Goal: Task Accomplishment & Management: Manage account settings

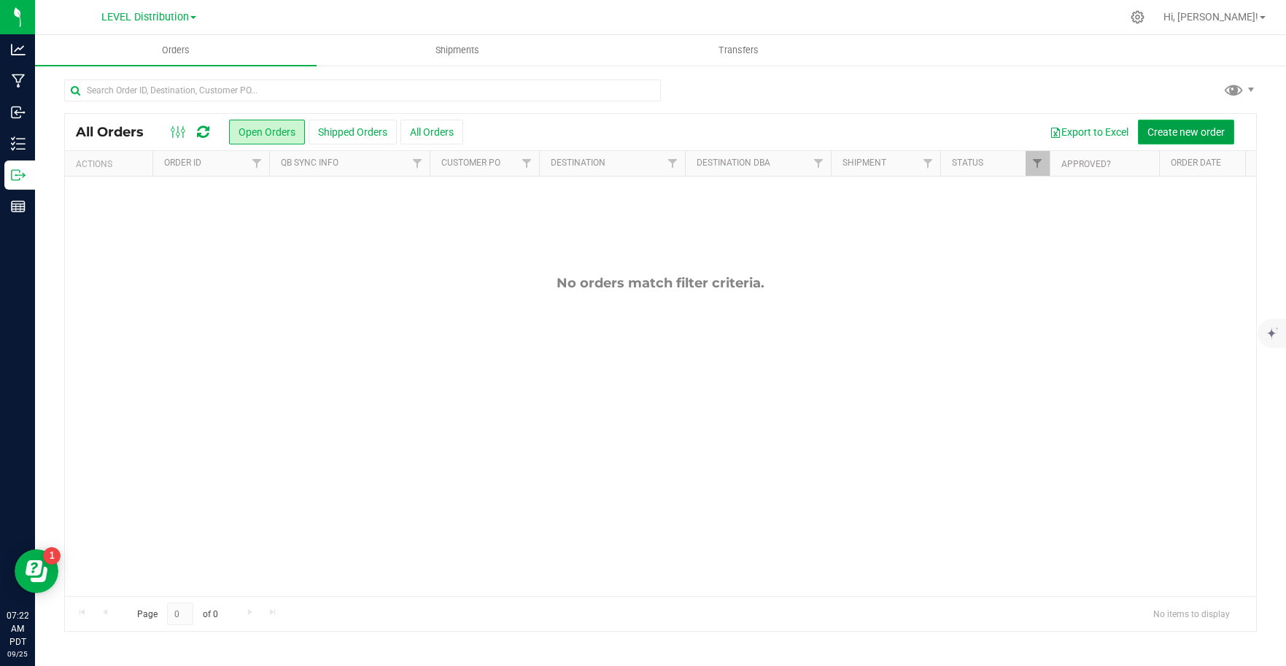
click at [1186, 136] on span "Create new order" at bounding box center [1185, 132] width 77 height 12
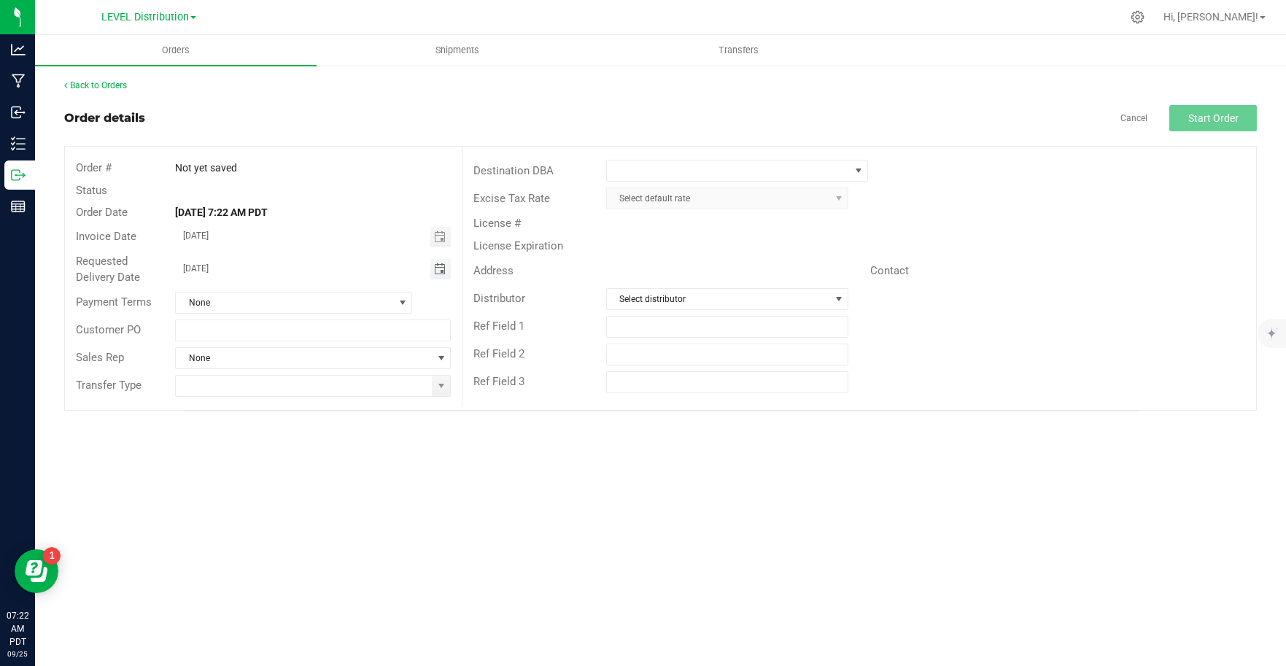
click at [438, 272] on span "Toggle calendar" at bounding box center [440, 269] width 12 height 12
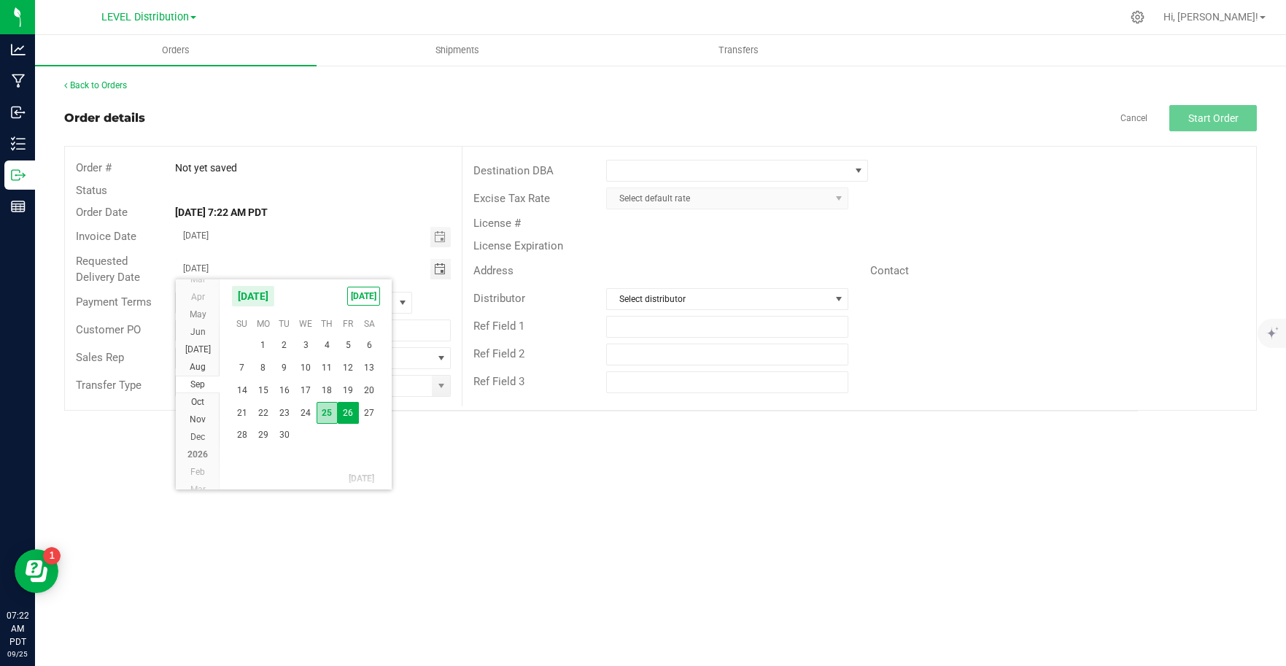
click at [325, 419] on span "25" at bounding box center [327, 413] width 21 height 23
type input "[DATE]"
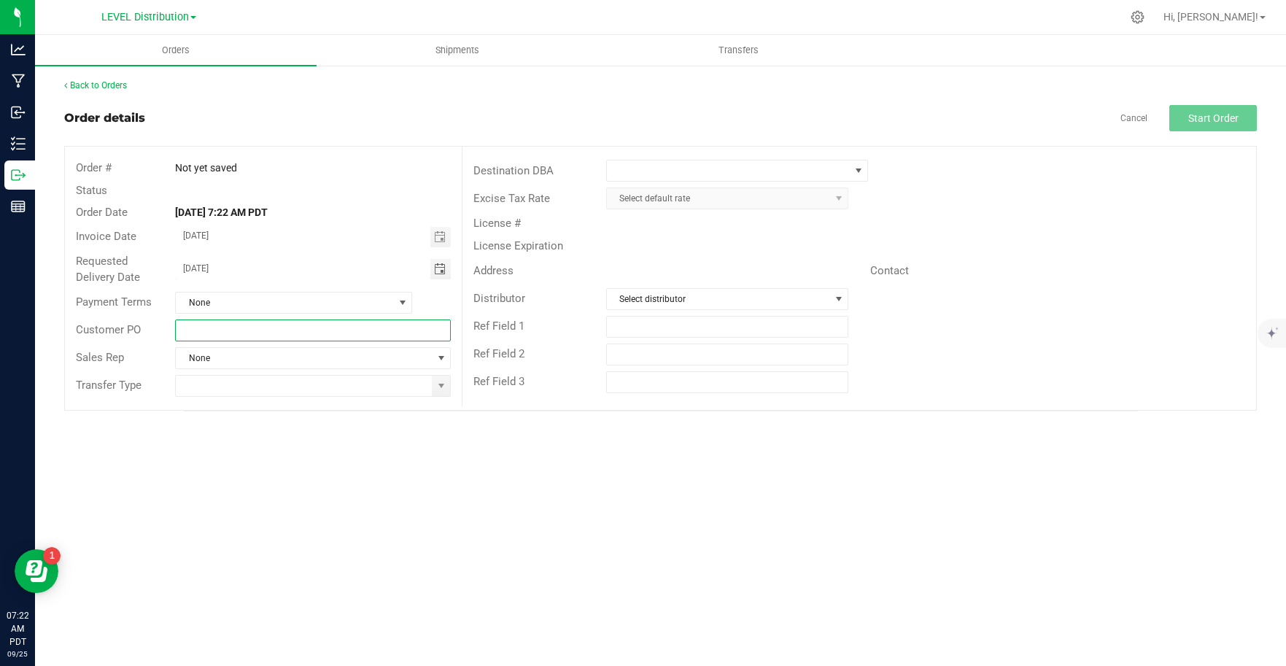
click at [265, 334] on input "text" at bounding box center [313, 330] width 276 height 22
type input "92929"
click at [331, 446] on div "Orders Shipments Transfers Back to Orders Order details Cancel Start Order Orde…" at bounding box center [660, 350] width 1251 height 631
click at [397, 297] on span at bounding box center [403, 303] width 12 height 12
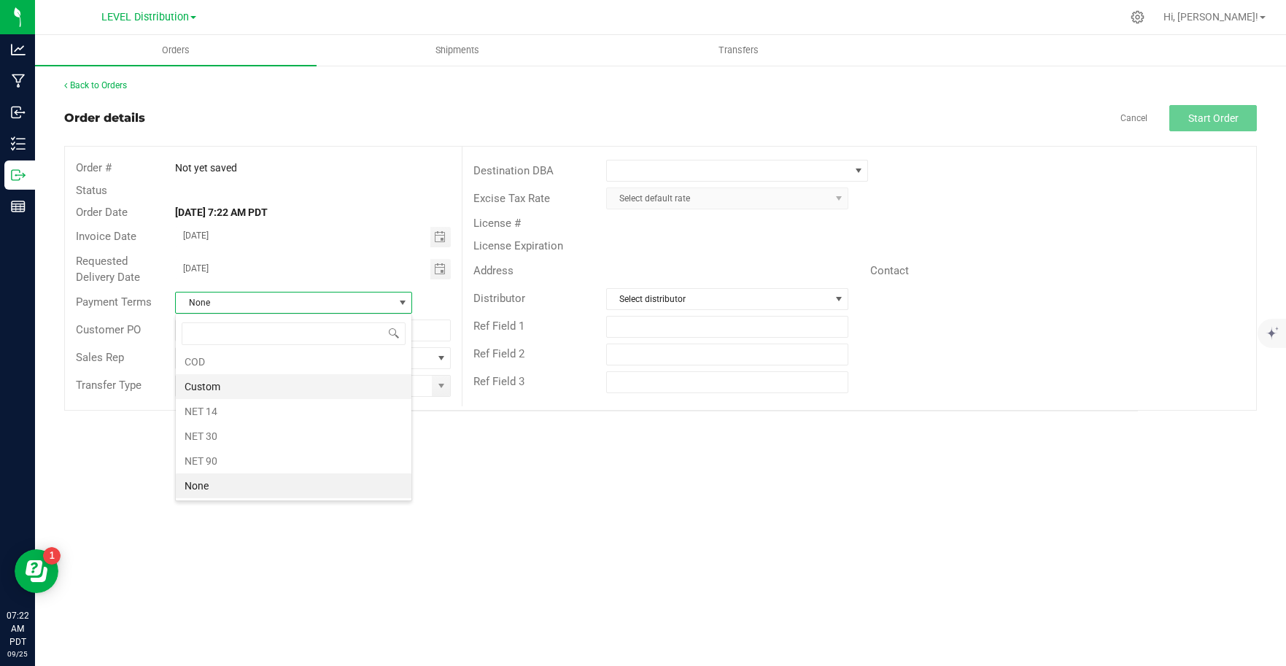
click at [283, 385] on li "Custom" at bounding box center [294, 386] width 236 height 25
click at [447, 392] on span at bounding box center [441, 386] width 18 height 20
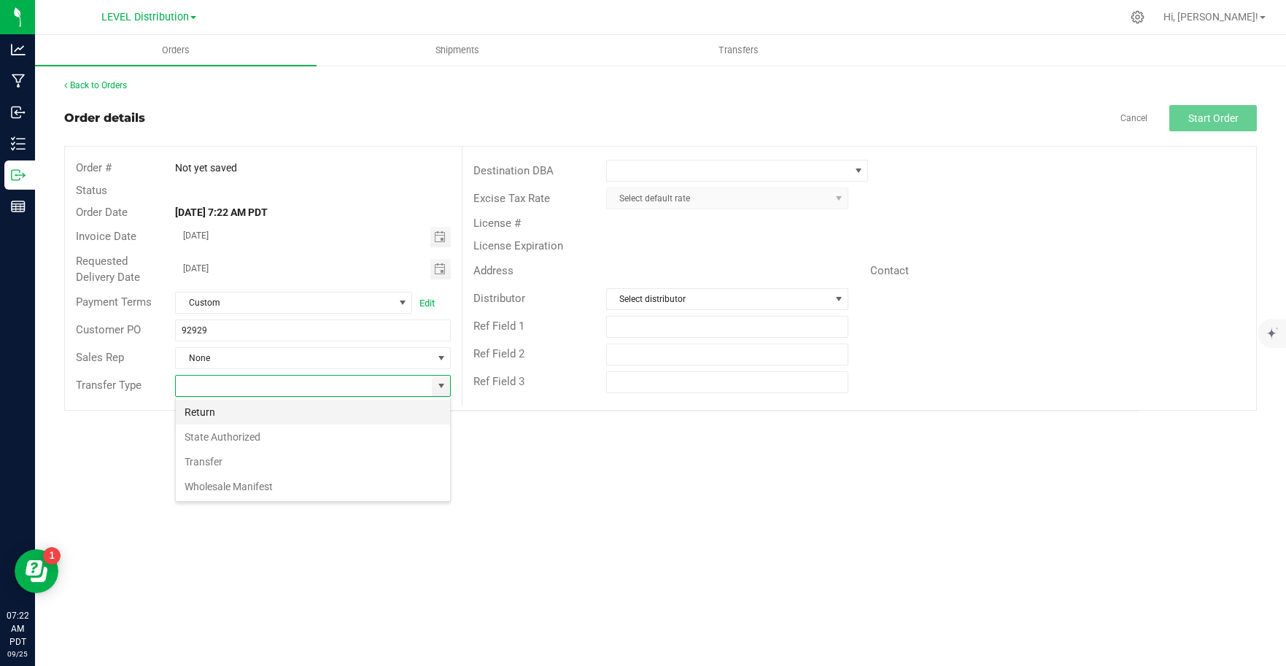
scroll to position [22, 276]
click at [240, 462] on li "Transfer" at bounding box center [313, 461] width 274 height 25
type input "Transfer"
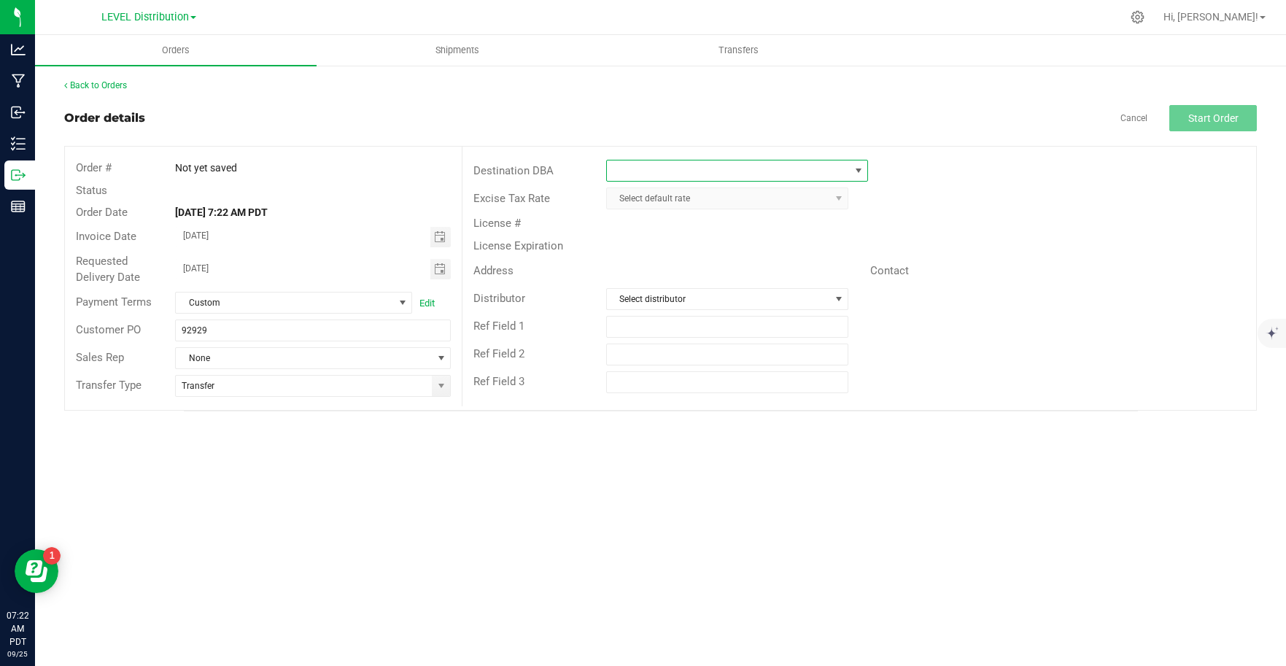
click at [839, 175] on span at bounding box center [728, 170] width 243 height 20
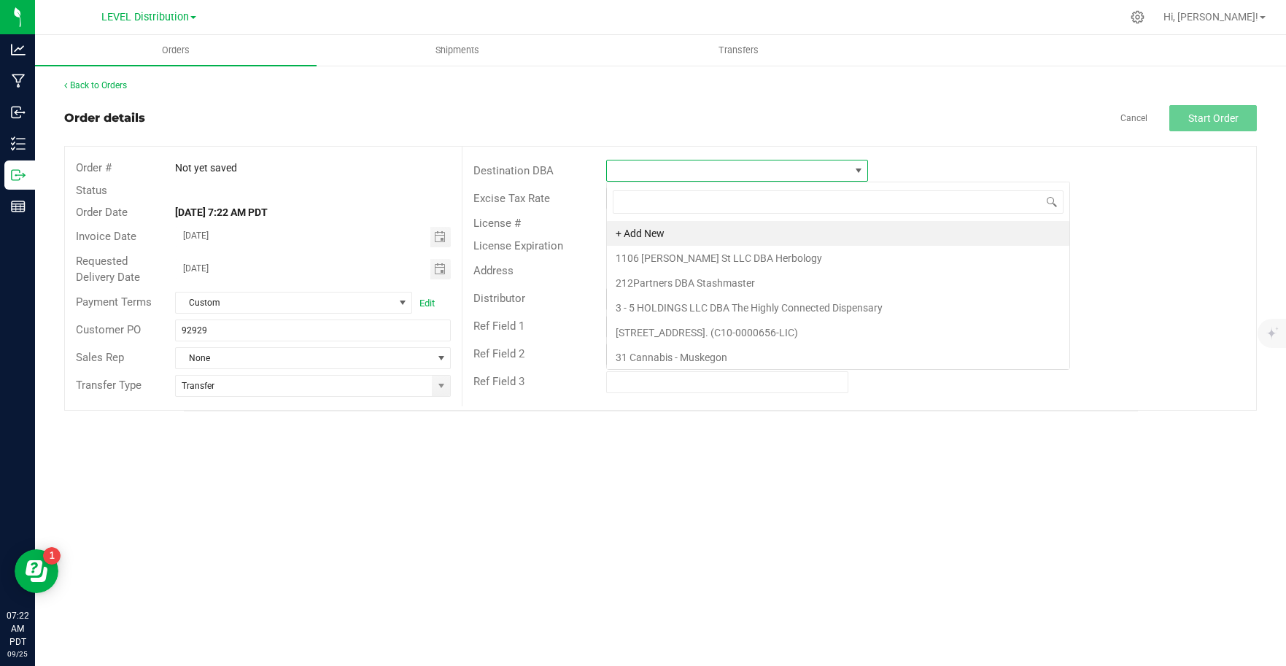
scroll to position [22, 262]
type input "KIVA"
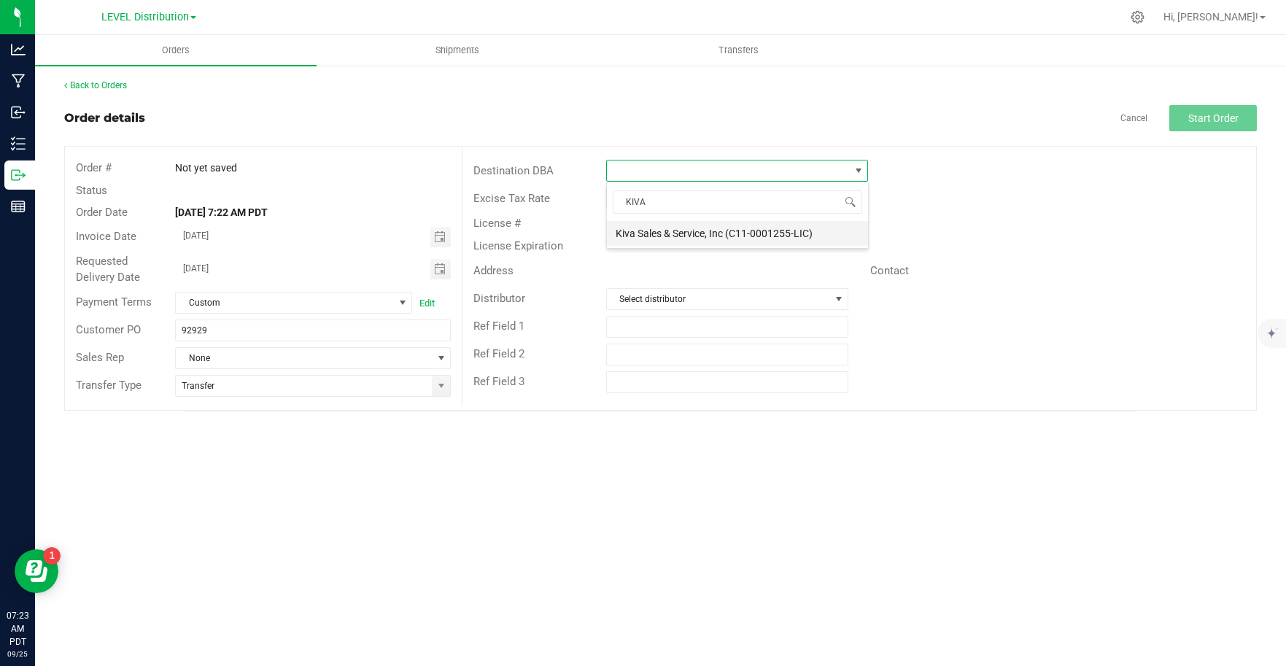
click at [796, 239] on li "Kiva Sales & Service, Inc (C11-0001255-LIC)" at bounding box center [737, 233] width 261 height 25
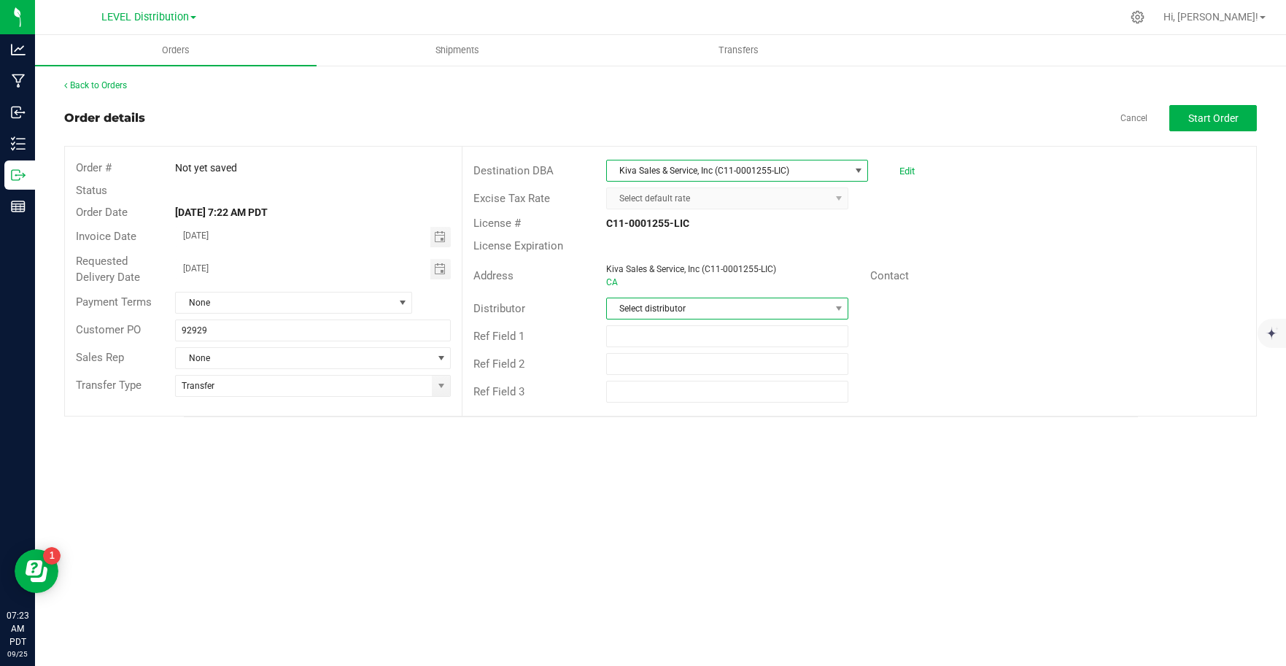
click at [693, 311] on span "Select distributor" at bounding box center [718, 308] width 223 height 20
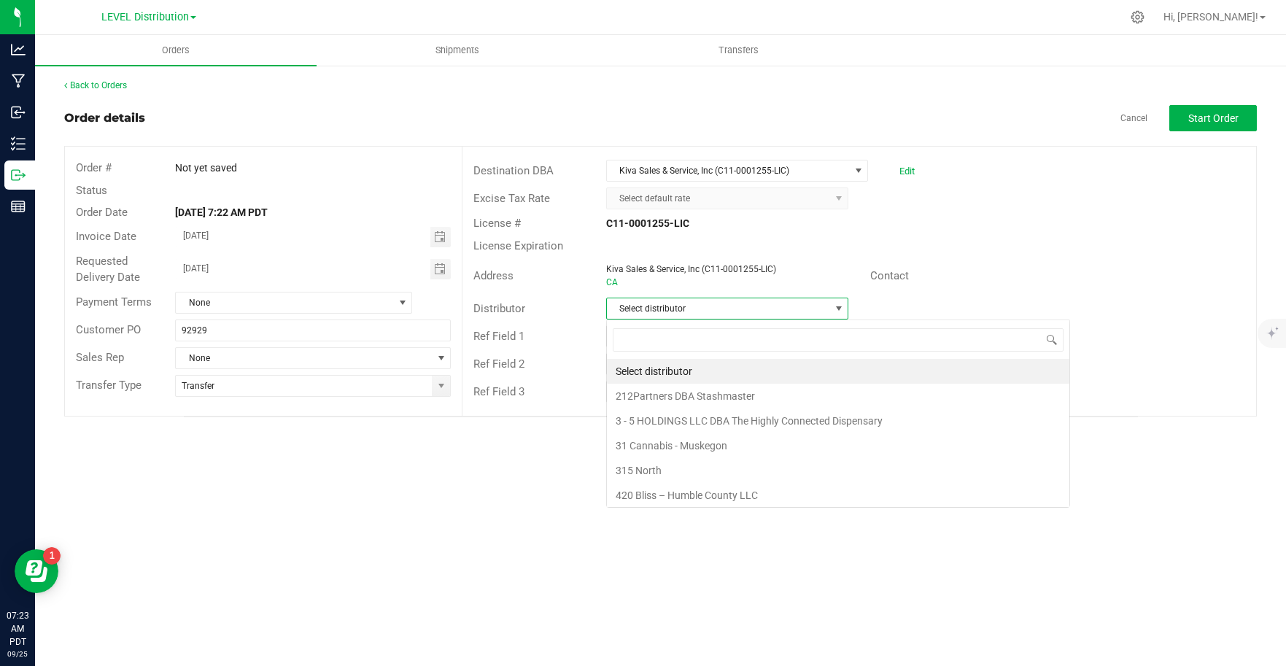
scroll to position [22, 242]
type input "KIVA"
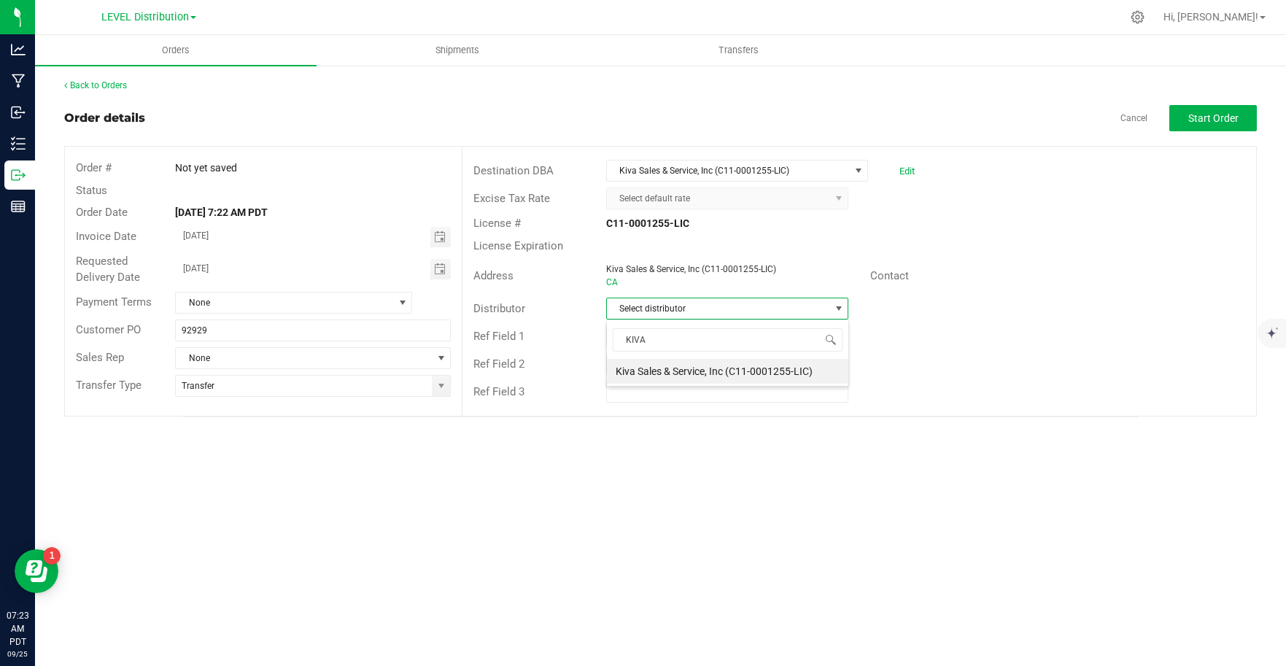
click at [782, 463] on div "Orders Shipments Transfers Back to Orders Order details Cancel Start Order Orde…" at bounding box center [660, 350] width 1251 height 631
click at [825, 314] on span "Select distributor" at bounding box center [718, 308] width 223 height 20
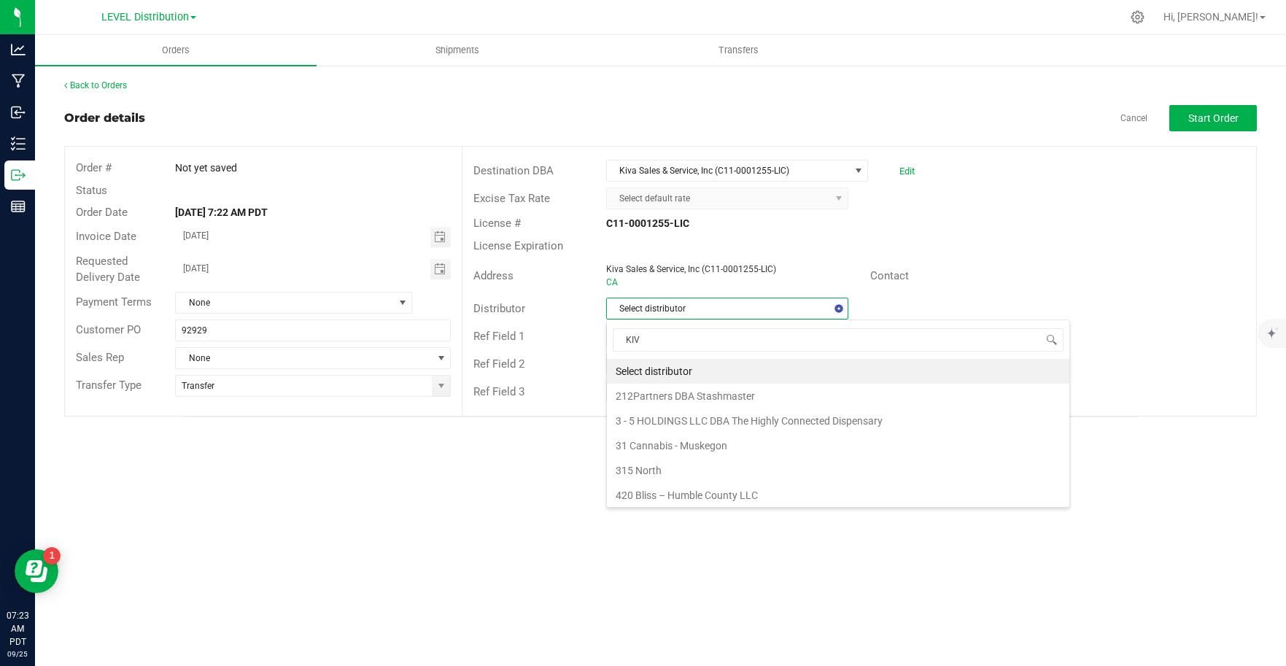
type input "KIVA"
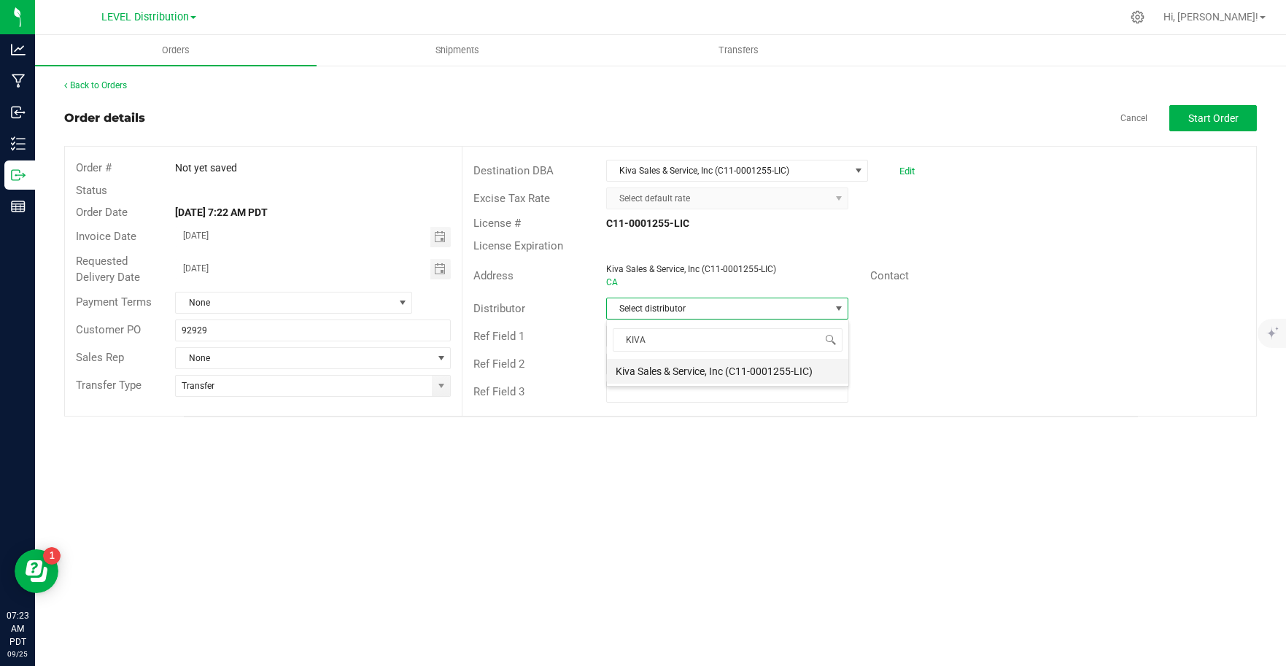
click at [799, 376] on li "Kiva Sales & Service, Inc (C11-0001255-LIC)" at bounding box center [727, 371] width 241 height 25
click at [809, 510] on div "Orders Shipments Transfers Back to Orders Order details Cancel Start Order Orde…" at bounding box center [660, 350] width 1251 height 631
click at [960, 513] on div "Orders Shipments Transfers Back to Orders Order details Cancel Start Order Orde…" at bounding box center [660, 350] width 1251 height 631
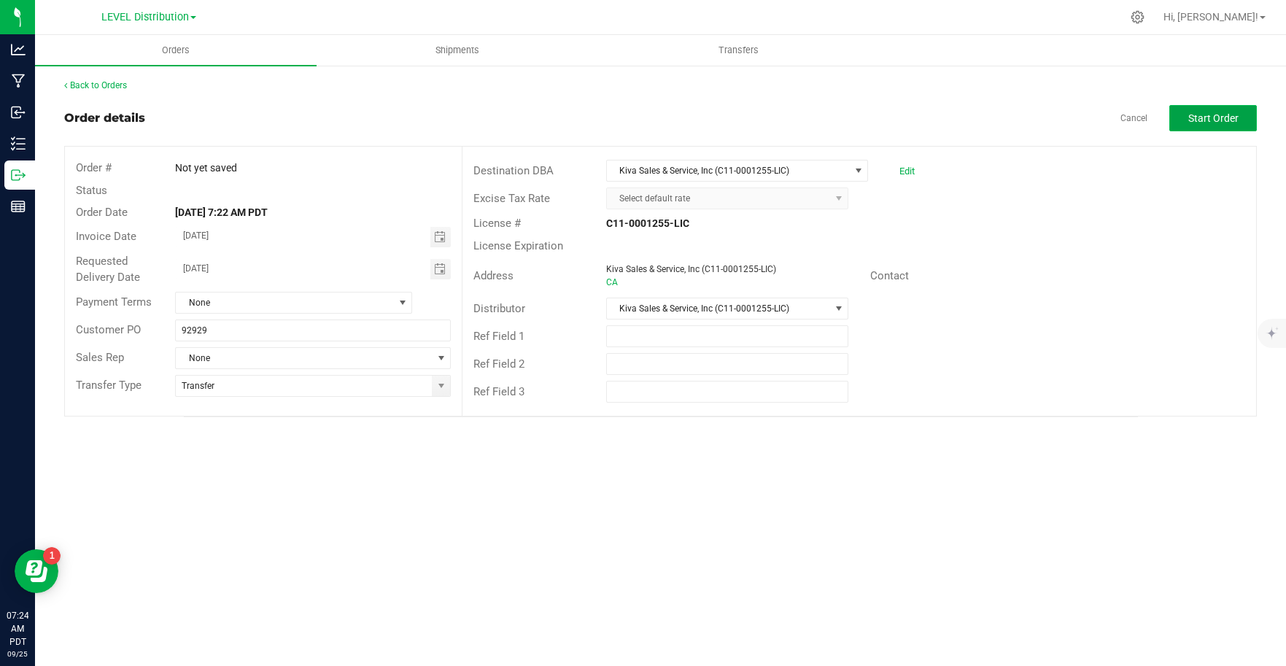
click at [1240, 117] on button "Start Order" at bounding box center [1213, 118] width 88 height 26
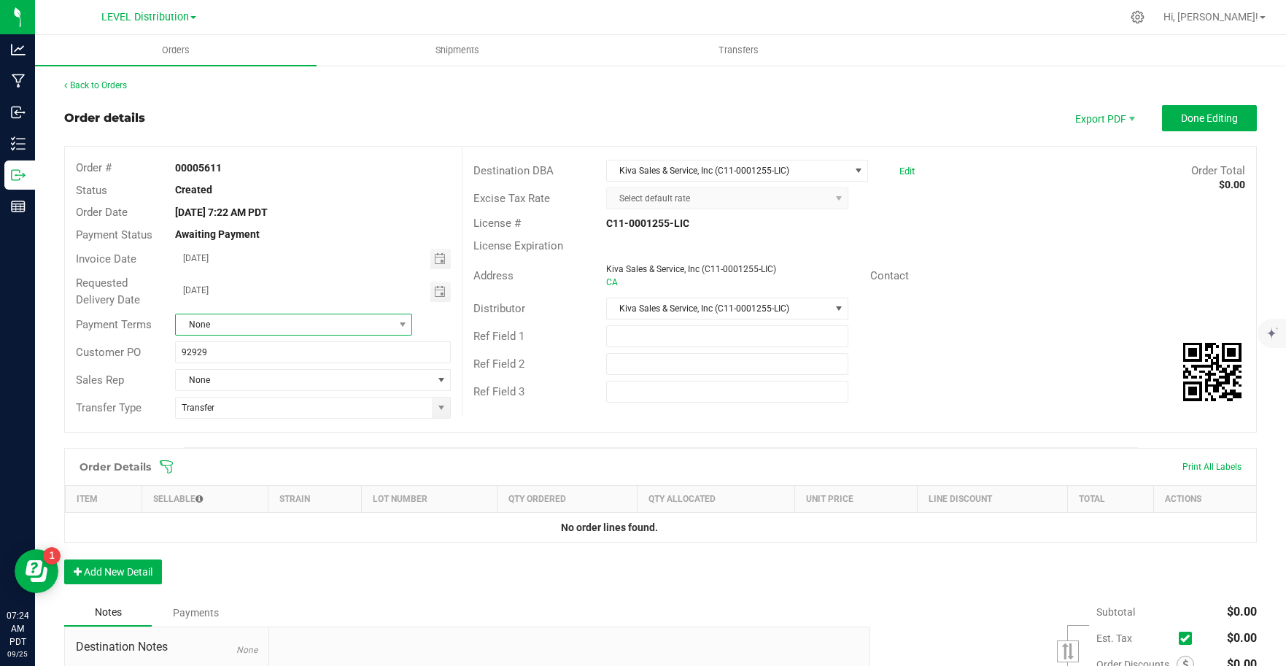
click at [393, 331] on span at bounding box center [402, 324] width 18 height 20
click at [295, 408] on li "Custom" at bounding box center [291, 409] width 233 height 25
click at [469, 449] on div "Order Details Print All Labels" at bounding box center [660, 467] width 1191 height 36
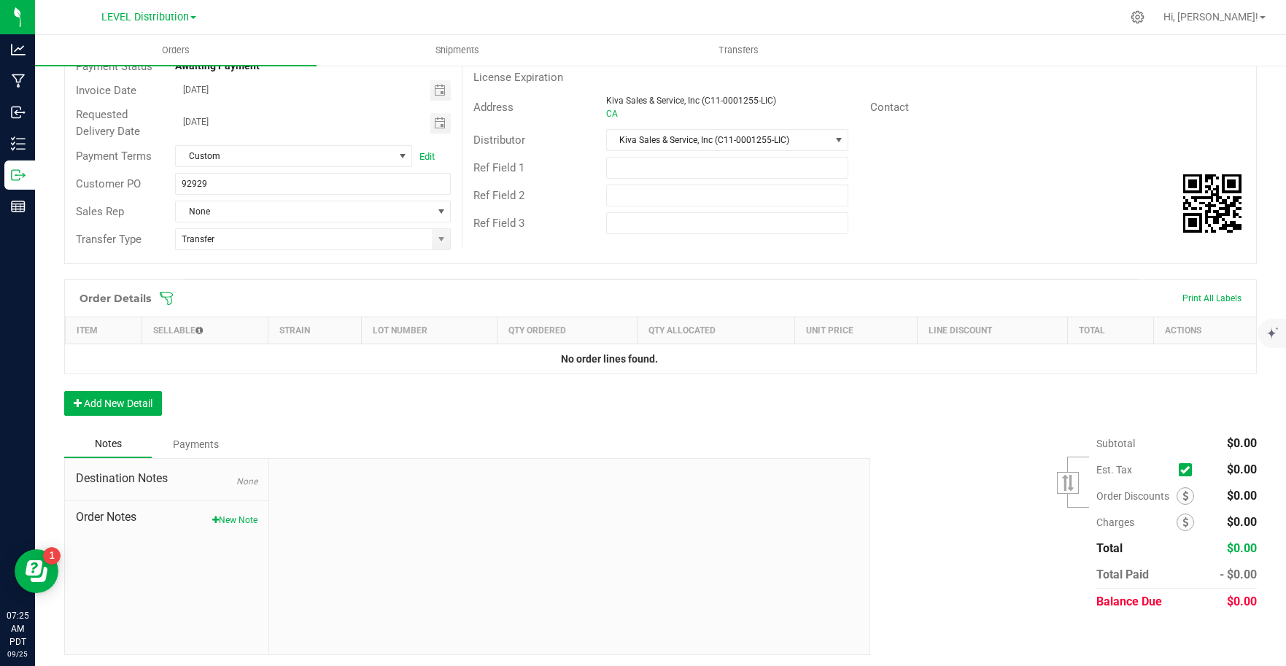
scroll to position [172, 0]
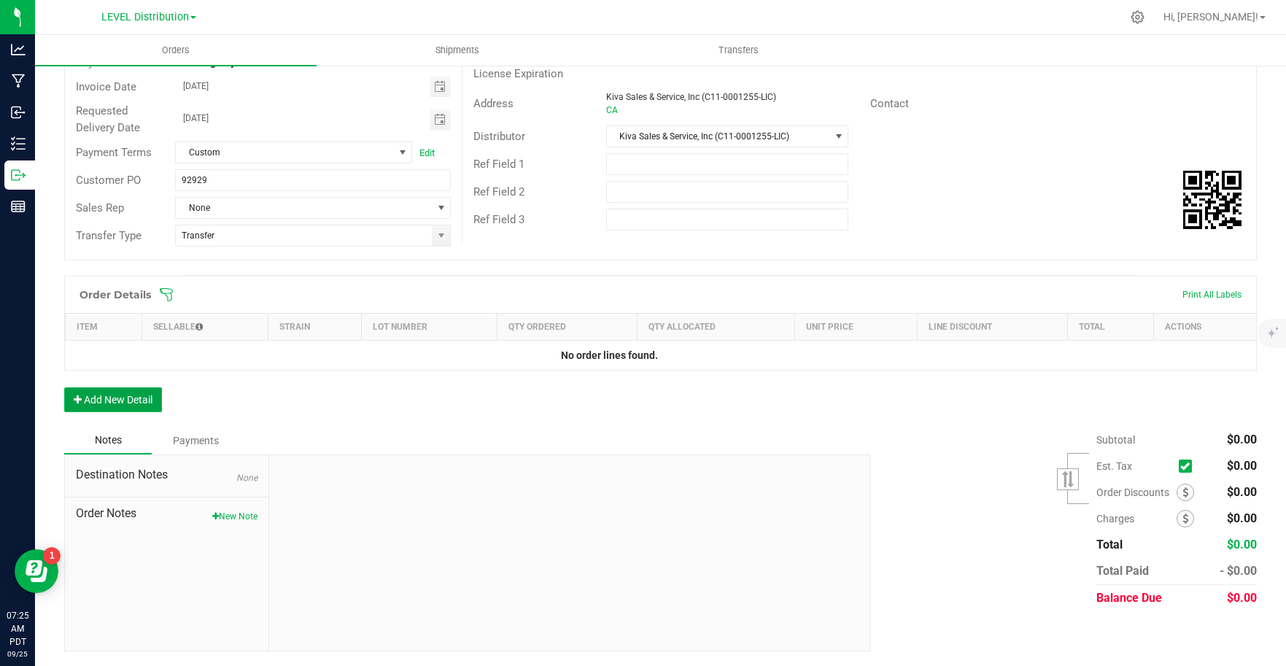
click at [138, 397] on button "Add New Detail" at bounding box center [113, 399] width 98 height 25
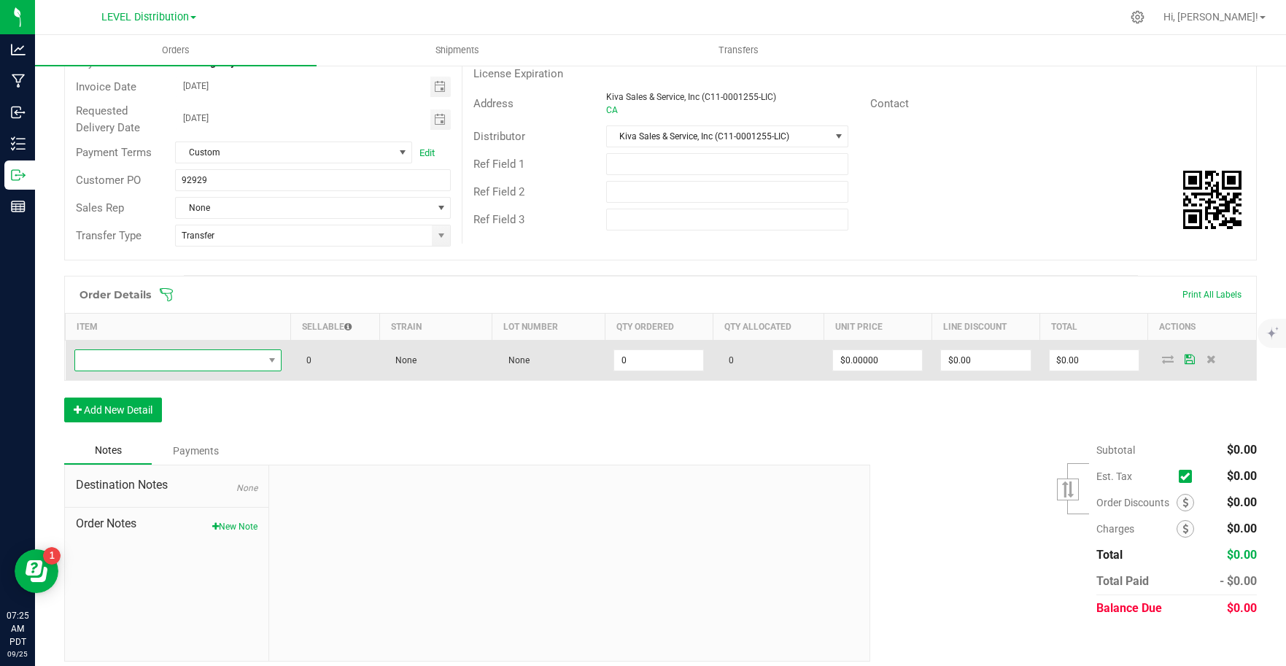
click at [164, 362] on span "NO DATA FOUND" at bounding box center [169, 360] width 188 height 20
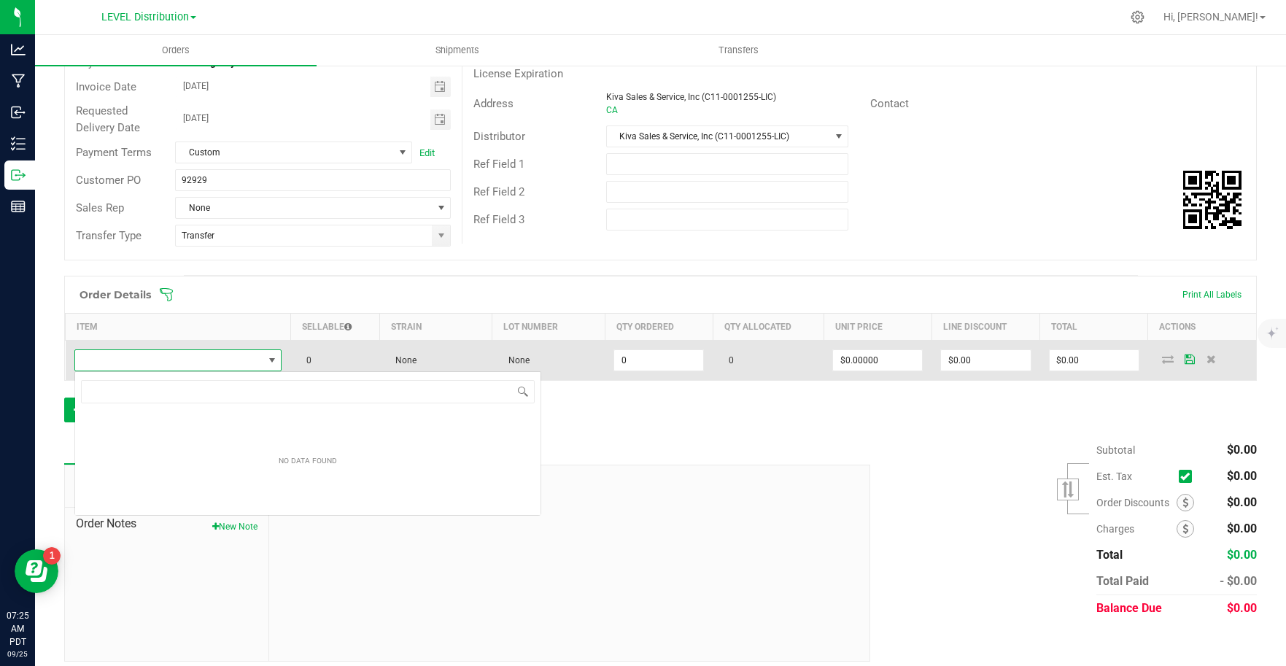
scroll to position [22, 205]
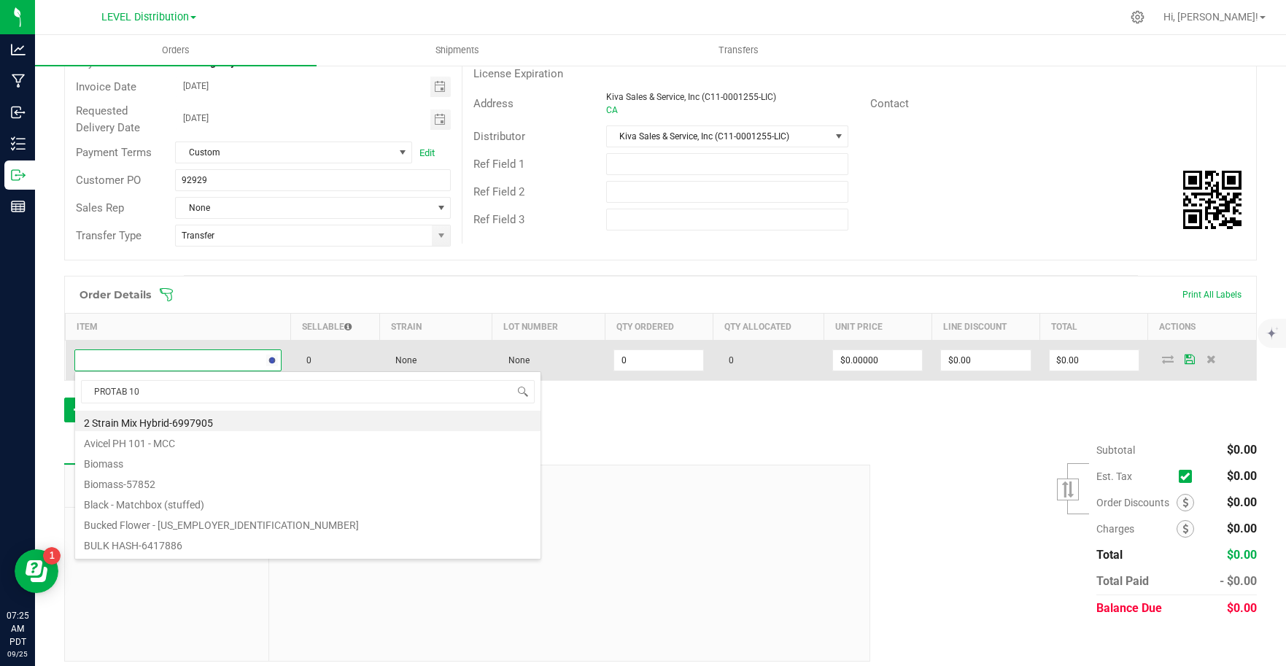
type input "PROTAB 100"
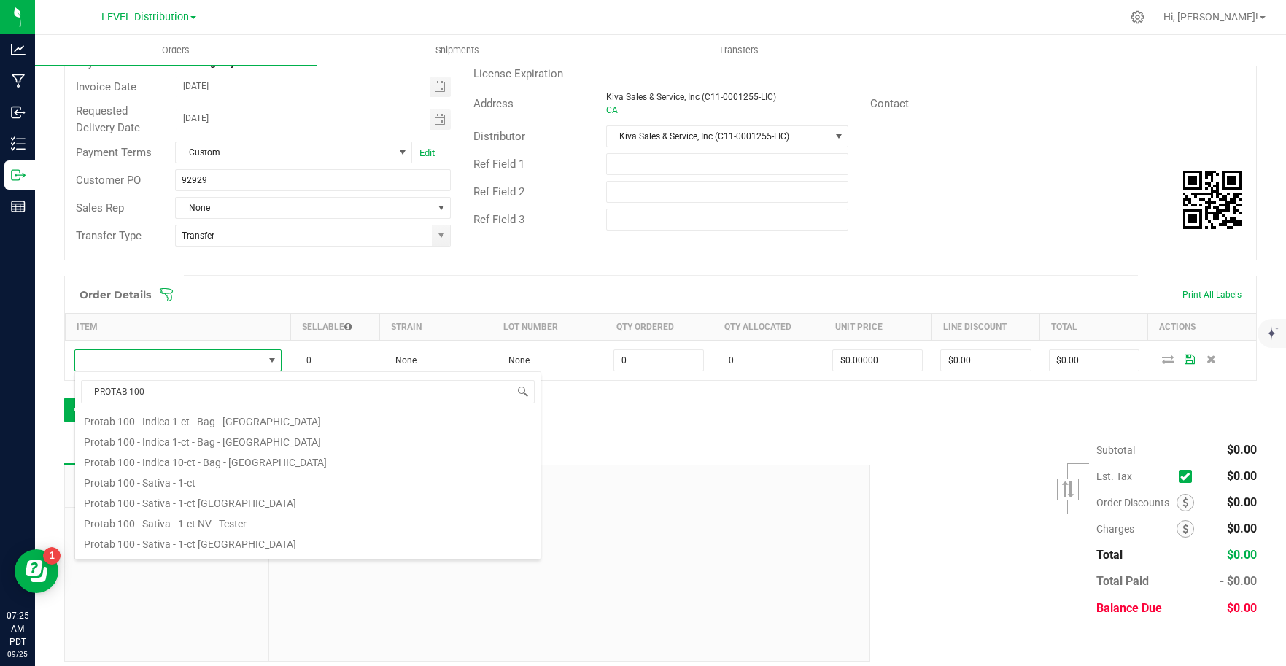
scroll to position [263, 0]
click at [229, 529] on li "Protab 100 - Sativa - 10-ct" at bounding box center [307, 526] width 465 height 20
type input "0 ea"
type input "$38.00000"
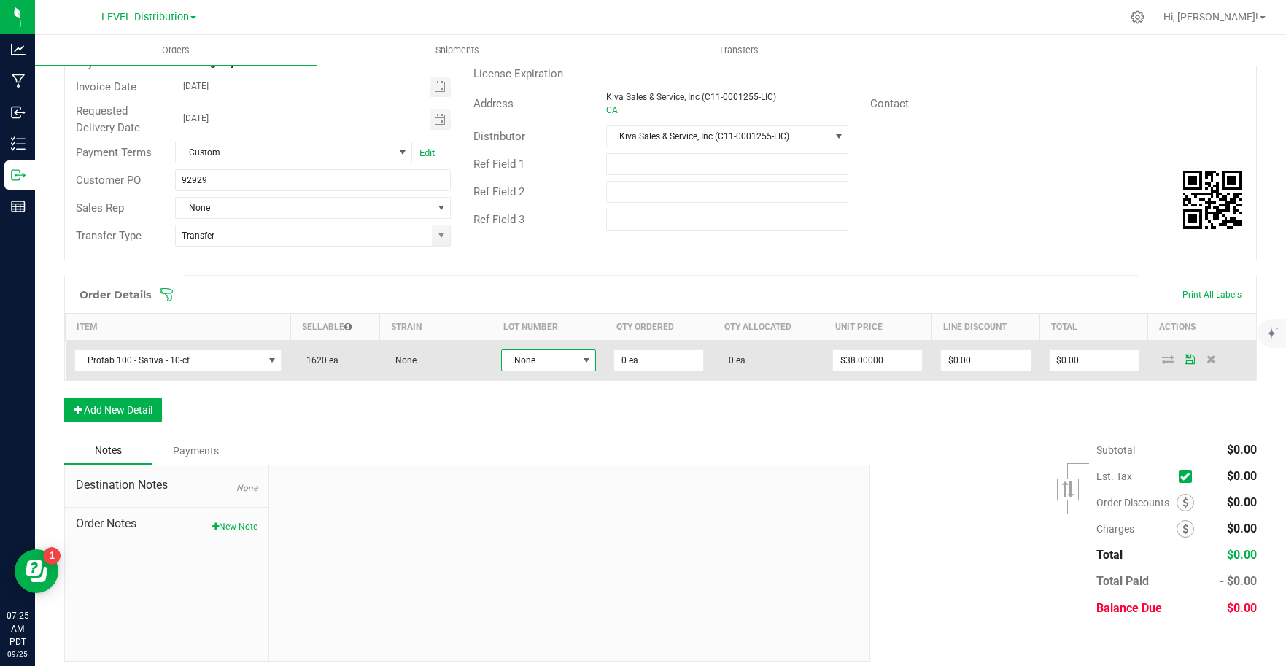
click at [548, 354] on span "None" at bounding box center [539, 360] width 75 height 20
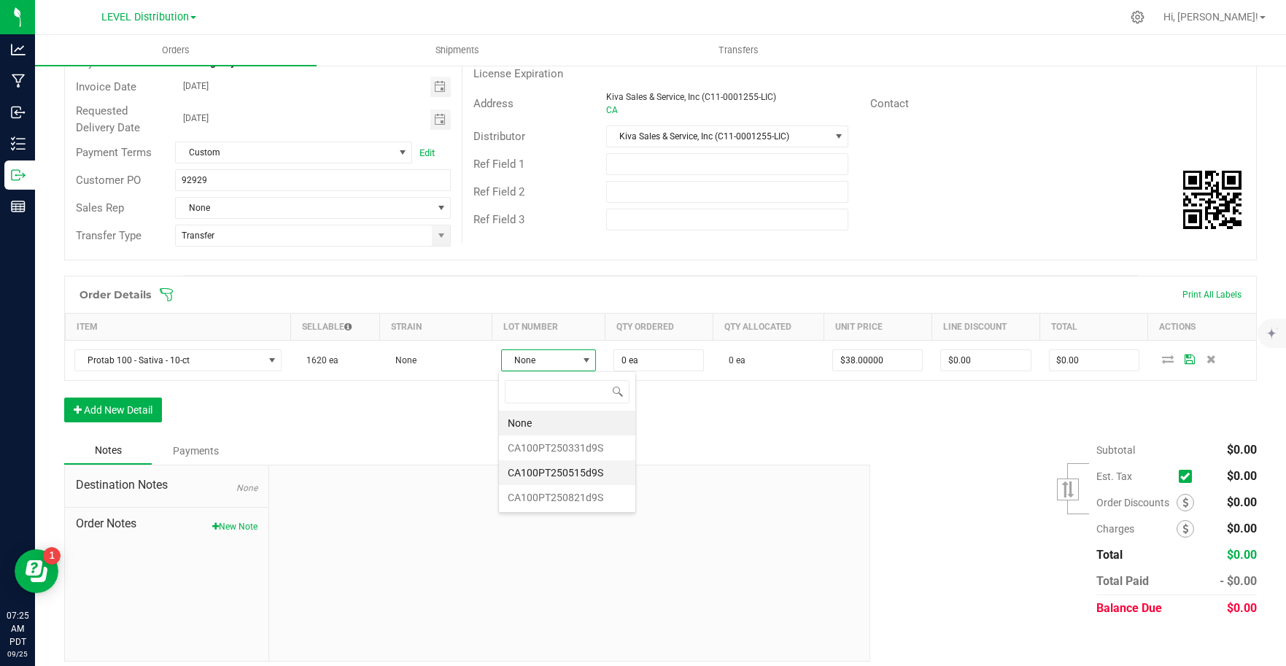
click at [589, 466] on li "CA100PT250515d9S" at bounding box center [567, 472] width 136 height 25
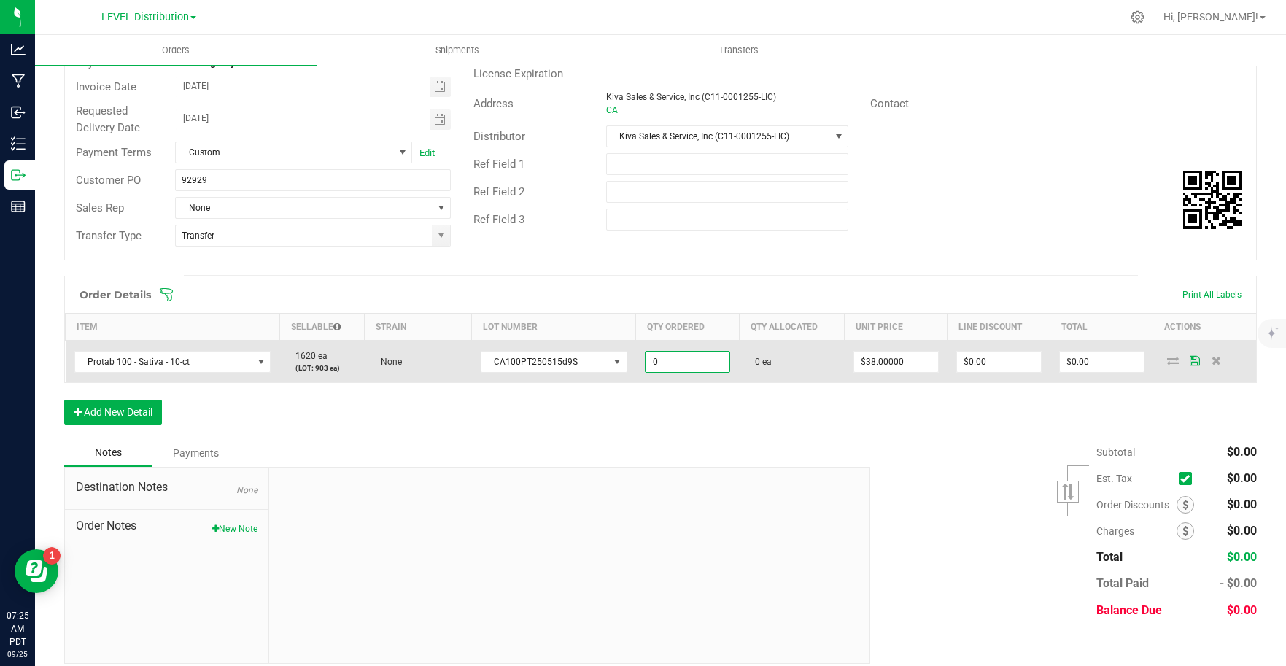
click at [699, 358] on input "0" at bounding box center [687, 362] width 84 height 20
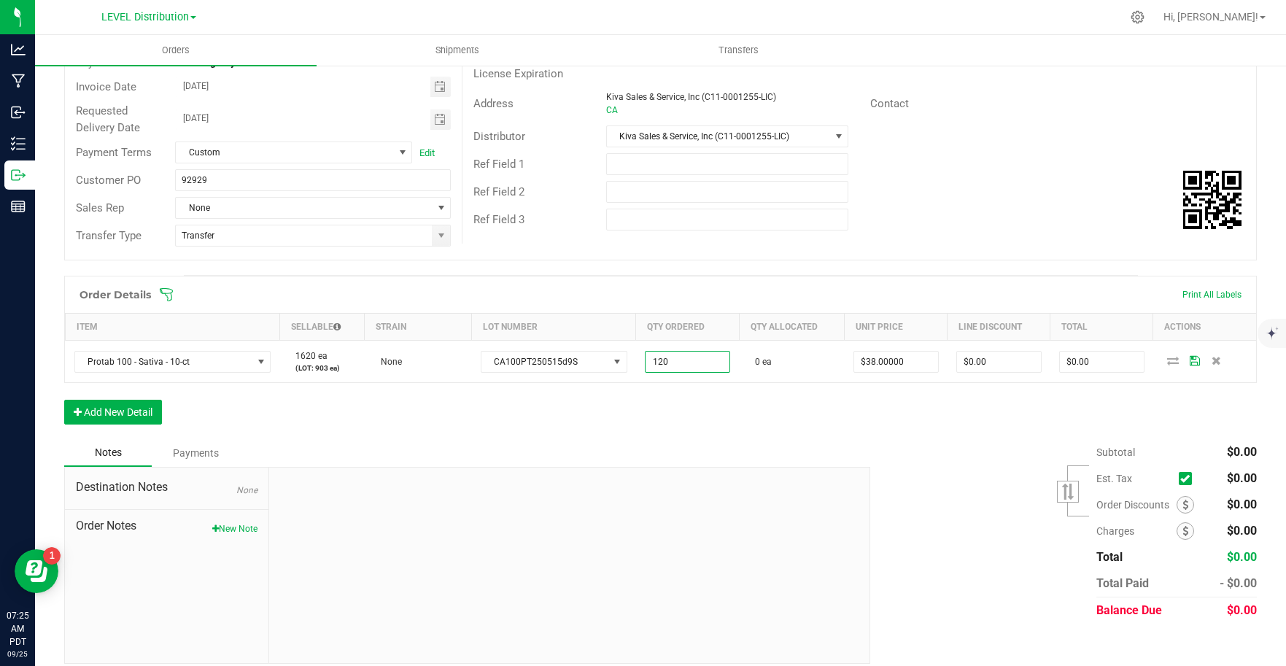
type input "120 ea"
type input "$4,560.00"
click at [765, 424] on div "Order Details Print All Labels Item Sellable Strain Lot Number Qty Ordered Qty …" at bounding box center [660, 357] width 1192 height 163
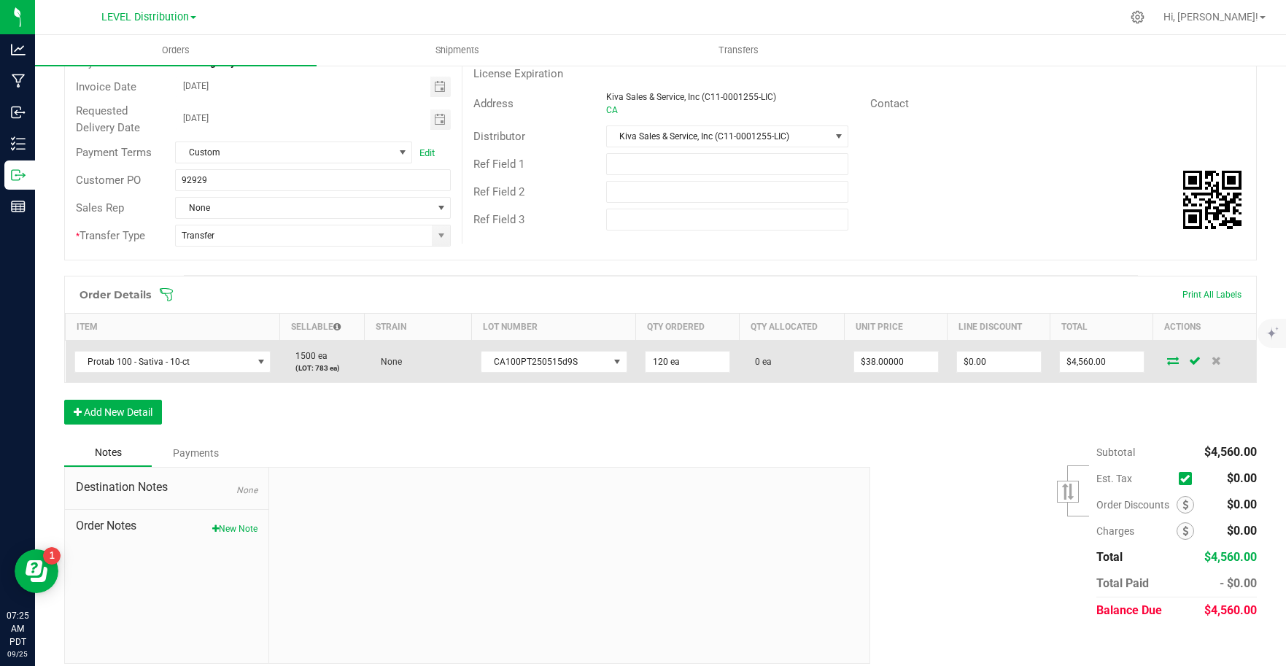
click at [1167, 364] on icon at bounding box center [1173, 360] width 12 height 9
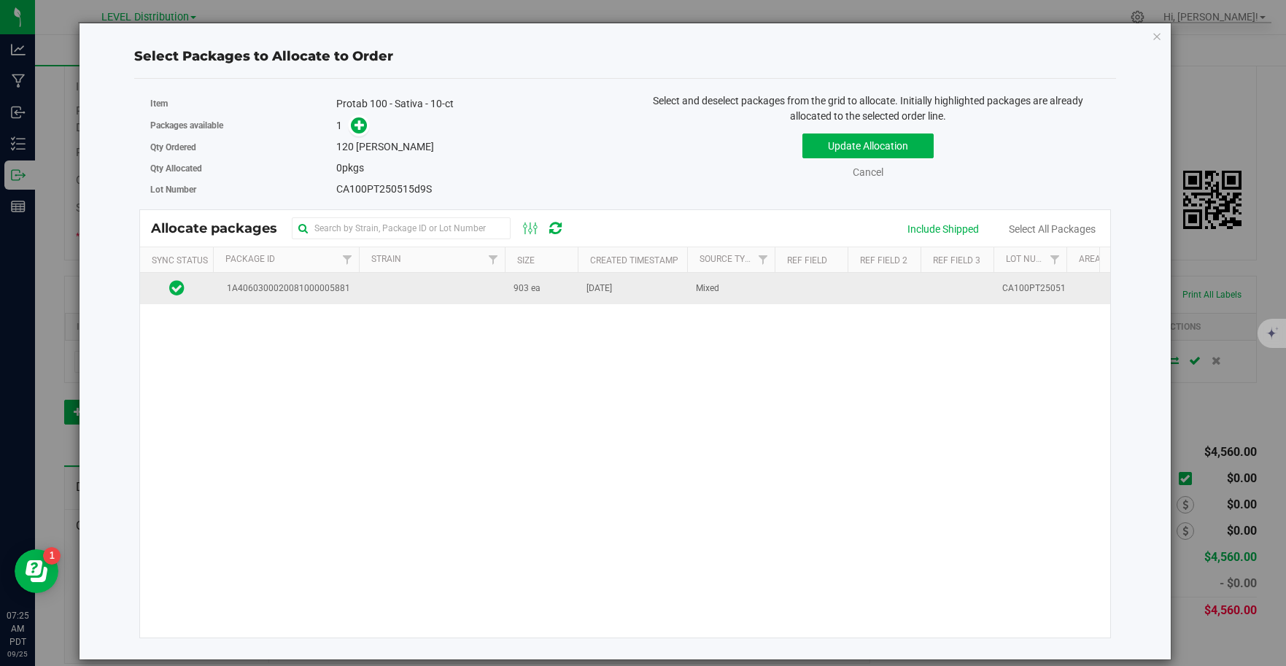
click at [387, 297] on td at bounding box center [432, 288] width 146 height 31
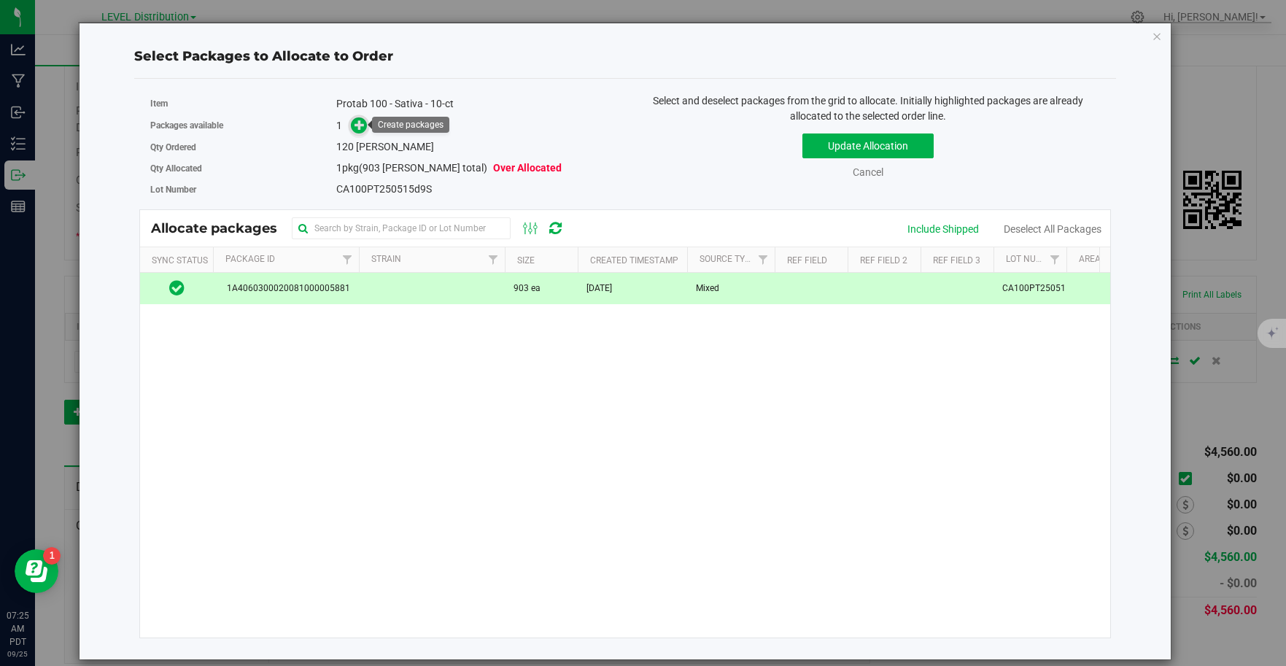
click at [359, 124] on icon at bounding box center [359, 125] width 10 height 10
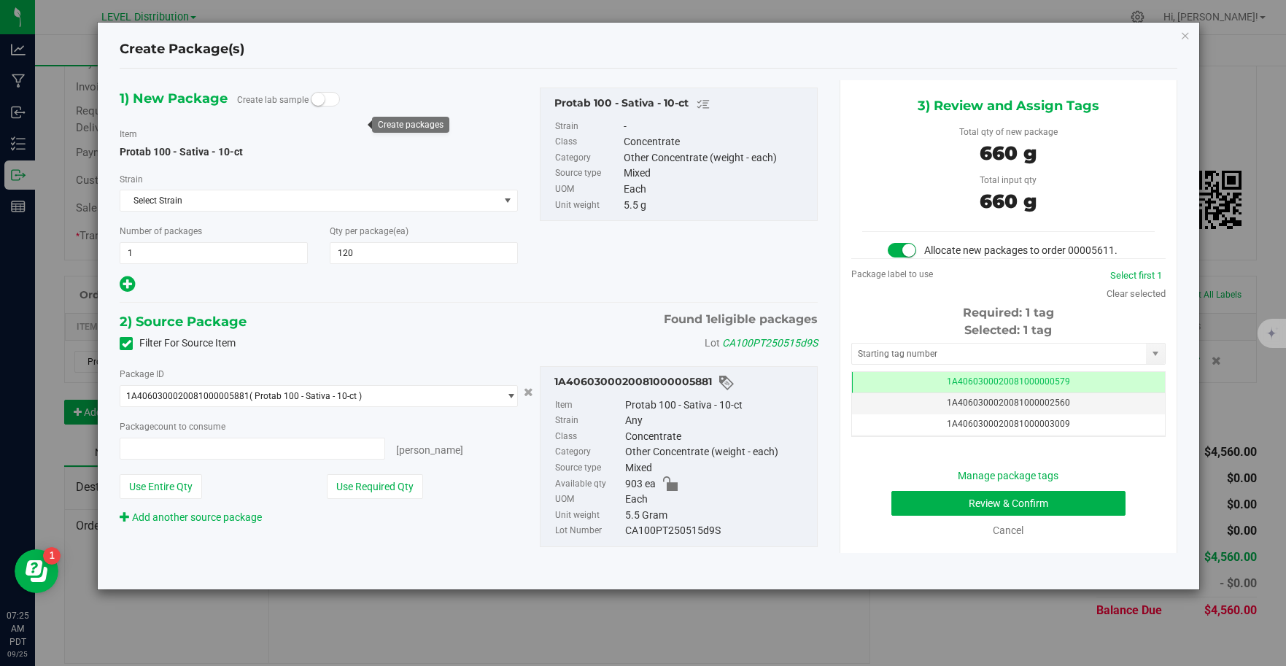
type input "120 ea"
click at [1014, 357] on input "text" at bounding box center [999, 353] width 295 height 20
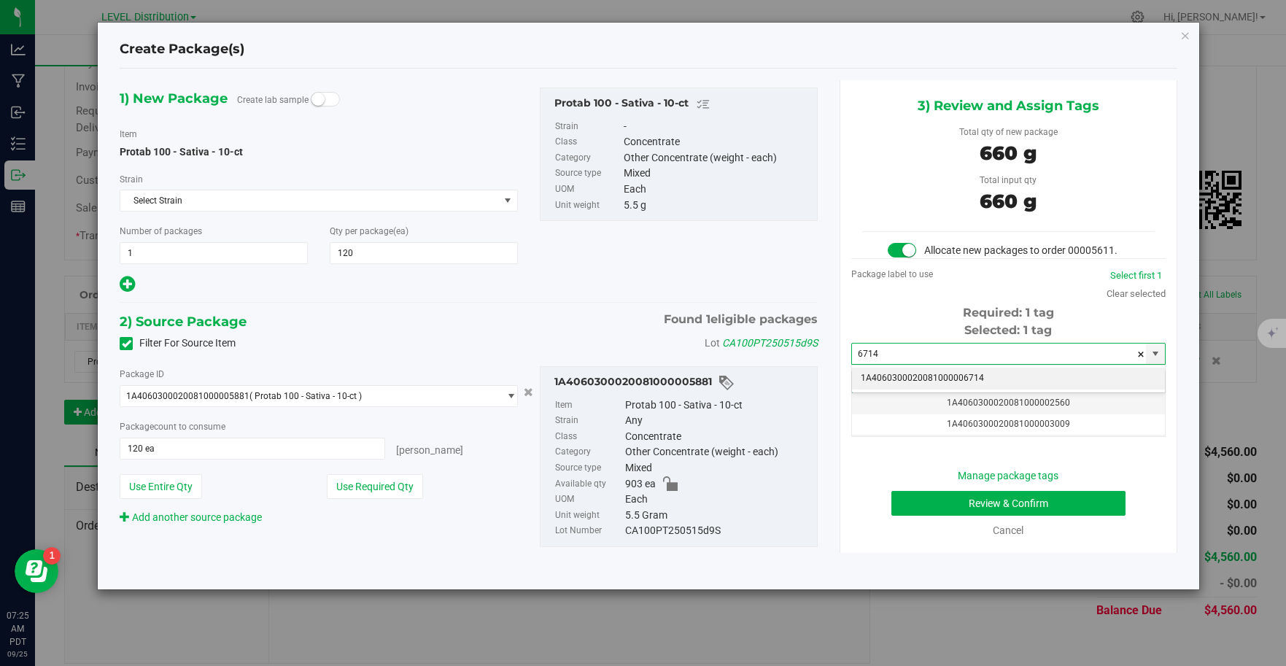
click at [1015, 382] on li "1A4060300020081000006714" at bounding box center [1008, 379] width 313 height 22
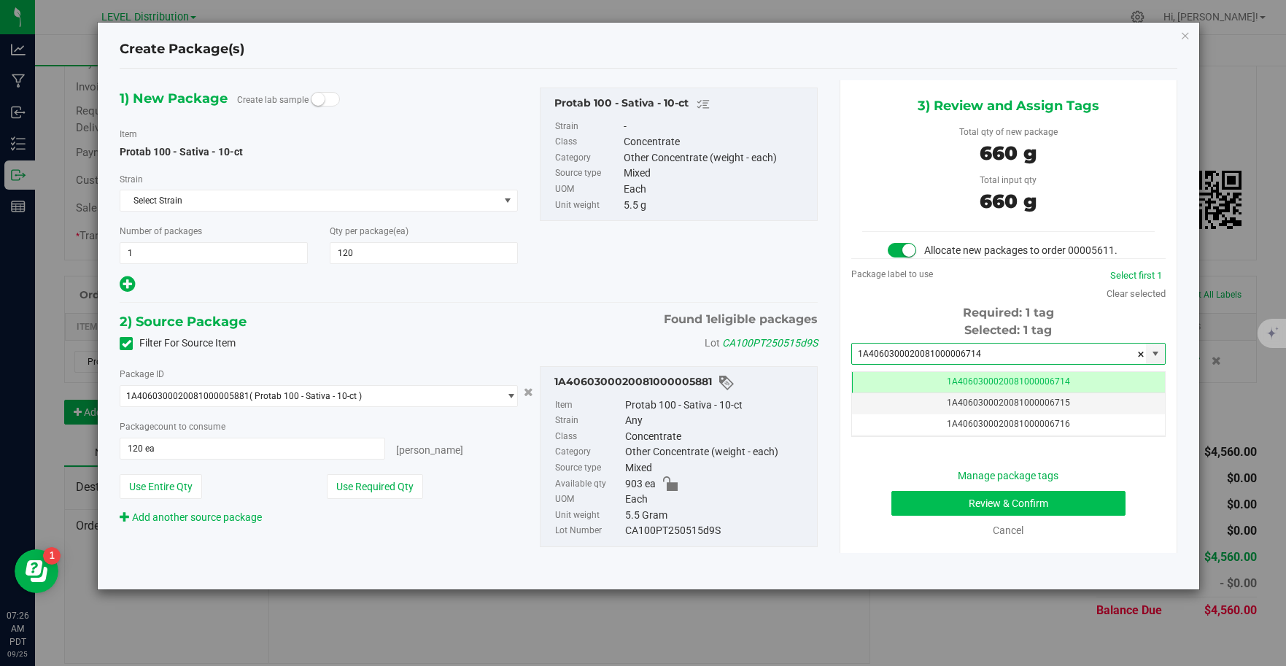
type input "1A4060300020081000006714"
click at [1052, 504] on button "Review & Confirm" at bounding box center [1008, 503] width 234 height 25
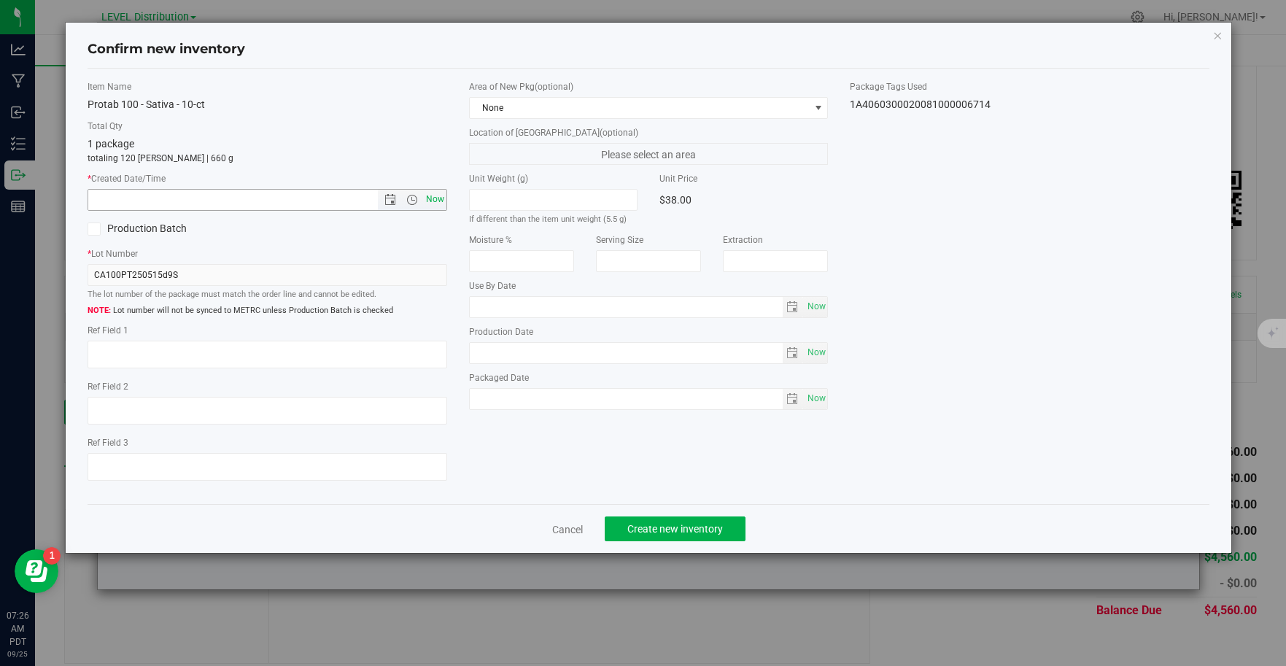
click at [437, 202] on span "Now" at bounding box center [434, 199] width 25 height 21
type input "9/25/2025 7:26 AM"
click at [139, 359] on textarea at bounding box center [268, 355] width 360 height 28
type textarea "CA100PT250515D9S"
click at [718, 529] on span "Create new inventory" at bounding box center [675, 529] width 96 height 12
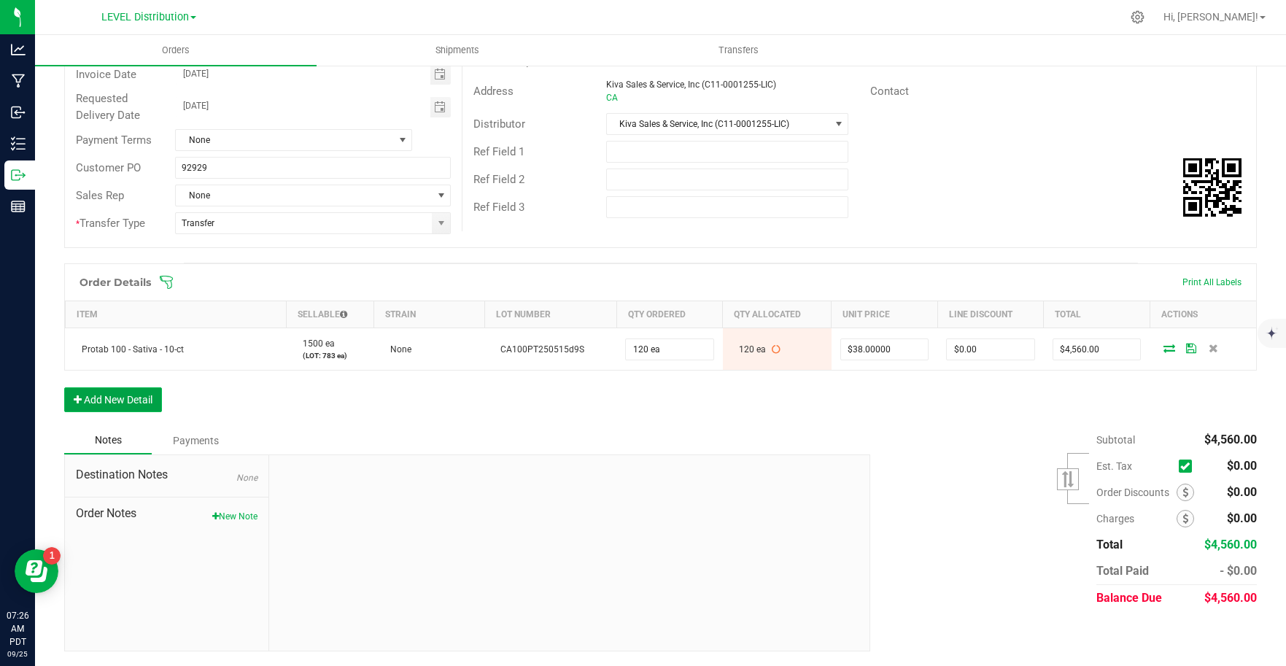
click at [121, 403] on button "Add New Detail" at bounding box center [113, 399] width 98 height 25
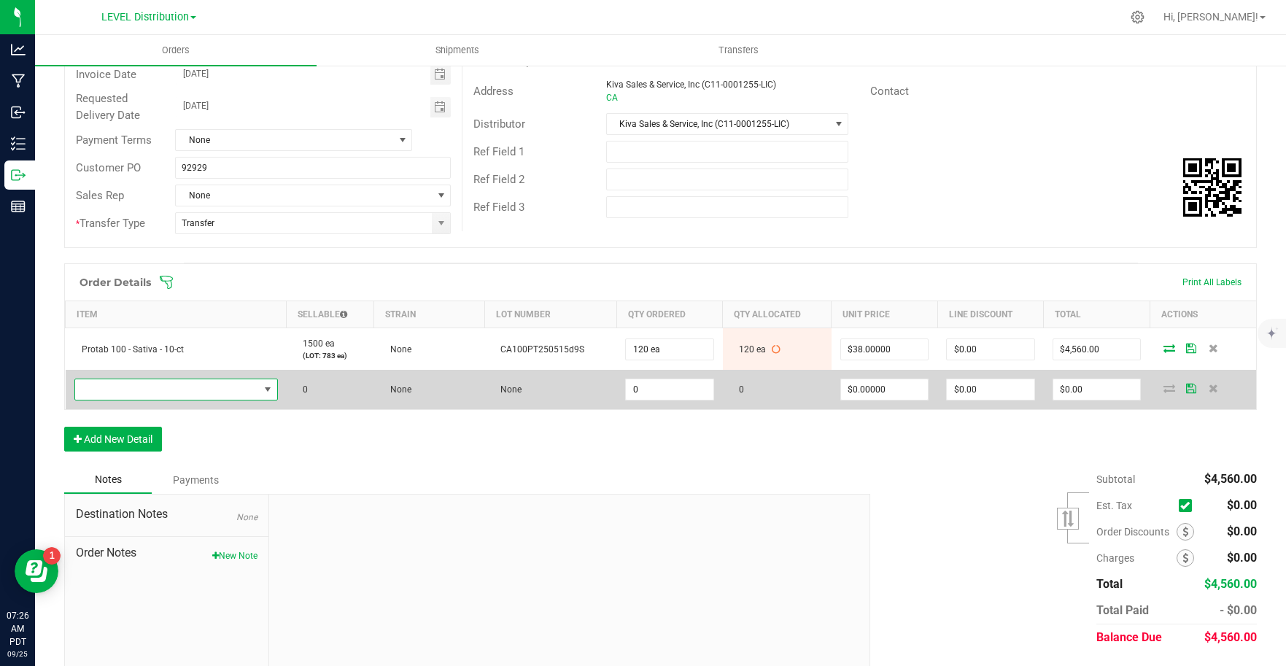
click at [176, 387] on span "NO DATA FOUND" at bounding box center [167, 389] width 184 height 20
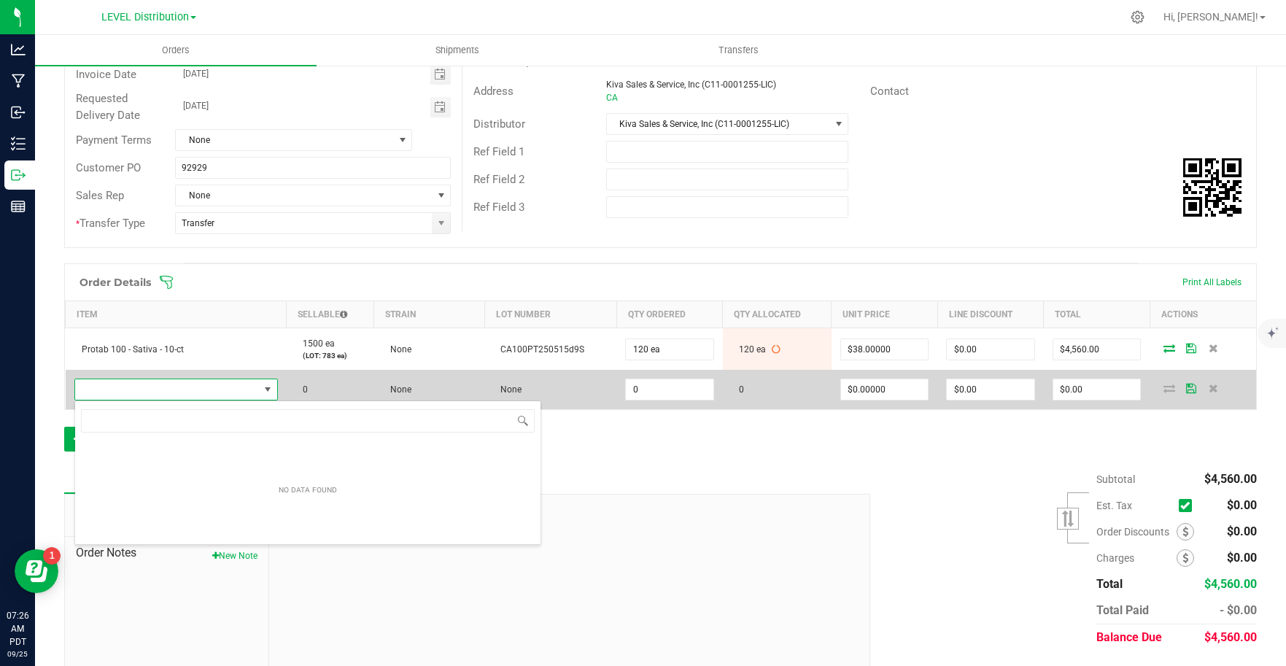
scroll to position [72905, 72725]
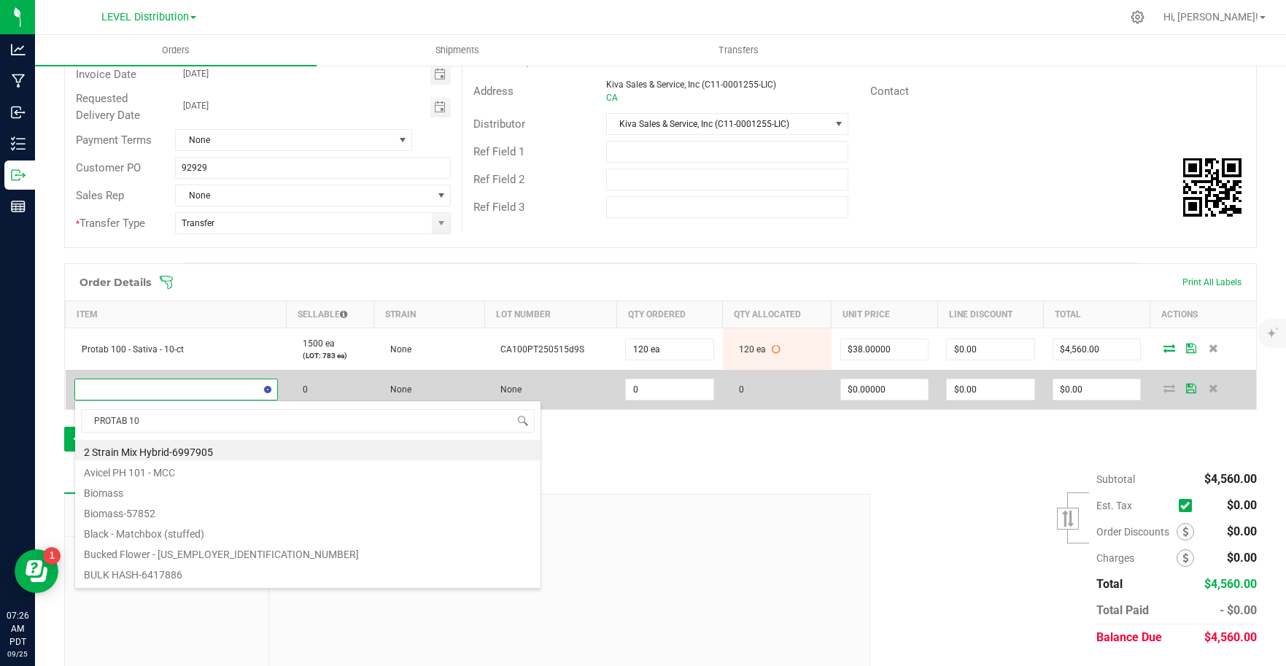
type input "PROTAB 100"
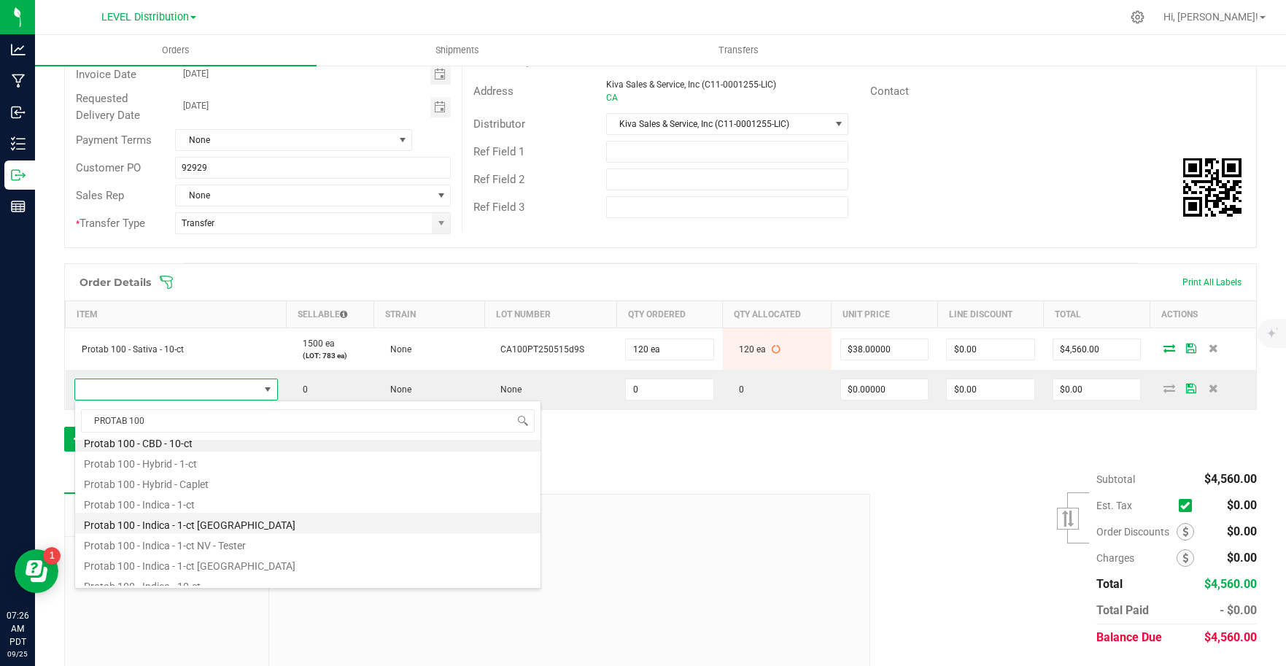
scroll to position [21, 0]
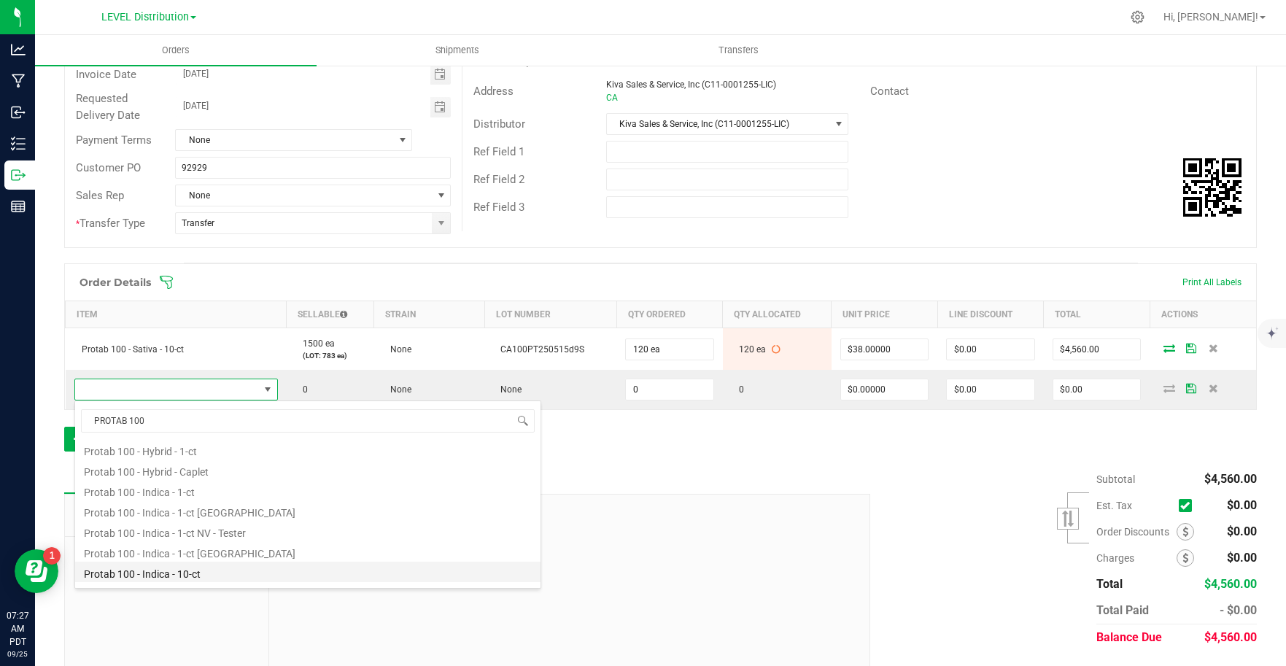
click at [217, 576] on li "Protab 100 - Indica - 10-ct" at bounding box center [307, 572] width 465 height 20
type input "0 ea"
type input "$38.00000"
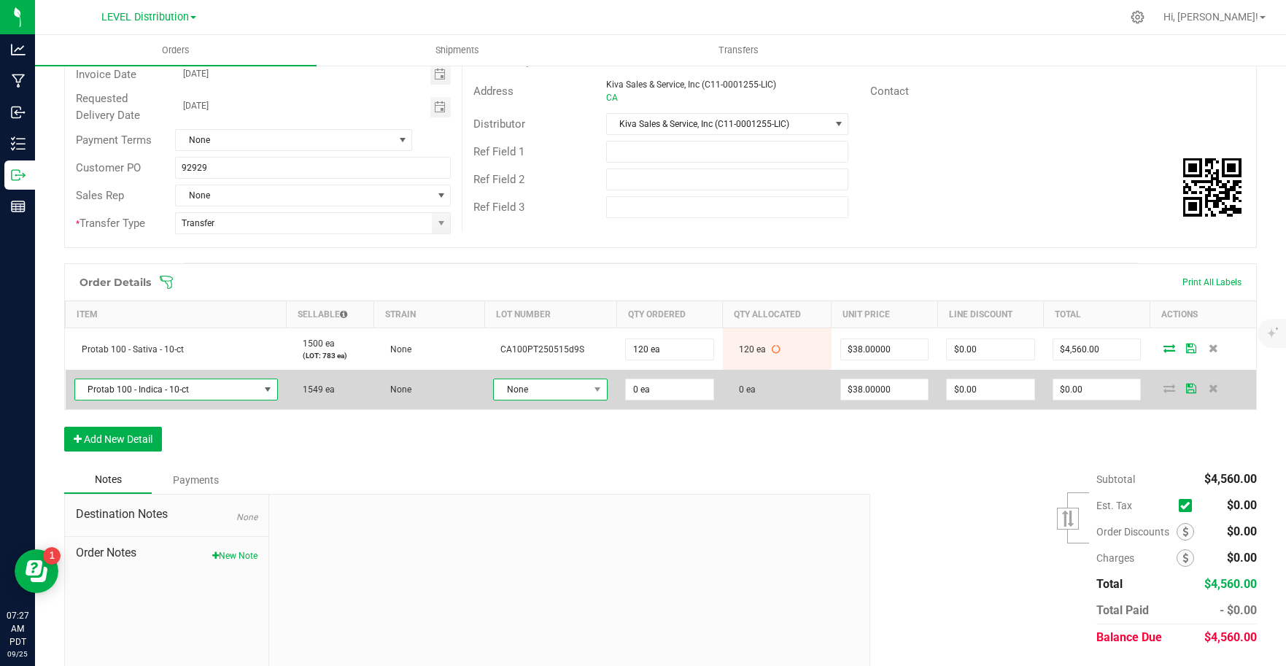
click at [577, 399] on span "None" at bounding box center [541, 389] width 95 height 20
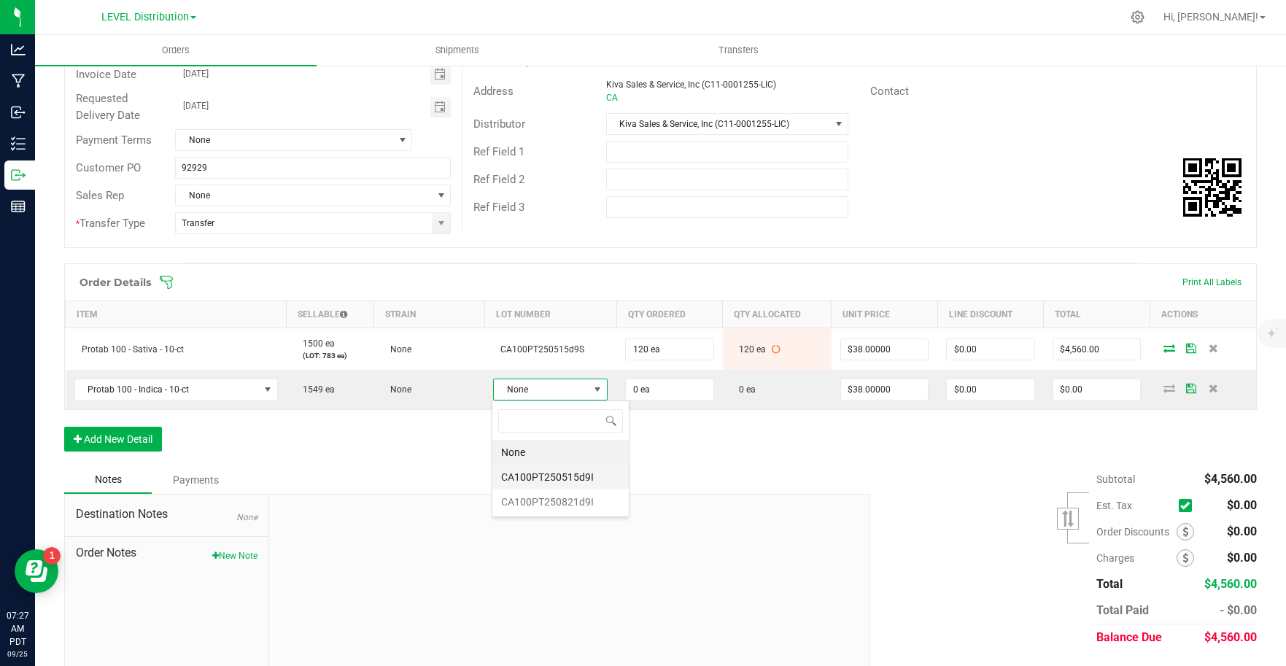
click at [596, 479] on li "CA100PT250515d9I" at bounding box center [560, 477] width 136 height 25
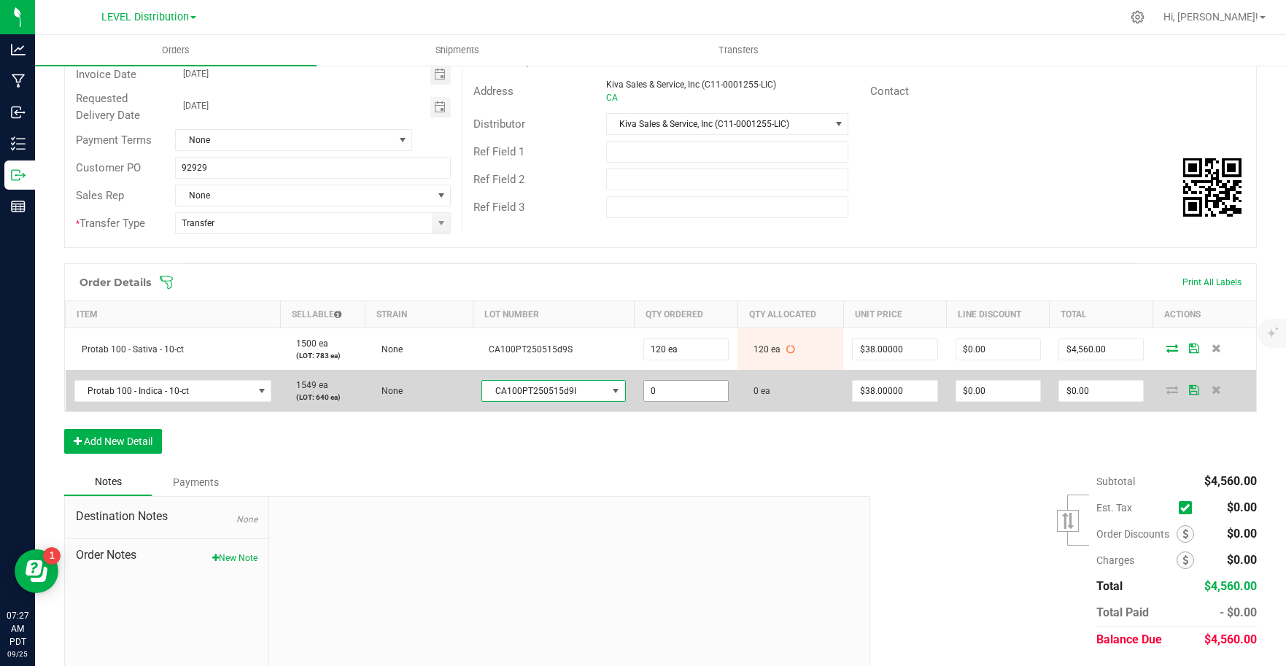
click at [701, 395] on input "0" at bounding box center [686, 391] width 84 height 20
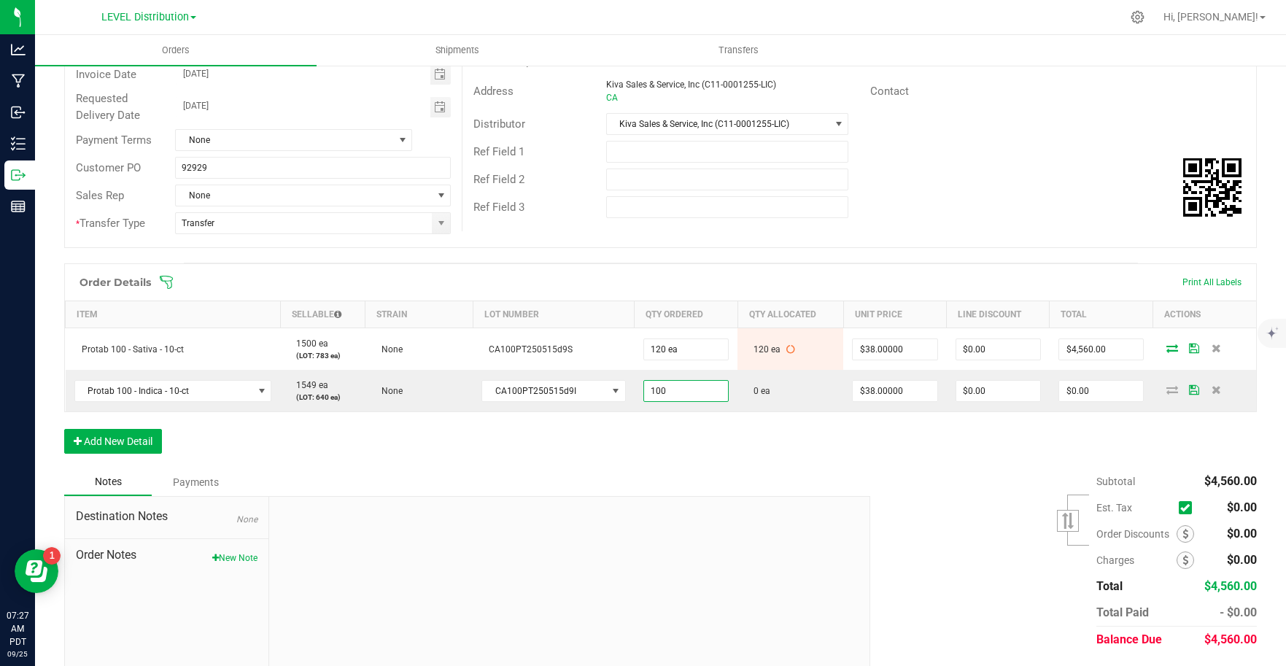
type input "100 ea"
type input "$3,800.00"
click at [861, 463] on div "Order Details Print All Labels Item Sellable Strain Lot Number Qty Ordered Qty …" at bounding box center [660, 365] width 1192 height 205
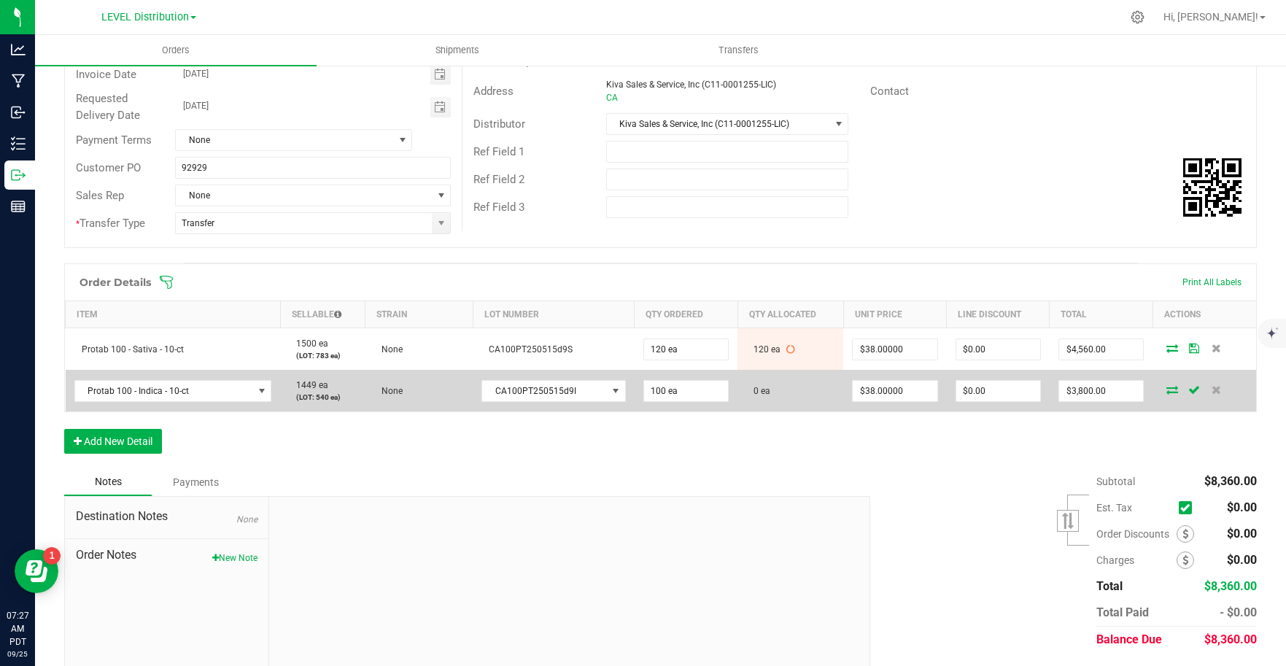
click at [1166, 391] on icon at bounding box center [1172, 389] width 12 height 9
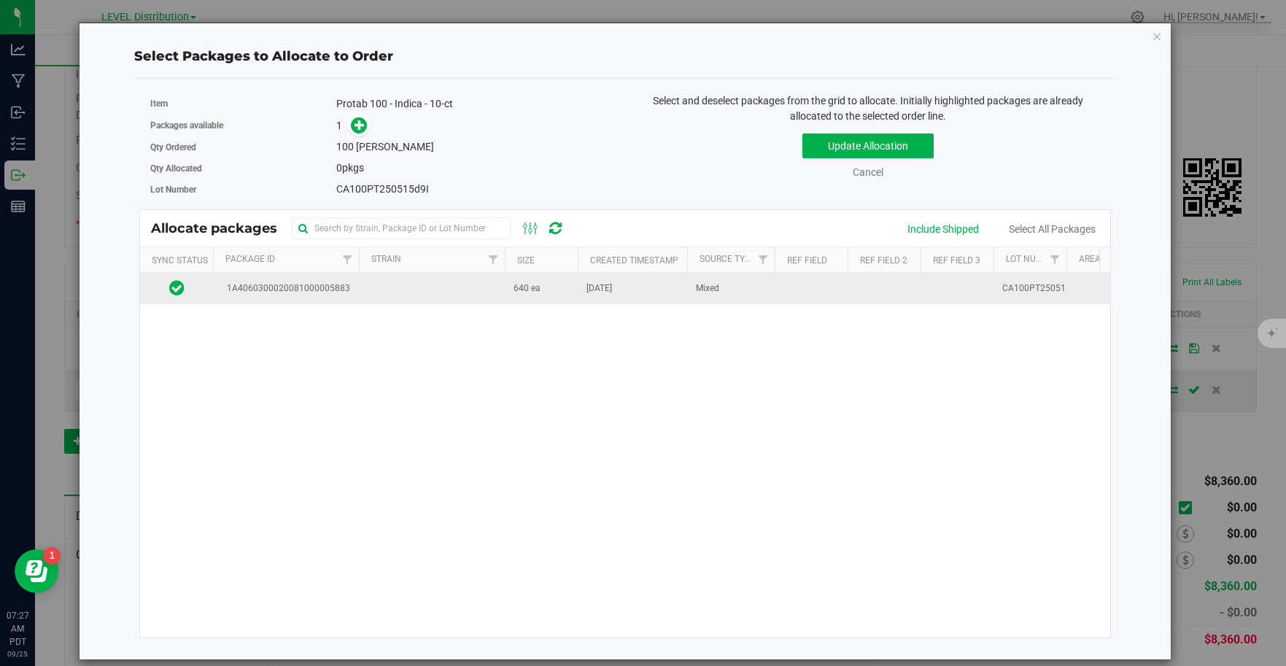
click at [303, 298] on td "1A4060300020081000005883" at bounding box center [286, 288] width 146 height 31
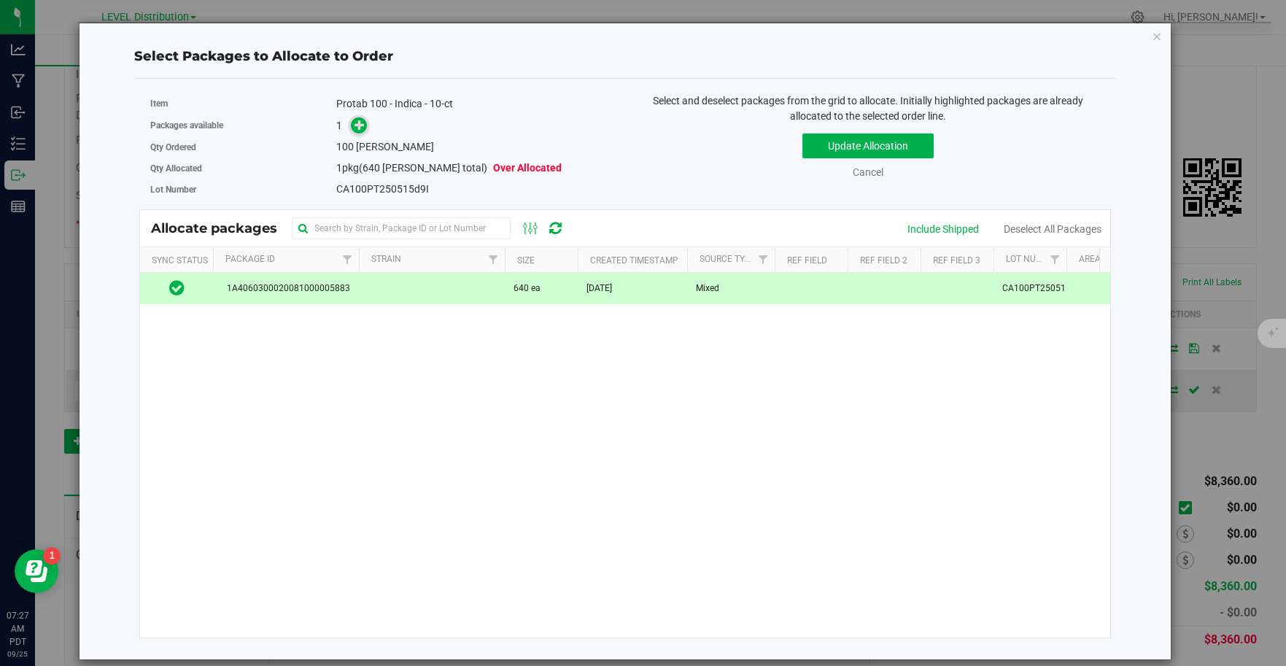
click at [363, 130] on icon at bounding box center [359, 125] width 10 height 10
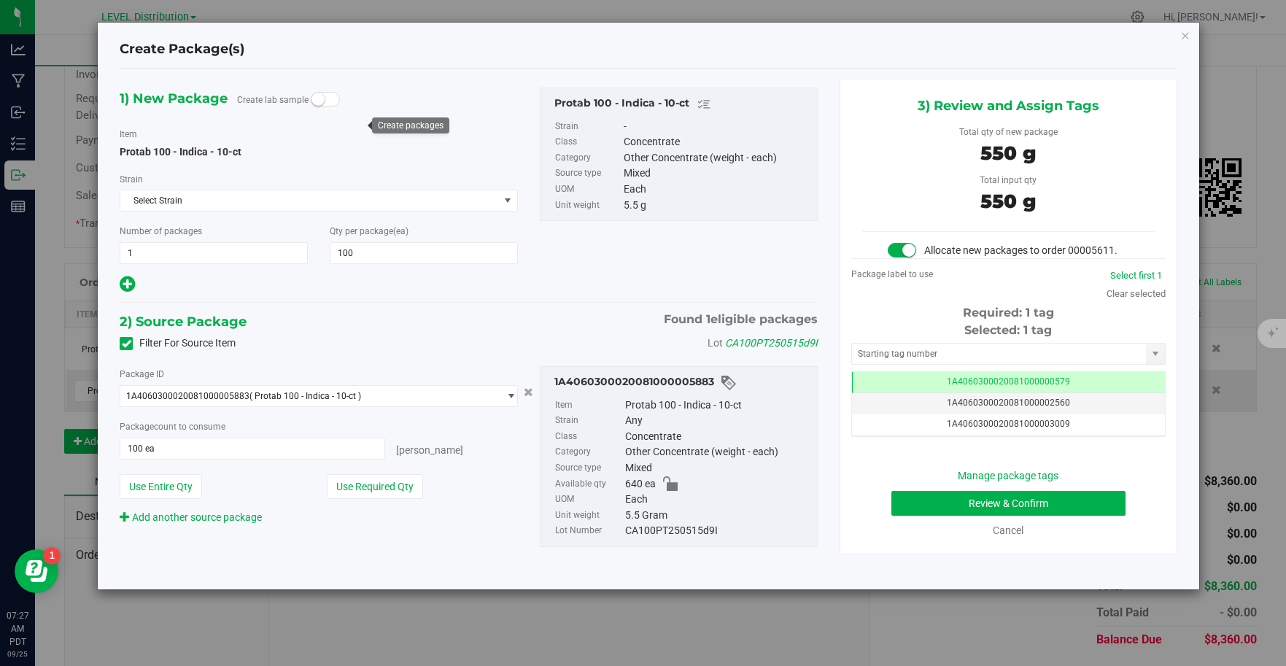
scroll to position [0, -1]
click at [1085, 354] on input "text" at bounding box center [999, 353] width 295 height 20
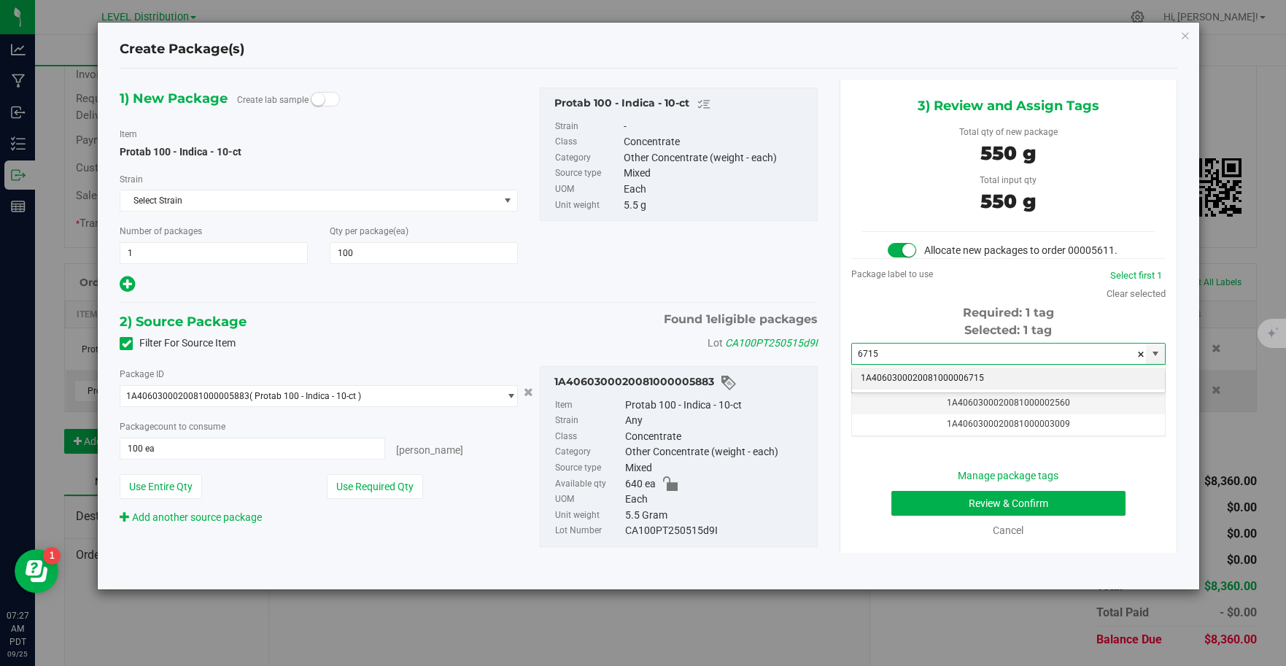
click at [1107, 376] on li "1A4060300020081000006715" at bounding box center [1008, 379] width 313 height 22
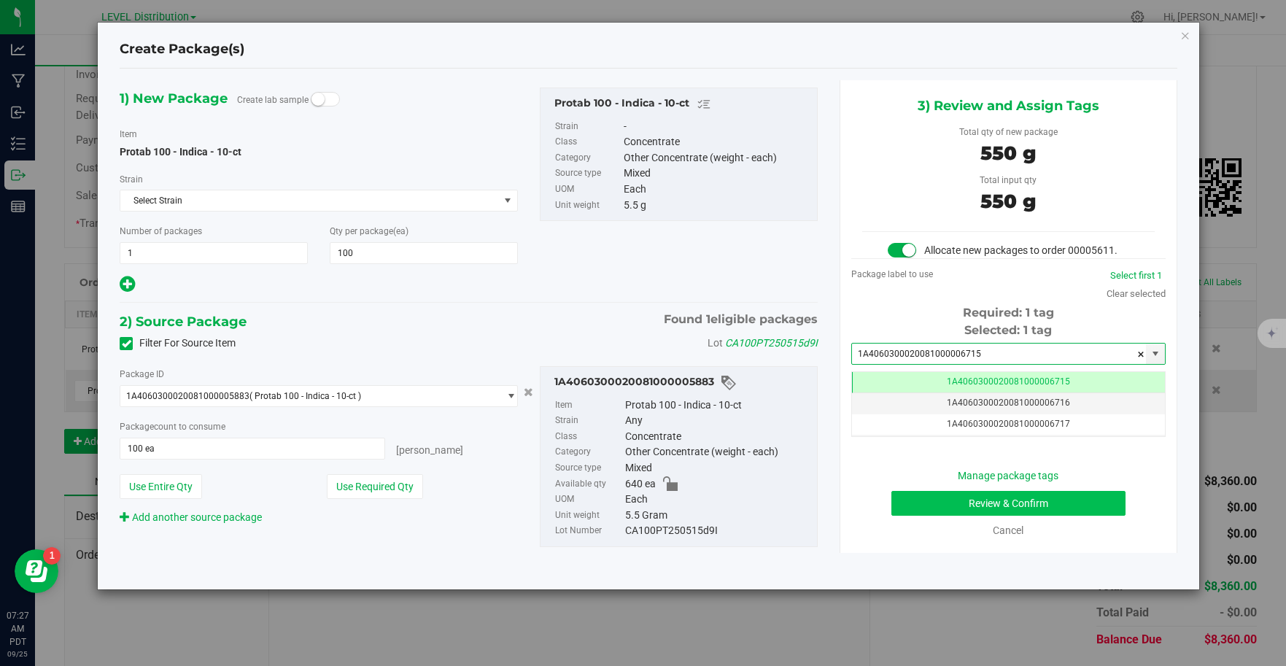
type input "1A4060300020081000006715"
click at [1079, 502] on button "Review & Confirm" at bounding box center [1008, 503] width 234 height 25
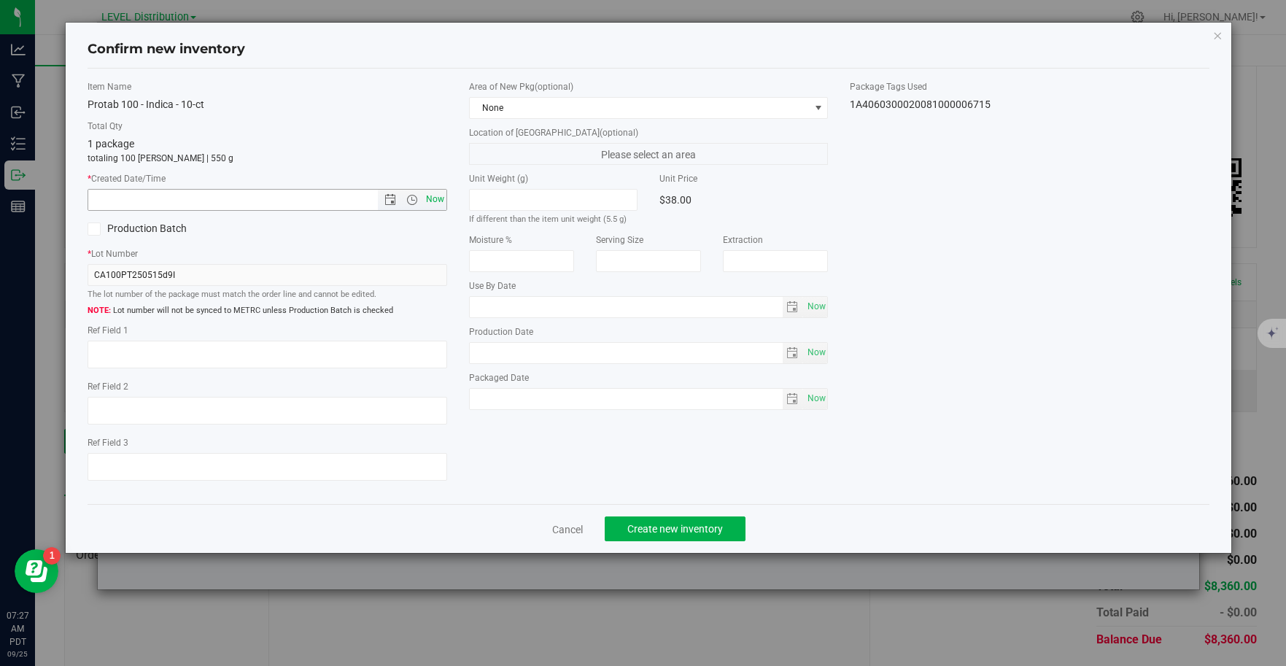
click at [435, 207] on span "Now" at bounding box center [434, 199] width 25 height 21
type input "9/25/2025 7:27 AM"
click at [136, 357] on textarea at bounding box center [268, 355] width 360 height 28
type textarea "CA100PT250515D9I"
click at [698, 530] on span "Create new inventory" at bounding box center [675, 529] width 96 height 12
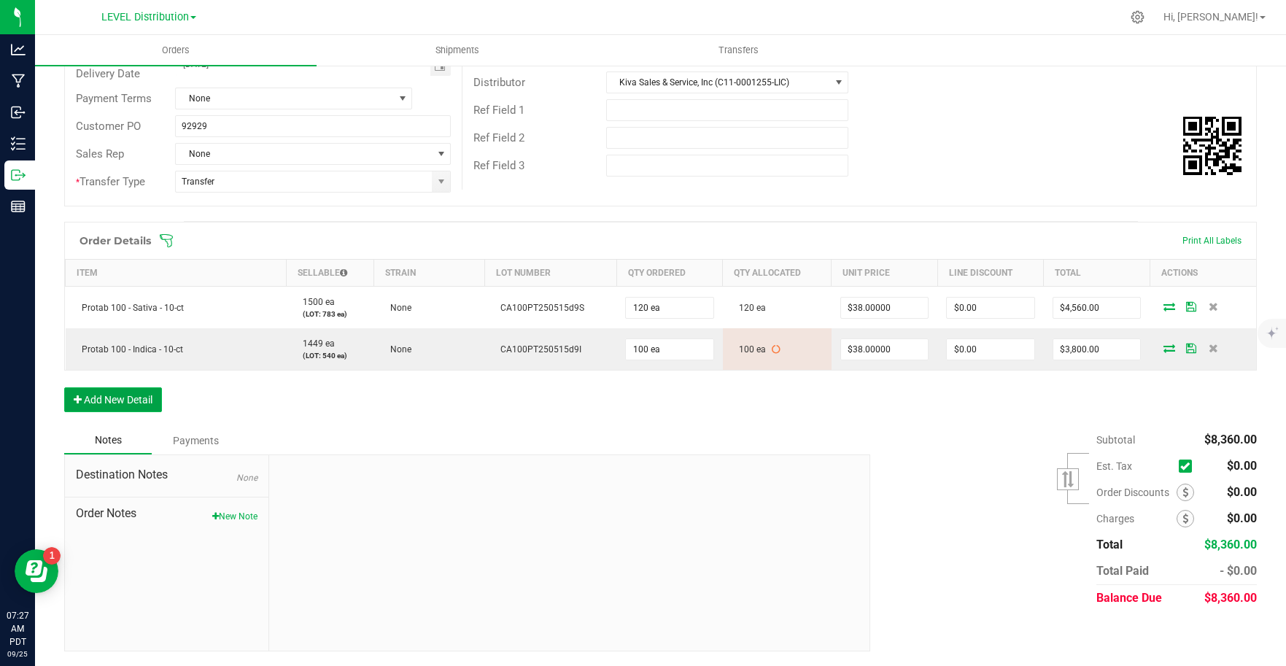
click at [147, 406] on button "Add New Detail" at bounding box center [113, 399] width 98 height 25
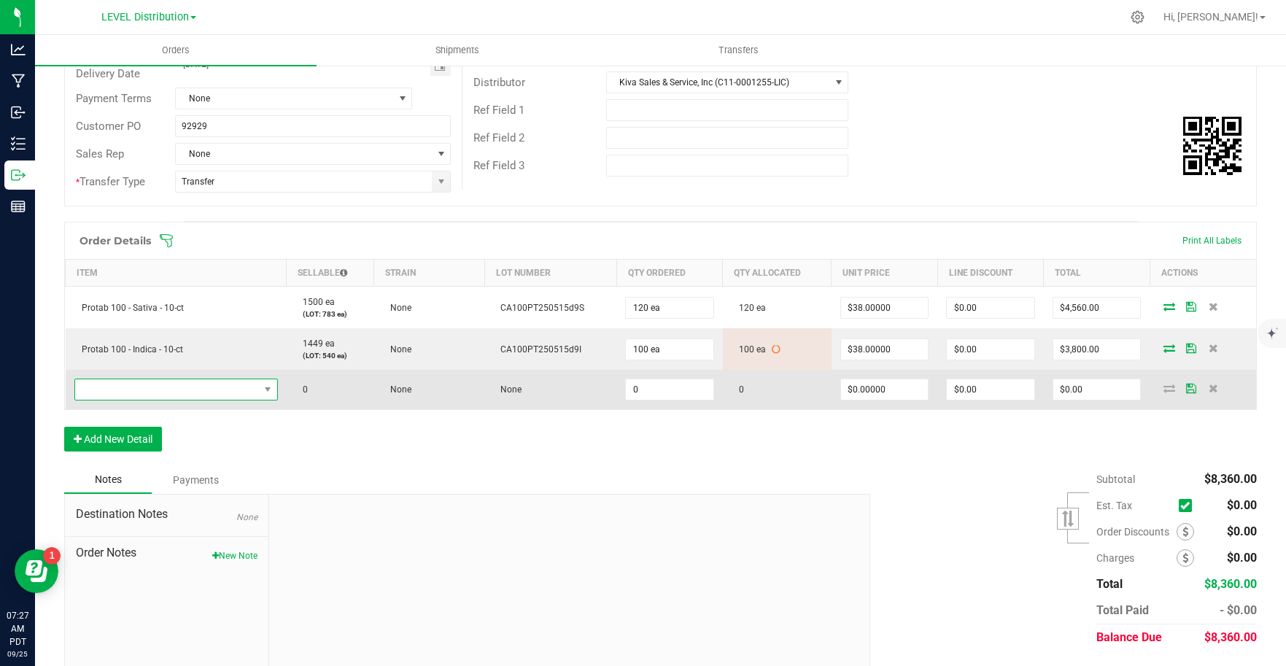
click at [176, 390] on span "NO DATA FOUND" at bounding box center [167, 389] width 184 height 20
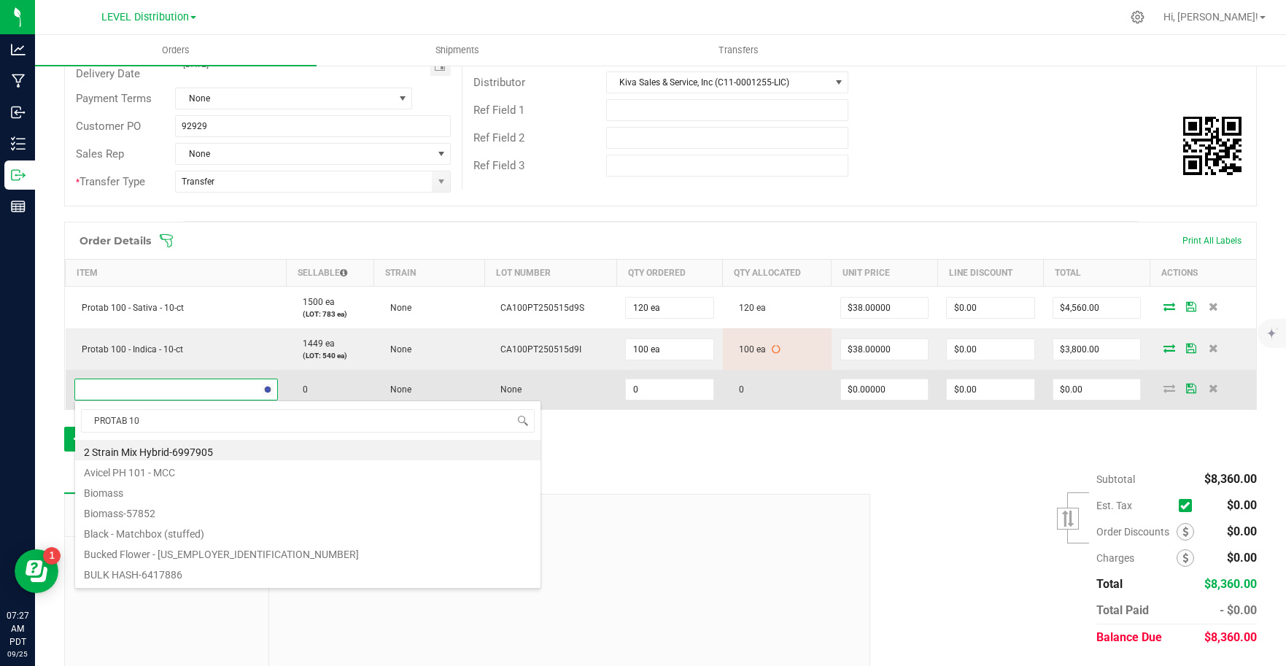
type input "PROTAB 100"
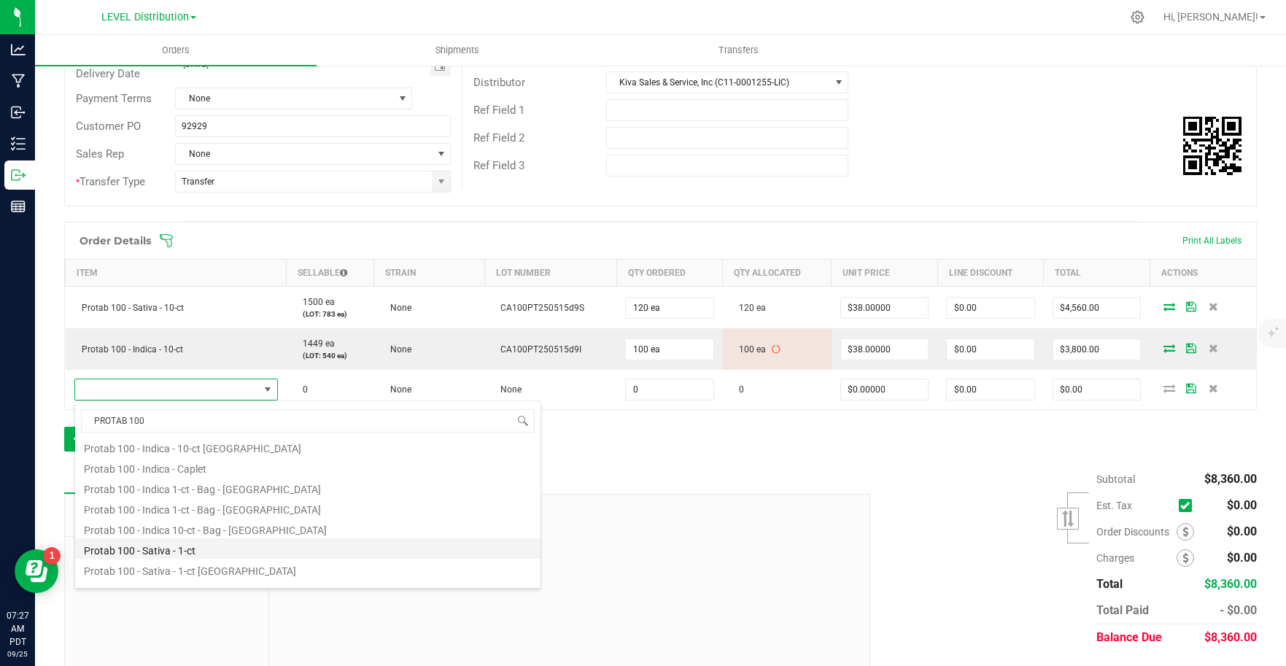
click at [262, 551] on li "Protab 100 - Sativa - 1-ct" at bounding box center [307, 548] width 465 height 20
type input "0 ea"
type input "$4.00000"
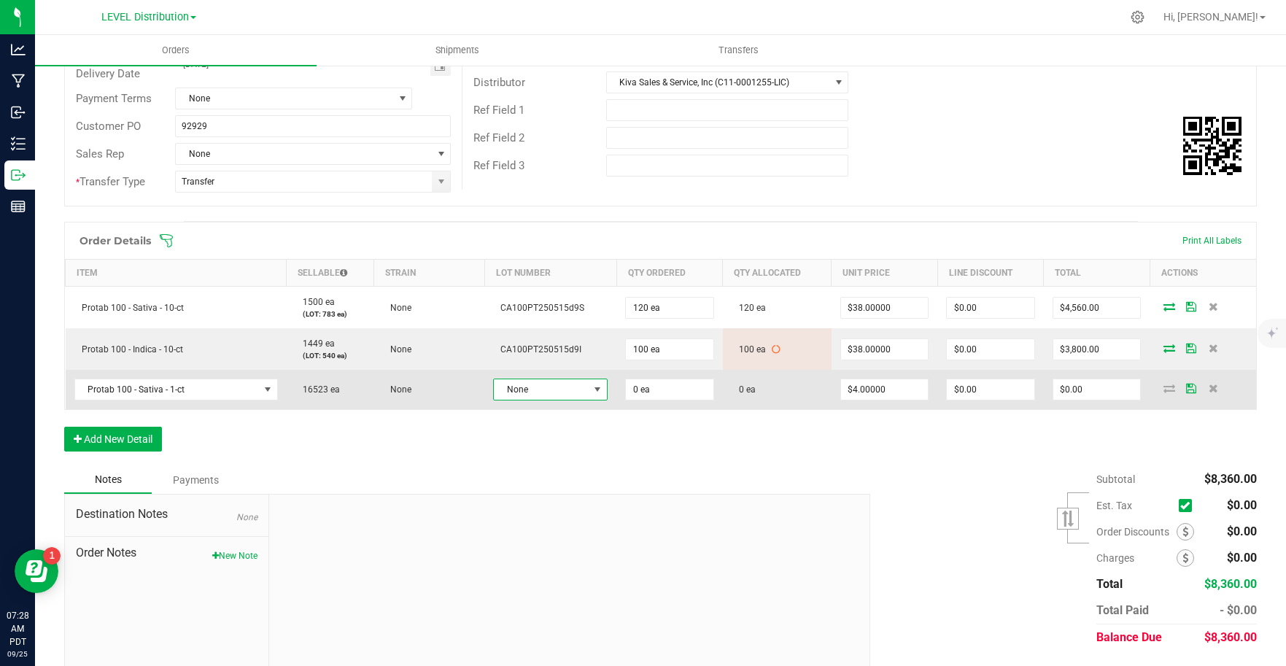
click at [559, 399] on span "None" at bounding box center [541, 389] width 95 height 20
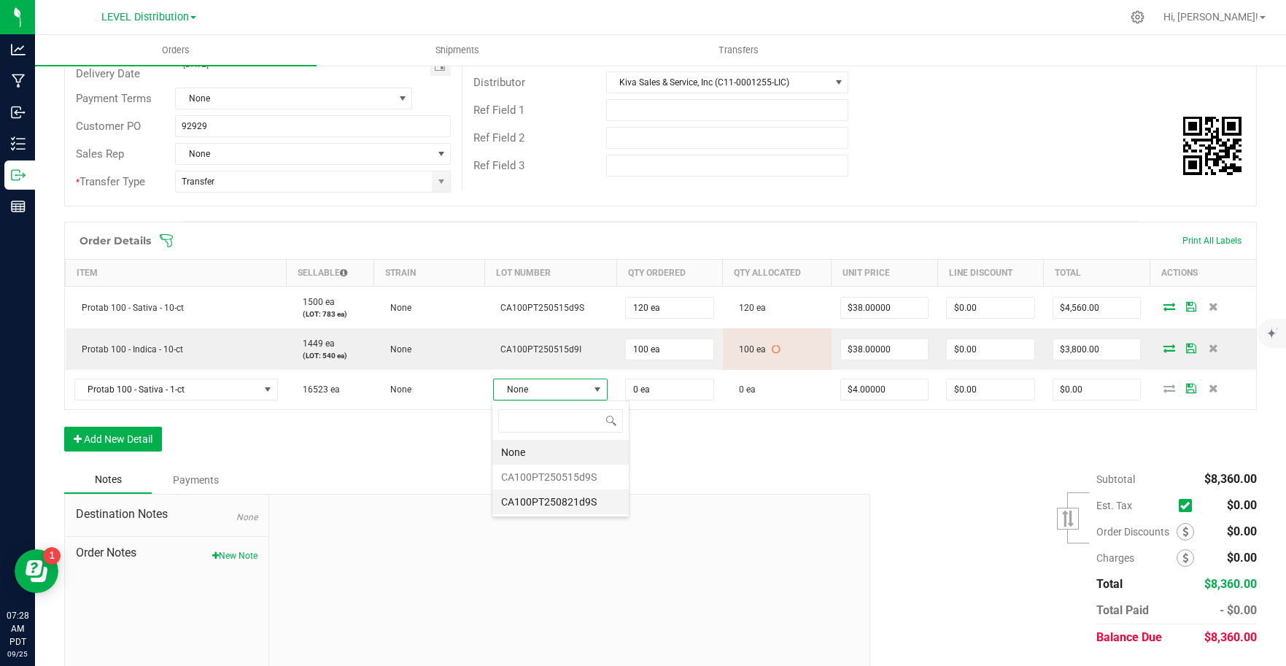
click at [599, 503] on li "CA100PT250821d9S" at bounding box center [560, 501] width 136 height 25
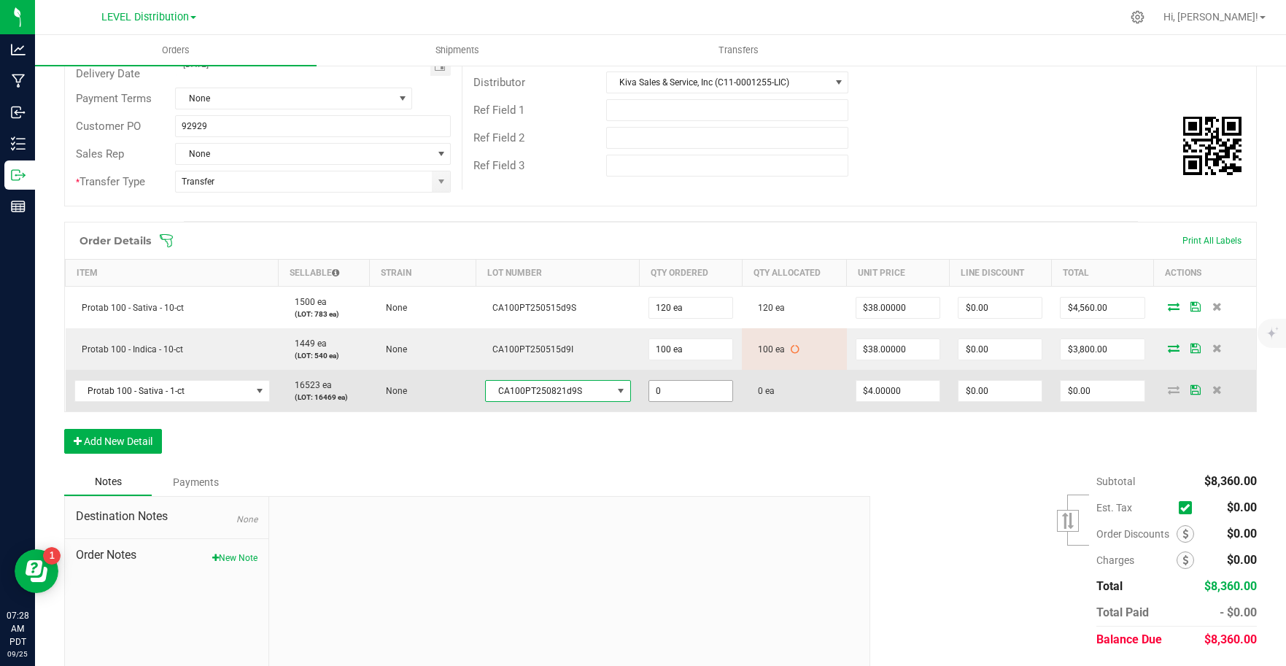
click at [688, 391] on input "0" at bounding box center [690, 391] width 83 height 20
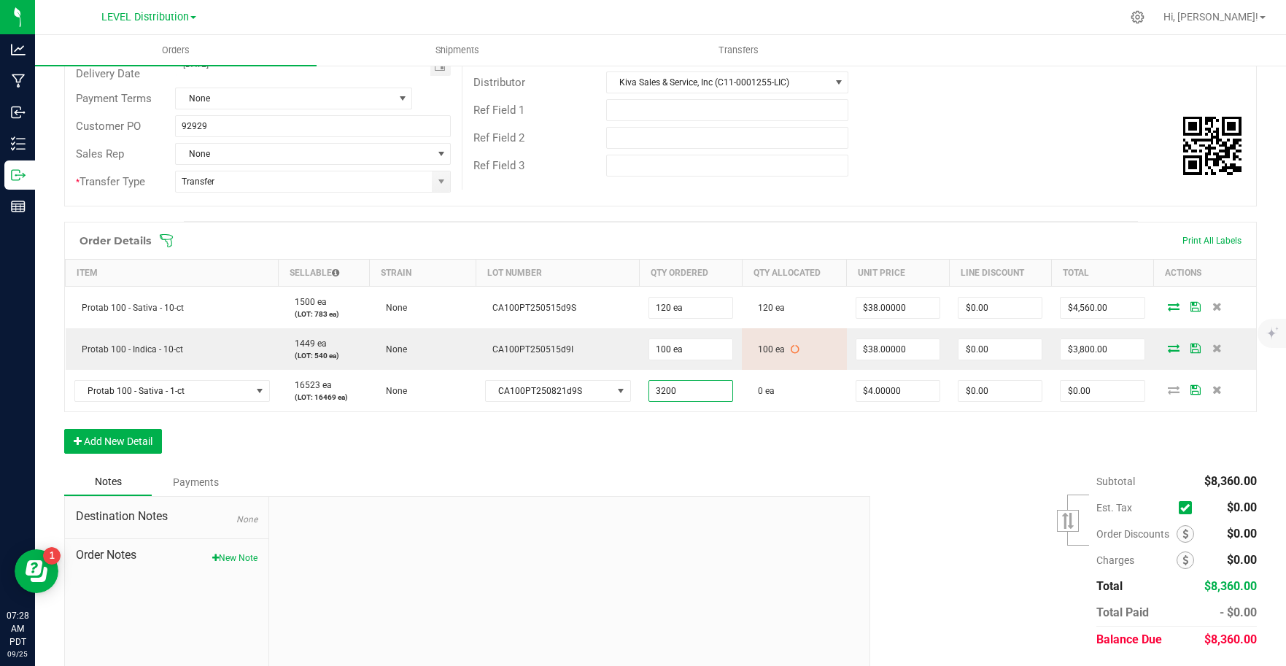
type input "3200 ea"
type input "$12,800.00"
click at [744, 476] on div "Notes Payments" at bounding box center [461, 482] width 795 height 28
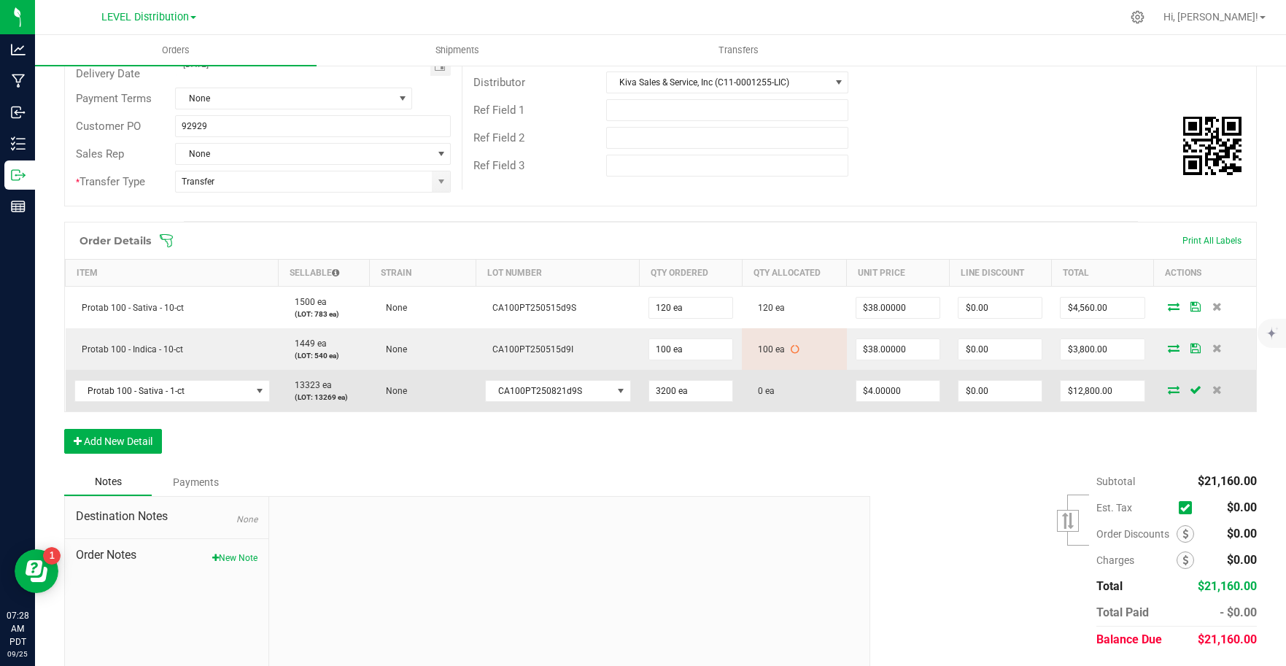
click at [1168, 392] on icon at bounding box center [1174, 389] width 12 height 9
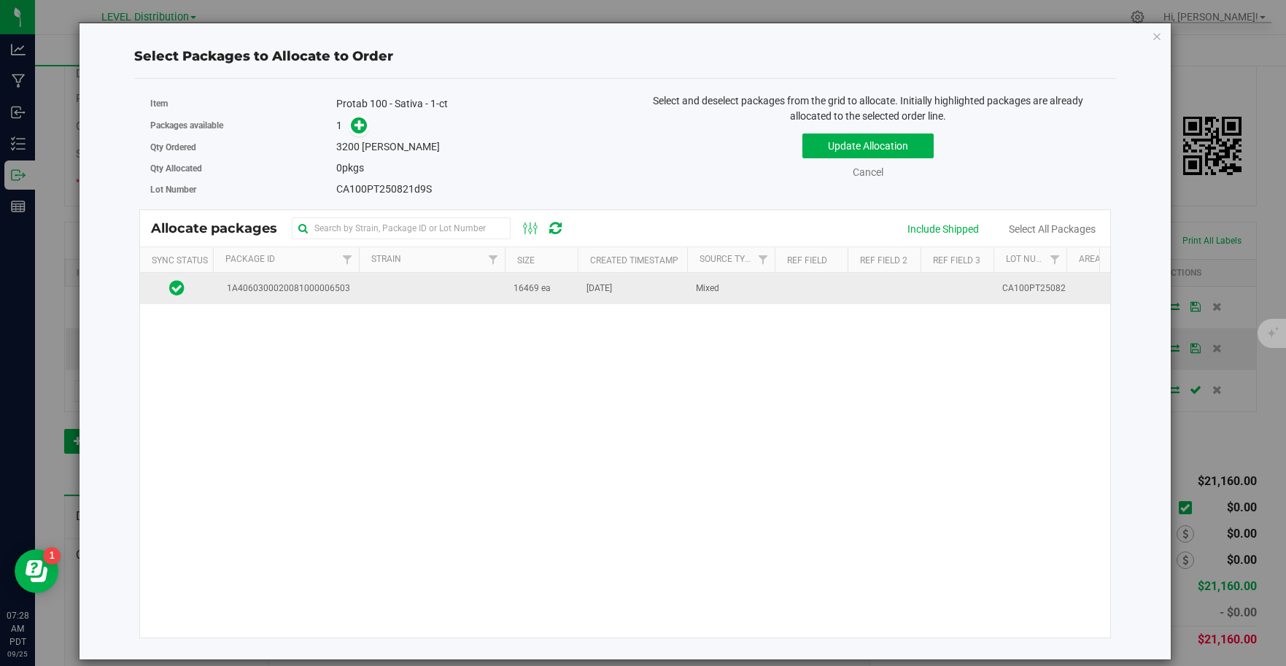
click at [366, 296] on td at bounding box center [432, 288] width 146 height 31
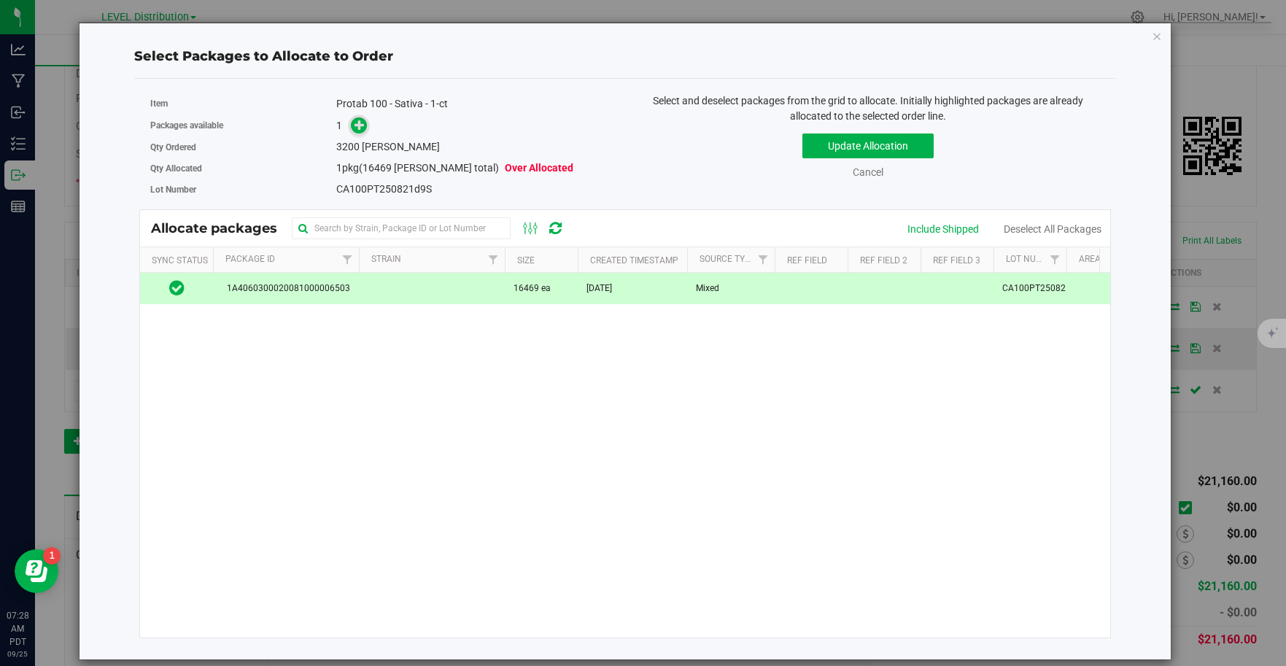
click at [362, 124] on icon at bounding box center [359, 125] width 10 height 10
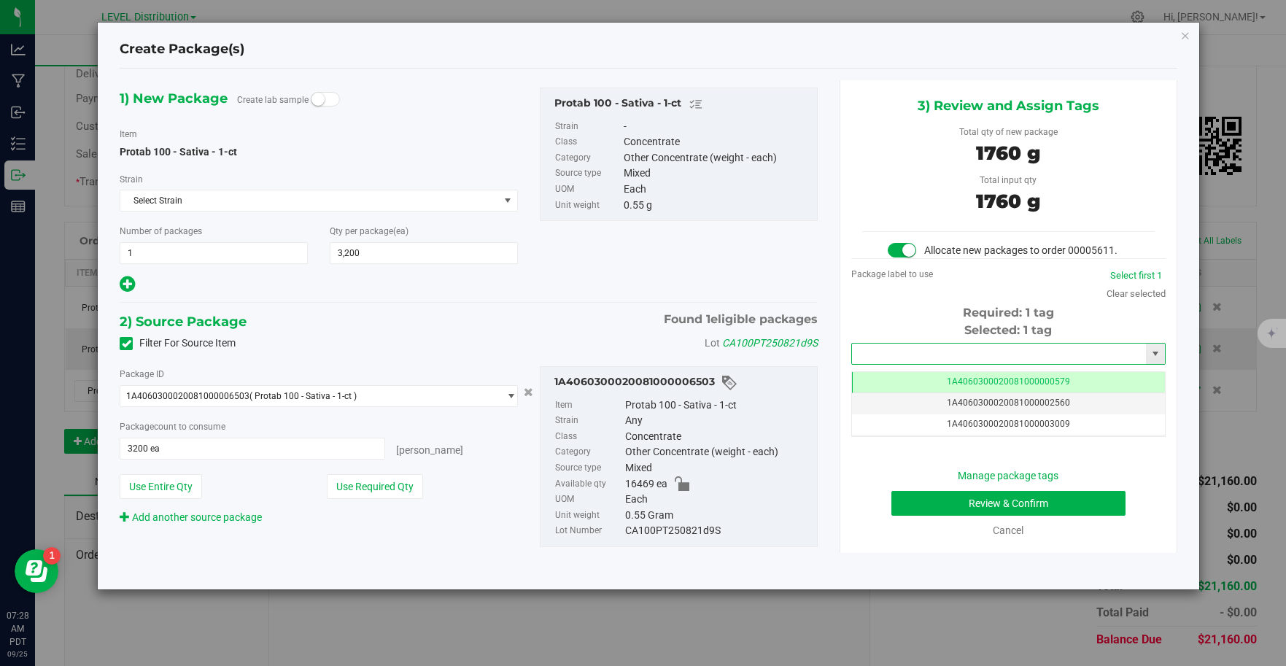
click at [1027, 355] on input "text" at bounding box center [999, 353] width 295 height 20
click at [1030, 380] on li "1A4060300020081000006716" at bounding box center [1008, 379] width 313 height 22
type input "1A4060300020081000006716"
click at [1060, 510] on button "Review & Confirm" at bounding box center [1008, 503] width 234 height 25
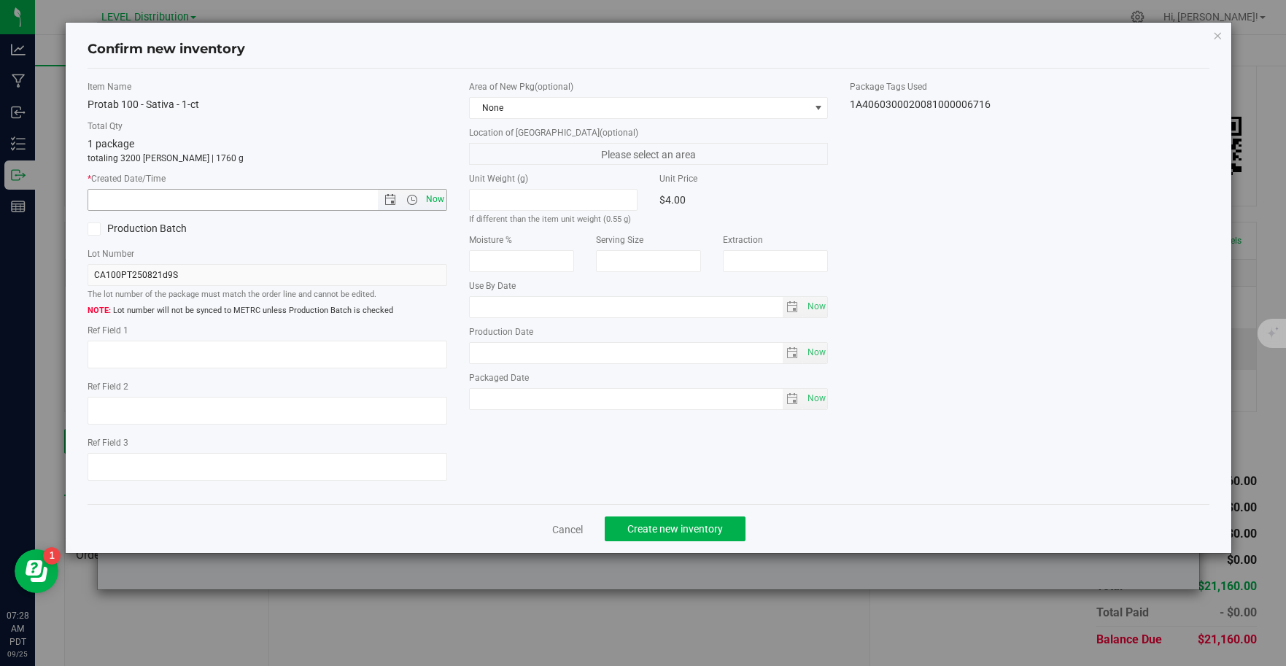
click at [435, 200] on span "Now" at bounding box center [434, 199] width 25 height 21
type input "9/25/2025 7:28 AM"
click at [156, 359] on textarea at bounding box center [268, 355] width 360 height 28
type textarea "CA100PT250821D9S"
click at [684, 536] on button "Create new inventory" at bounding box center [675, 528] width 141 height 25
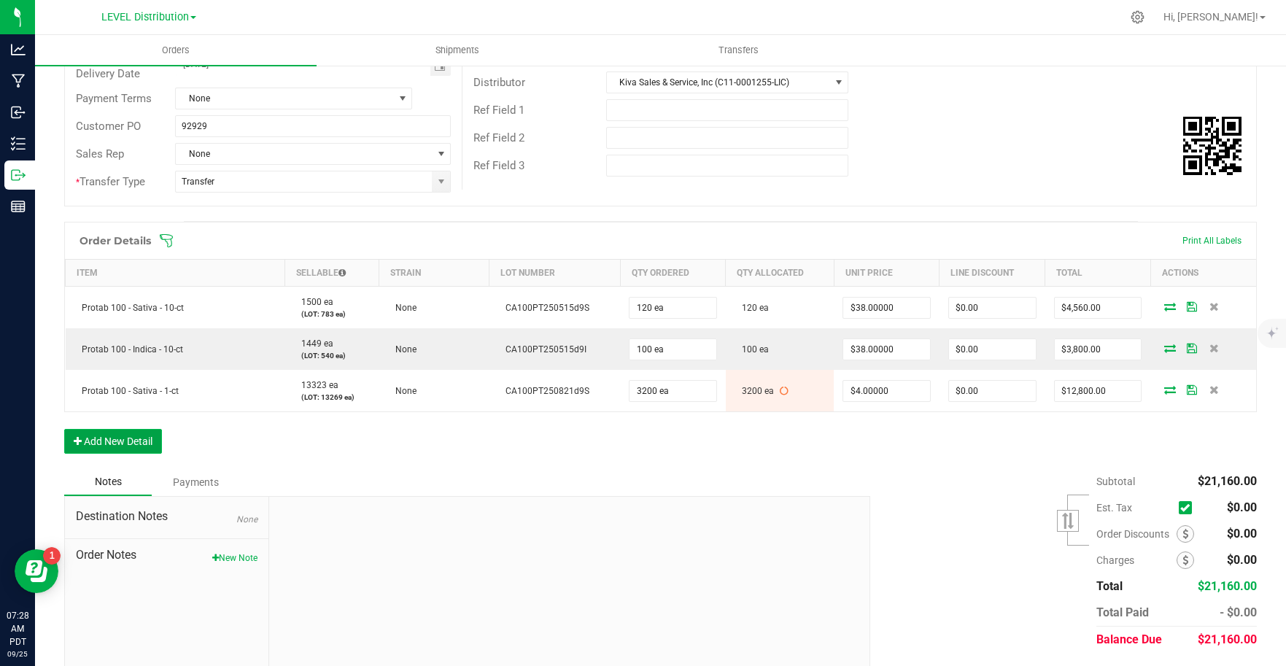
click at [136, 443] on button "Add New Detail" at bounding box center [113, 441] width 98 height 25
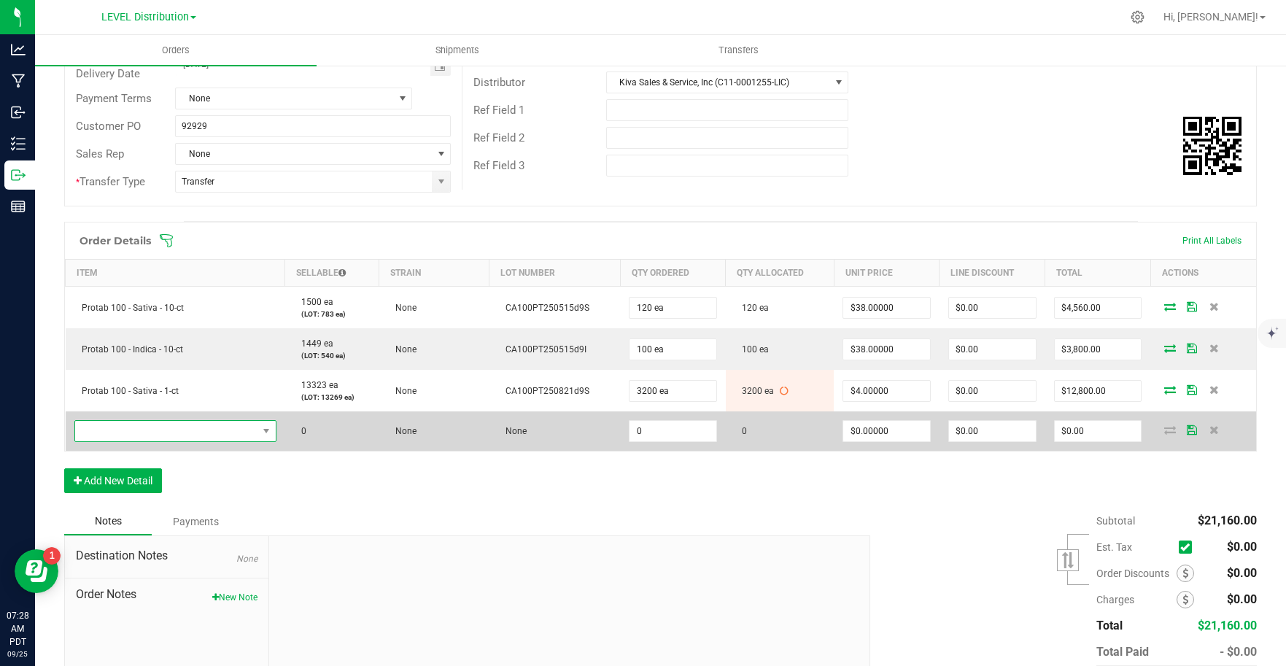
click at [199, 435] on span "NO DATA FOUND" at bounding box center [166, 431] width 182 height 20
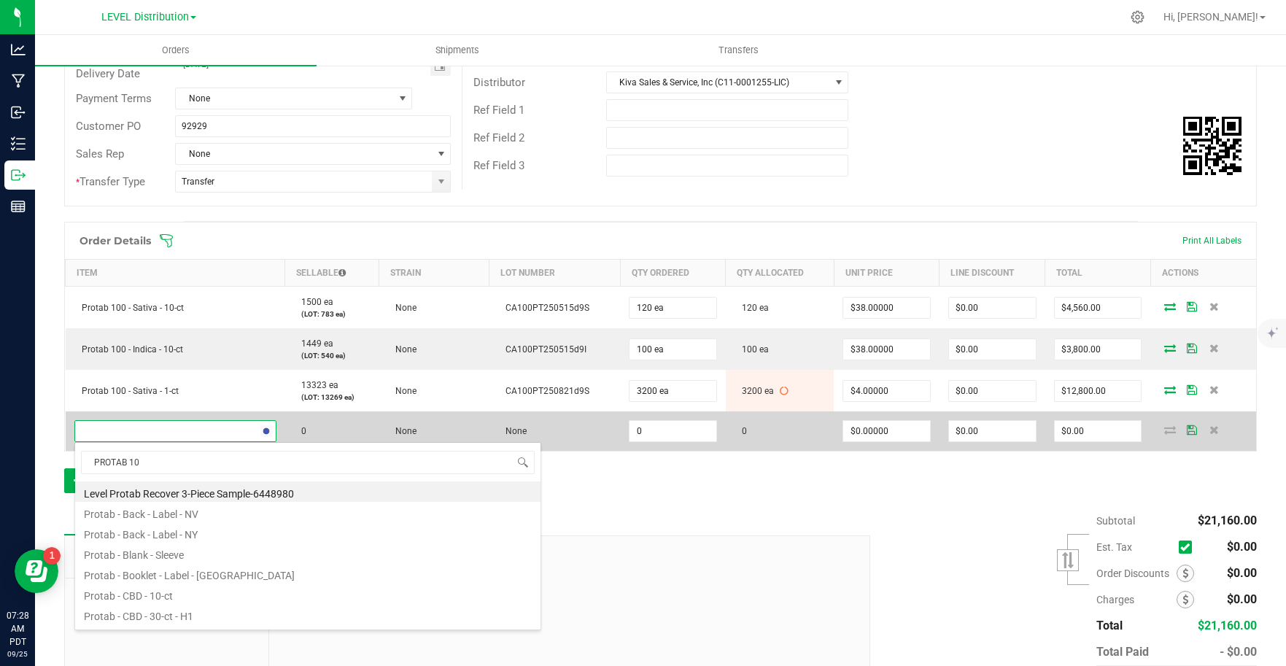
type input "PROTAB 100"
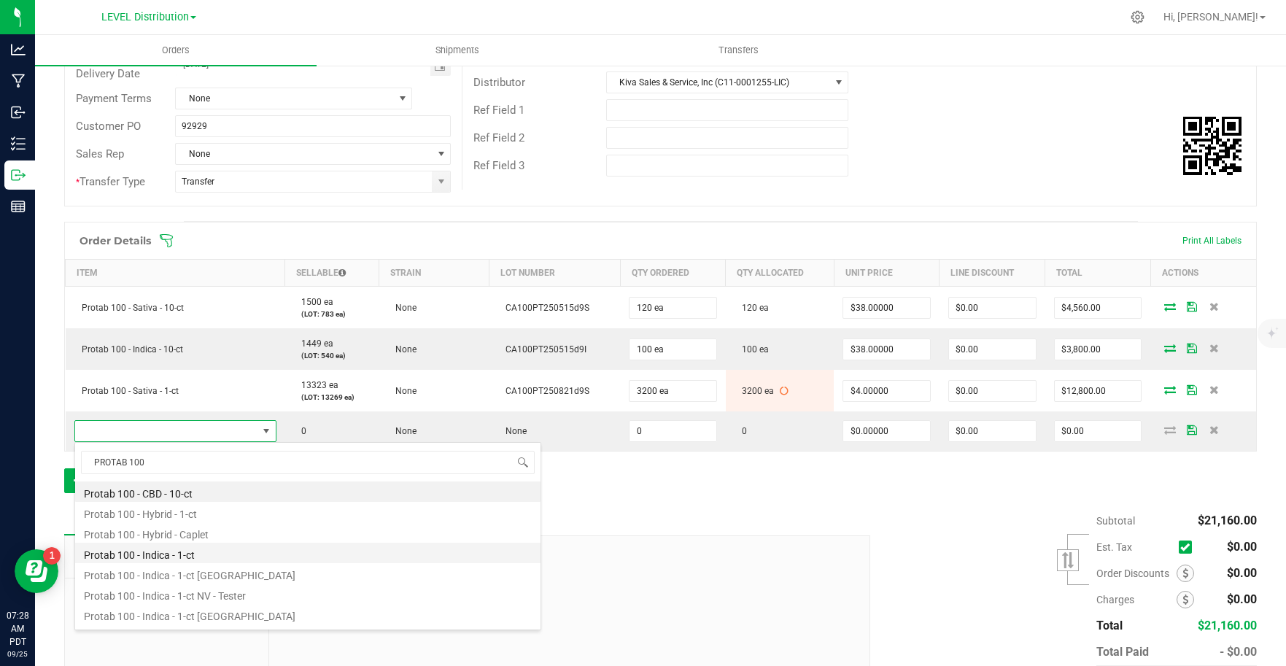
click at [219, 552] on li "Protab 100 - Indica - 1-ct" at bounding box center [307, 553] width 465 height 20
type input "0 ea"
type input "$4.00000"
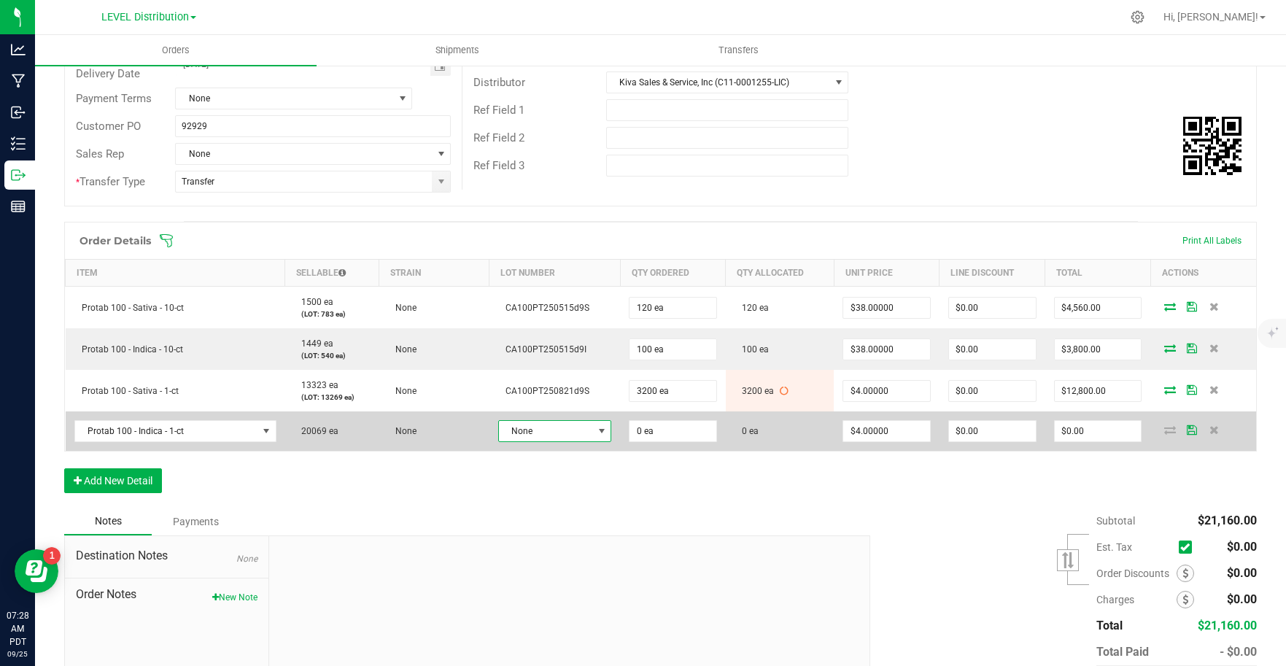
click at [592, 433] on span at bounding box center [601, 431] width 18 height 20
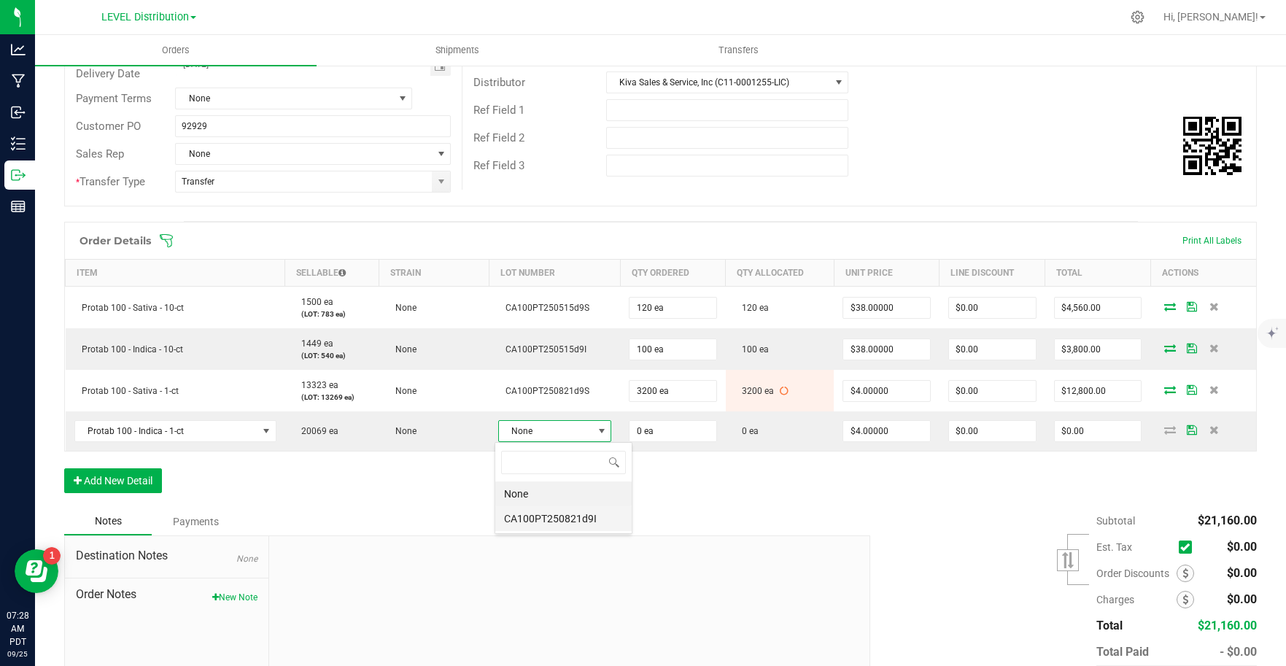
click at [580, 519] on li "CA100PT250821d9I" at bounding box center [563, 518] width 136 height 25
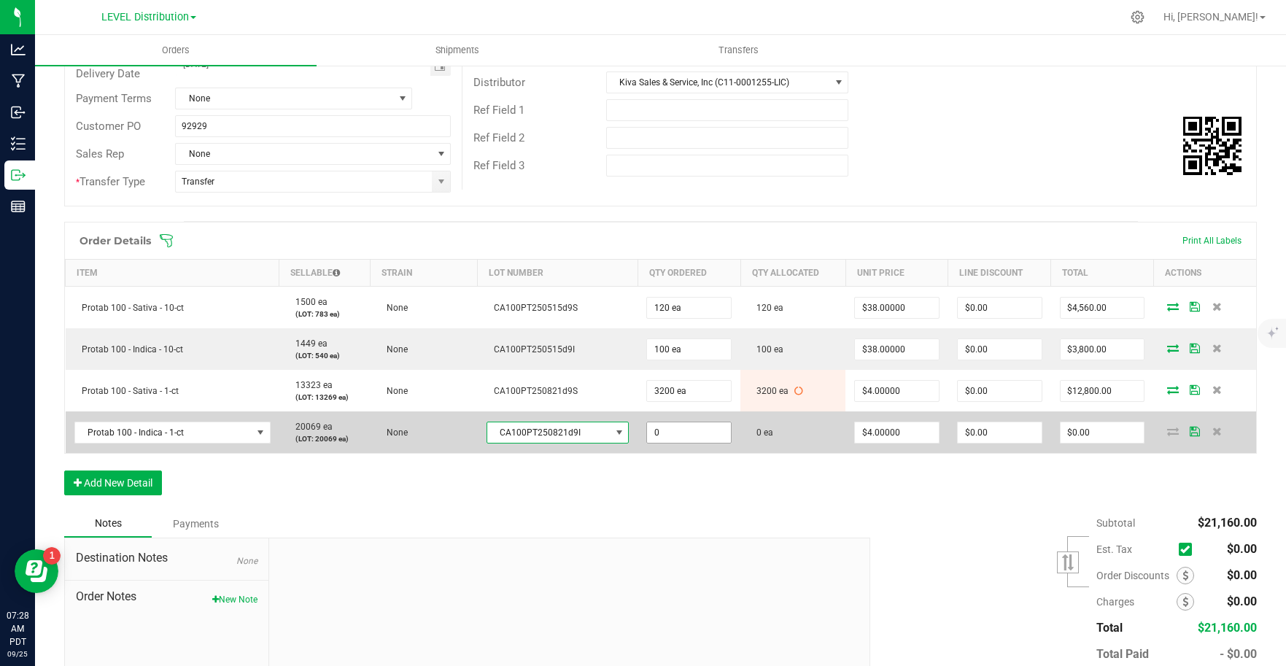
click at [688, 435] on input "0" at bounding box center [689, 432] width 84 height 20
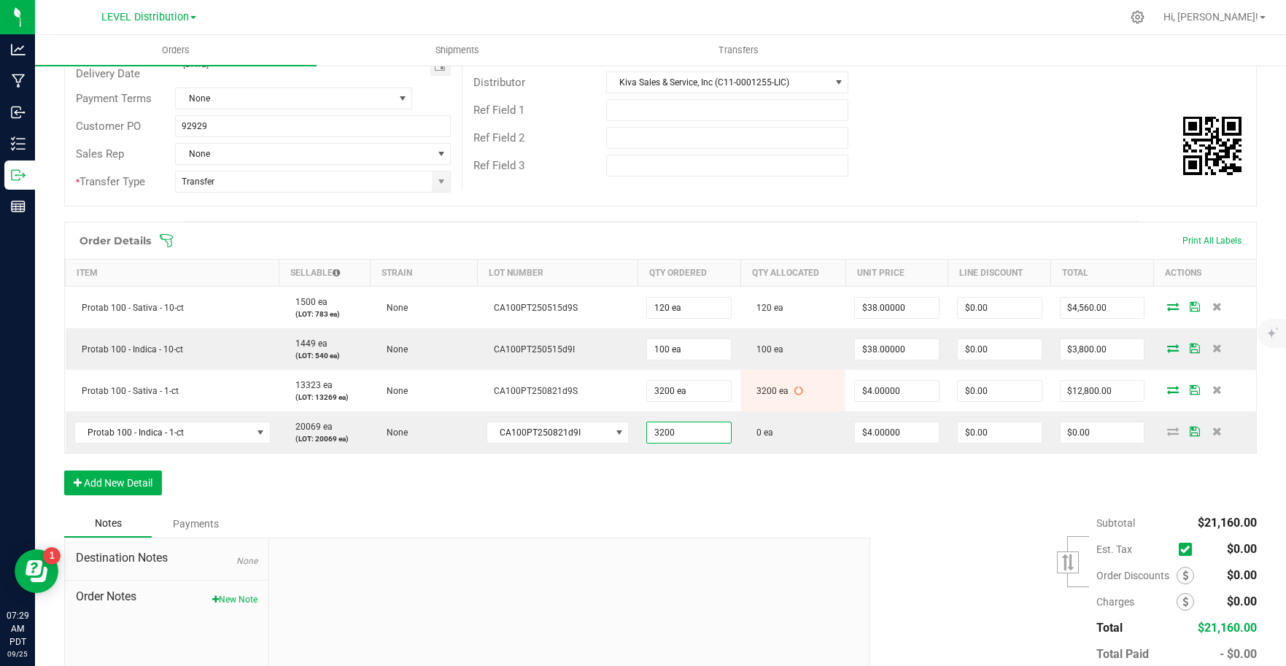
type input "3200 ea"
type input "$12,800.00"
click at [762, 530] on div "Notes Payments" at bounding box center [461, 524] width 795 height 28
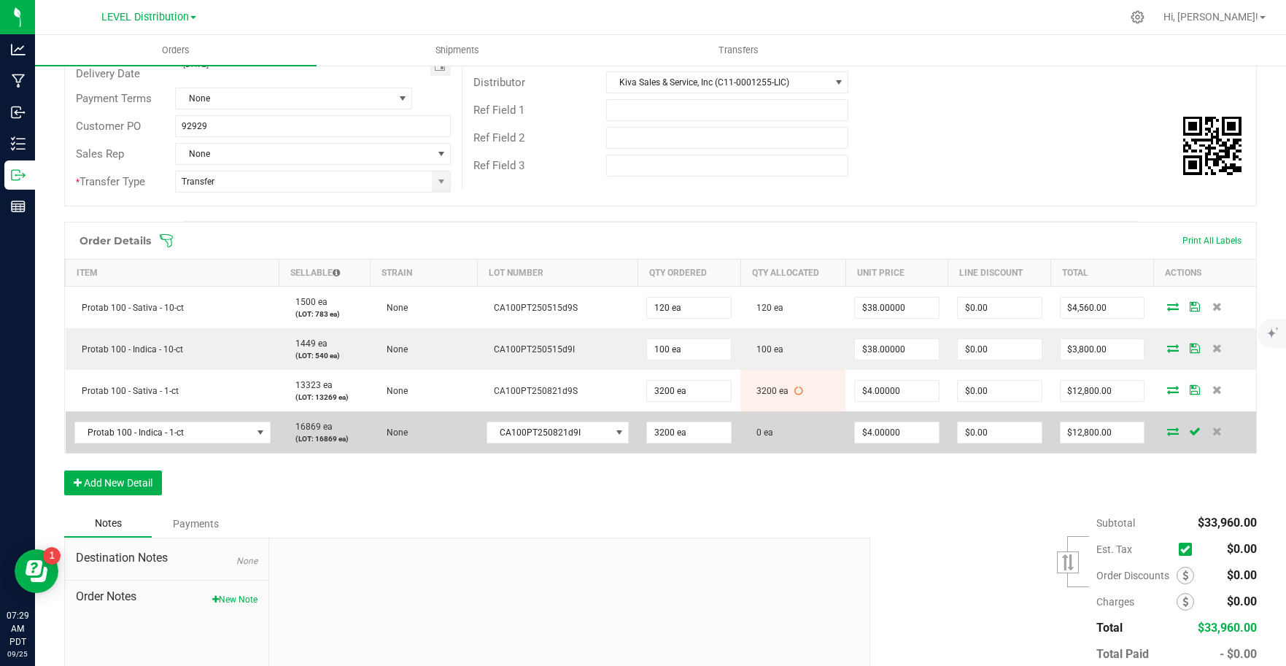
click at [1167, 433] on icon at bounding box center [1173, 431] width 12 height 9
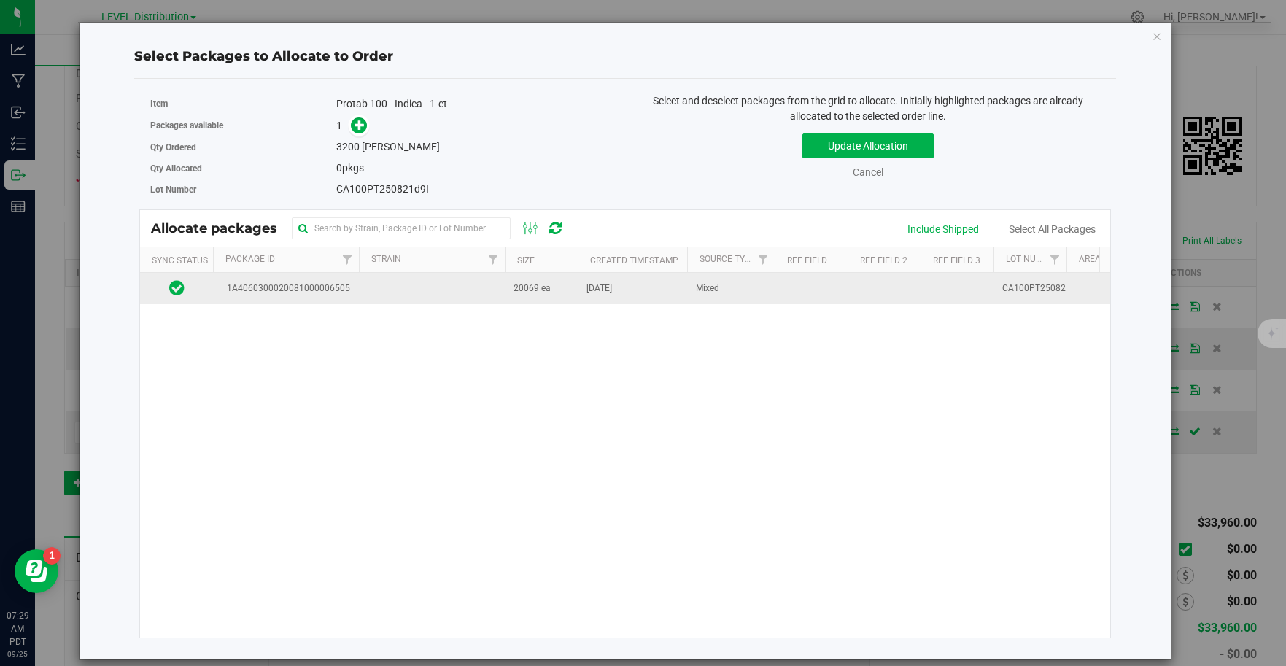
click at [335, 295] on span "1A4060300020081000006505" at bounding box center [286, 288] width 128 height 14
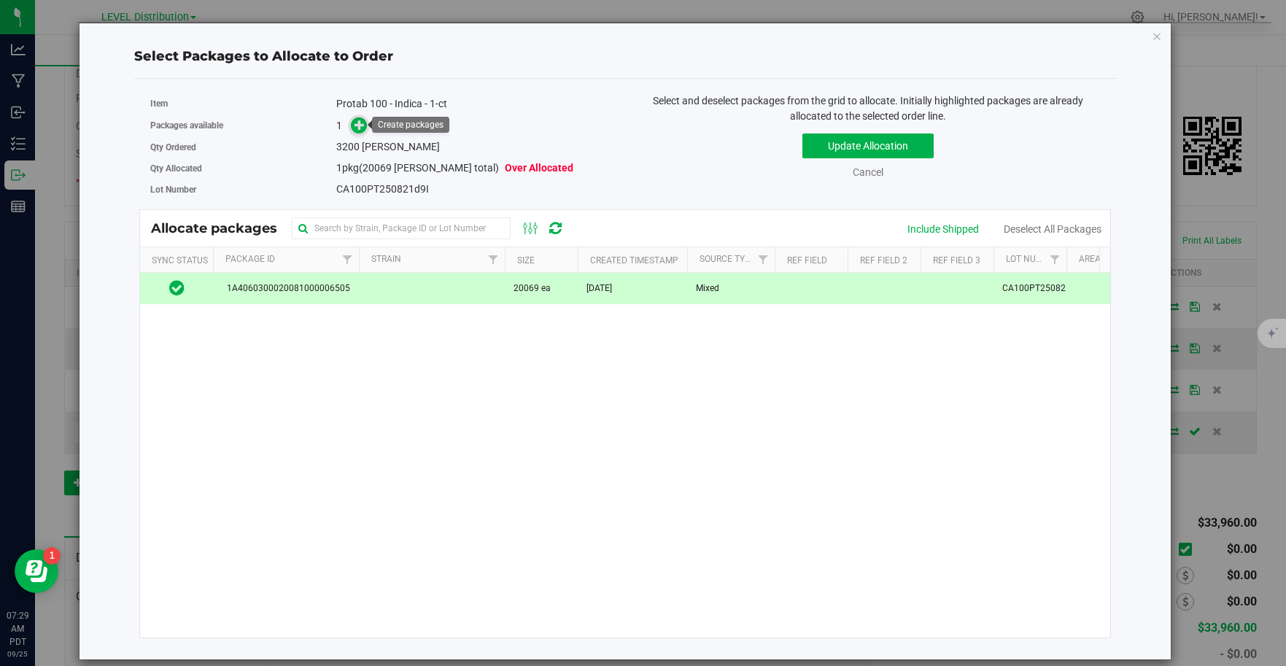
click at [354, 130] on span at bounding box center [359, 125] width 17 height 17
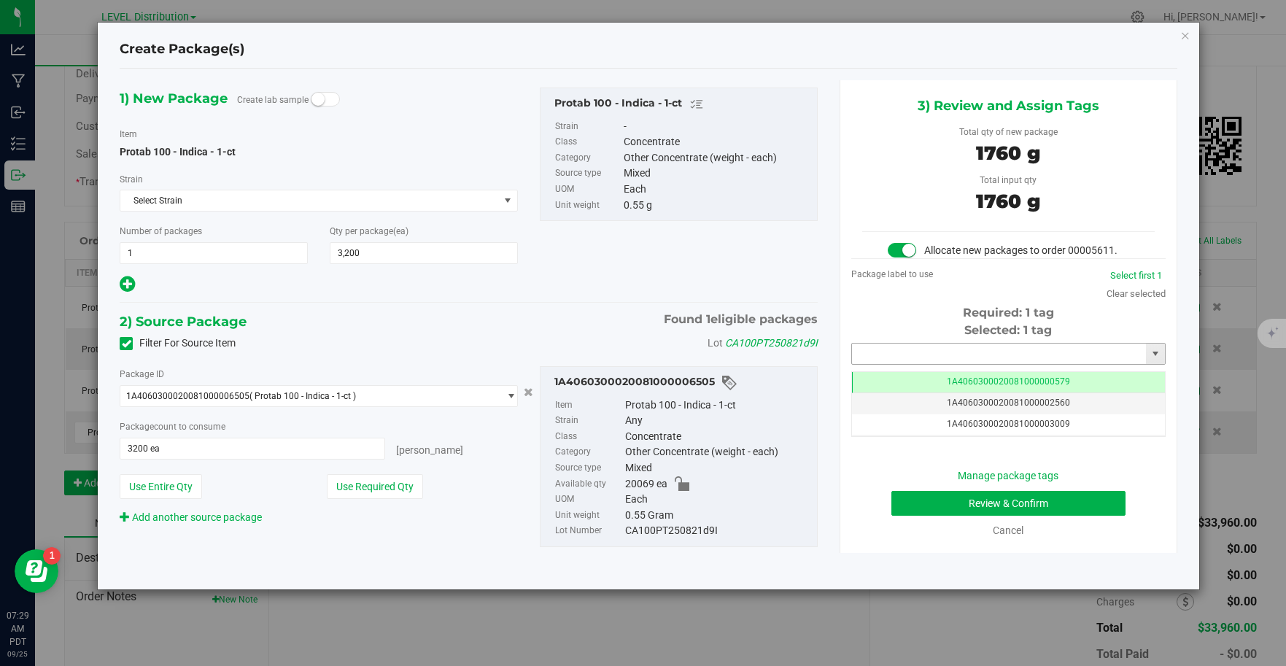
click at [956, 360] on input "text" at bounding box center [999, 353] width 295 height 20
click at [992, 376] on li "1A4060300020081000006717" at bounding box center [1008, 379] width 313 height 22
type input "1A4060300020081000006717"
click at [1073, 508] on button "Review & Confirm" at bounding box center [1008, 503] width 234 height 25
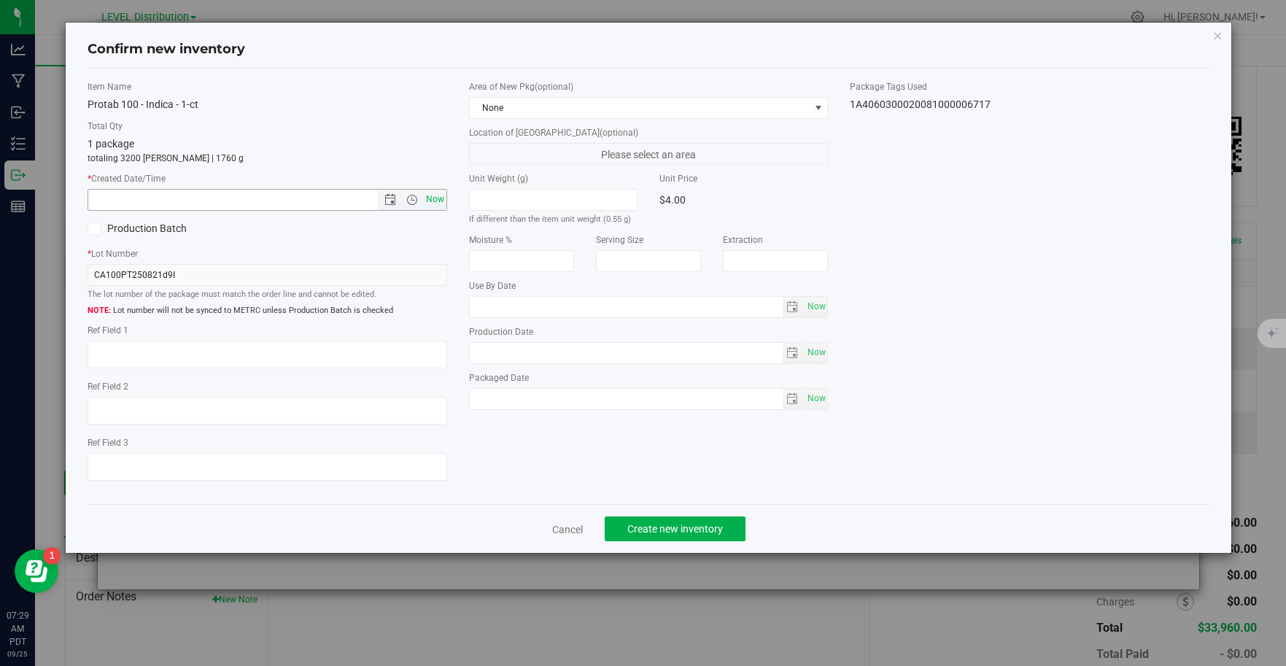
click at [430, 204] on span "Now" at bounding box center [434, 199] width 25 height 21
type input "9/25/2025 7:29 AM"
click at [123, 357] on textarea at bounding box center [268, 355] width 360 height 28
type textarea "CA100PT250821D9I"
click at [706, 529] on span "Create new inventory" at bounding box center [675, 529] width 96 height 12
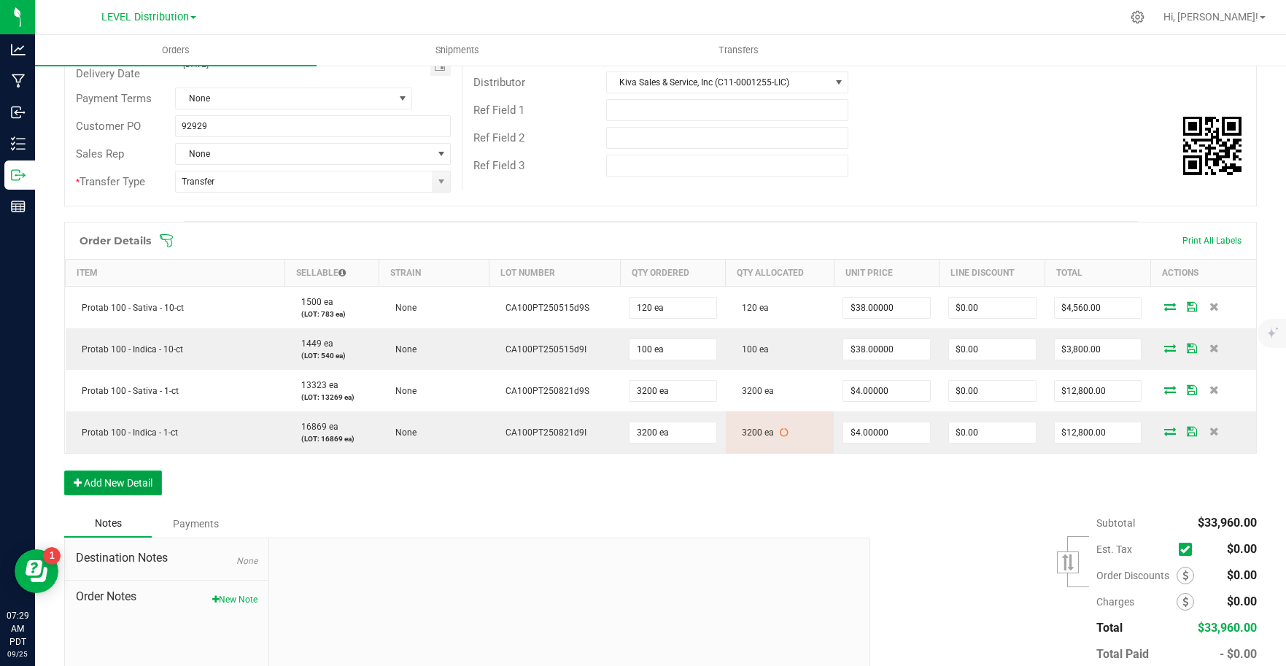
click at [135, 488] on button "Add New Detail" at bounding box center [113, 482] width 98 height 25
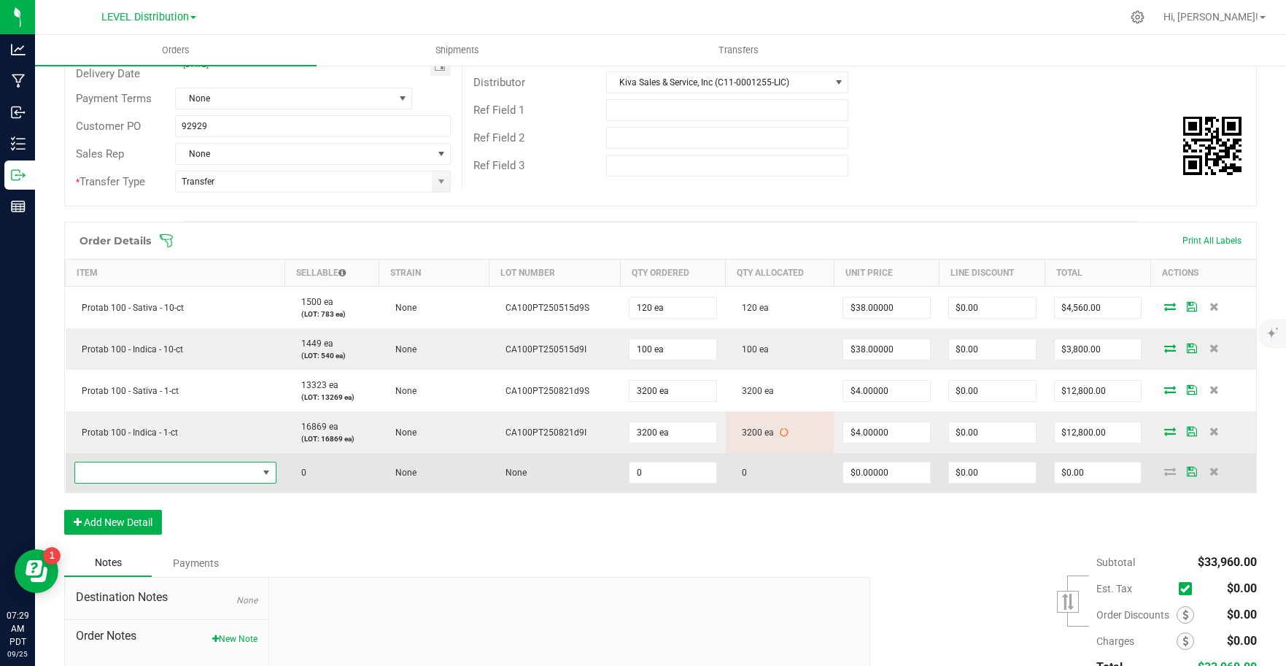
click at [163, 474] on span "NO DATA FOUND" at bounding box center [166, 472] width 182 height 20
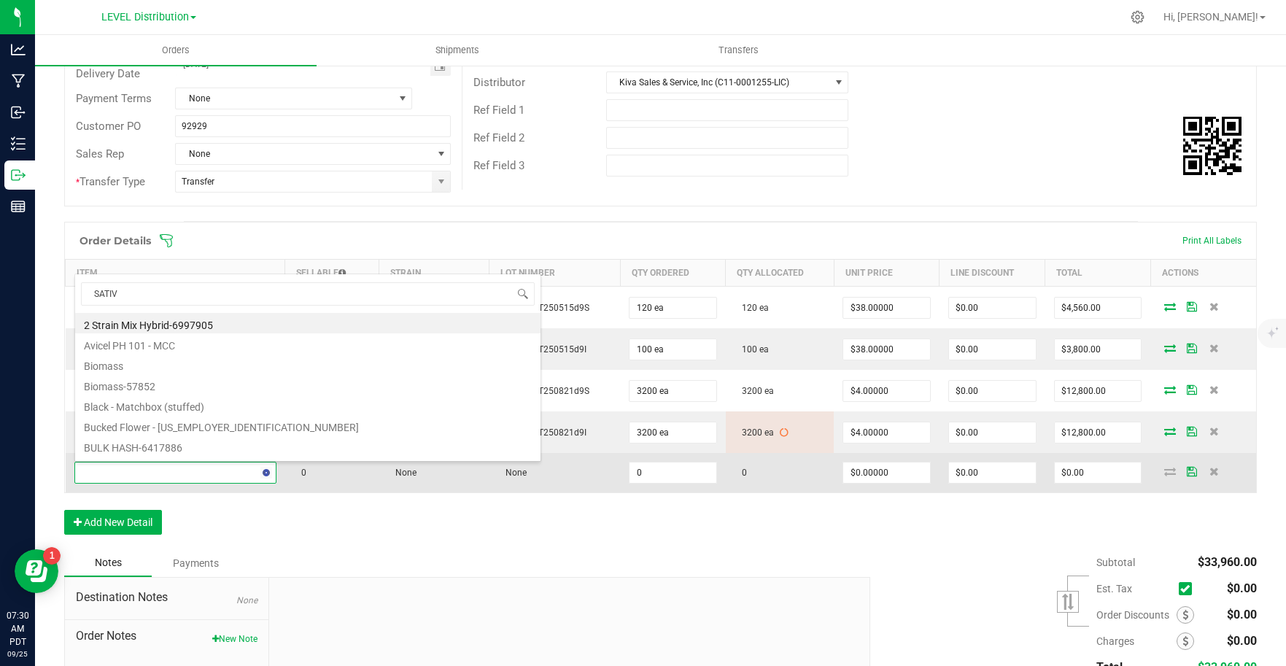
type input "SATIVA"
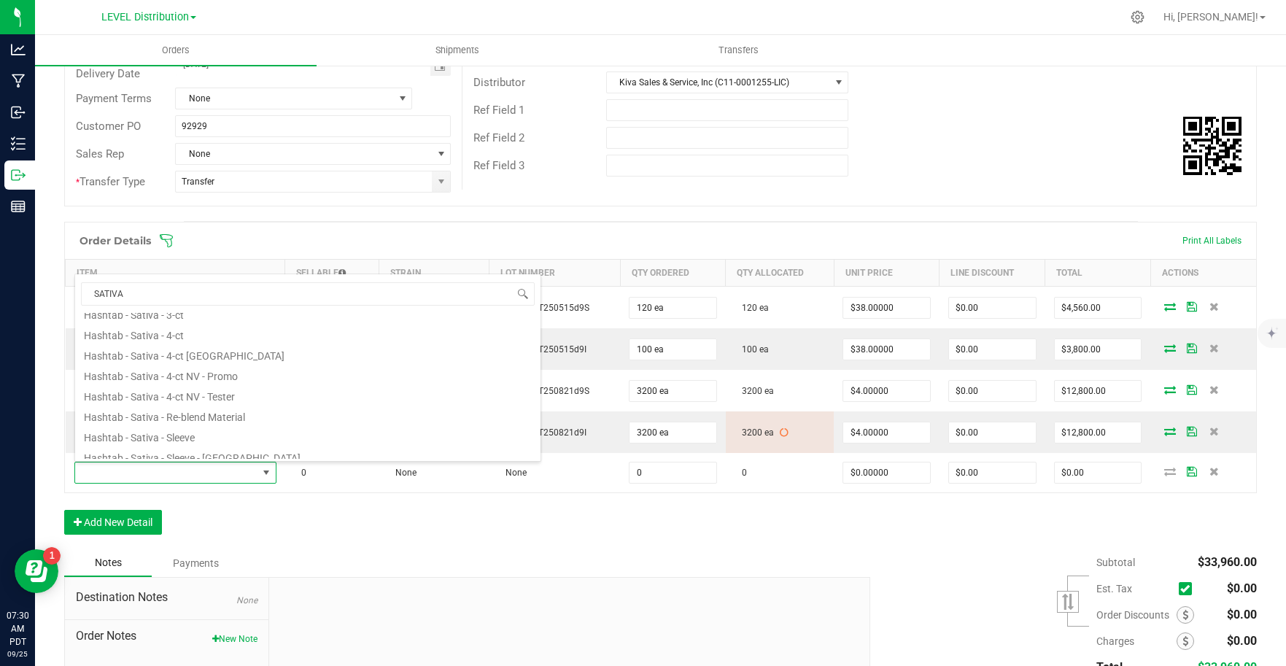
scroll to position [263, 0]
click at [235, 392] on li "Hashtab 100 - Sativa - 10-ct" at bounding box center [307, 387] width 465 height 20
type input "0 ea"
type input "$38.00000"
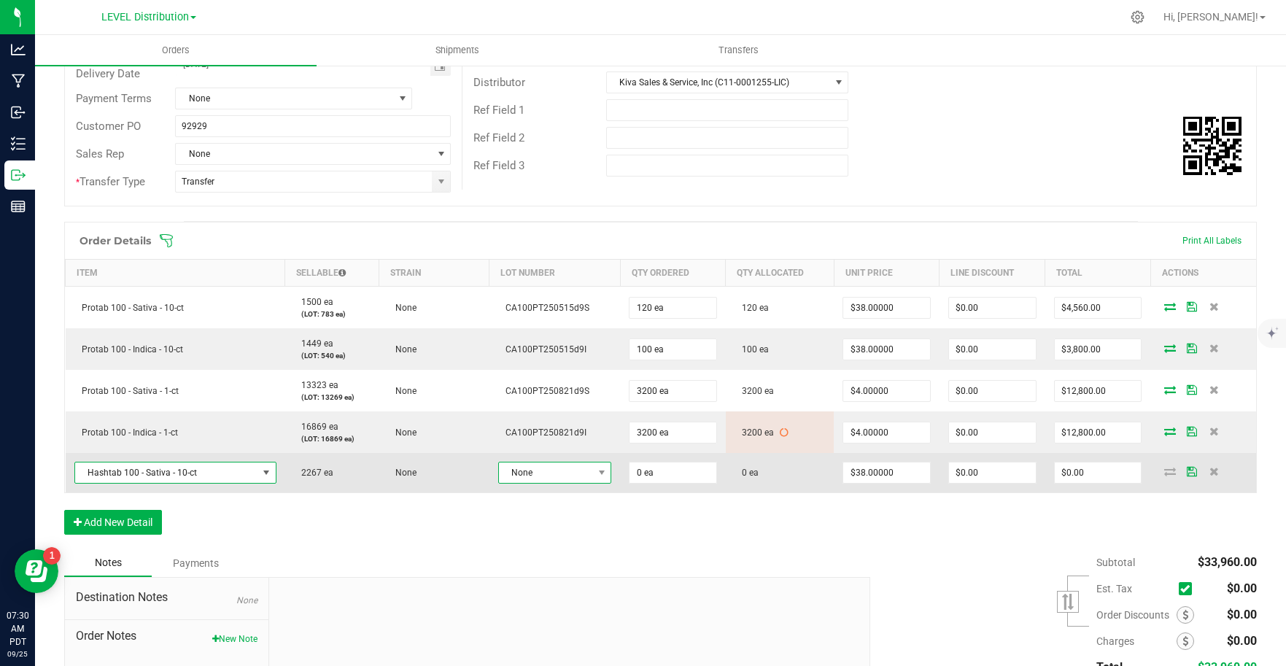
click at [580, 474] on span "None" at bounding box center [546, 472] width 94 height 20
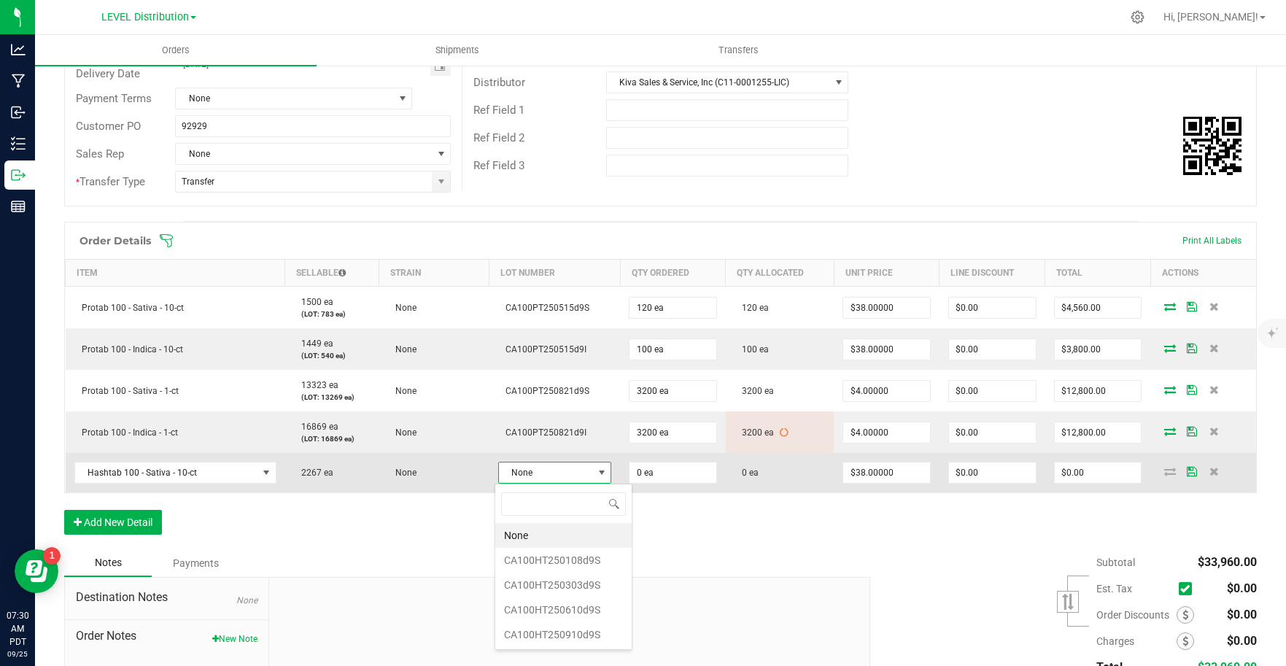
scroll to position [22, 109]
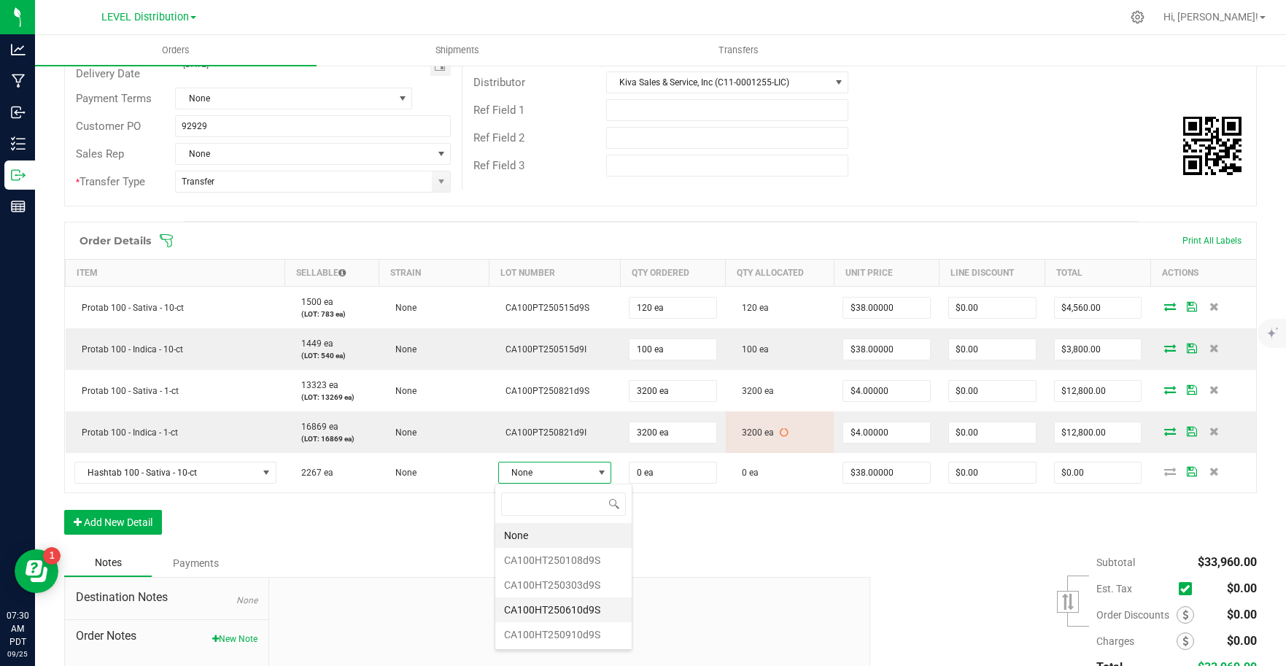
click at [589, 612] on li "CA100HT250610d9S" at bounding box center [563, 609] width 136 height 25
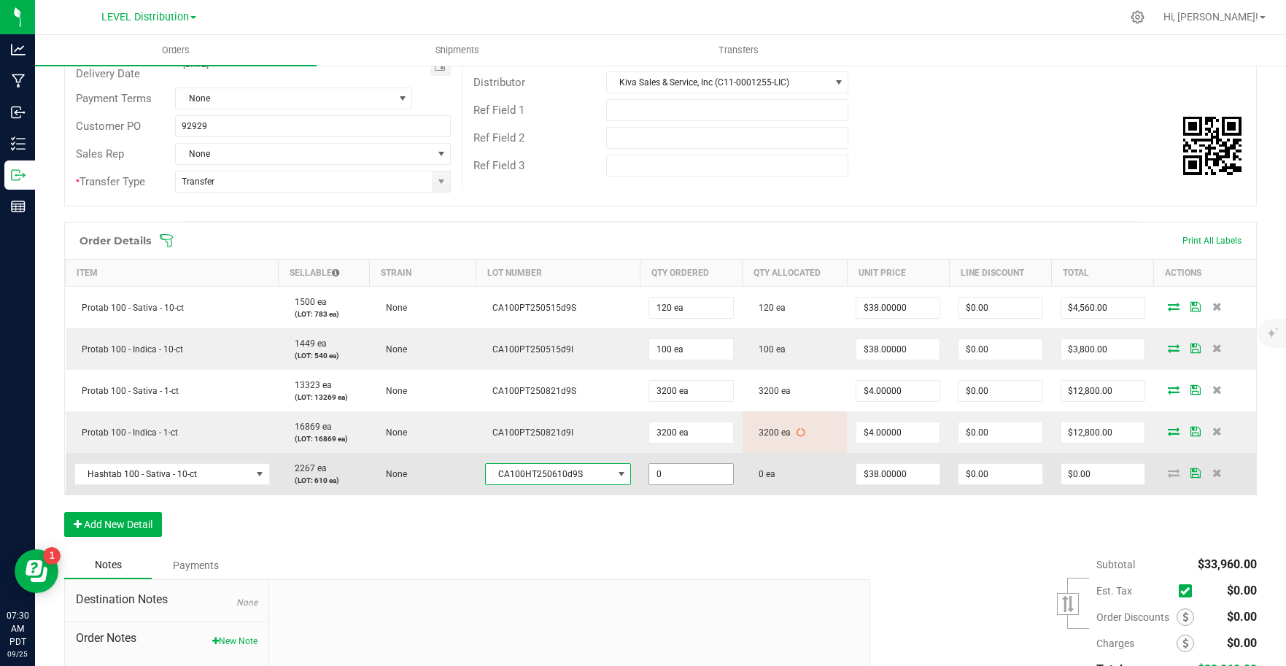
click at [688, 476] on input "0" at bounding box center [690, 474] width 83 height 20
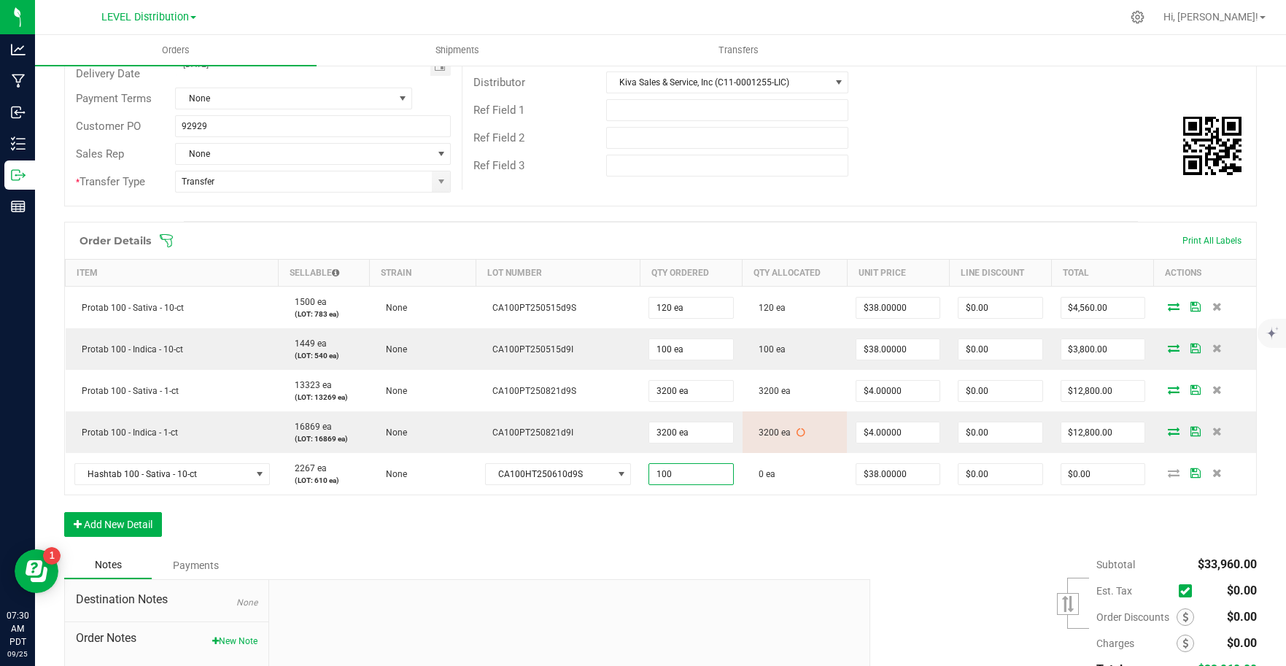
type input "100 ea"
type input "$3,800.00"
click at [781, 557] on div "Notes Payments" at bounding box center [461, 565] width 795 height 28
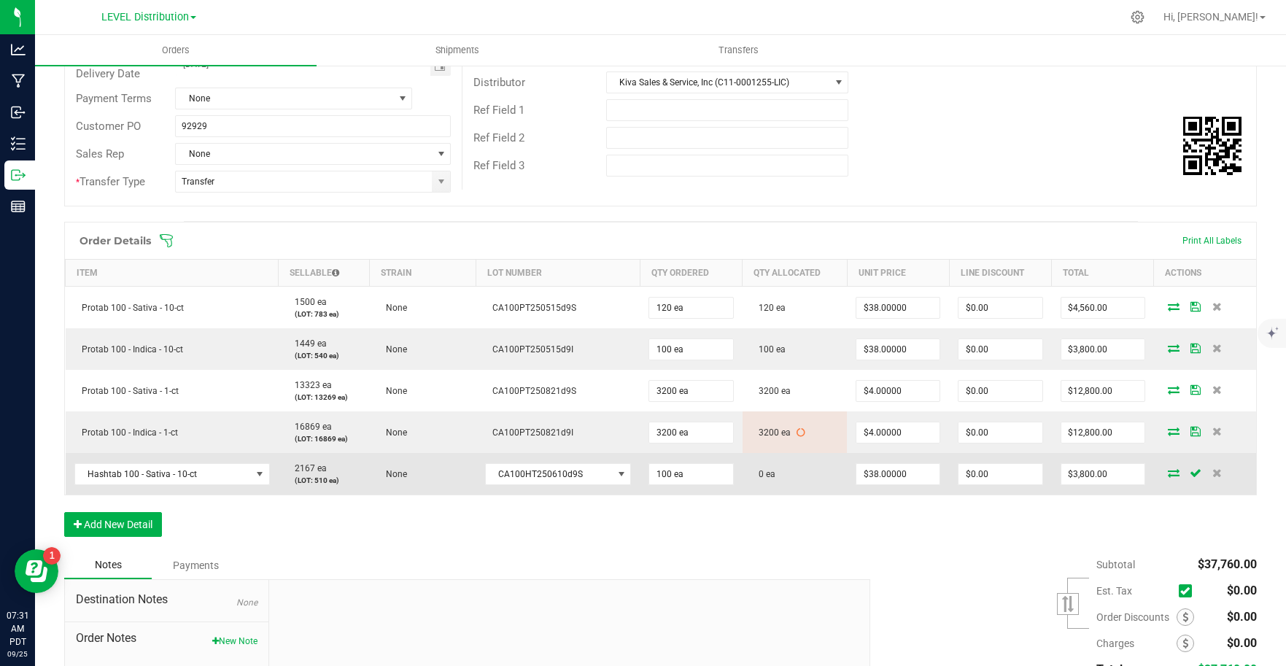
click at [1168, 473] on icon at bounding box center [1174, 472] width 12 height 9
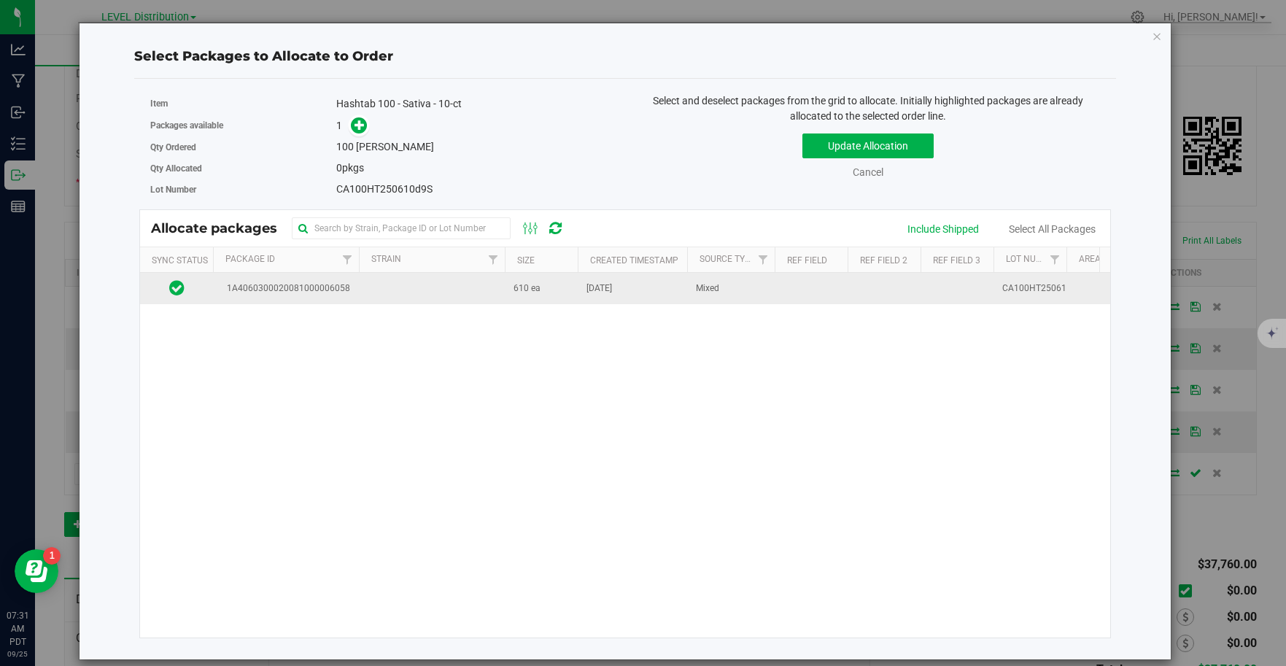
click at [330, 296] on td "1A4060300020081000006058" at bounding box center [286, 288] width 146 height 31
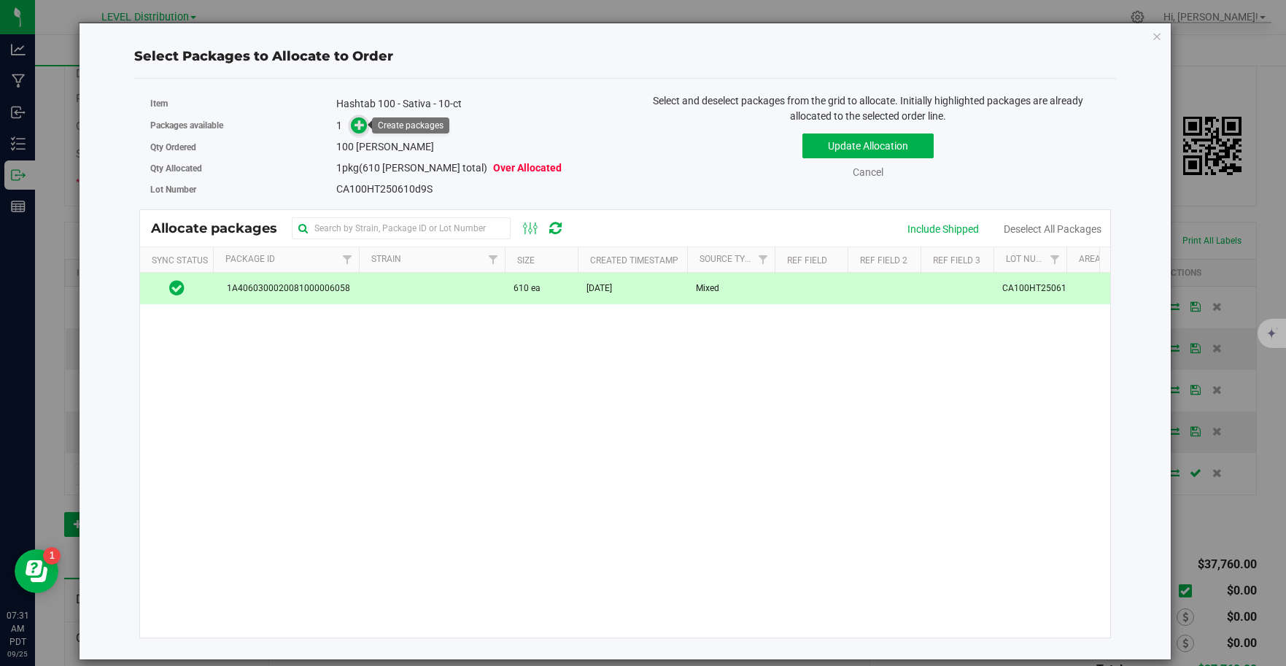
click at [359, 125] on icon at bounding box center [359, 125] width 10 height 10
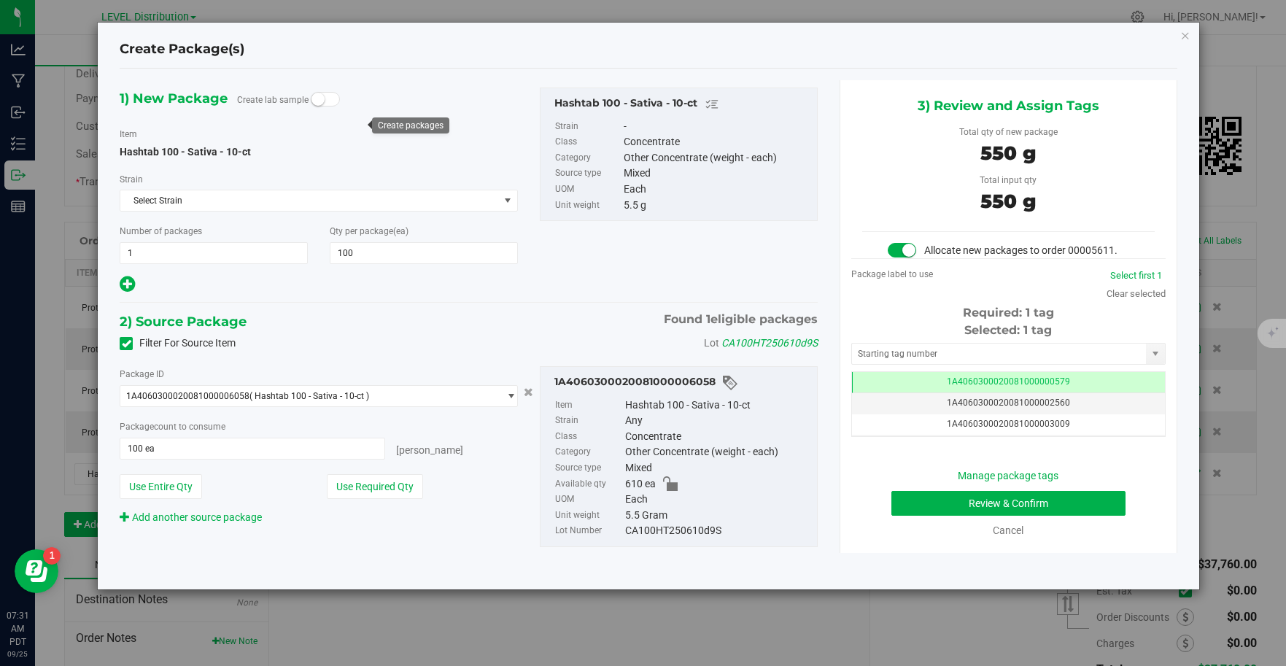
scroll to position [0, -1]
click at [1046, 357] on input "text" at bounding box center [999, 353] width 295 height 20
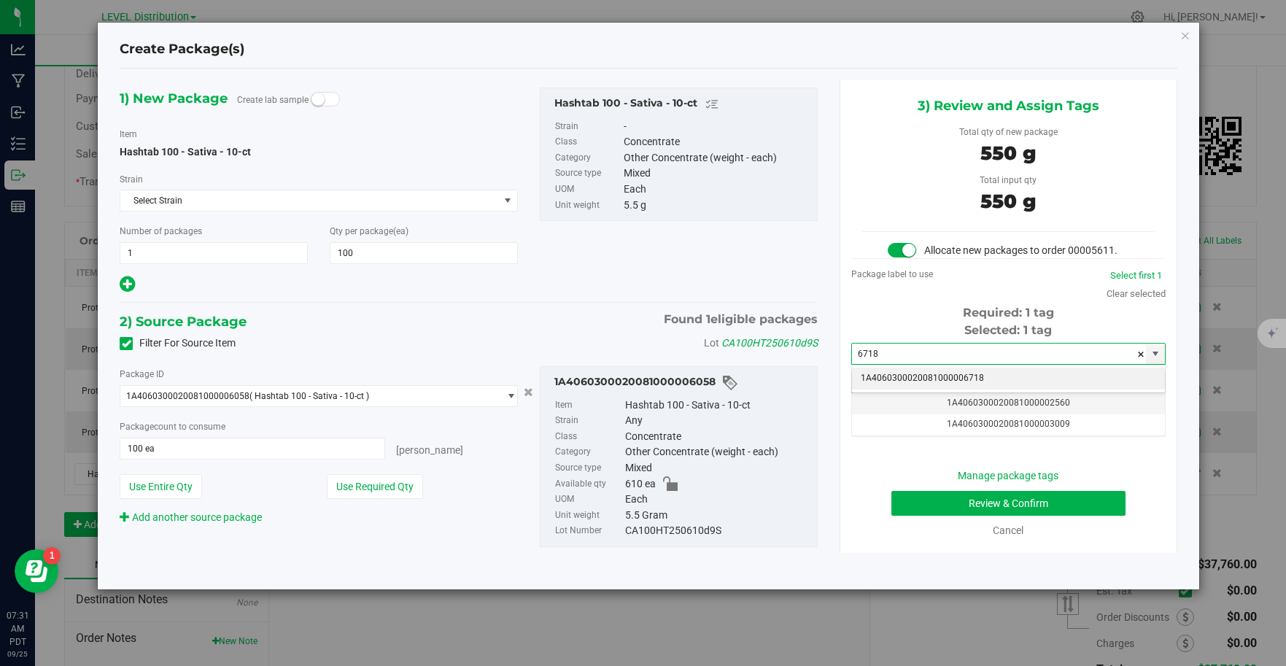
click at [1055, 380] on li "1A4060300020081000006718" at bounding box center [1008, 379] width 313 height 22
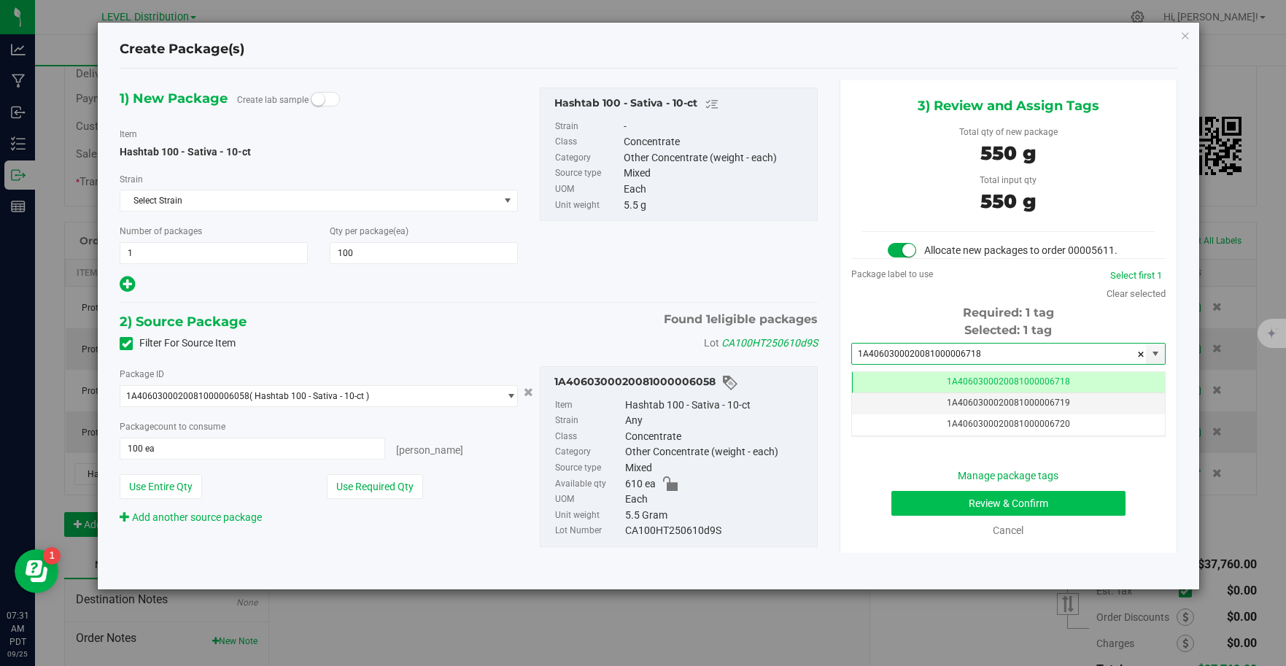
type input "1A4060300020081000006718"
click at [1072, 508] on button "Review & Confirm" at bounding box center [1008, 503] width 234 height 25
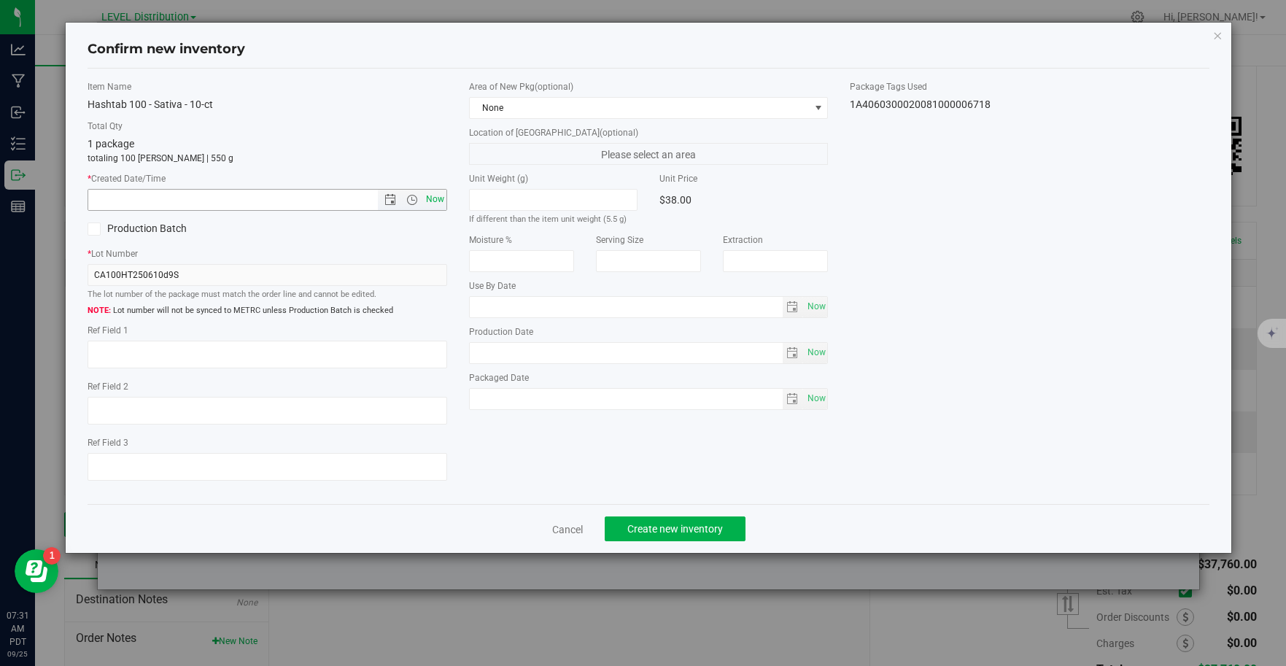
click at [435, 203] on span "Now" at bounding box center [434, 199] width 25 height 21
type input "9/25/2025 7:31 AM"
click at [147, 357] on textarea at bounding box center [268, 355] width 360 height 28
type textarea "CA100HT250610D9S"
click at [726, 528] on button "Create new inventory" at bounding box center [675, 528] width 141 height 25
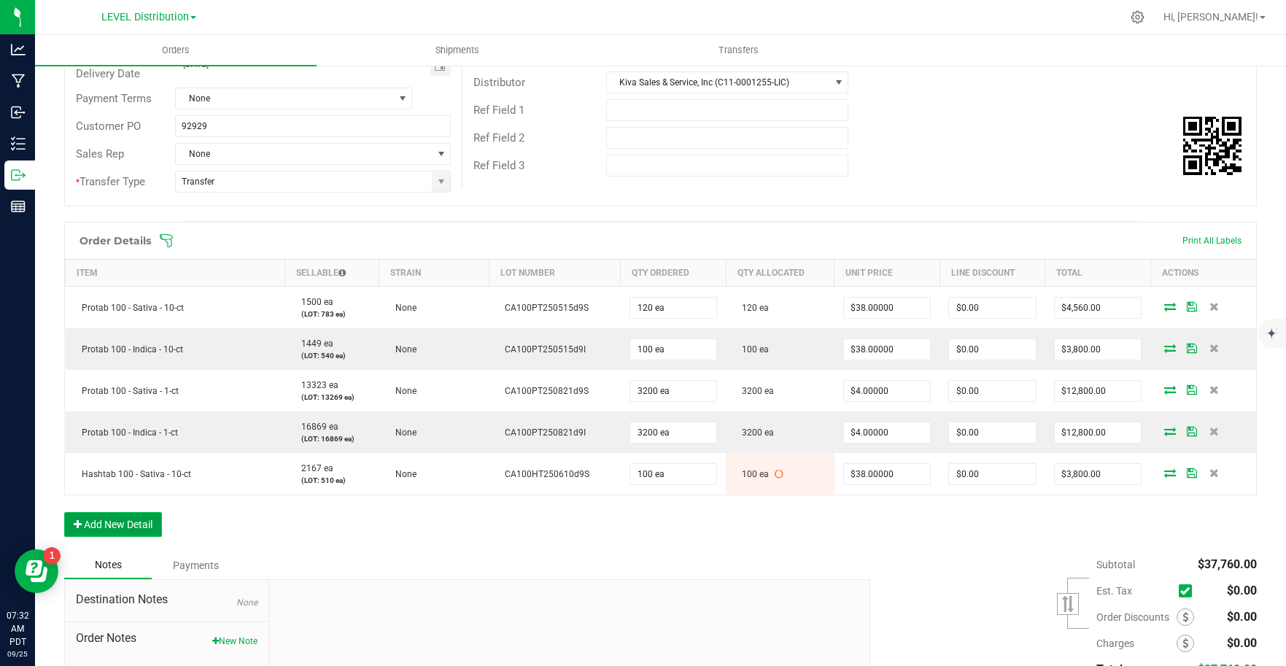
click at [147, 522] on button "Add New Detail" at bounding box center [113, 524] width 98 height 25
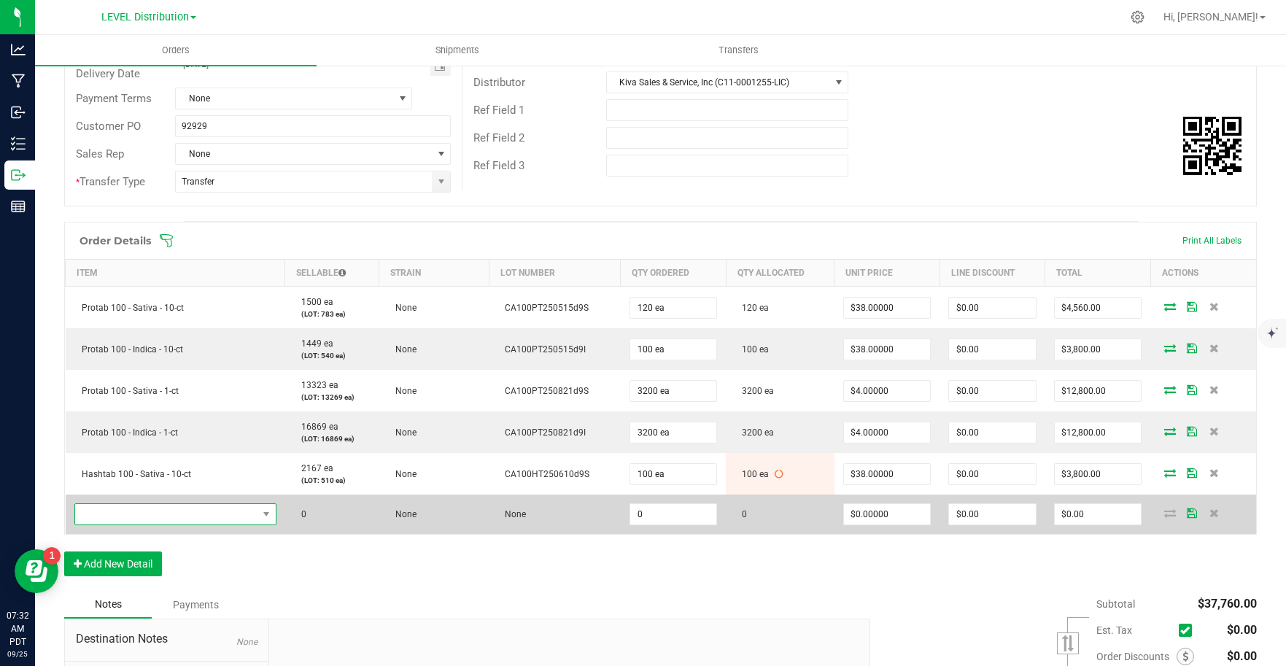
click at [152, 517] on span "NO DATA FOUND" at bounding box center [166, 514] width 182 height 20
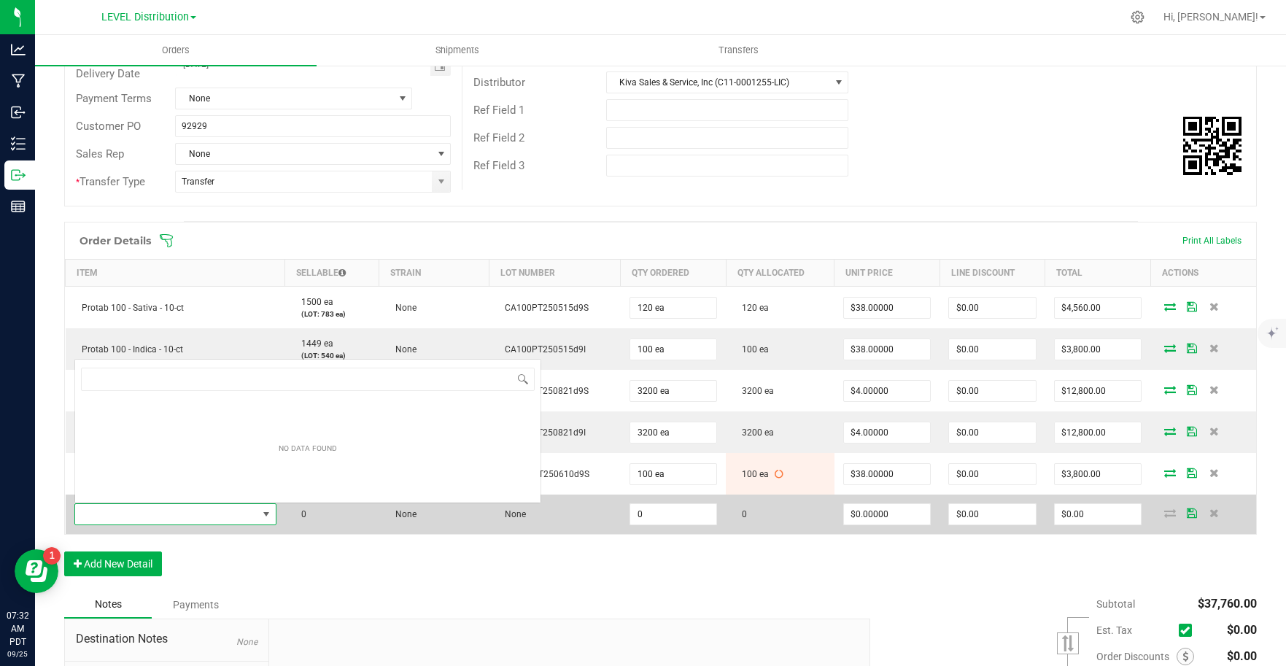
scroll to position [22, 198]
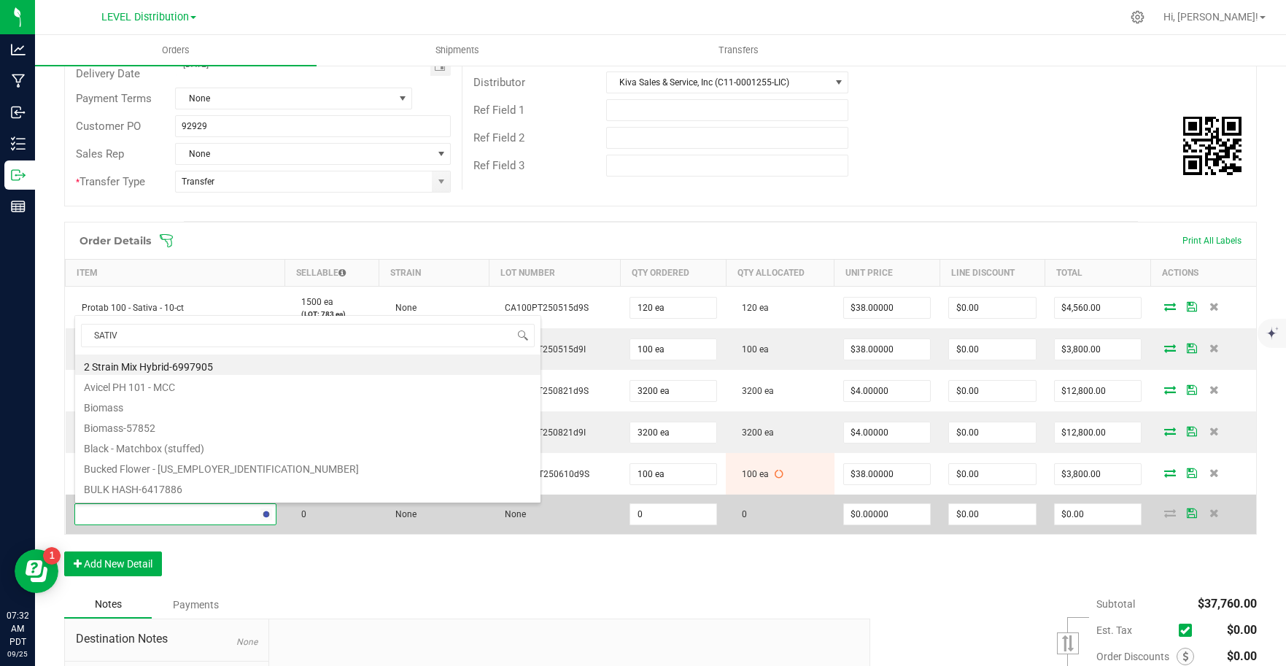
type input "SATIVA"
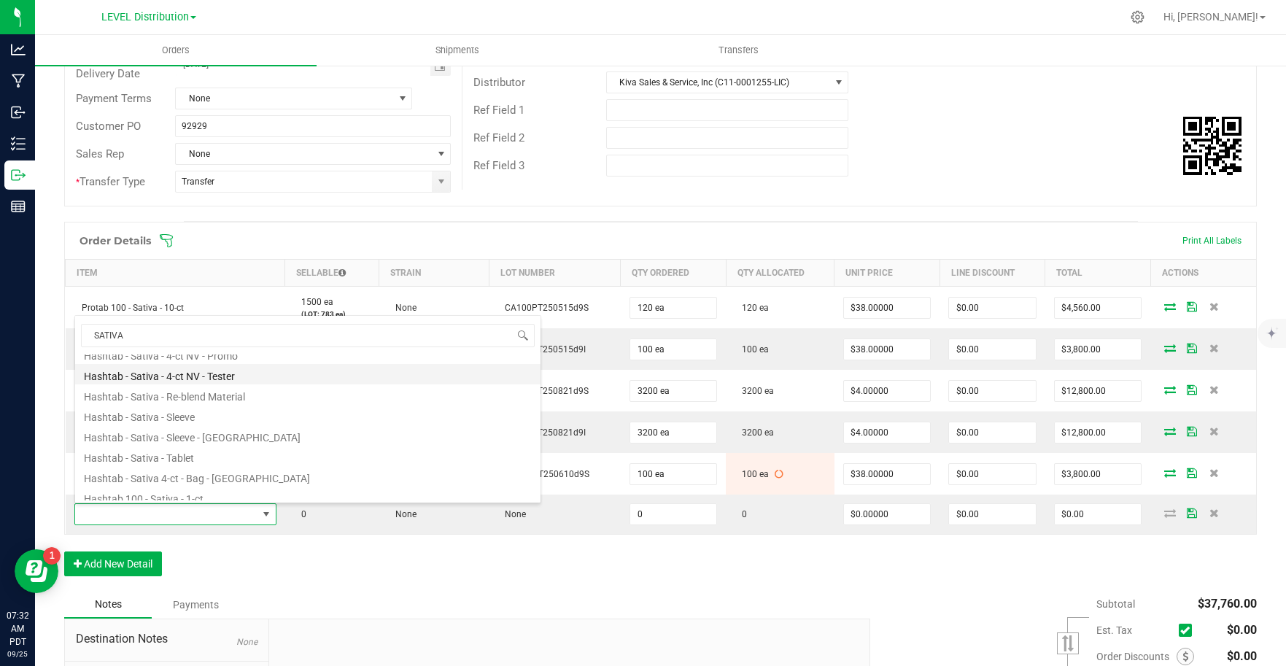
scroll to position [263, 0]
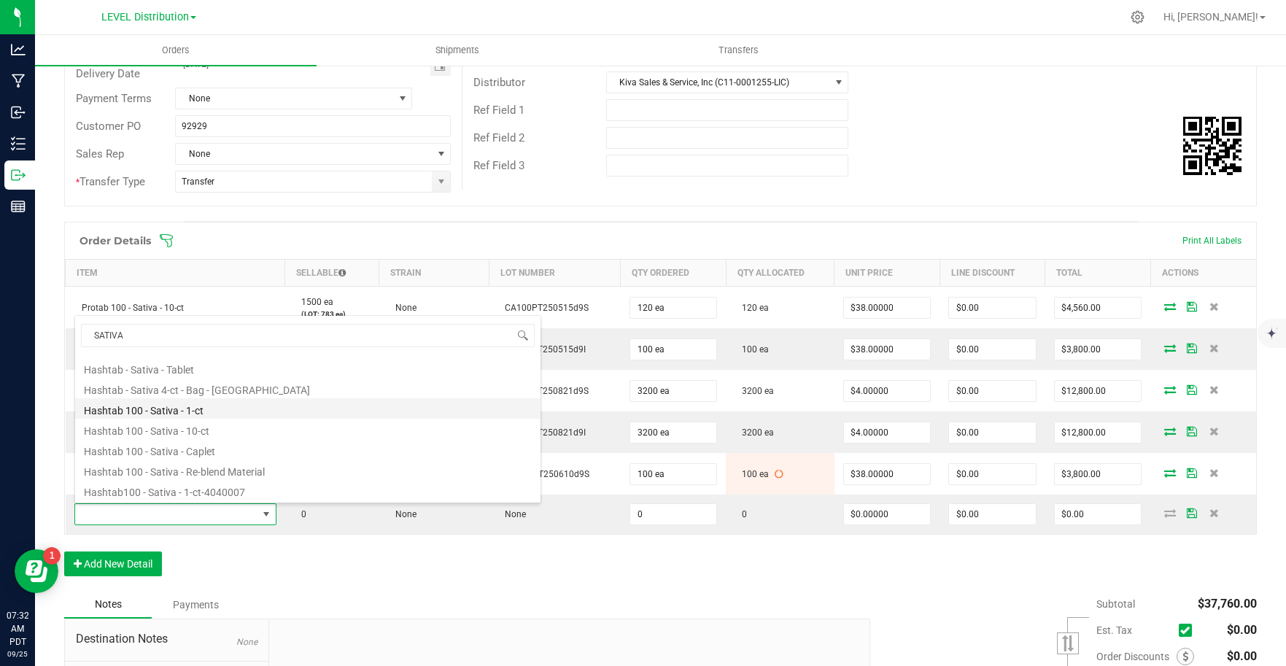
click at [254, 407] on li "Hashtab 100 - Sativa - 1-ct" at bounding box center [307, 408] width 465 height 20
type input "0 ea"
type input "$4.00000"
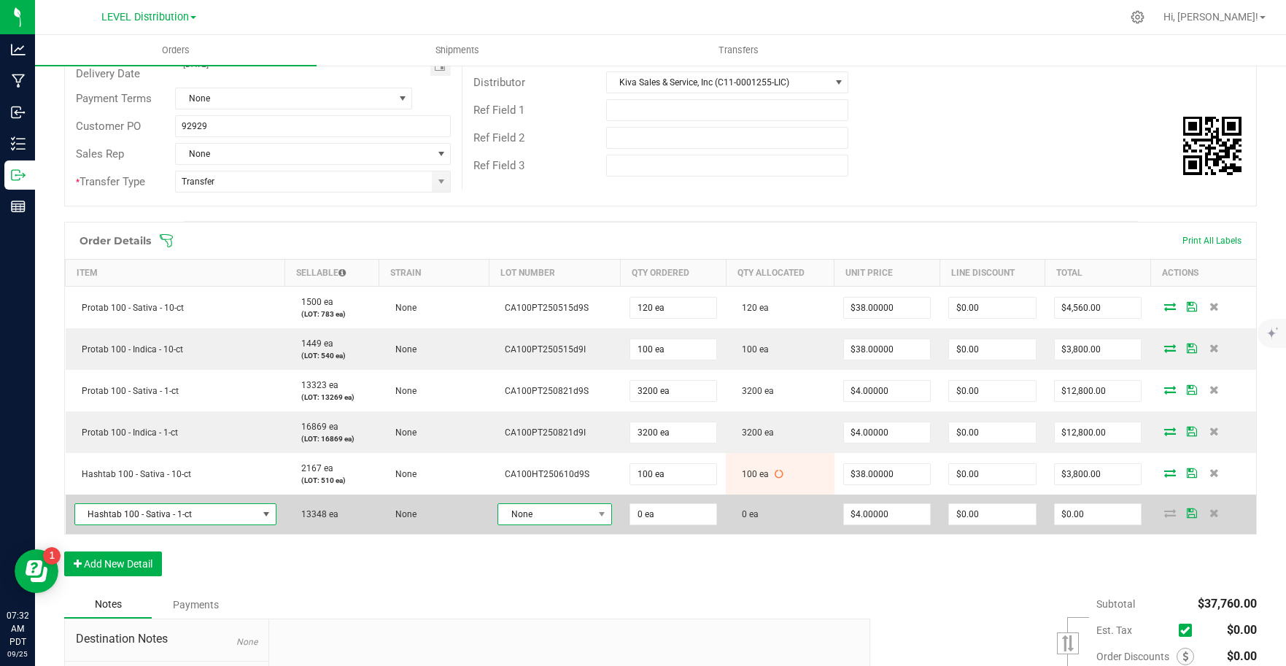
click at [578, 510] on span "None" at bounding box center [545, 514] width 95 height 20
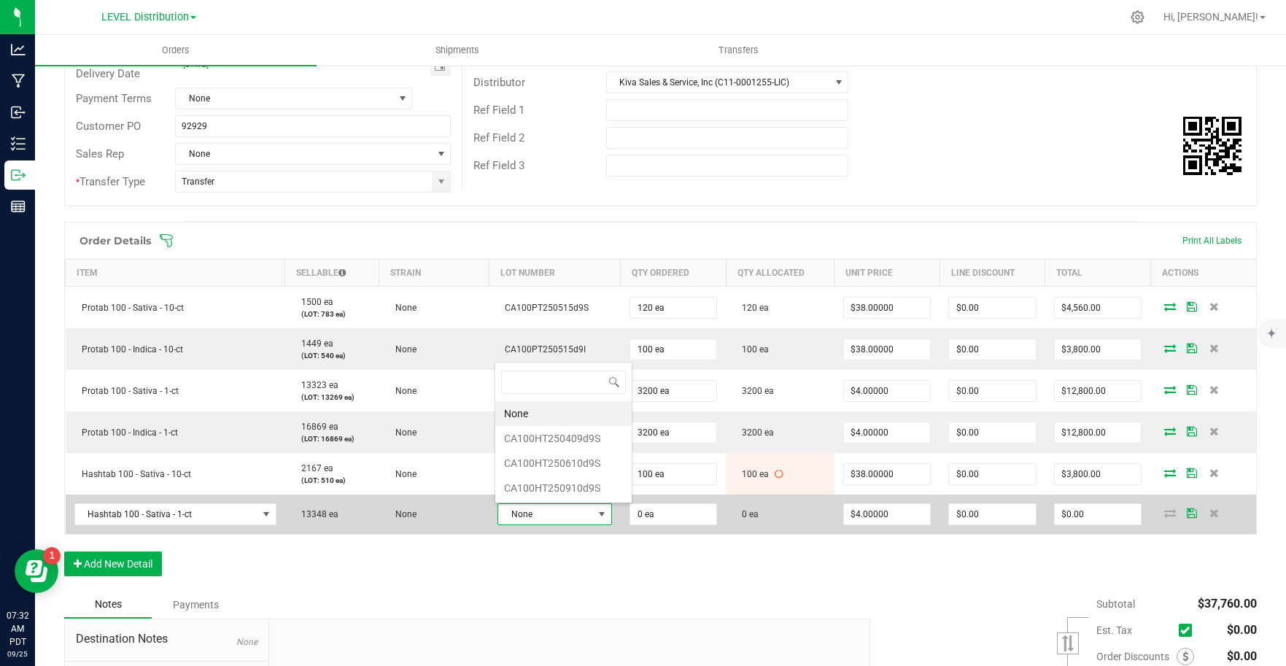
scroll to position [22, 109]
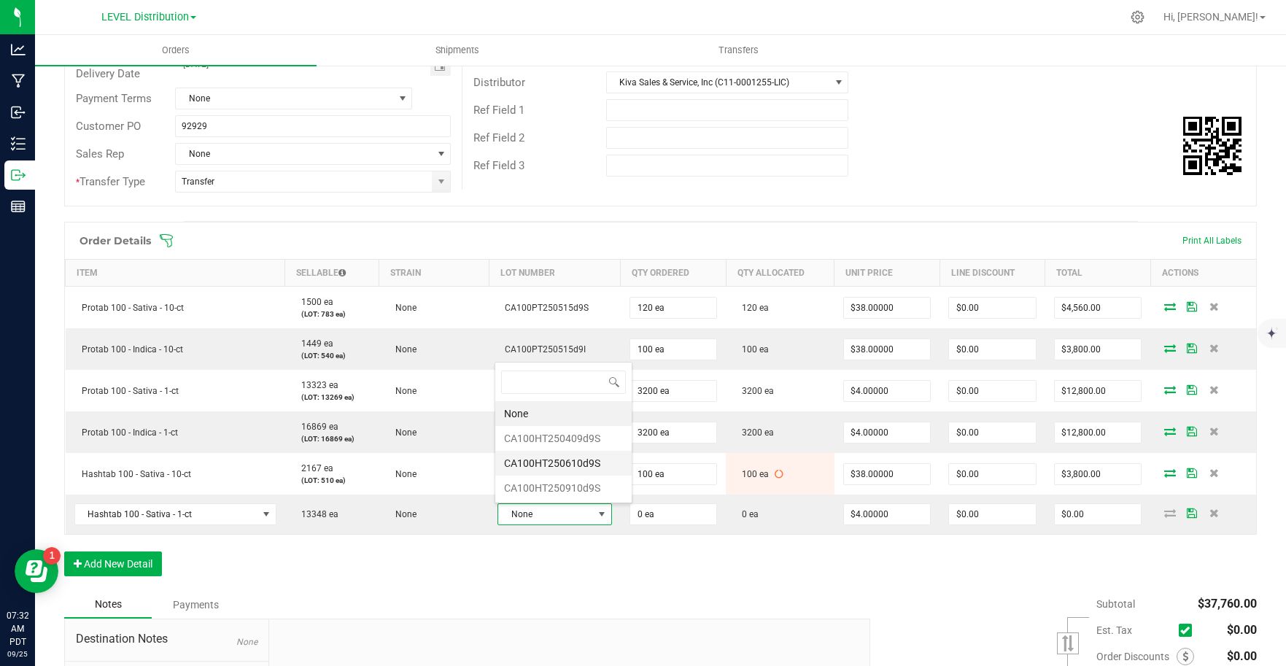
click at [598, 469] on li "CA100HT250610d9S" at bounding box center [563, 463] width 136 height 25
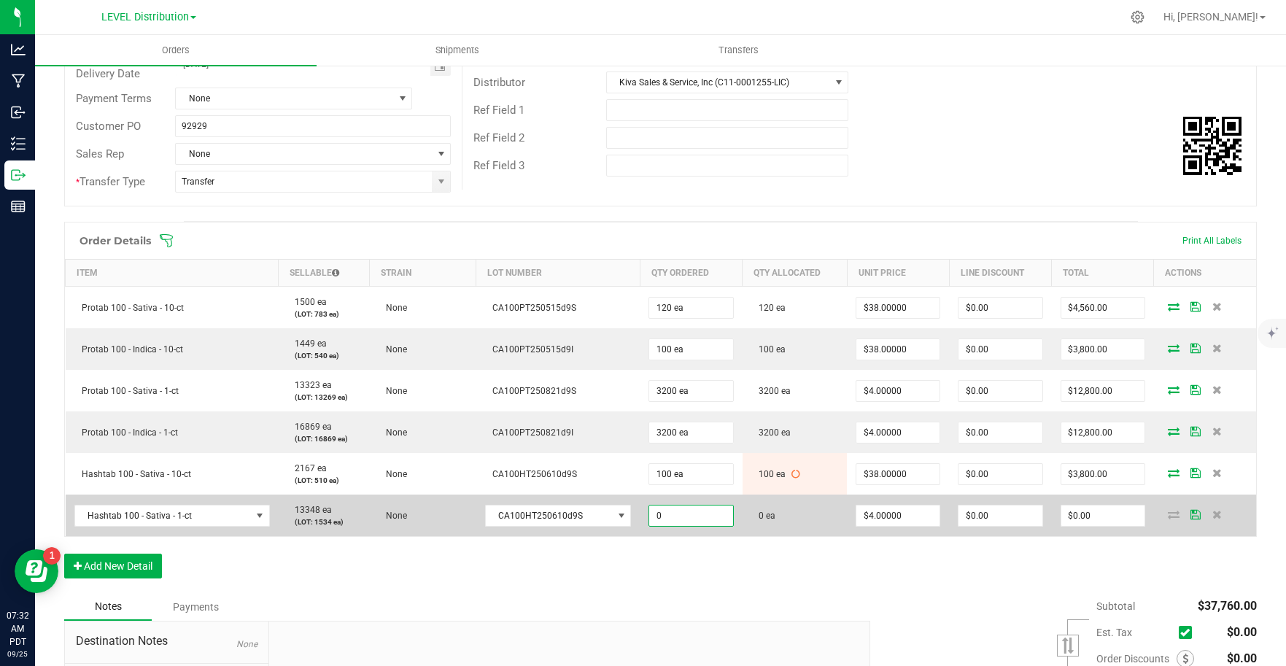
click at [696, 515] on input "0" at bounding box center [690, 515] width 83 height 20
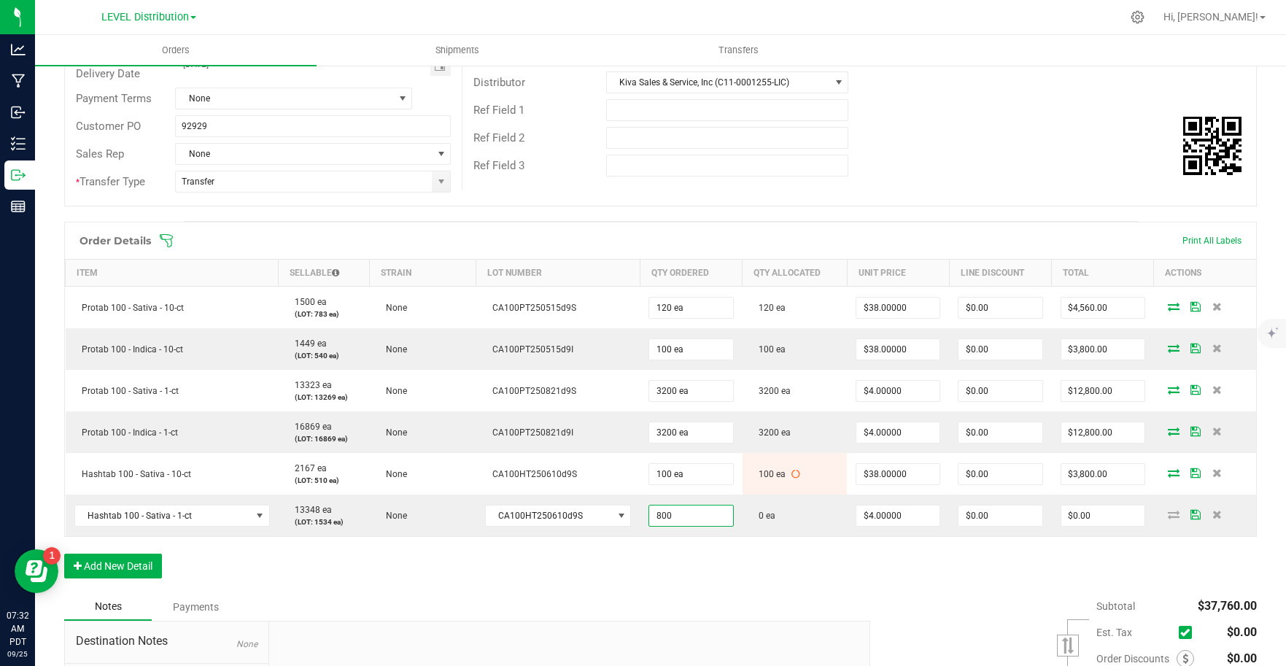
type input "800 ea"
type input "$3,200.00"
click at [826, 584] on div "Order Details Print All Labels Item Sellable Strain Lot Number Qty Ordered Qty …" at bounding box center [660, 407] width 1192 height 371
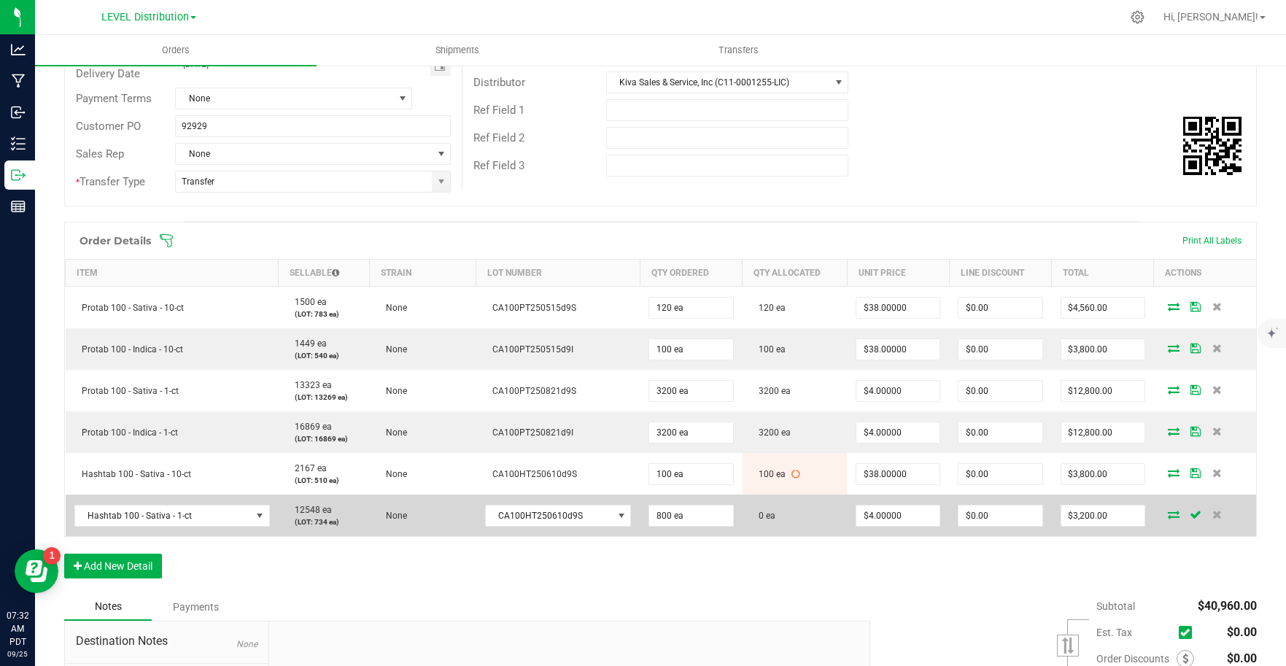
click at [1168, 516] on icon at bounding box center [1174, 514] width 12 height 9
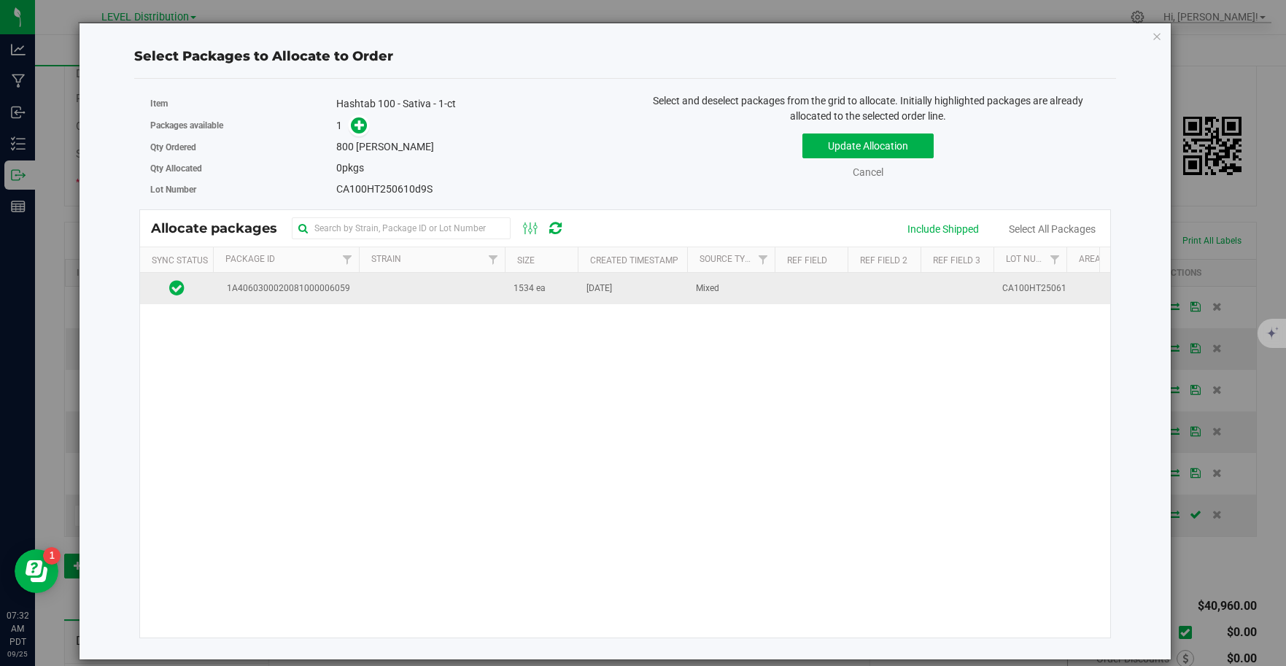
click at [397, 295] on td at bounding box center [432, 288] width 146 height 31
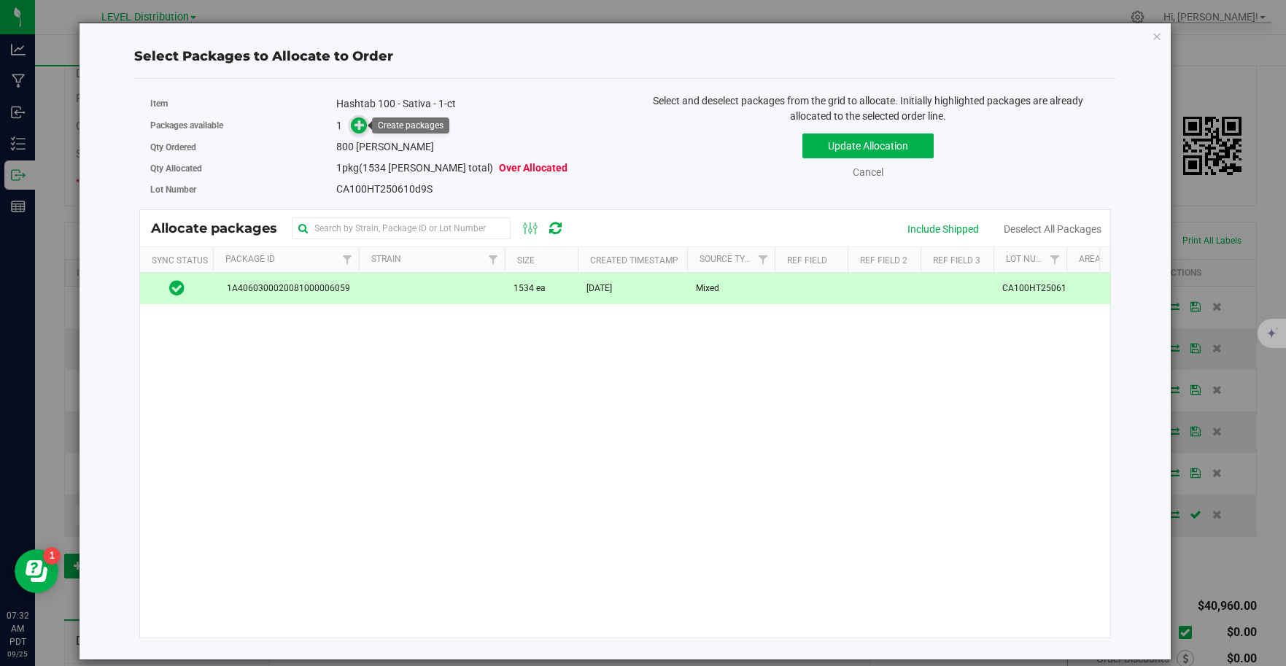
click at [359, 128] on icon at bounding box center [359, 125] width 10 height 10
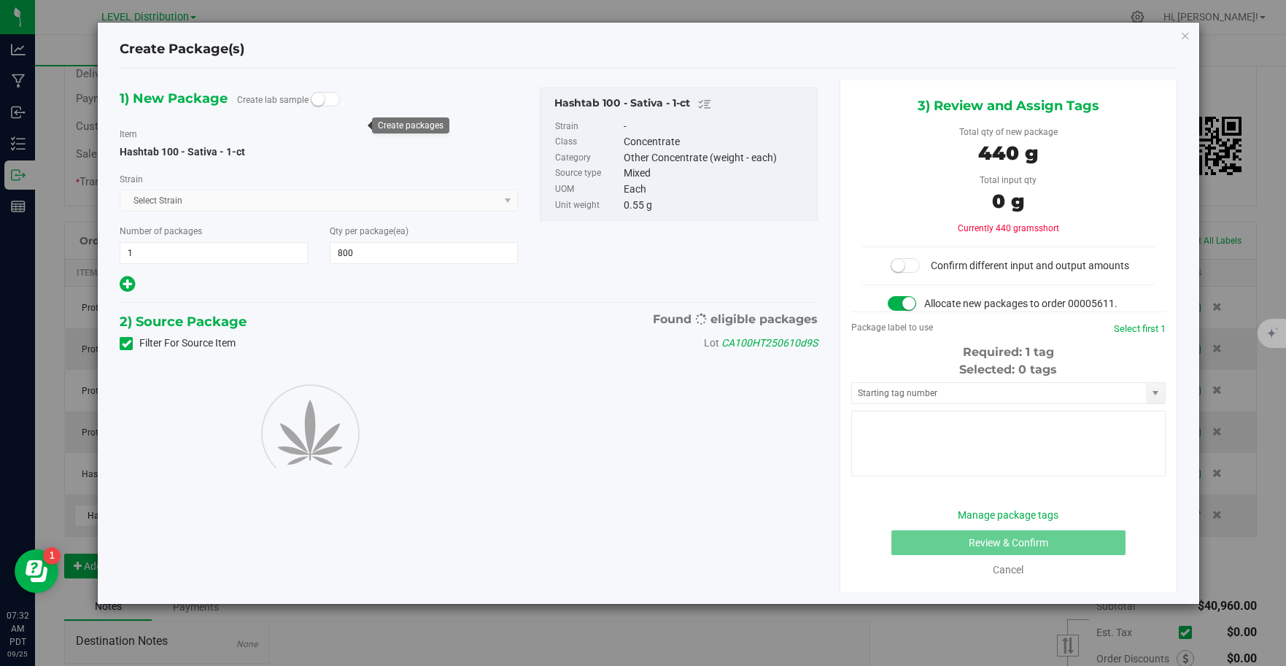
type input "800"
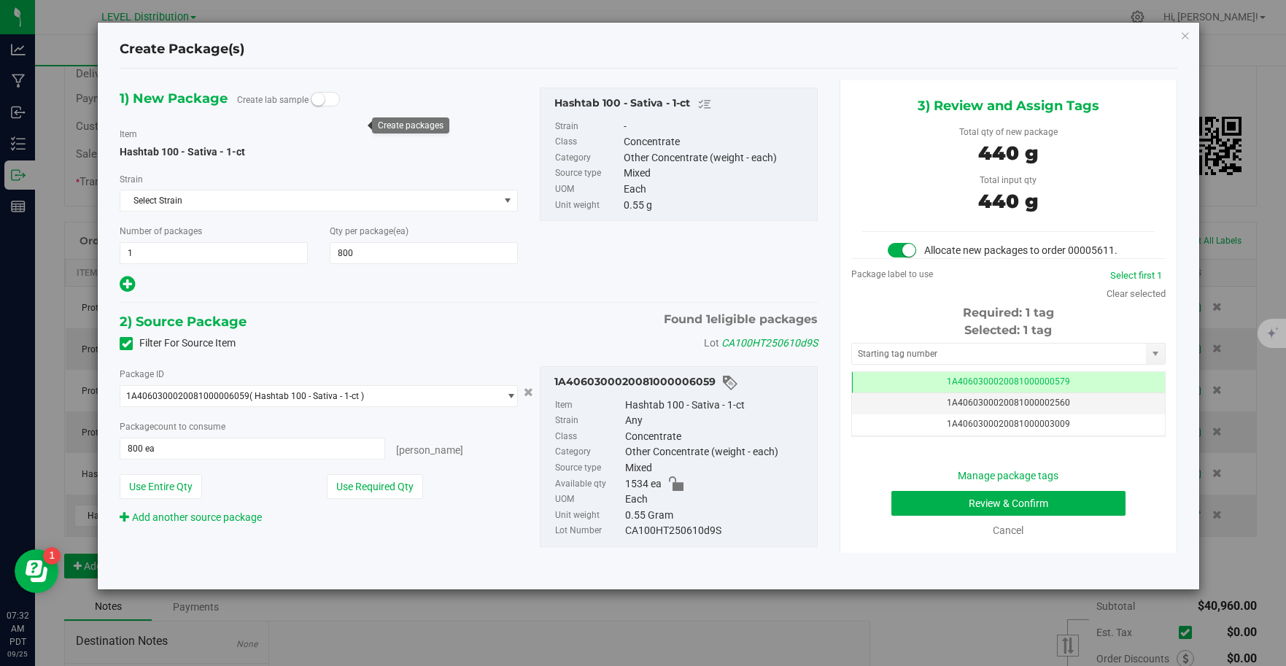
scroll to position [0, -1]
click at [956, 354] on input "text" at bounding box center [999, 353] width 295 height 20
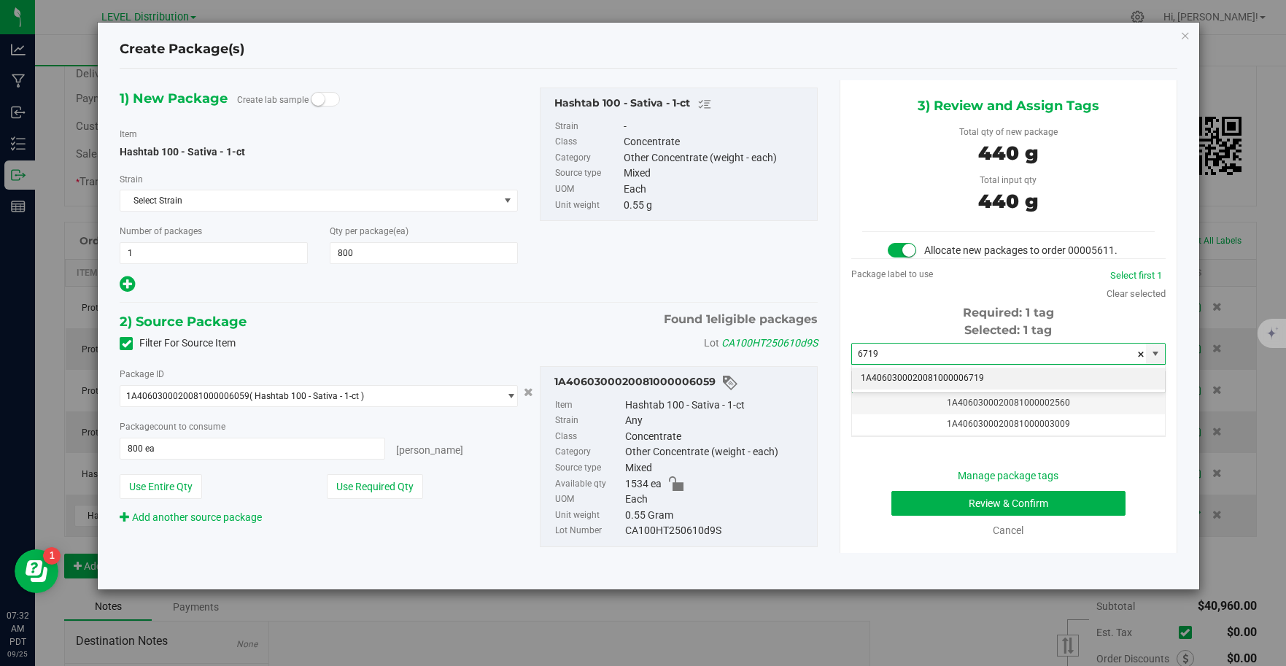
click at [1022, 379] on li "1A4060300020081000006719" at bounding box center [1008, 379] width 313 height 22
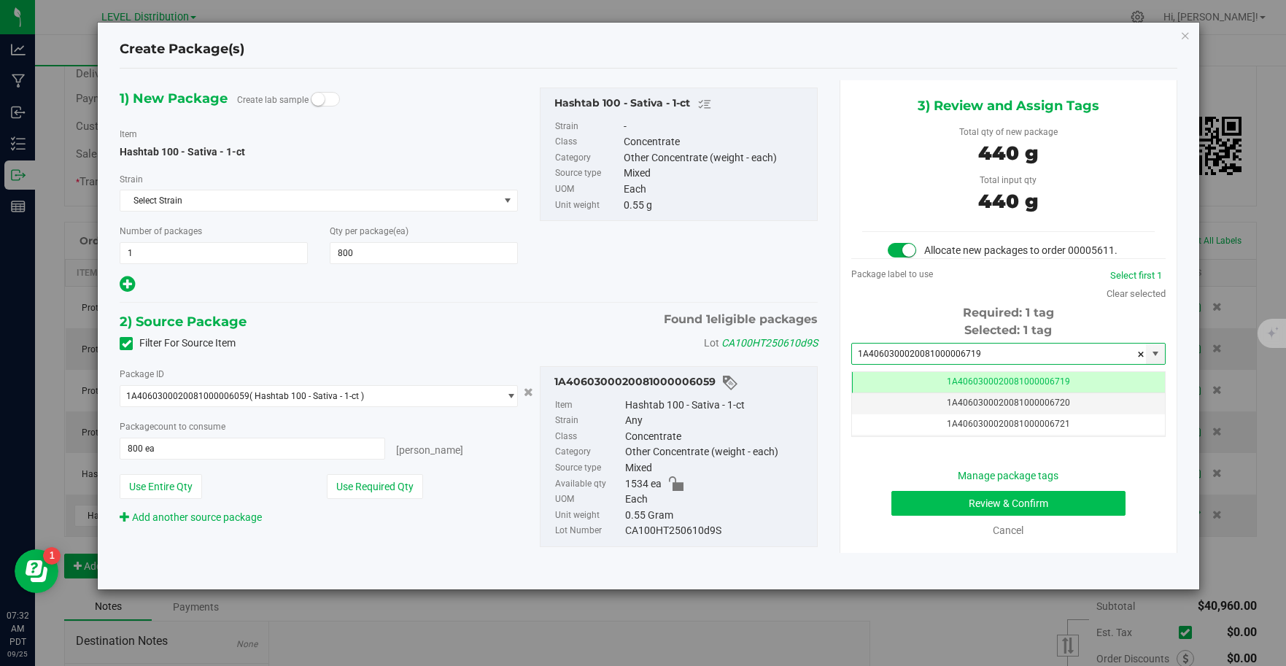
type input "1A4060300020081000006719"
click at [1064, 509] on button "Review & Confirm" at bounding box center [1008, 503] width 234 height 25
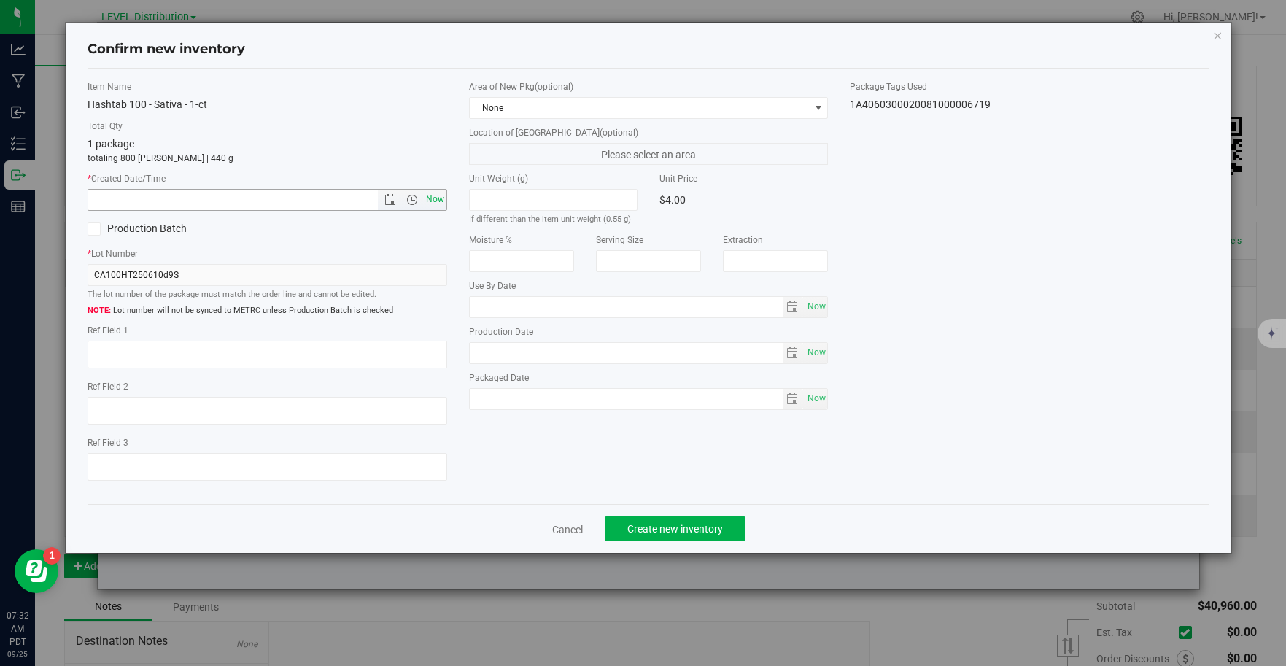
click at [441, 201] on span "Now" at bounding box center [434, 199] width 25 height 21
type input "9/25/2025 7:32 AM"
click at [155, 360] on textarea at bounding box center [268, 355] width 360 height 28
type textarea "CA100HT250610D9S"
click at [706, 534] on span "Create new inventory" at bounding box center [675, 529] width 96 height 12
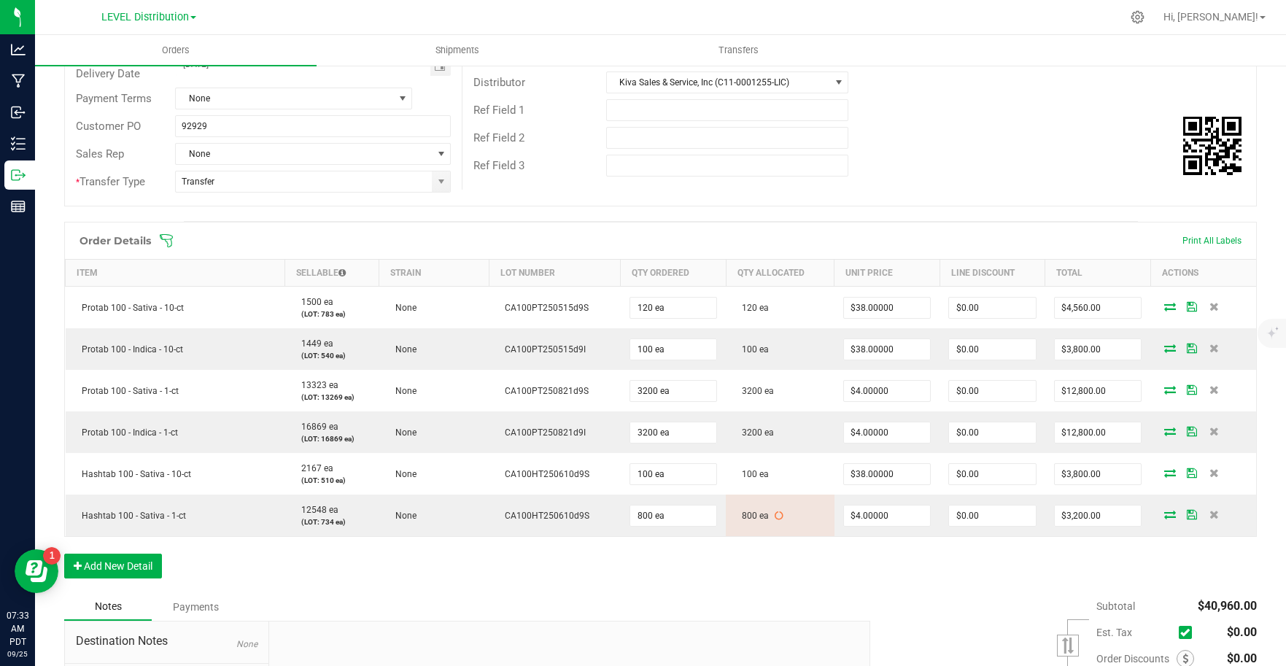
click at [791, 578] on div "Order Details Print All Labels Item Sellable Strain Lot Number Qty Ordered Qty …" at bounding box center [660, 407] width 1192 height 371
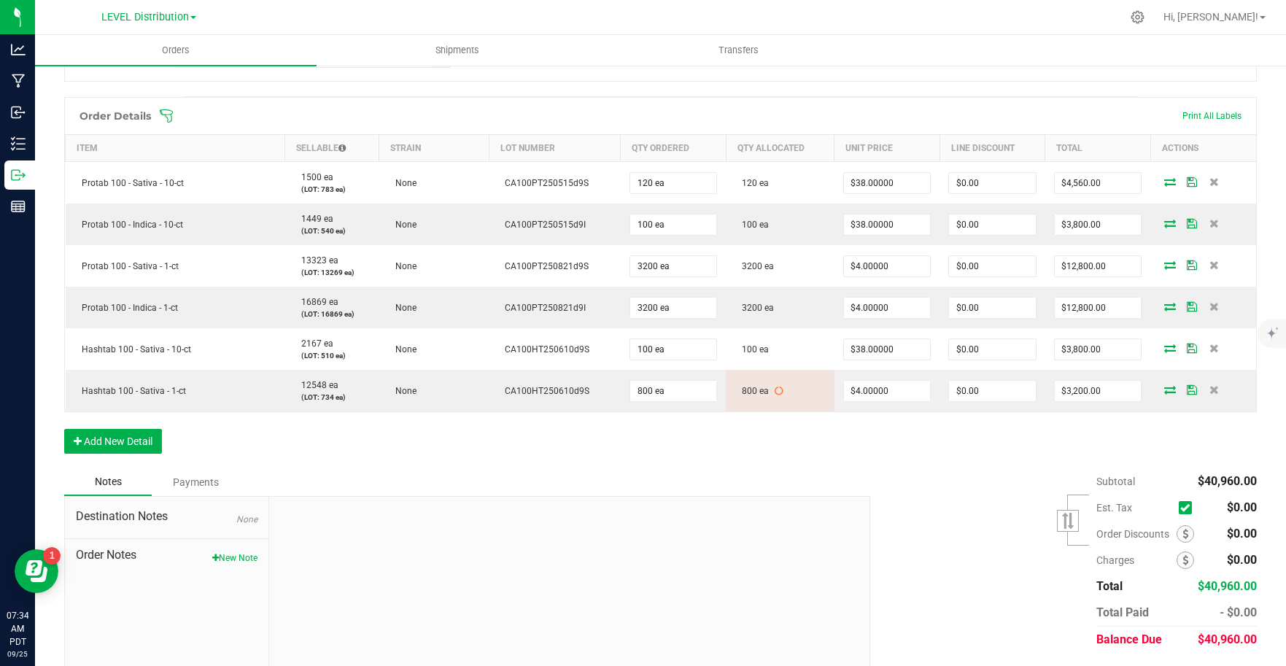
scroll to position [392, 0]
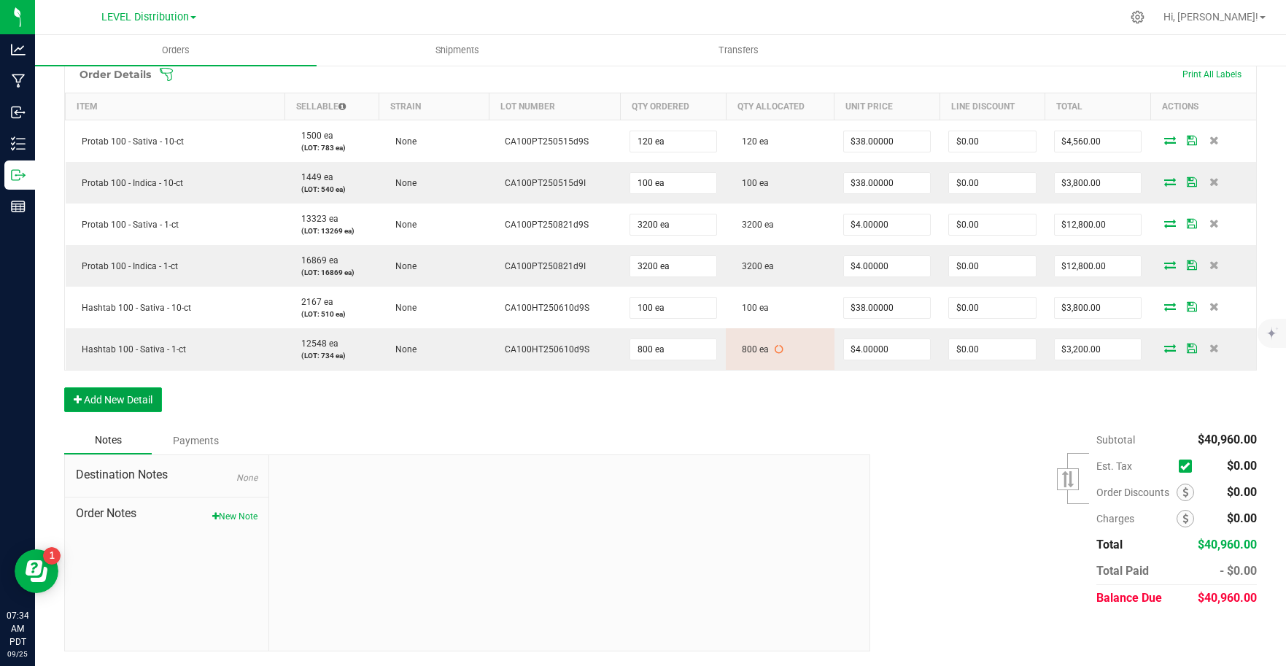
click at [131, 401] on button "Add New Detail" at bounding box center [113, 399] width 98 height 25
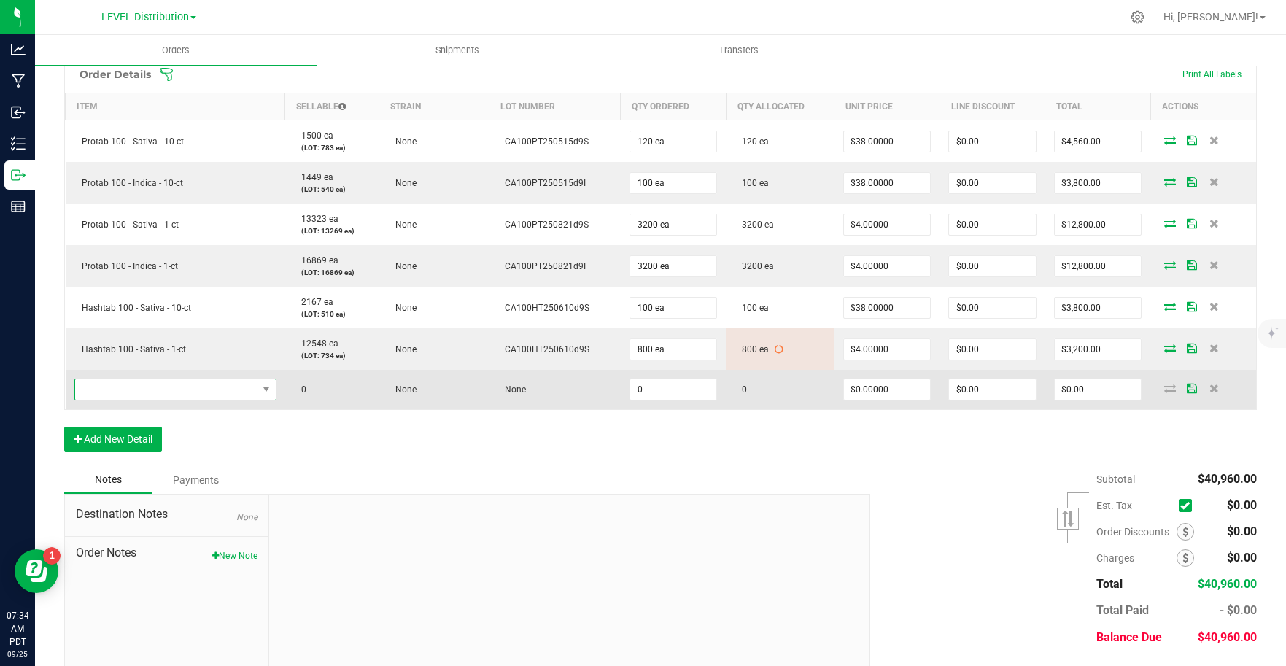
click at [234, 391] on span "NO DATA FOUND" at bounding box center [166, 389] width 182 height 20
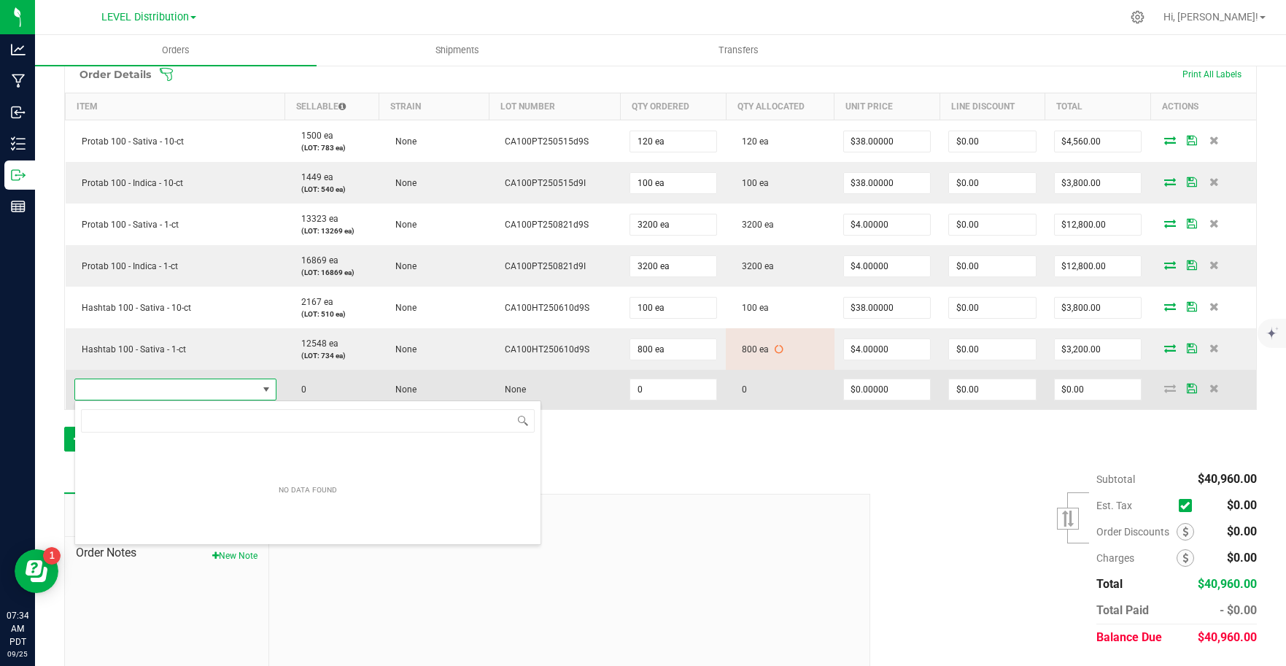
scroll to position [22, 198]
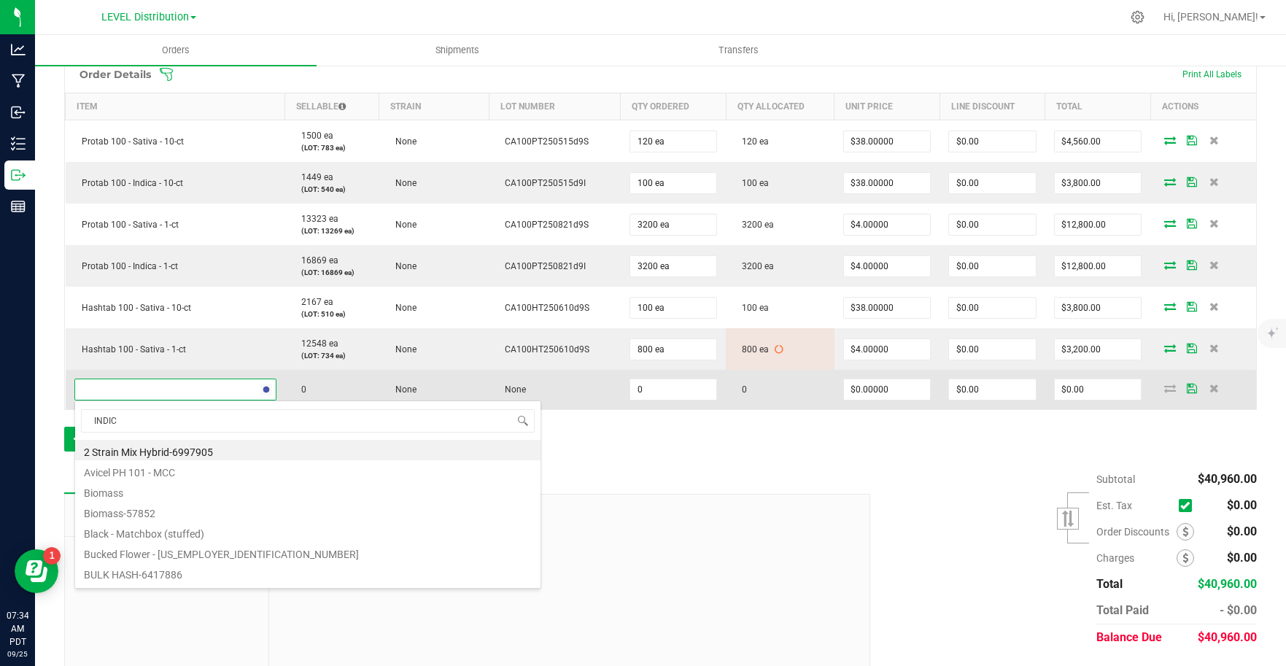
type input "INDICA"
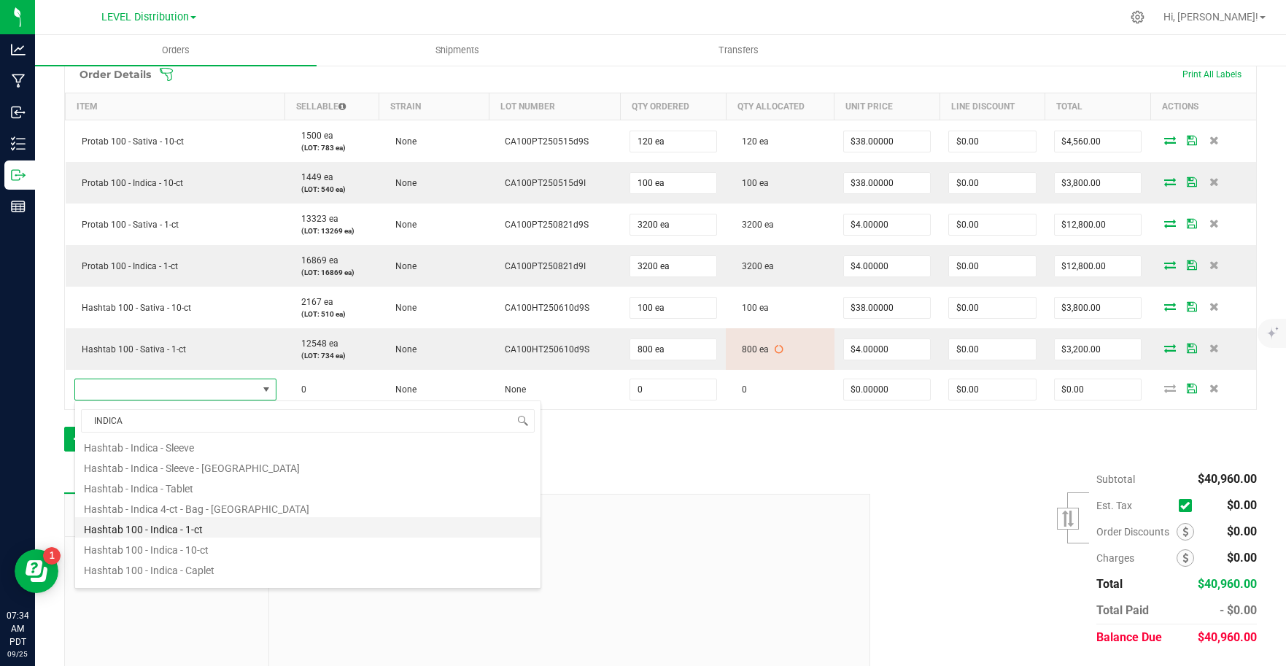
scroll to position [261, 0]
click at [229, 520] on li "Hashtab 100 - Indica - 1-ct" at bounding box center [307, 515] width 465 height 20
type input "0 ea"
type input "$4.00000"
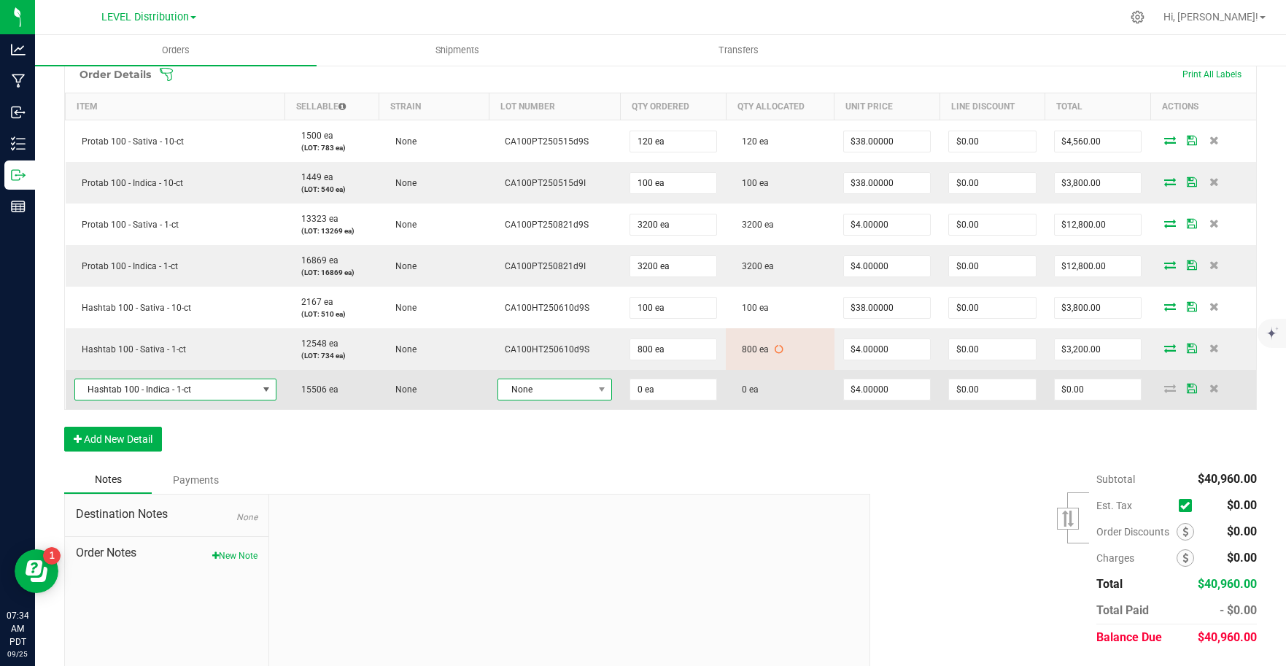
click at [593, 395] on span at bounding box center [602, 389] width 18 height 20
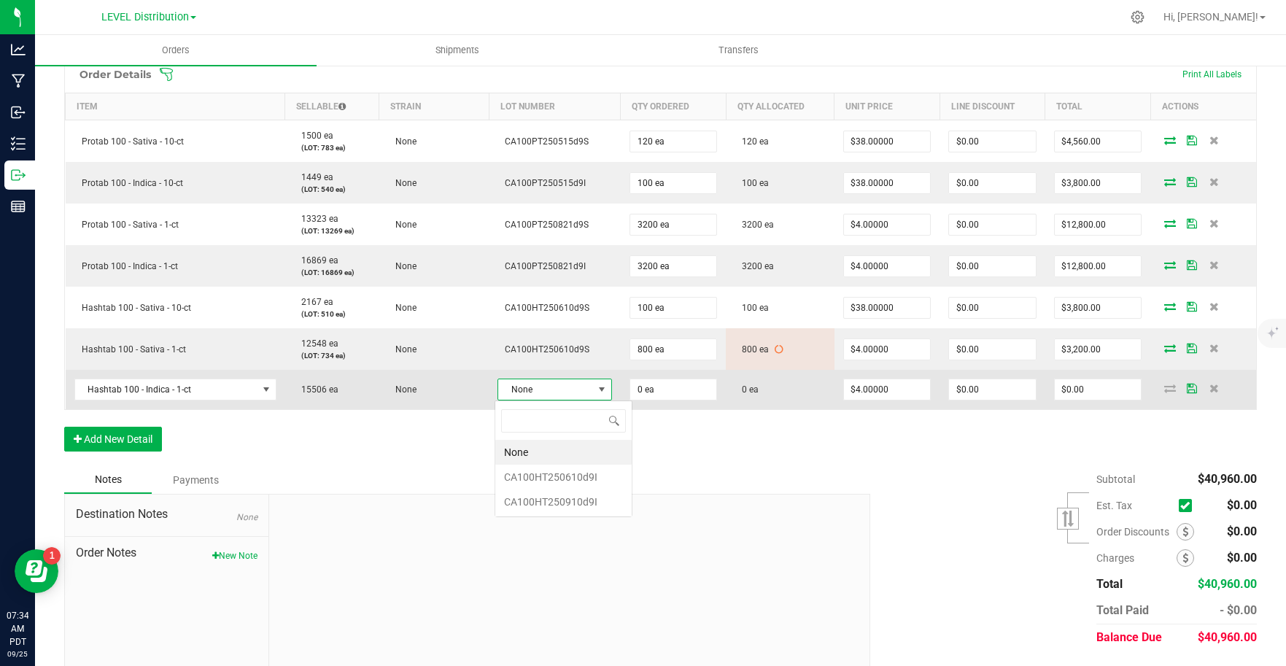
scroll to position [22, 111]
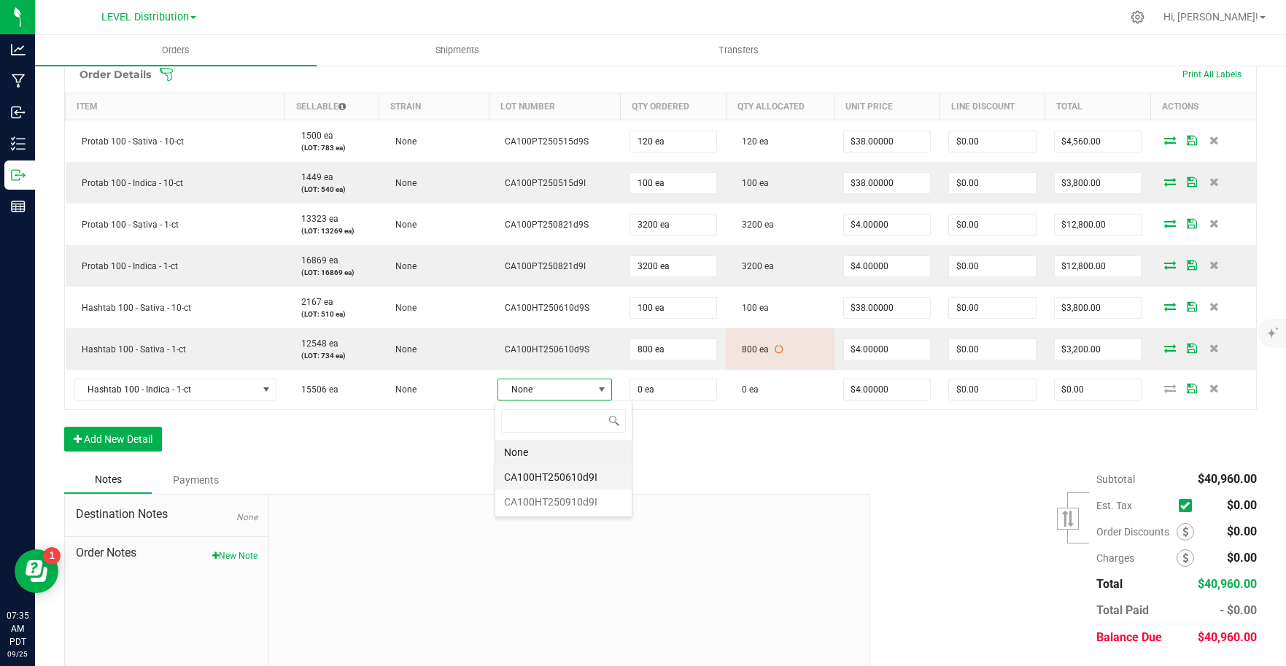
click at [604, 480] on li "CA100HT250610d9I" at bounding box center [563, 477] width 136 height 25
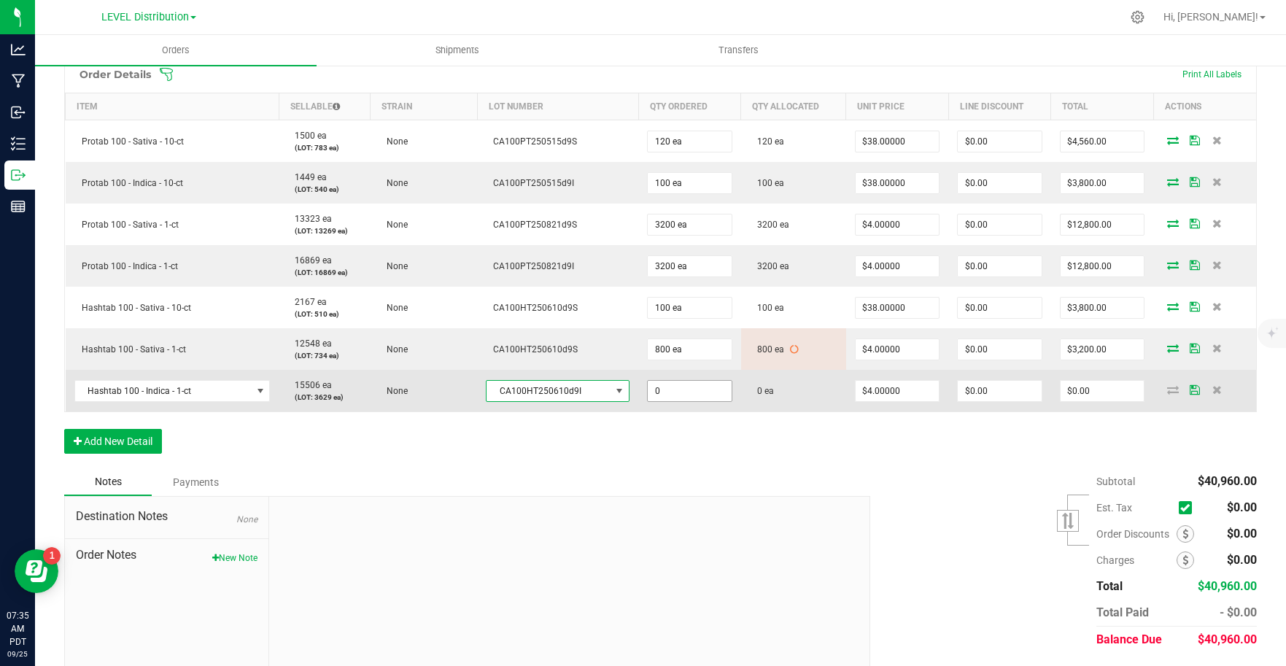
click at [696, 394] on input "0" at bounding box center [690, 391] width 84 height 20
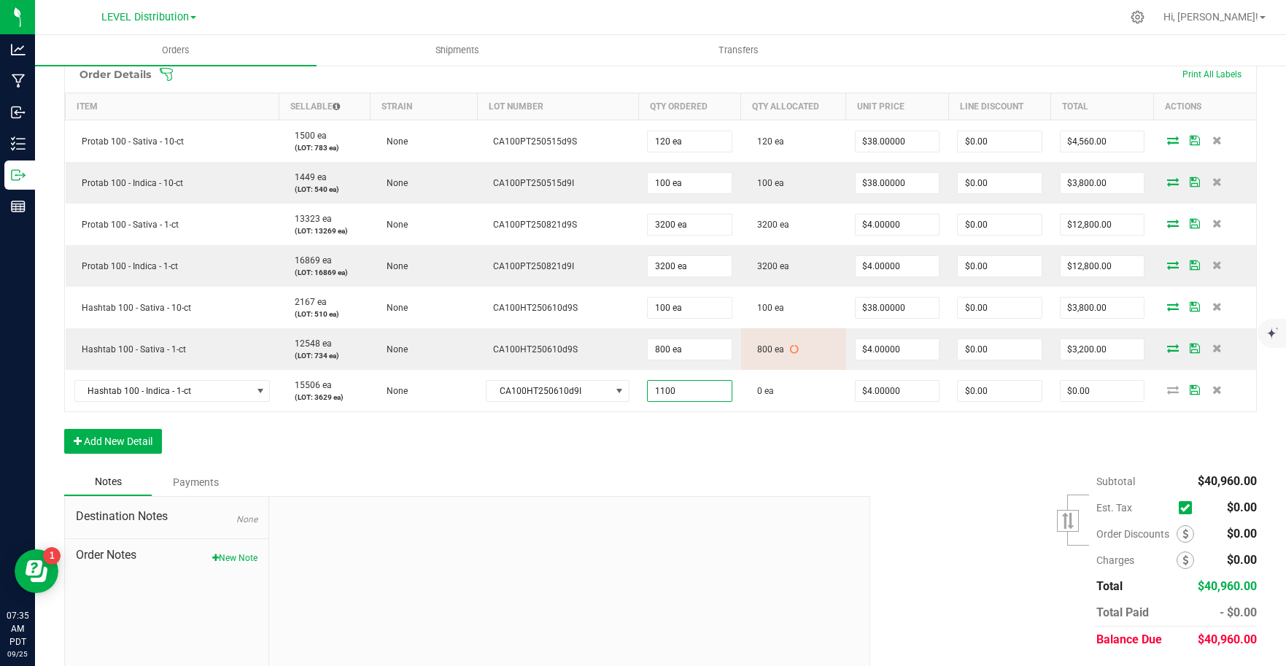
type input "1100 ea"
type input "$4,400.00"
click at [855, 456] on div "Order Details Print All Labels Item Sellable Strain Lot Number Qty Ordered Qty …" at bounding box center [660, 261] width 1192 height 413
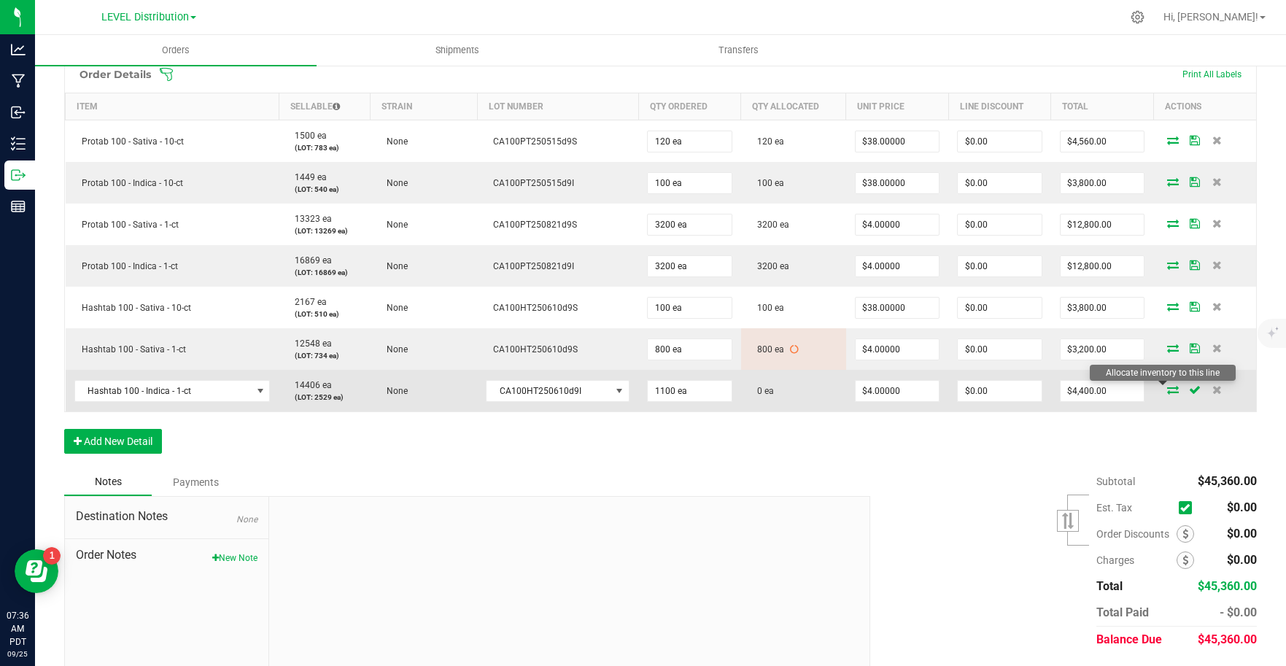
click at [1167, 390] on icon at bounding box center [1173, 389] width 12 height 9
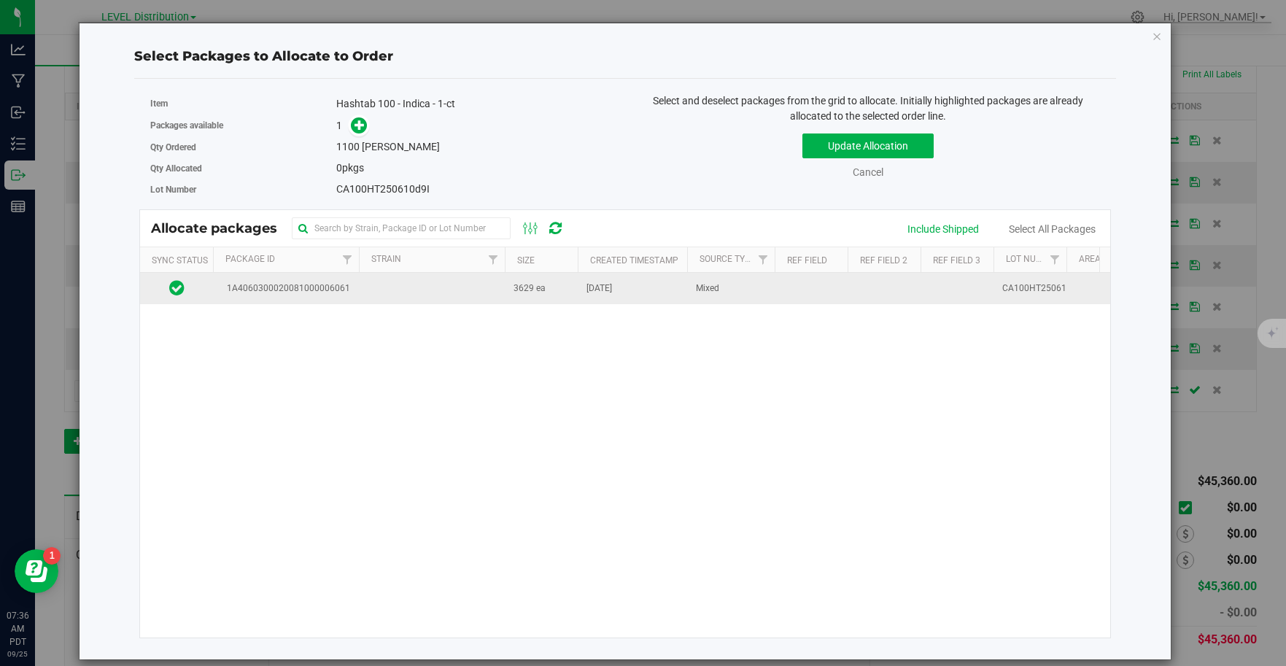
click at [295, 295] on td "1A4060300020081000006061" at bounding box center [286, 288] width 146 height 31
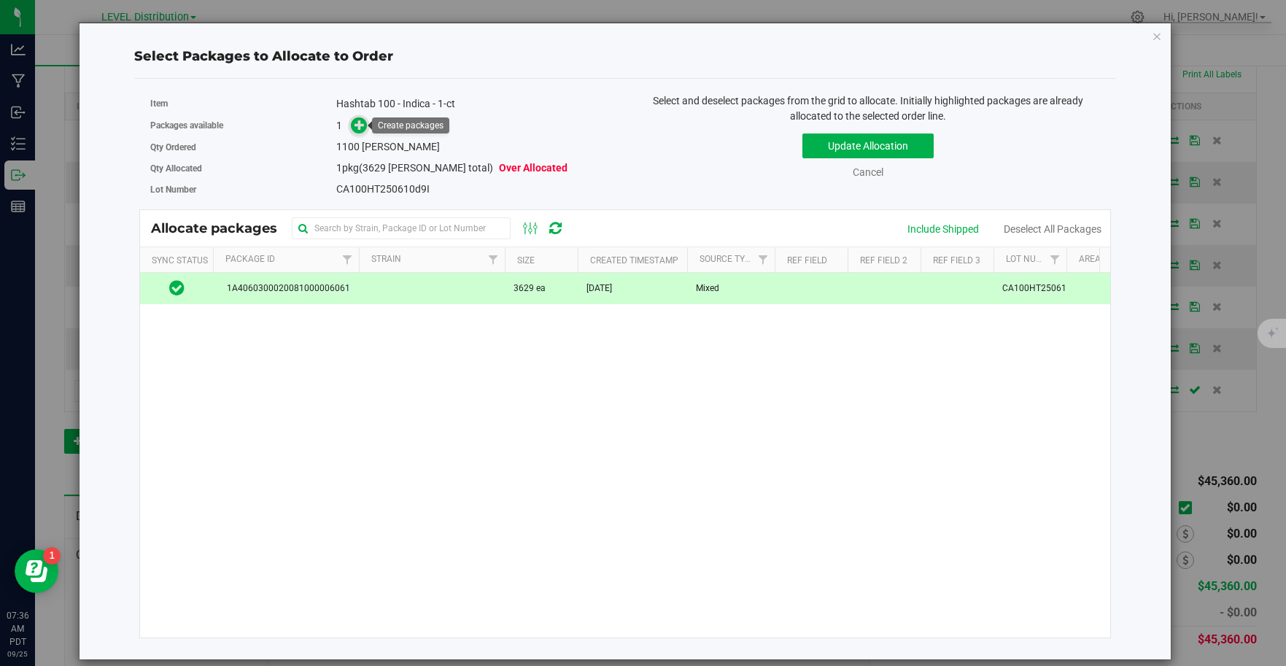
click at [357, 130] on icon at bounding box center [359, 125] width 10 height 10
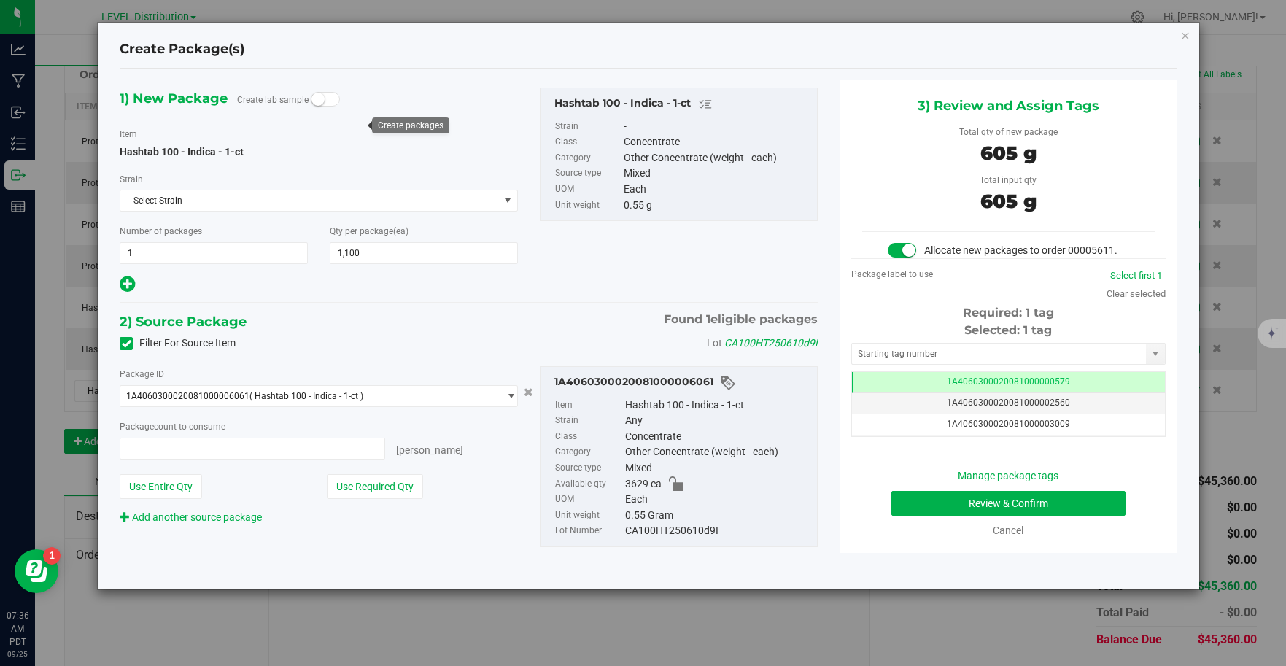
type input "1100 ea"
click at [1008, 354] on input "text" at bounding box center [999, 353] width 295 height 20
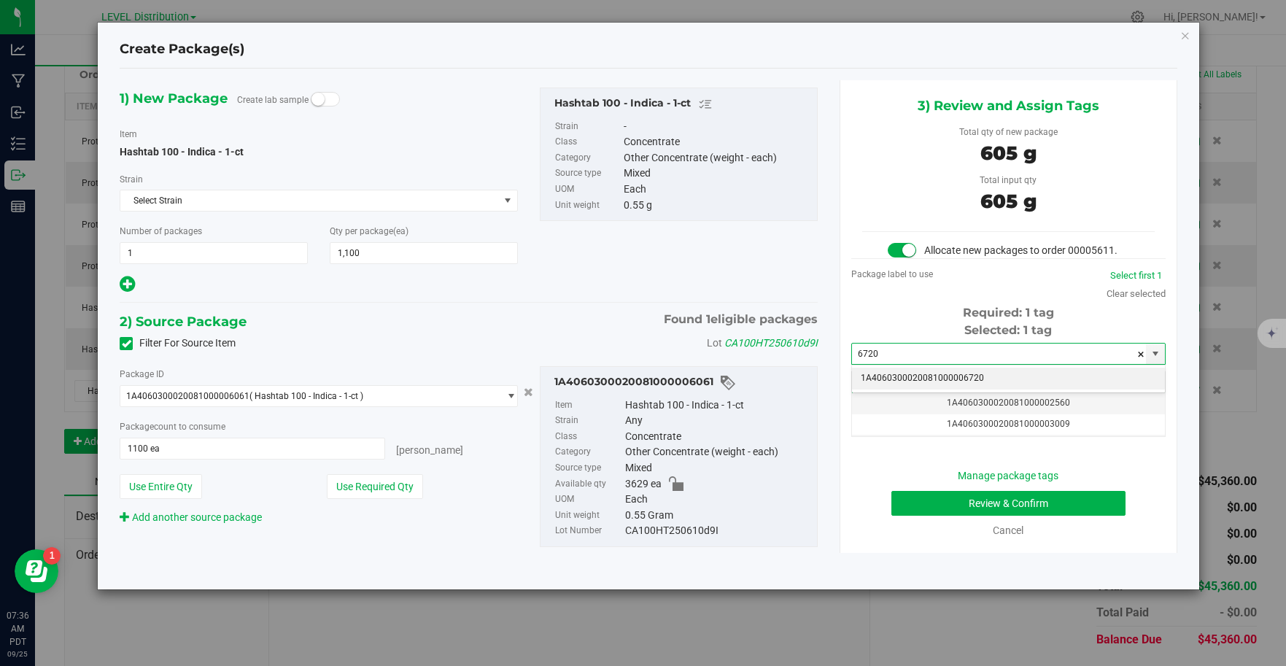
click at [1030, 380] on li "1A4060300020081000006720" at bounding box center [1008, 379] width 313 height 22
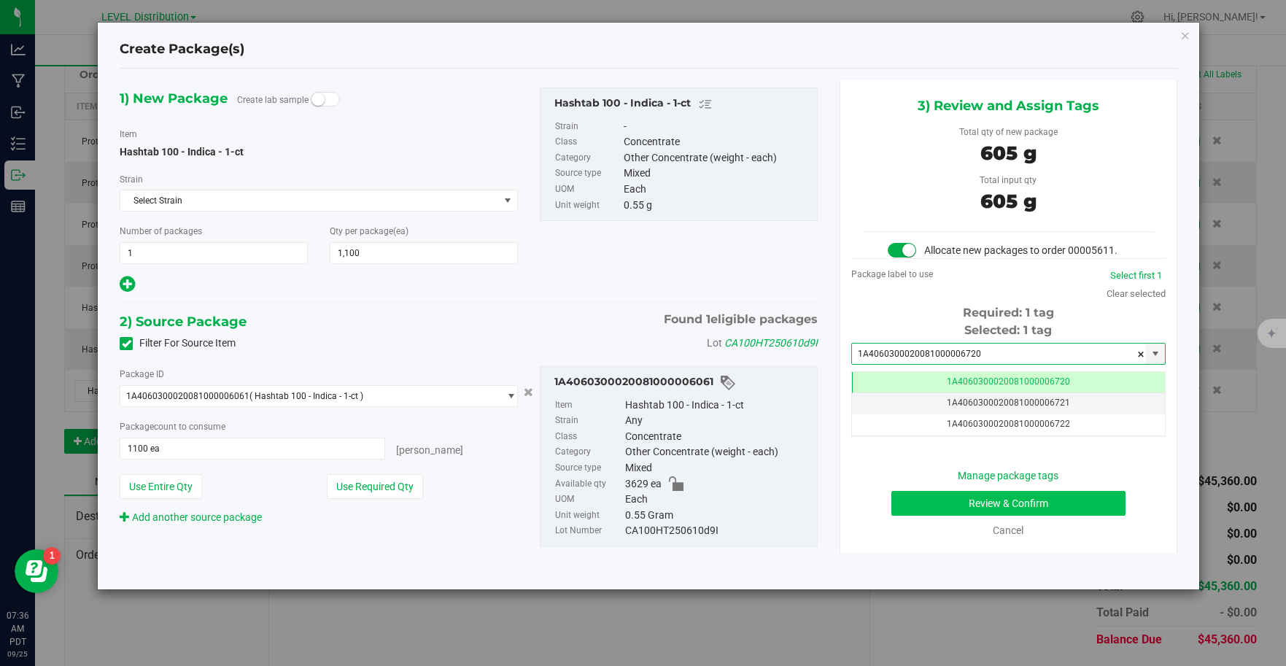
type input "1A4060300020081000006720"
click at [1090, 502] on button "Review & Confirm" at bounding box center [1008, 503] width 234 height 25
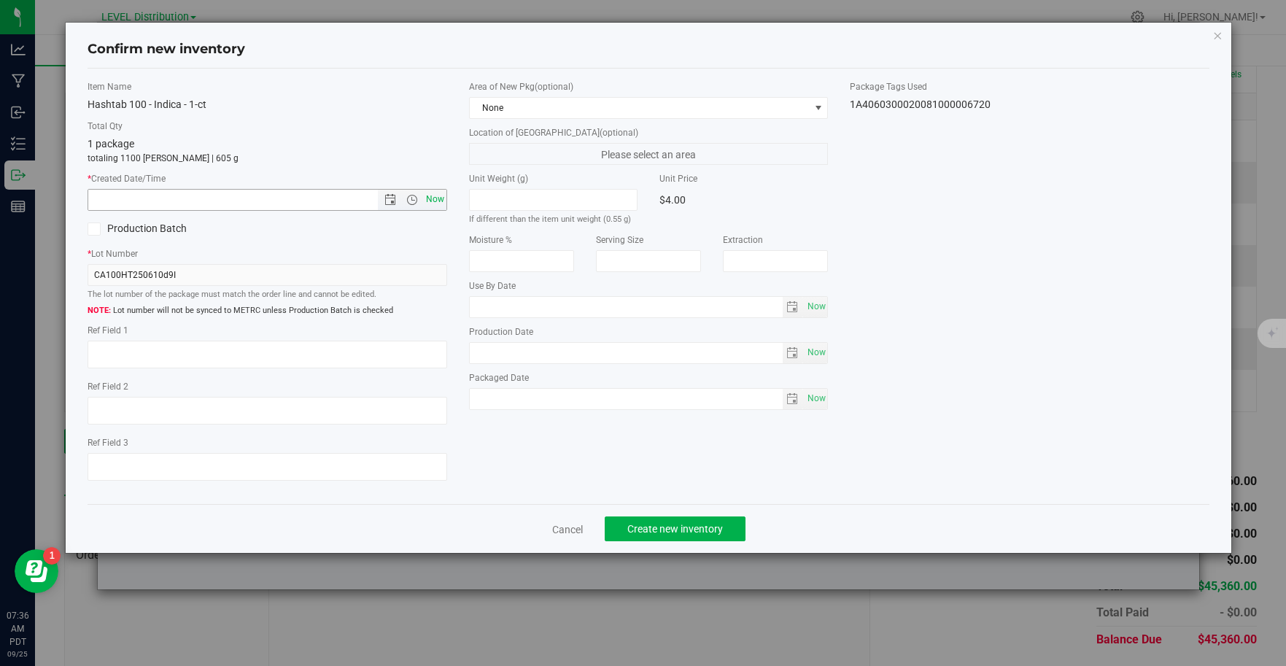
click at [435, 199] on span "Now" at bounding box center [434, 199] width 25 height 21
type input "9/25/2025 7:36 AM"
click at [159, 353] on textarea at bounding box center [268, 355] width 360 height 28
type textarea "CA100HT250610D9I"
click at [736, 529] on button "Create new inventory" at bounding box center [675, 528] width 141 height 25
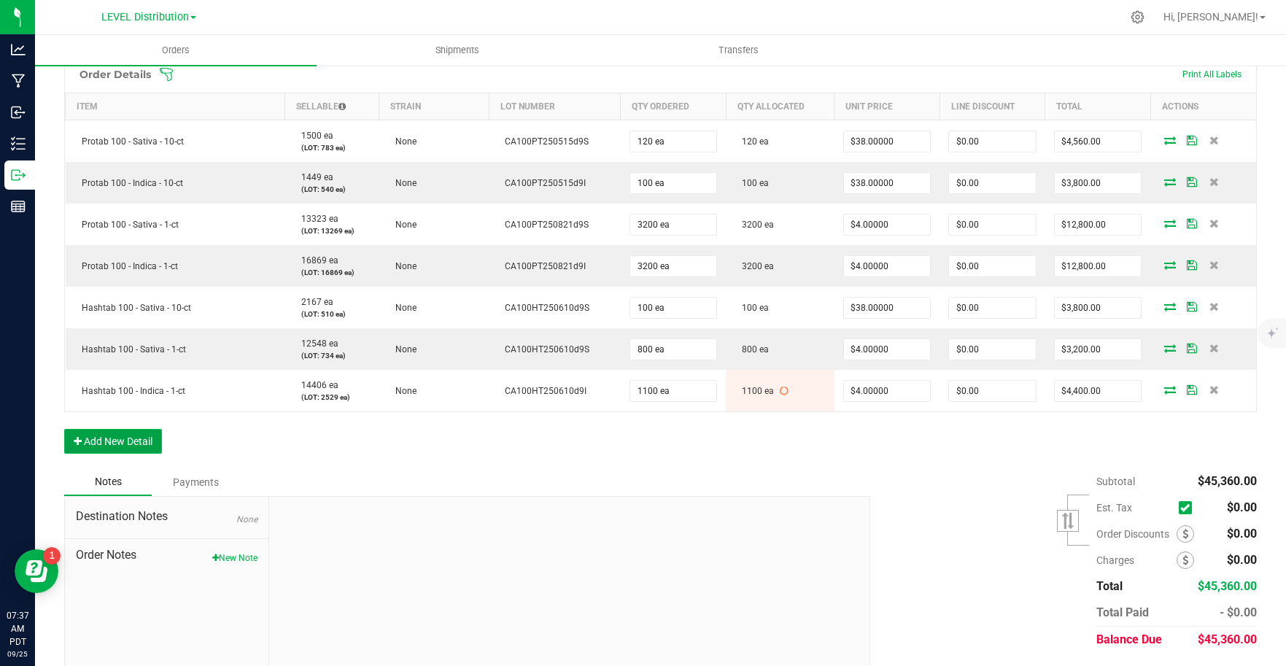
click at [129, 443] on button "Add New Detail" at bounding box center [113, 441] width 98 height 25
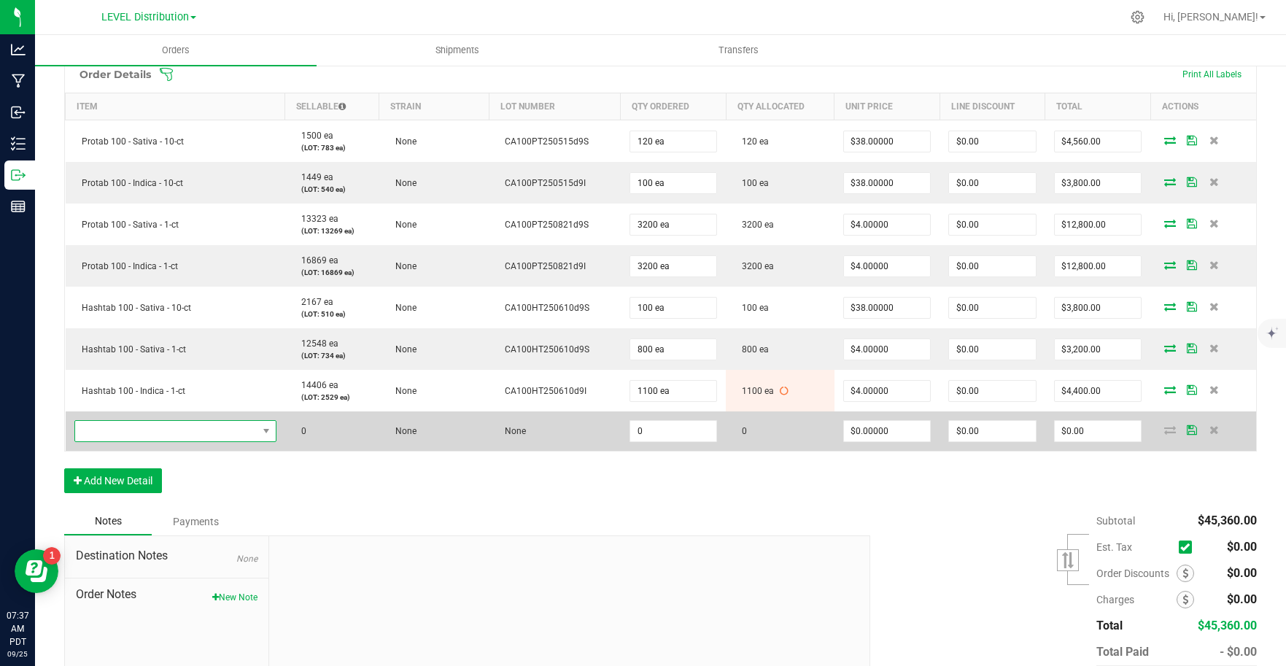
click at [235, 433] on span "NO DATA FOUND" at bounding box center [166, 431] width 182 height 20
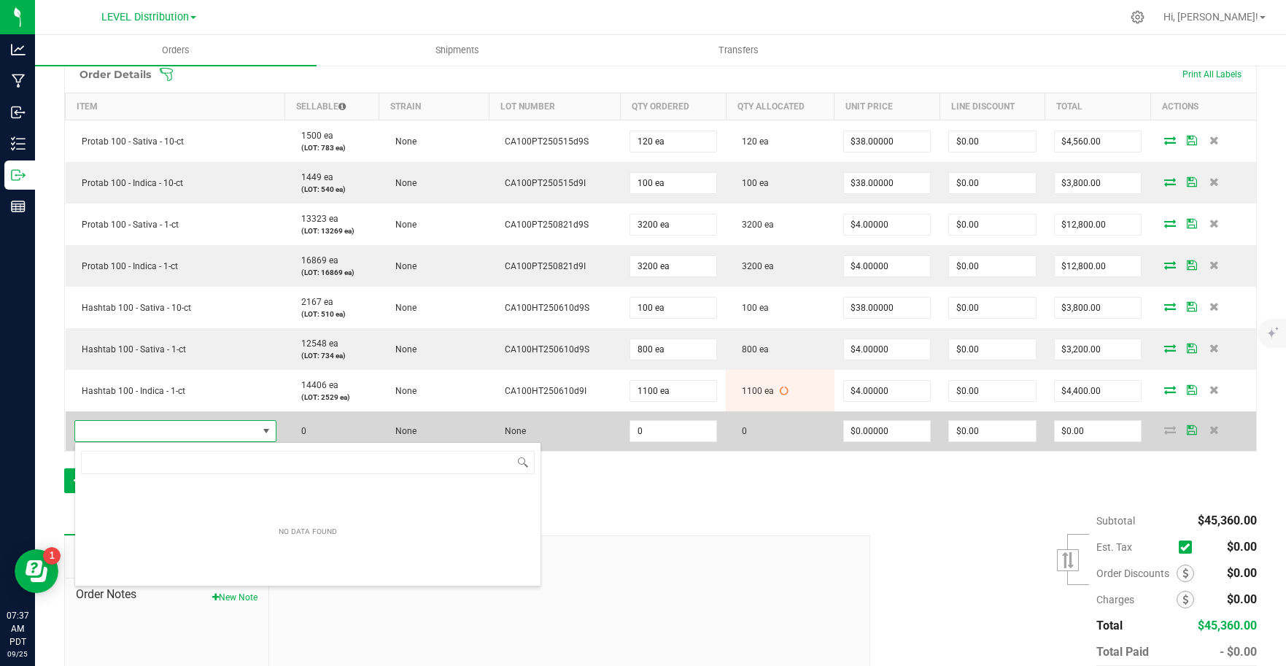
scroll to position [22, 198]
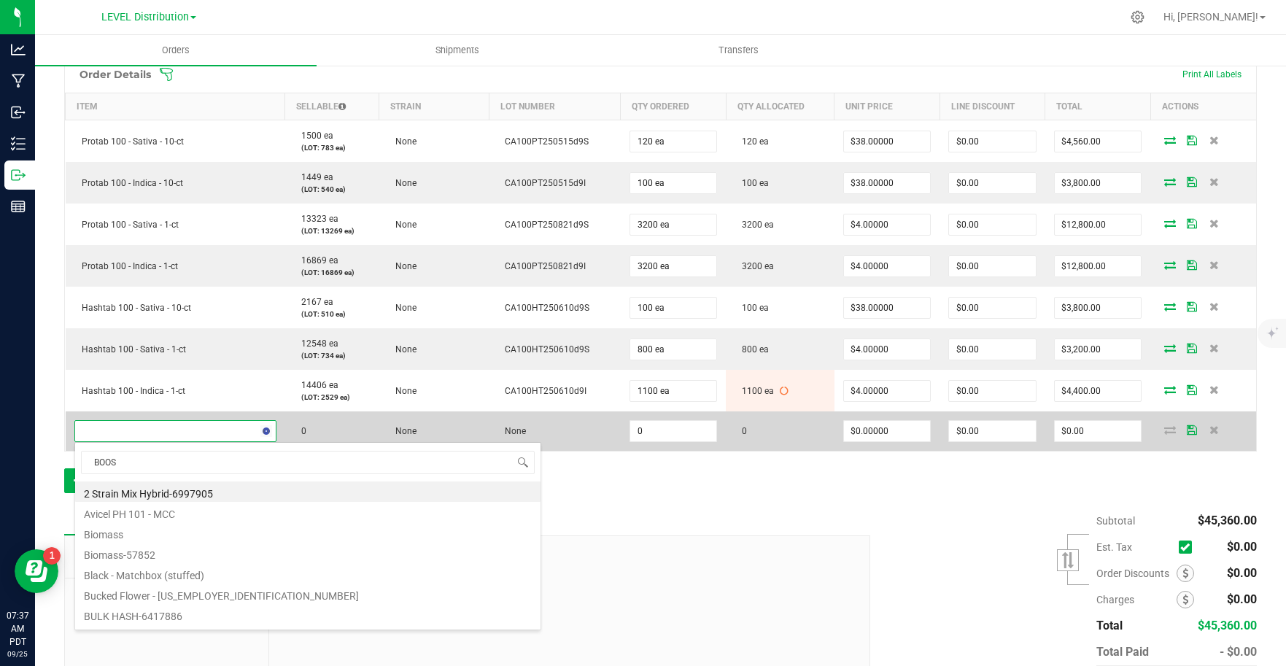
type input "BOOST"
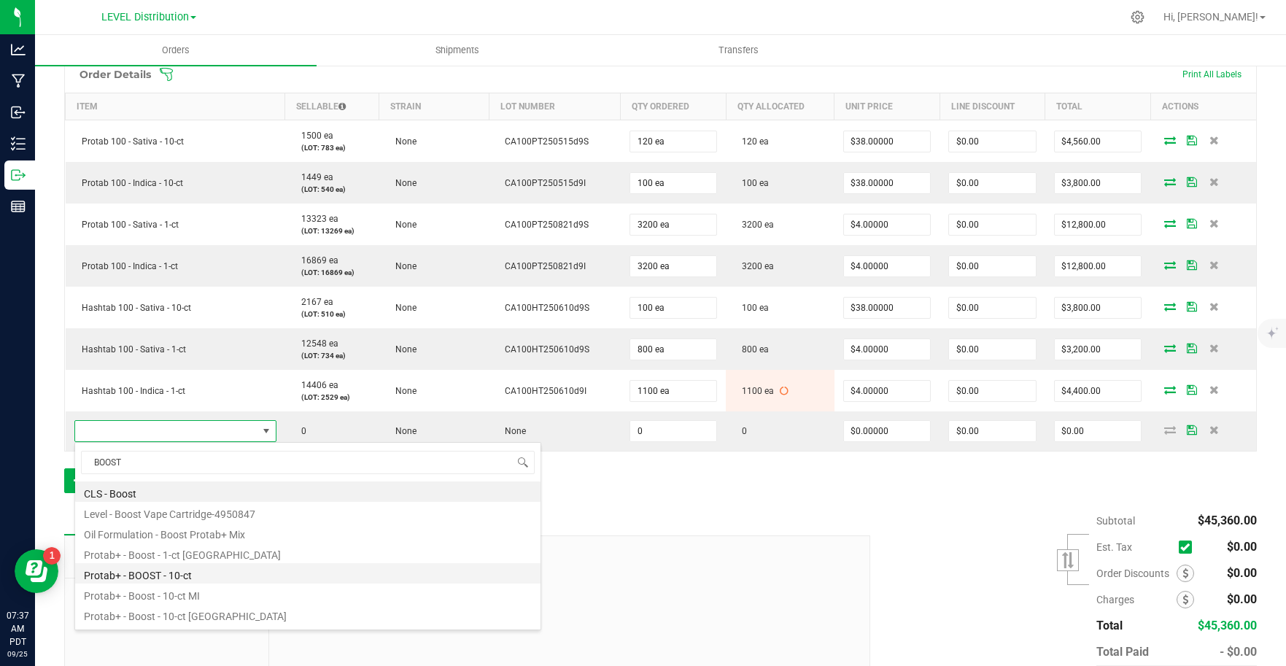
click at [214, 575] on li "Protab+ - BOOST - 10-ct" at bounding box center [307, 573] width 465 height 20
type input "0 ea"
type input "$13.00000"
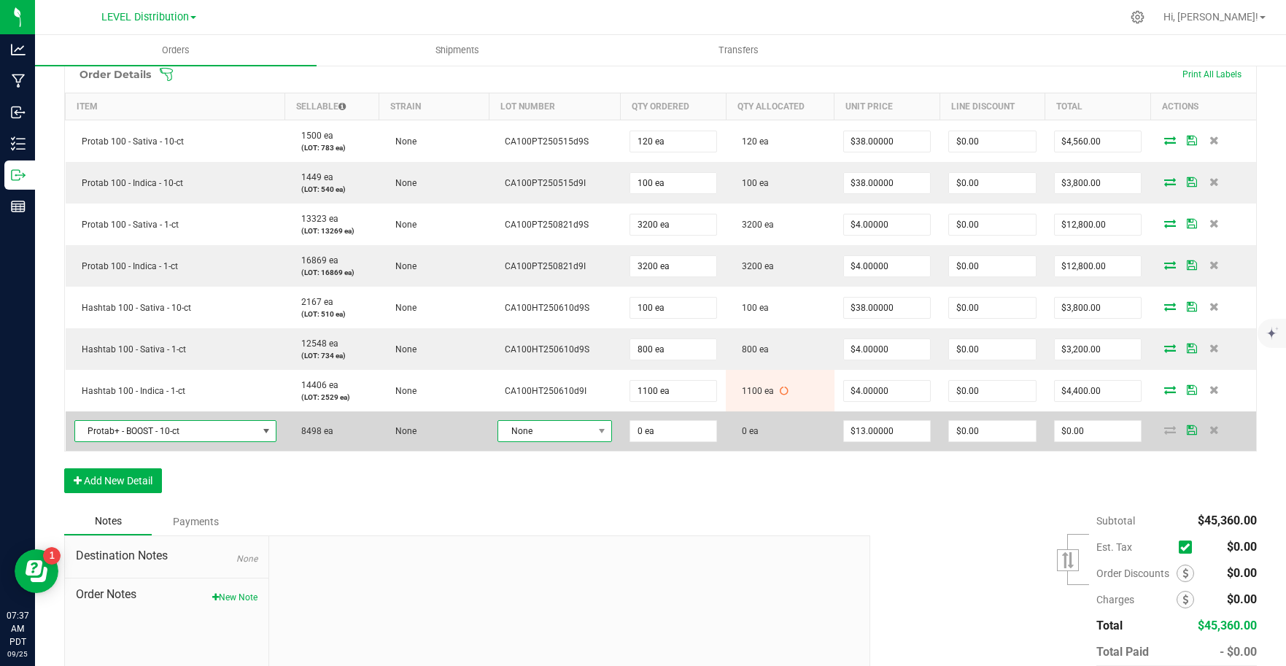
click at [582, 428] on span "None" at bounding box center [545, 431] width 95 height 20
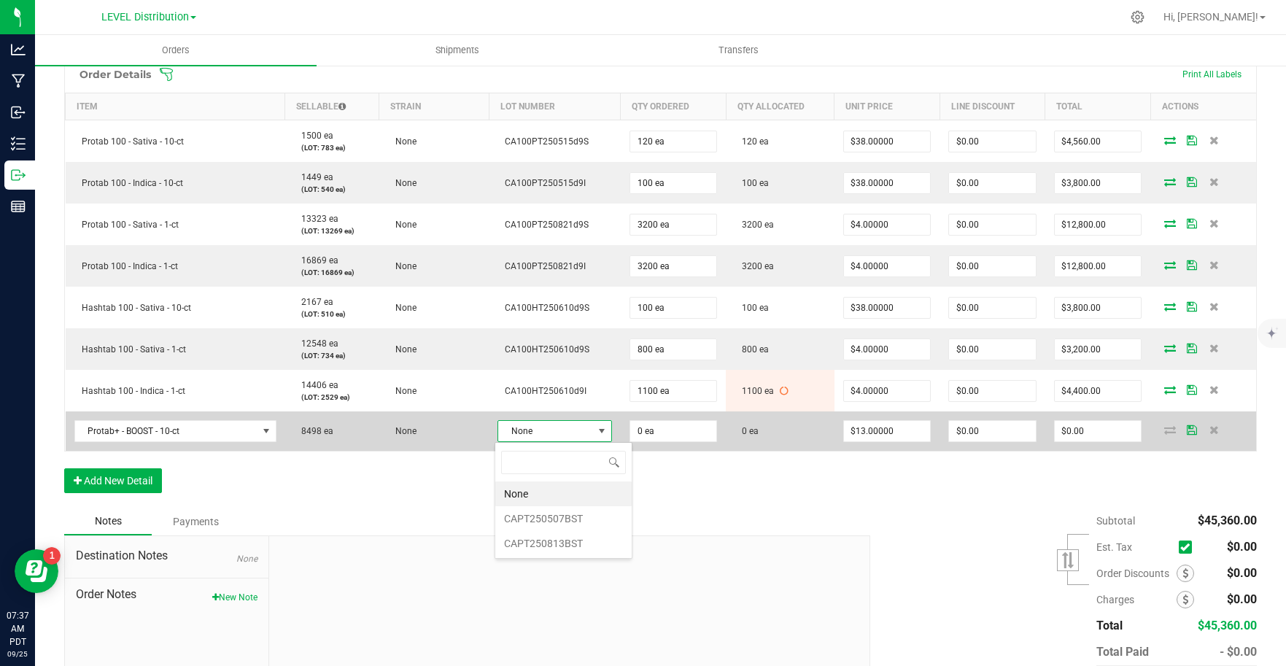
scroll to position [22, 111]
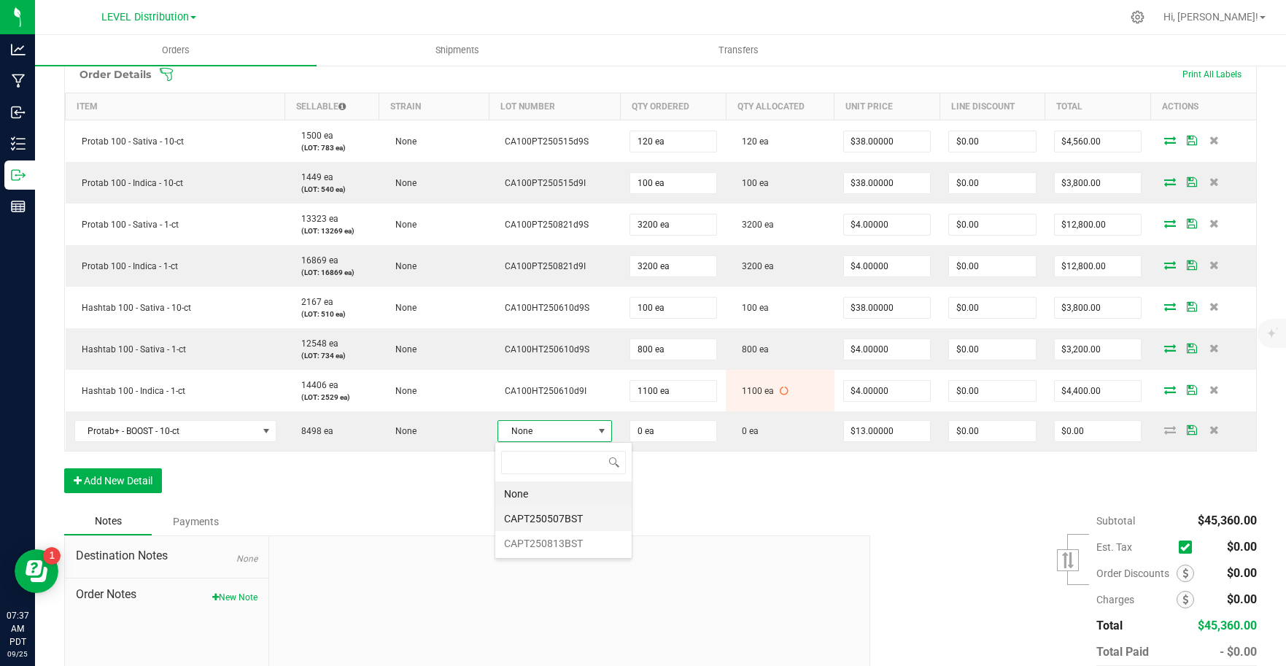
click at [585, 519] on li "CAPT250507BST" at bounding box center [563, 518] width 136 height 25
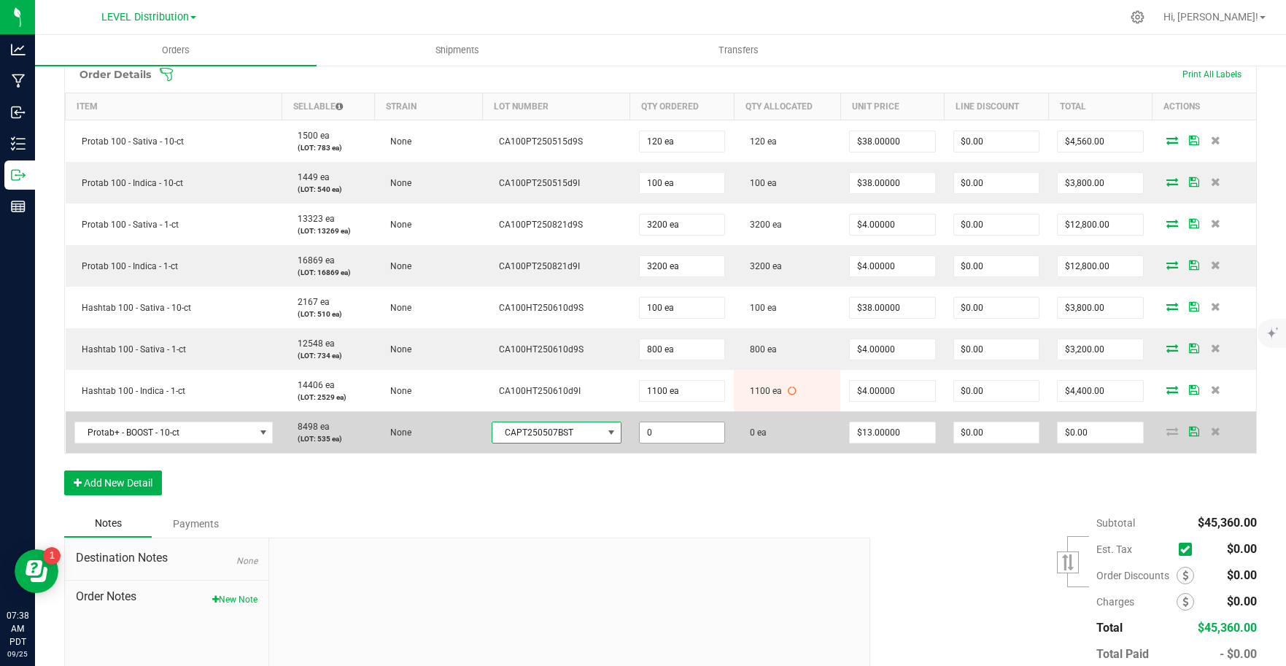
click at [683, 434] on input "0" at bounding box center [682, 432] width 85 height 20
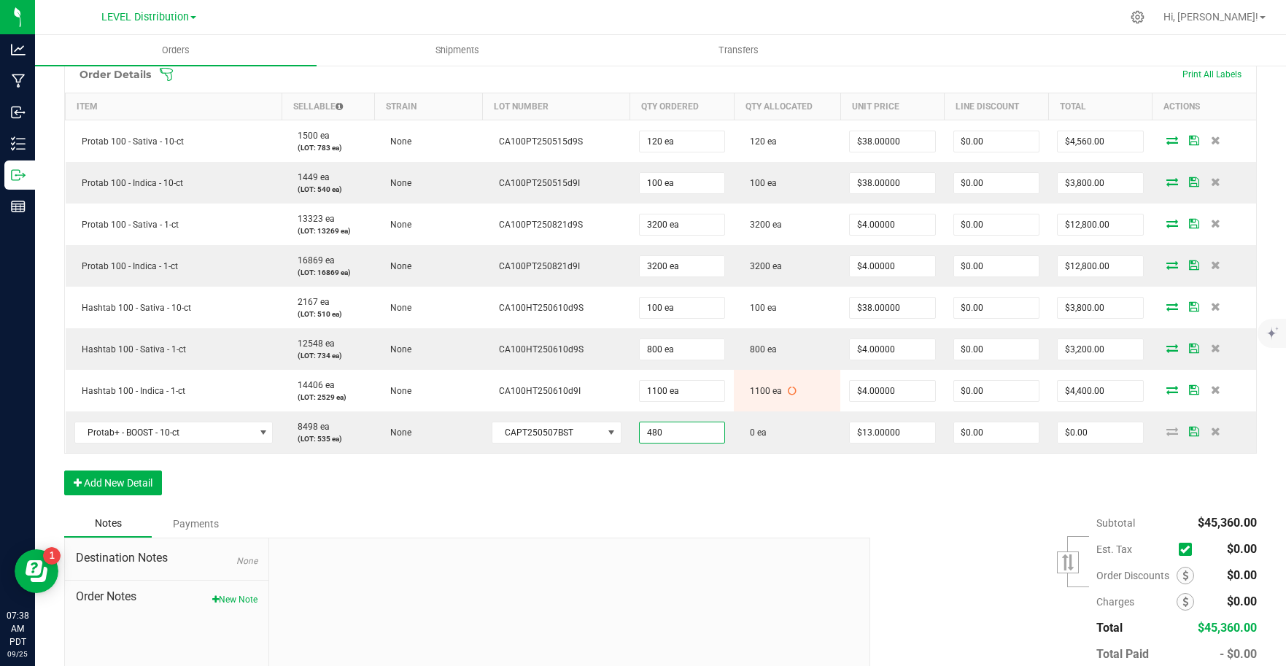
type input "480 ea"
type input "$6,240.00"
click at [888, 513] on div "Subtotal $45,360.00 Est. Tax" at bounding box center [1057, 602] width 397 height 185
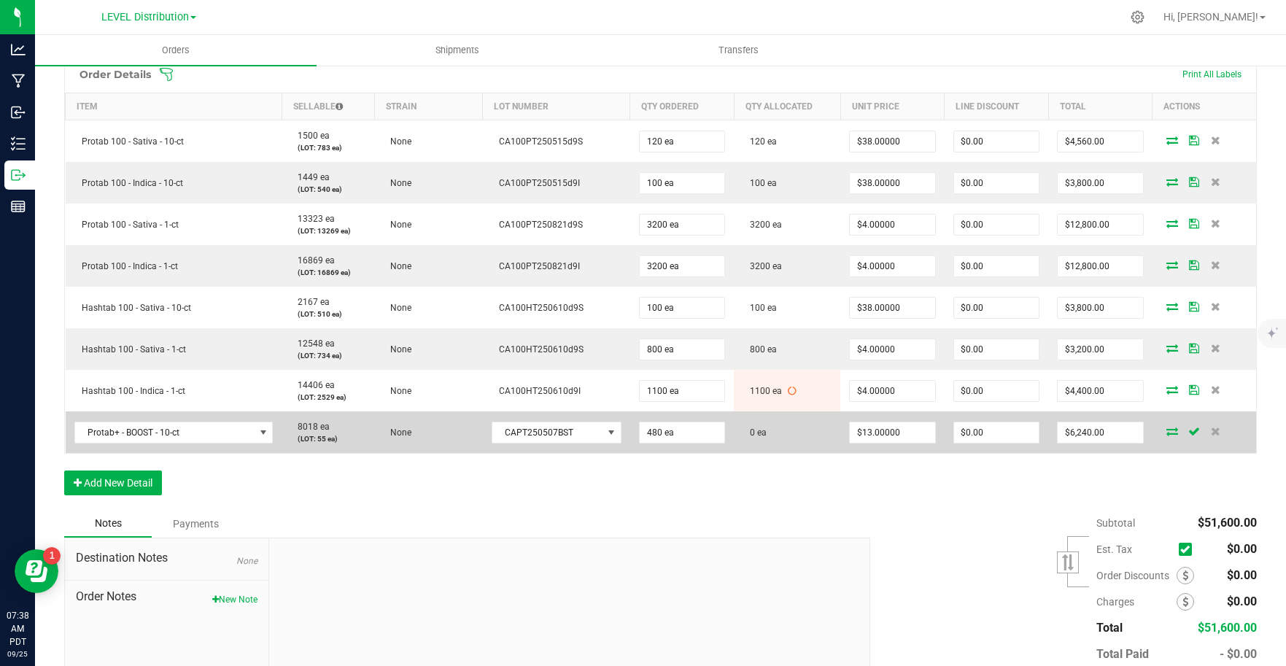
click at [1166, 432] on icon at bounding box center [1172, 431] width 12 height 9
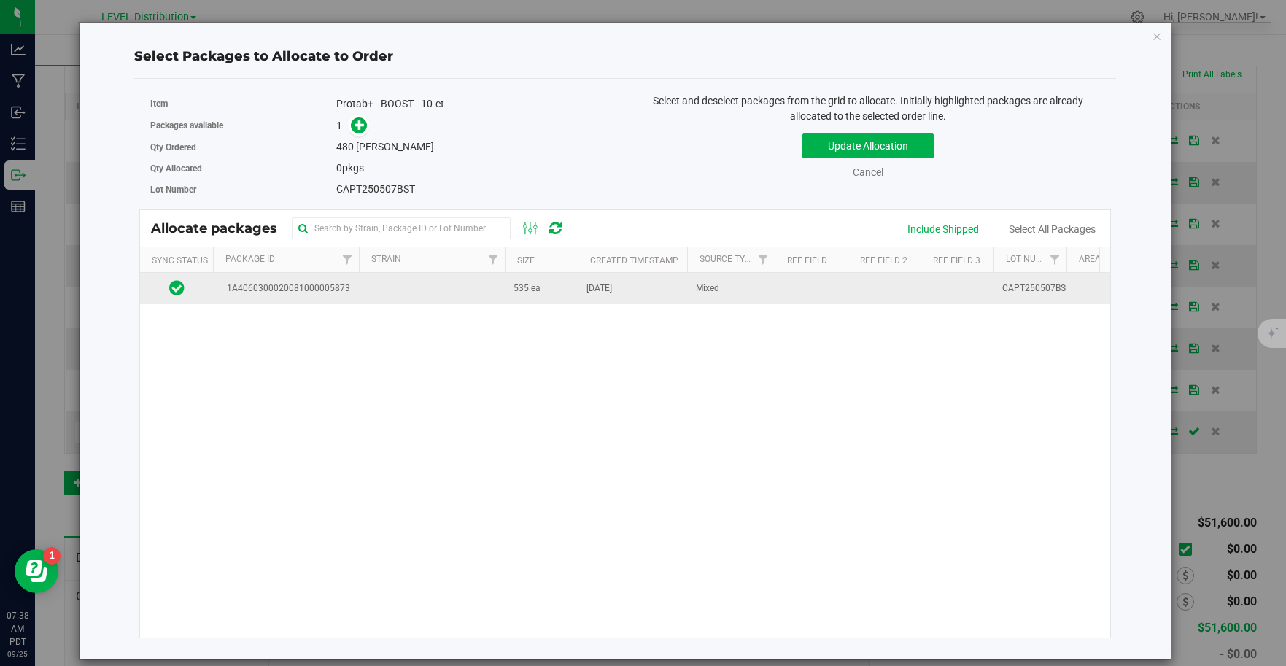
click at [377, 292] on td at bounding box center [432, 288] width 146 height 31
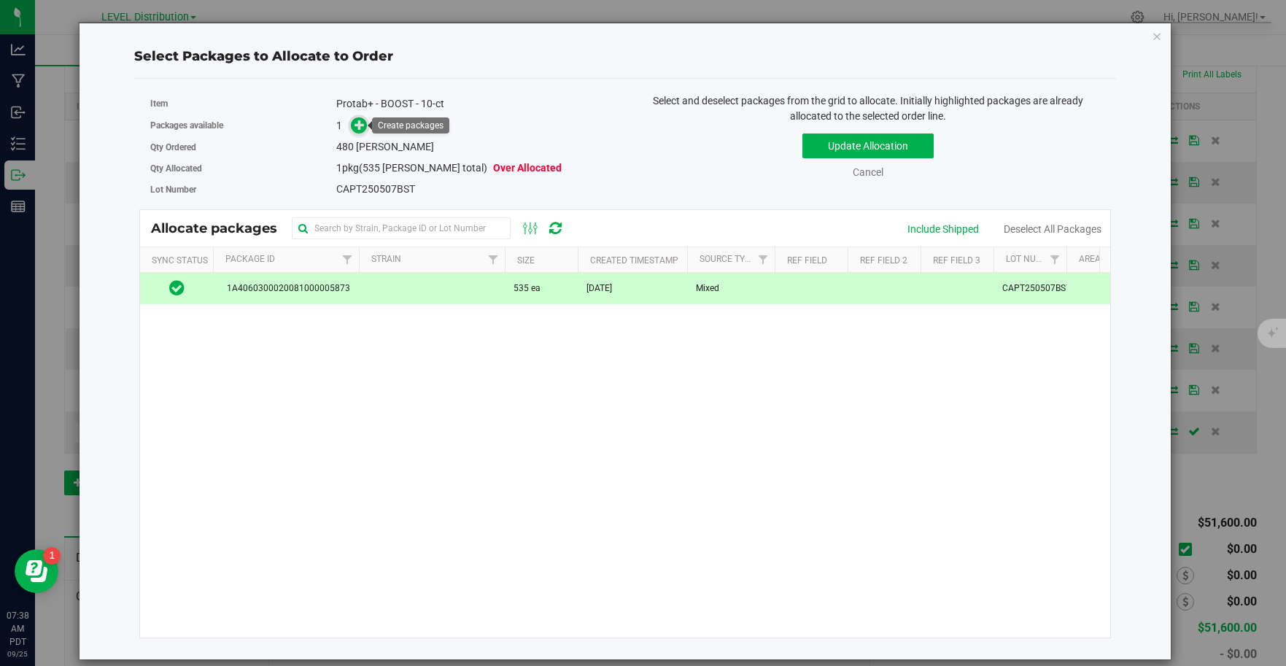
click at [365, 124] on span at bounding box center [359, 125] width 17 height 17
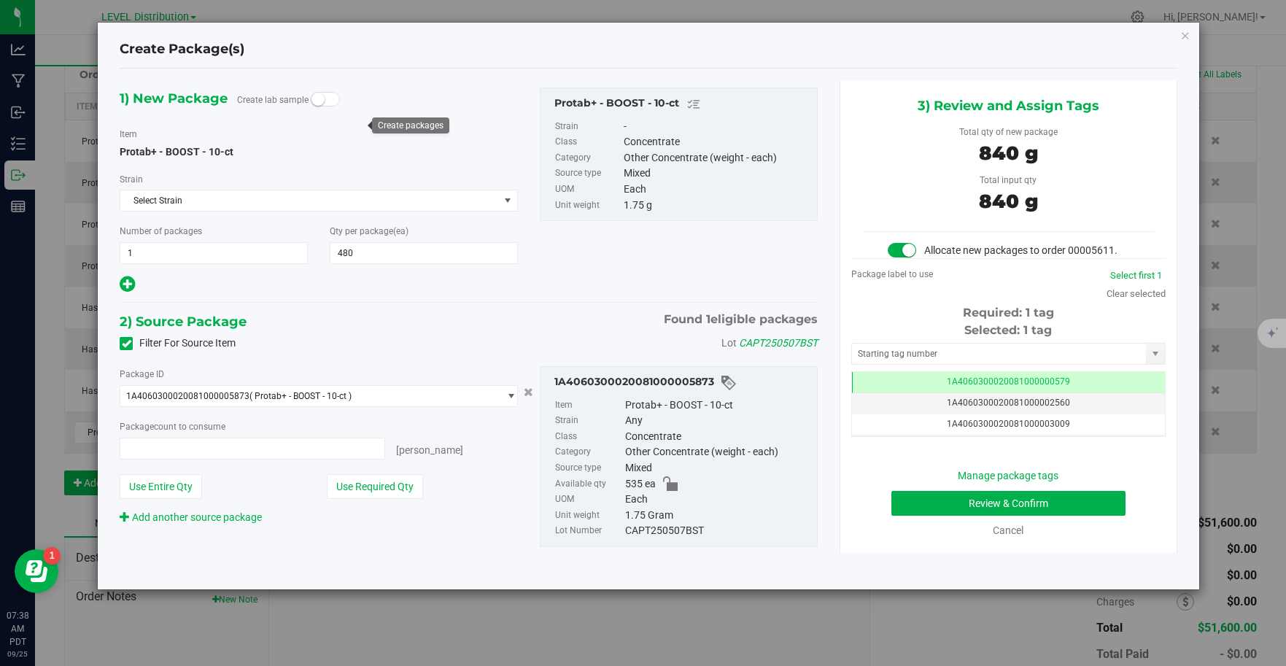
type input "480 ea"
click at [985, 352] on input "text" at bounding box center [999, 353] width 295 height 20
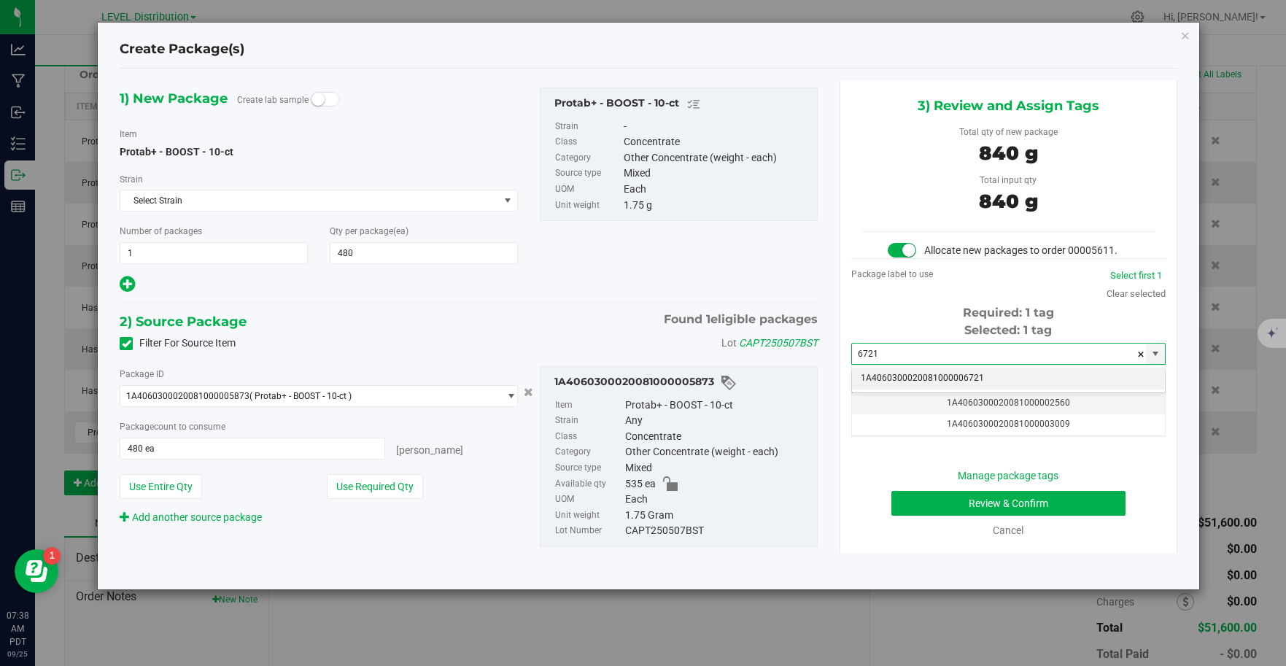
click at [1007, 376] on li "1A4060300020081000006721" at bounding box center [1008, 379] width 313 height 22
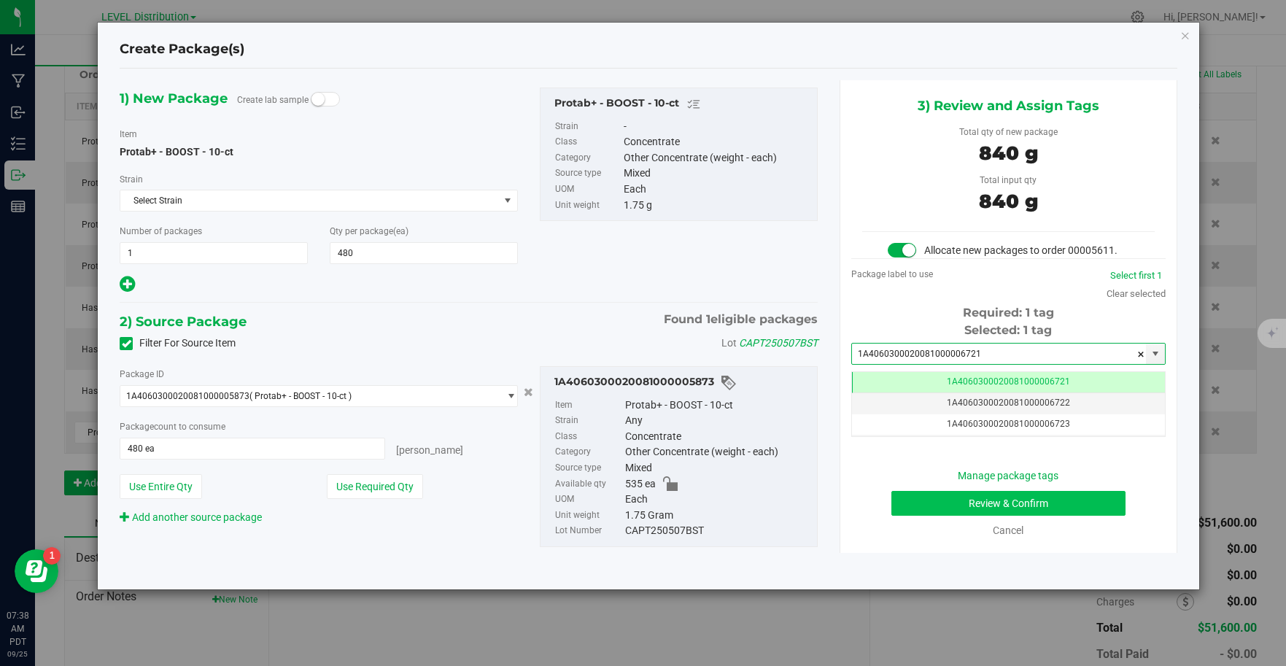
type input "1A4060300020081000006721"
click at [1071, 501] on button "Review & Confirm" at bounding box center [1008, 503] width 234 height 25
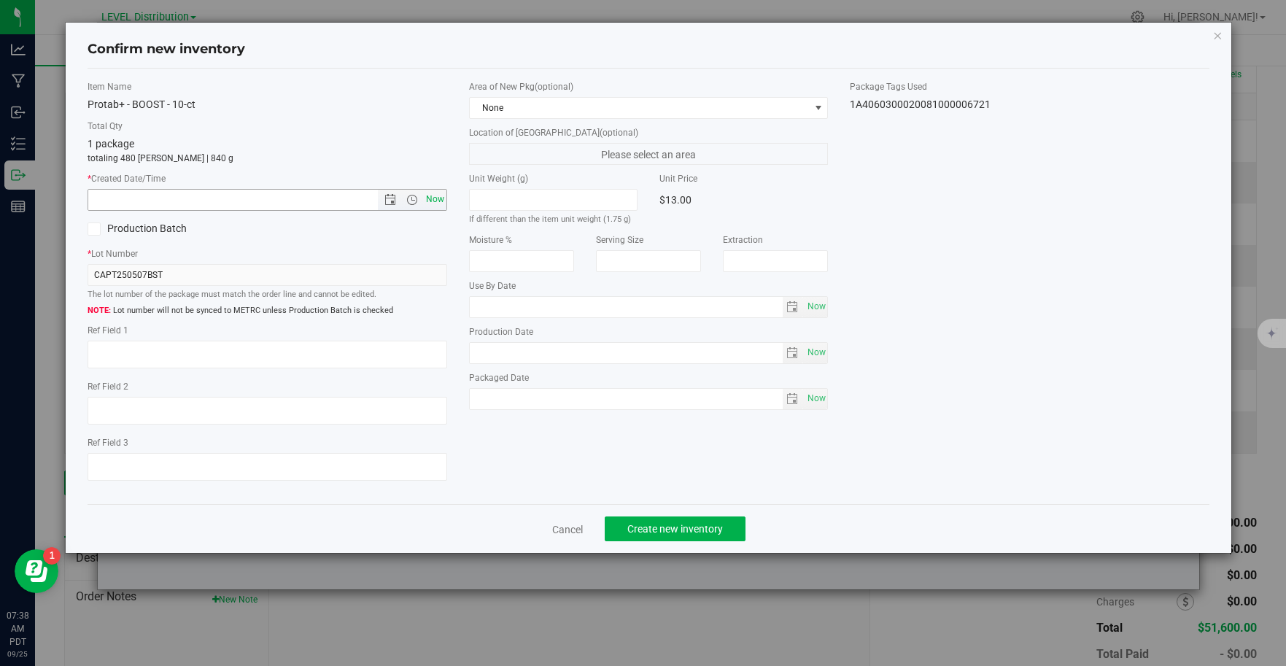
click at [439, 204] on span "Now" at bounding box center [434, 199] width 25 height 21
type input "9/25/2025 7:38 AM"
click at [182, 359] on textarea at bounding box center [268, 355] width 360 height 28
type textarea "CAPT250507BST"
click at [556, 481] on div "Item Name Protab+ - BOOST - 10-ct Total Qty 1 package totaling 480 eaches | 840…" at bounding box center [648, 286] width 1143 height 413
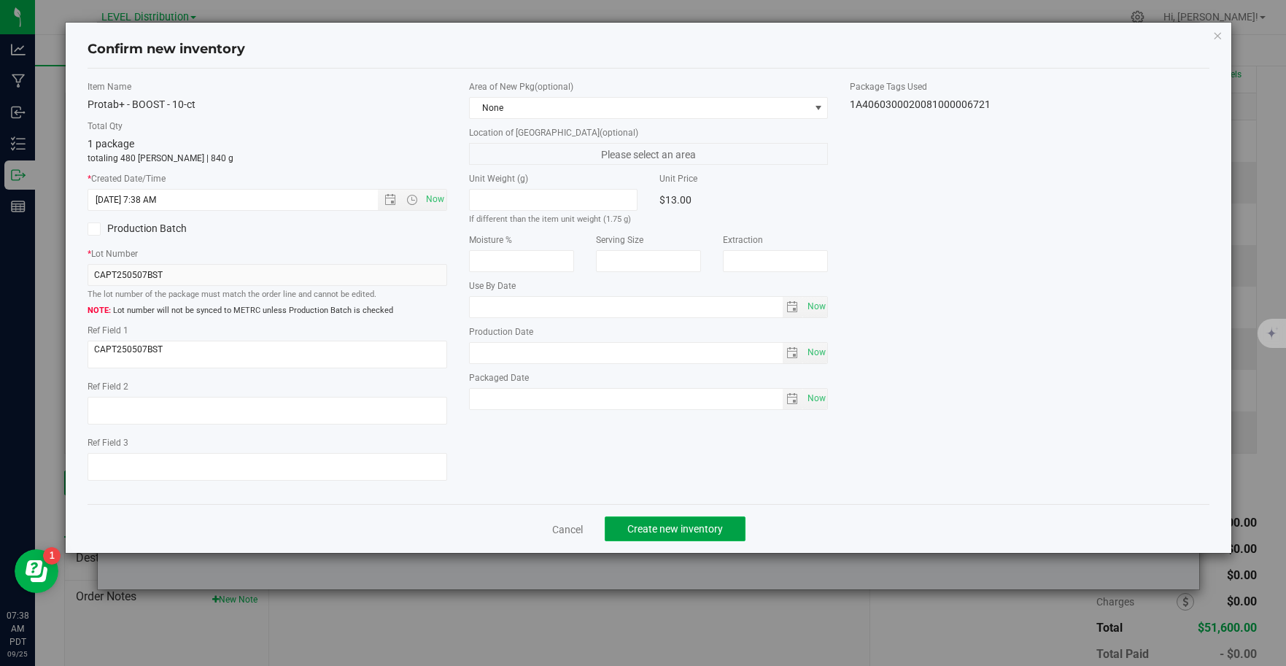
click at [711, 534] on span "Create new inventory" at bounding box center [675, 529] width 96 height 12
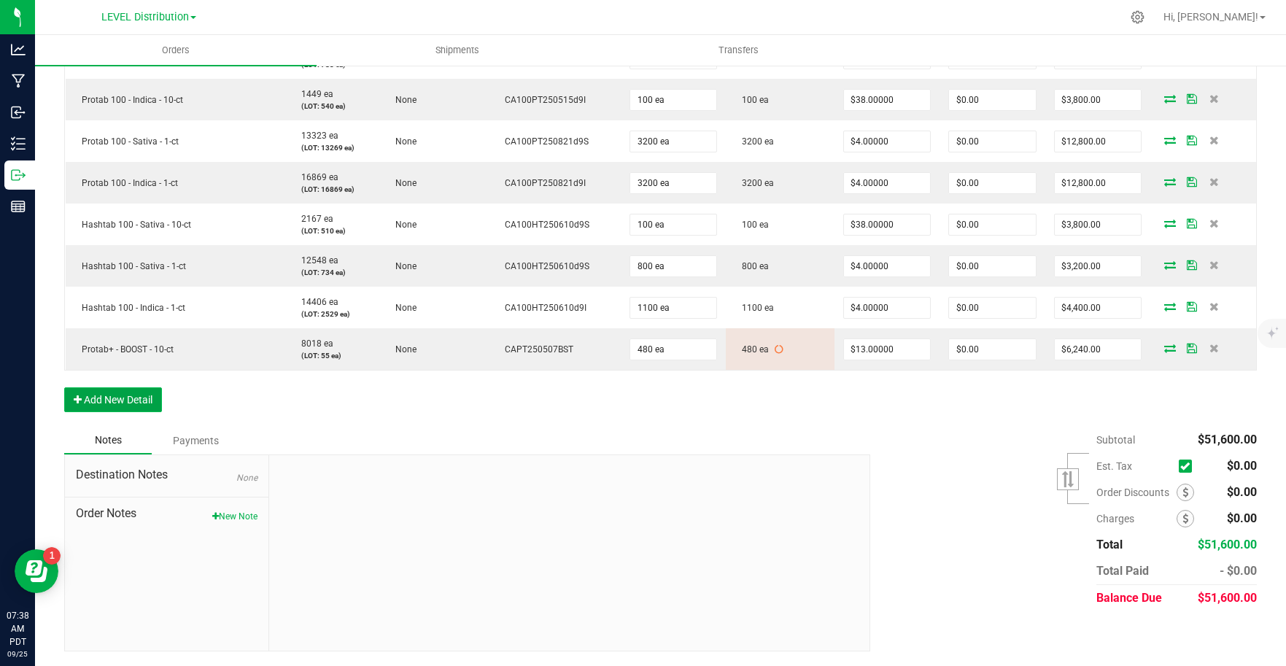
click at [143, 404] on button "Add New Detail" at bounding box center [113, 399] width 98 height 25
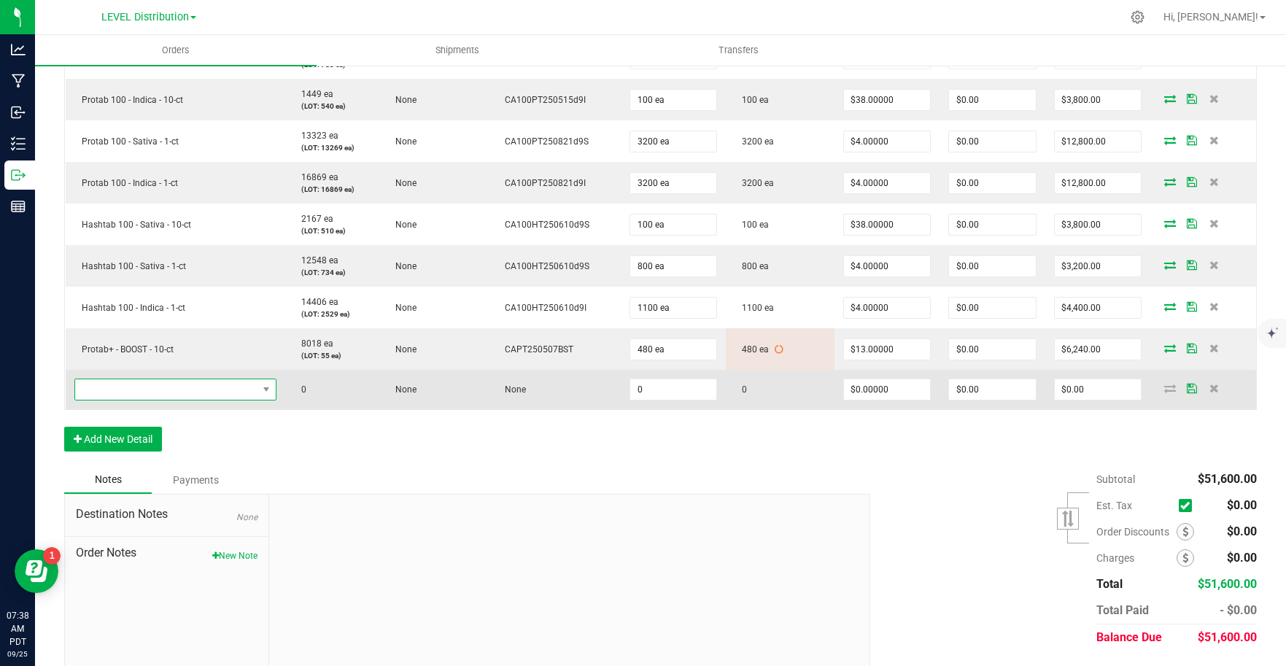
click at [171, 385] on span "NO DATA FOUND" at bounding box center [166, 389] width 182 height 20
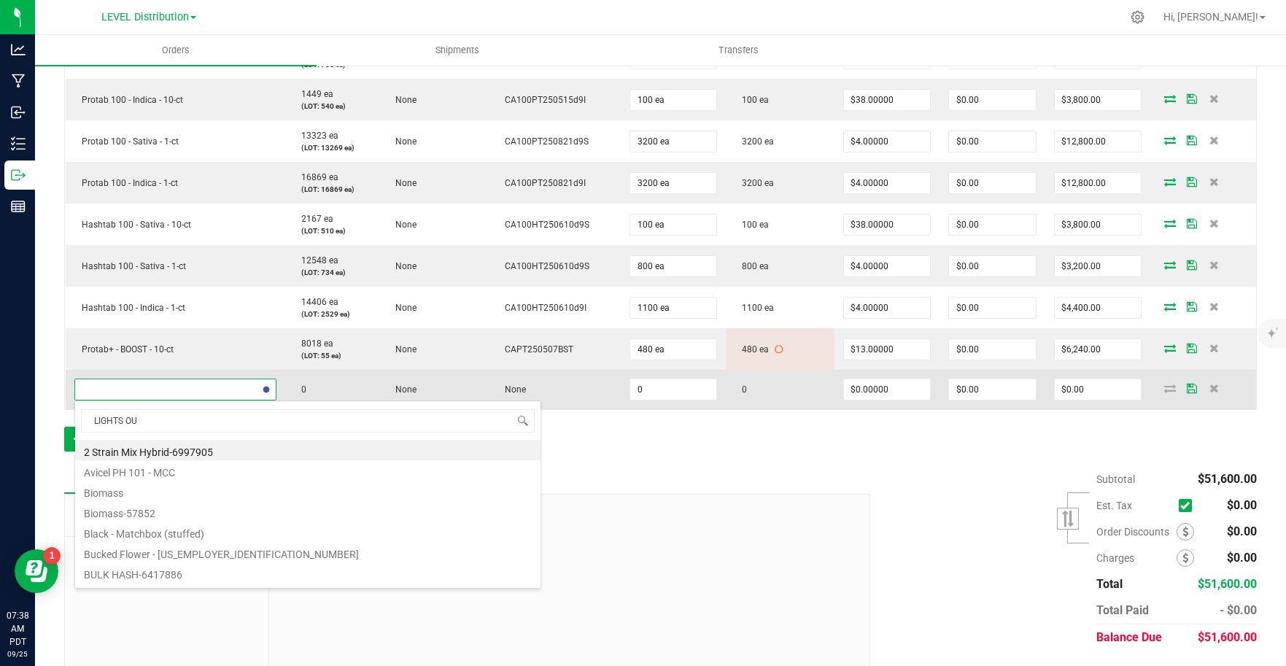
type input "LIGHTS OUT"
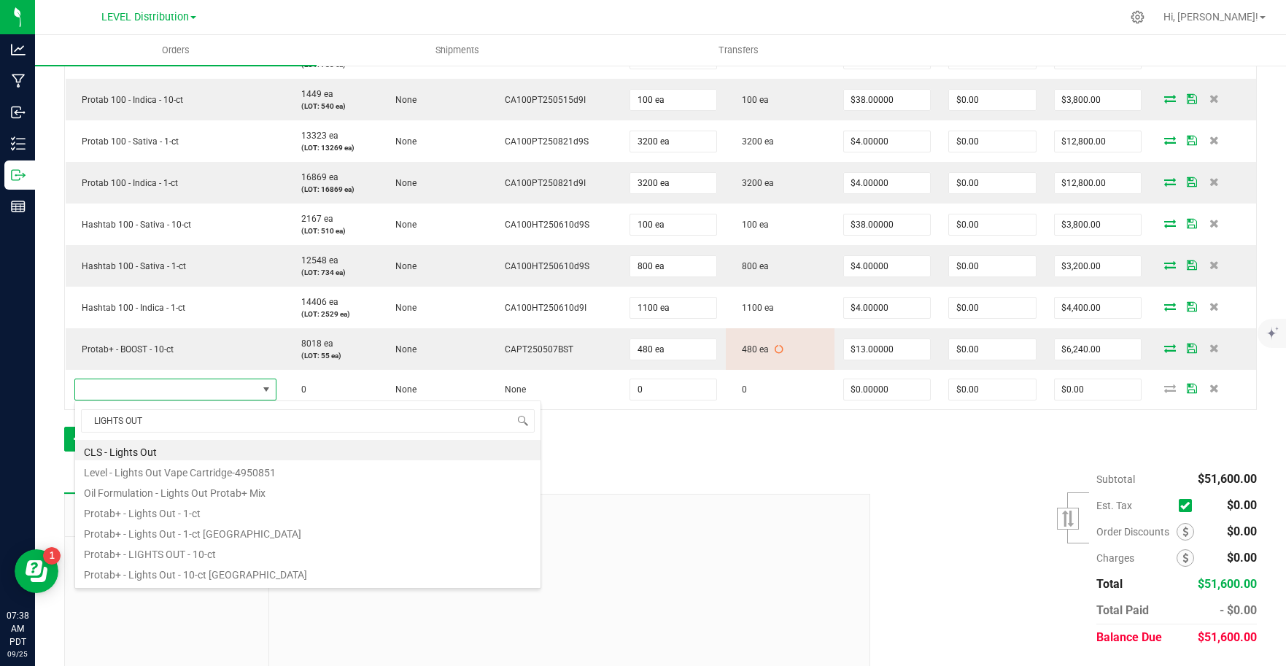
click at [238, 545] on li "Protab+ - LIGHTS OUT - 10-ct" at bounding box center [307, 552] width 465 height 20
type input "0 ea"
type input "$13.00000"
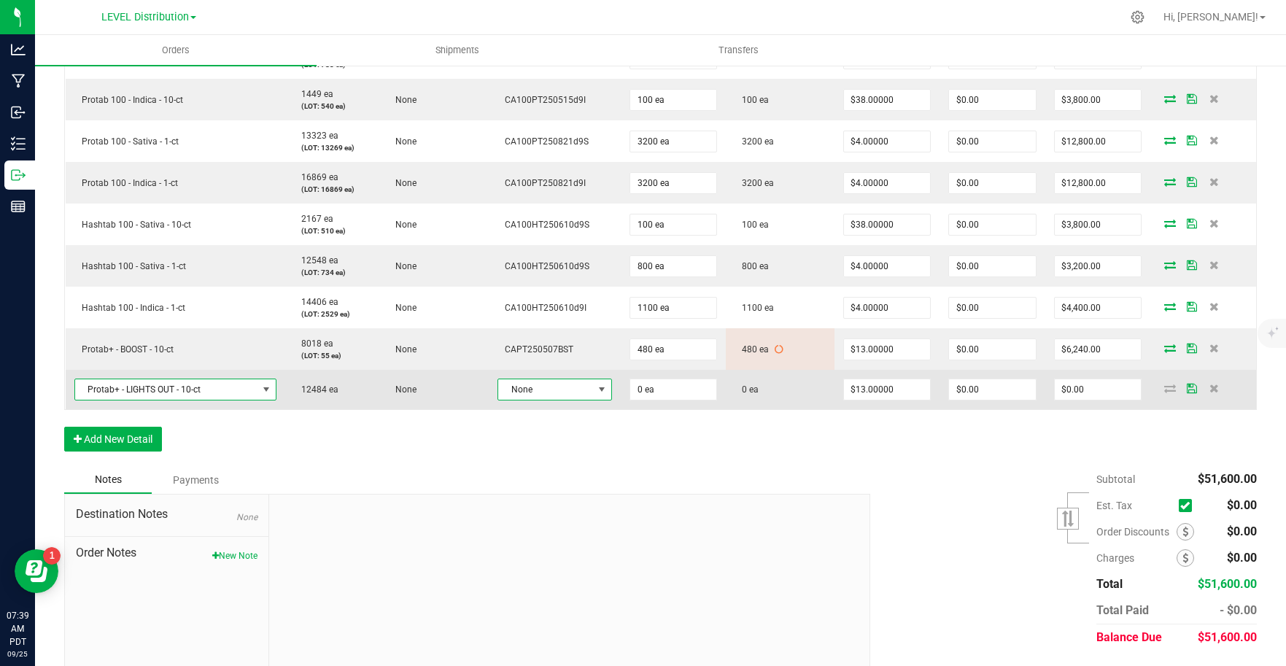
click at [596, 391] on span at bounding box center [602, 390] width 12 height 12
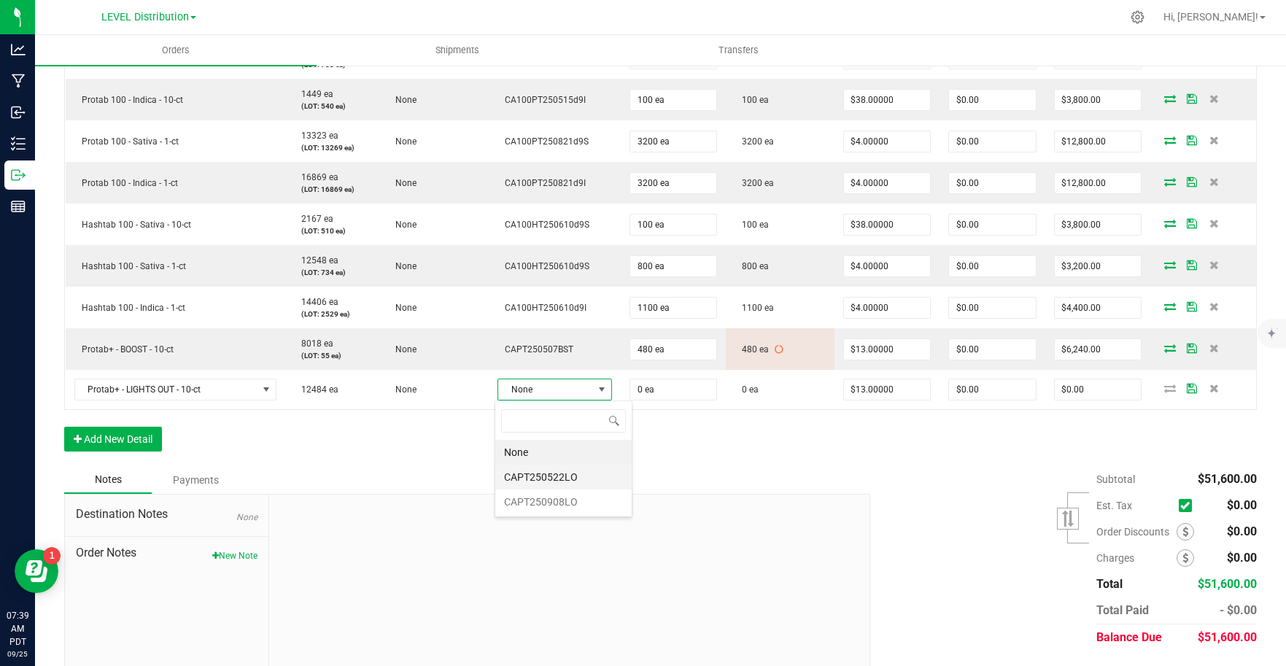
click at [575, 482] on li "CAPT250522LO" at bounding box center [563, 477] width 136 height 25
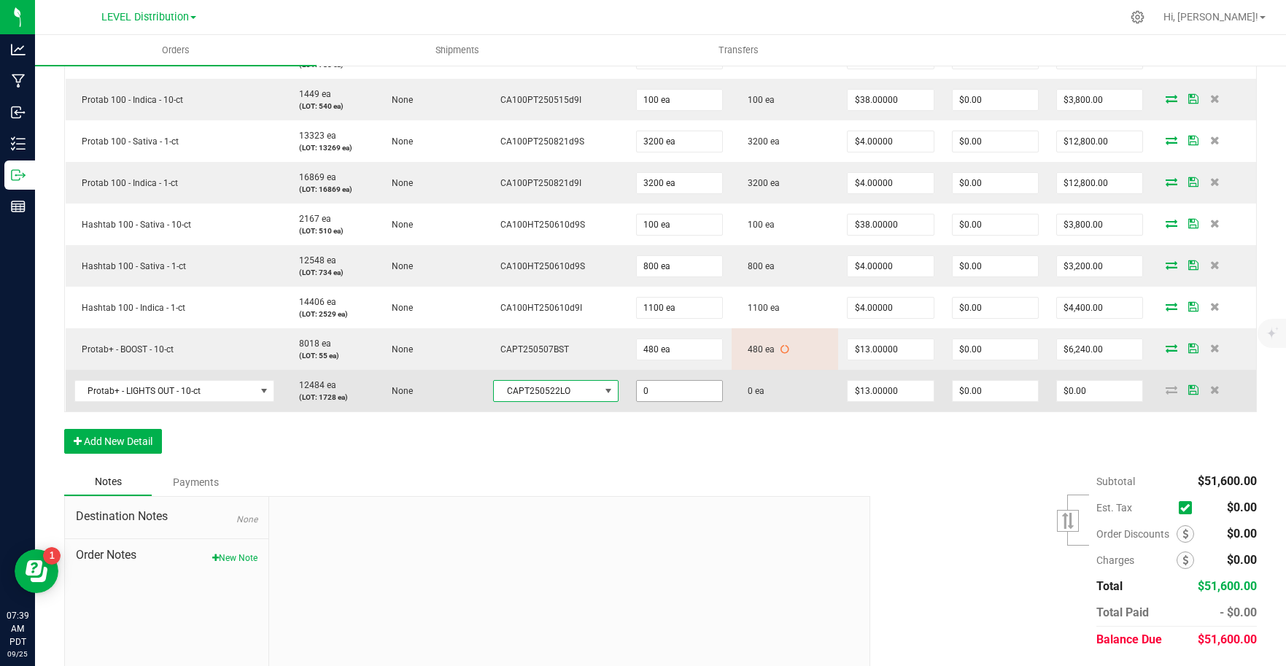
click at [686, 397] on input "0" at bounding box center [679, 391] width 85 height 20
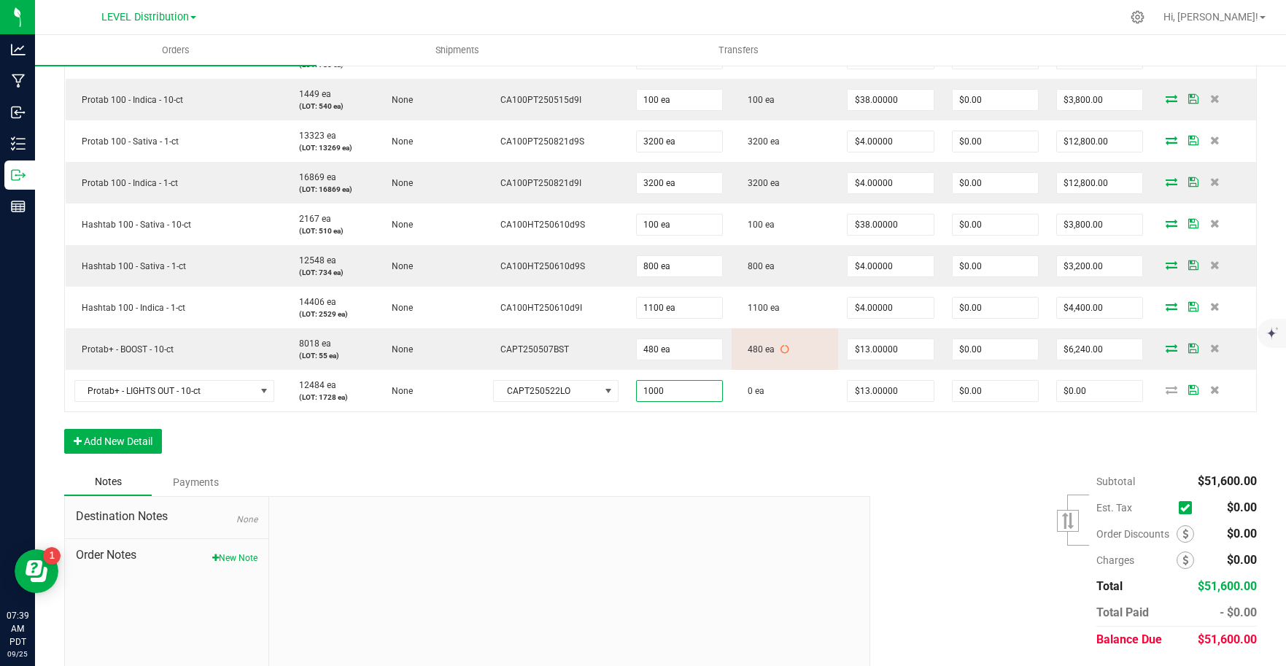
type input "1000 ea"
type input "$13,000.00"
click at [808, 445] on div "Order Details Print All Labels Item Sellable Strain Lot Number Qty Ordered Qty …" at bounding box center [660, 220] width 1192 height 496
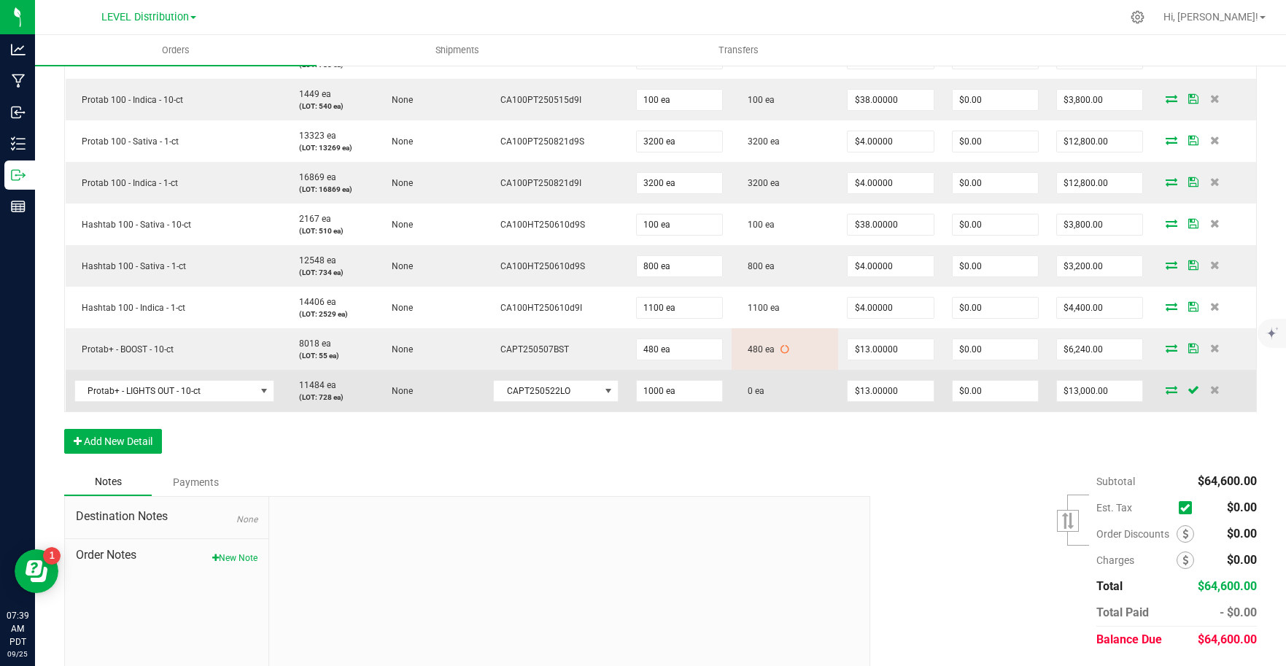
click at [1165, 392] on icon at bounding box center [1171, 389] width 12 height 9
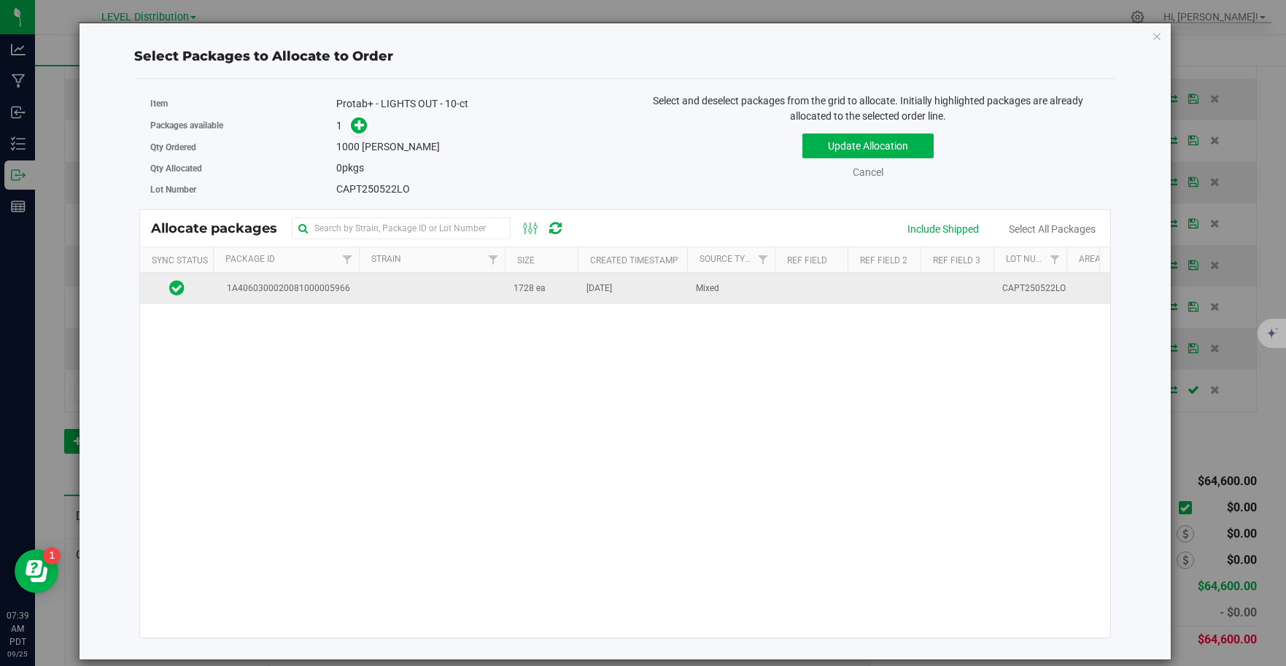
click at [348, 296] on td "1A4060300020081000005966" at bounding box center [286, 288] width 146 height 31
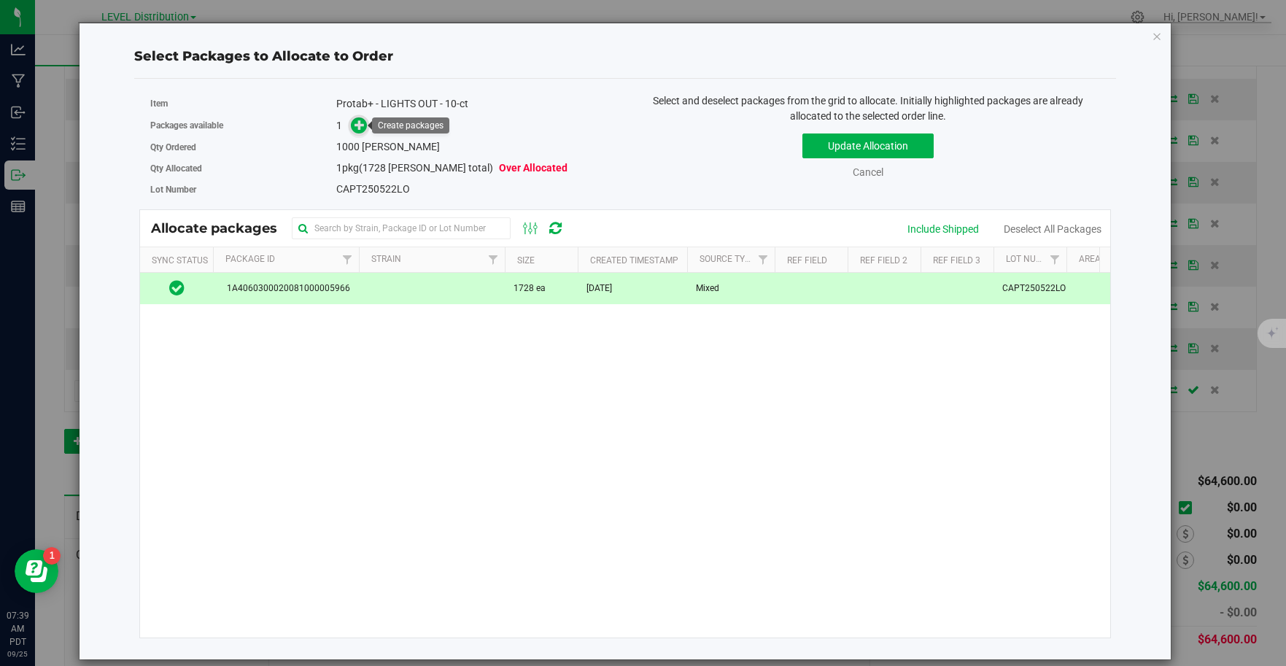
click at [360, 125] on icon at bounding box center [359, 125] width 10 height 10
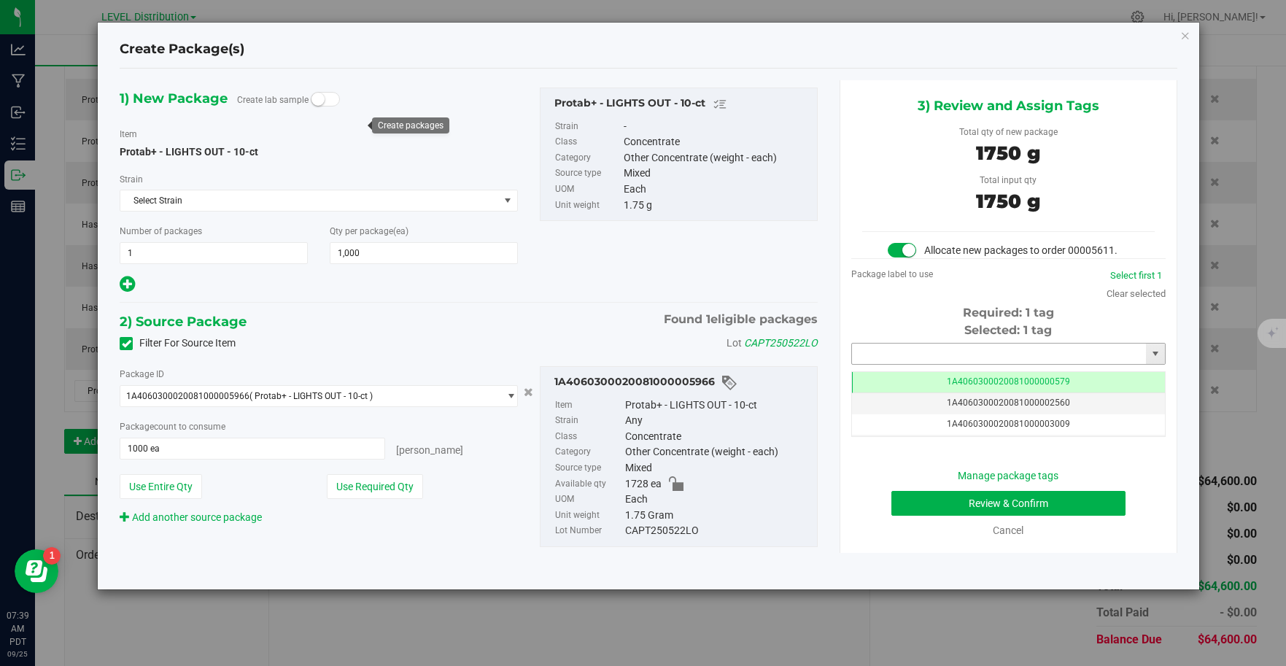
click at [1084, 360] on input "text" at bounding box center [999, 353] width 295 height 20
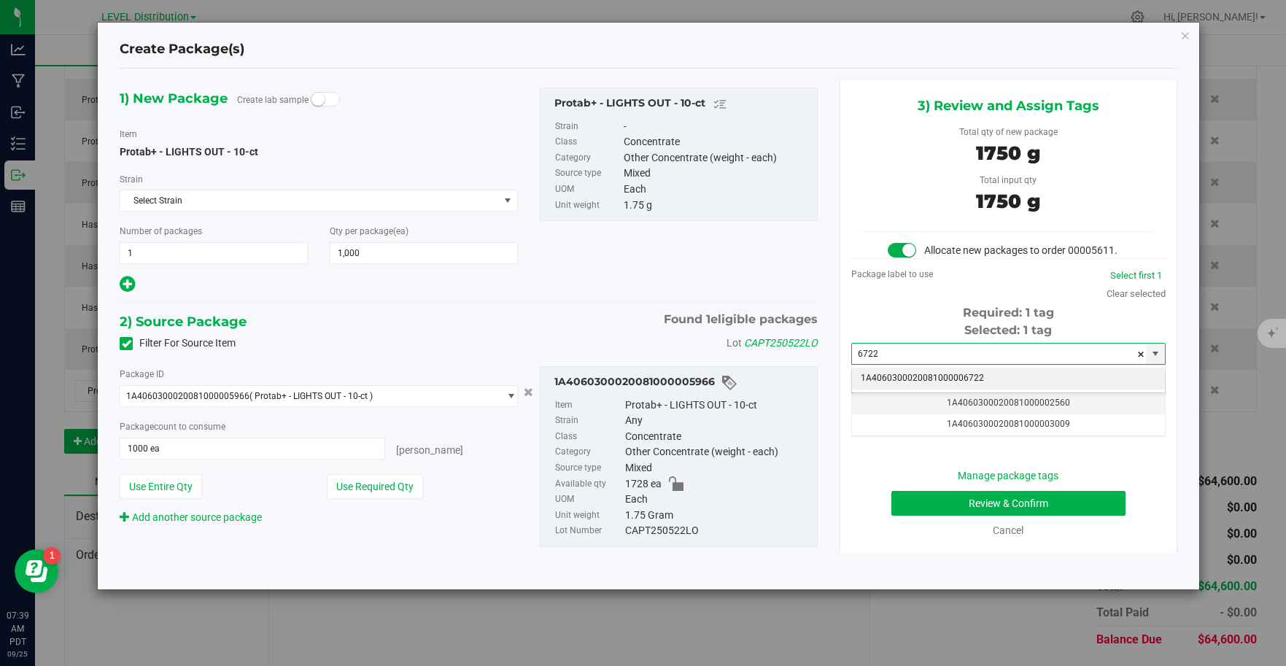
click at [1059, 380] on li "1A4060300020081000006722" at bounding box center [1008, 379] width 313 height 22
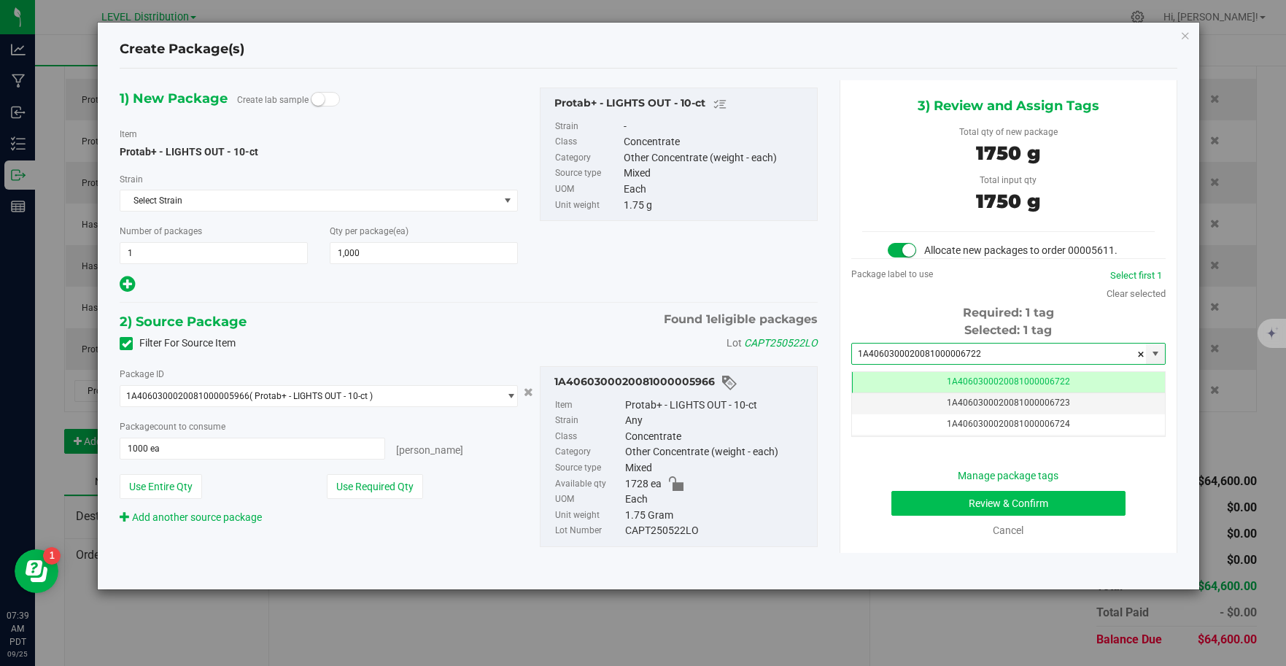
type input "1A4060300020081000006722"
click at [1052, 508] on button "Review & Confirm" at bounding box center [1008, 503] width 234 height 25
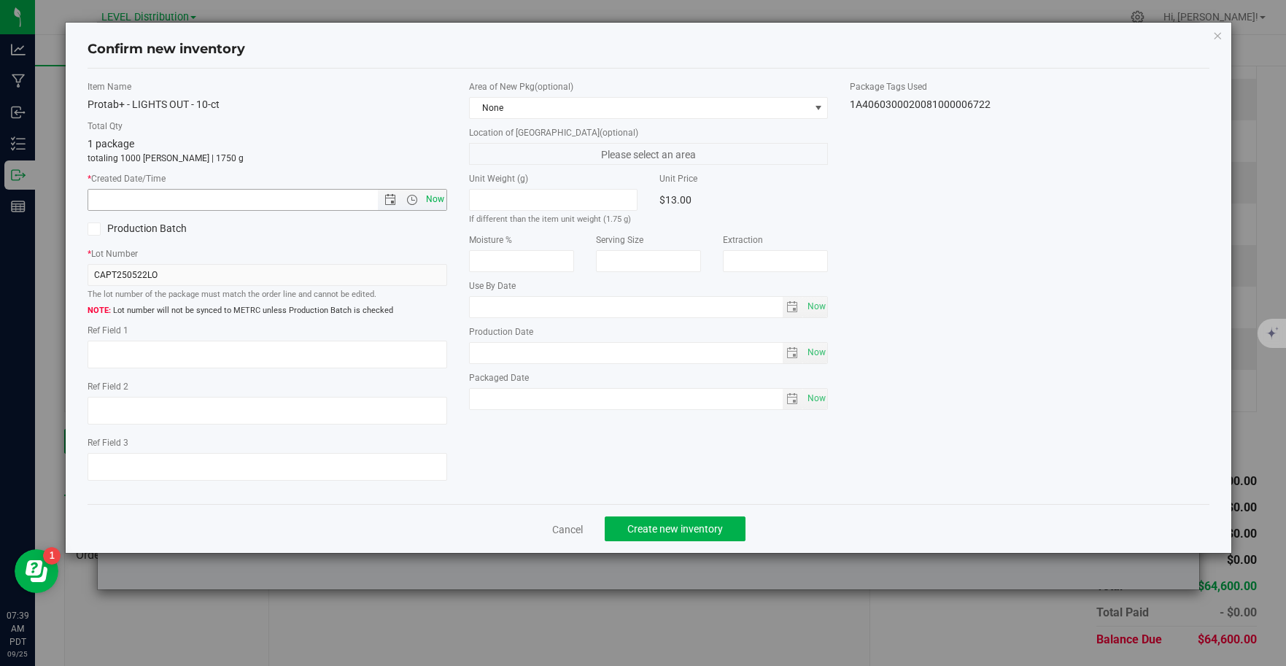
click at [435, 206] on span "Now" at bounding box center [434, 199] width 25 height 21
type input "9/25/2025 7:39 AM"
click at [188, 364] on textarea at bounding box center [268, 355] width 360 height 28
type textarea "CAPT250522LO"
click at [701, 531] on span "Create new inventory" at bounding box center [675, 529] width 96 height 12
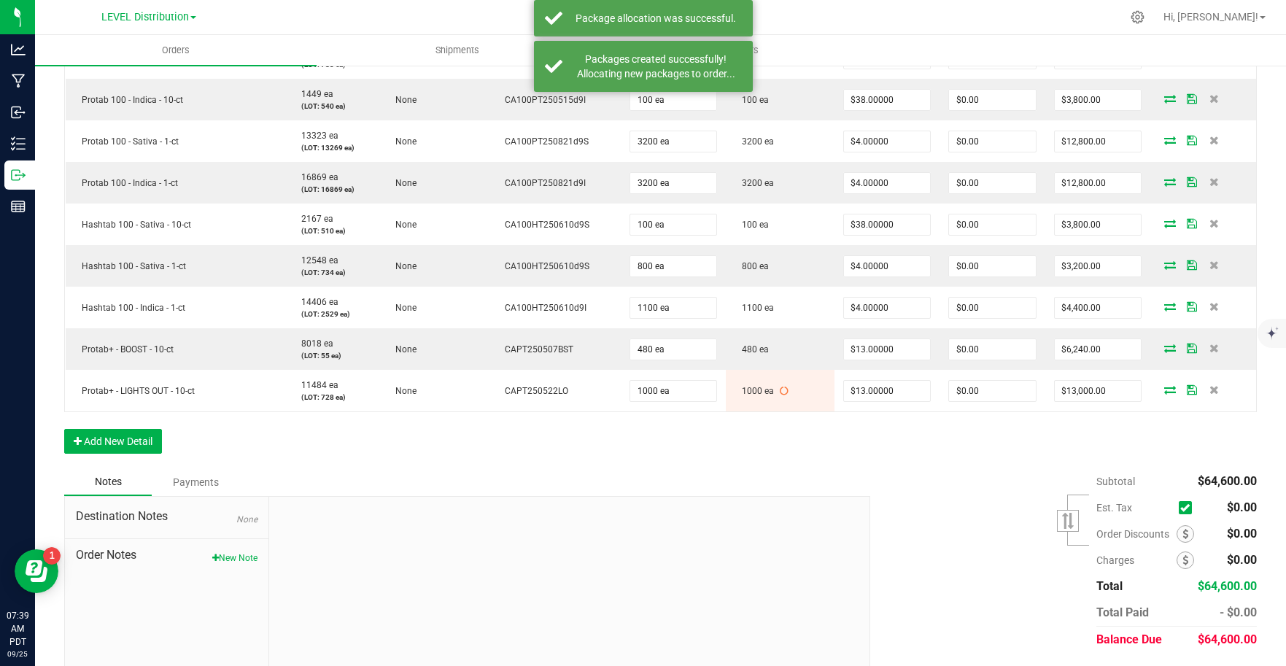
click at [514, 468] on div "Notes Payments" at bounding box center [461, 482] width 795 height 28
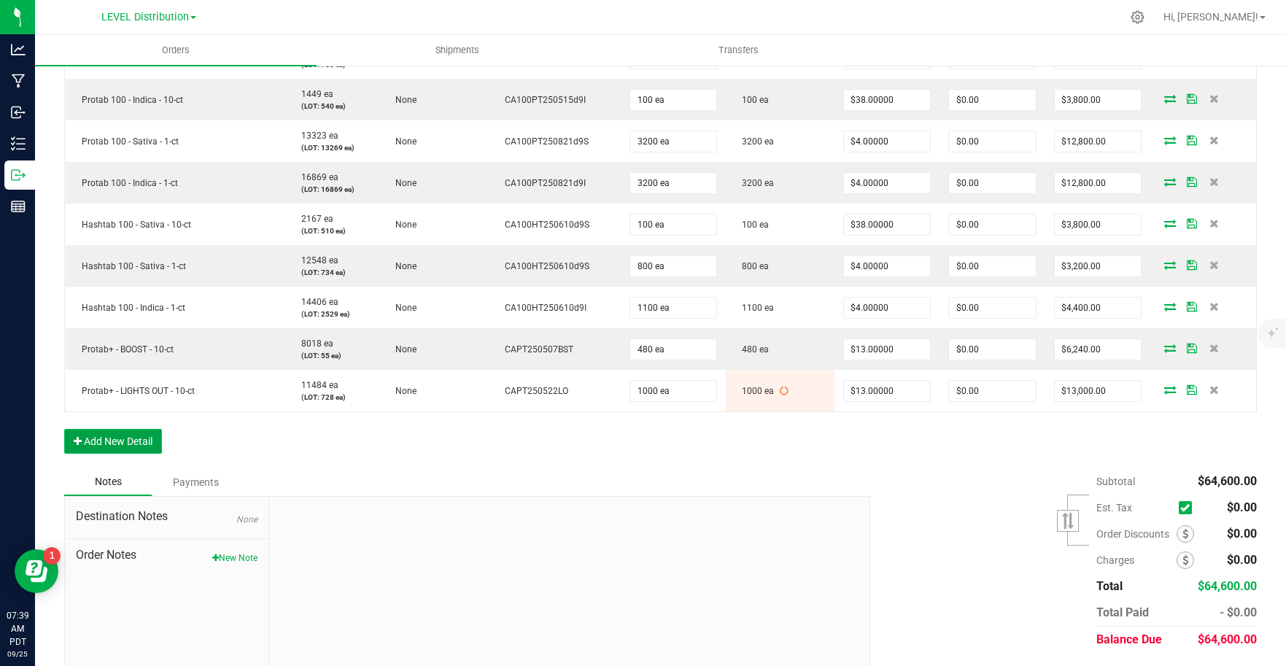
click at [141, 447] on button "Add New Detail" at bounding box center [113, 441] width 98 height 25
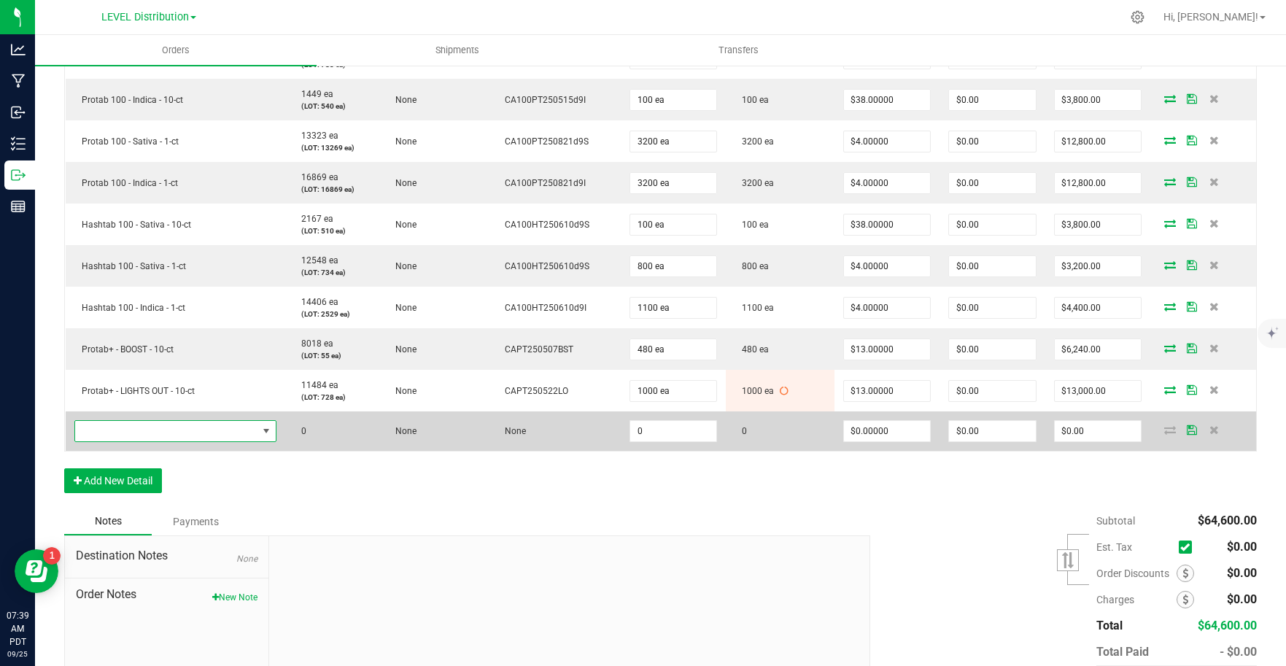
click at [252, 438] on span "NO DATA FOUND" at bounding box center [166, 431] width 182 height 20
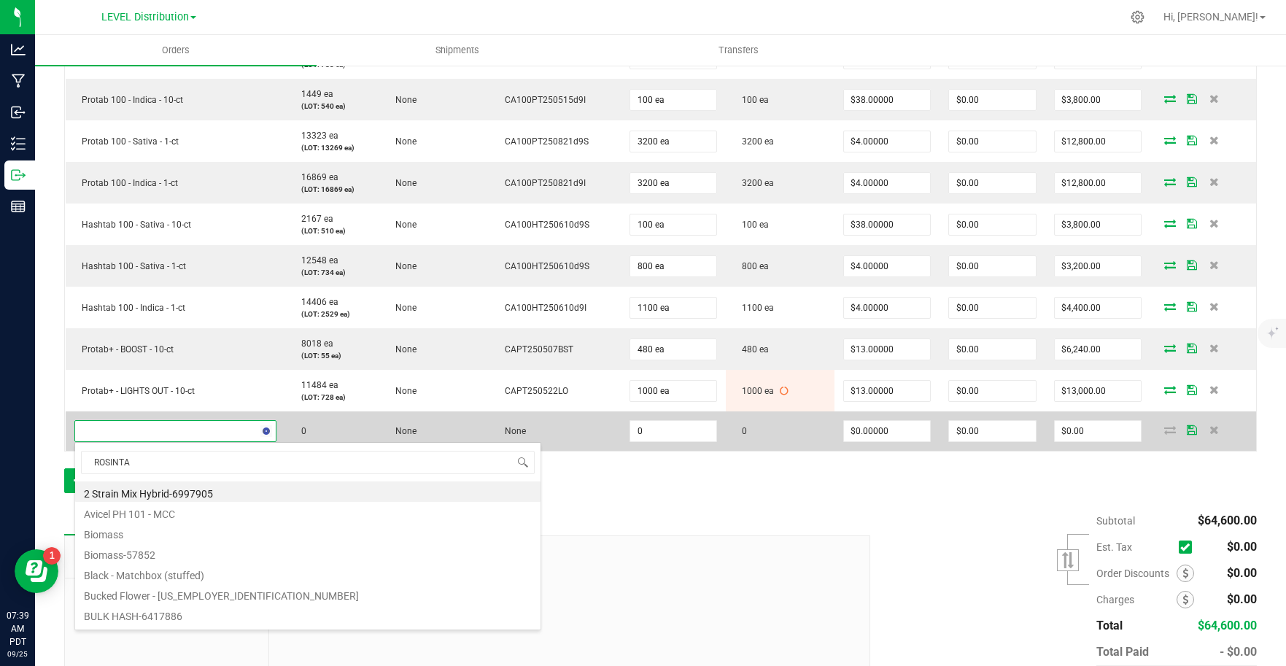
type input "ROSINTAB"
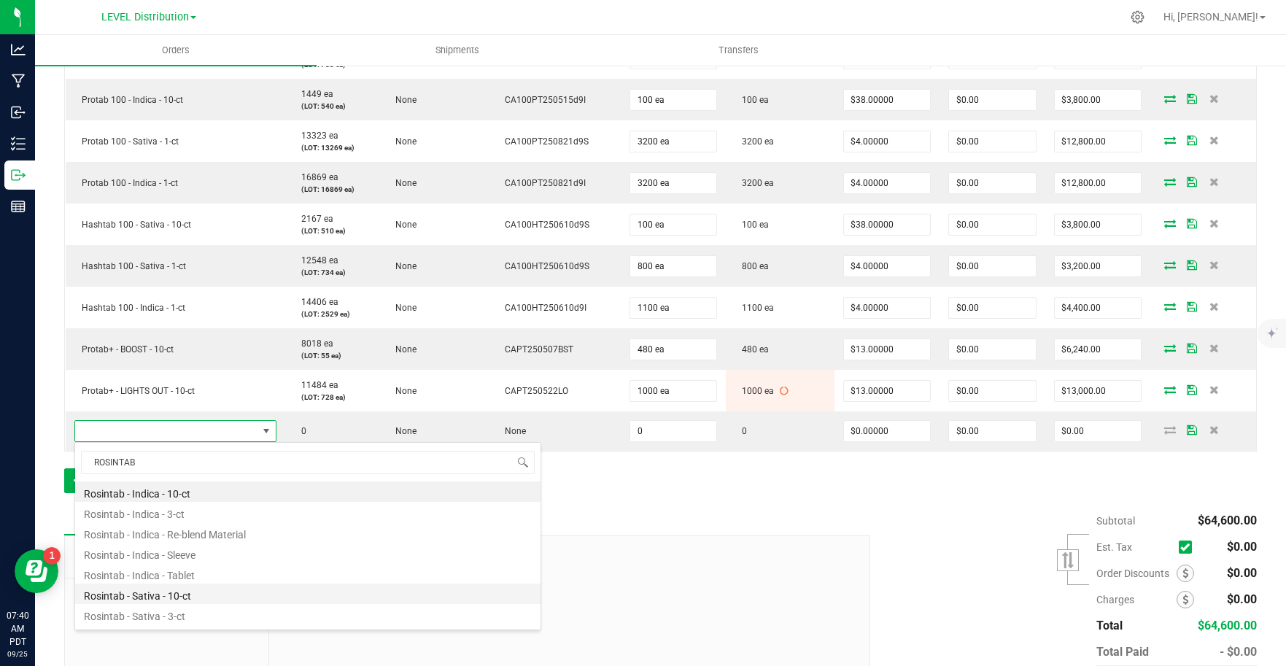
click at [199, 595] on li "Rosintab - Sativa - 10-ct" at bounding box center [307, 593] width 465 height 20
type input "0 ea"
type input "$17.00000"
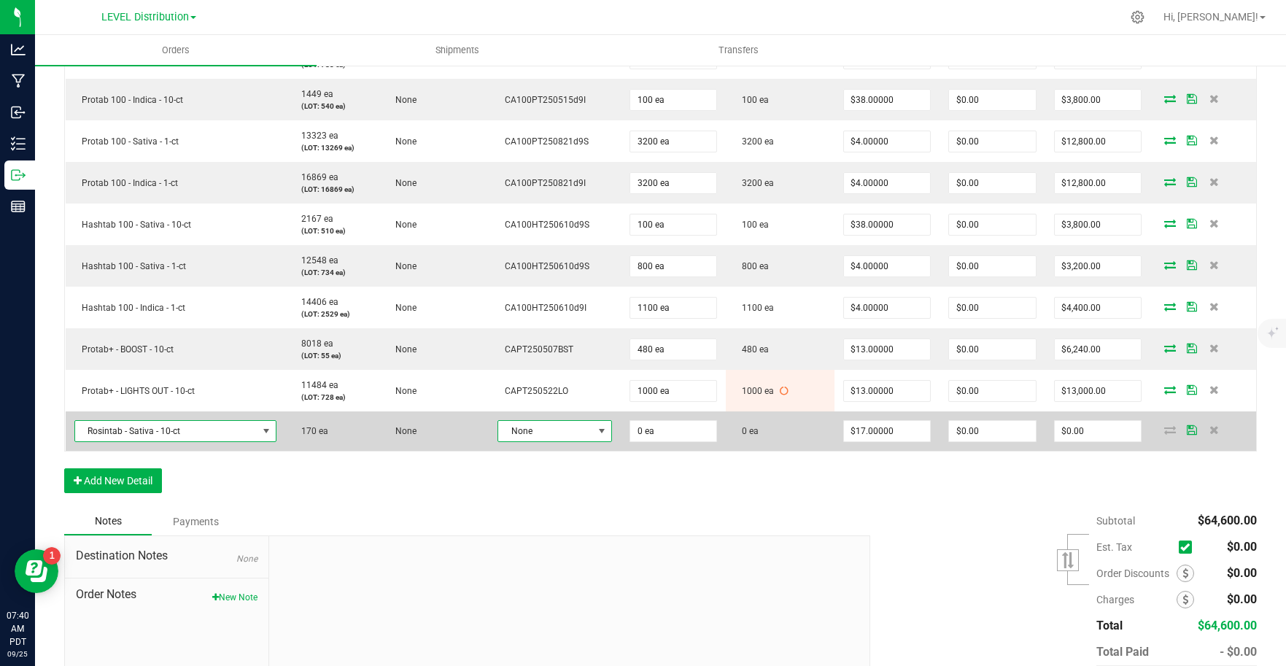
click at [596, 435] on span at bounding box center [602, 431] width 12 height 12
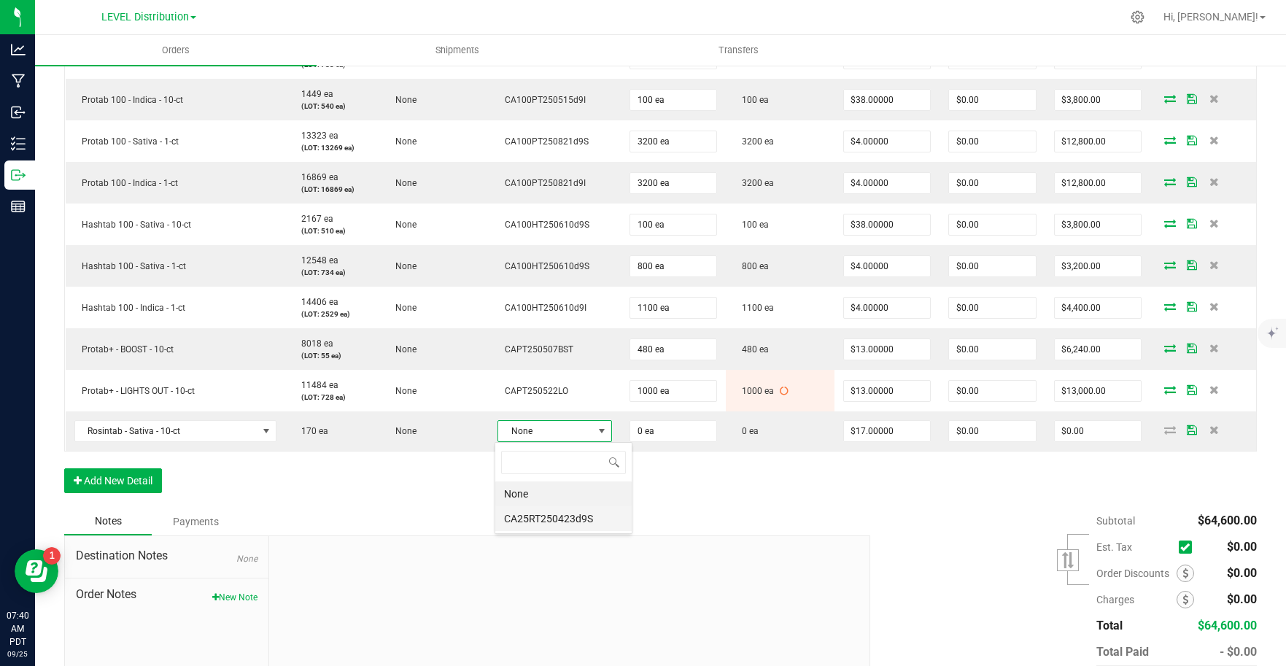
click at [591, 517] on li "CA25RT250423d9S" at bounding box center [563, 518] width 136 height 25
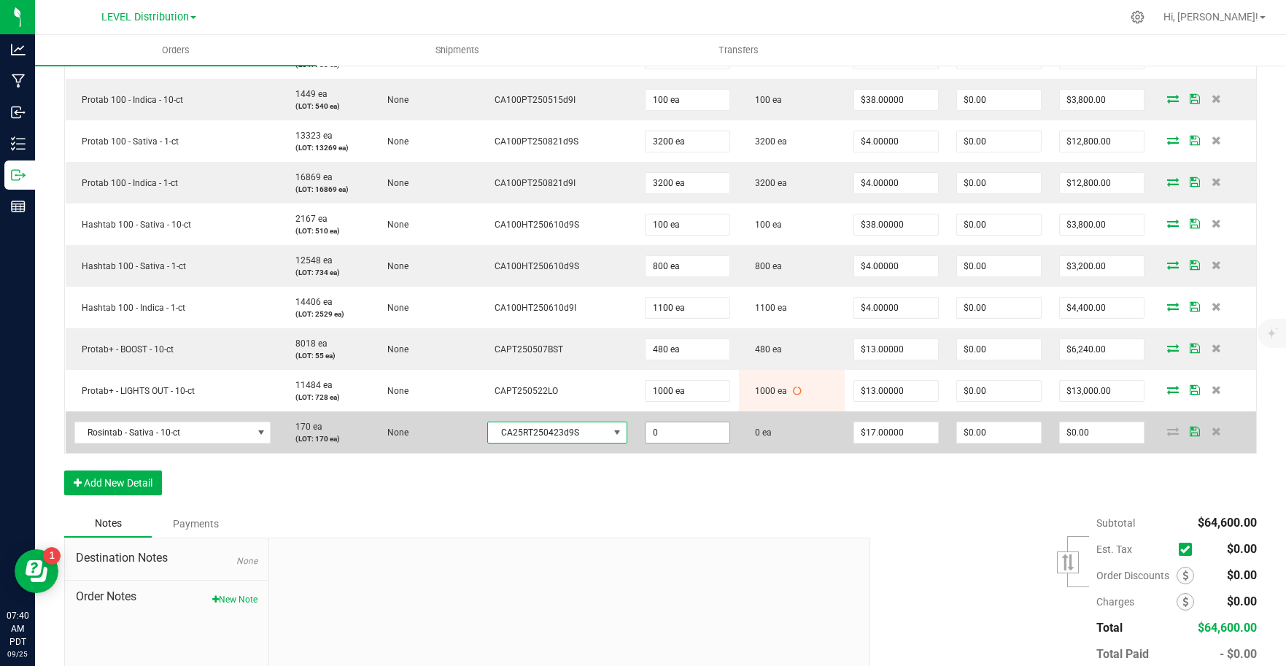
click at [704, 437] on input "0" at bounding box center [687, 432] width 84 height 20
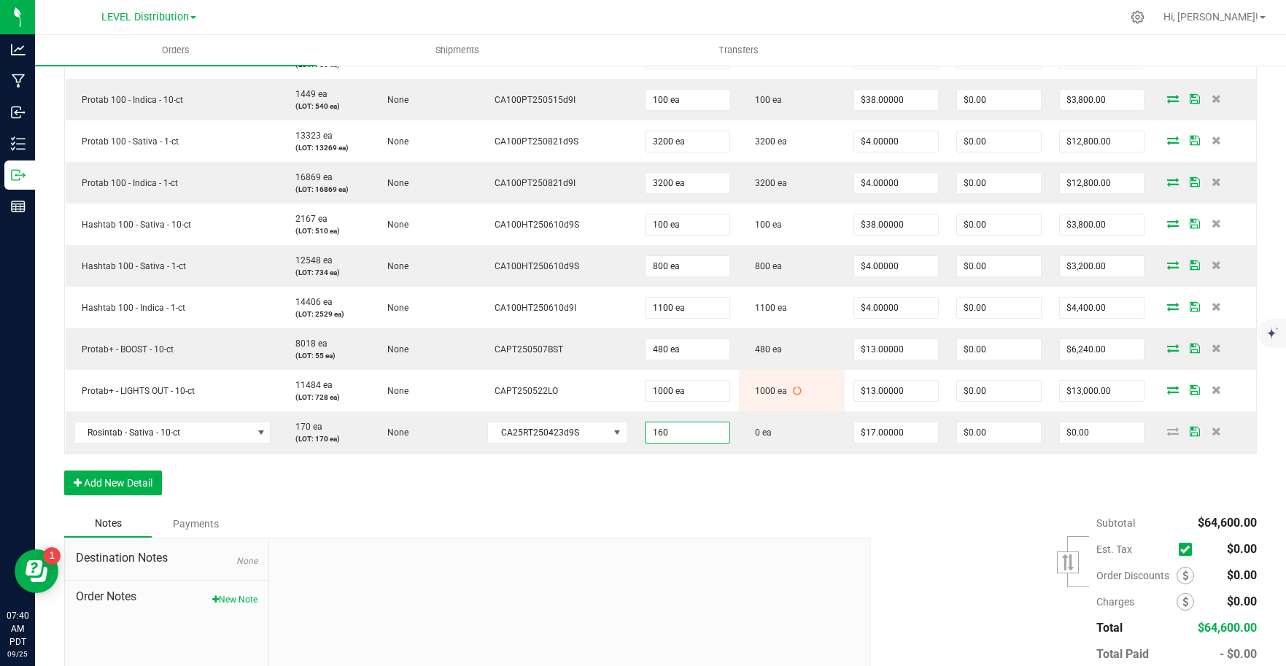
type input "160 ea"
type input "$2,720.00"
click at [758, 497] on div "Order Details Print All Labels Item Sellable Strain Lot Number Qty Ordered Qty …" at bounding box center [660, 240] width 1192 height 537
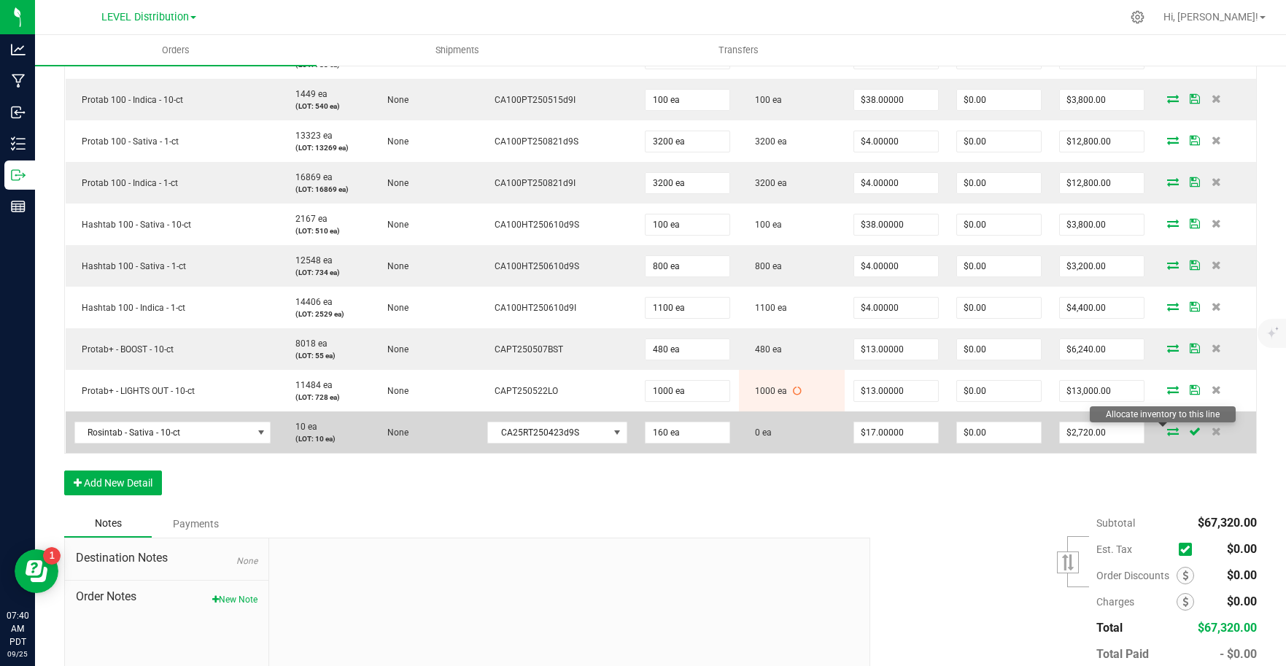
click at [1167, 432] on icon at bounding box center [1173, 431] width 12 height 9
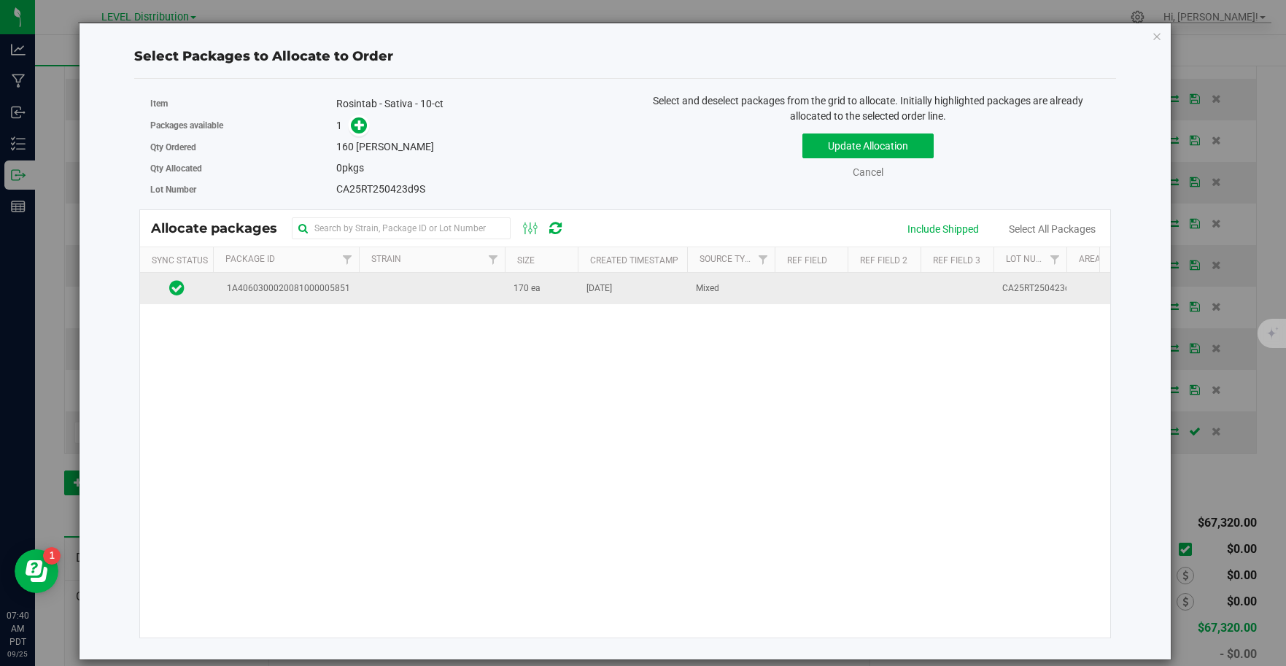
click at [375, 296] on td at bounding box center [432, 288] width 146 height 31
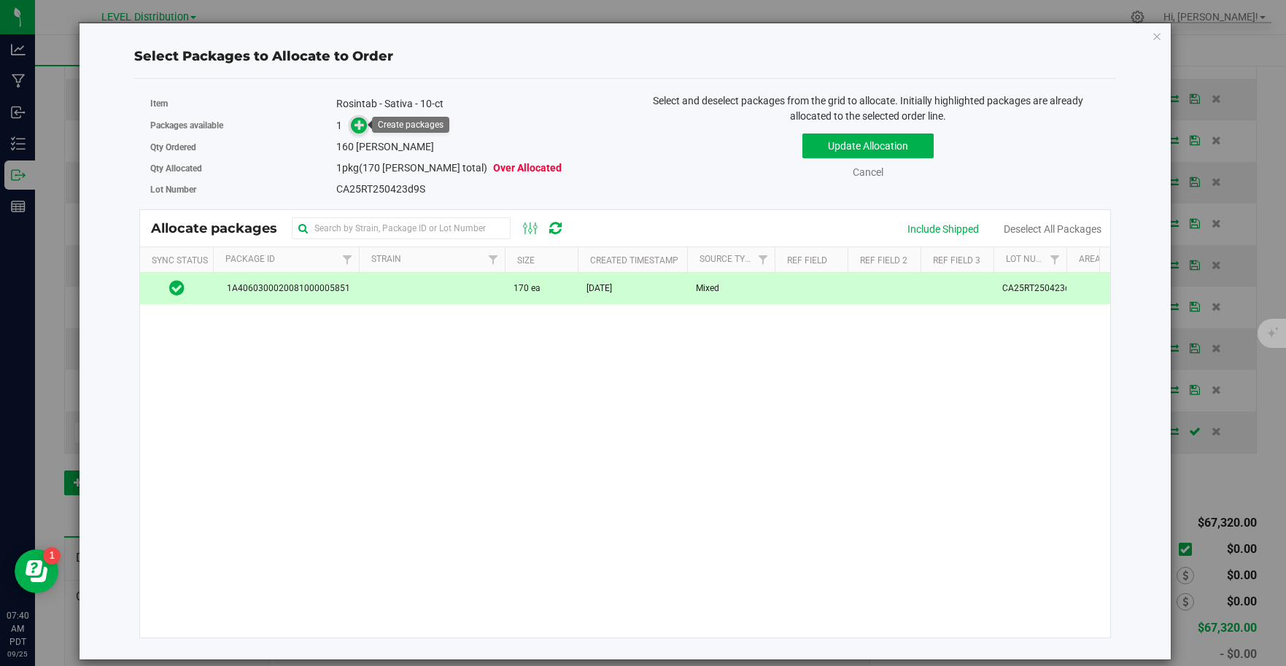
click at [360, 127] on icon at bounding box center [359, 125] width 10 height 10
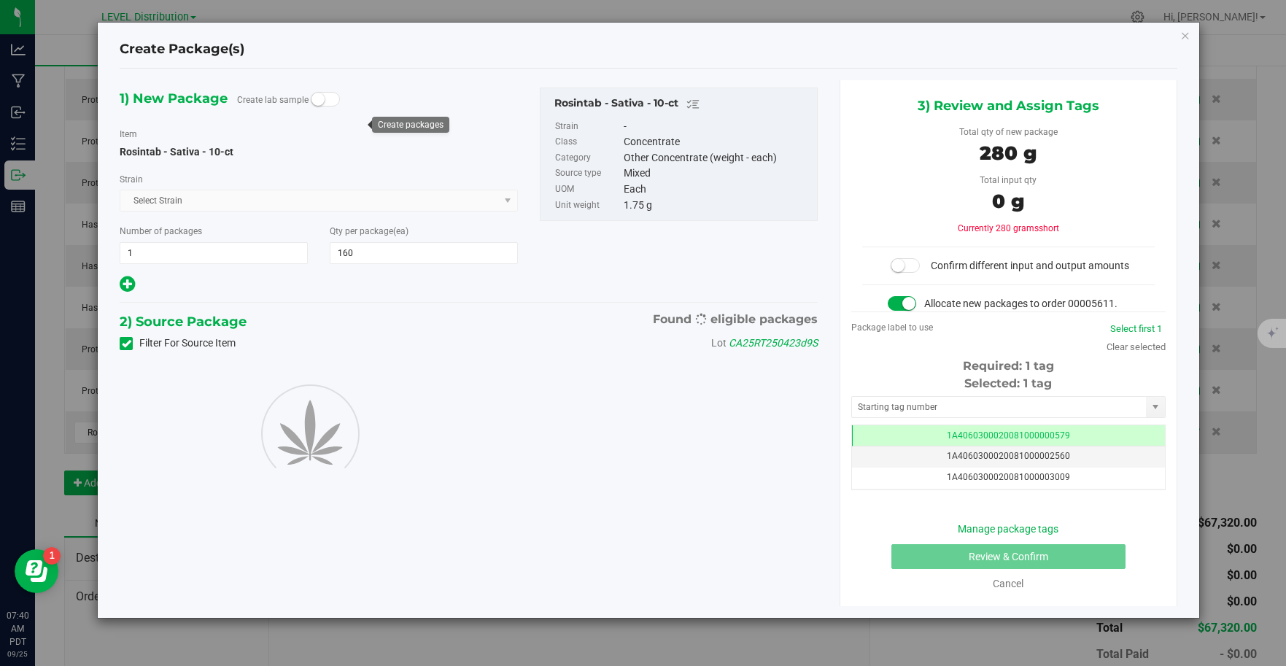
scroll to position [0, -1]
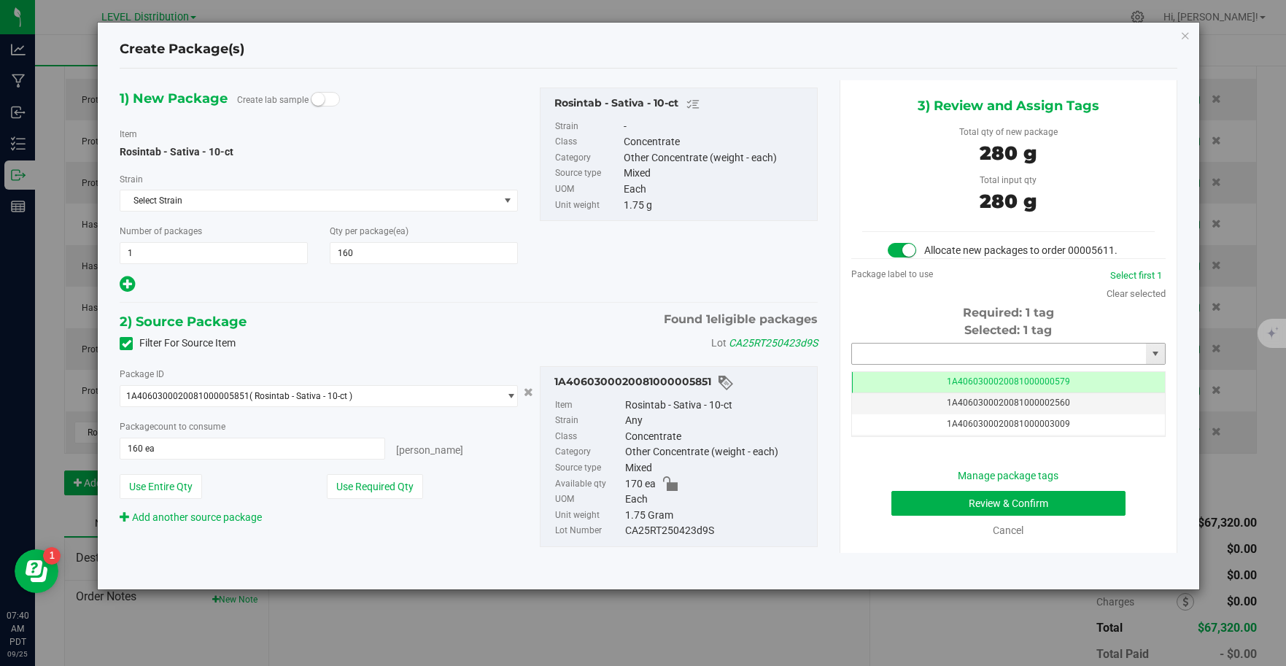
click at [999, 357] on input "text" at bounding box center [999, 353] width 295 height 20
click at [1049, 379] on li "1A4060300020081000006723" at bounding box center [1008, 379] width 313 height 22
type input "1A4060300020081000006723"
click at [1087, 502] on button "Review & Confirm" at bounding box center [1008, 503] width 234 height 25
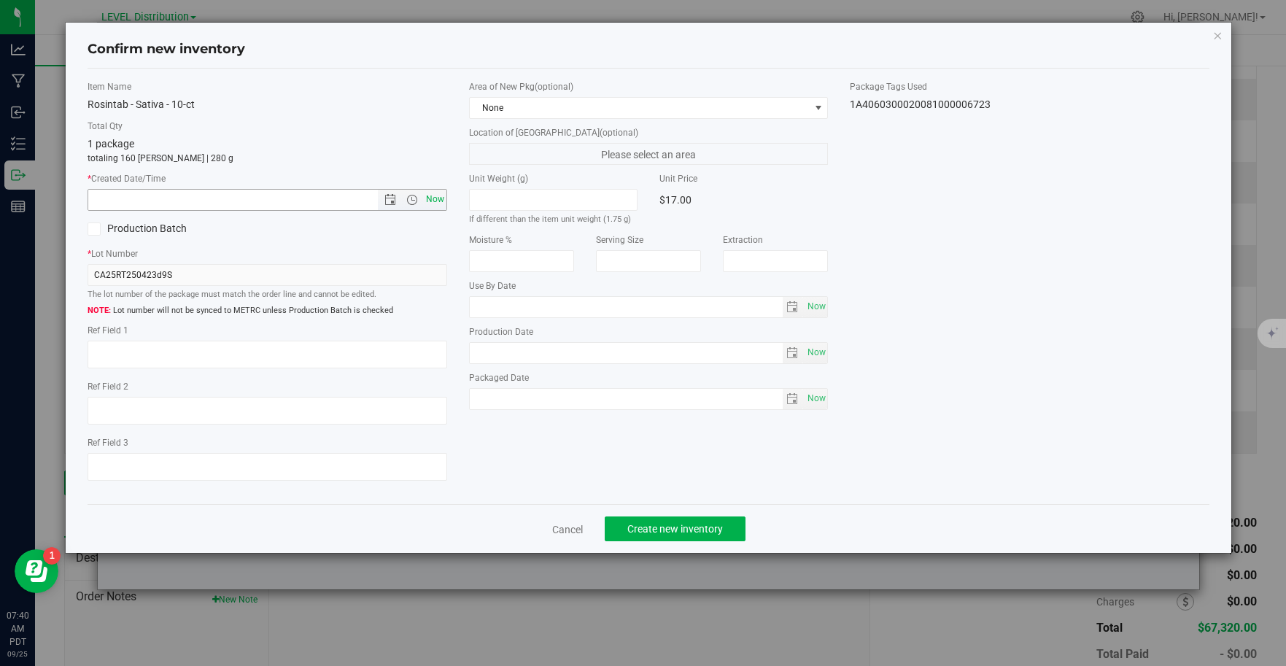
click at [439, 203] on span "Now" at bounding box center [434, 199] width 25 height 21
type input "9/25/2025 7:40 AM"
click at [125, 355] on textarea at bounding box center [268, 355] width 360 height 28
type textarea "CA25RT250423D9S"
click at [729, 532] on button "Create new inventory" at bounding box center [675, 528] width 141 height 25
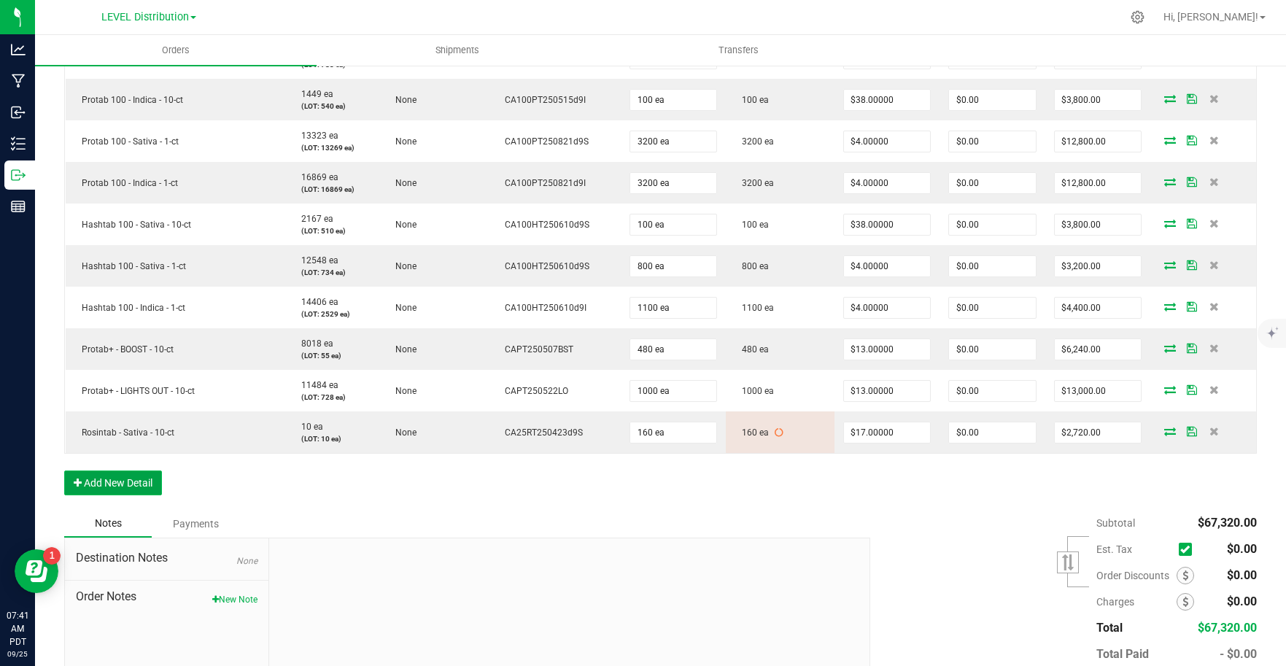
click at [136, 483] on button "Add New Detail" at bounding box center [113, 482] width 98 height 25
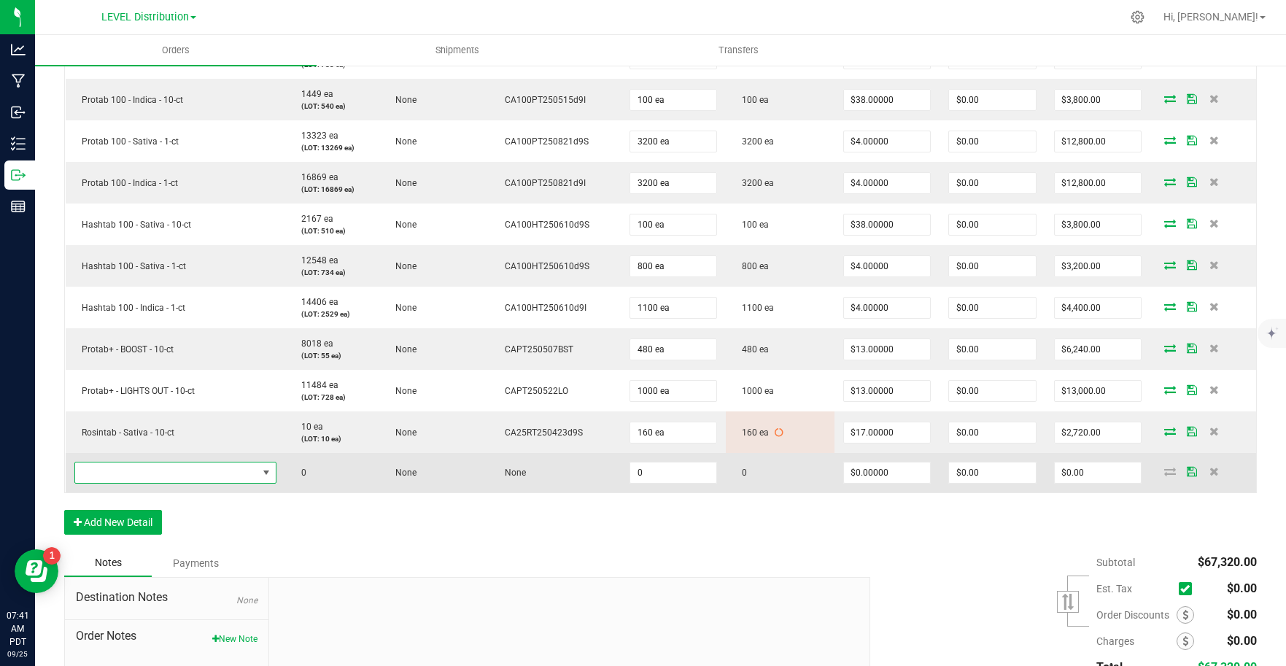
click at [159, 475] on span "NO DATA FOUND" at bounding box center [166, 472] width 182 height 20
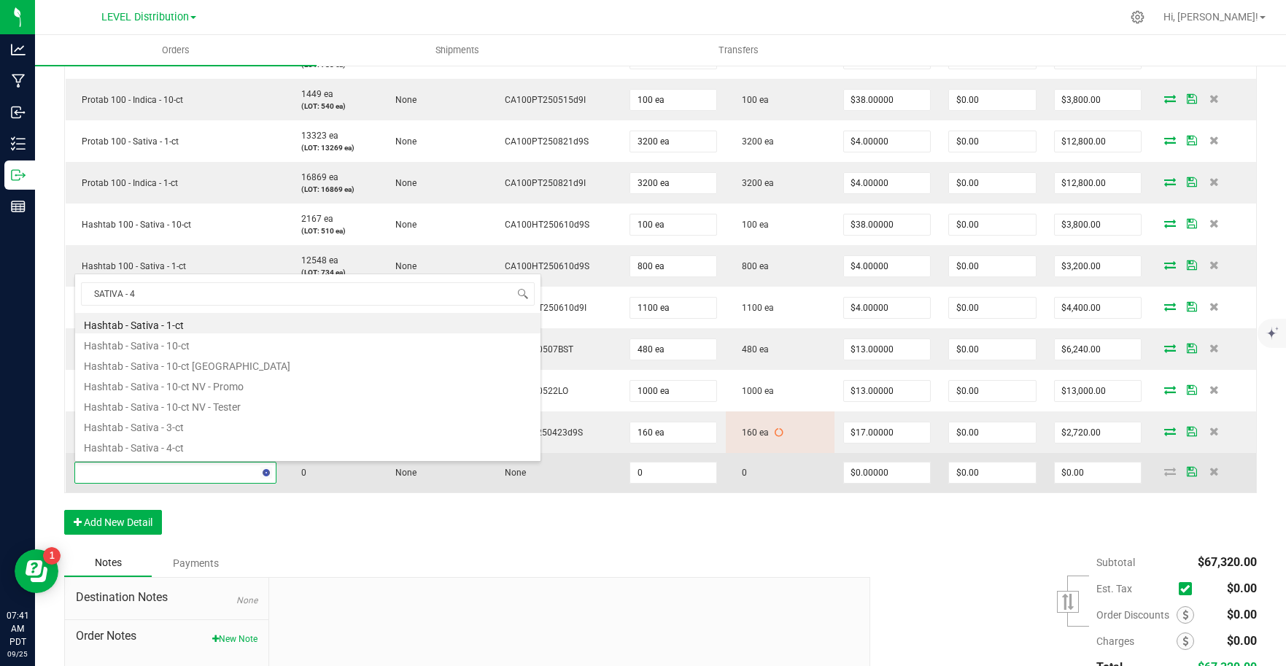
type input "SATIVA - 40"
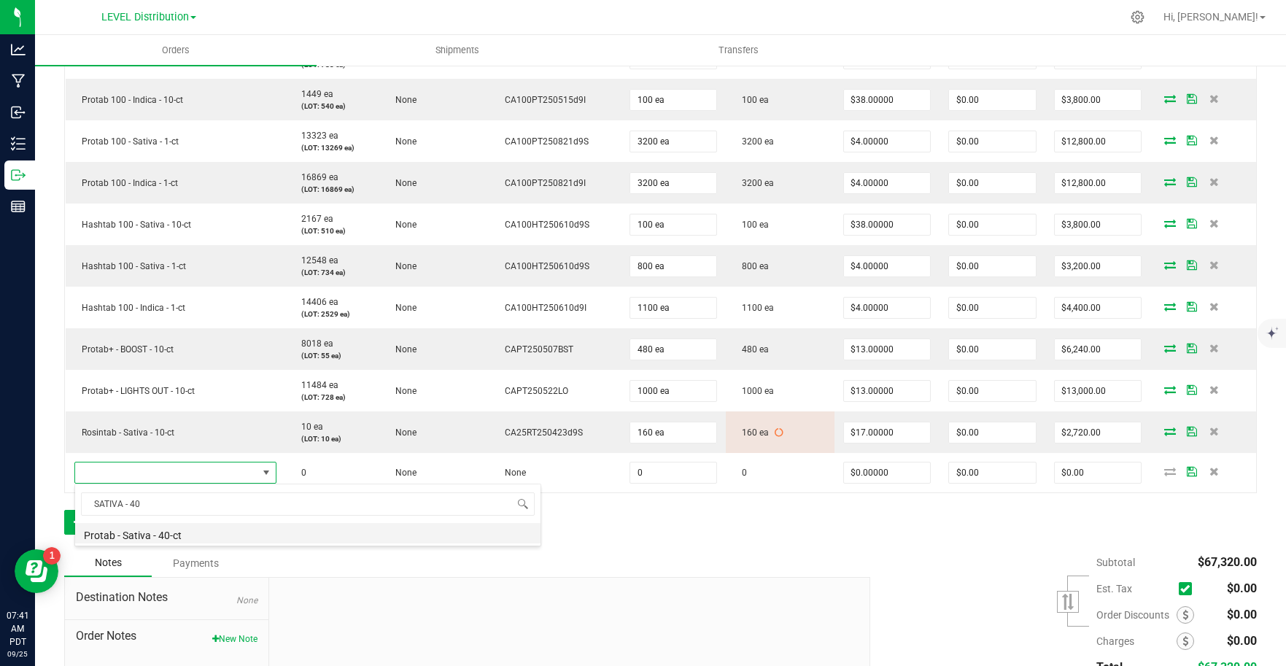
click at [221, 537] on li "Protab - Sativa - 40-ct" at bounding box center [307, 533] width 465 height 20
type input "0 ea"
type input "$38.00000"
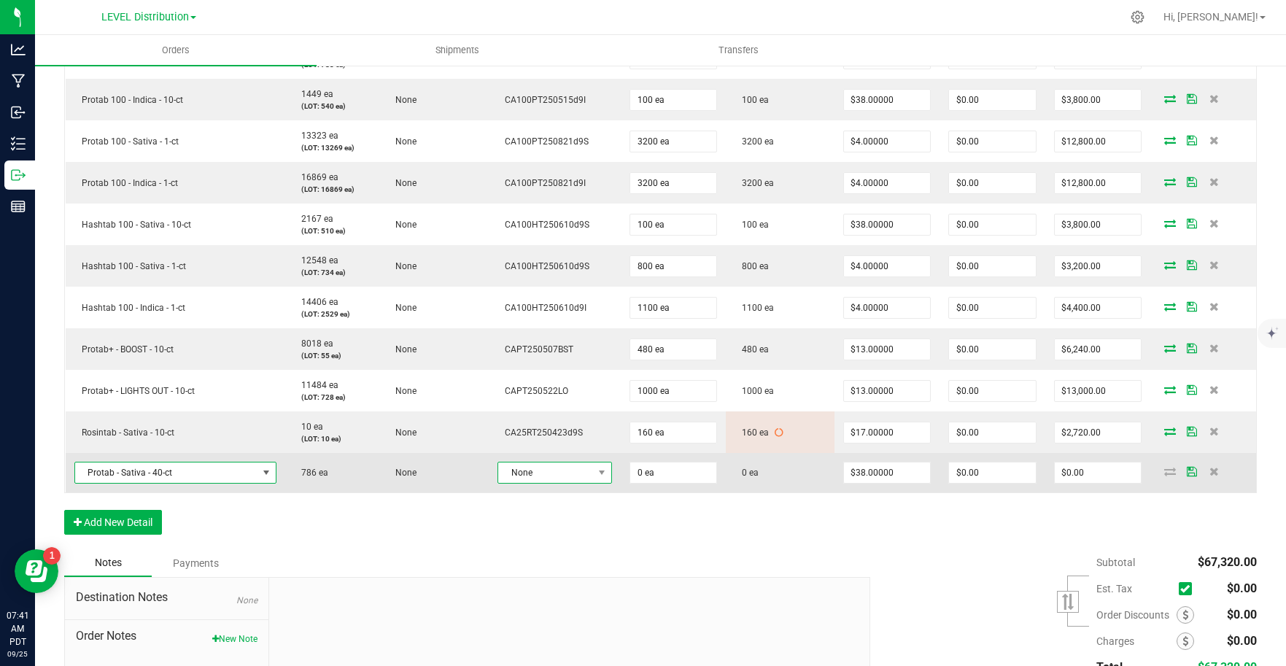
click at [580, 474] on span "None" at bounding box center [545, 472] width 95 height 20
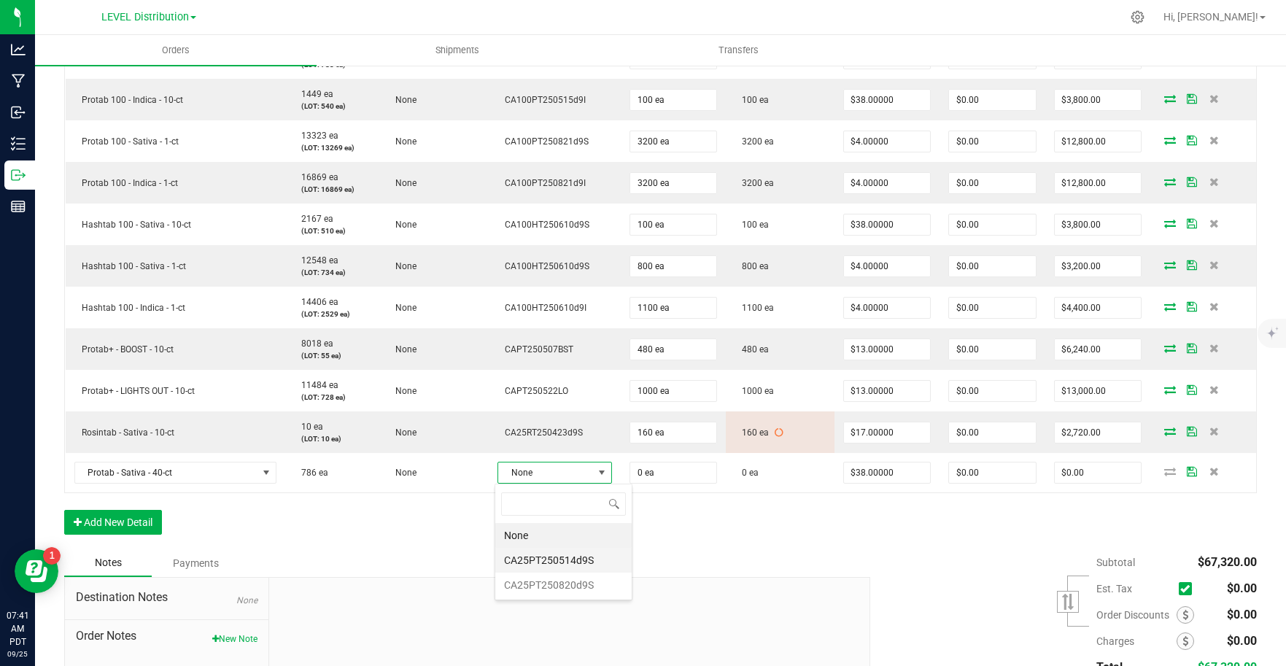
click at [588, 559] on li "CA25PT250514d9S" at bounding box center [563, 560] width 136 height 25
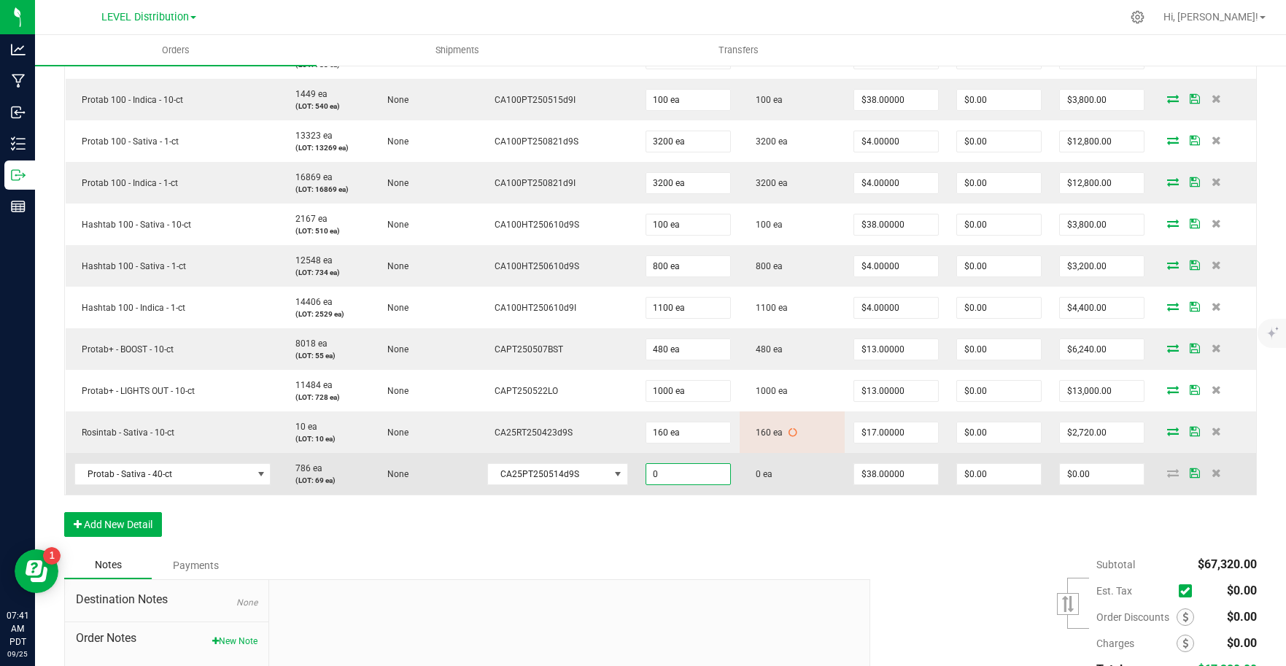
click at [700, 479] on input "0" at bounding box center [688, 474] width 84 height 20
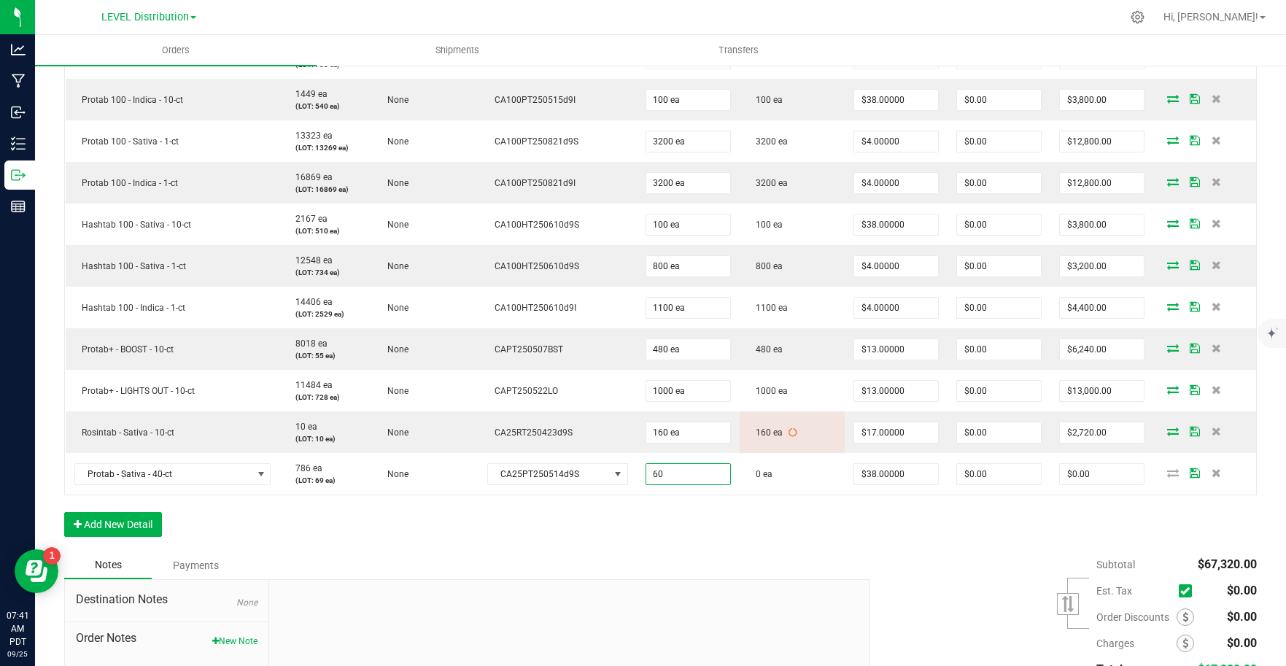
type input "60 ea"
type input "$2,280.00"
click at [874, 543] on div "Order Details Print All Labels Item Sellable Strain Lot Number Qty Ordered Qty …" at bounding box center [660, 261] width 1192 height 579
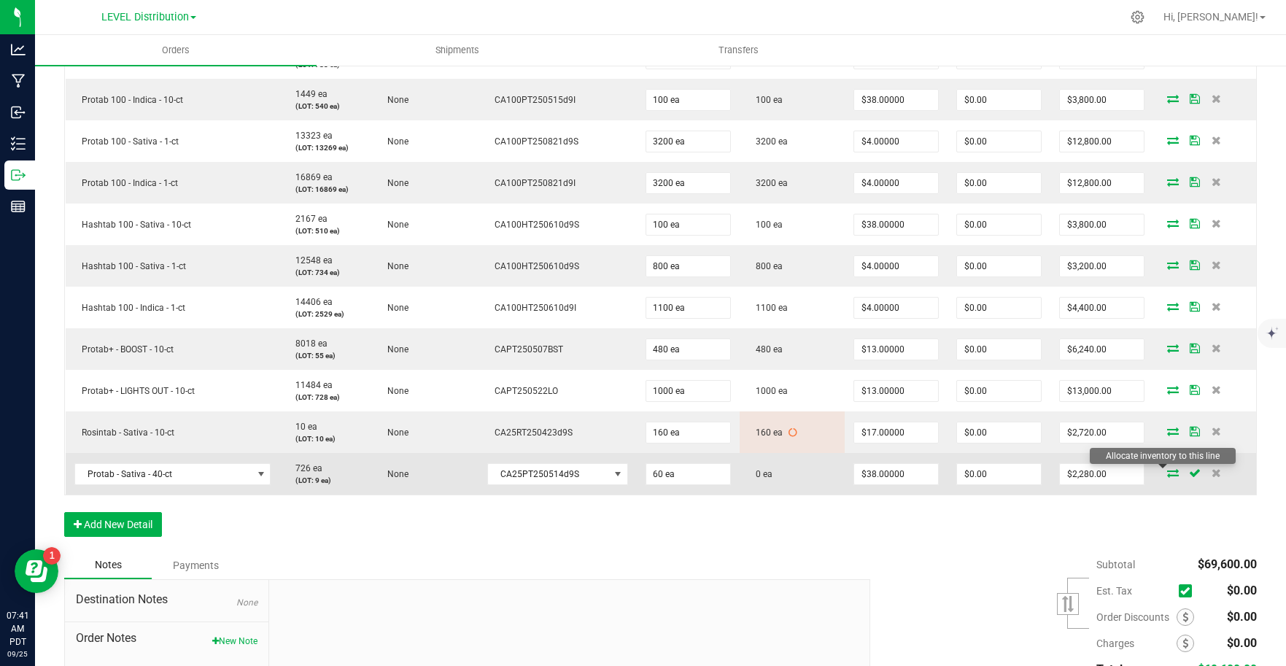
click at [1167, 475] on icon at bounding box center [1173, 472] width 12 height 9
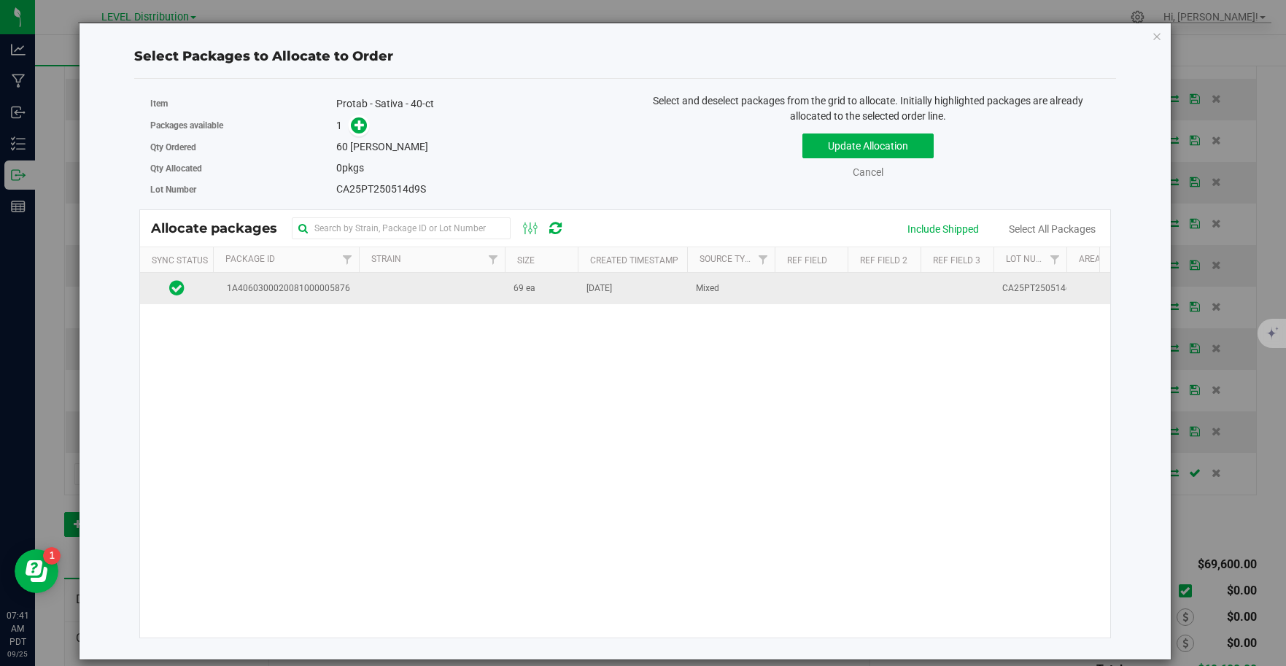
click at [300, 290] on span "1A4060300020081000005876" at bounding box center [286, 288] width 128 height 14
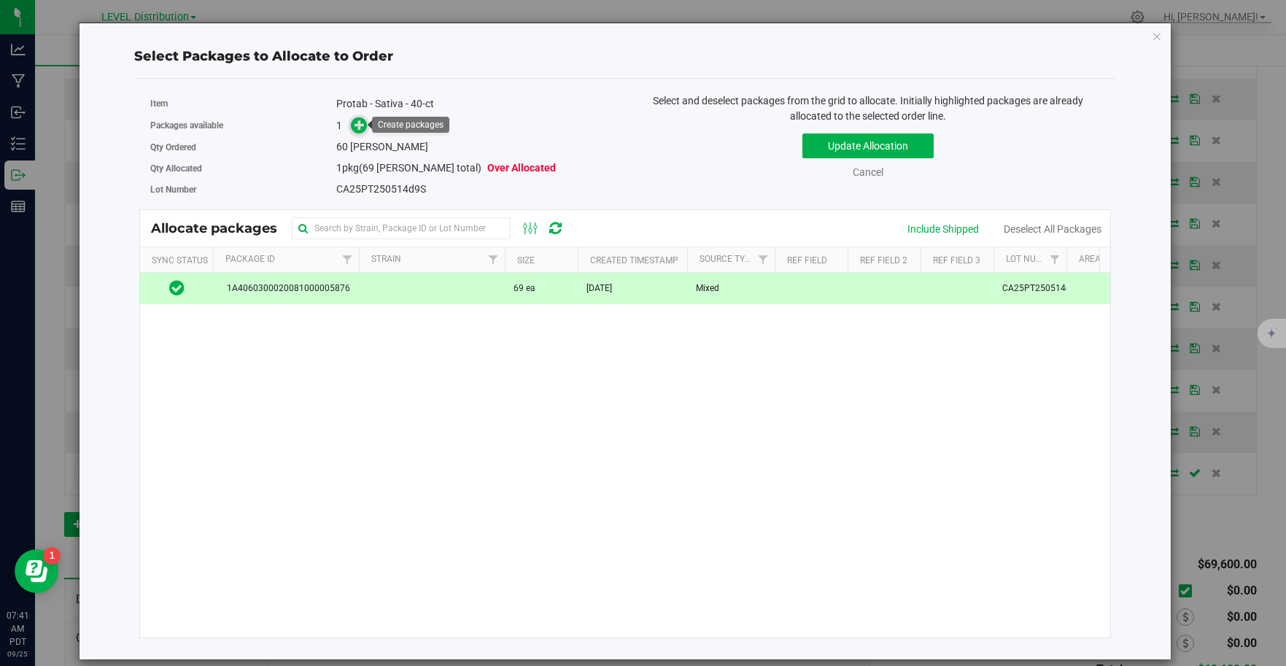
click at [354, 126] on icon at bounding box center [359, 125] width 10 height 10
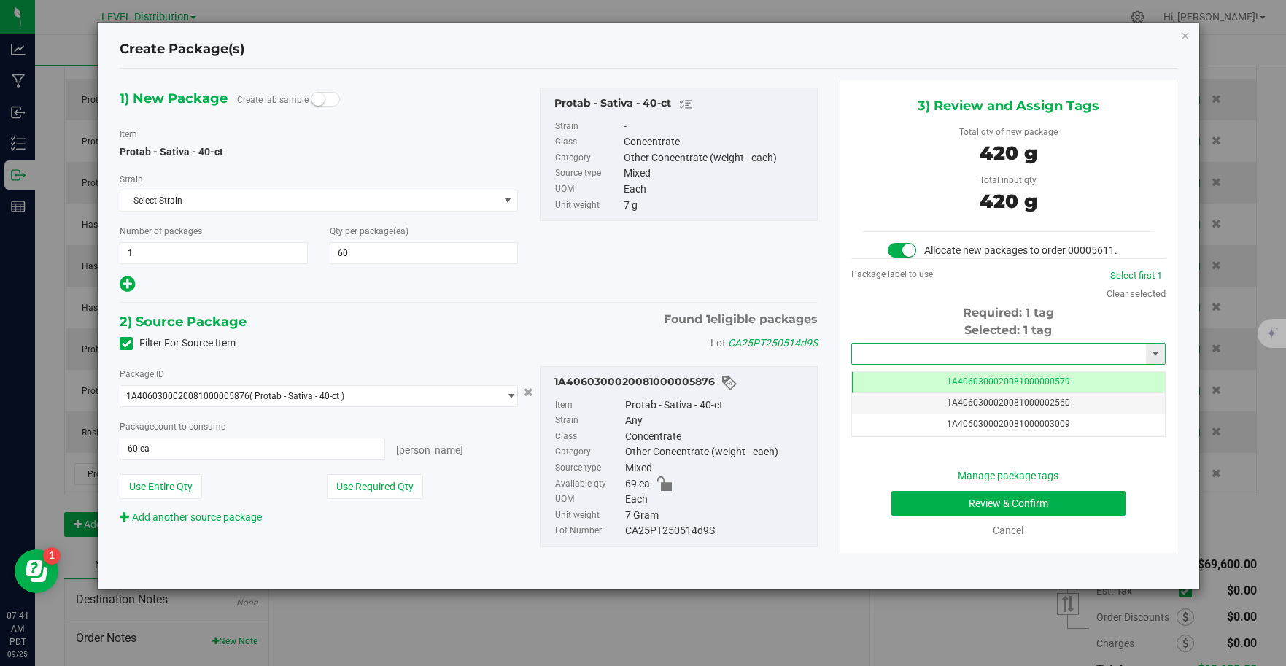
click at [966, 354] on input "text" at bounding box center [999, 353] width 295 height 20
click at [987, 376] on li "1A4060300020081000006724" at bounding box center [1008, 379] width 313 height 22
type input "1A4060300020081000006724"
click at [1079, 505] on button "Review & Confirm" at bounding box center [1008, 503] width 234 height 25
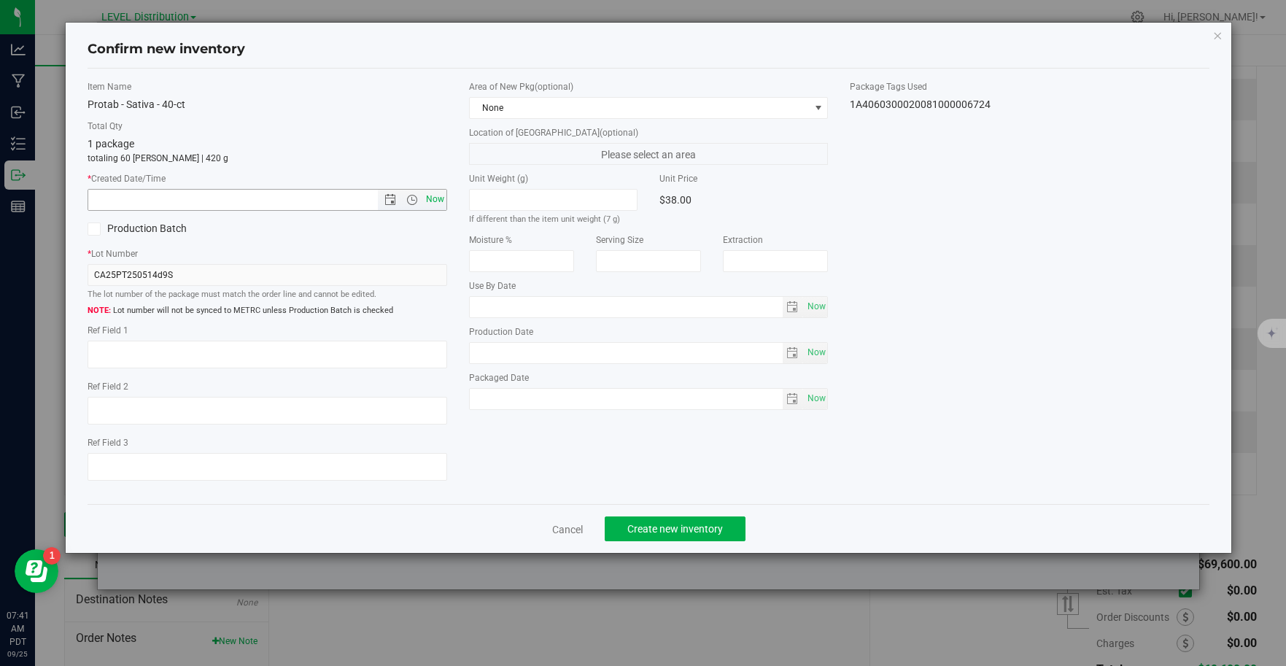
click at [440, 203] on span "Now" at bounding box center [434, 199] width 25 height 21
type input "9/25/2025 7:41 AM"
click at [128, 358] on textarea at bounding box center [268, 355] width 360 height 28
type textarea "CA25PT250514D9S"
click at [692, 523] on span "Create new inventory" at bounding box center [675, 529] width 96 height 12
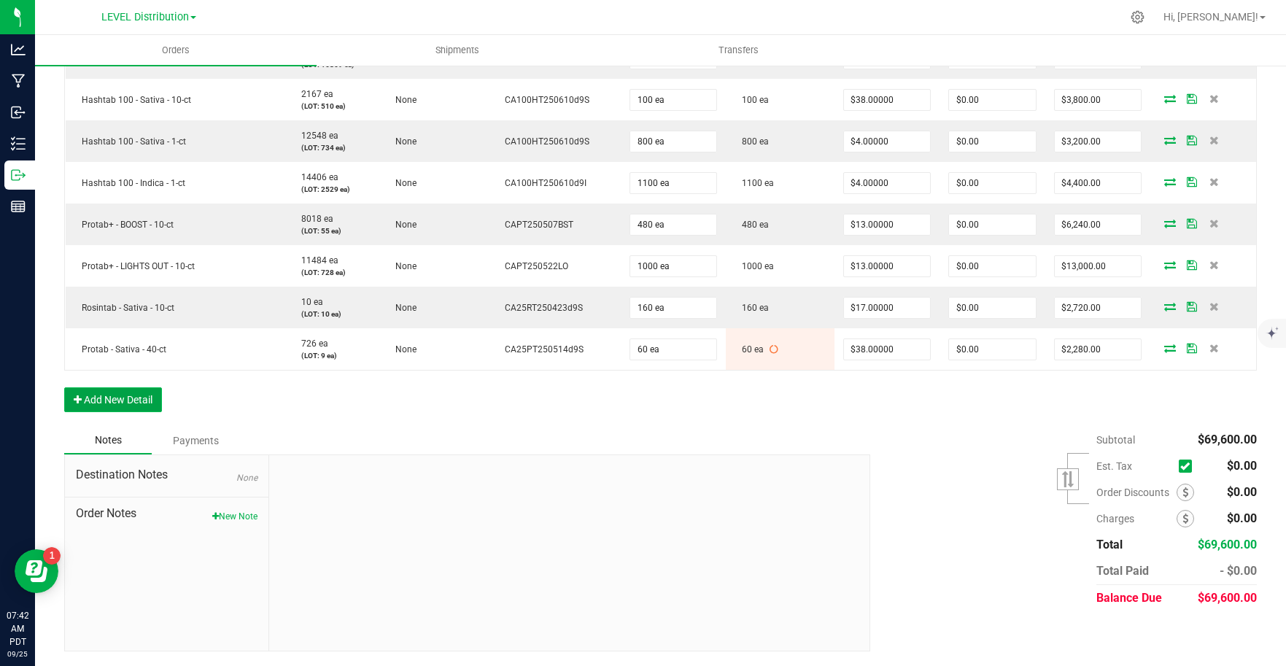
click at [146, 402] on button "Add New Detail" at bounding box center [113, 399] width 98 height 25
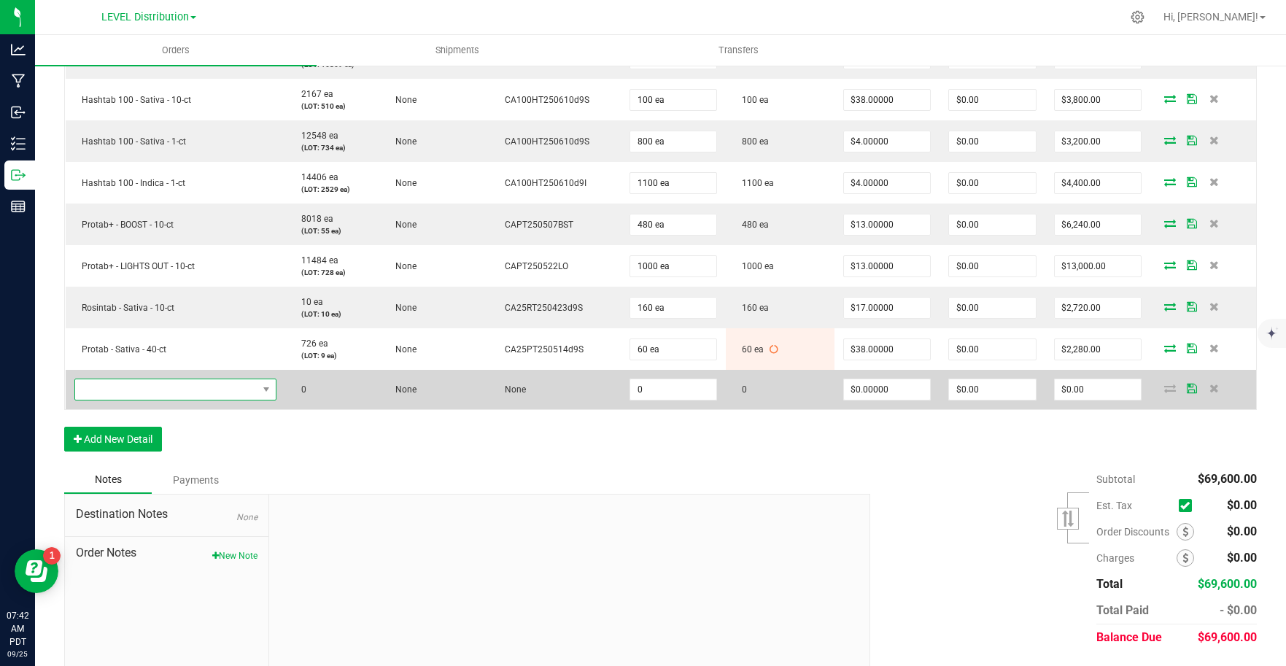
click at [171, 392] on span "NO DATA FOUND" at bounding box center [166, 389] width 182 height 20
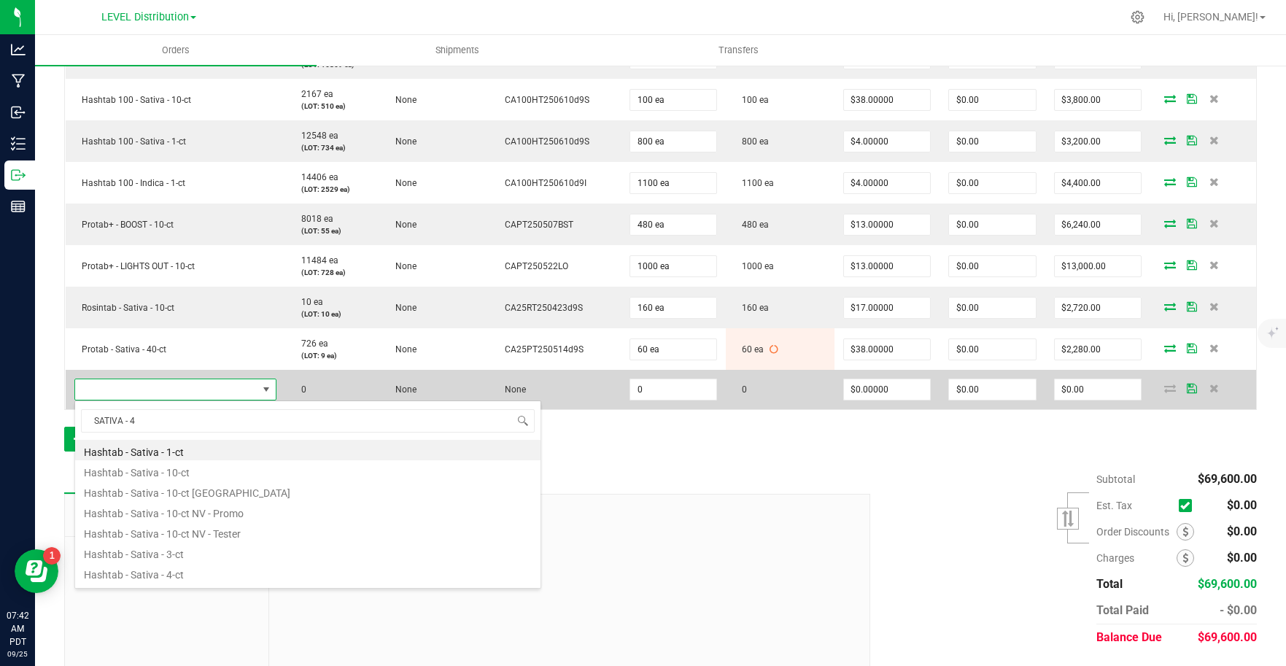
type input "SATIVA - 40"
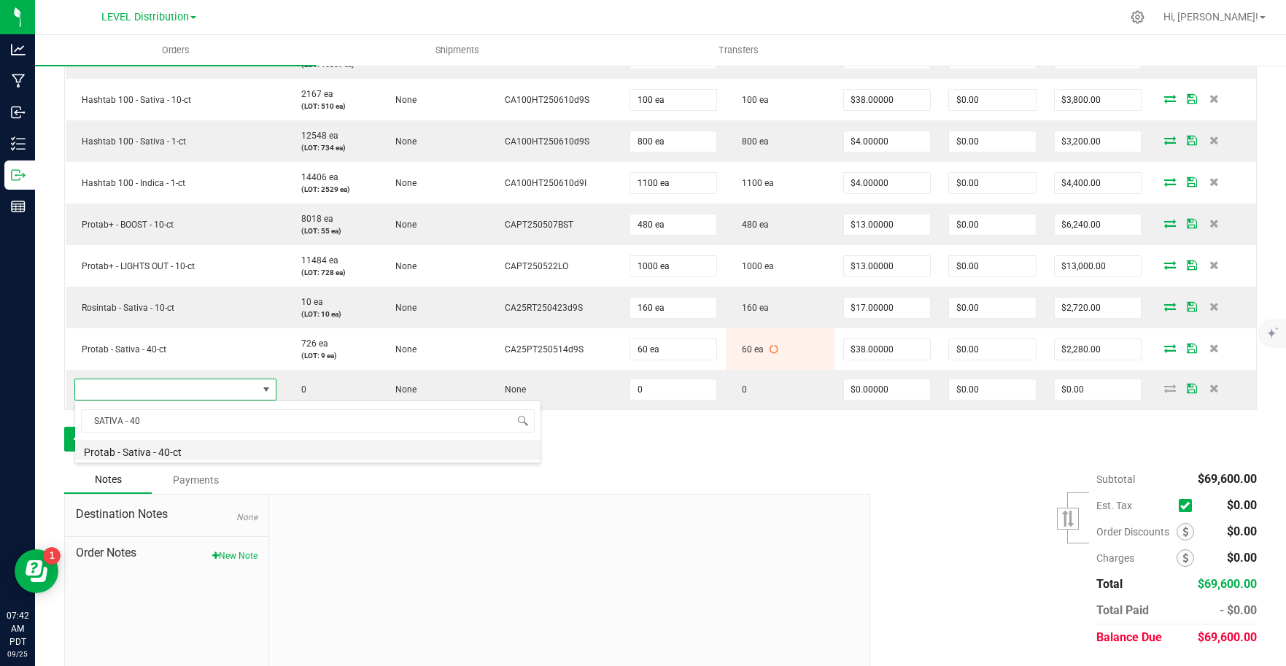
click at [260, 454] on li "Protab - Sativa - 40-ct" at bounding box center [307, 450] width 465 height 20
type input "0 ea"
type input "$38.00000"
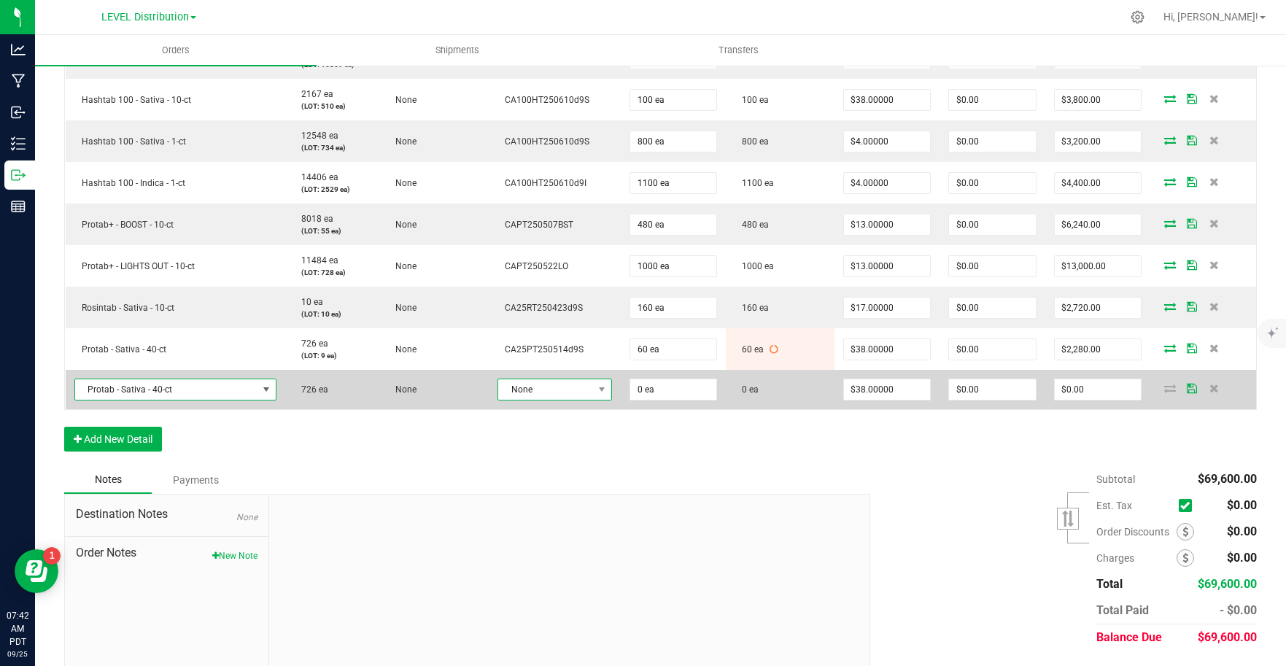
click at [554, 391] on span "None" at bounding box center [545, 389] width 95 height 20
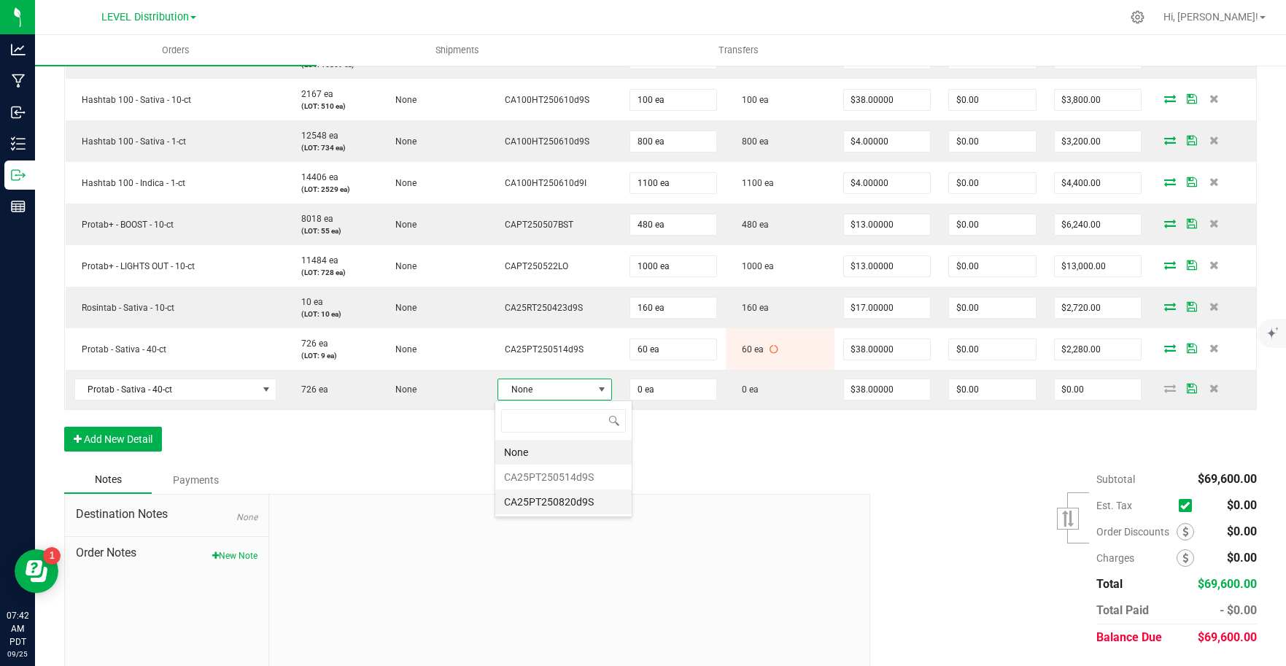
click at [573, 501] on li "CA25PT250820d9S" at bounding box center [563, 501] width 136 height 25
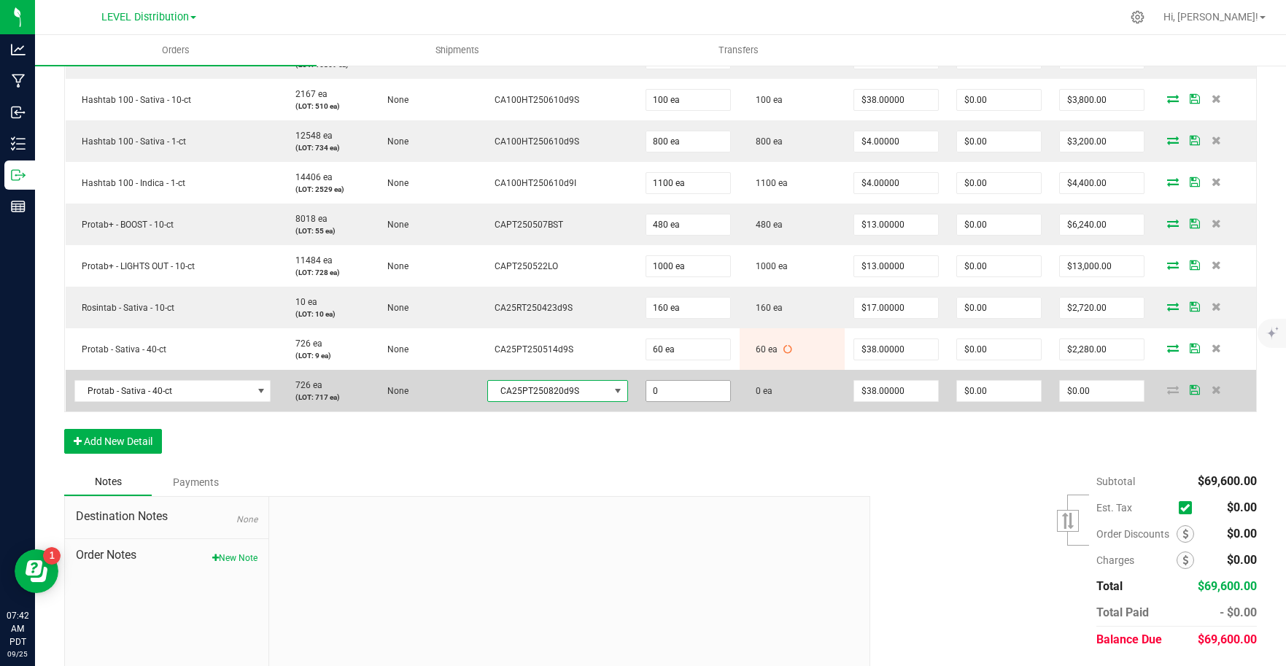
click at [679, 396] on input "0" at bounding box center [688, 391] width 84 height 20
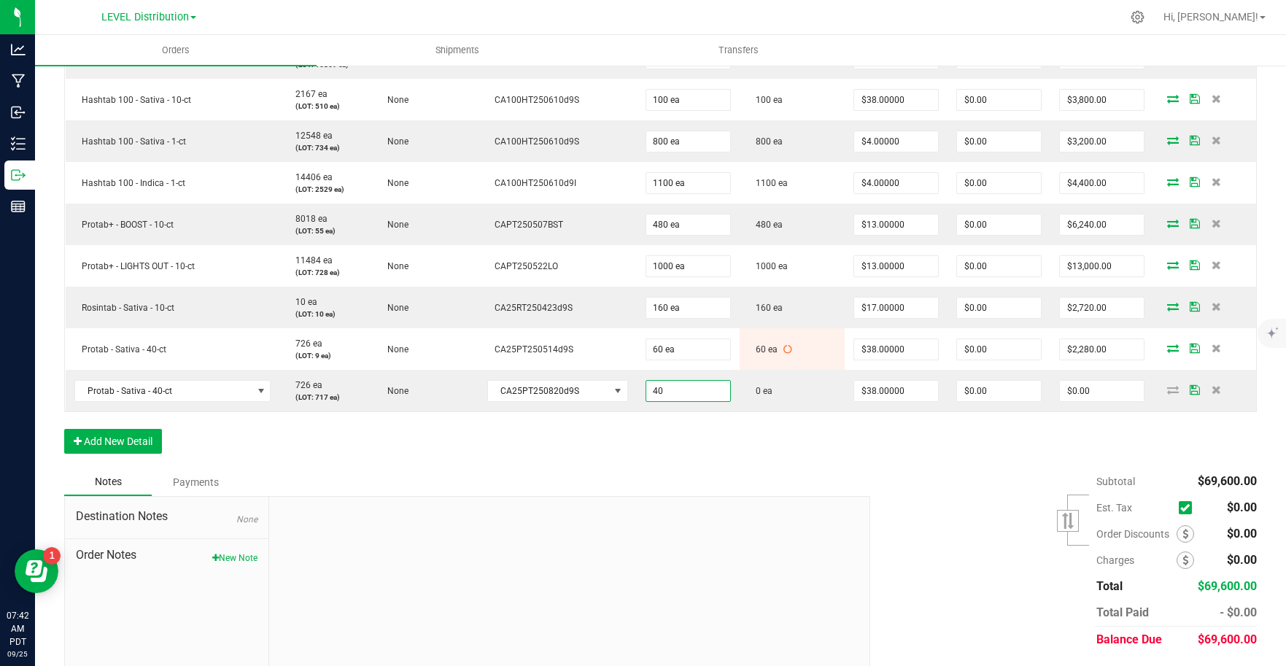
type input "40 ea"
type input "$1,520.00"
click at [660, 448] on div "Order Details Print All Labels Item Sellable Strain Lot Number Qty Ordered Qty …" at bounding box center [660, 158] width 1192 height 621
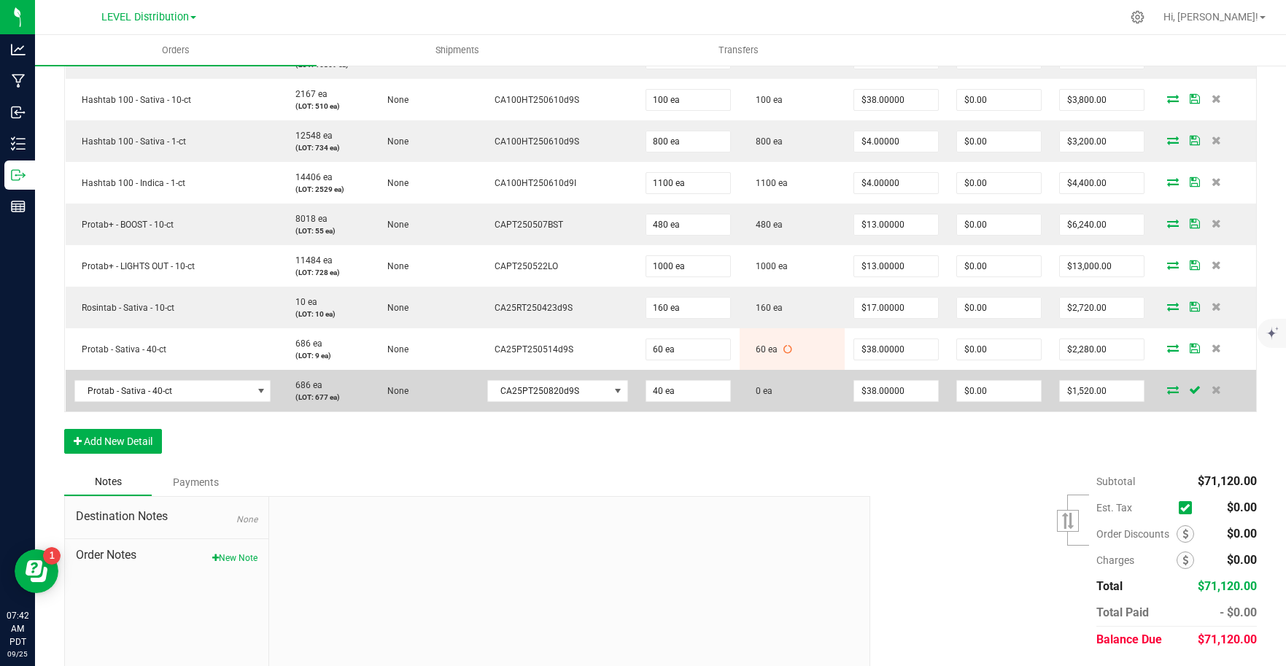
click at [1167, 392] on icon at bounding box center [1173, 389] width 12 height 9
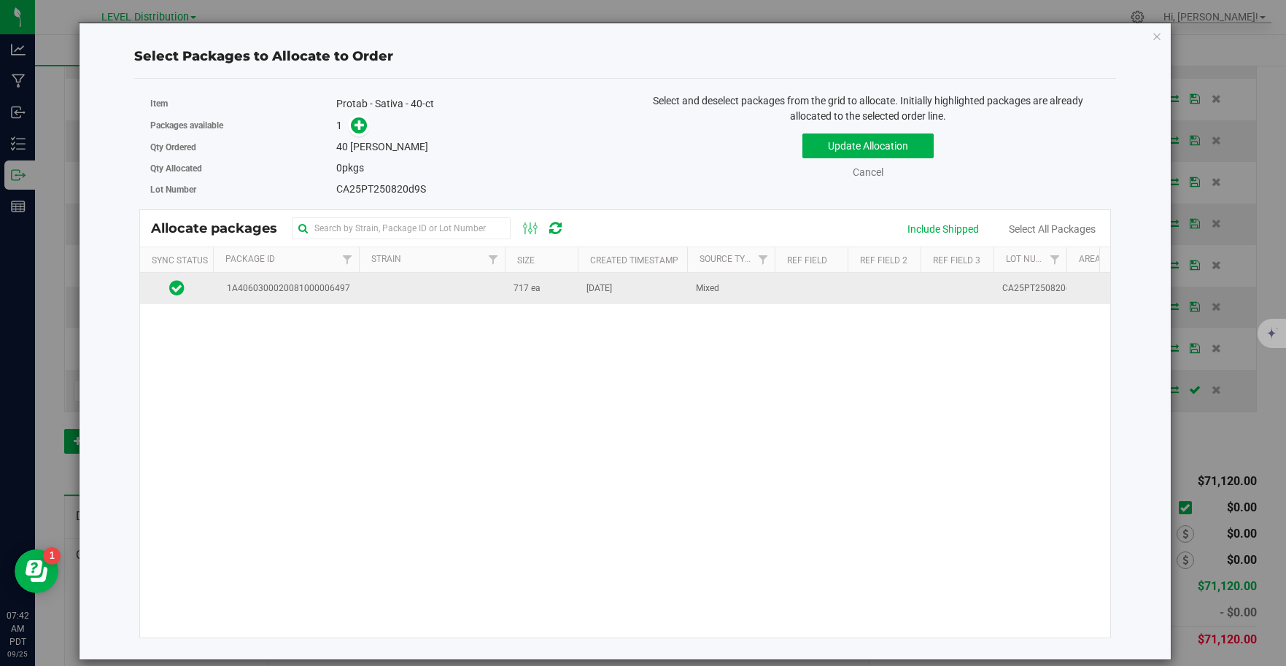
click at [376, 294] on td at bounding box center [432, 288] width 146 height 31
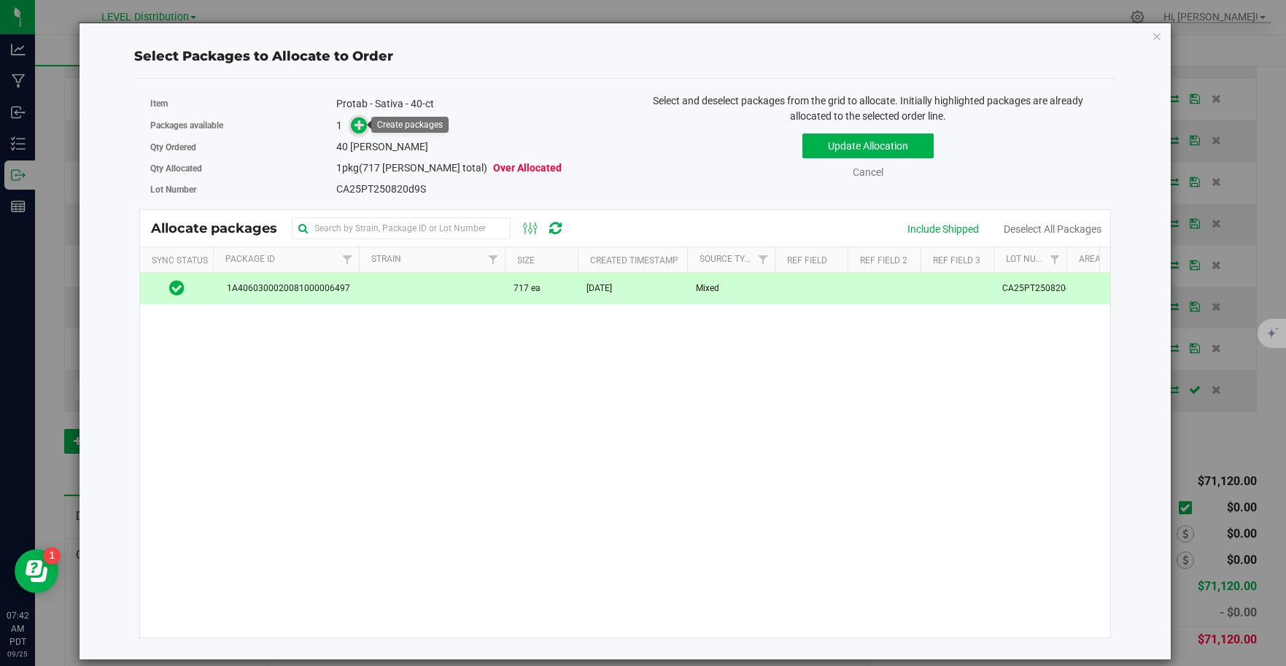
click at [366, 122] on span at bounding box center [359, 125] width 17 height 17
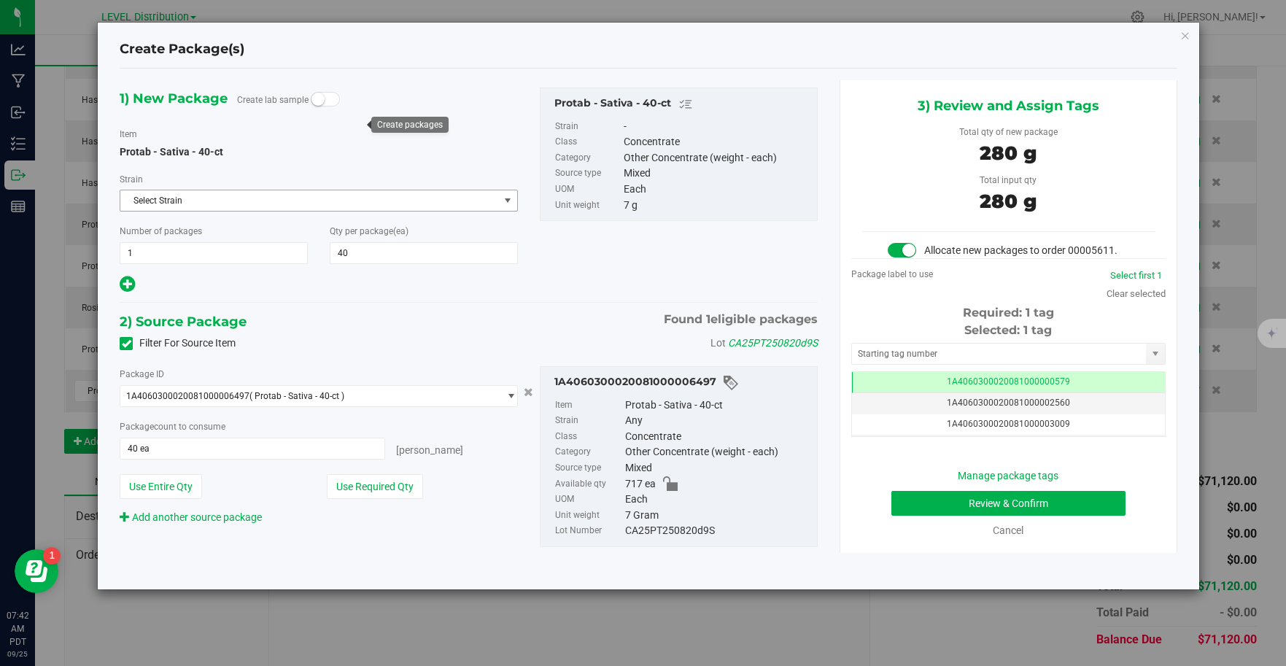
scroll to position [0, -1]
click at [1075, 360] on input "text" at bounding box center [999, 353] width 295 height 20
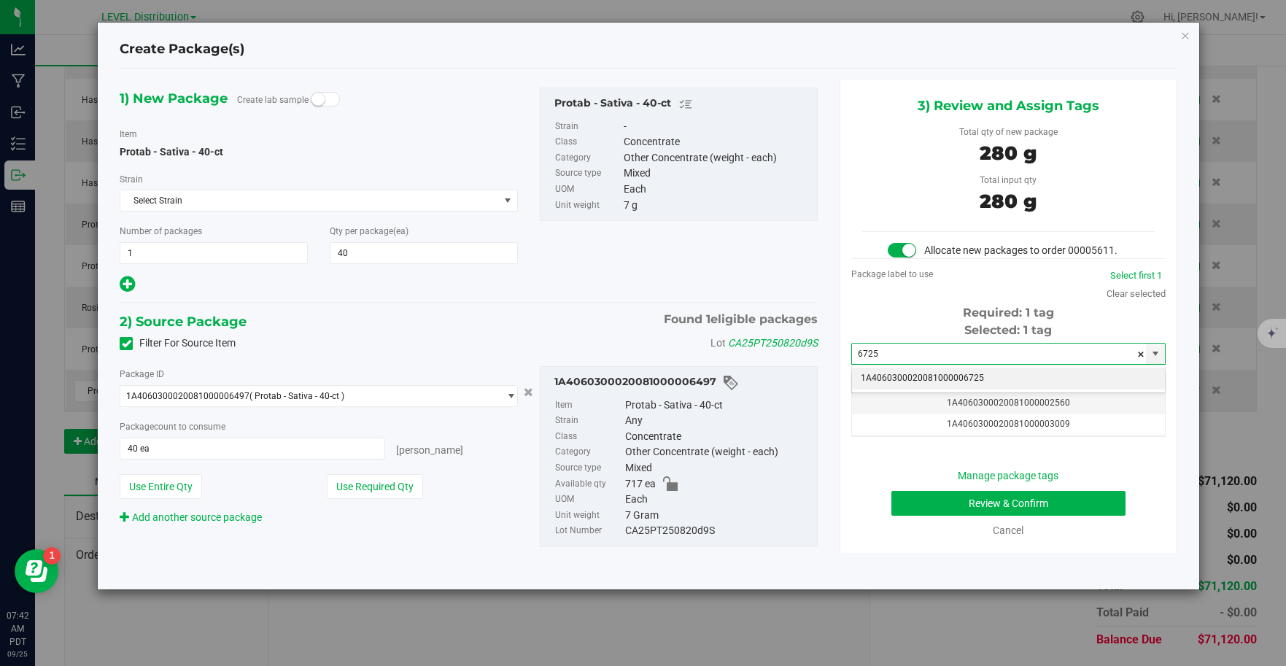
click at [1055, 378] on li "1A4060300020081000006725" at bounding box center [1008, 379] width 313 height 22
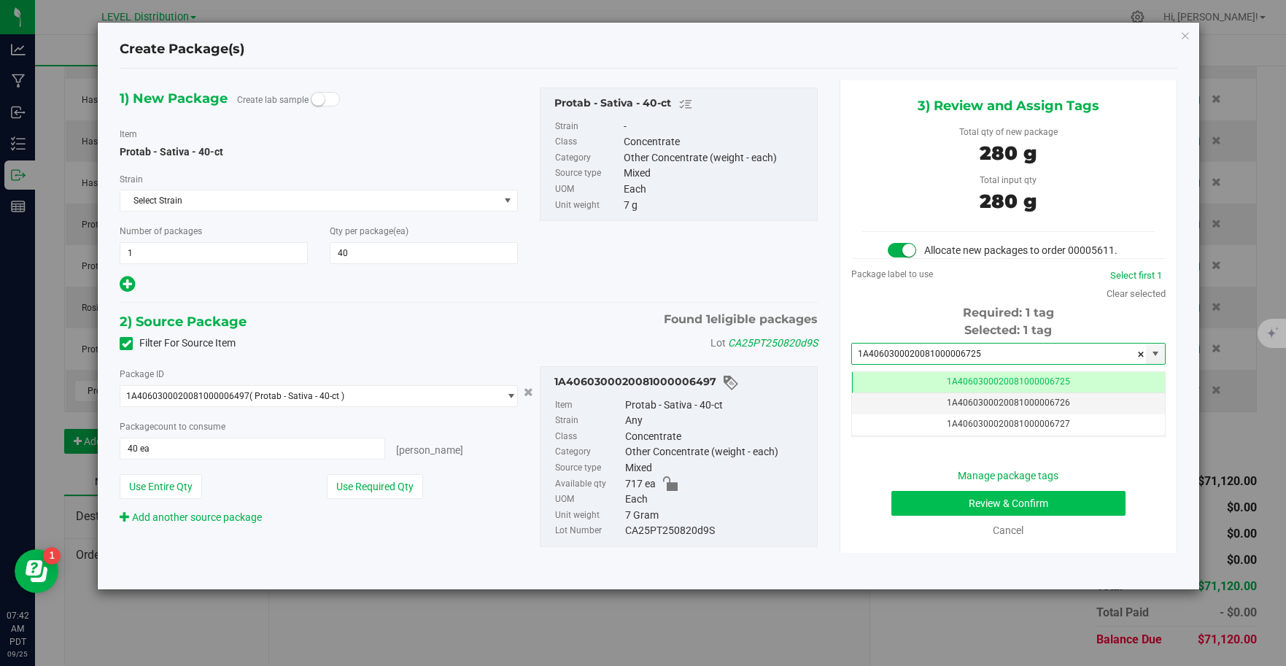
type input "1A4060300020081000006725"
click at [1054, 509] on button "Review & Confirm" at bounding box center [1008, 503] width 234 height 25
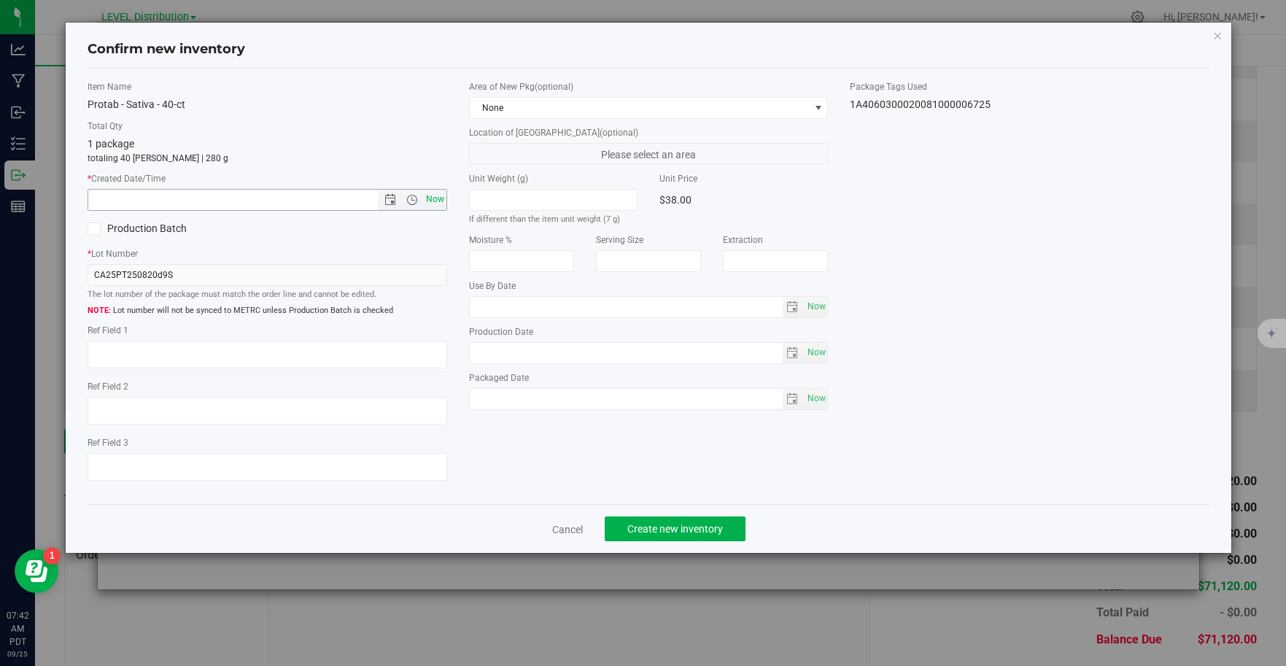
click at [432, 199] on span "Now" at bounding box center [434, 199] width 25 height 21
type input "9/25/2025 7:42 AM"
click at [158, 352] on textarea at bounding box center [268, 355] width 360 height 28
type textarea "CA25PT250820D9S"
click at [696, 532] on span "Create new inventory" at bounding box center [675, 529] width 96 height 12
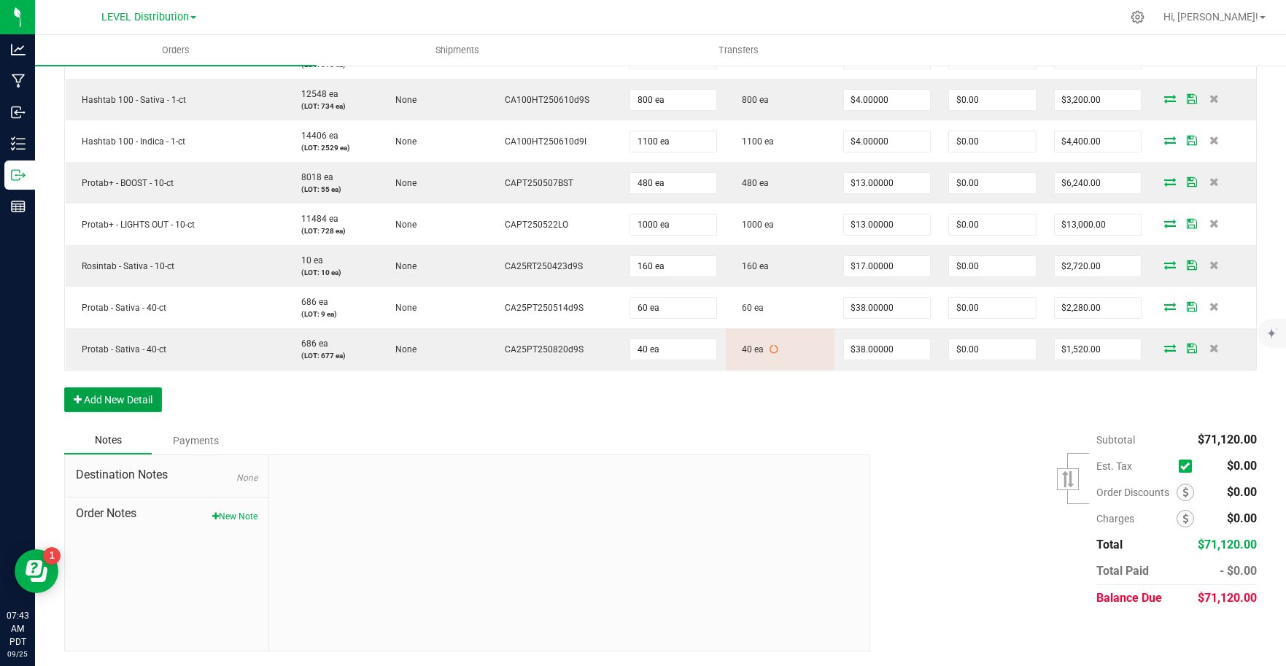
click at [137, 406] on button "Add New Detail" at bounding box center [113, 399] width 98 height 25
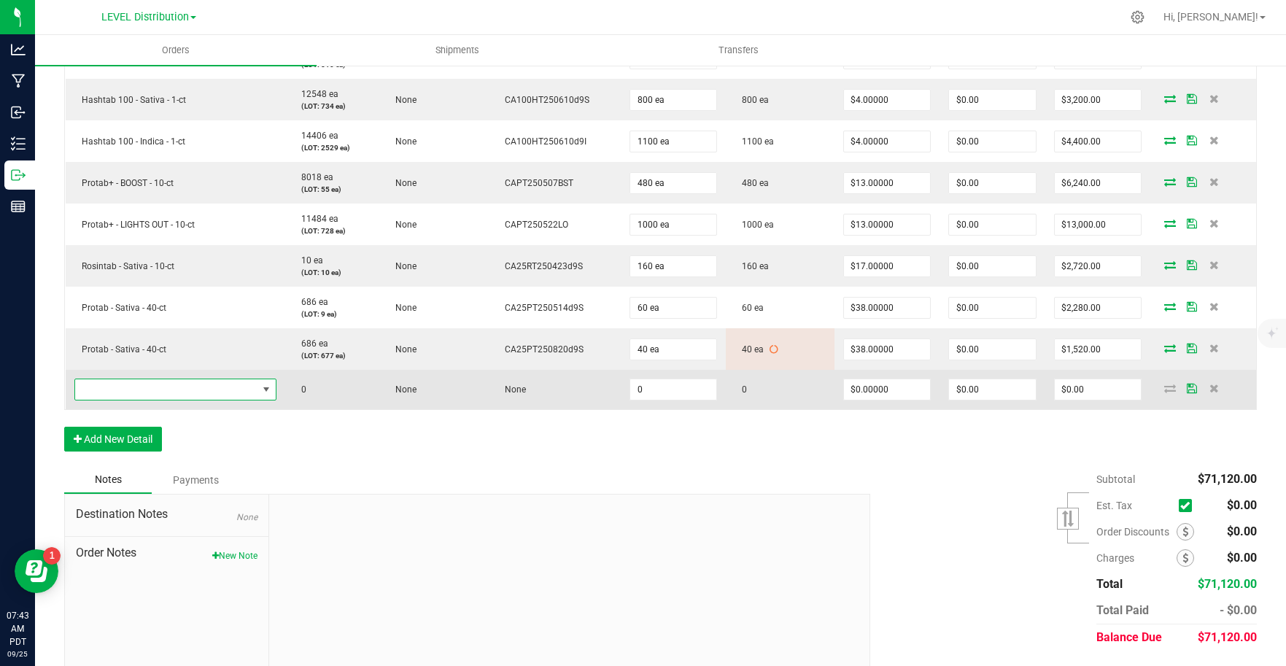
click at [174, 387] on span "NO DATA FOUND" at bounding box center [166, 389] width 182 height 20
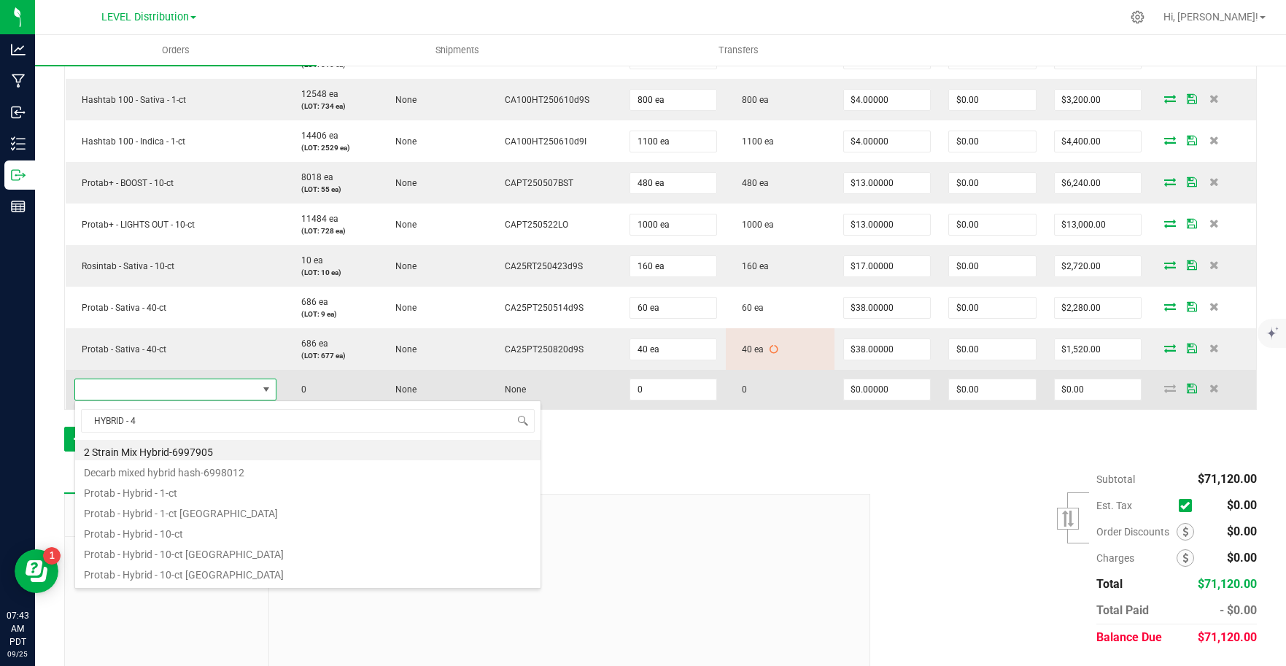
type input "HYBRID - 40"
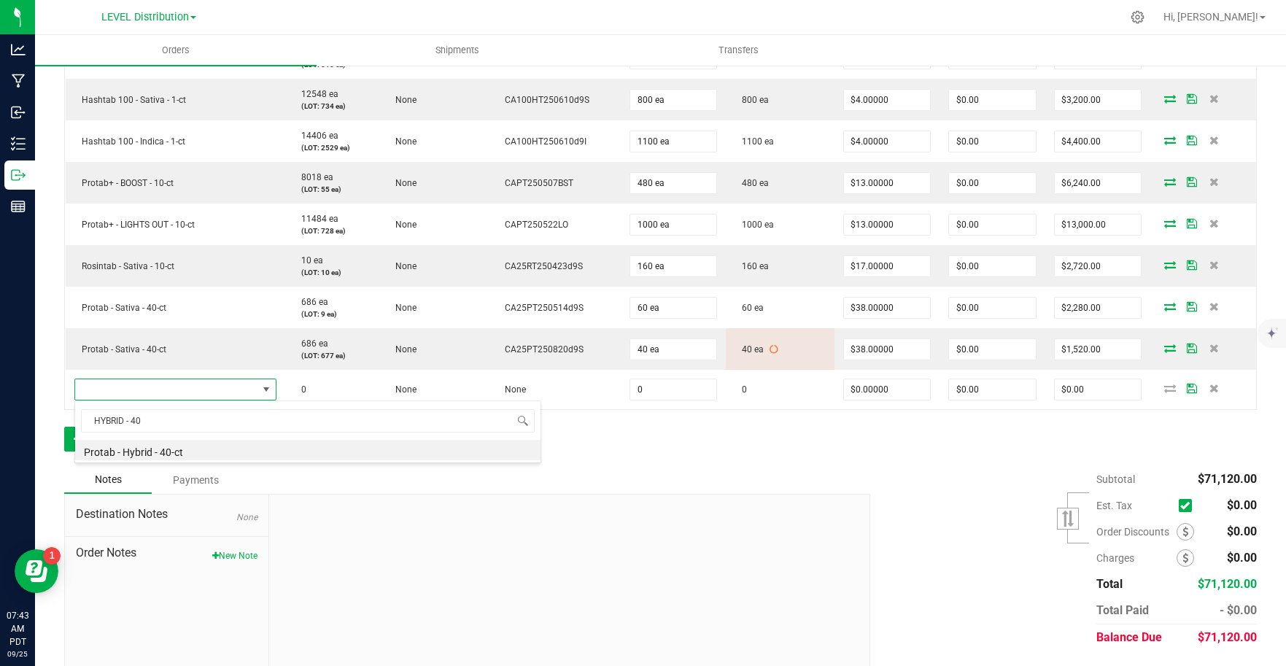
click at [209, 448] on li "Protab - Hybrid - 40-ct" at bounding box center [307, 450] width 465 height 20
type input "0 ea"
type input "$38.00000"
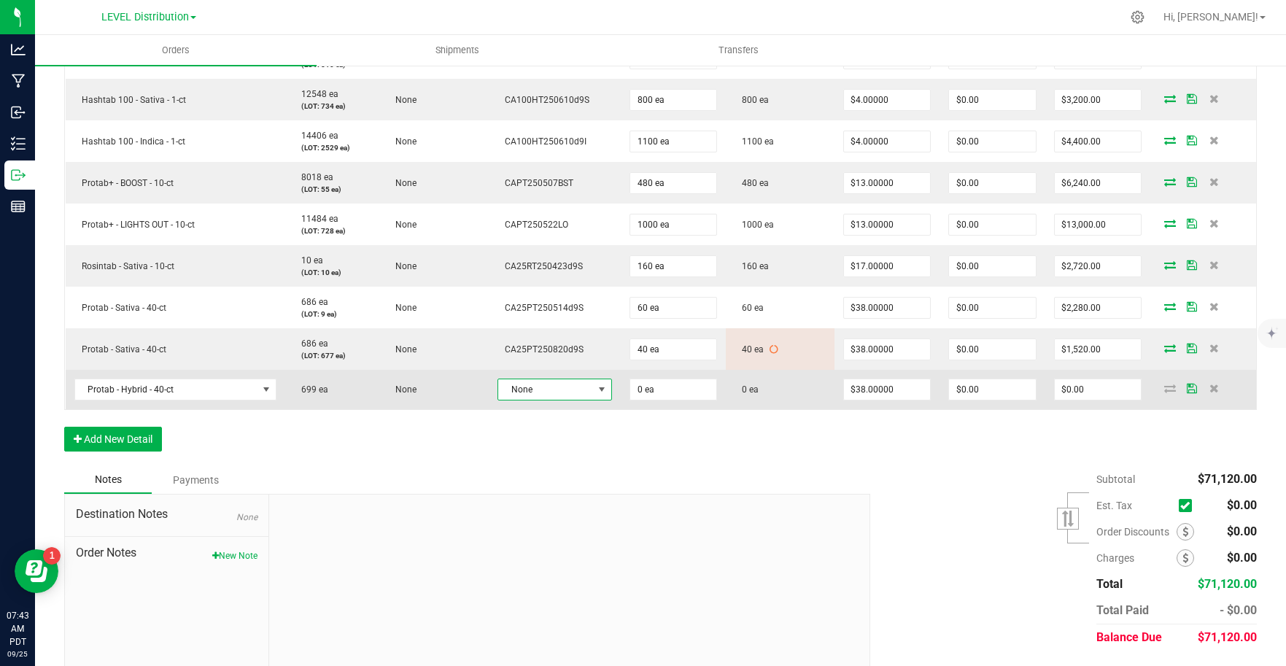
click at [583, 389] on span "None" at bounding box center [545, 389] width 95 height 20
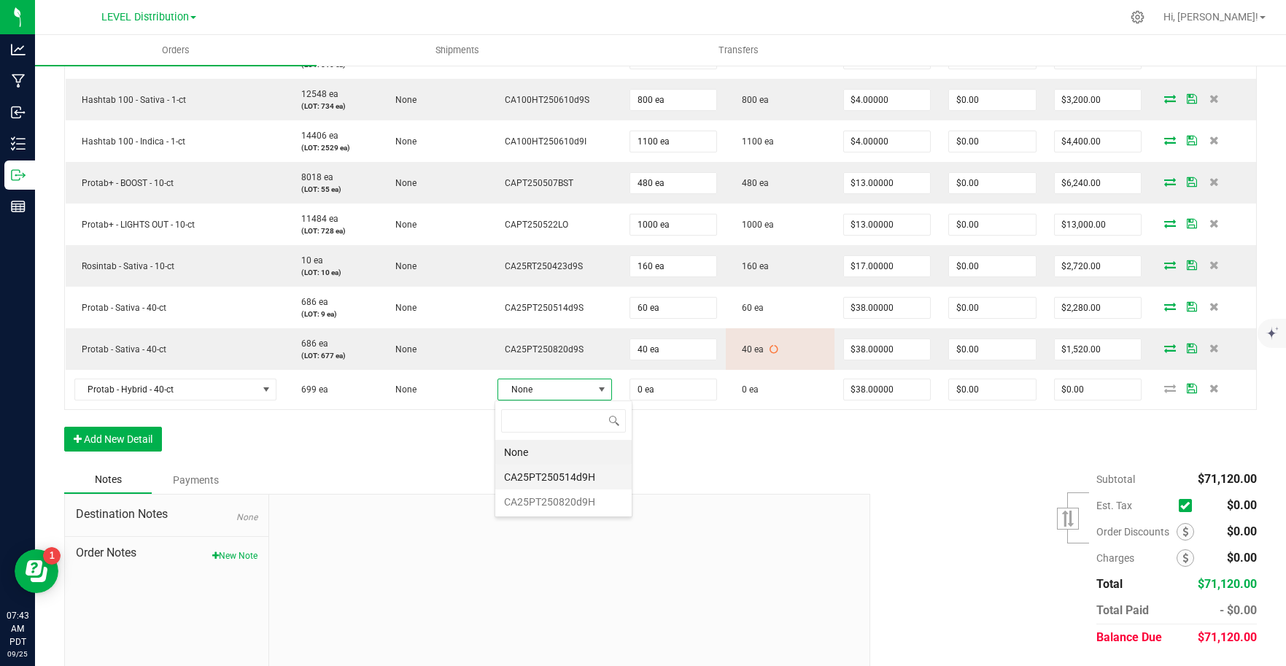
click at [598, 481] on li "CA25PT250514d9H" at bounding box center [563, 477] width 136 height 25
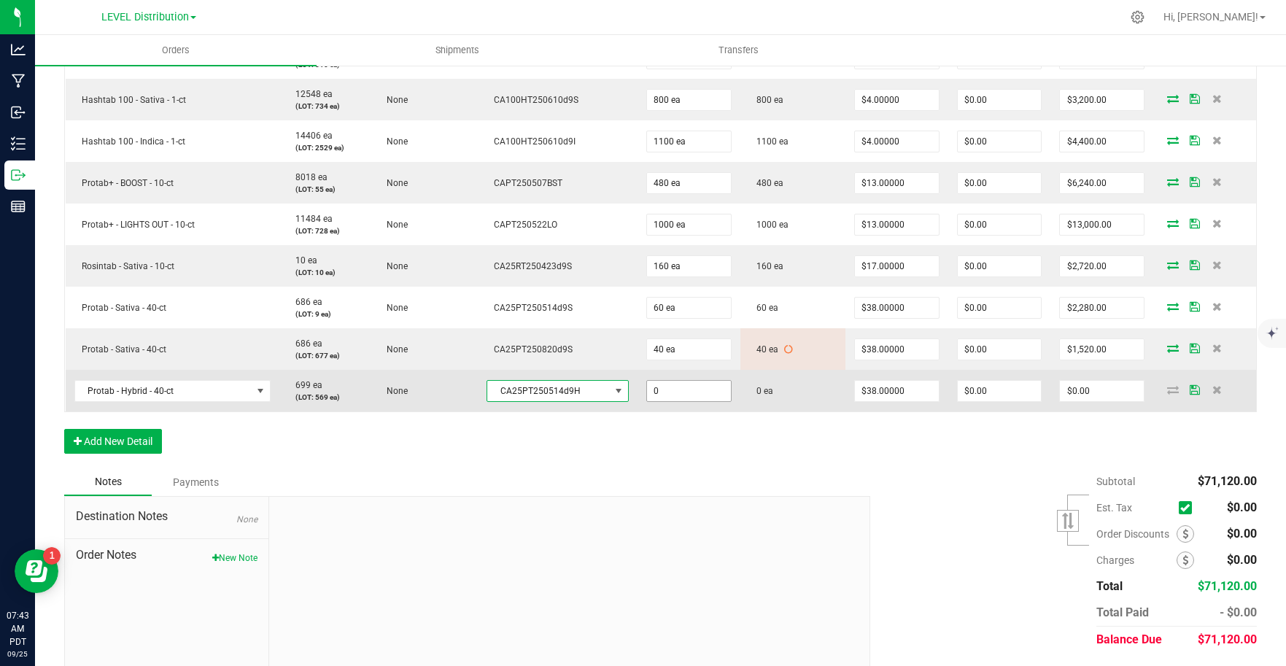
click at [690, 392] on input "0" at bounding box center [689, 391] width 84 height 20
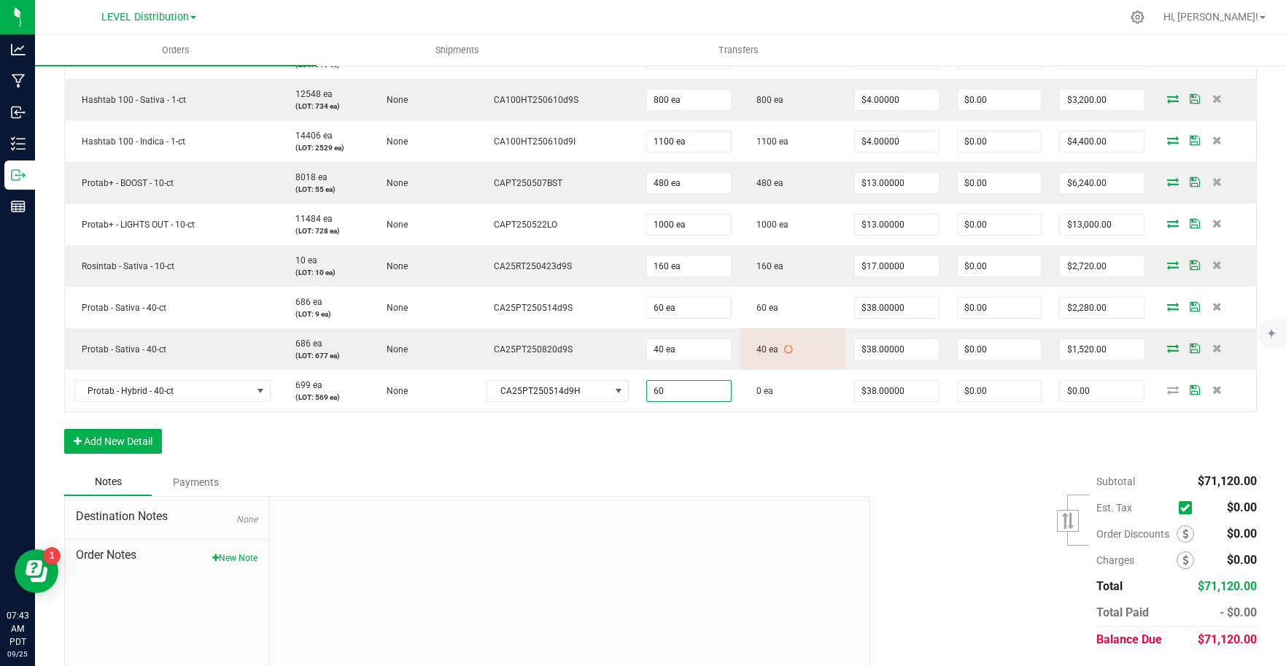
type input "60 ea"
type input "$2,280.00"
click at [834, 468] on div "Notes Payments" at bounding box center [461, 482] width 795 height 28
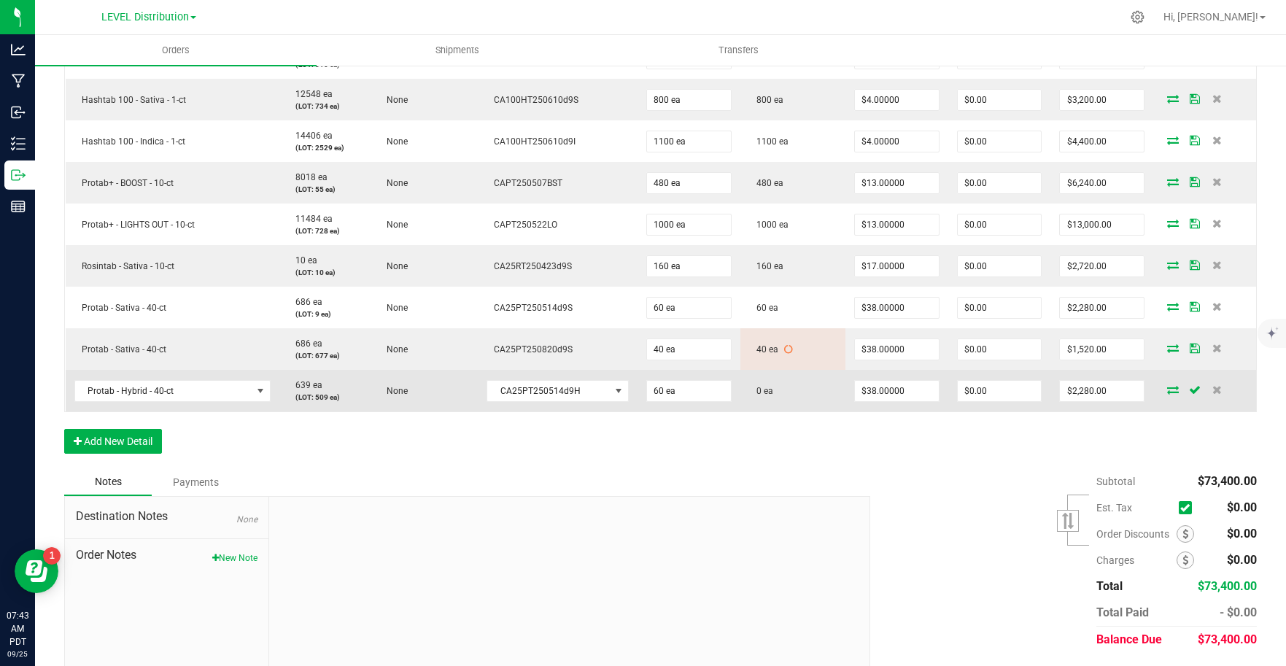
click at [1167, 392] on icon at bounding box center [1173, 389] width 12 height 9
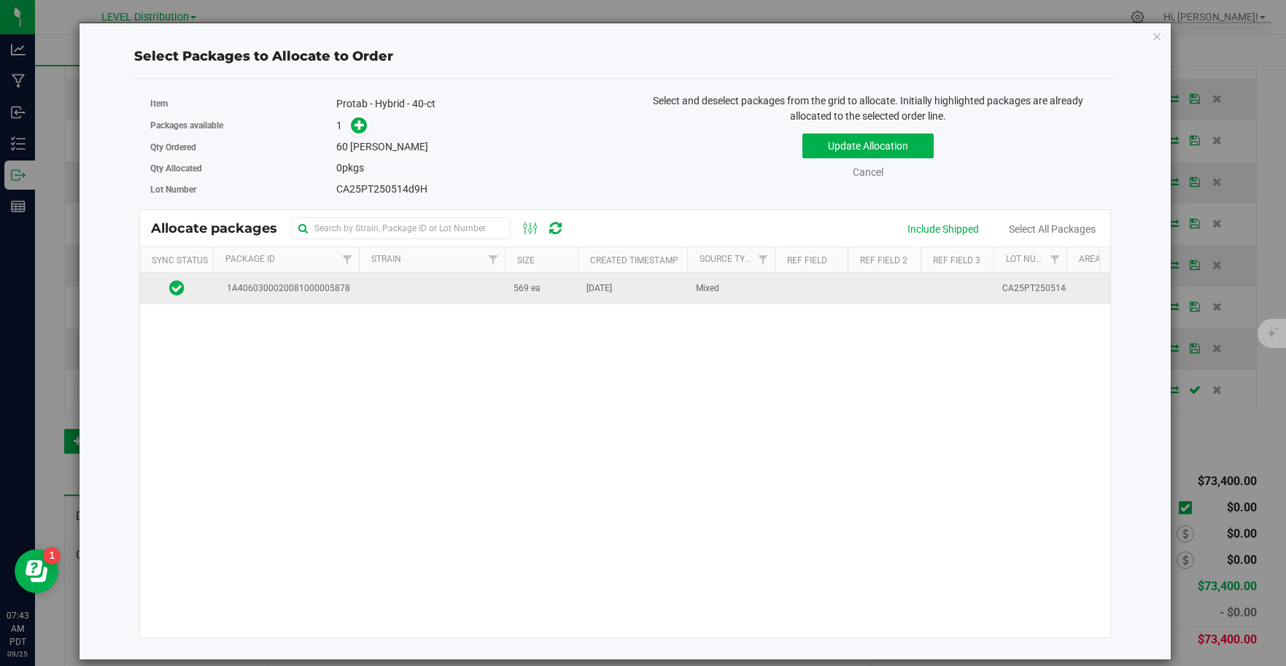
click at [369, 295] on td at bounding box center [432, 288] width 146 height 31
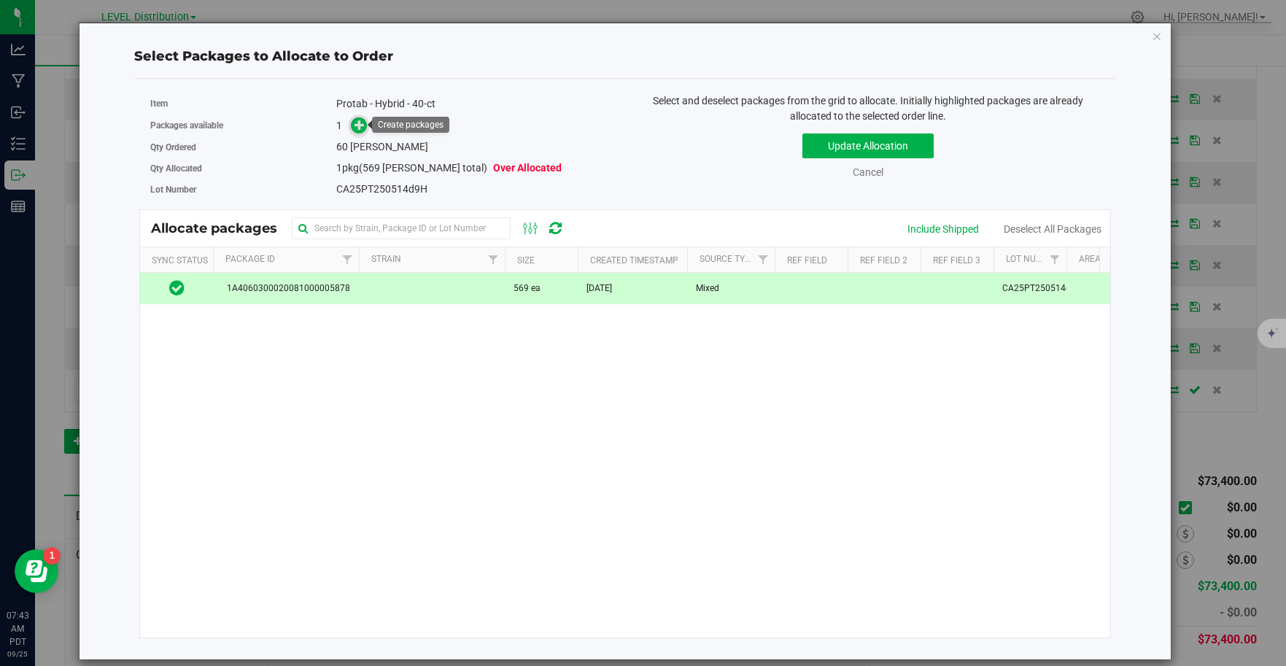
click at [360, 123] on icon at bounding box center [359, 125] width 10 height 10
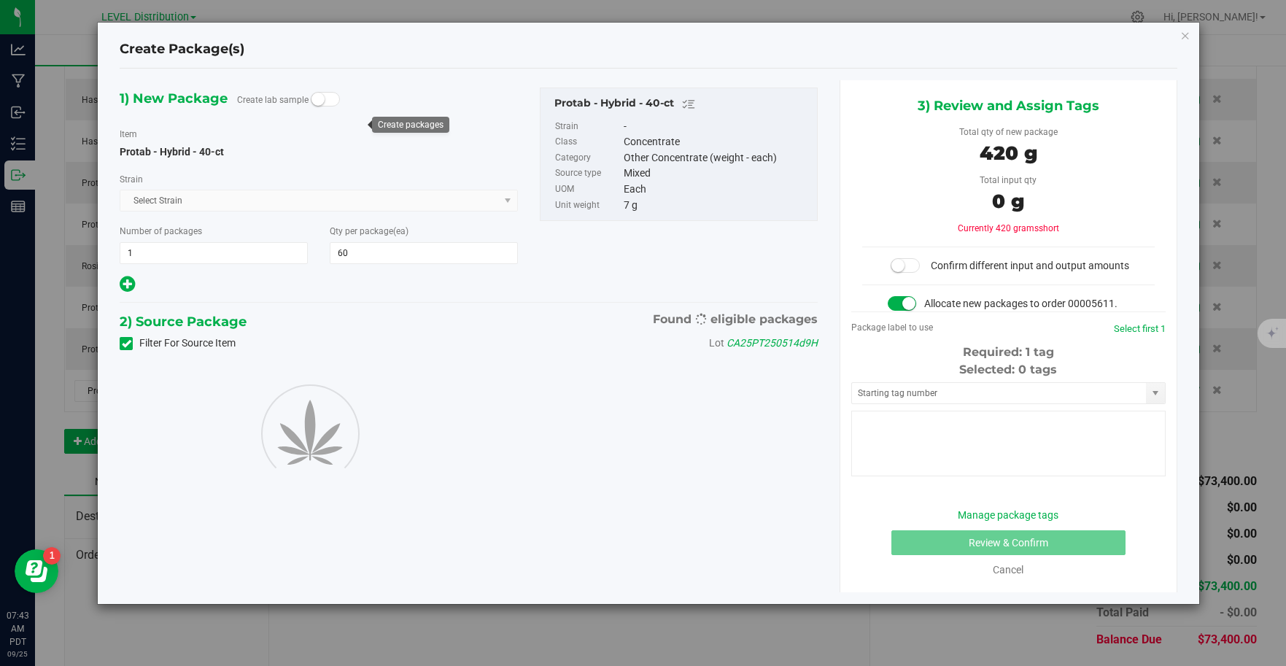
type input "60"
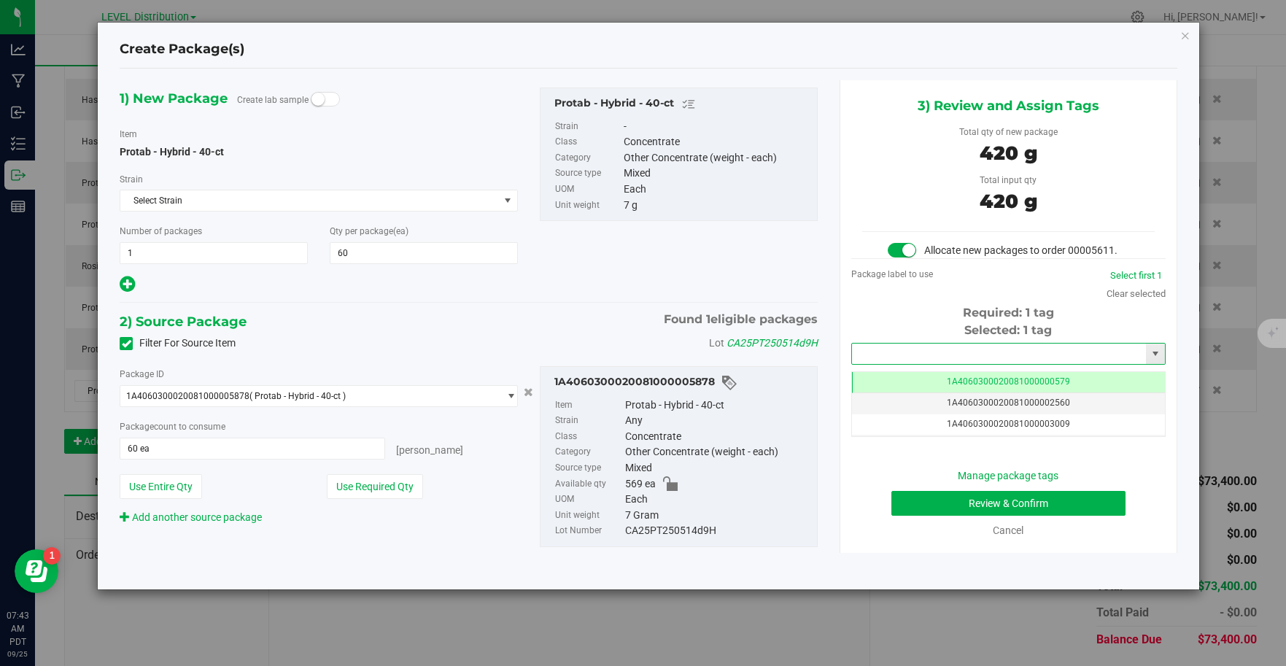
click at [1056, 357] on input "text" at bounding box center [999, 353] width 295 height 20
click at [1042, 378] on li "1A4060300020081000006726" at bounding box center [1008, 379] width 313 height 22
type input "1A4060300020081000006726"
click at [1071, 507] on button "Review & Confirm" at bounding box center [1008, 503] width 234 height 25
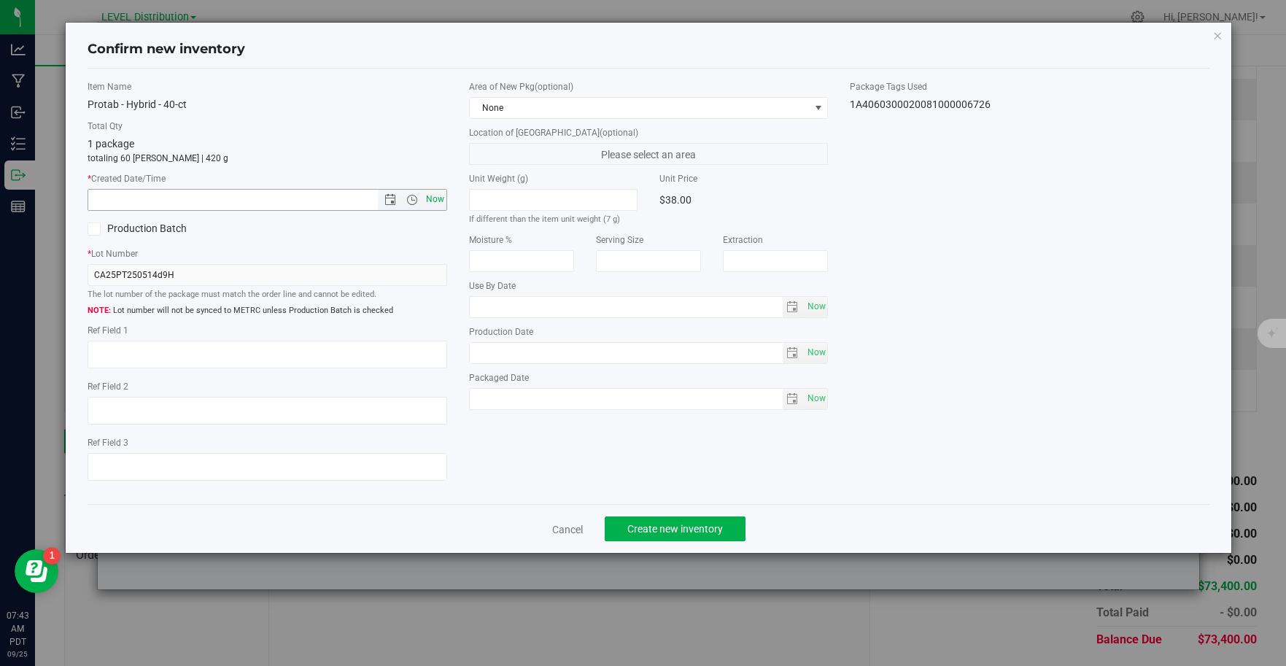
click at [435, 204] on span "Now" at bounding box center [434, 199] width 25 height 21
type input "9/25/2025 7:43 AM"
click at [150, 361] on textarea at bounding box center [268, 355] width 360 height 28
type textarea "CA25PT250514D9H"
click at [734, 532] on button "Create new inventory" at bounding box center [675, 528] width 141 height 25
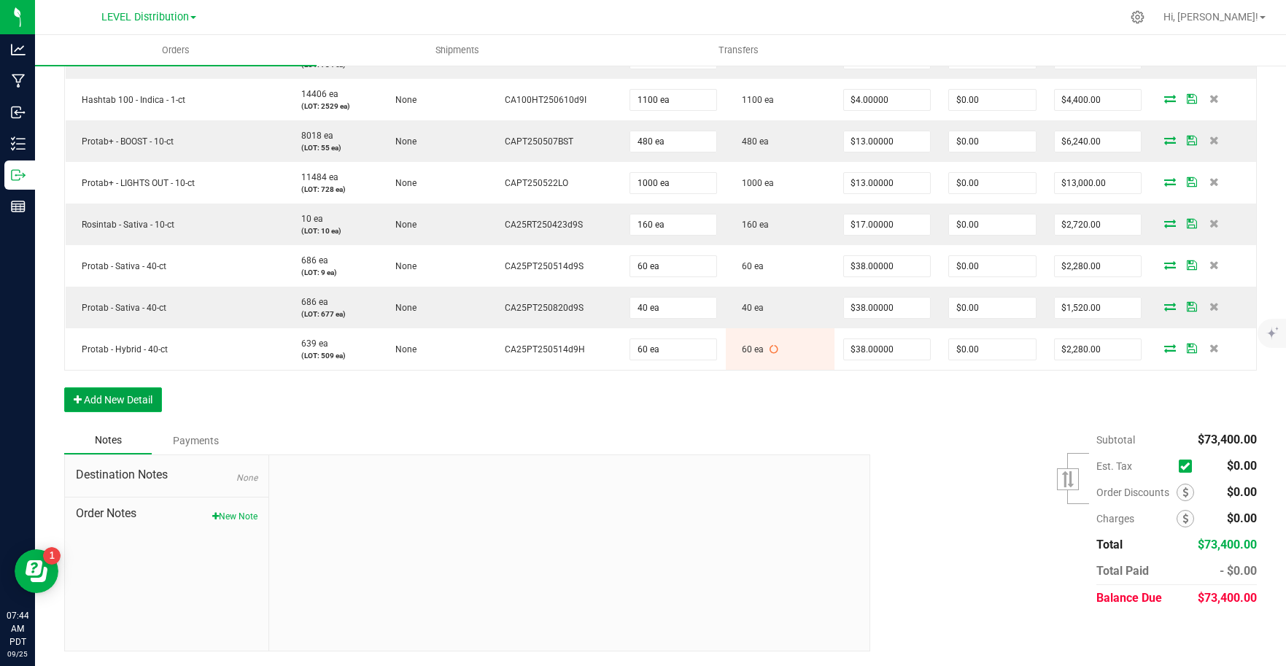
click at [141, 398] on button "Add New Detail" at bounding box center [113, 399] width 98 height 25
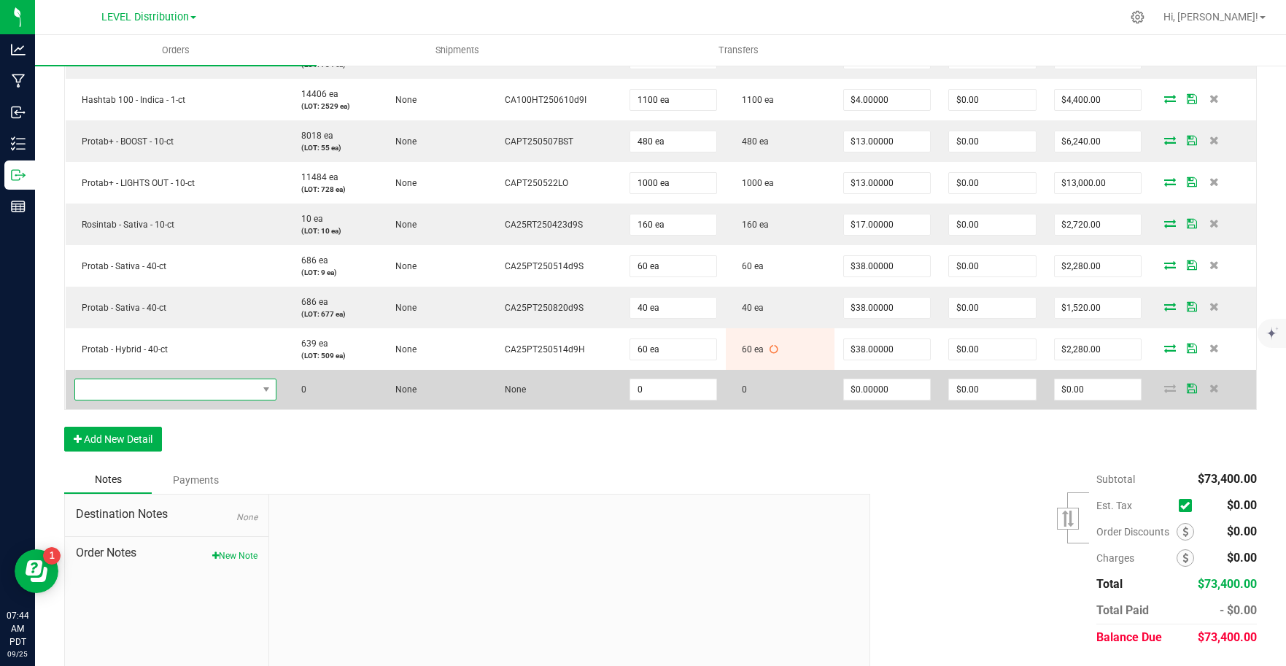
click at [168, 393] on span "NO DATA FOUND" at bounding box center [166, 389] width 182 height 20
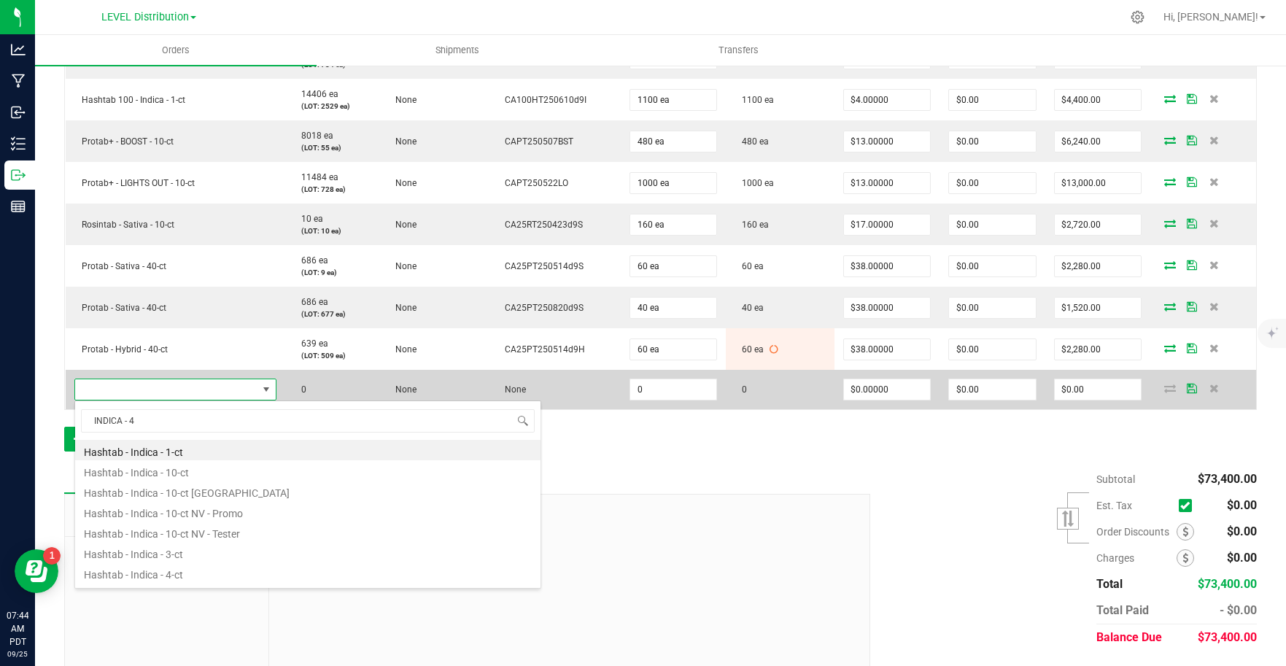
type input "INDICA - 40"
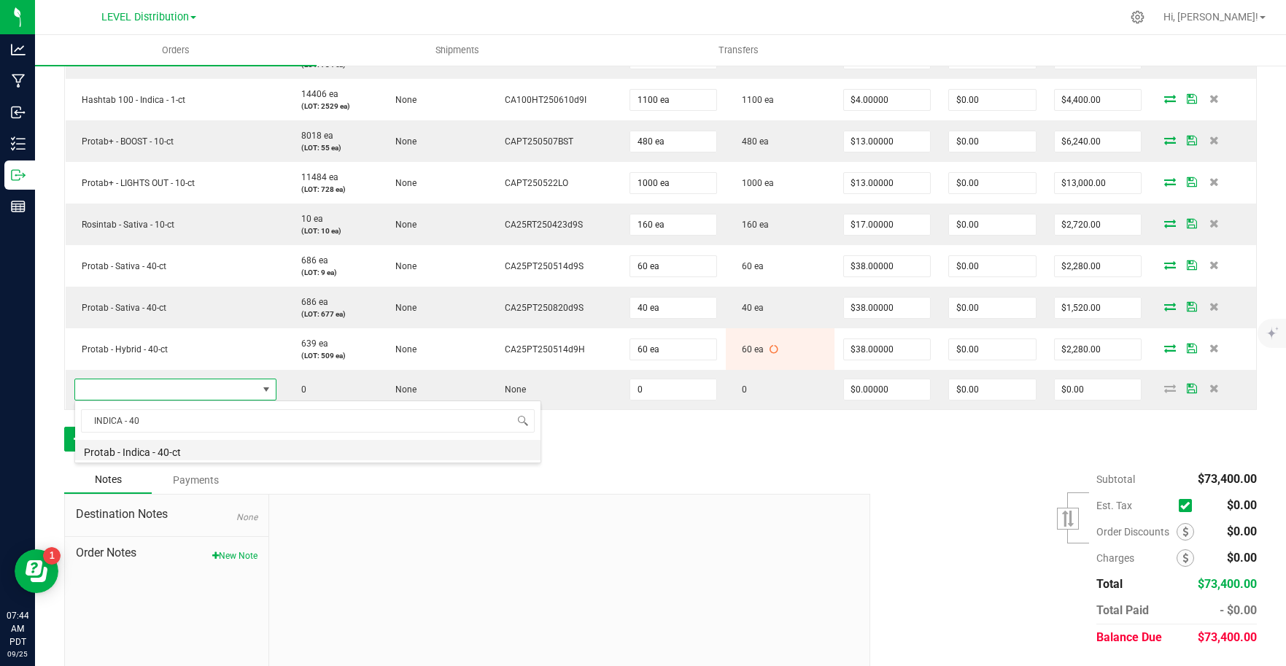
click at [195, 458] on li "Protab - Indica - 40-ct" at bounding box center [307, 450] width 465 height 20
type input "0 ea"
type input "$38.00000"
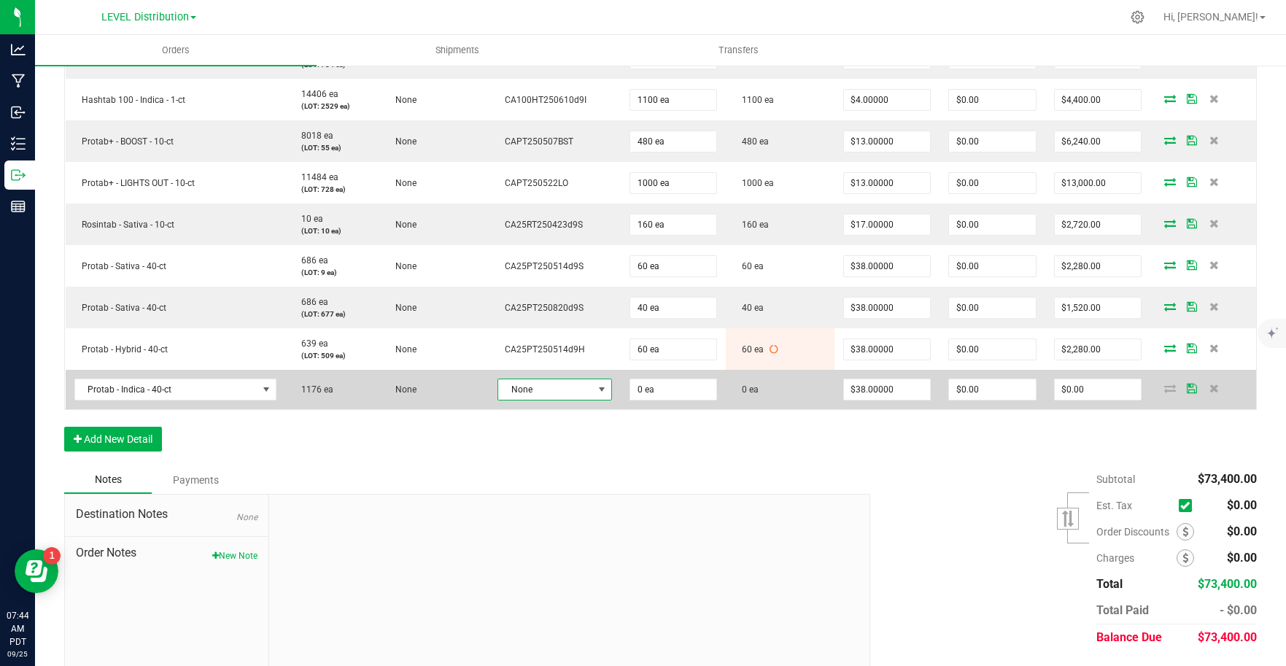
click at [579, 393] on span "None" at bounding box center [545, 389] width 95 height 20
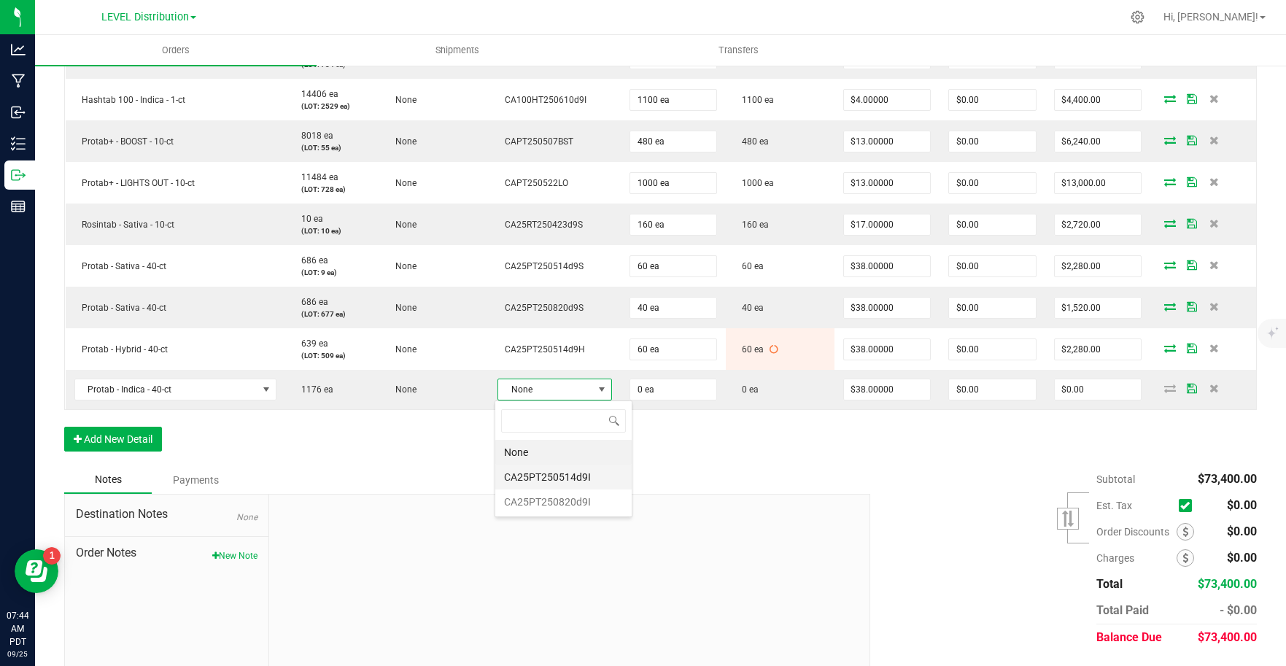
click at [594, 479] on li "CA25PT250514d9I" at bounding box center [563, 477] width 136 height 25
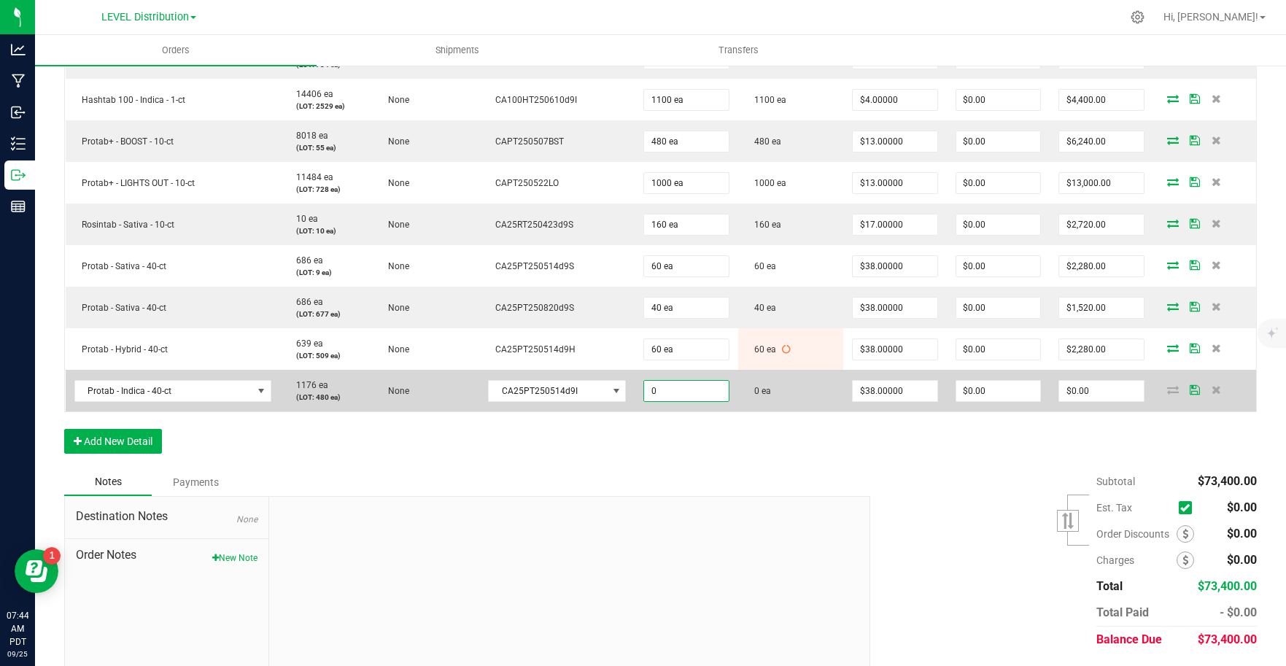
click at [689, 389] on input "0" at bounding box center [686, 391] width 84 height 20
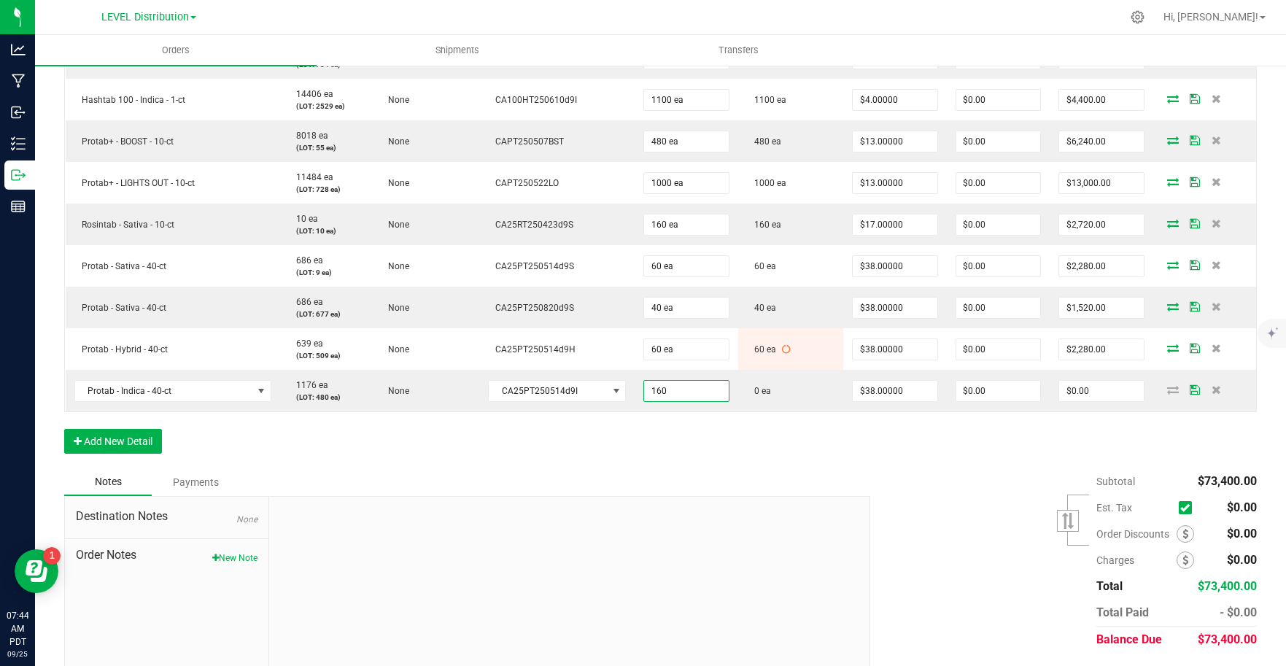
type input "160 ea"
type input "$6,080.00"
click at [755, 461] on div "Order Details Print All Labels Item Sellable Strain Lot Number Qty Ordered Qty …" at bounding box center [660, 116] width 1192 height 704
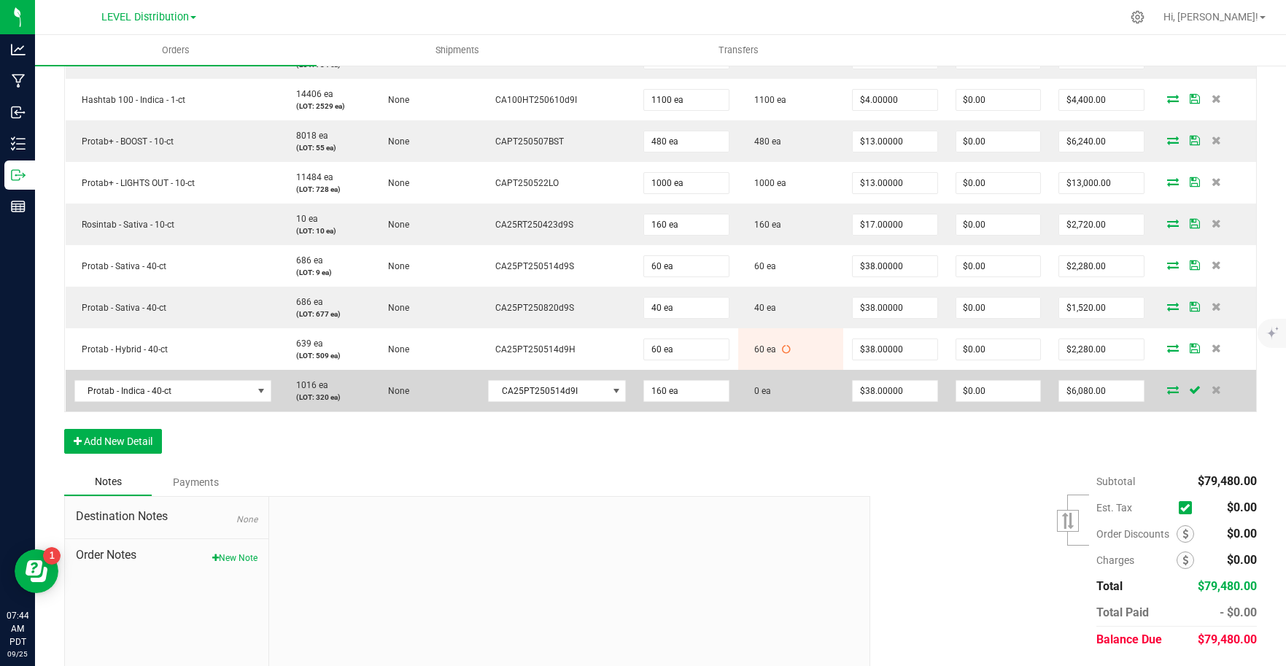
click at [1167, 392] on icon at bounding box center [1173, 389] width 12 height 9
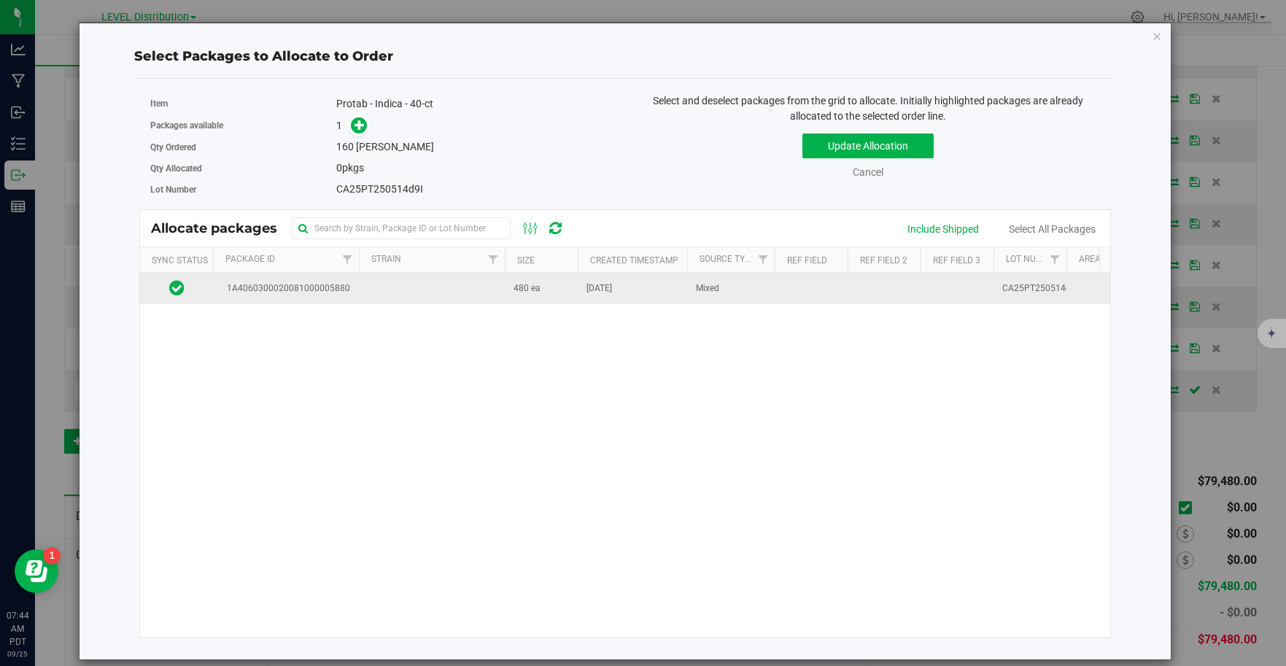
click at [446, 296] on td at bounding box center [432, 288] width 146 height 31
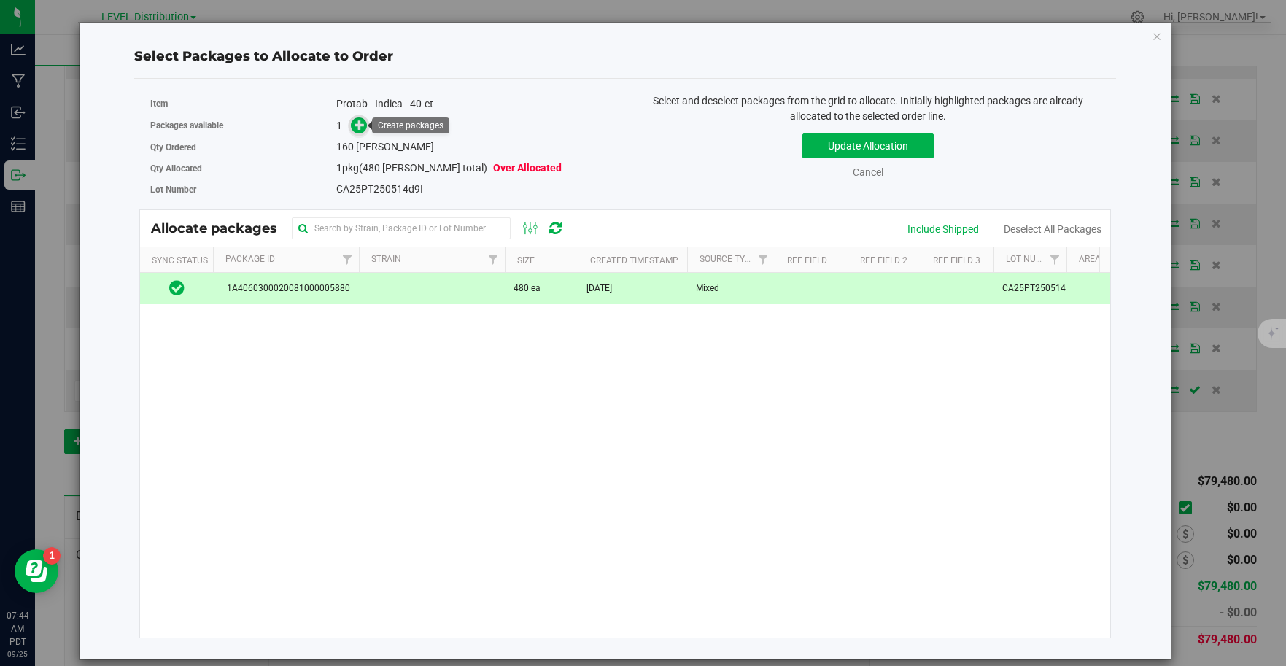
click at [362, 130] on icon at bounding box center [359, 125] width 10 height 10
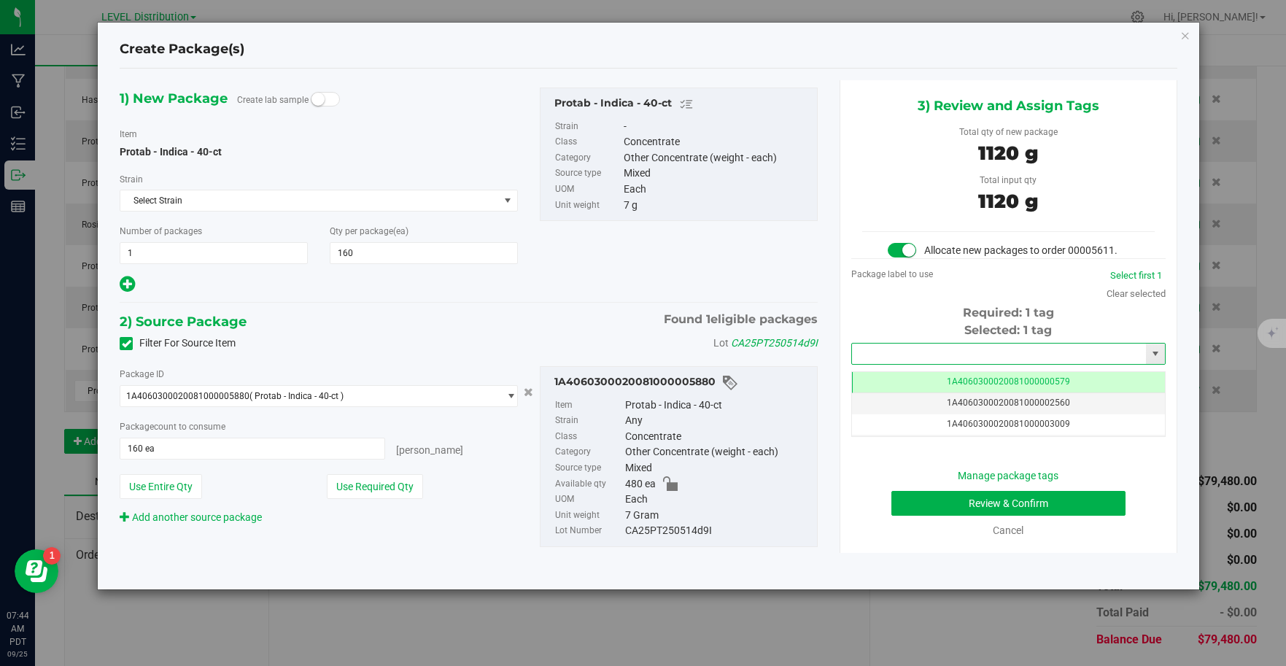
click at [1038, 359] on input "text" at bounding box center [999, 353] width 295 height 20
click at [1046, 371] on li "1A4060300020081000006727" at bounding box center [1008, 379] width 313 height 22
type input "1A4060300020081000006727"
click at [1065, 508] on button "Review & Confirm" at bounding box center [1008, 503] width 234 height 25
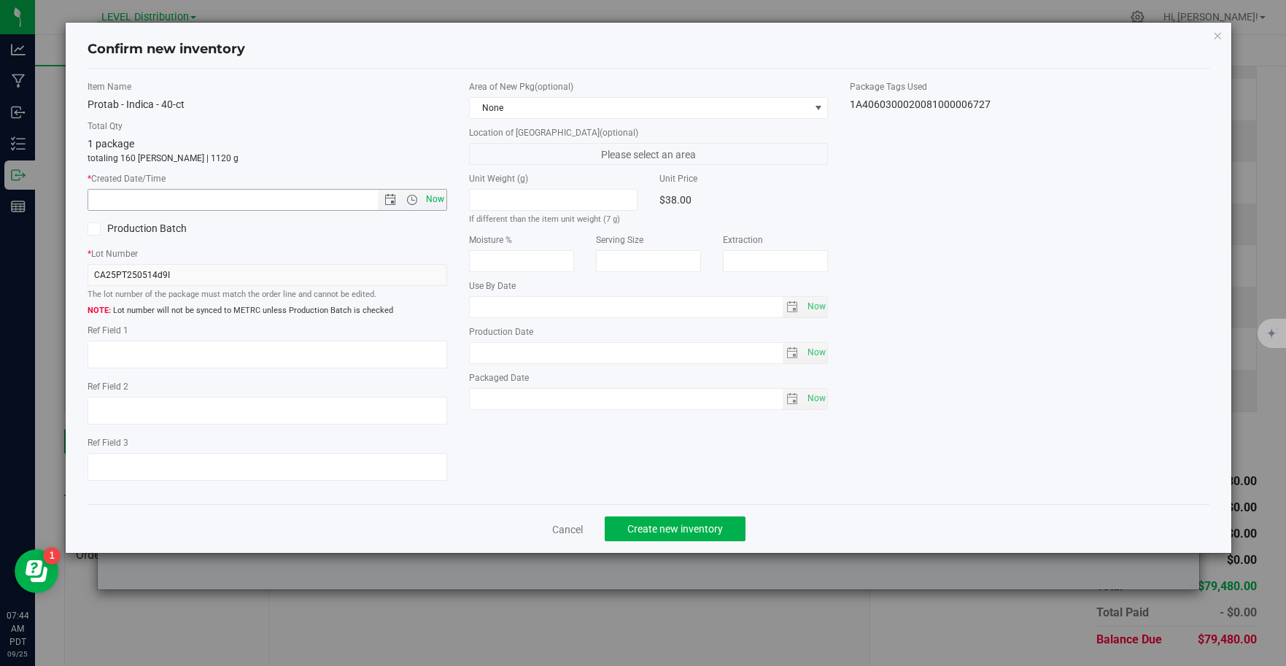
click at [432, 202] on span "Now" at bounding box center [434, 199] width 25 height 21
type input "9/25/2025 7:44 AM"
click at [134, 356] on textarea at bounding box center [268, 355] width 360 height 28
type textarea "CA25PT250514D9I"
click at [695, 529] on span "Create new inventory" at bounding box center [675, 529] width 96 height 12
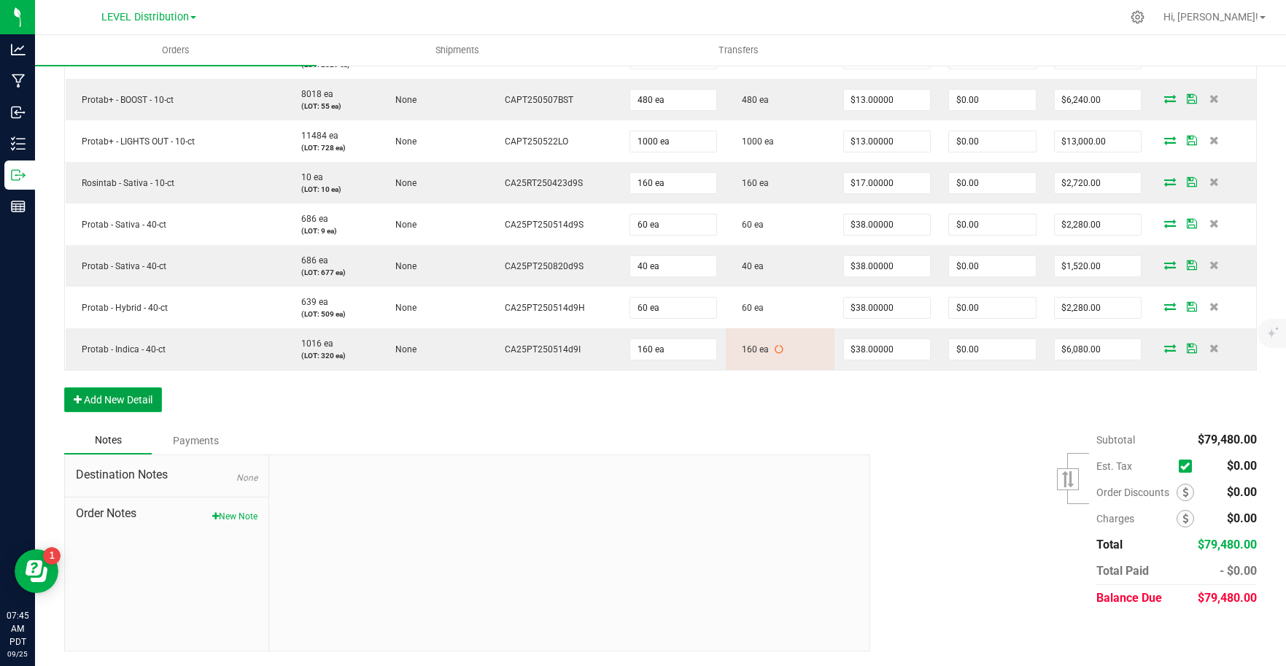
click at [144, 404] on button "Add New Detail" at bounding box center [113, 399] width 98 height 25
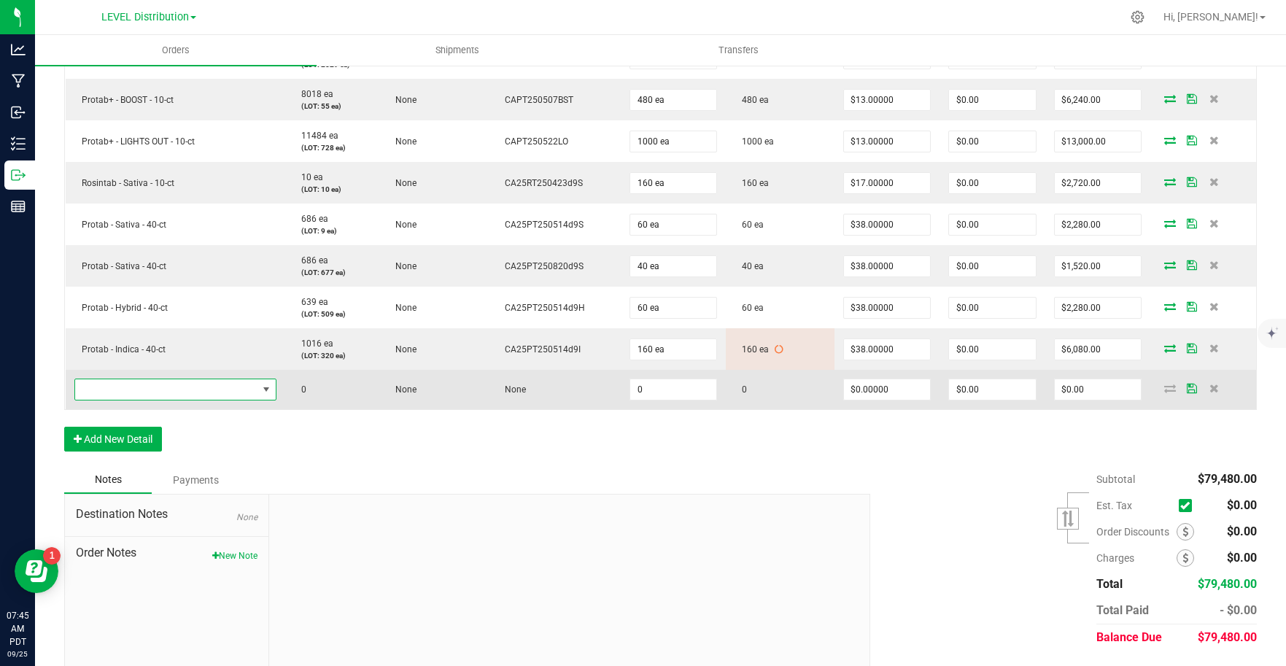
click at [152, 389] on span "NO DATA FOUND" at bounding box center [166, 389] width 182 height 20
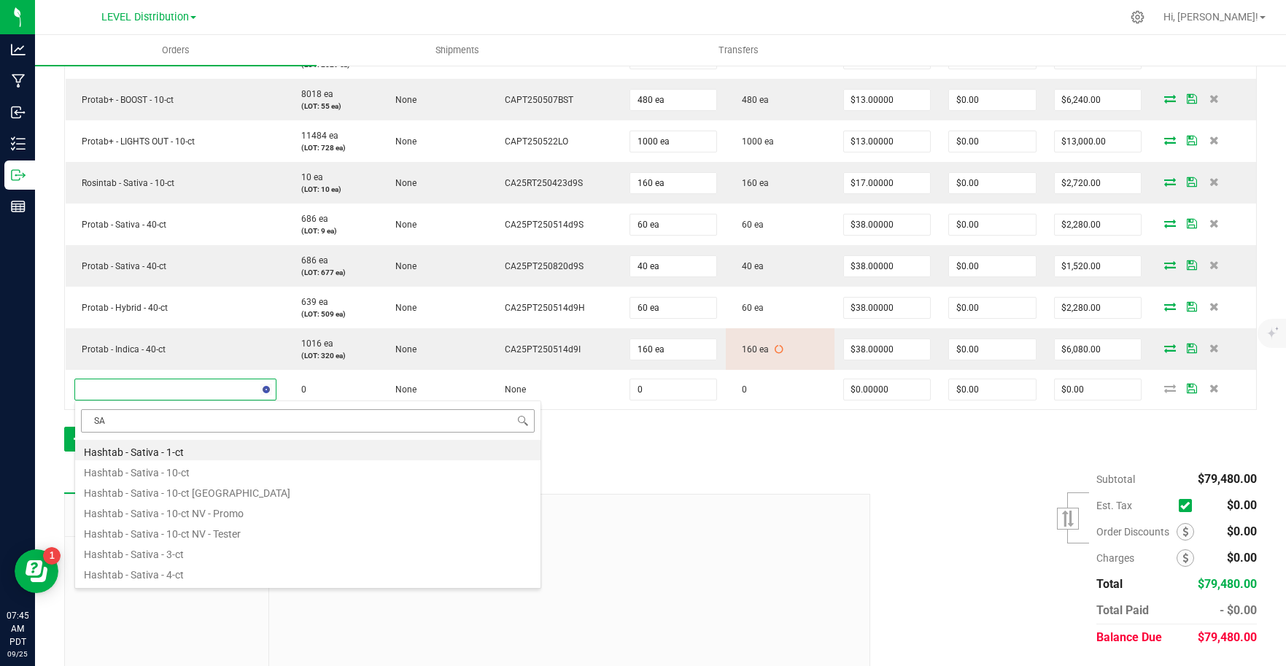
type input "S"
type input "PROTAB - SATIVA"
click at [249, 492] on li "Protab - Sativa - 10-ct" at bounding box center [307, 491] width 465 height 20
type input "0 ea"
type input "$13.00000"
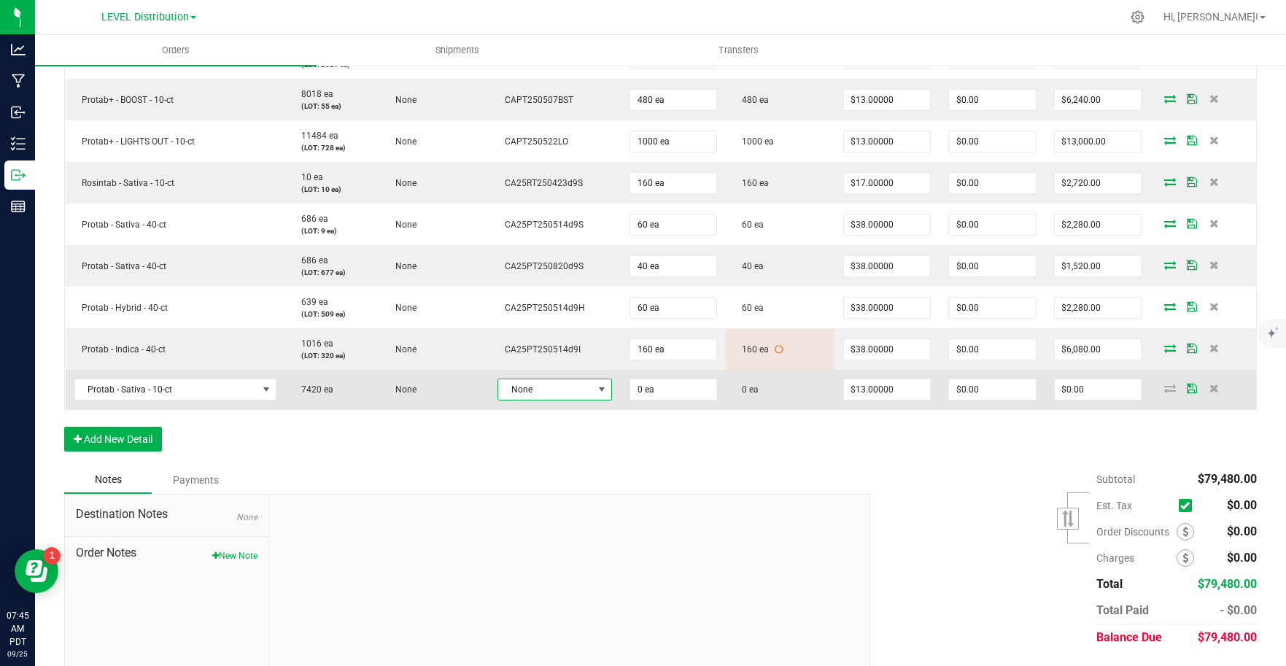
click at [575, 384] on span "None" at bounding box center [545, 389] width 95 height 20
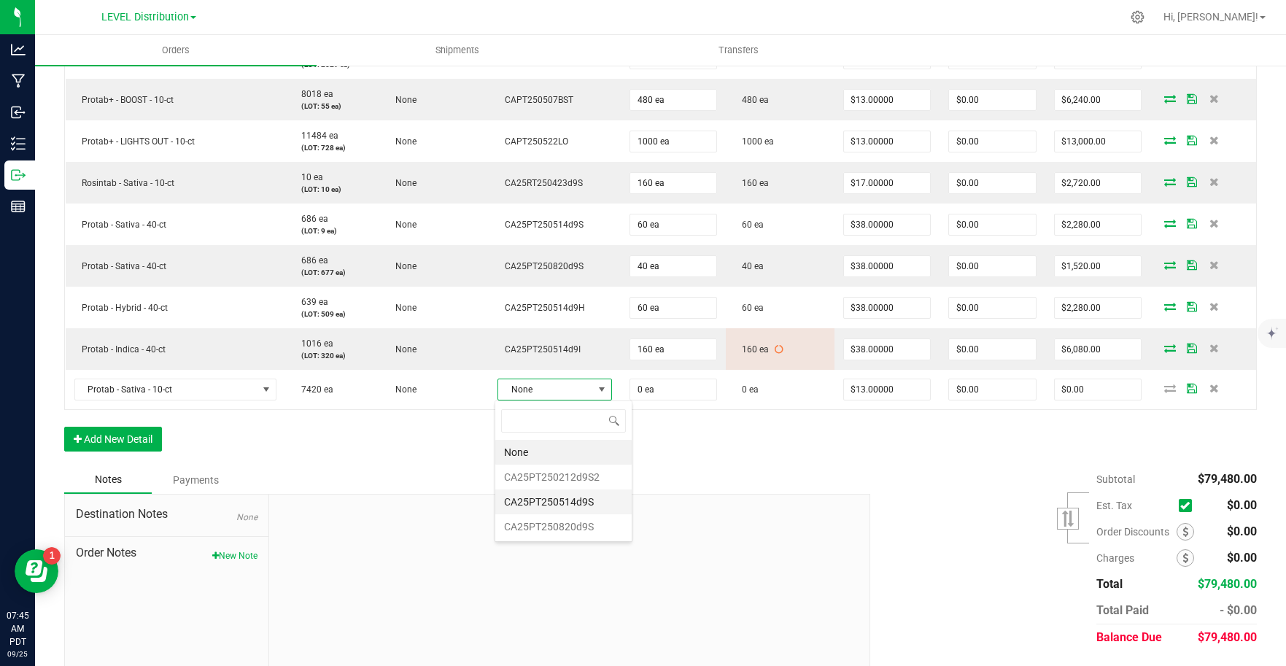
click at [594, 503] on li "CA25PT250514d9S" at bounding box center [563, 501] width 136 height 25
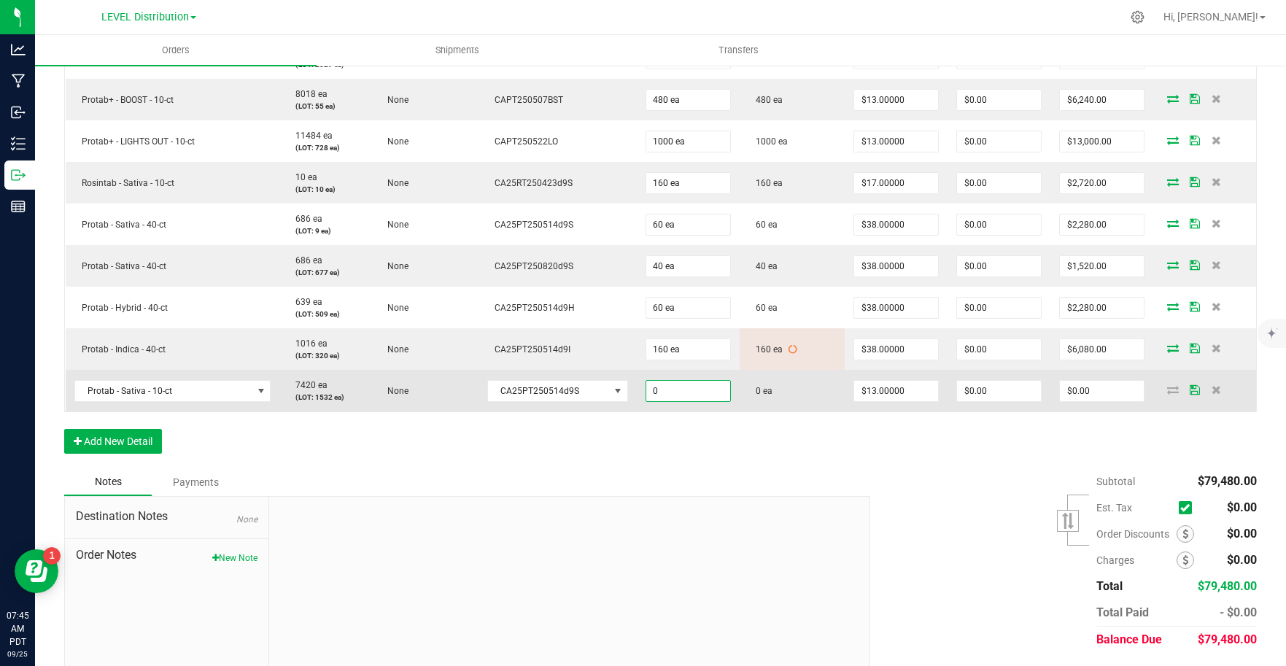
click at [701, 394] on input "0" at bounding box center [688, 391] width 84 height 20
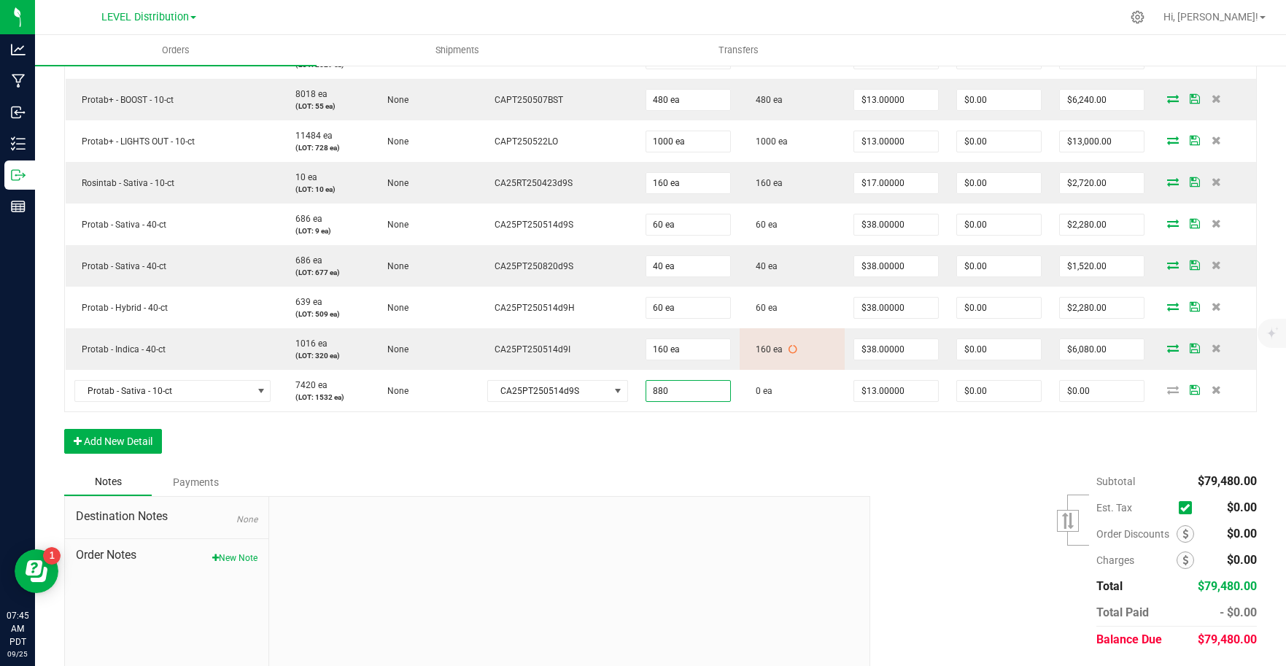
type input "880 ea"
type input "$11,440.00"
click at [793, 451] on div "Order Details Print All Labels Item Sellable Strain Lot Number Qty Ordered Qty …" at bounding box center [660, 95] width 1192 height 745
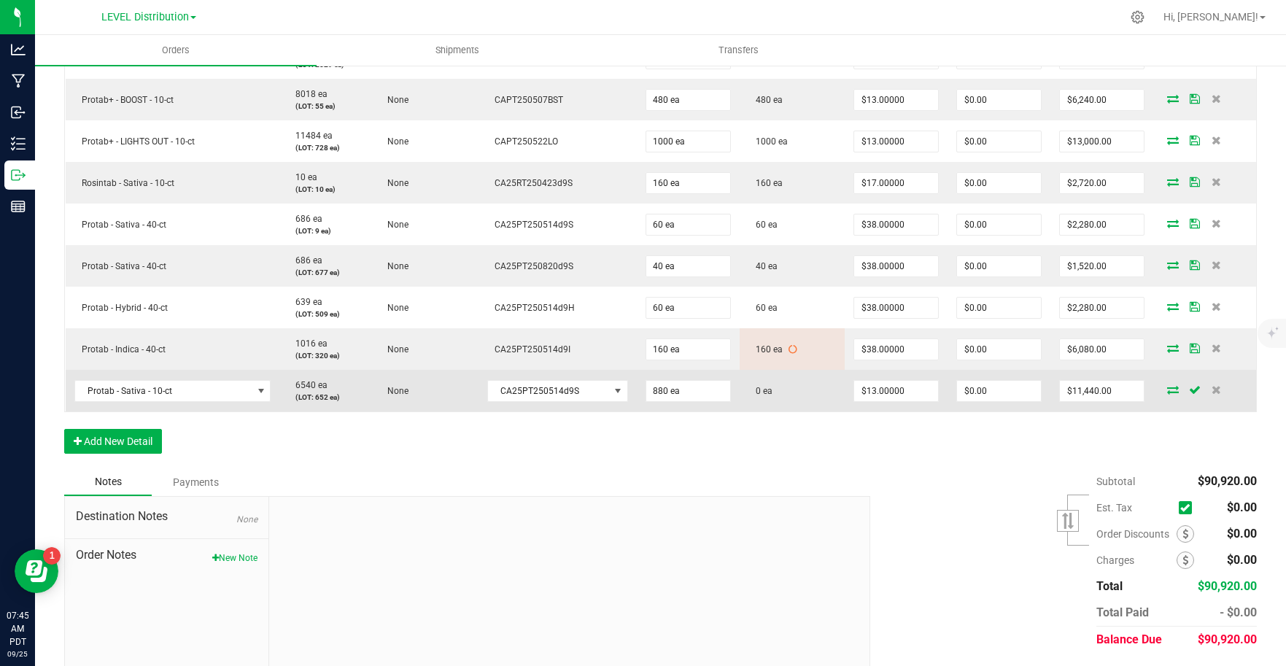
click at [1167, 392] on icon at bounding box center [1173, 389] width 12 height 9
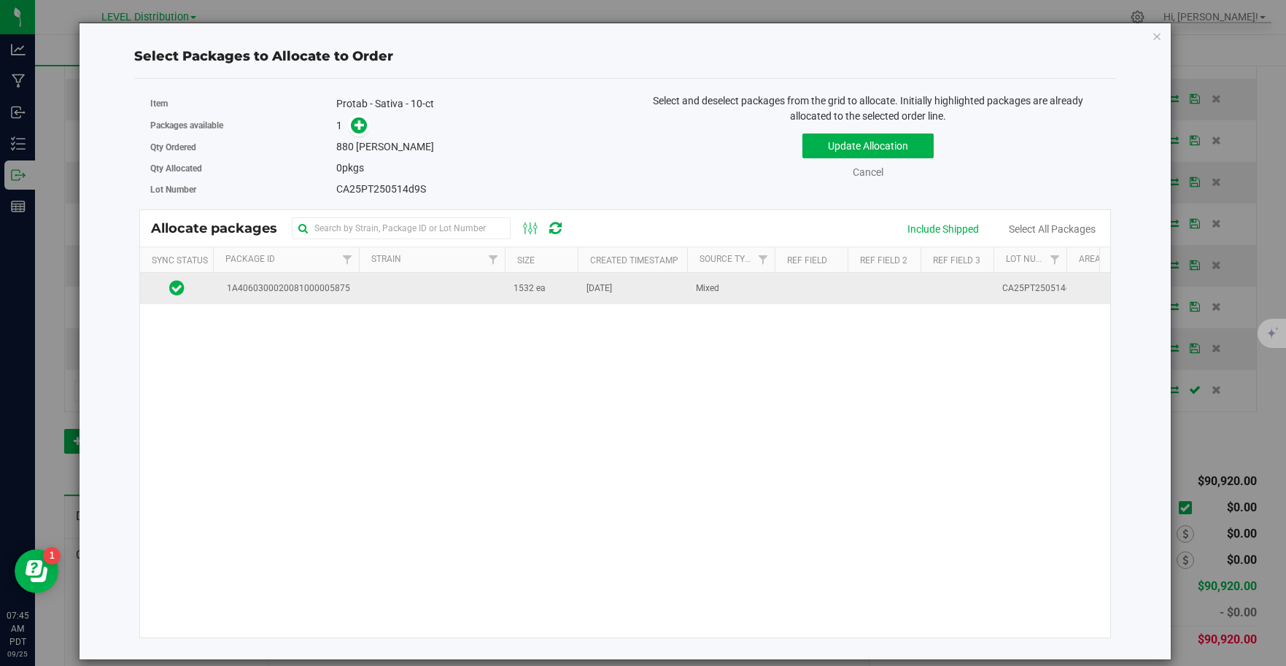
click at [381, 291] on td at bounding box center [432, 288] width 146 height 31
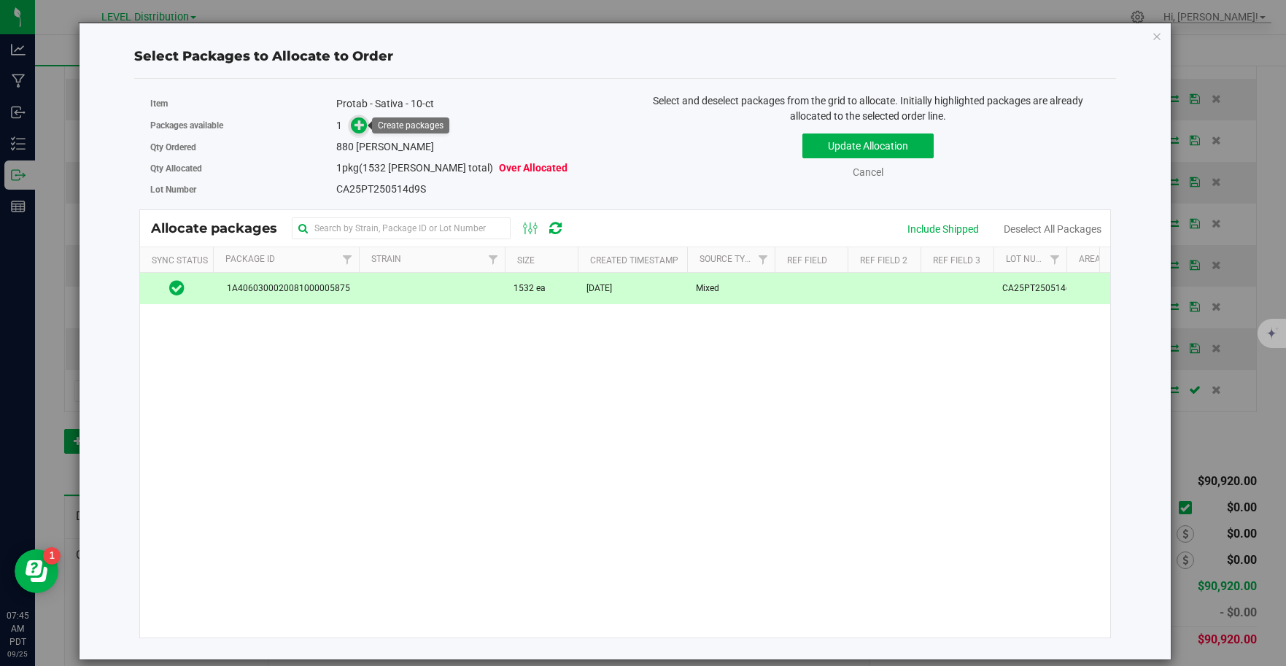
click at [363, 128] on icon at bounding box center [359, 125] width 10 height 10
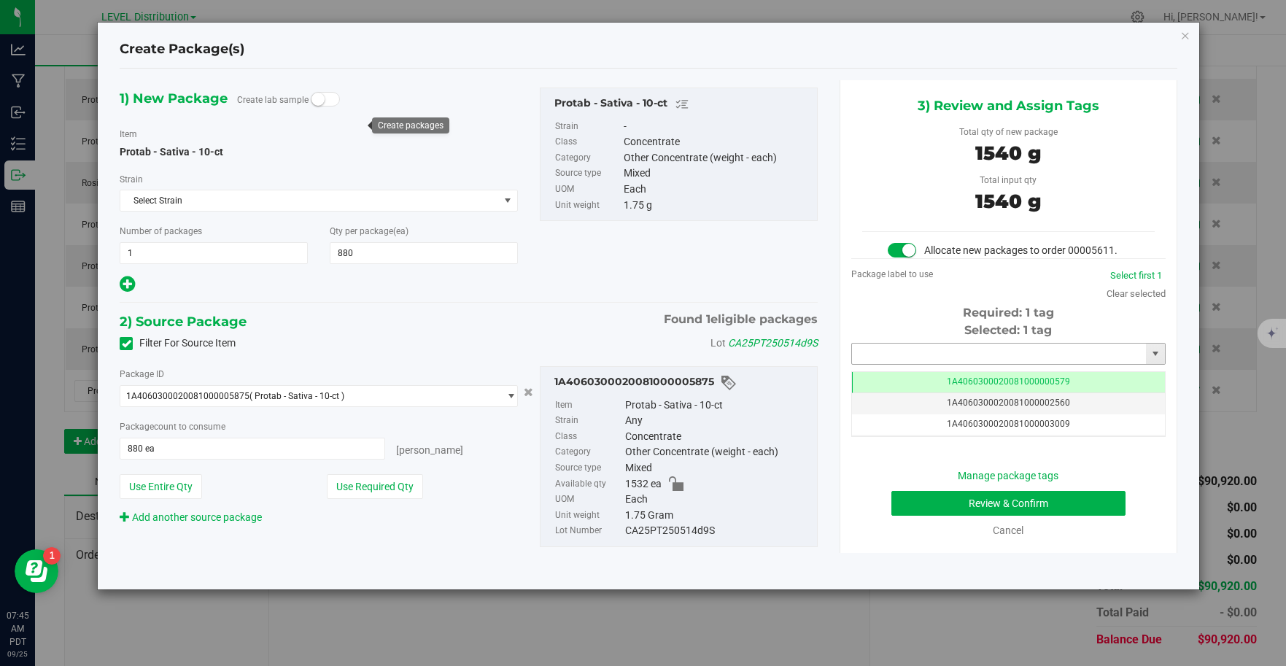
click at [1041, 354] on input "text" at bounding box center [999, 353] width 295 height 20
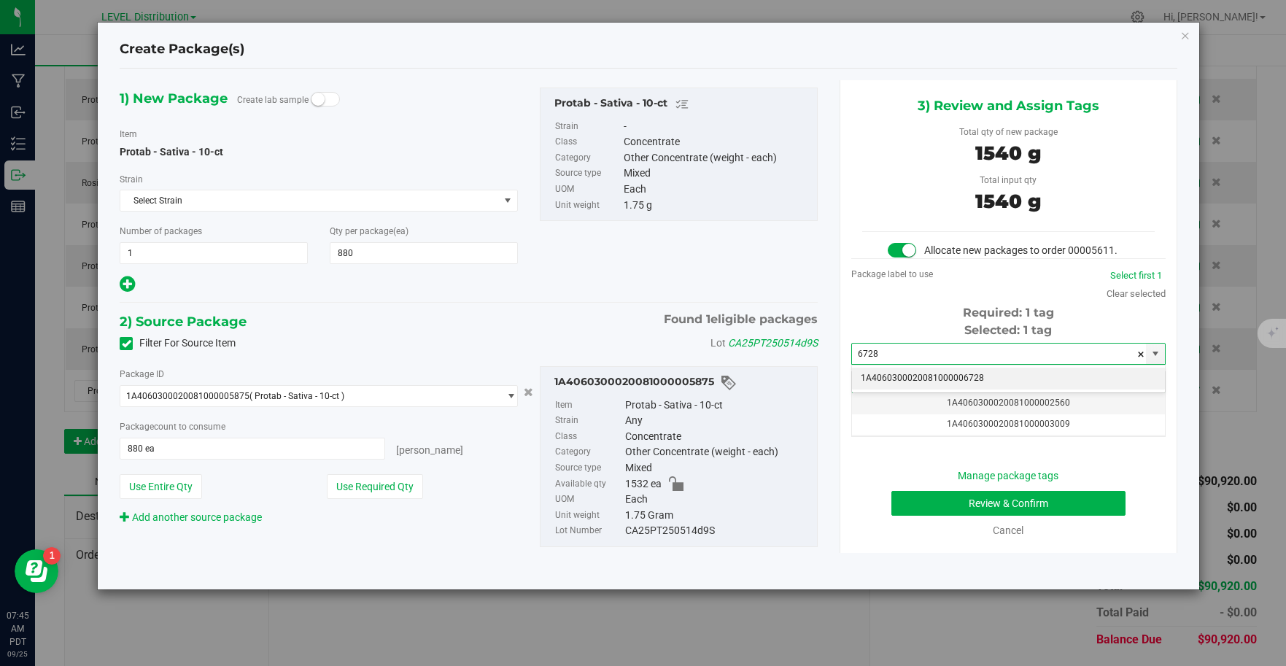
click at [1013, 384] on li "1A4060300020081000006728" at bounding box center [1008, 379] width 313 height 22
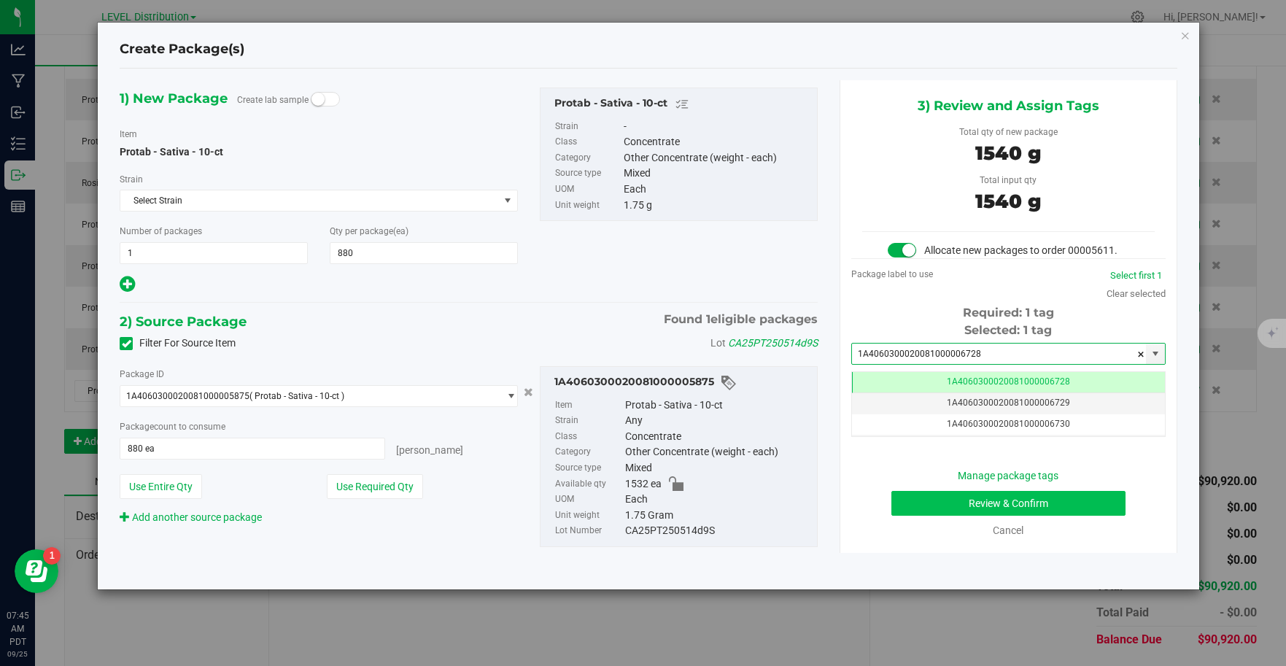
type input "1A4060300020081000006728"
click at [1084, 510] on button "Review & Confirm" at bounding box center [1008, 503] width 234 height 25
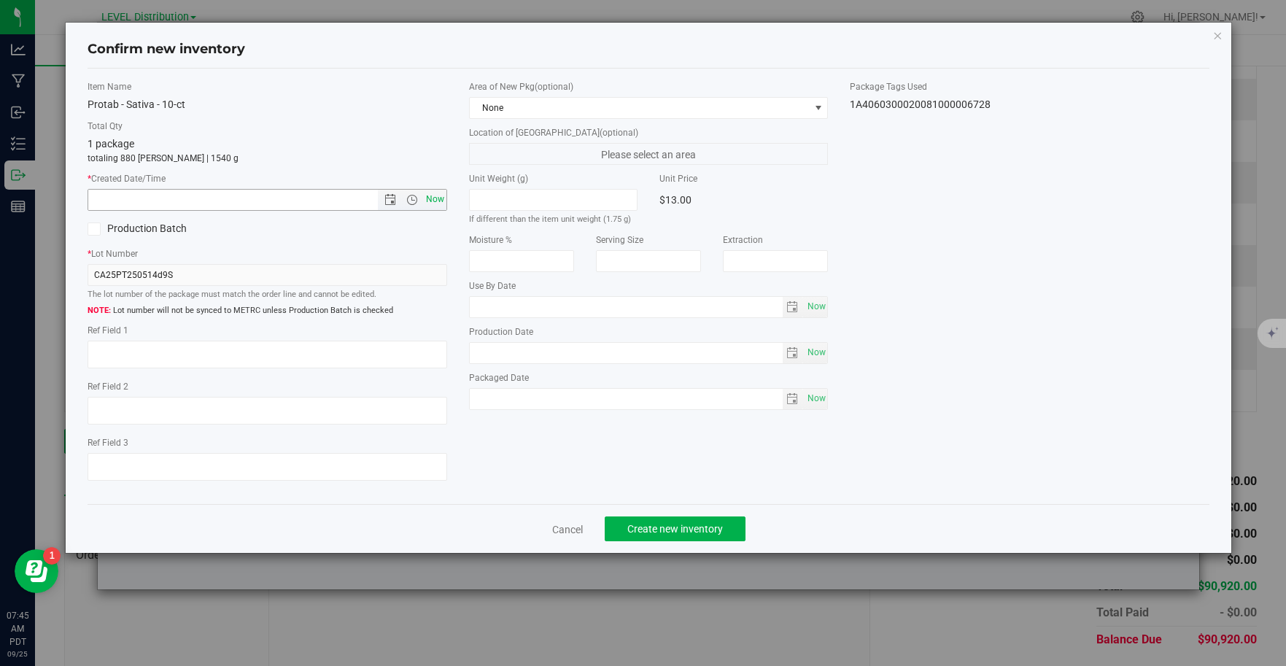
click at [435, 203] on span "Now" at bounding box center [434, 199] width 25 height 21
type input "9/25/2025 7:45 AM"
click at [141, 357] on textarea at bounding box center [268, 355] width 360 height 28
type textarea "CA25PT250514D9S"
click at [726, 530] on button "Create new inventory" at bounding box center [675, 528] width 141 height 25
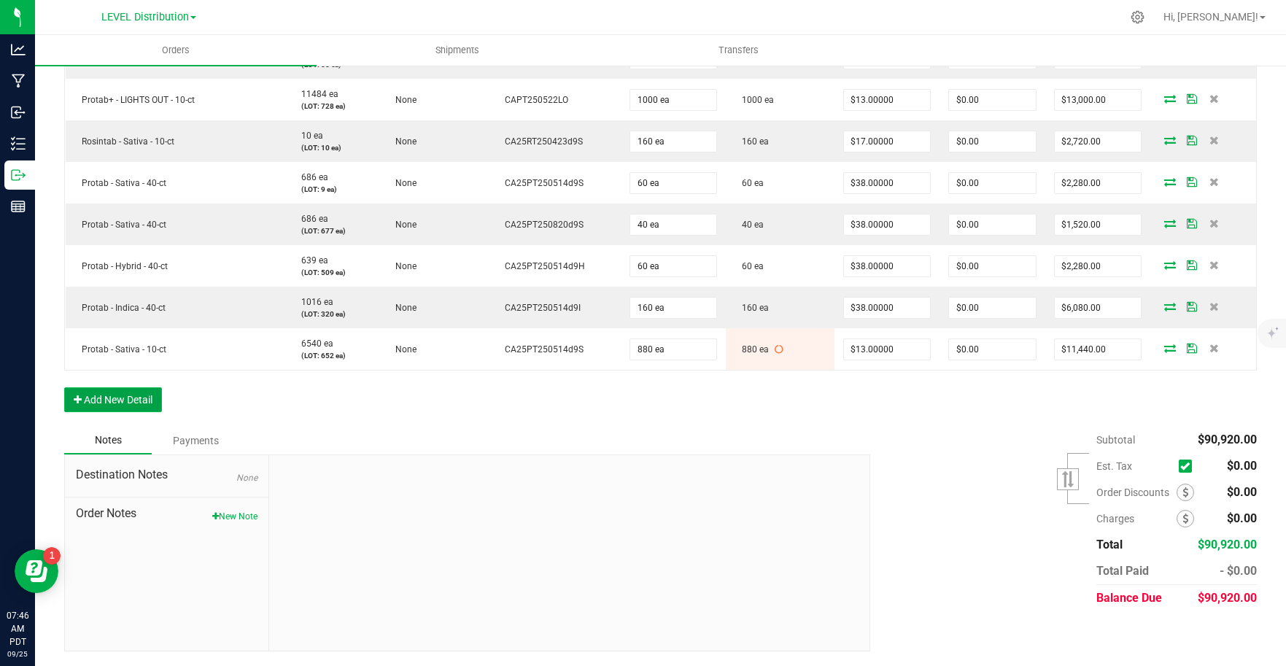
click at [136, 405] on button "Add New Detail" at bounding box center [113, 399] width 98 height 25
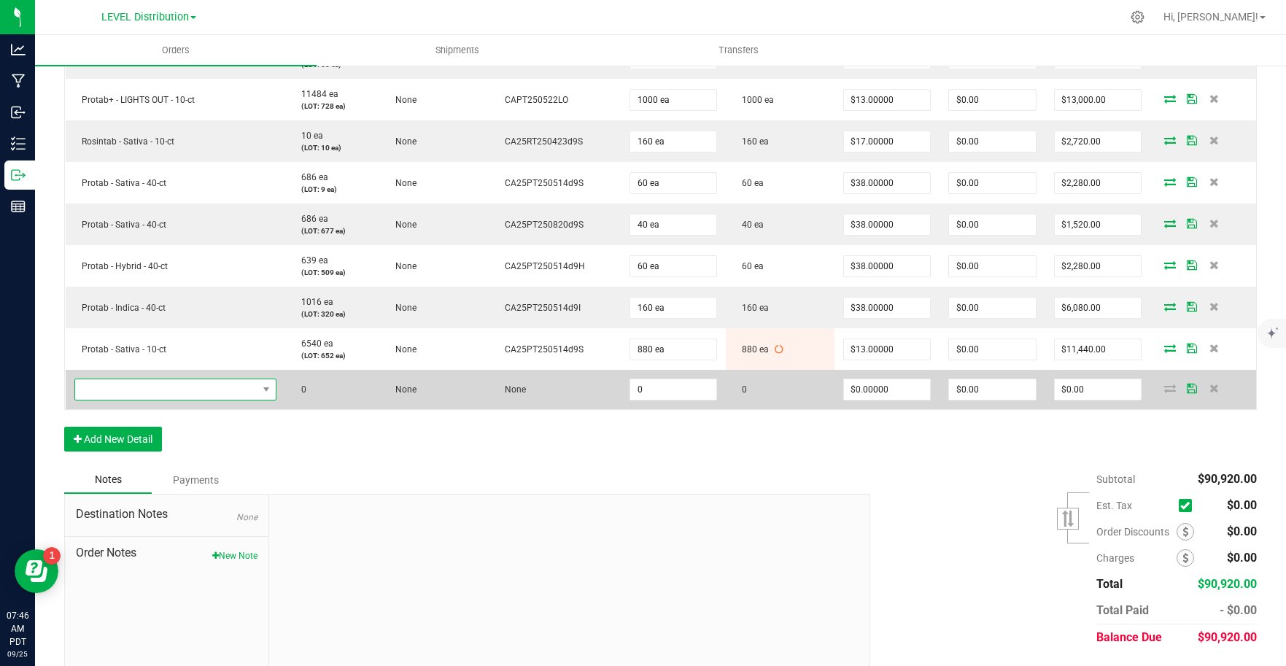
click at [160, 392] on span "NO DATA FOUND" at bounding box center [166, 389] width 182 height 20
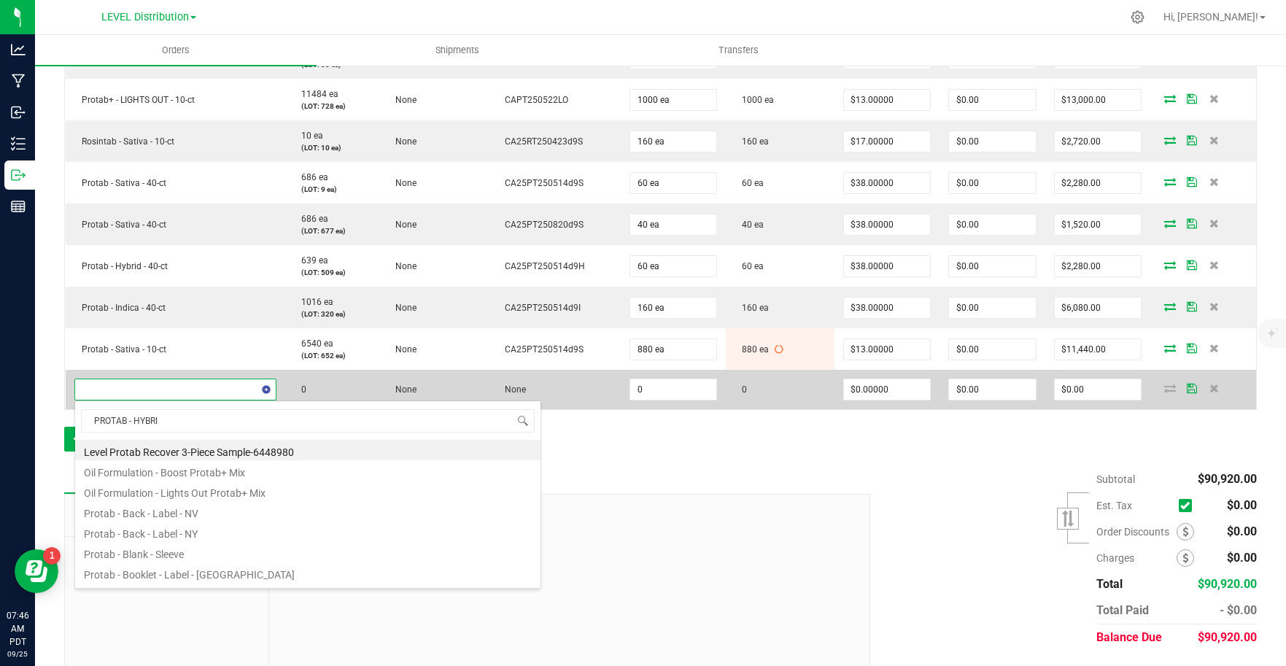
type input "PROTAB - HYBRID"
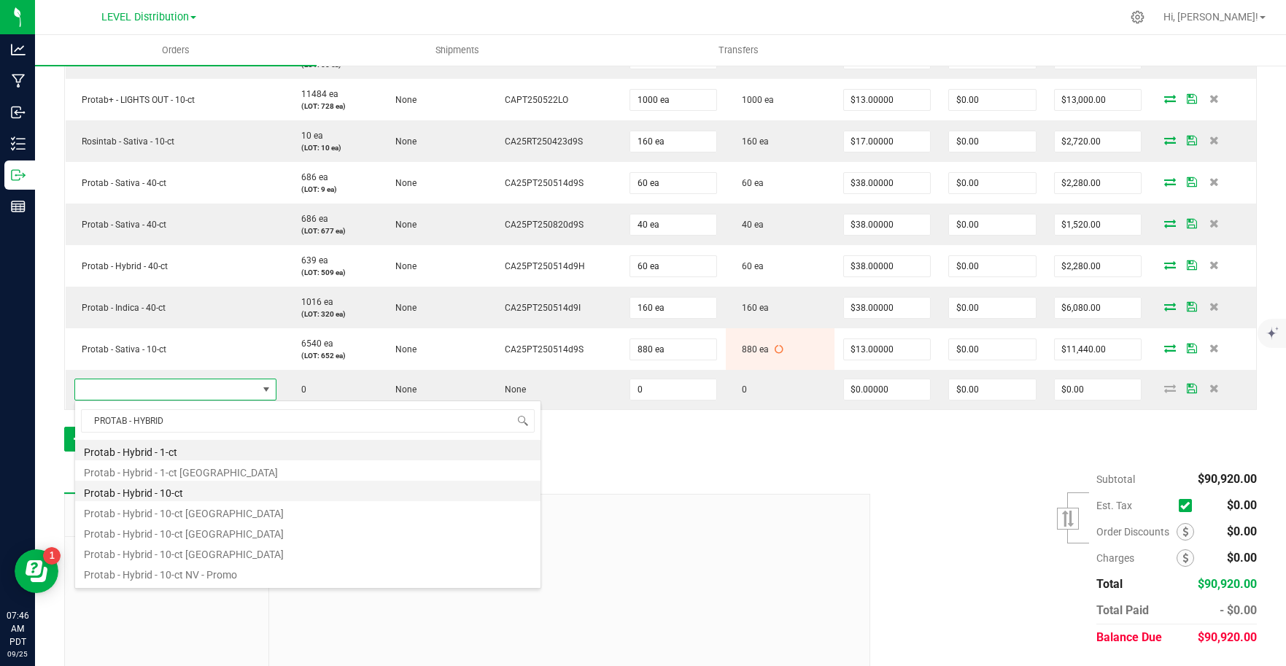
click at [223, 487] on li "Protab - Hybrid - 10-ct" at bounding box center [307, 491] width 465 height 20
type input "0 ea"
type input "$13.00000"
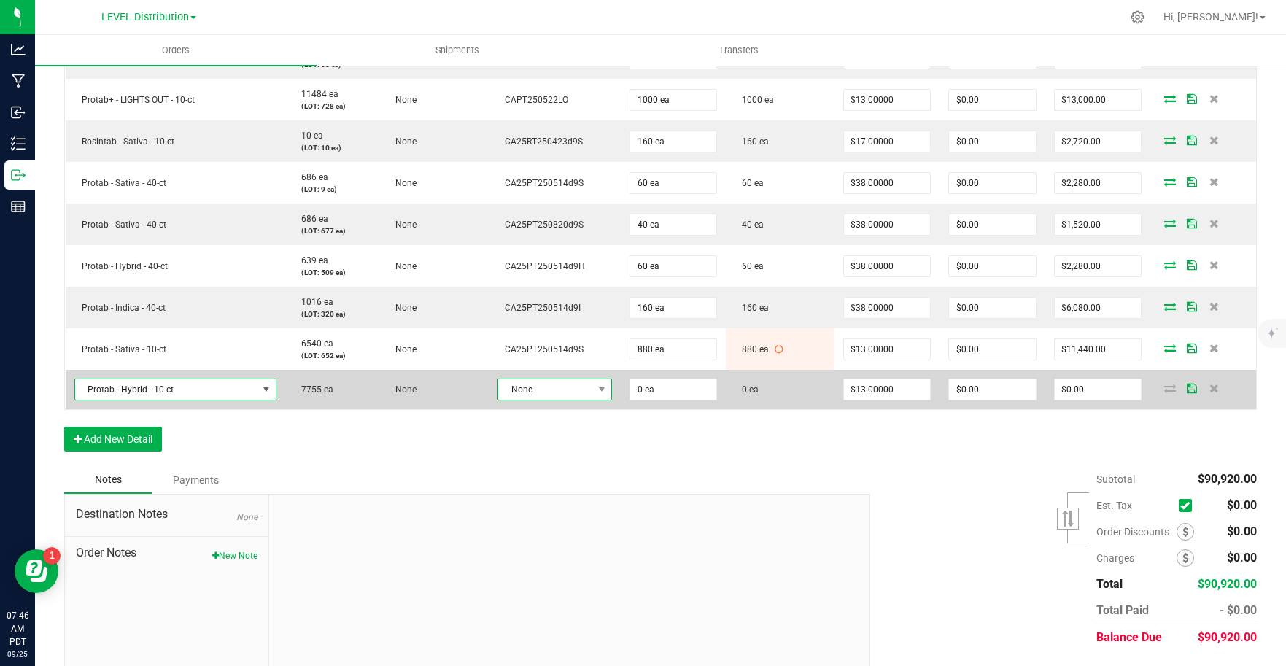
click at [578, 395] on span "None" at bounding box center [545, 389] width 95 height 20
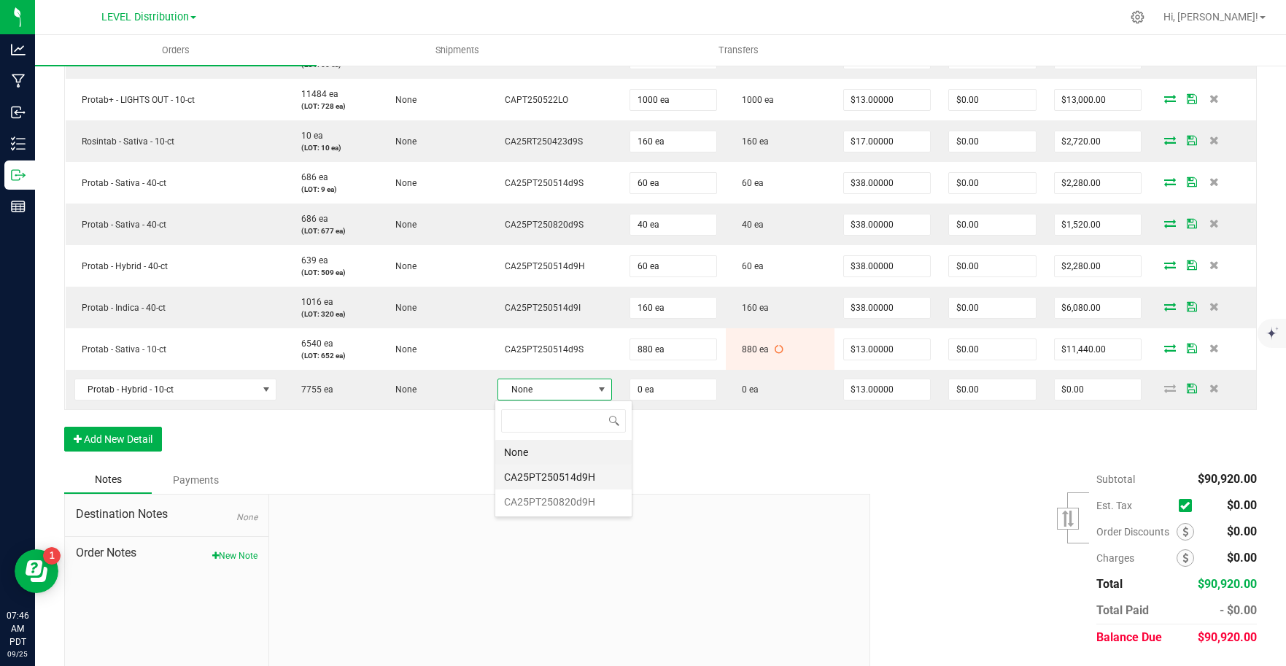
click at [598, 478] on li "CA25PT250514d9H" at bounding box center [563, 477] width 136 height 25
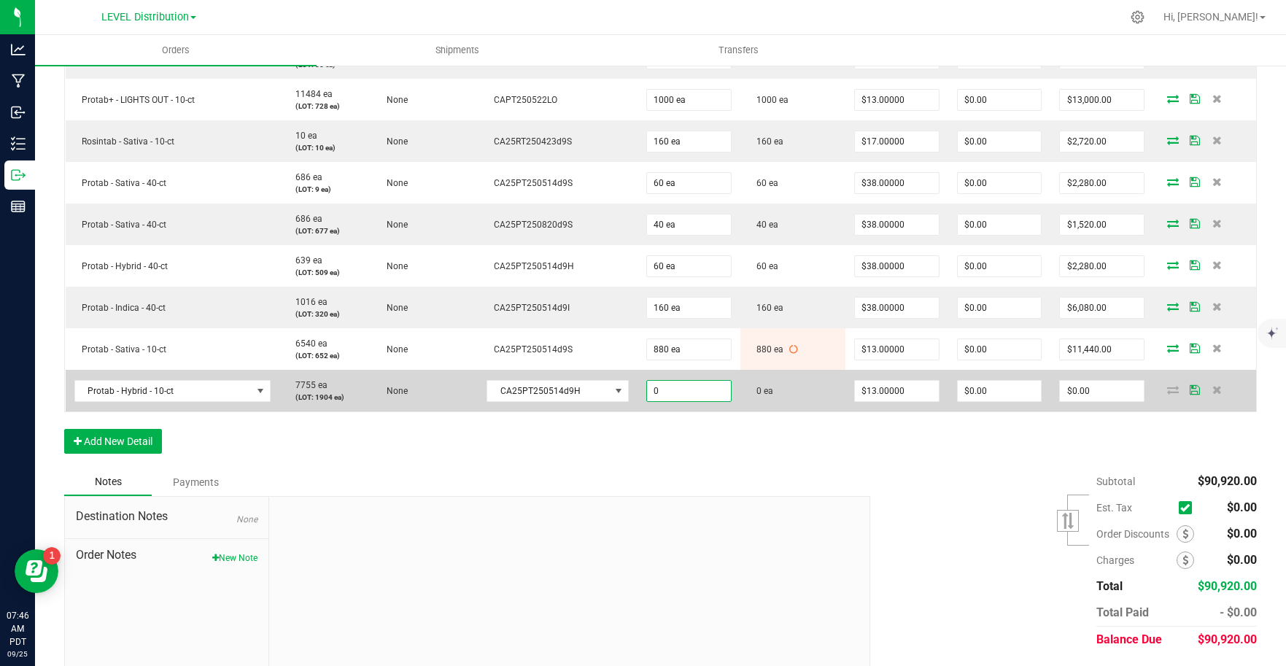
click at [695, 397] on input "0" at bounding box center [689, 391] width 84 height 20
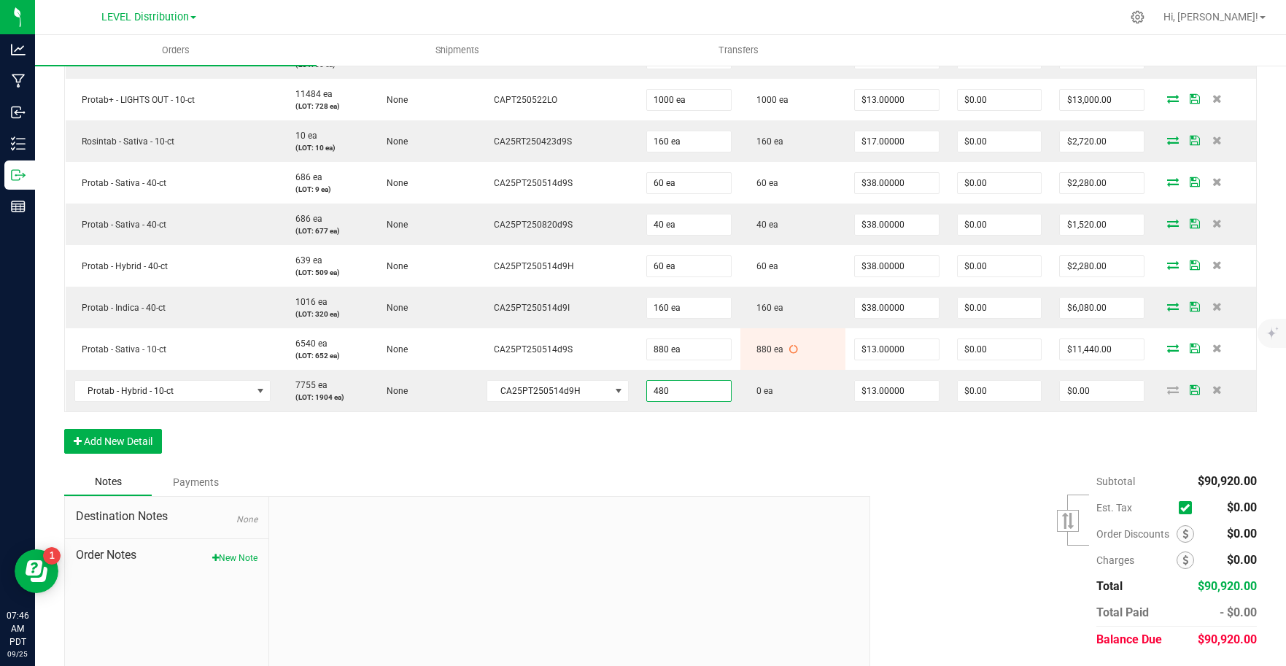
type input "480 ea"
type input "$6,240.00"
click at [815, 461] on div "Order Details Print All Labels Item Sellable Strain Lot Number Qty Ordered Qty …" at bounding box center [660, 74] width 1192 height 787
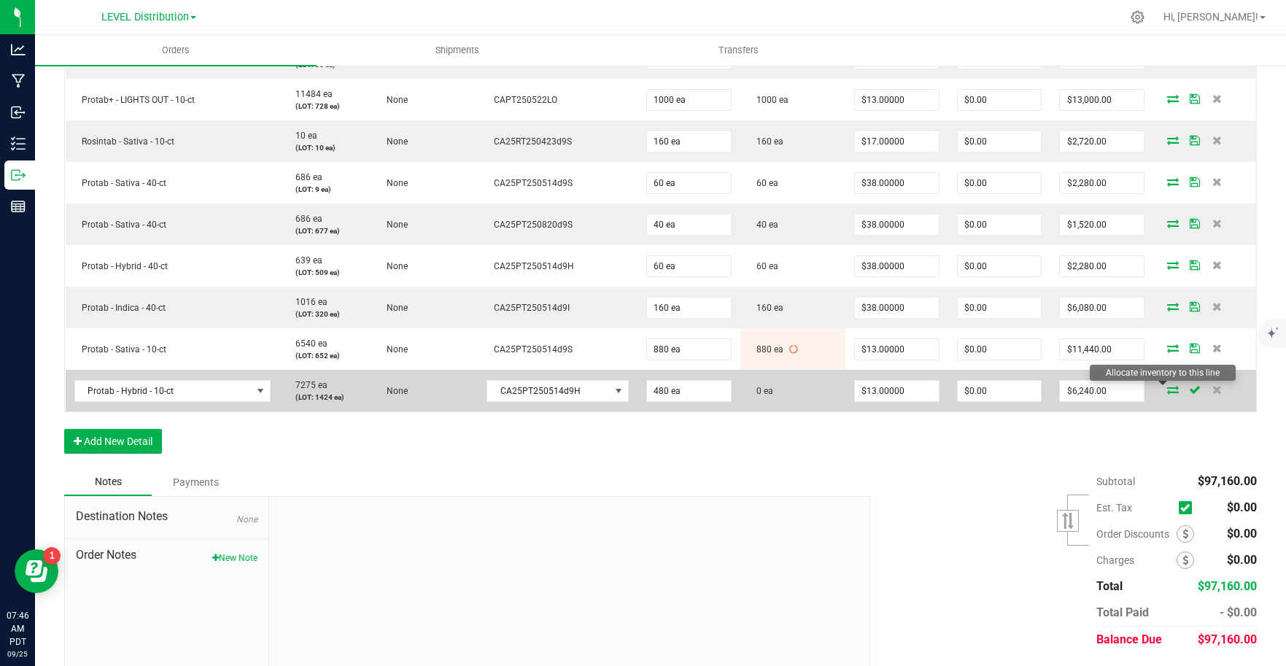
click at [1167, 392] on icon at bounding box center [1173, 389] width 12 height 9
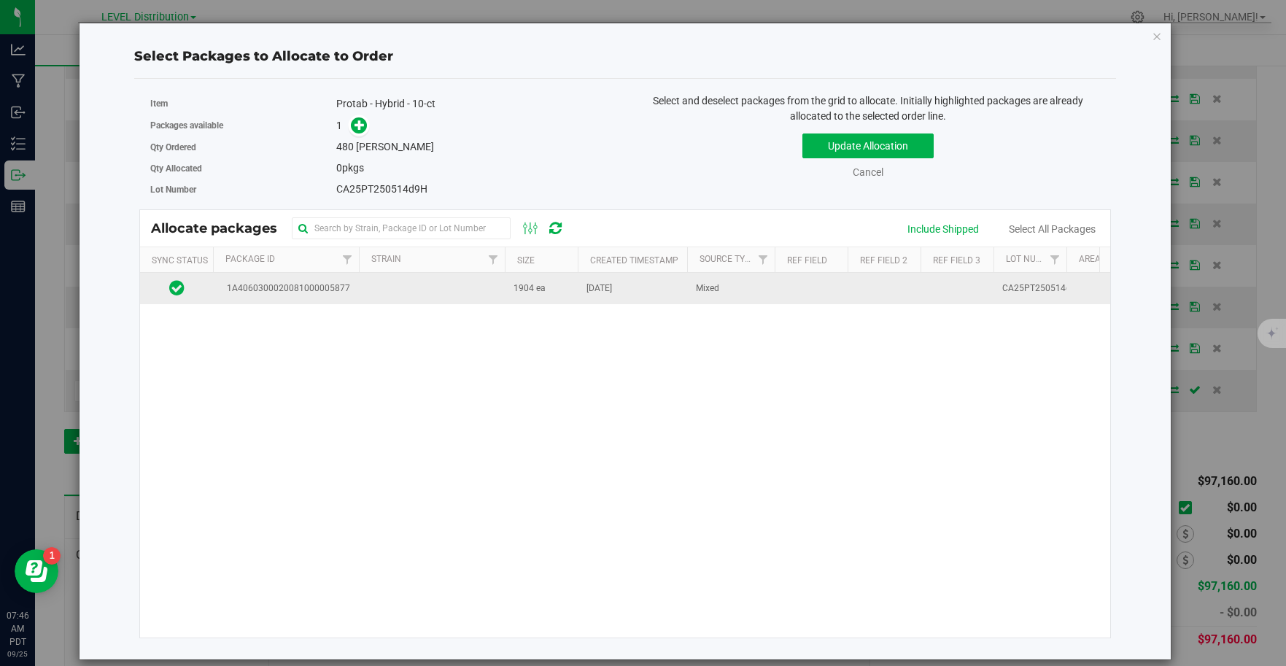
click at [345, 298] on td "1A4060300020081000005877" at bounding box center [286, 288] width 146 height 31
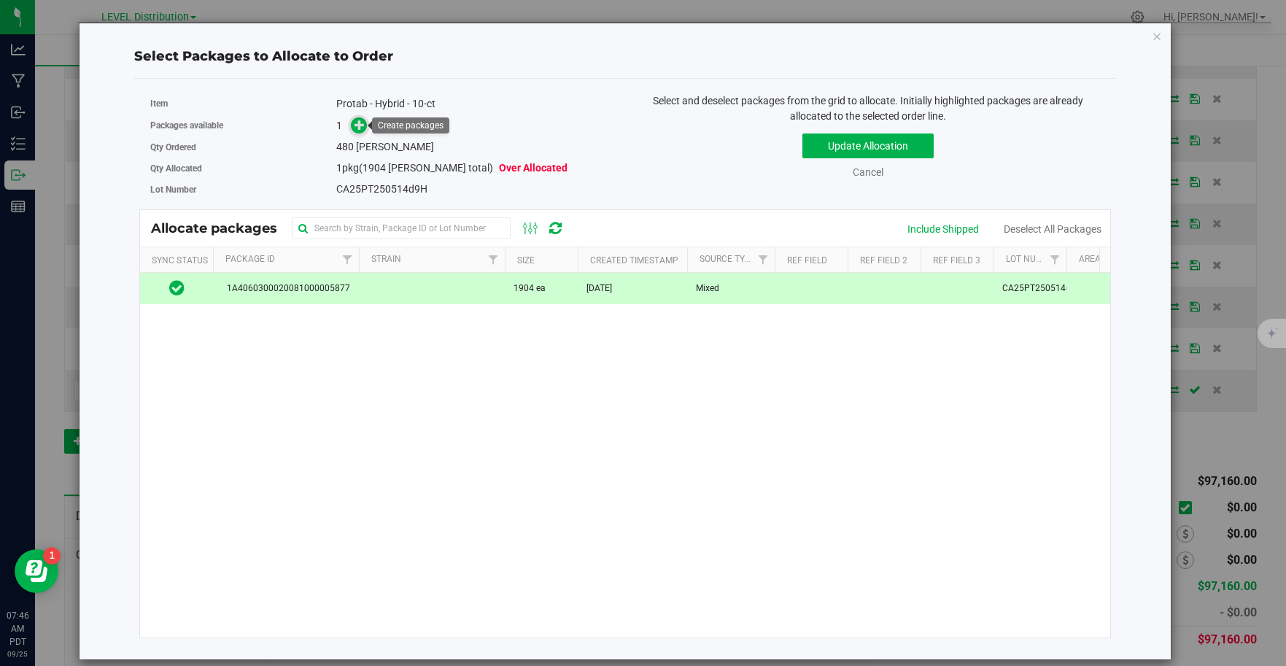
click at [357, 126] on icon at bounding box center [359, 125] width 10 height 10
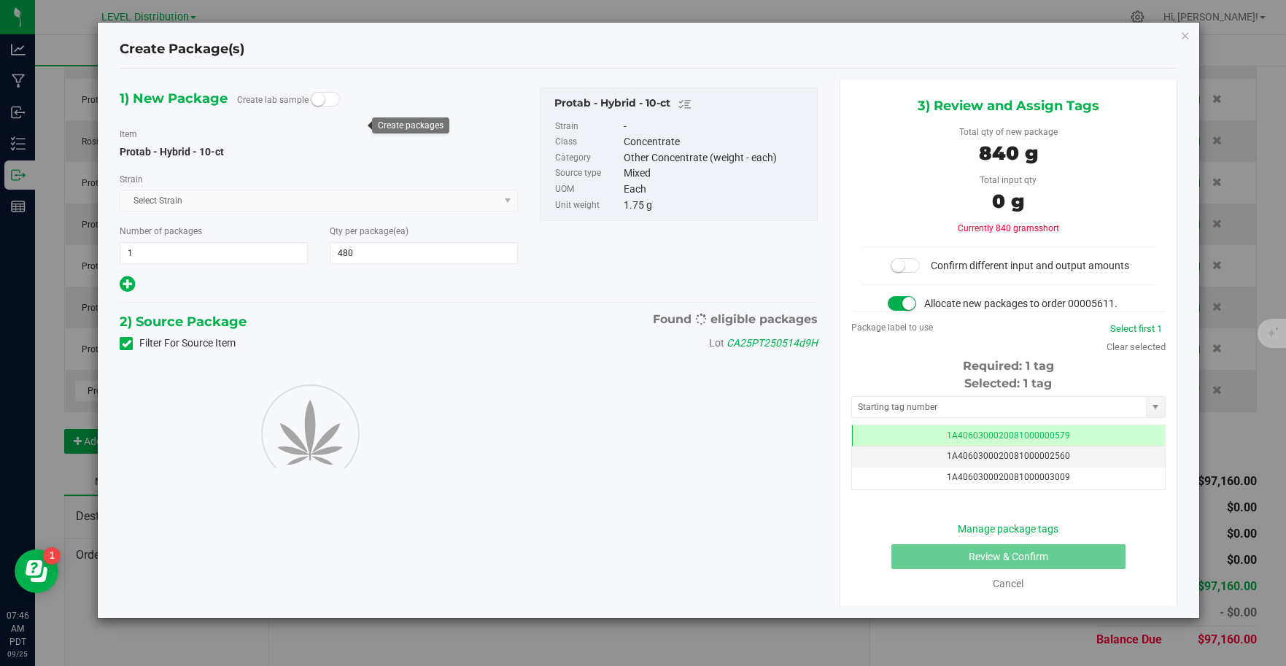
scroll to position [0, -1]
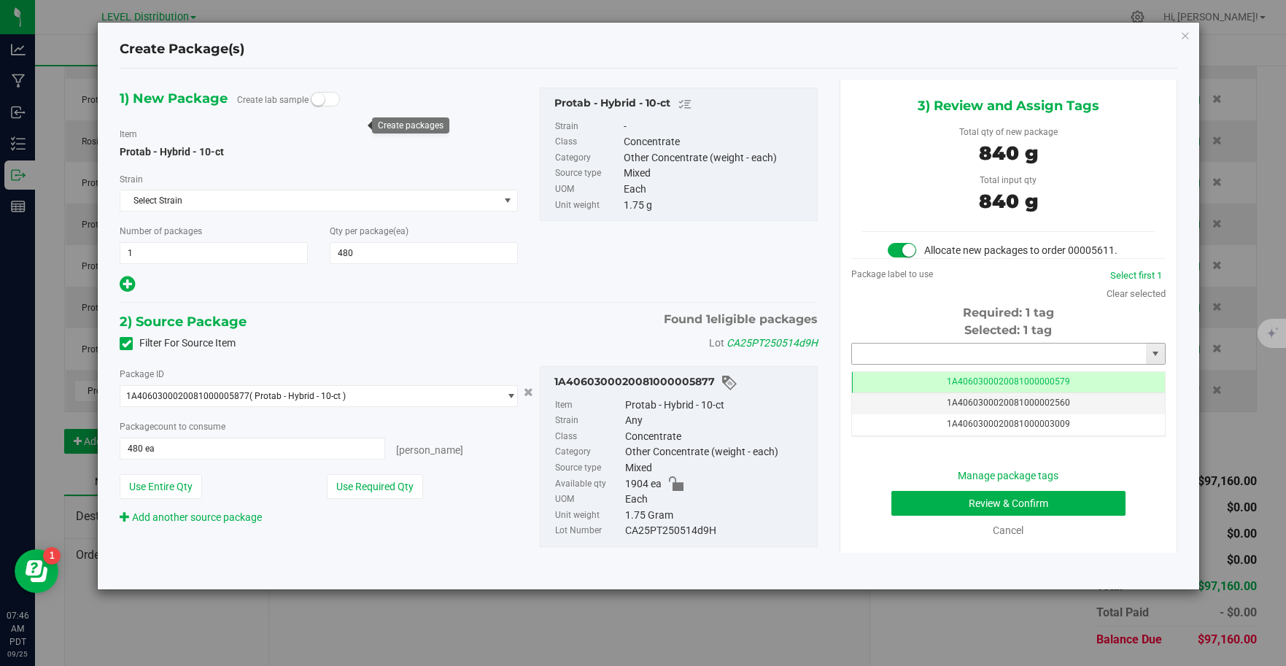
click at [925, 360] on input "text" at bounding box center [999, 353] width 295 height 20
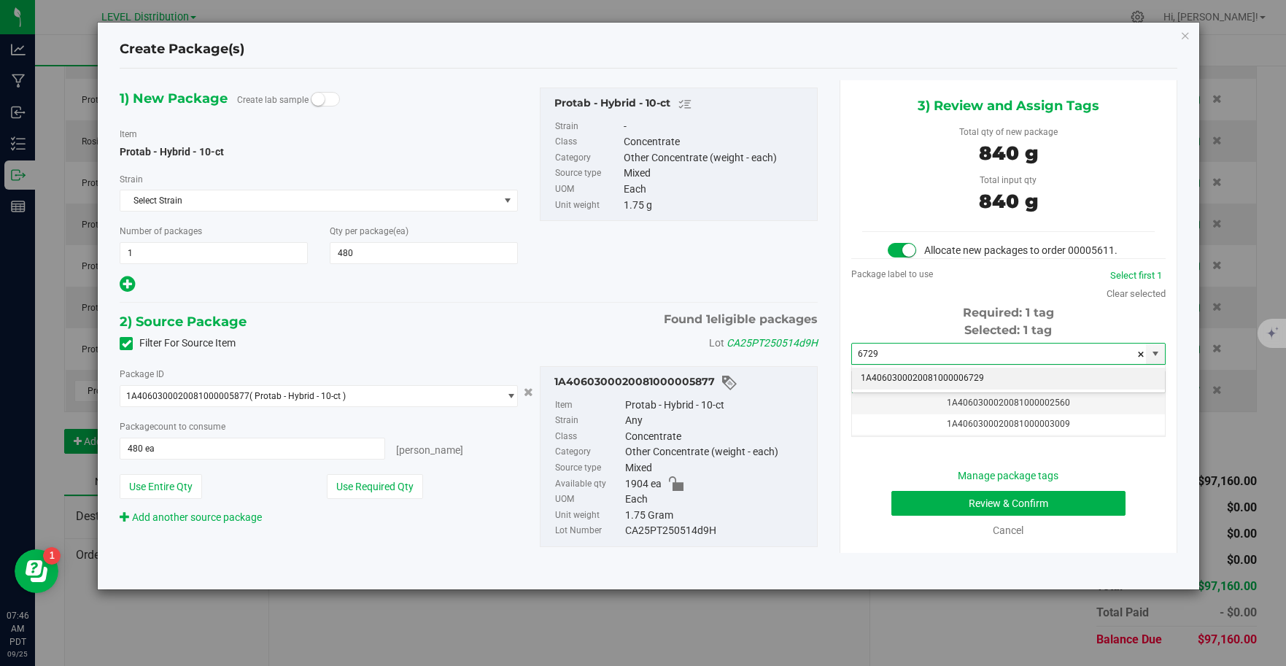
click at [988, 381] on li "1A4060300020081000006729" at bounding box center [1008, 379] width 313 height 22
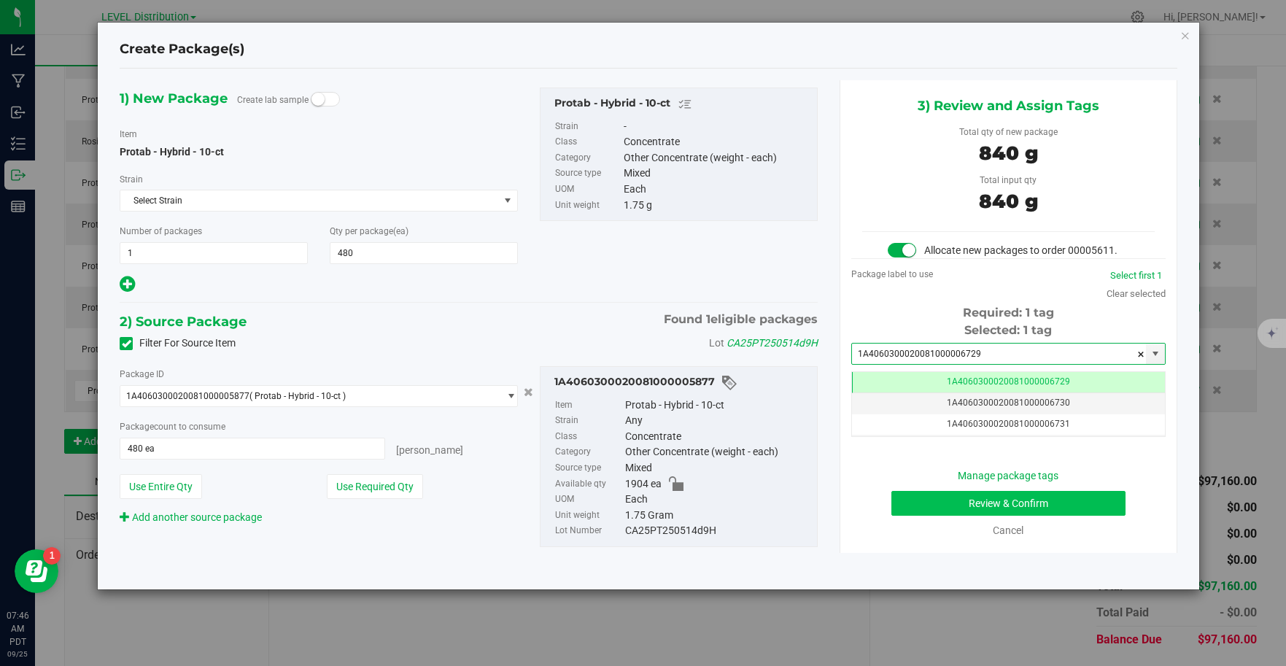
type input "1A4060300020081000006729"
click at [1067, 504] on button "Review & Confirm" at bounding box center [1008, 503] width 234 height 25
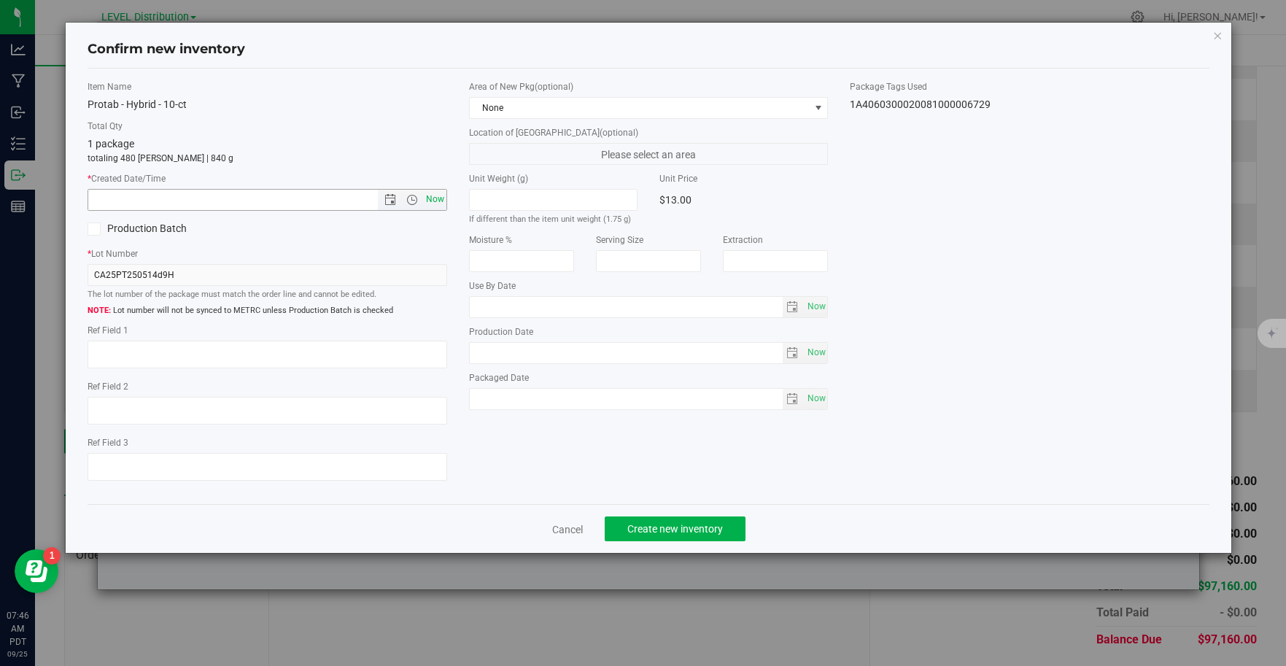
click at [435, 202] on span "Now" at bounding box center [434, 199] width 25 height 21
type input "[DATE] 7:46 AM"
click at [110, 356] on textarea at bounding box center [268, 355] width 360 height 28
type textarea "CA25PT250514D9H"
click at [721, 529] on span "Create new inventory" at bounding box center [675, 529] width 96 height 12
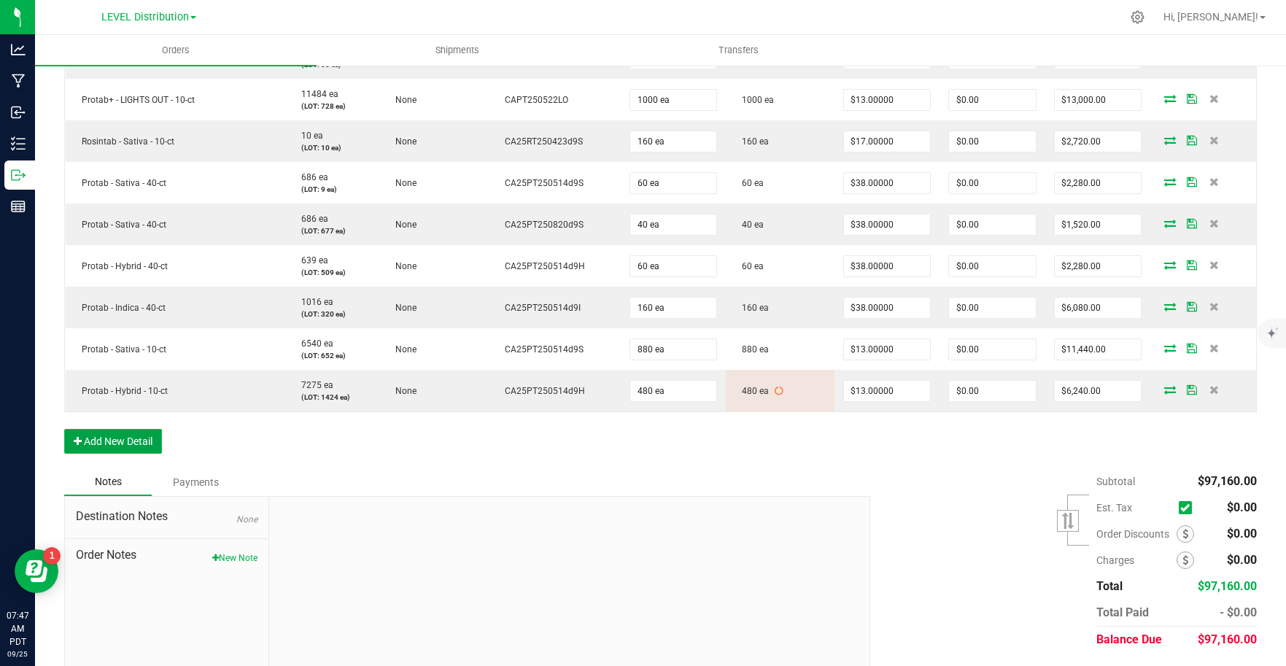
click at [138, 446] on button "Add New Detail" at bounding box center [113, 441] width 98 height 25
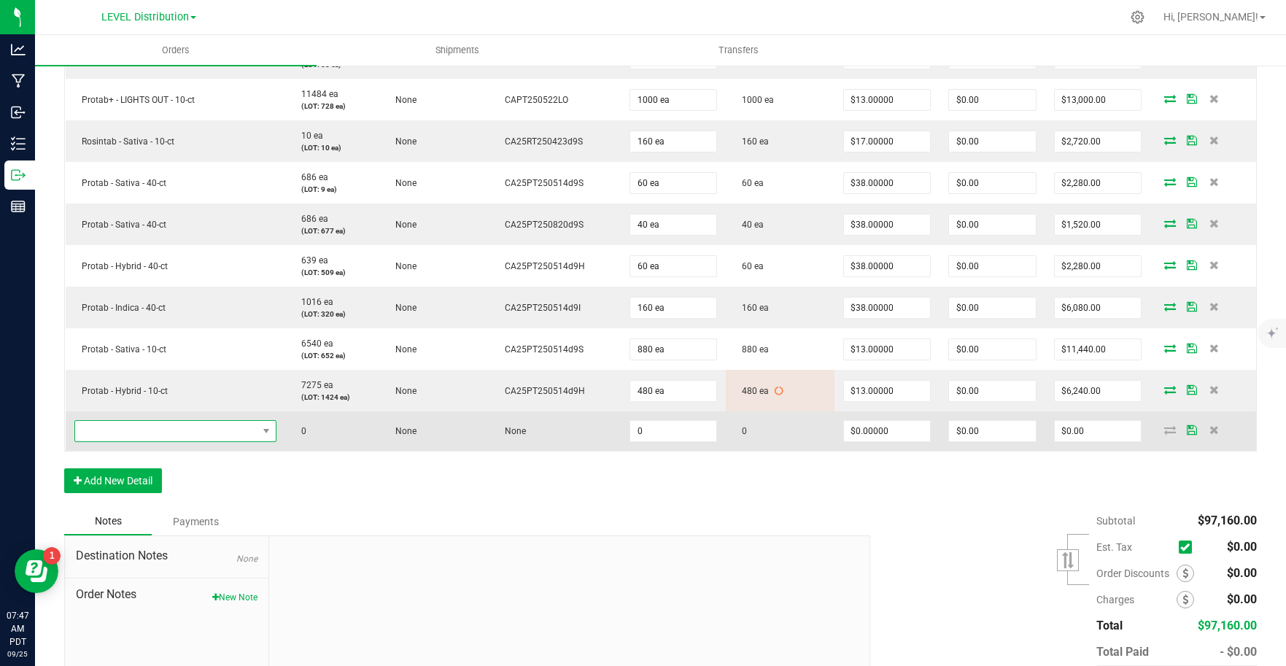
click at [163, 431] on span "NO DATA FOUND" at bounding box center [166, 431] width 182 height 20
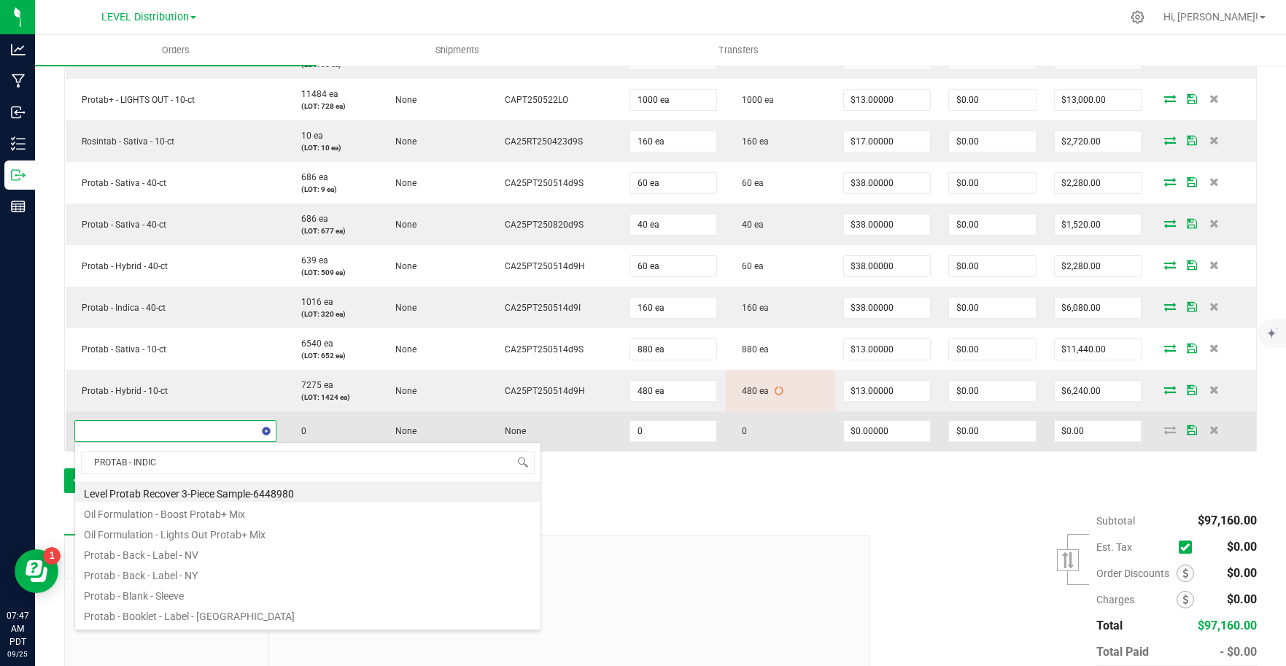
type input "PROTAB - INDICA"
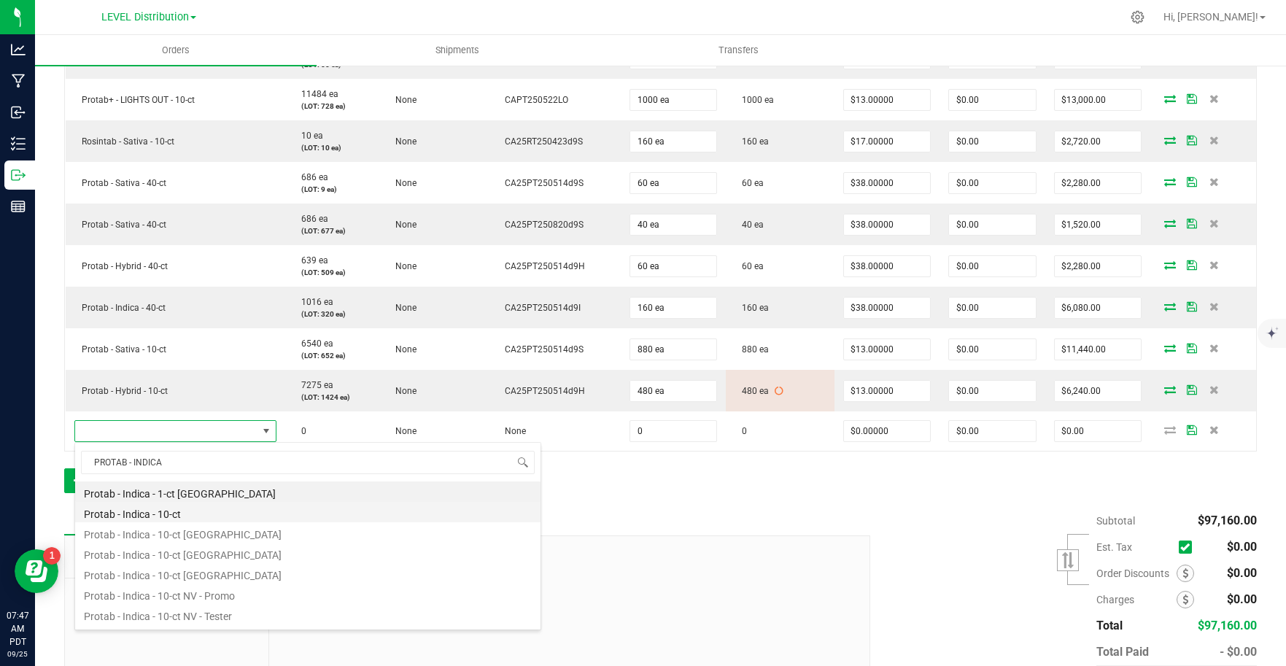
click at [209, 511] on li "Protab - Indica - 10-ct" at bounding box center [307, 512] width 465 height 20
type input "0 ea"
type input "$13.00000"
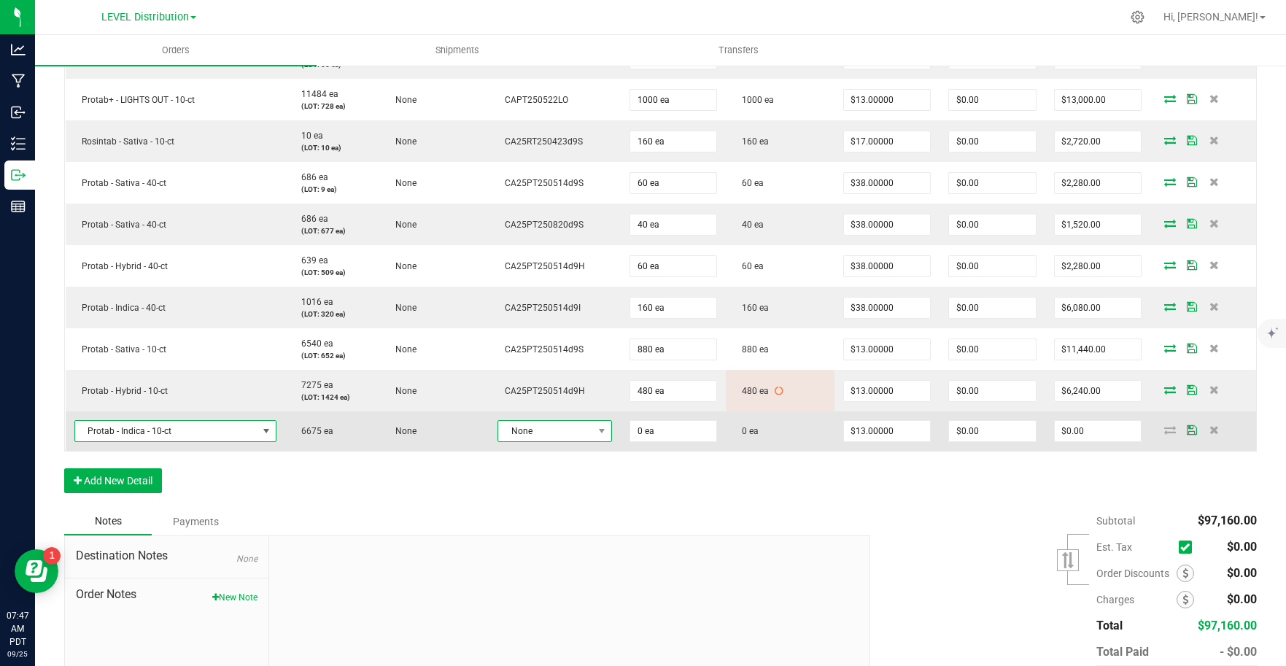
click at [560, 436] on span "None" at bounding box center [545, 431] width 95 height 20
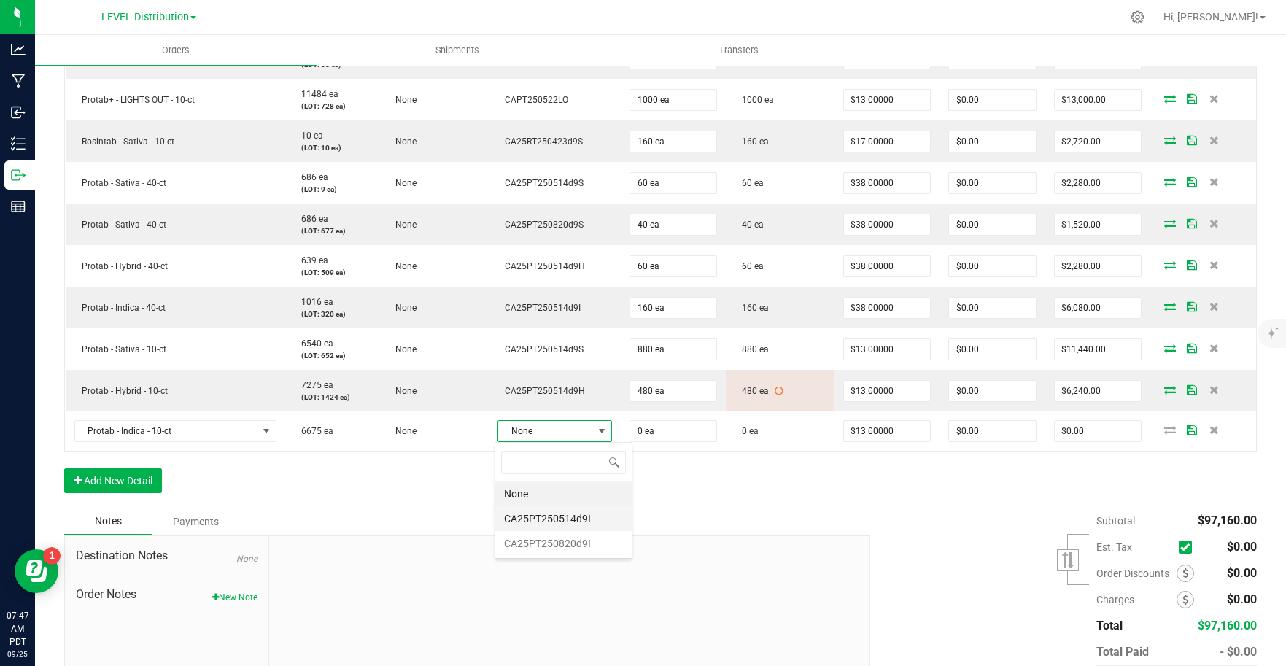
click at [602, 521] on li "CA25PT250514d9I" at bounding box center [563, 518] width 136 height 25
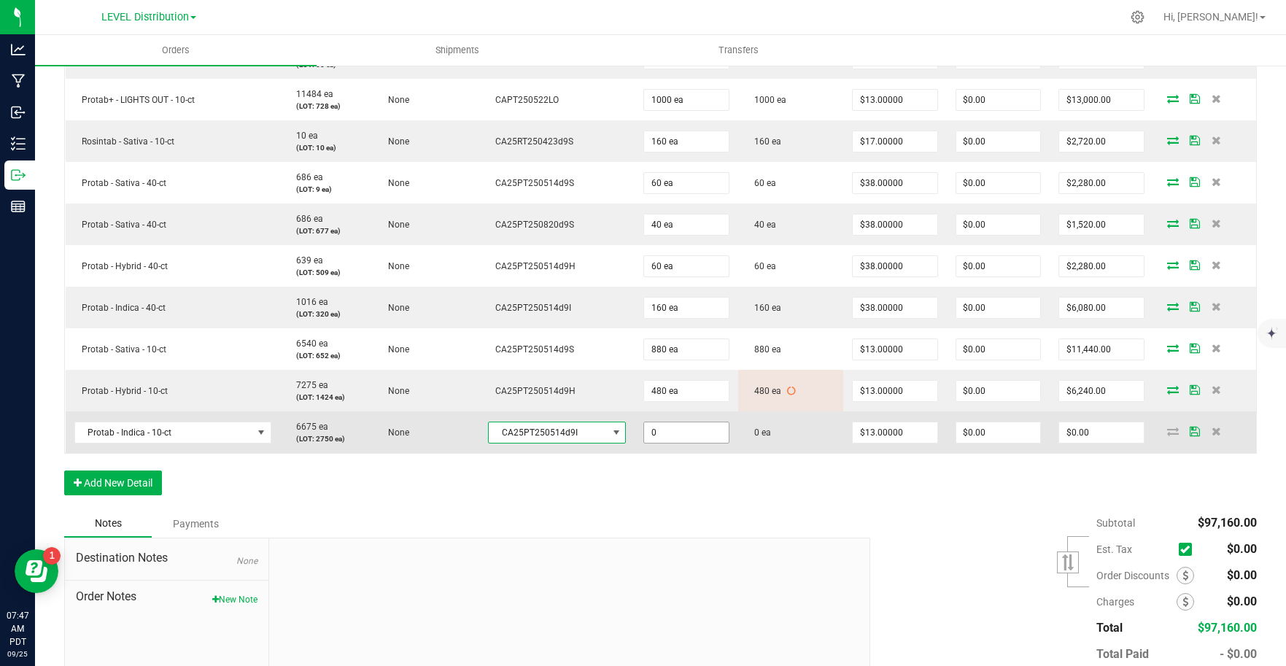
click at [683, 435] on input "0" at bounding box center [686, 432] width 84 height 20
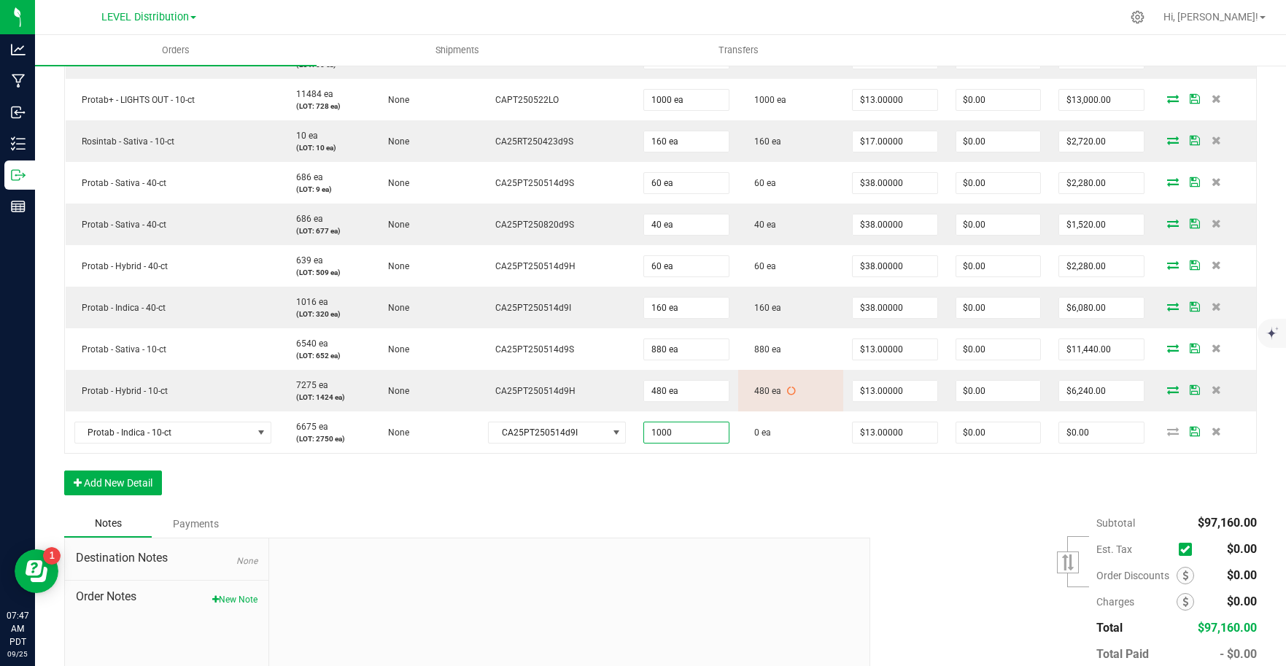
type input "1000 ea"
type input "$13,000.00"
click at [753, 513] on div "Notes Payments" at bounding box center [461, 524] width 795 height 28
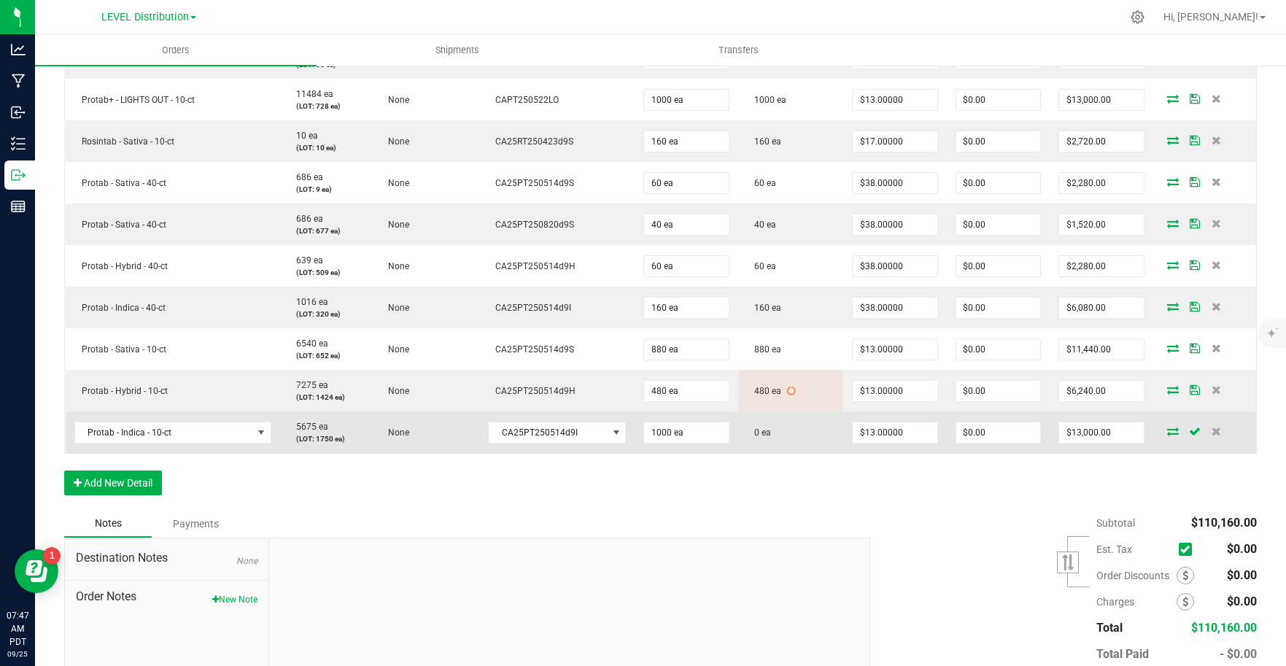
click at [1167, 432] on icon at bounding box center [1173, 431] width 12 height 9
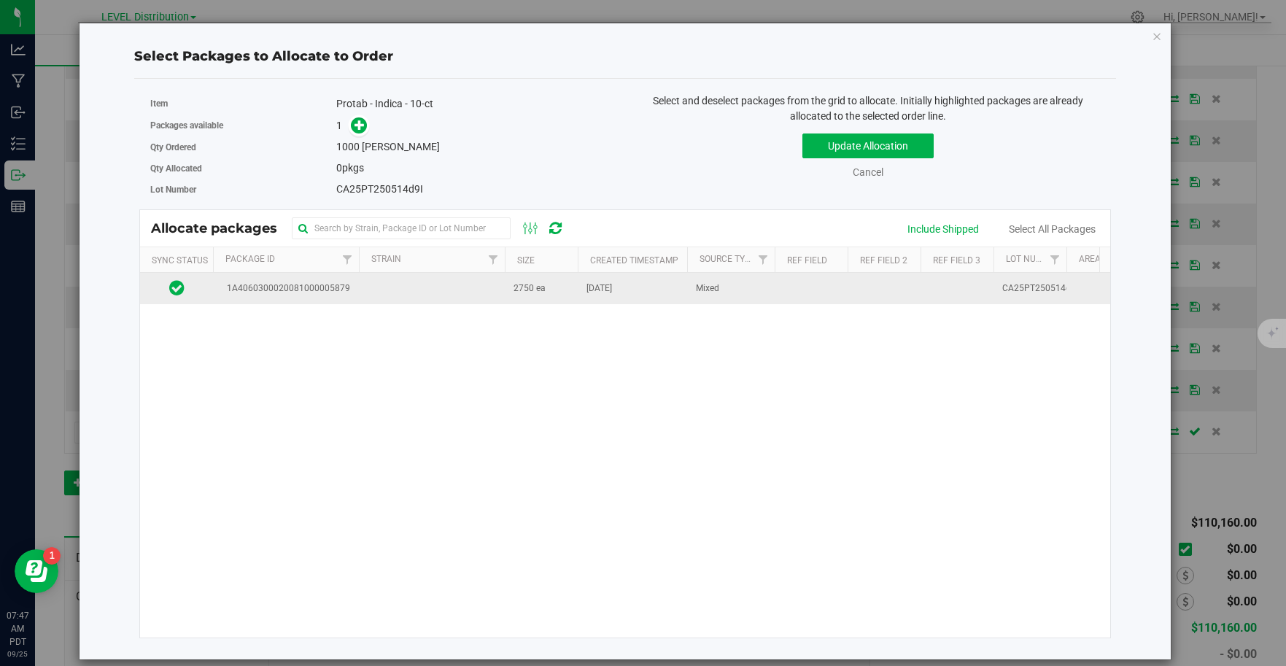
click at [373, 300] on td at bounding box center [432, 288] width 146 height 31
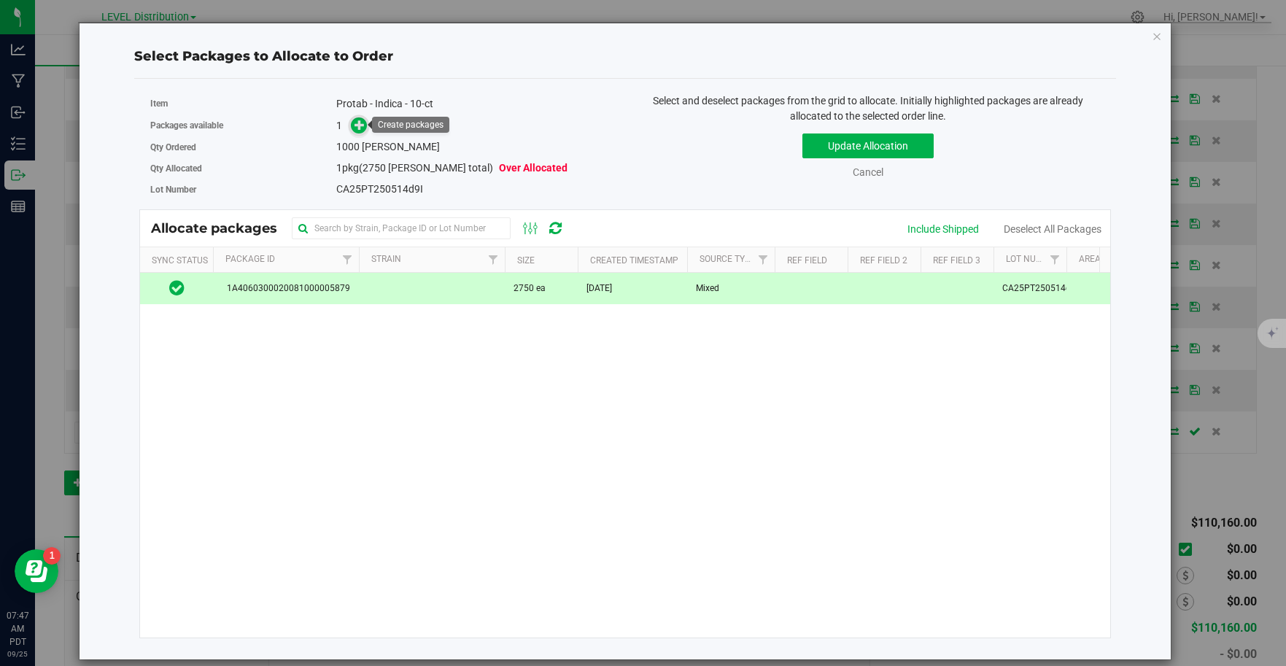
click at [360, 123] on icon at bounding box center [359, 125] width 10 height 10
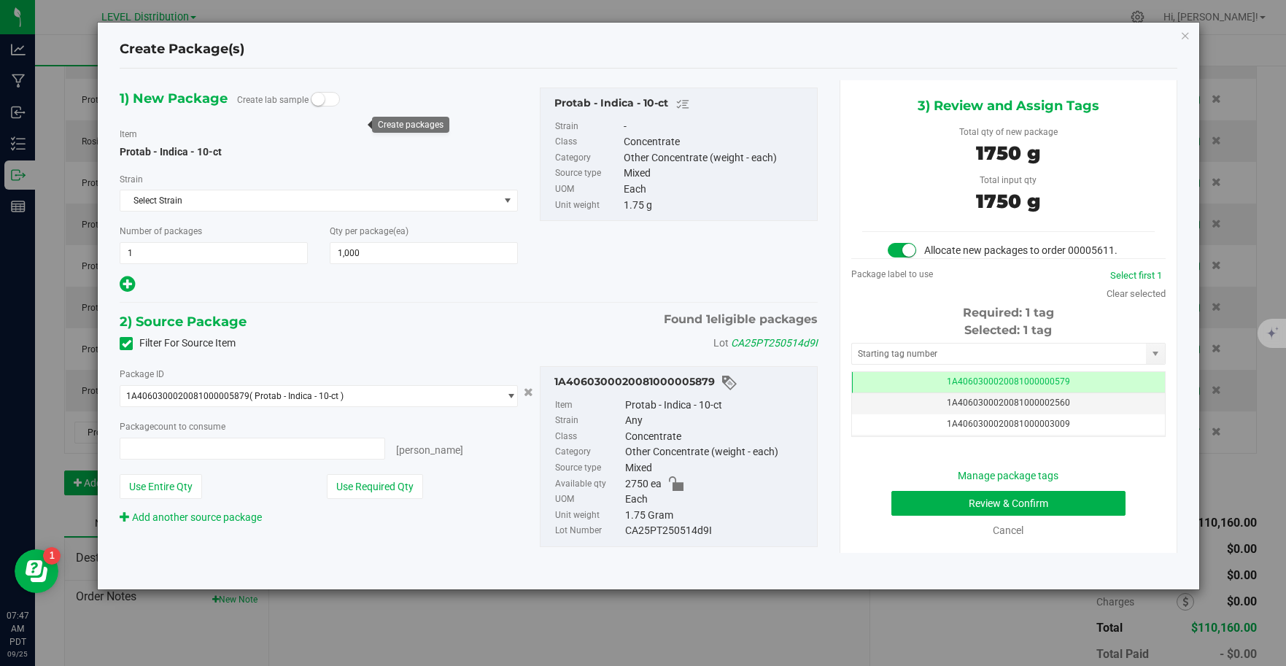
type input "1000 ea"
click at [1044, 355] on input "text" at bounding box center [999, 353] width 295 height 20
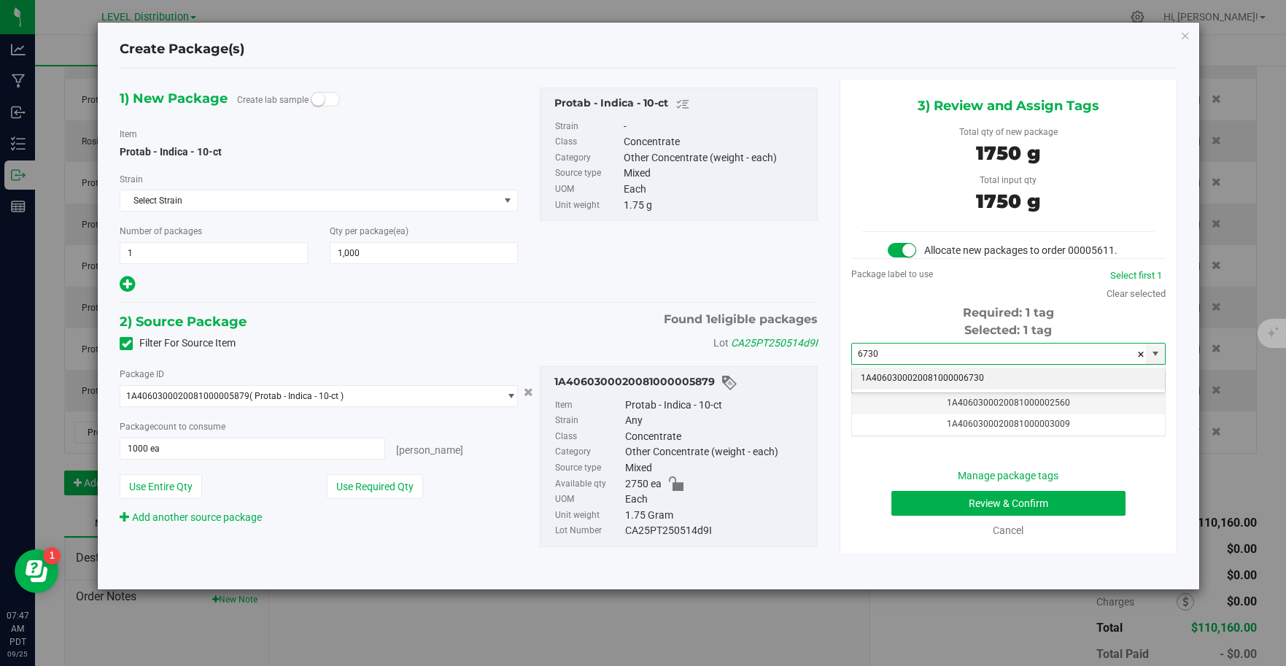
click at [1069, 379] on li "1A4060300020081000006730" at bounding box center [1008, 379] width 313 height 22
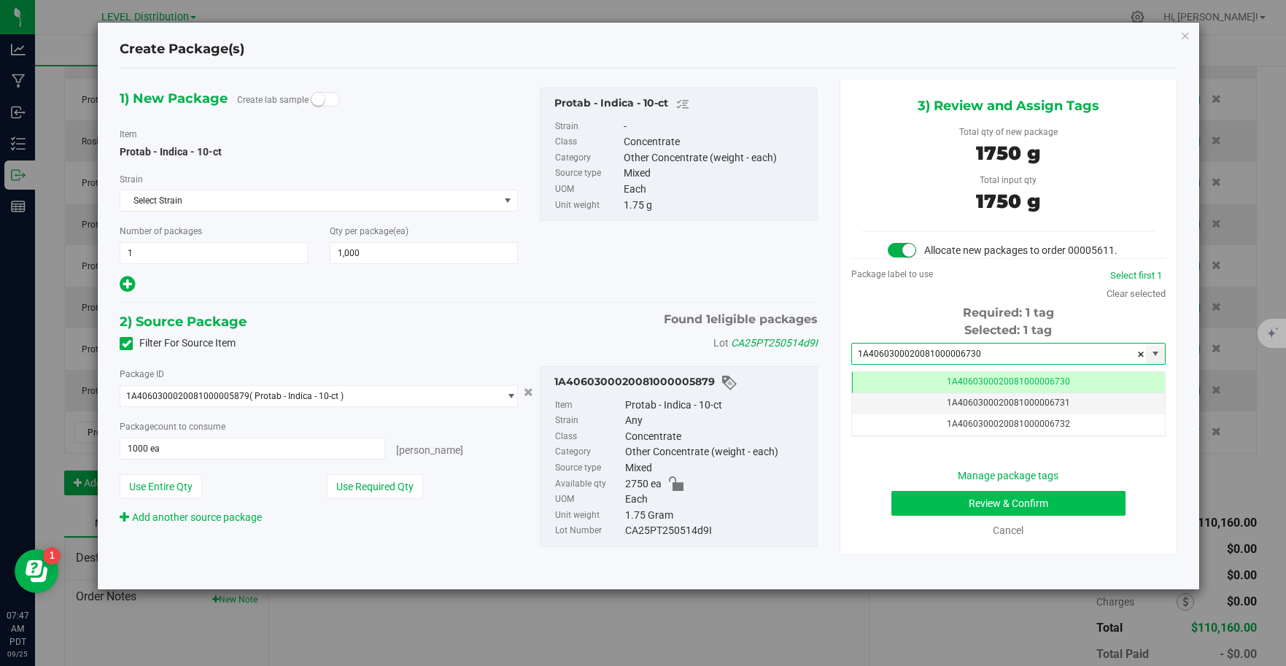
type input "1A4060300020081000006730"
click at [1063, 511] on button "Review & Confirm" at bounding box center [1008, 503] width 234 height 25
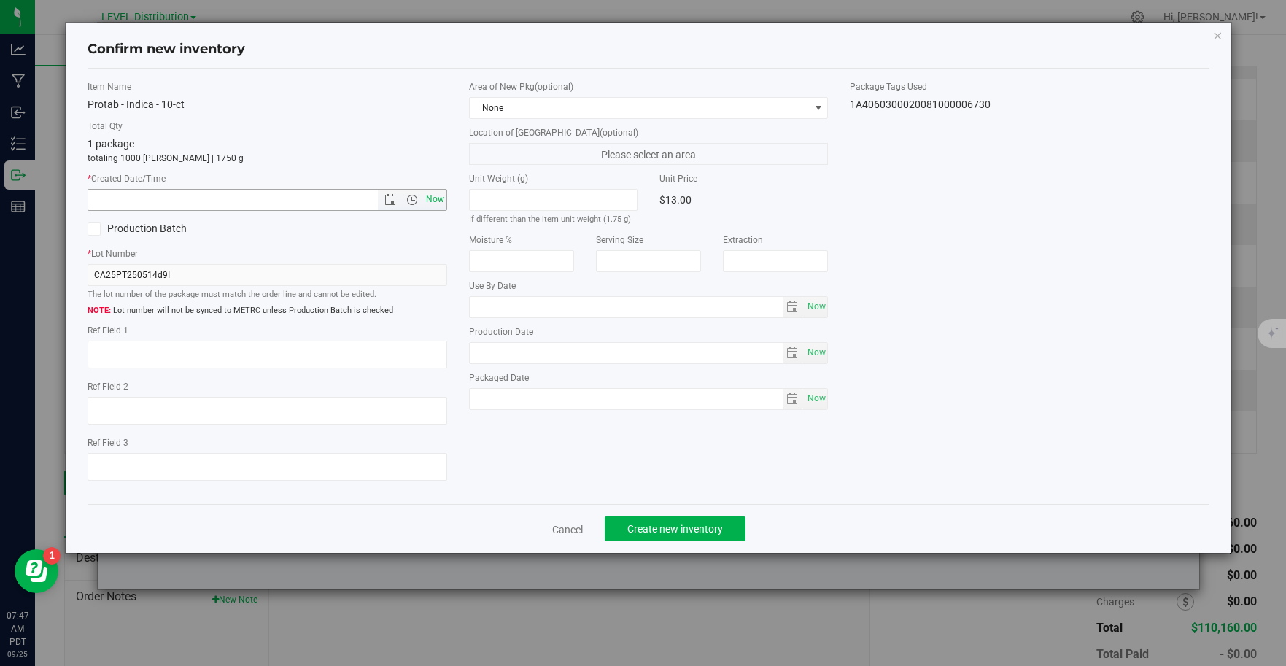
click at [438, 203] on span "Now" at bounding box center [434, 199] width 25 height 21
type input "[DATE] 7:47 AM"
click at [121, 358] on textarea at bounding box center [268, 355] width 360 height 28
type textarea "CA25PT250514D9I"
click at [719, 532] on span "Create new inventory" at bounding box center [675, 529] width 96 height 12
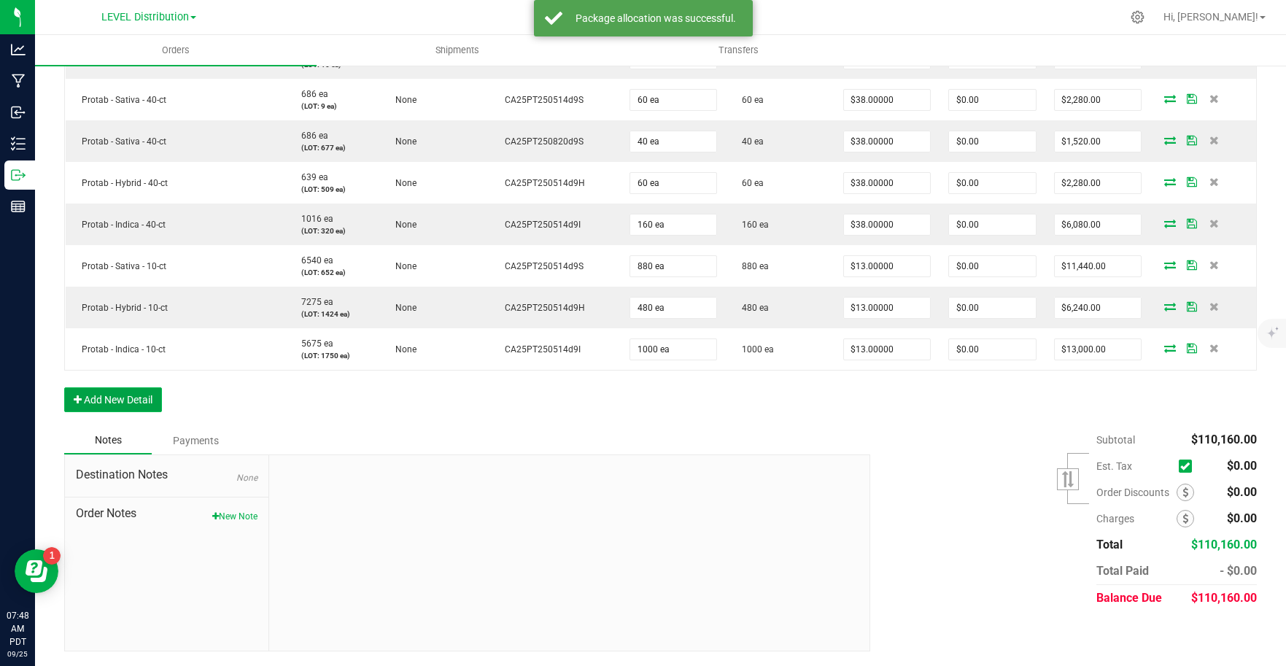
click at [128, 407] on button "Add New Detail" at bounding box center [113, 399] width 98 height 25
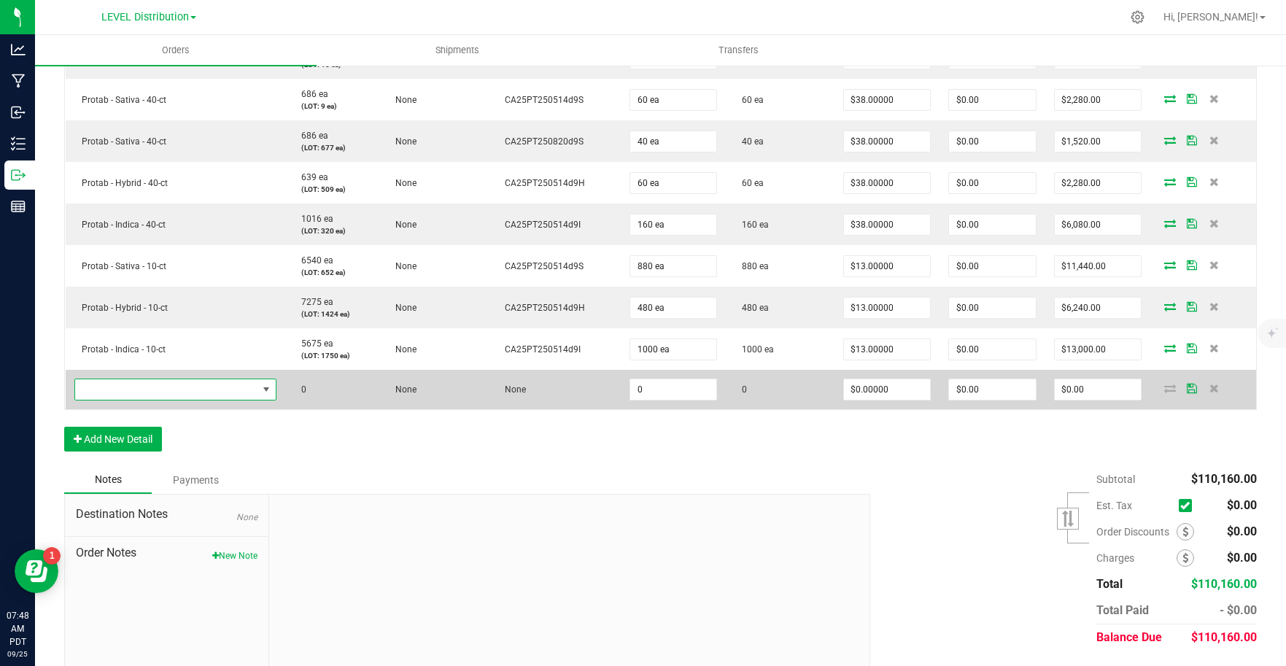
click at [154, 389] on span "NO DATA FOUND" at bounding box center [166, 389] width 182 height 20
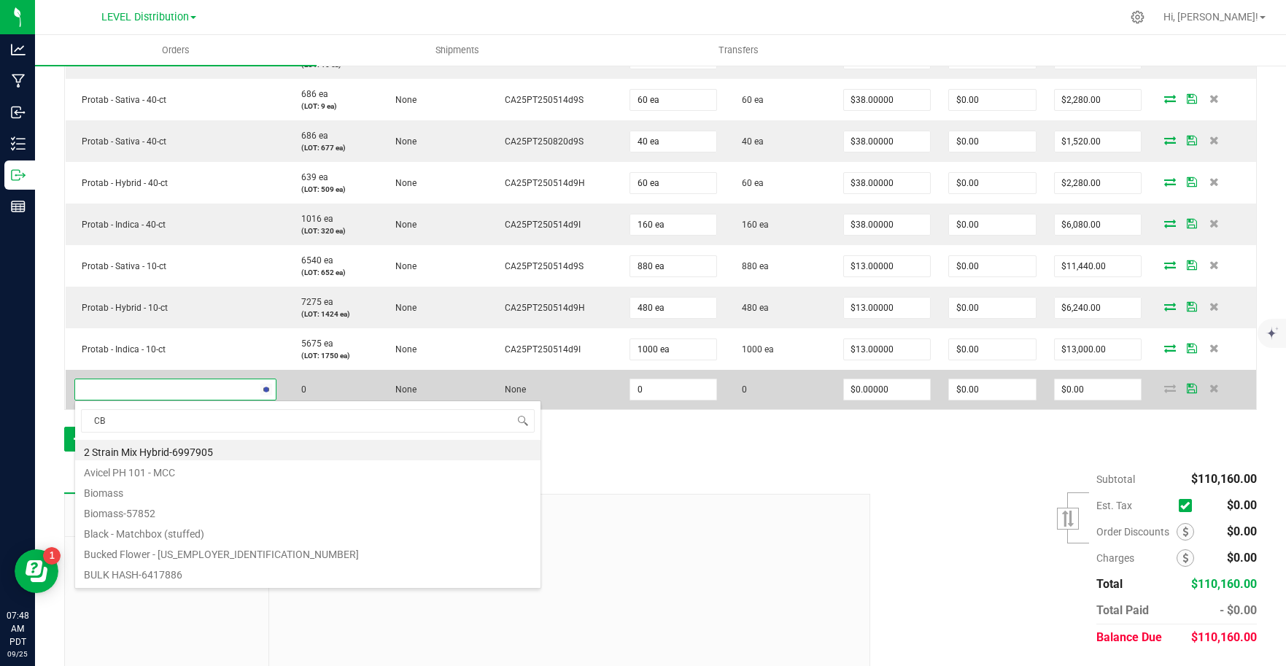
type input "CBD"
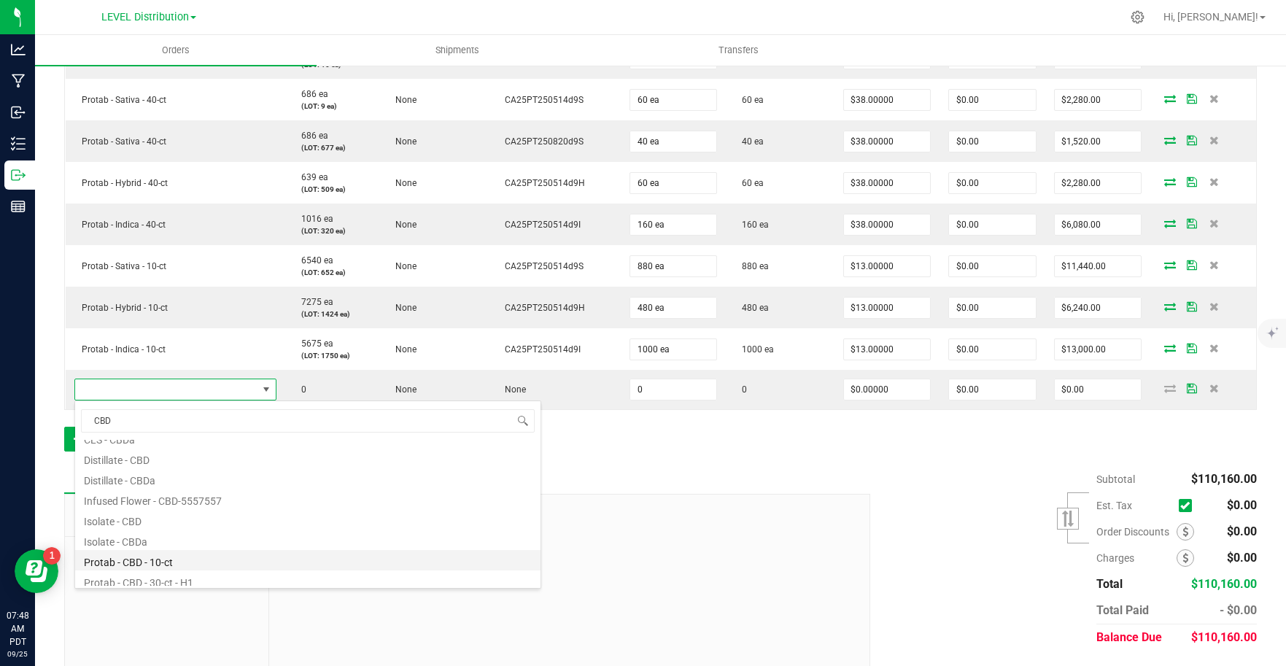
click at [235, 561] on li "Protab - CBD - 10-ct" at bounding box center [307, 560] width 465 height 20
type input "0 ea"
type input "$13.00000"
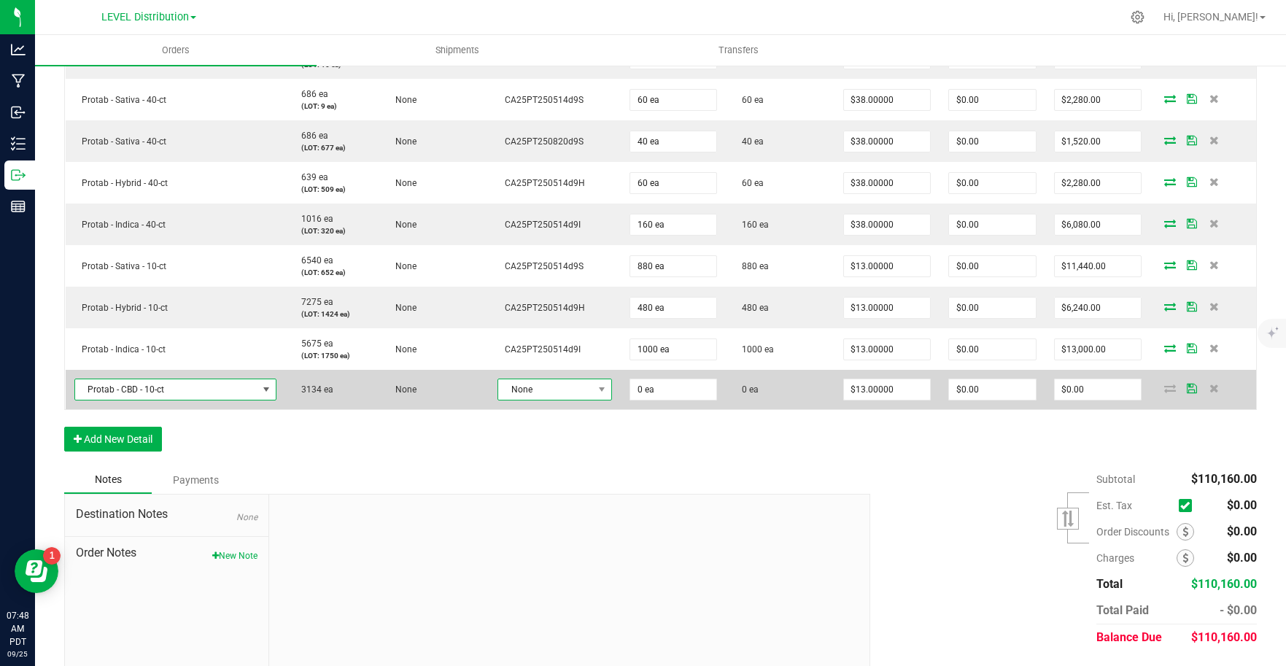
click at [556, 394] on span "None" at bounding box center [545, 389] width 95 height 20
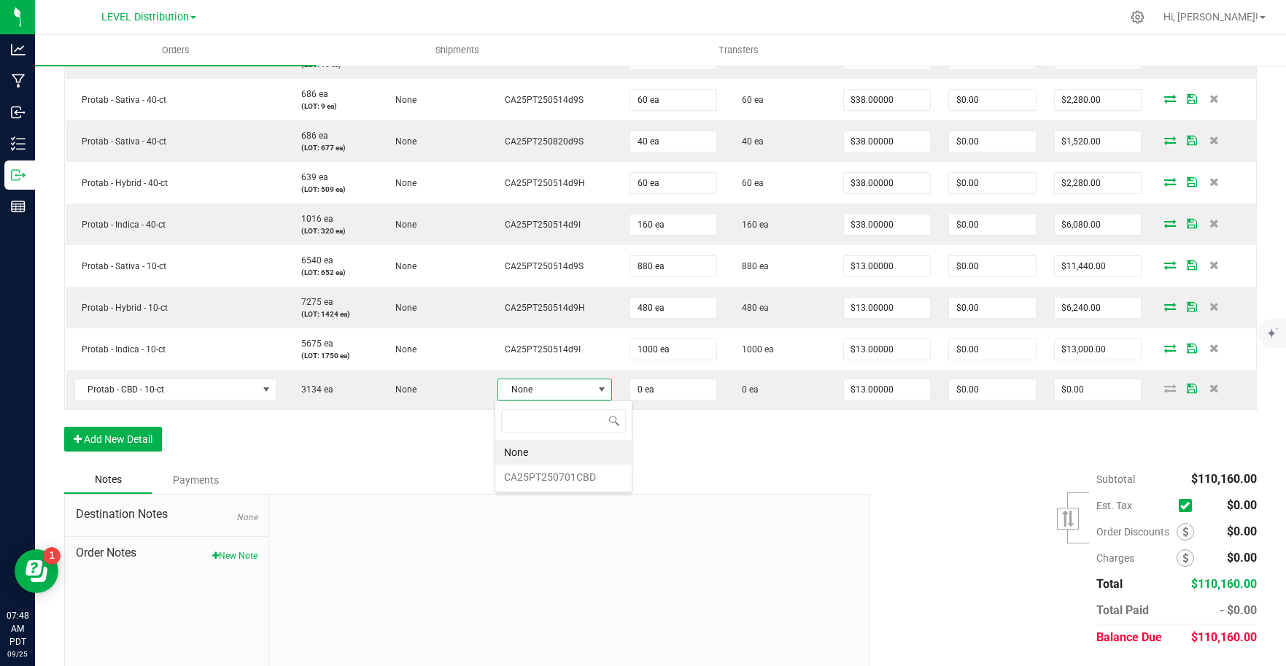
click at [591, 482] on li "CA25PT250701CBD" at bounding box center [563, 477] width 136 height 25
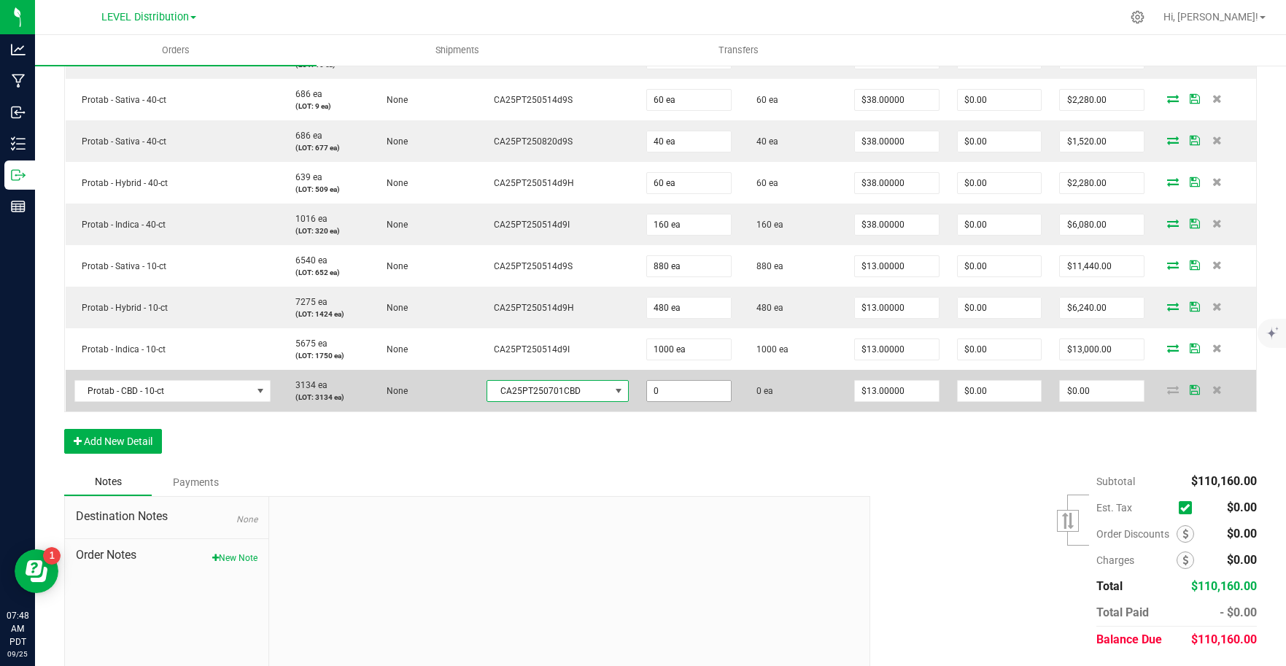
click at [696, 397] on input "0" at bounding box center [689, 391] width 84 height 20
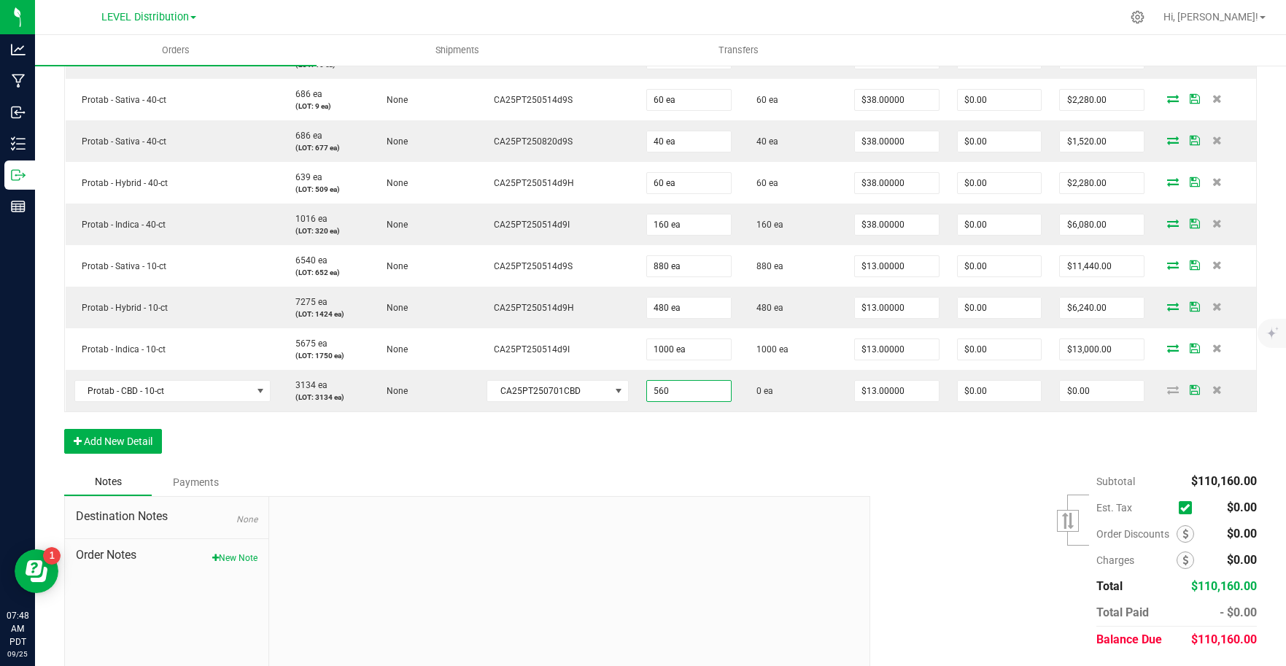
type input "560 ea"
type input "$7,280.00"
click at [801, 477] on div "Notes Payments" at bounding box center [461, 482] width 795 height 28
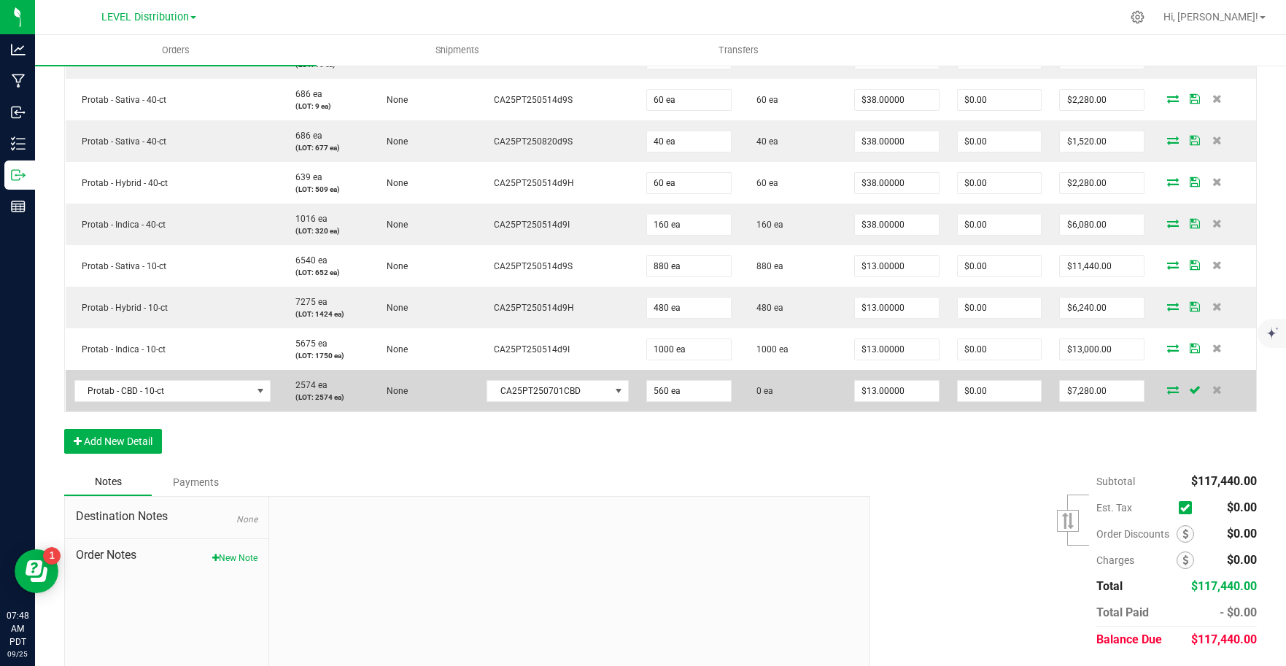
click at [1167, 390] on icon at bounding box center [1173, 389] width 12 height 9
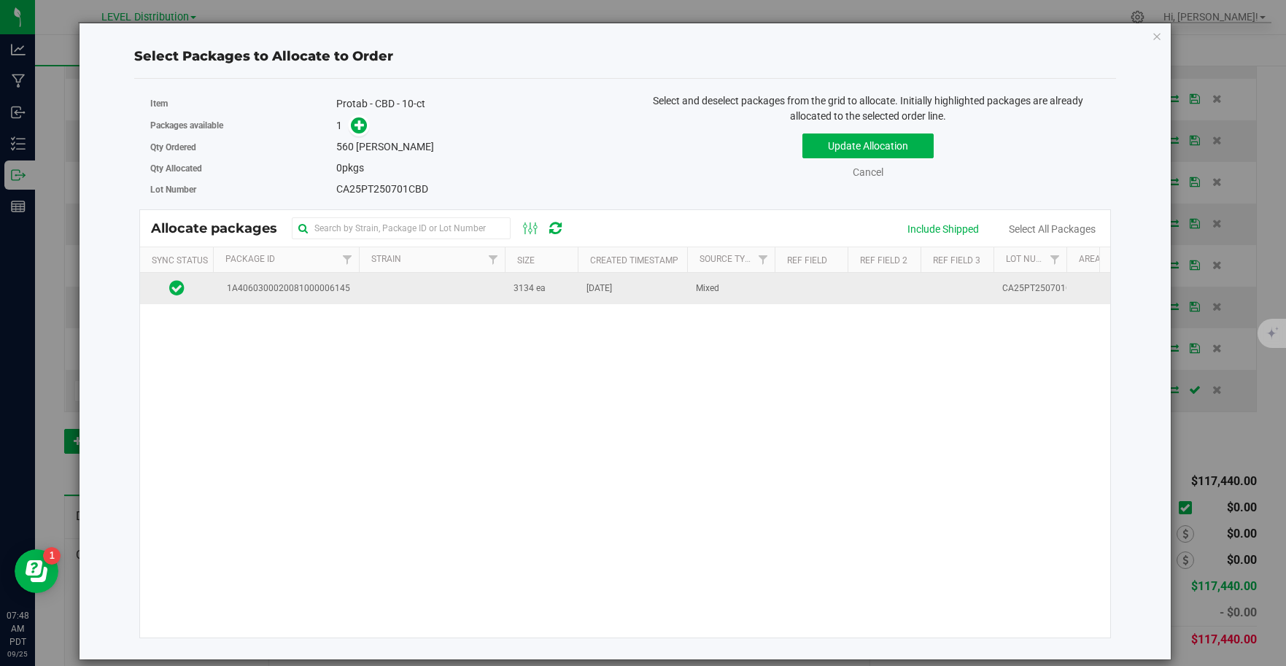
click at [383, 298] on td at bounding box center [432, 288] width 146 height 31
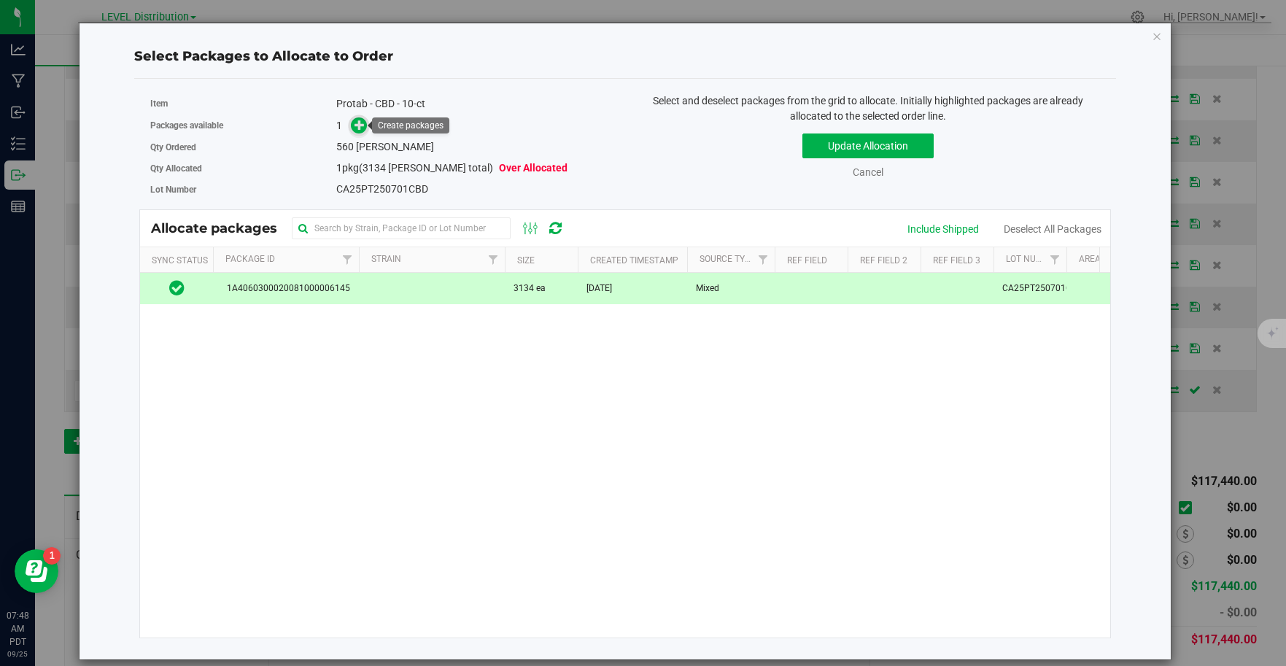
click at [362, 127] on icon at bounding box center [359, 125] width 10 height 10
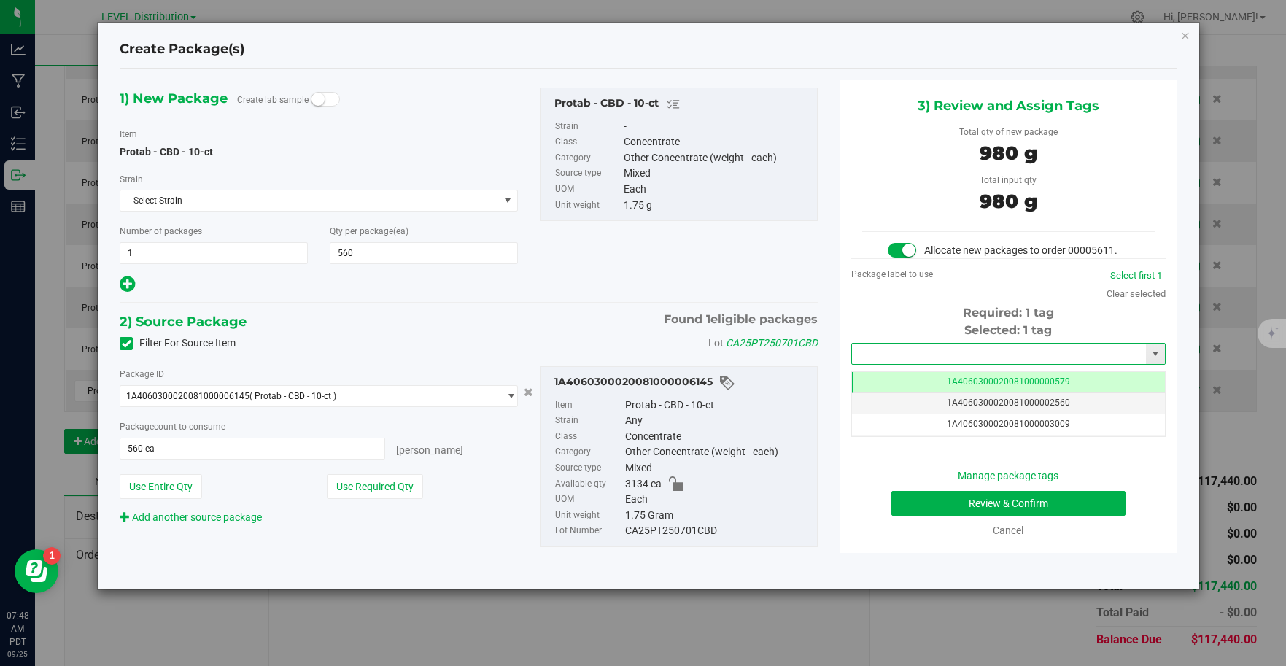
click at [1053, 354] on input "text" at bounding box center [999, 353] width 295 height 20
click at [1057, 379] on li "1A4060300020081000006731" at bounding box center [1008, 379] width 313 height 22
type input "1A4060300020081000006731"
click at [1054, 510] on button "Review & Confirm" at bounding box center [1008, 503] width 234 height 25
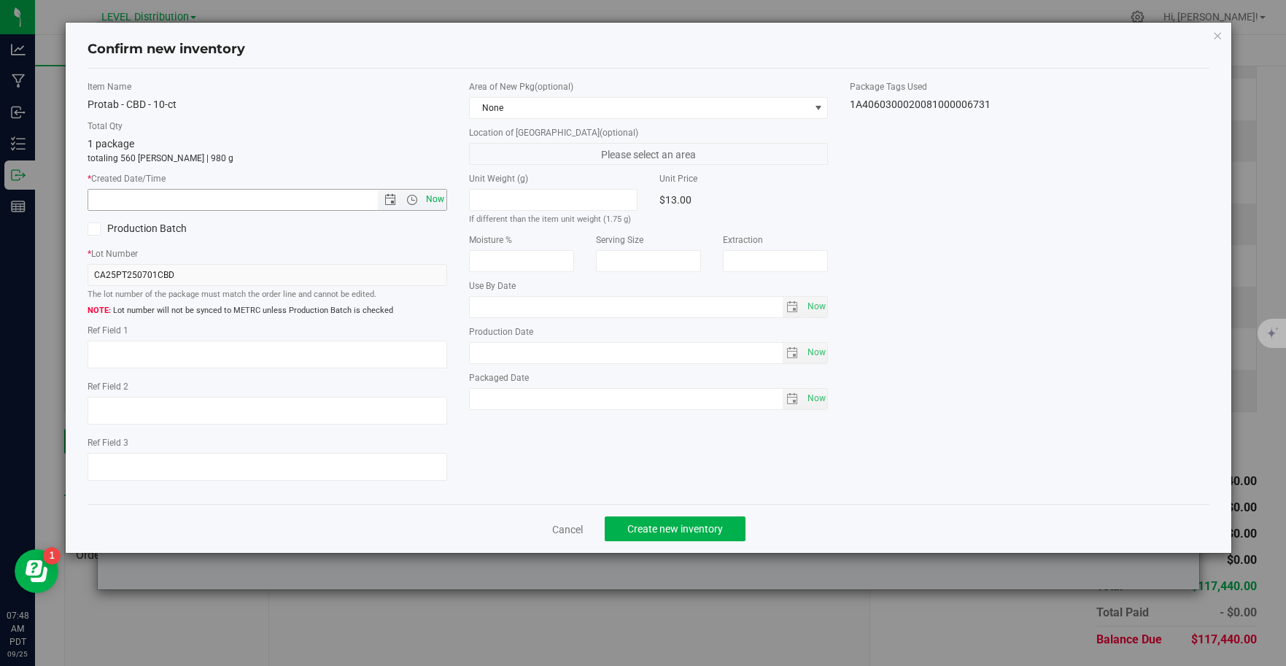
click at [432, 206] on span "Now" at bounding box center [434, 199] width 25 height 21
type input "[DATE] 7:48 AM"
click at [135, 360] on textarea at bounding box center [268, 355] width 360 height 28
type textarea "CA25PT250701CBD"
click at [720, 529] on span "Create new inventory" at bounding box center [675, 529] width 96 height 12
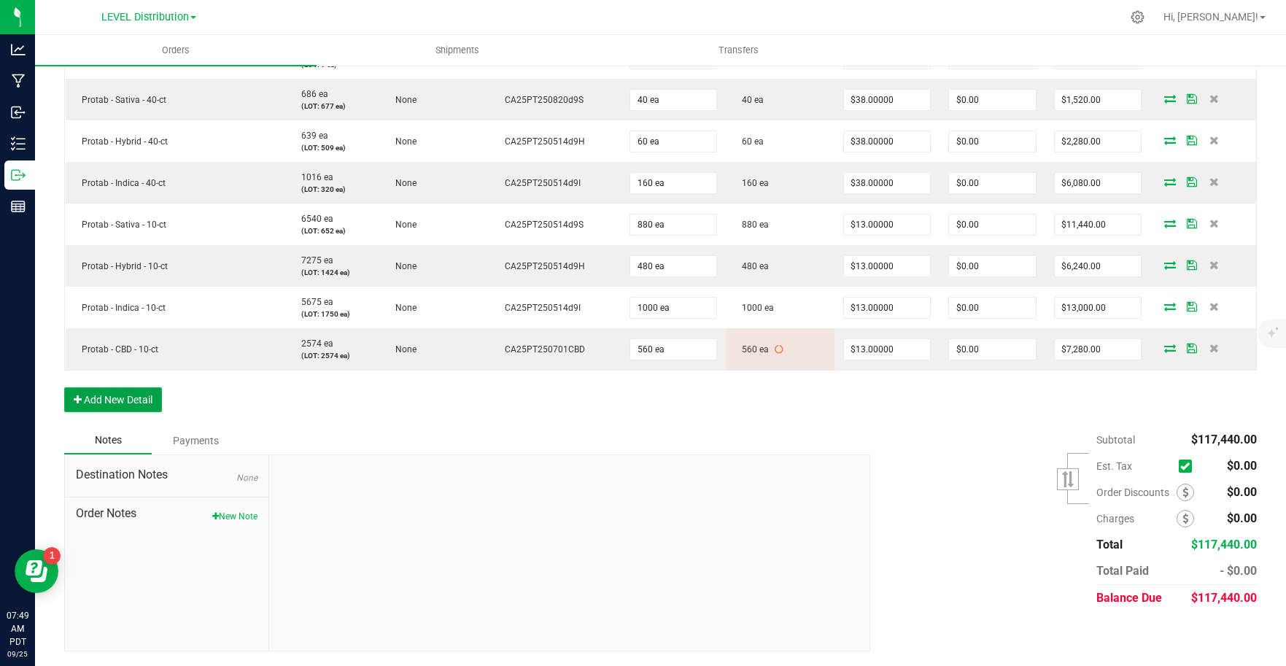
click at [147, 402] on button "Add New Detail" at bounding box center [113, 399] width 98 height 25
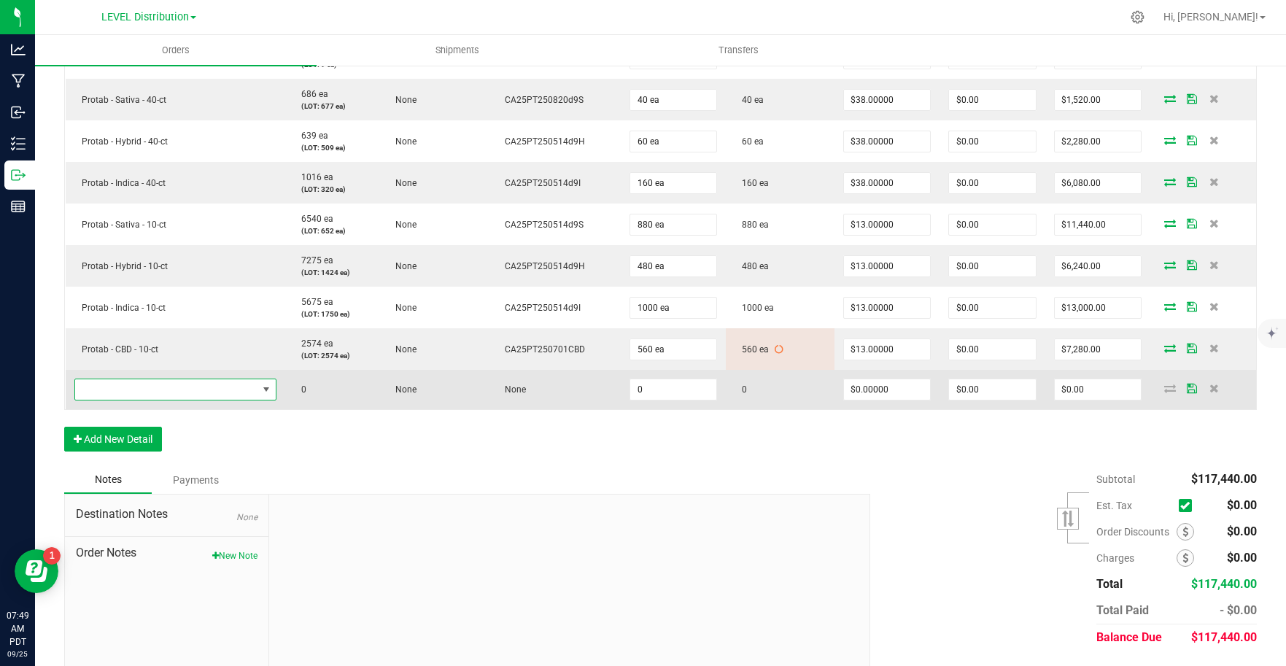
click at [171, 389] on span "NO DATA FOUND" at bounding box center [166, 389] width 182 height 20
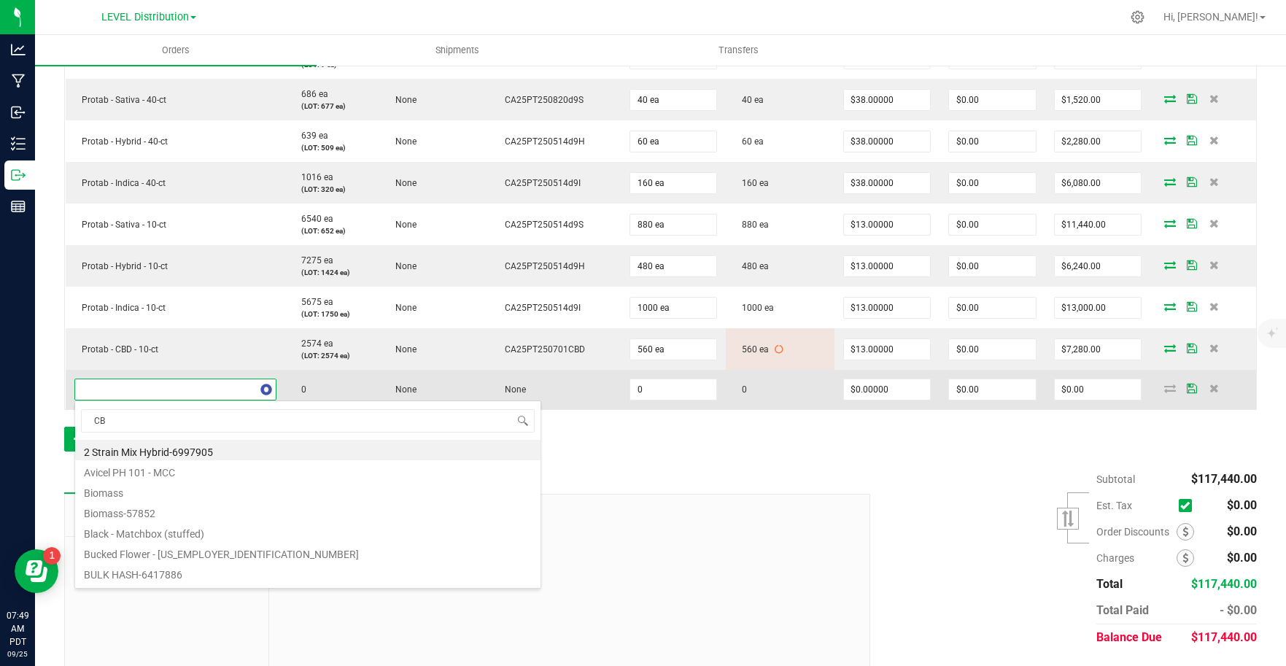
type input "CBG"
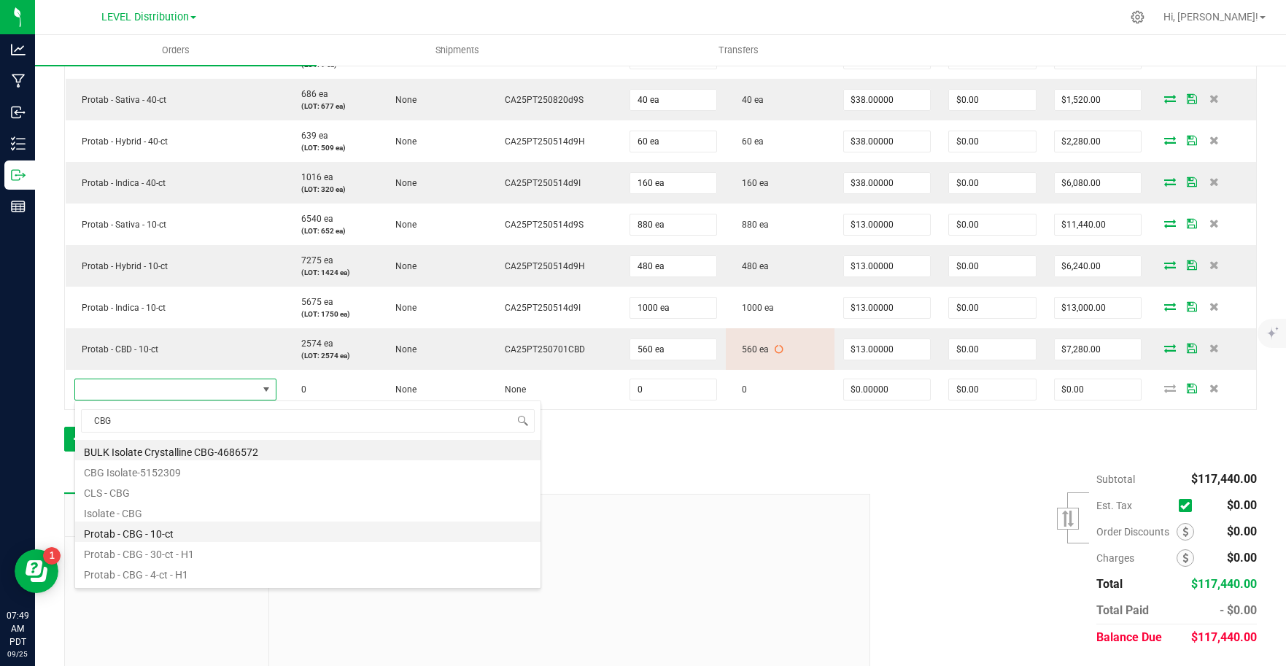
click at [203, 532] on li "Protab - CBG - 10-ct" at bounding box center [307, 531] width 465 height 20
type input "0 ea"
type input "$13.00000"
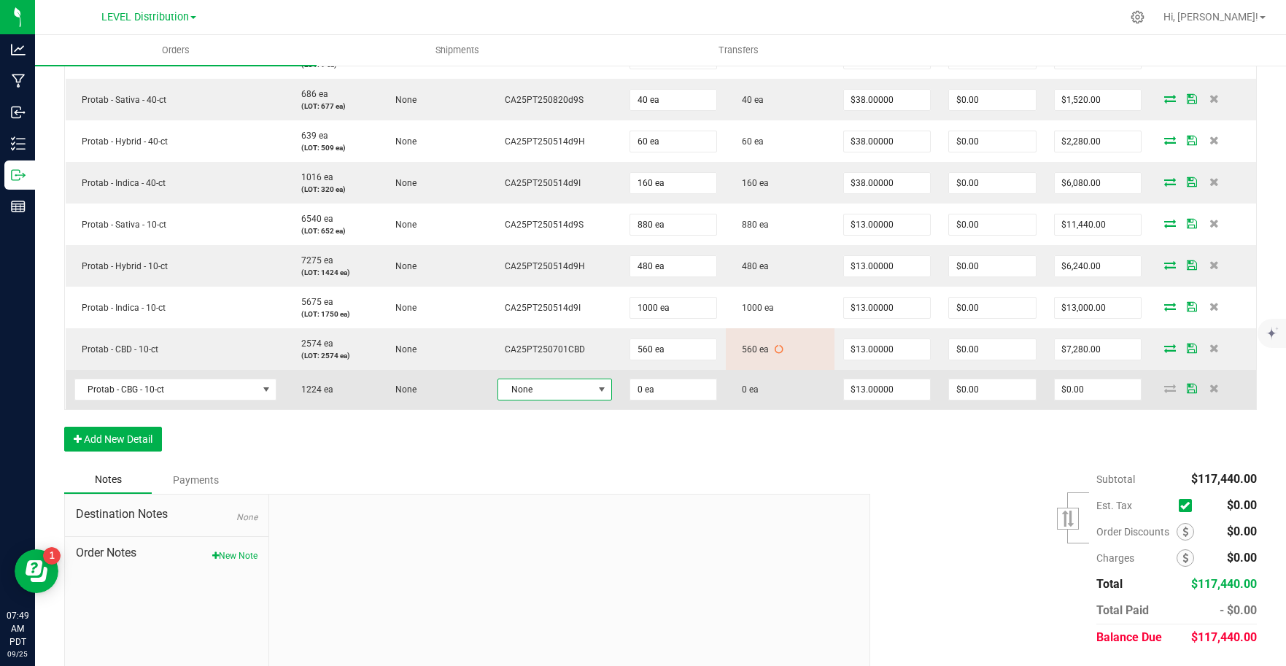
click at [581, 392] on span "None" at bounding box center [545, 389] width 95 height 20
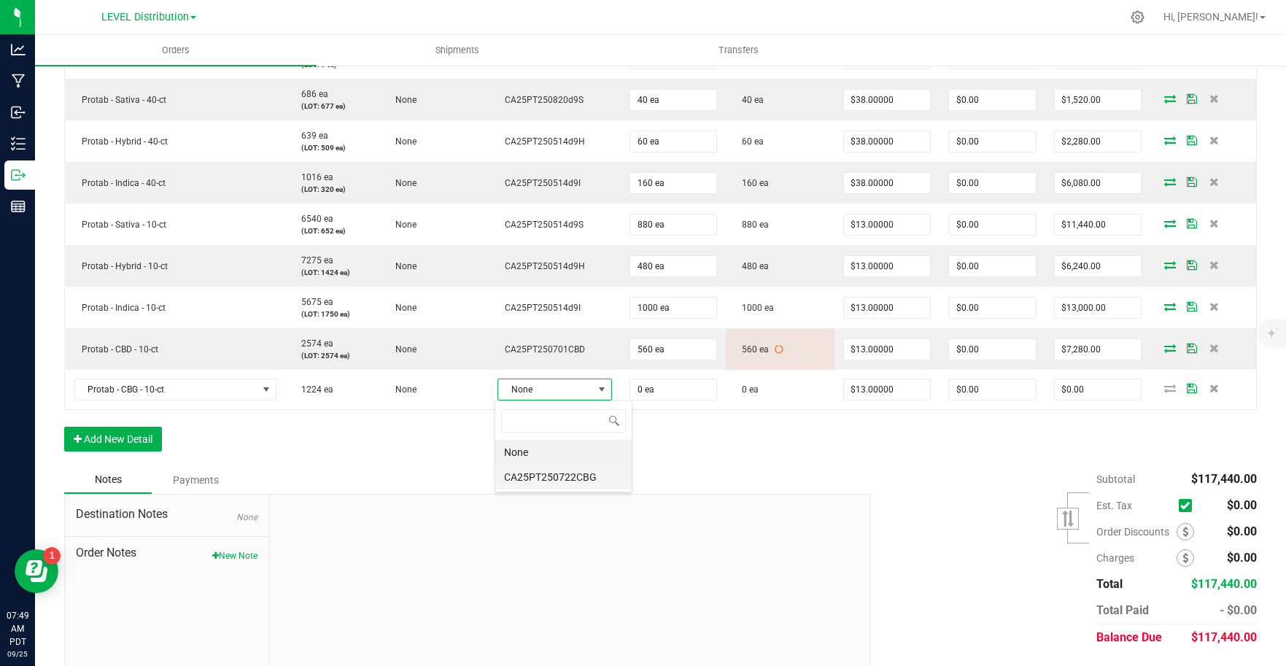
click at [585, 475] on li "CA25PT250722CBG" at bounding box center [563, 477] width 136 height 25
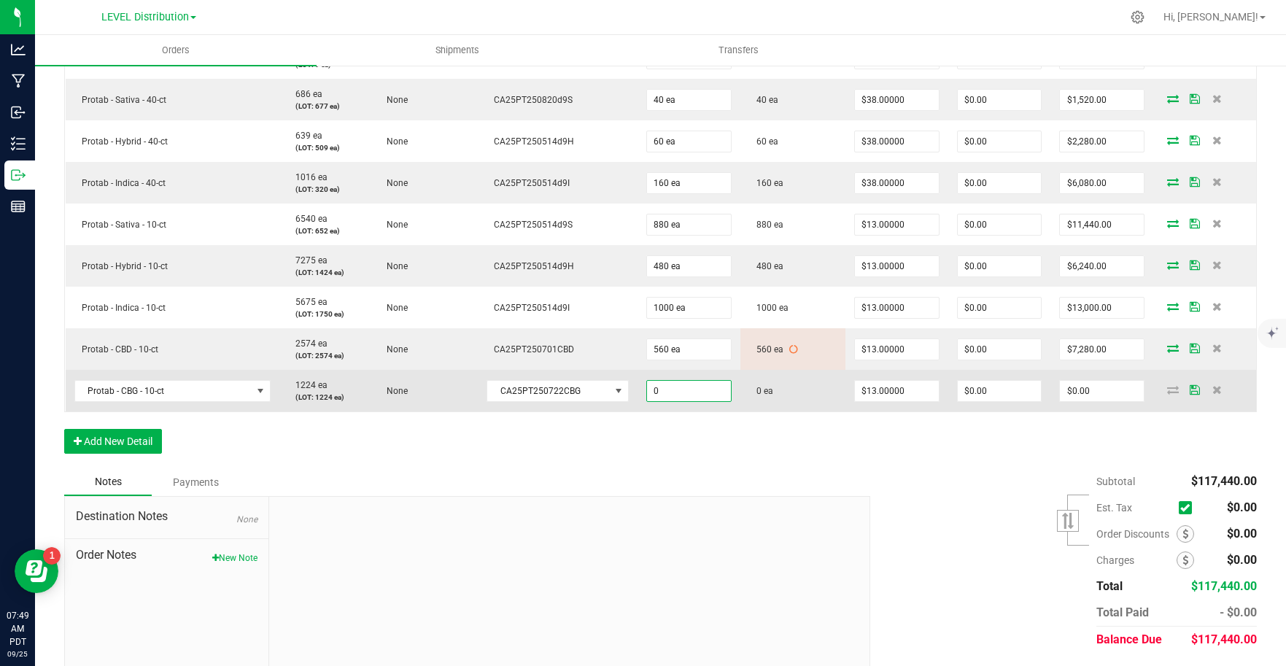
click at [698, 397] on input "0" at bounding box center [689, 391] width 84 height 20
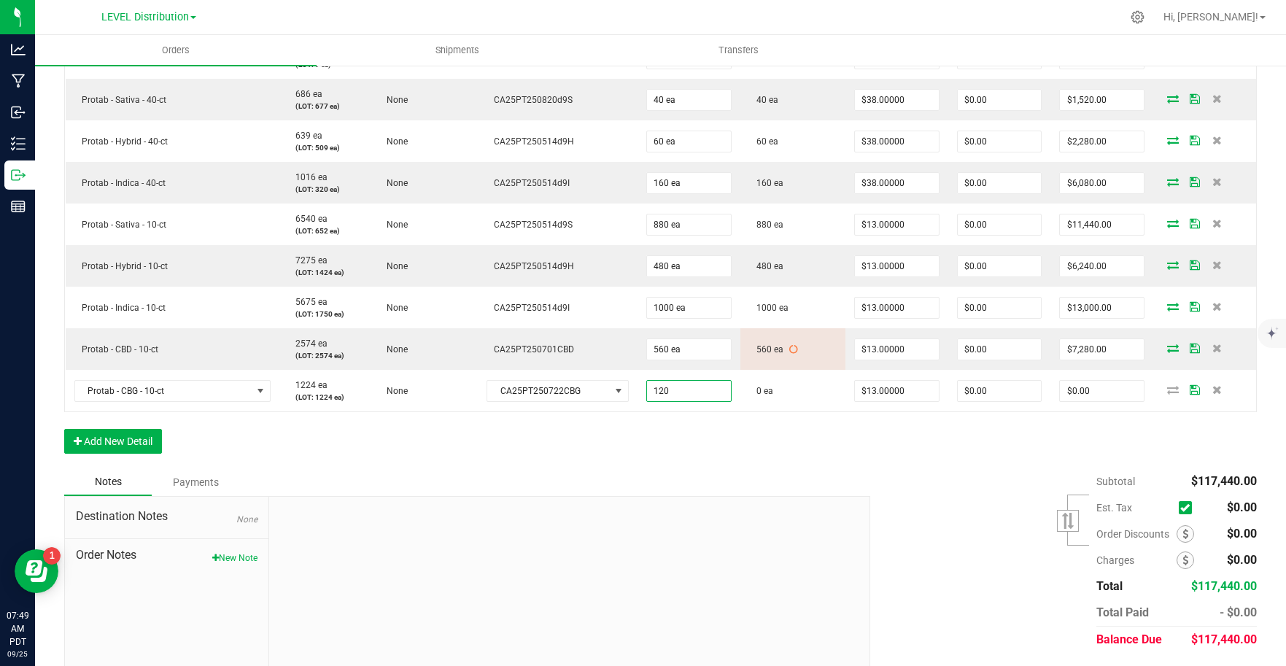
type input "120 ea"
type input "$1,560.00"
click at [791, 479] on div "Notes Payments" at bounding box center [461, 482] width 795 height 28
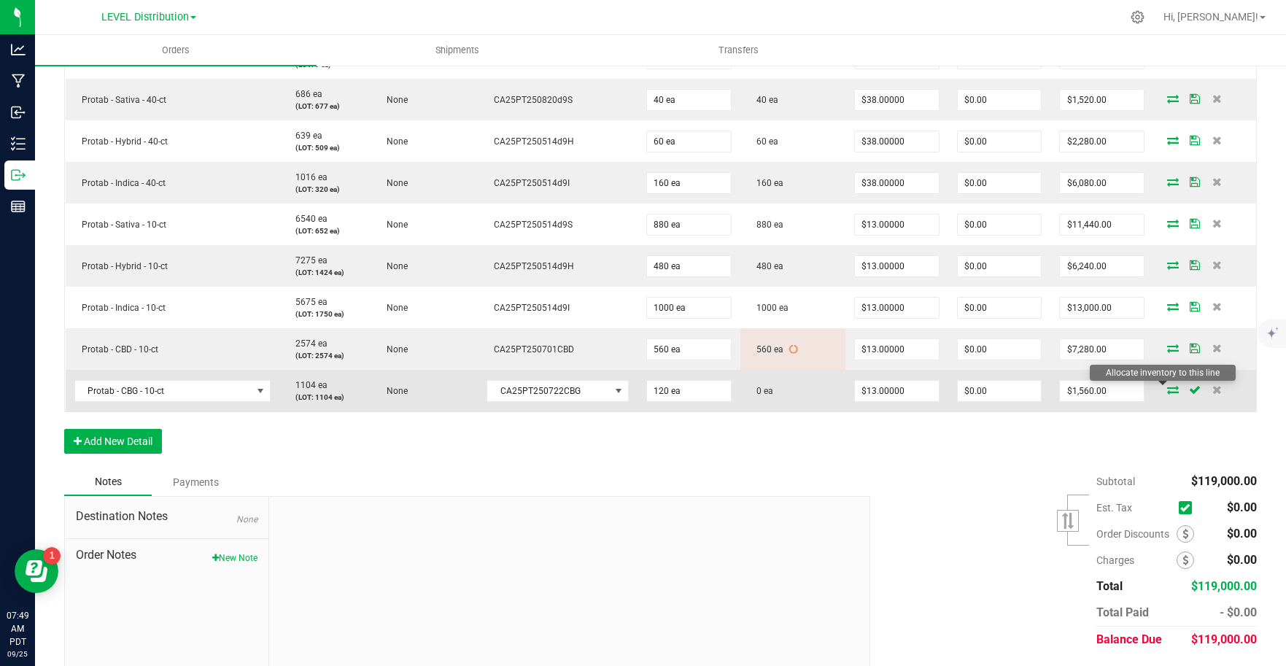
click at [1167, 392] on icon at bounding box center [1173, 389] width 12 height 9
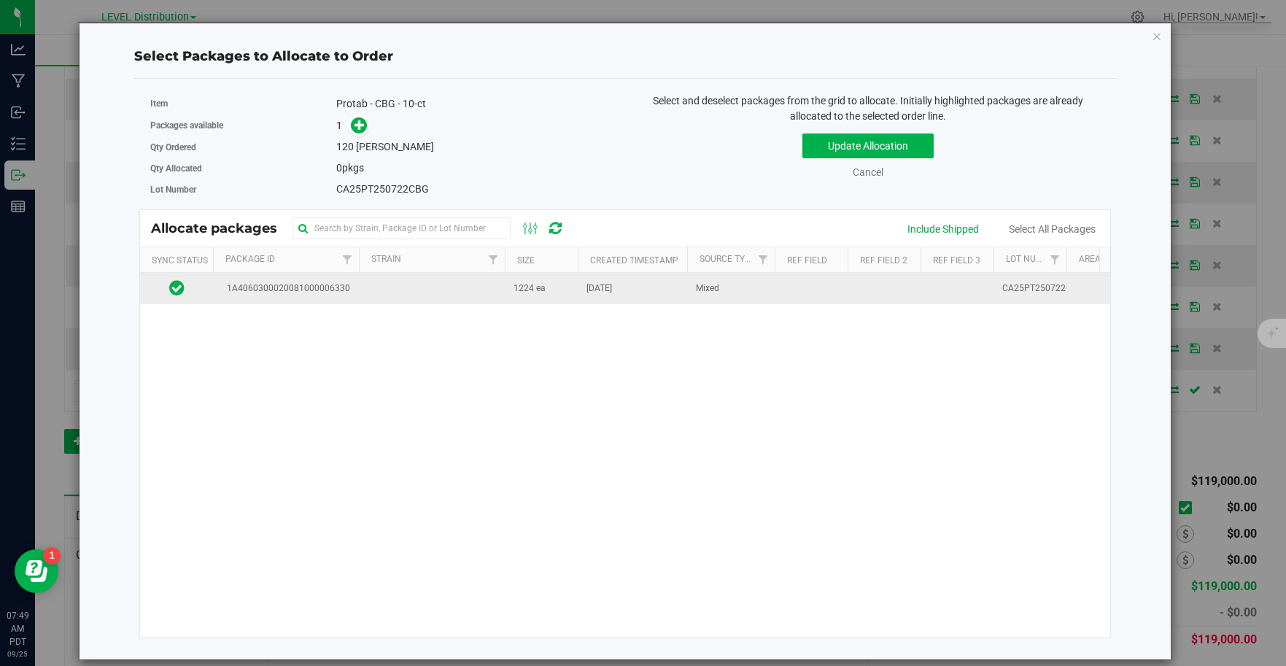
click at [374, 294] on td at bounding box center [432, 288] width 146 height 31
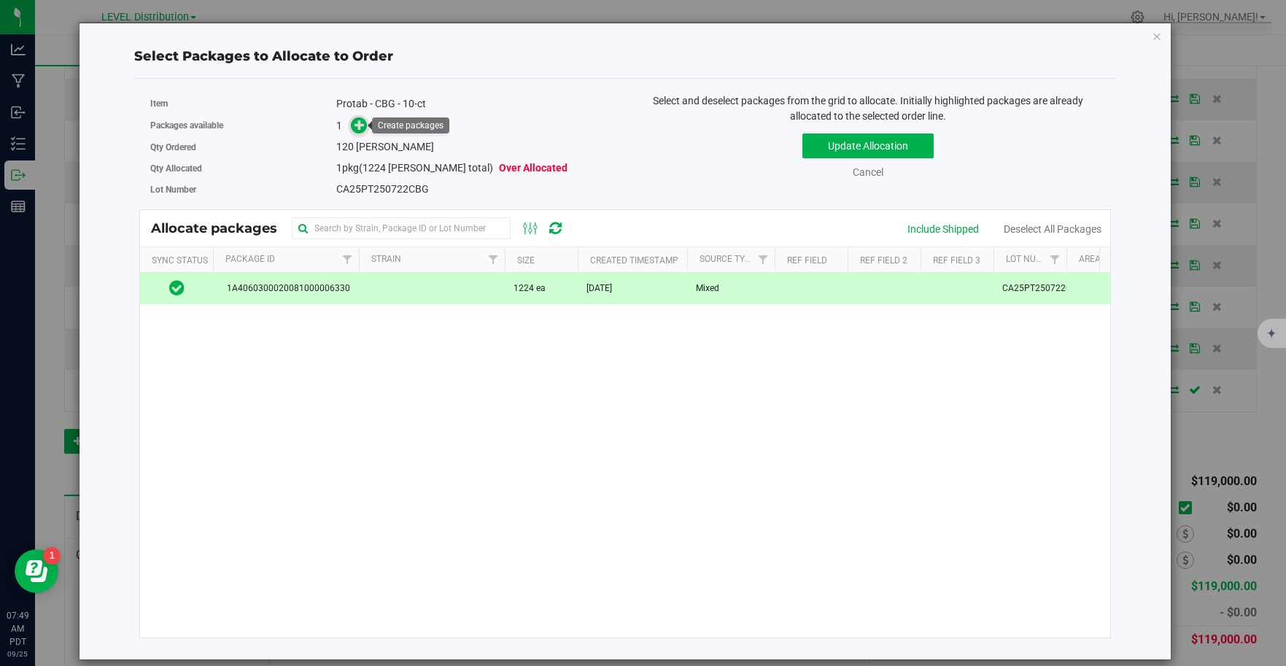
click at [361, 124] on icon at bounding box center [359, 125] width 10 height 10
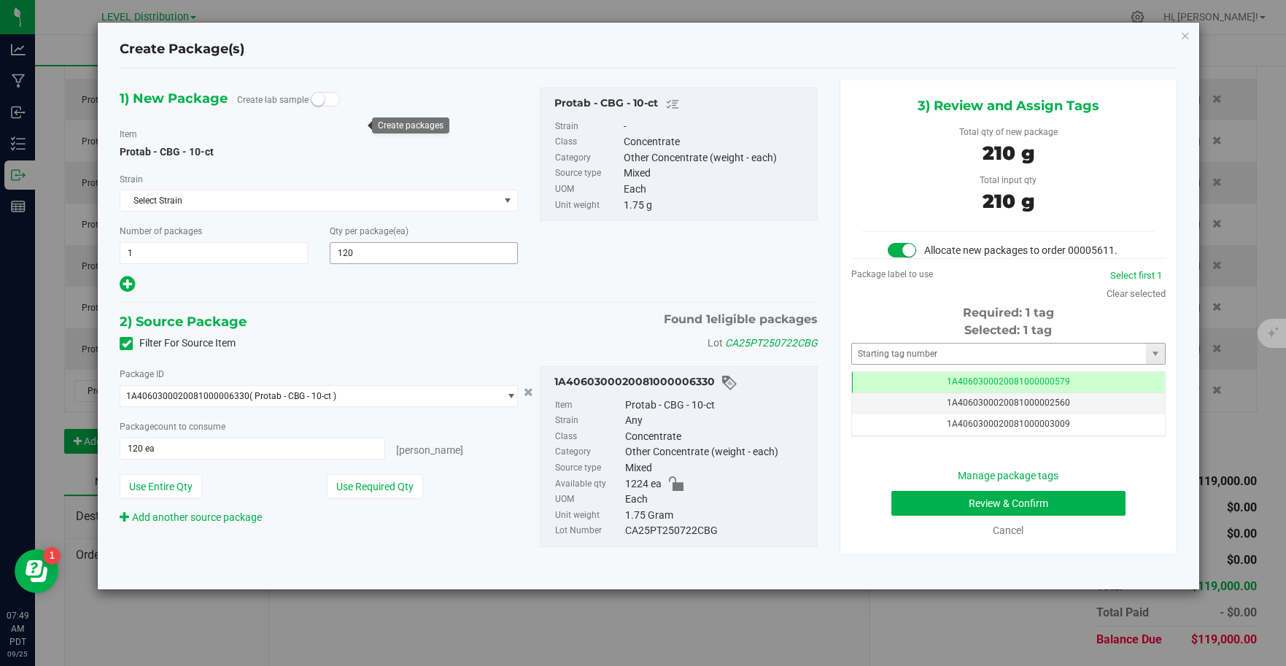
scroll to position [0, -1]
click at [1075, 357] on input "text" at bounding box center [999, 353] width 295 height 20
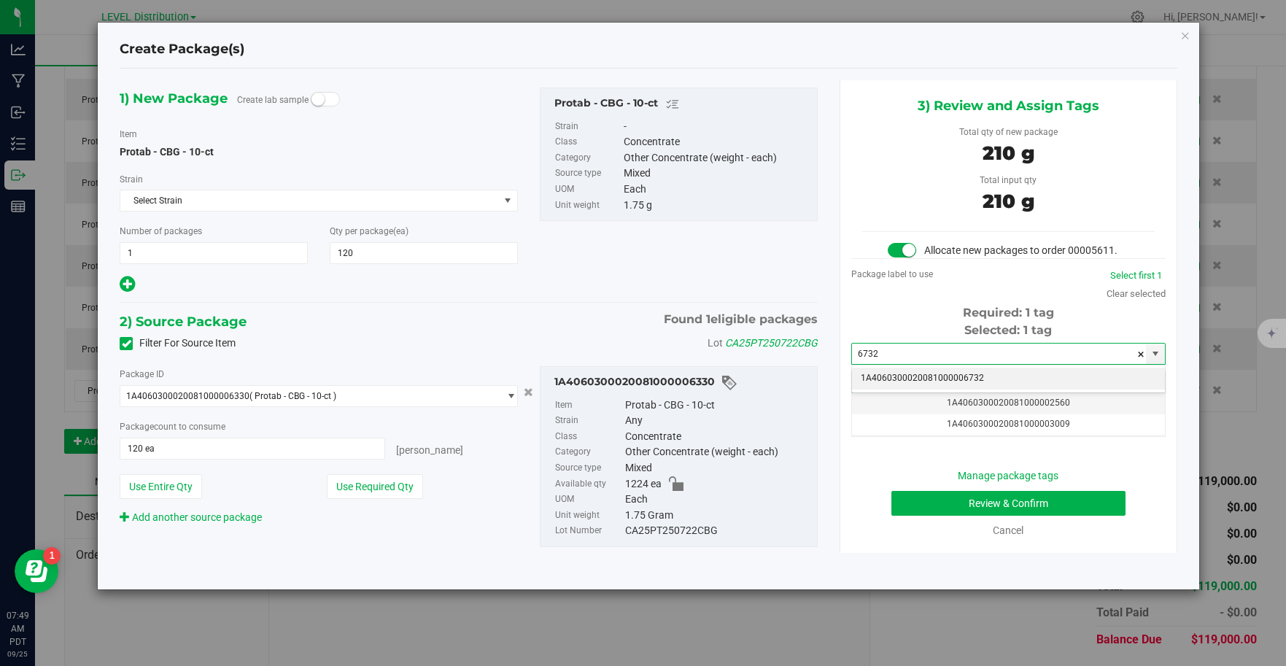
click at [1097, 379] on li "1A4060300020081000006732" at bounding box center [1008, 379] width 313 height 22
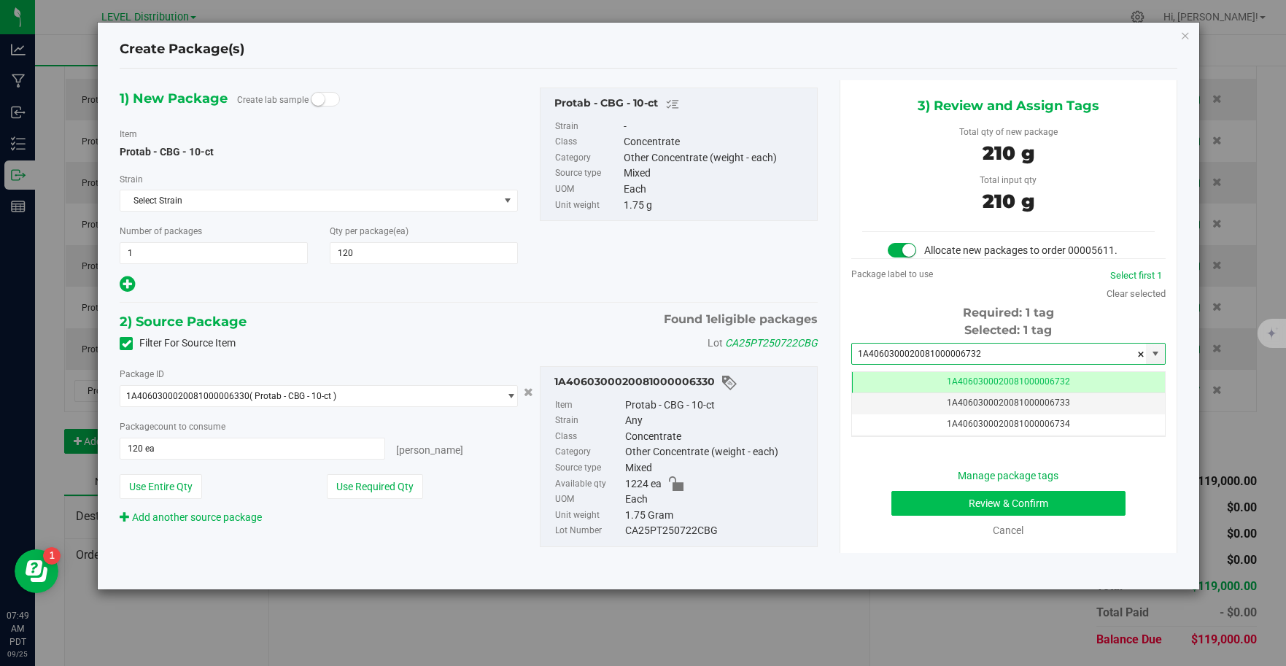
type input "1A4060300020081000006732"
click at [1065, 510] on button "Review & Confirm" at bounding box center [1008, 503] width 234 height 25
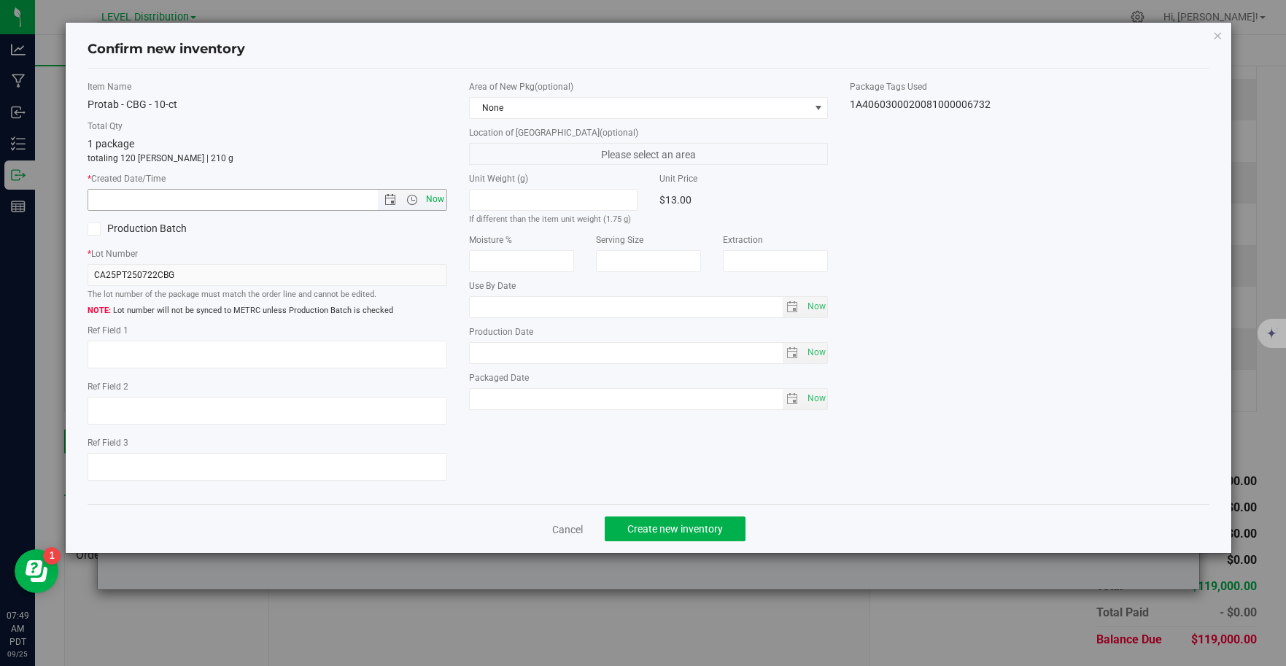
click at [435, 203] on span "Now" at bounding box center [434, 199] width 25 height 21
type input "[DATE] 7:49 AM"
click at [123, 360] on textarea at bounding box center [268, 355] width 360 height 28
type textarea "CA25PT250722CBG"
click at [567, 463] on div "Item Name Protab - CBG - 10-ct Total Qty 1 package totaling 120 [PERSON_NAME] |…" at bounding box center [648, 286] width 1143 height 413
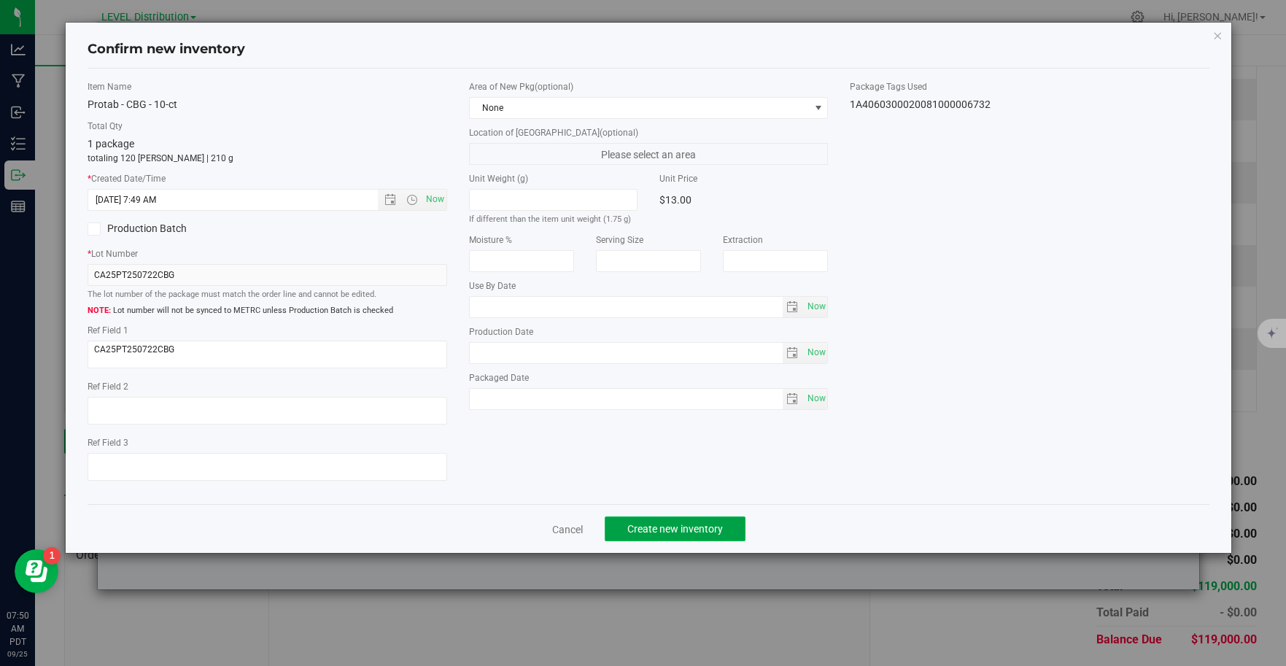
click at [724, 531] on button "Create new inventory" at bounding box center [675, 528] width 141 height 25
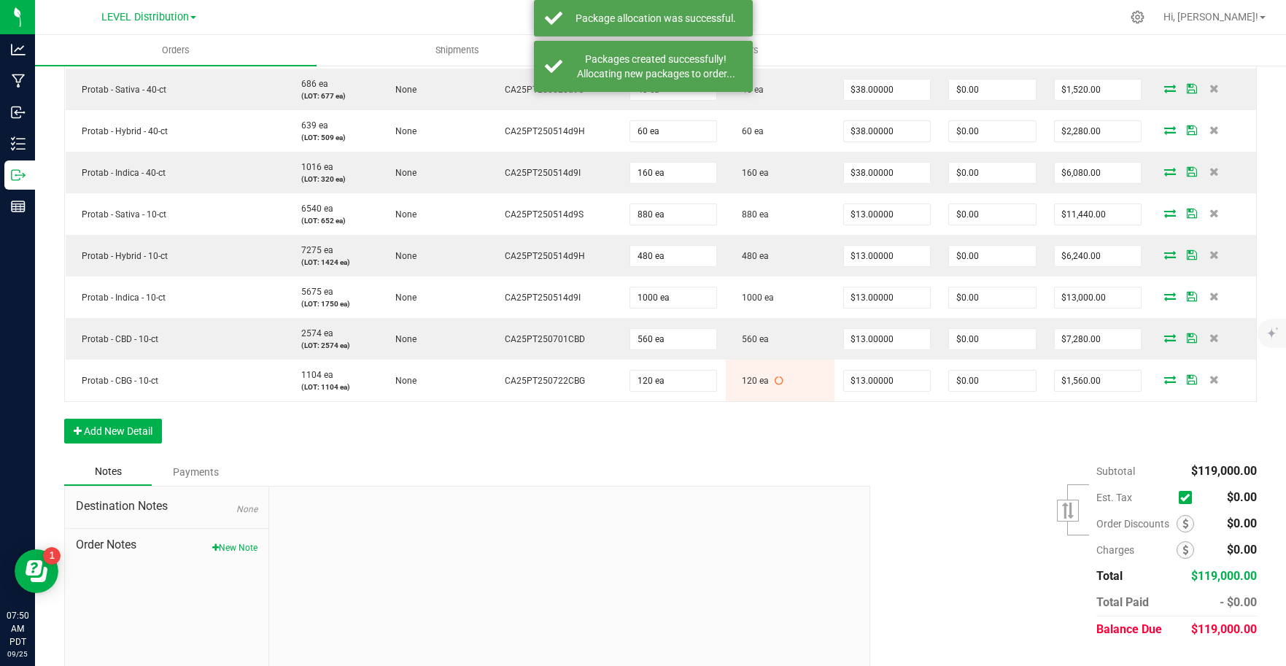
scroll to position [933, 0]
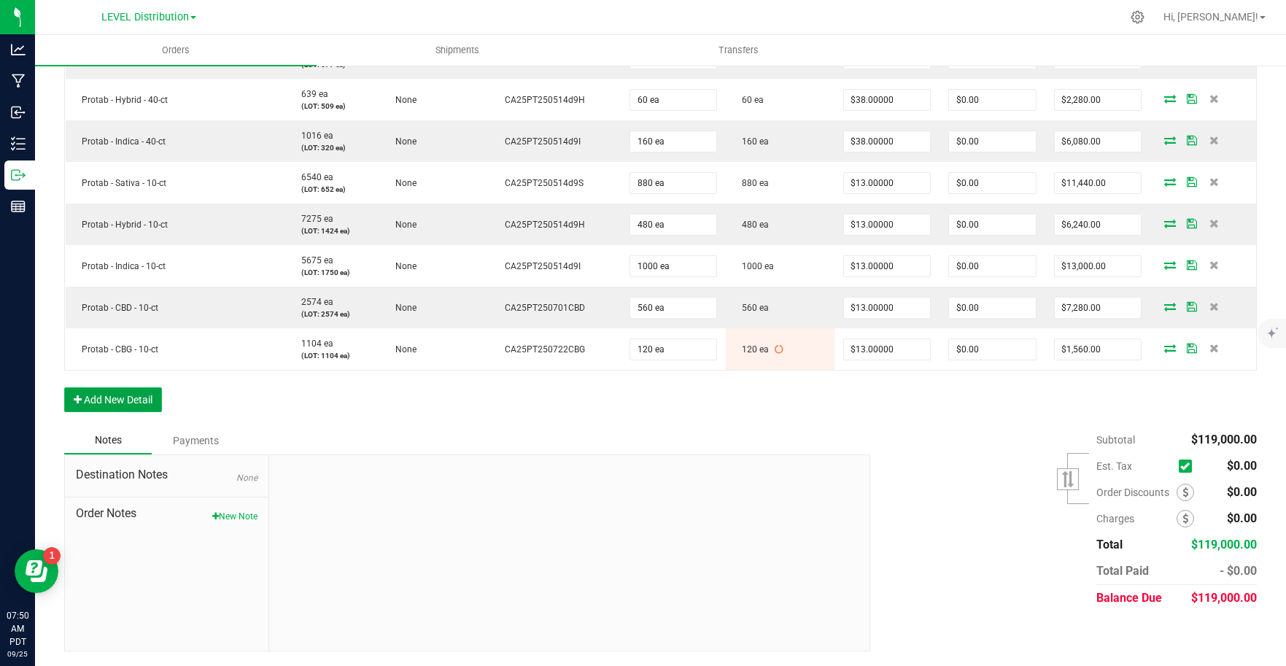
click at [139, 400] on button "Add New Detail" at bounding box center [113, 399] width 98 height 25
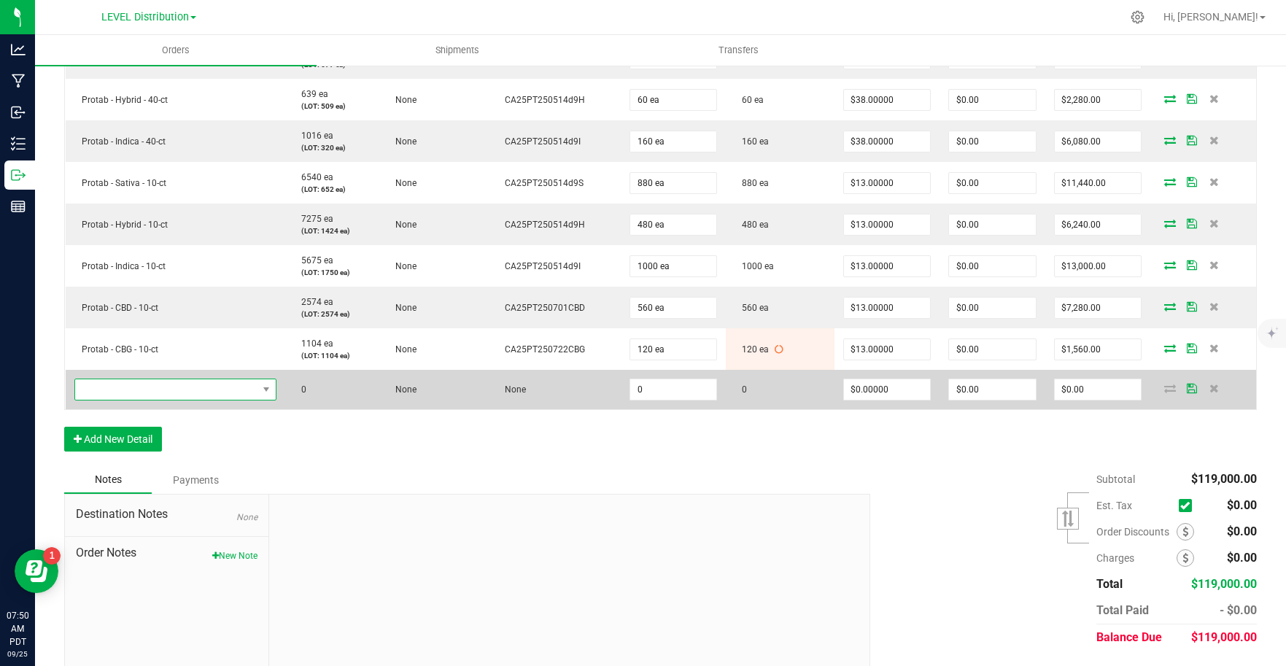
click at [152, 391] on span "NO DATA FOUND" at bounding box center [166, 389] width 182 height 20
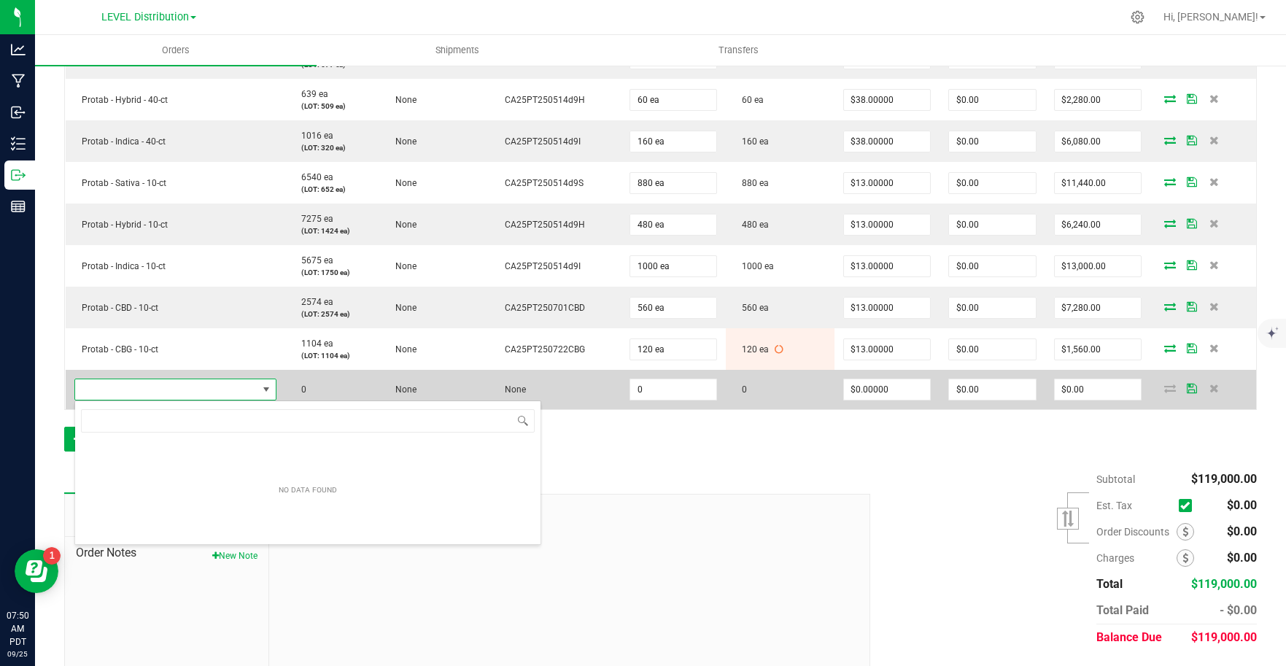
scroll to position [22, 198]
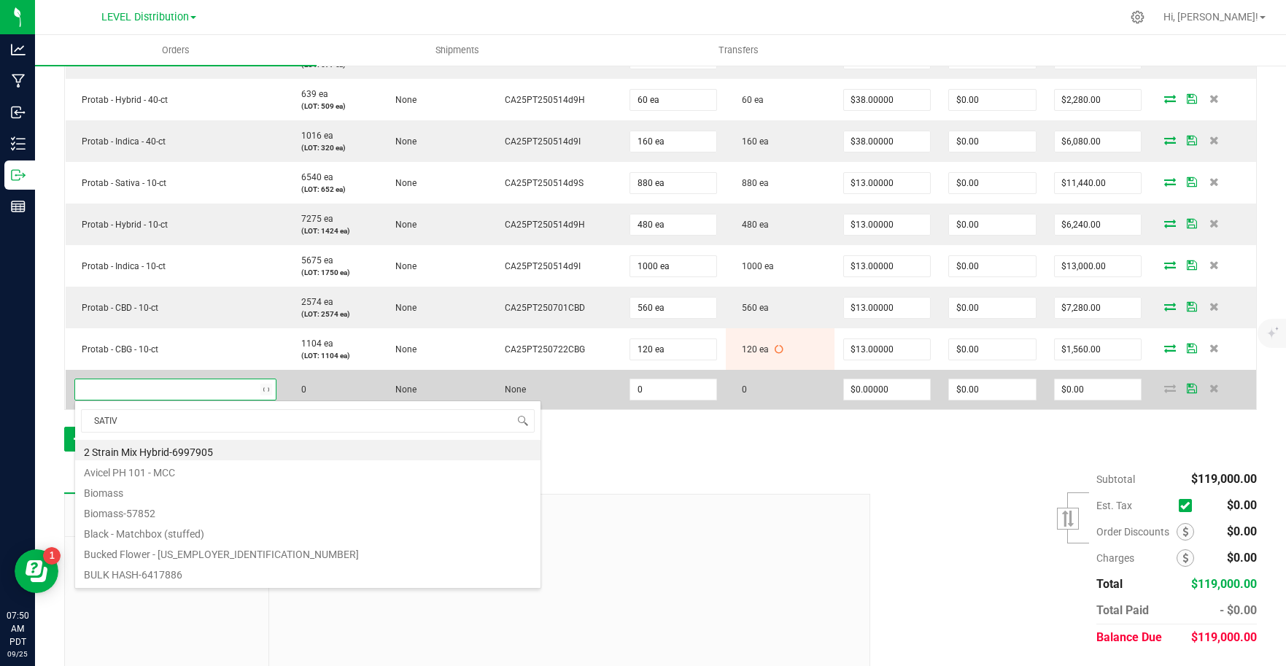
type input "SATIVA"
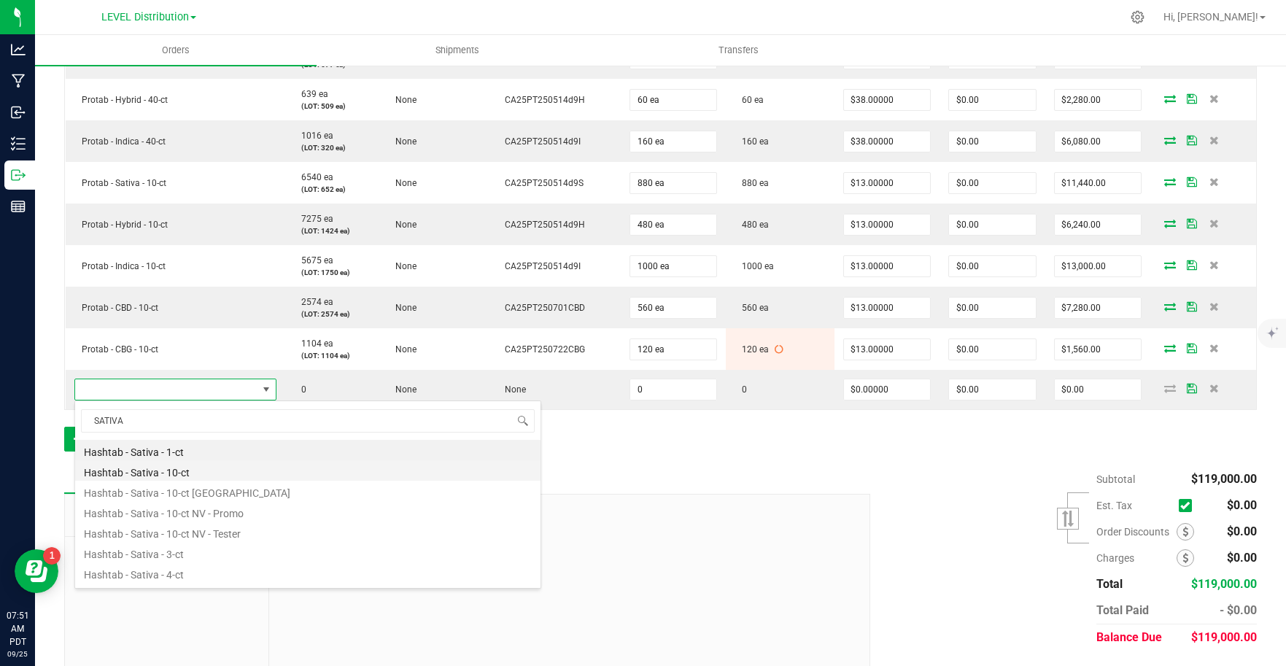
click at [209, 472] on li "Hashtab - Sativa - 10-ct" at bounding box center [307, 470] width 465 height 20
type input "0 ea"
type input "$13.00000"
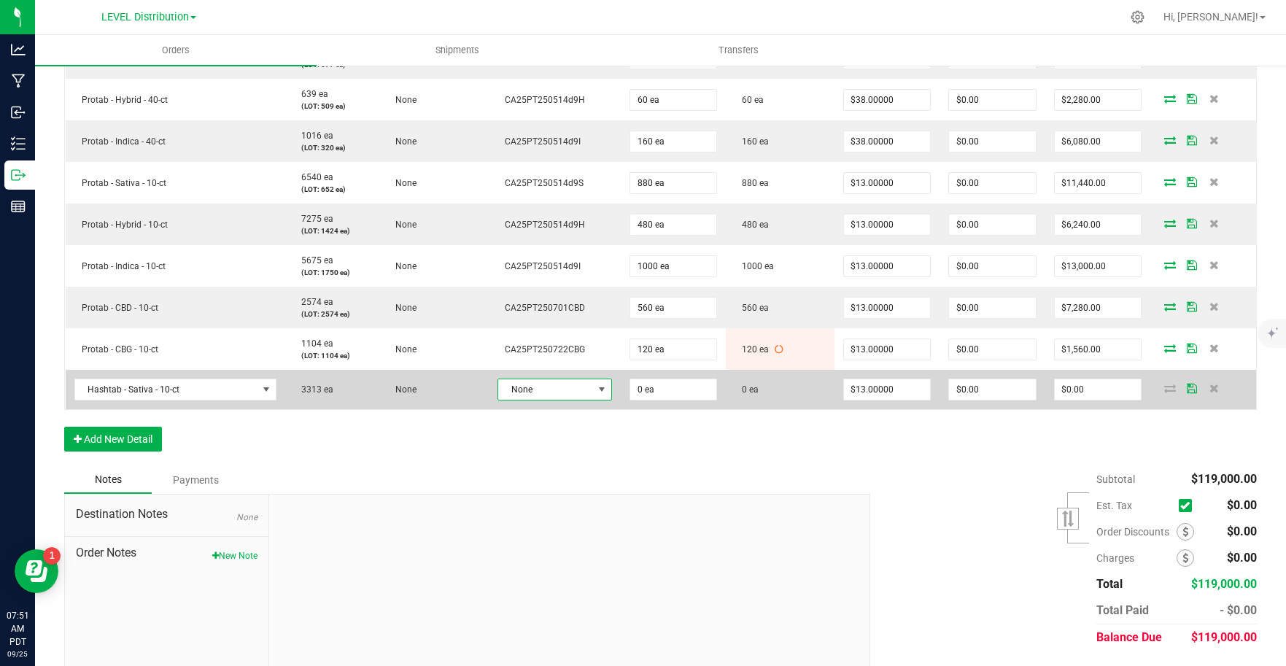
click at [596, 389] on span at bounding box center [602, 390] width 12 height 12
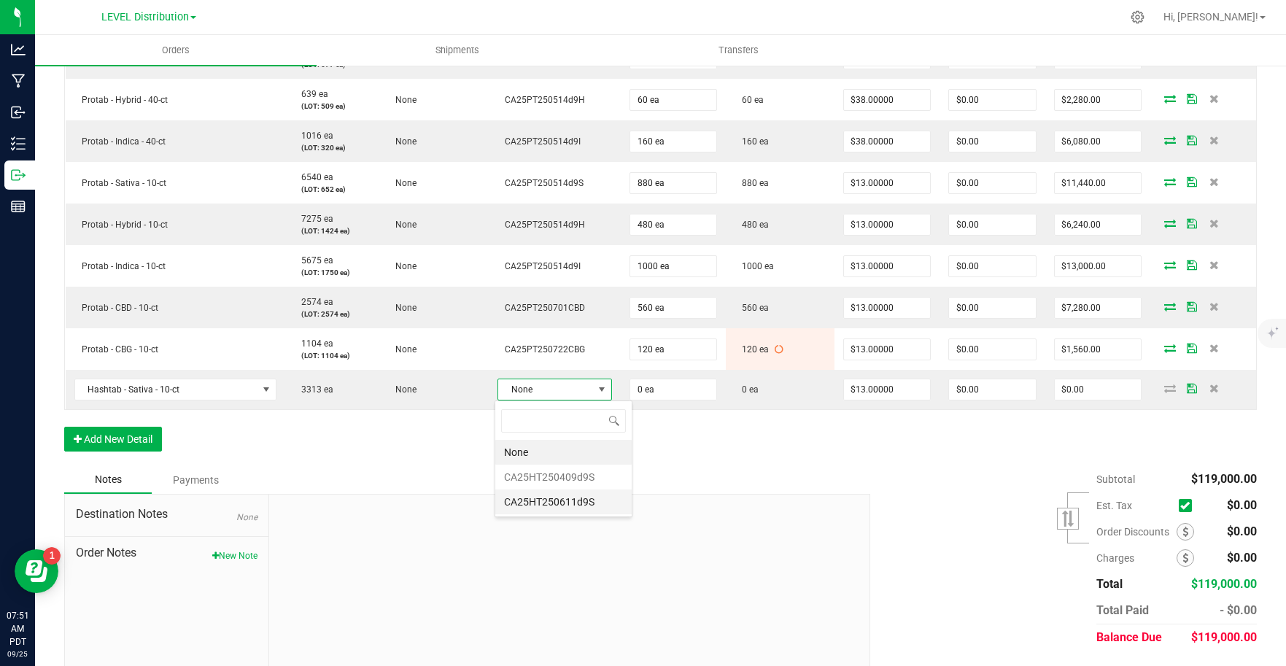
click at [575, 508] on li "CA25HT250611d9S" at bounding box center [563, 501] width 136 height 25
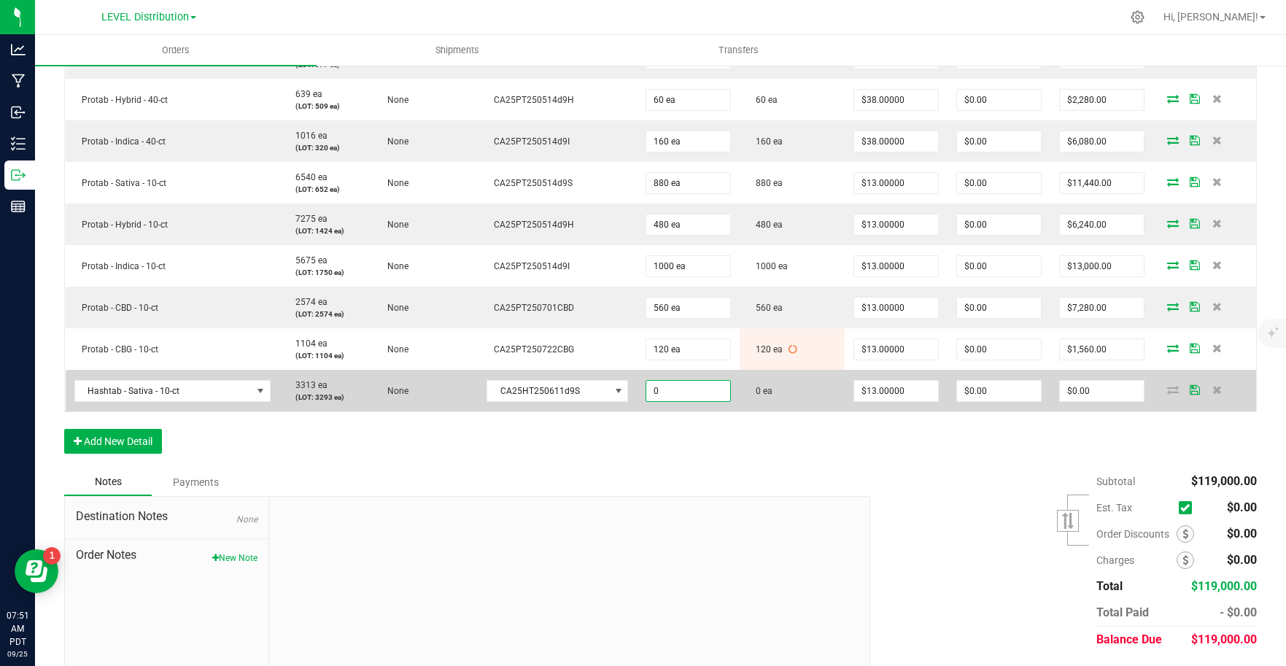
click at [692, 396] on input "0" at bounding box center [688, 391] width 84 height 20
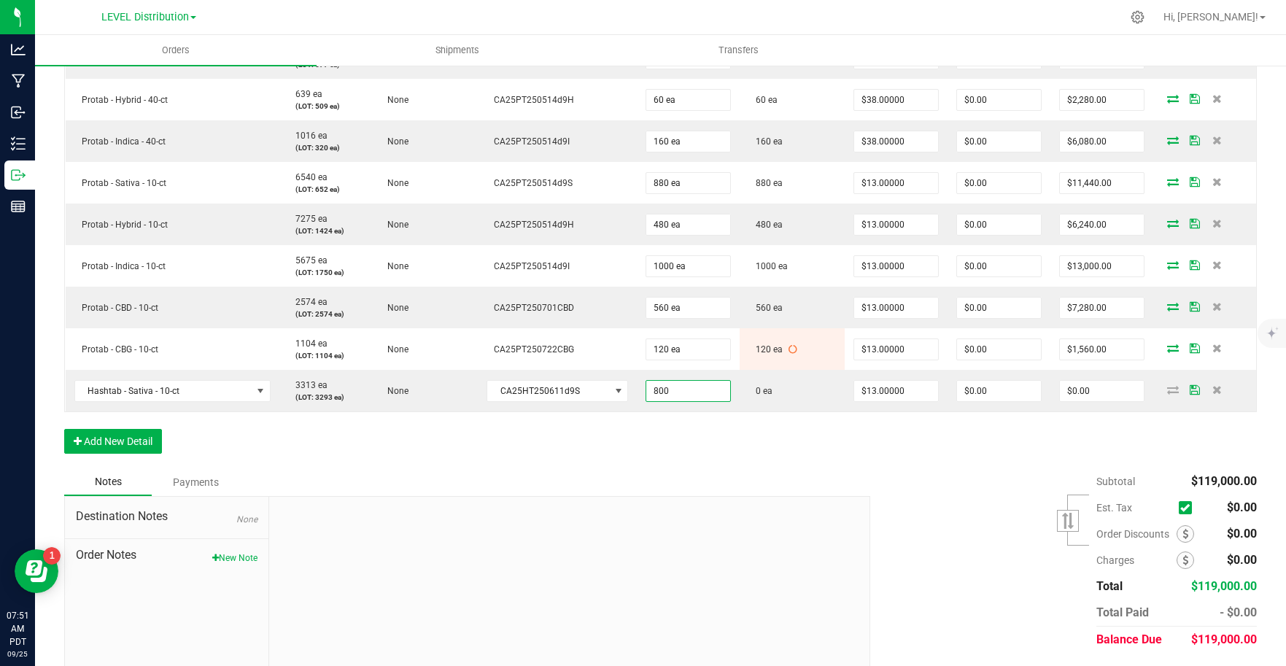
type input "800 ea"
type input "$10,400.00"
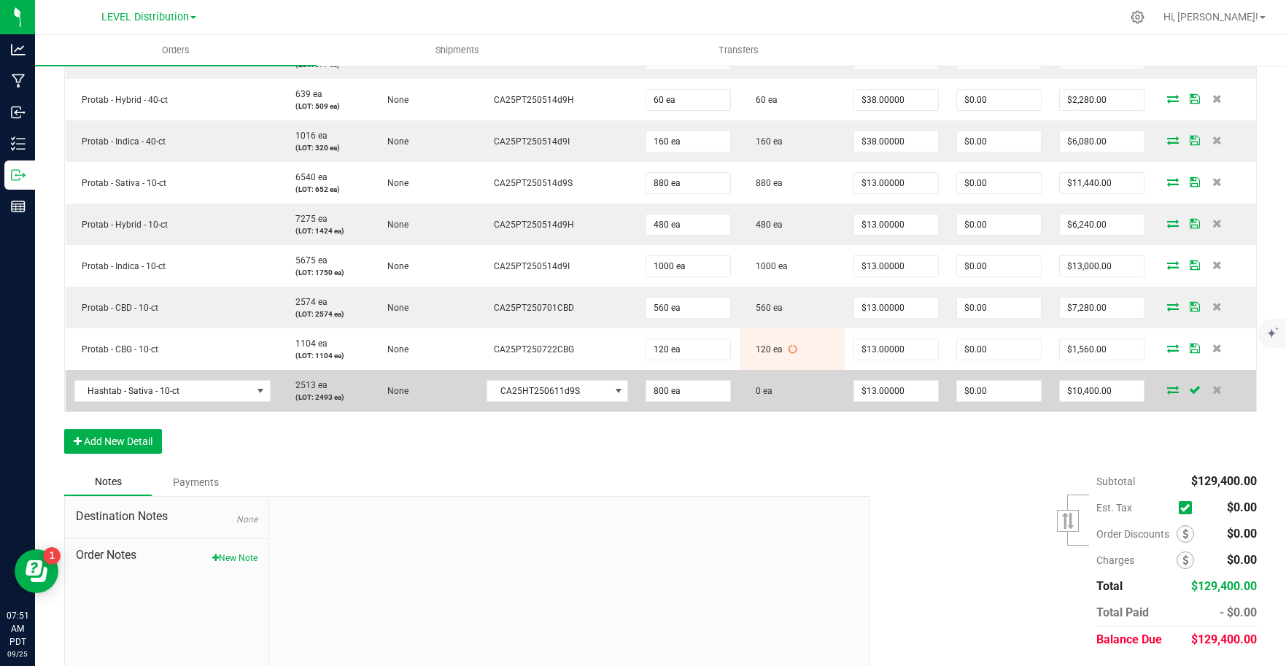
click at [1167, 389] on icon at bounding box center [1173, 389] width 12 height 9
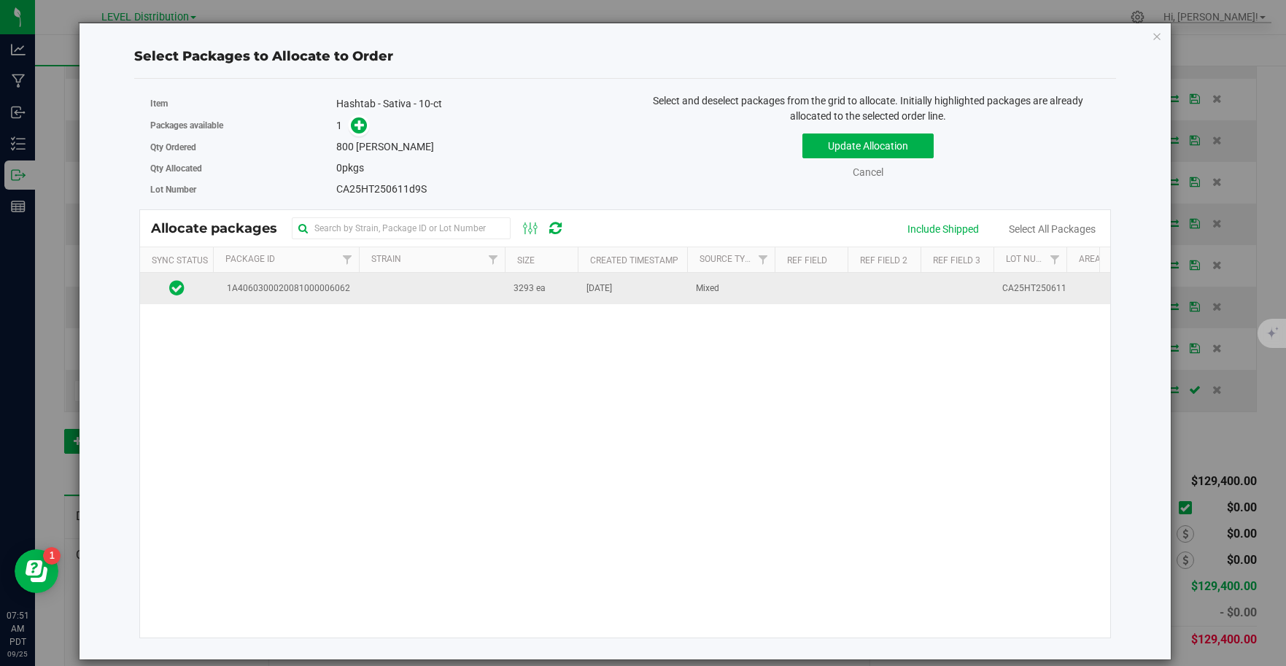
click at [379, 300] on td at bounding box center [432, 288] width 146 height 31
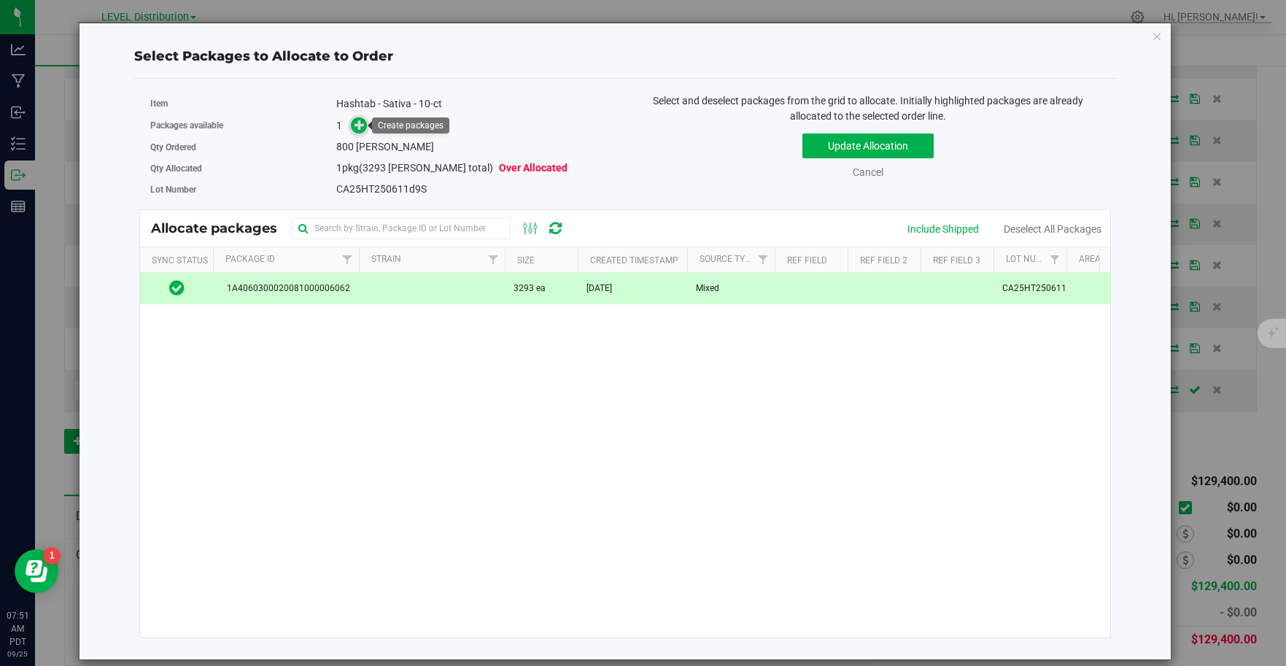
click at [363, 125] on icon at bounding box center [359, 125] width 10 height 10
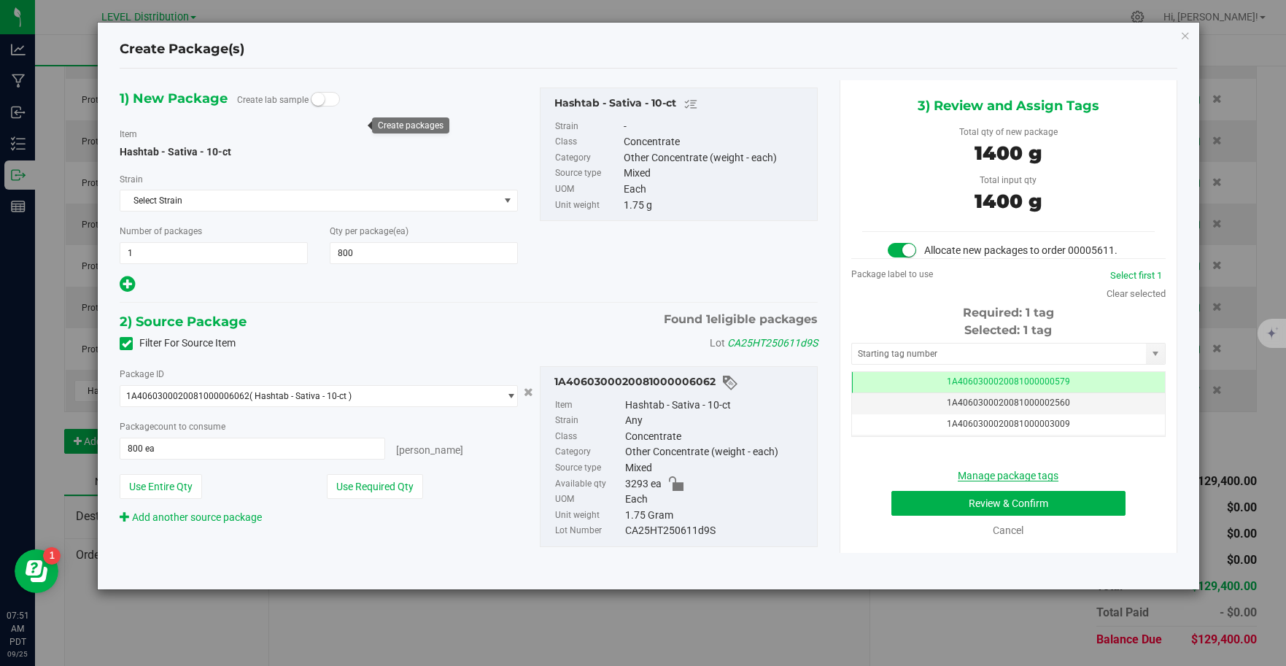
scroll to position [0, -1]
click at [1078, 357] on input "text" at bounding box center [999, 353] width 295 height 20
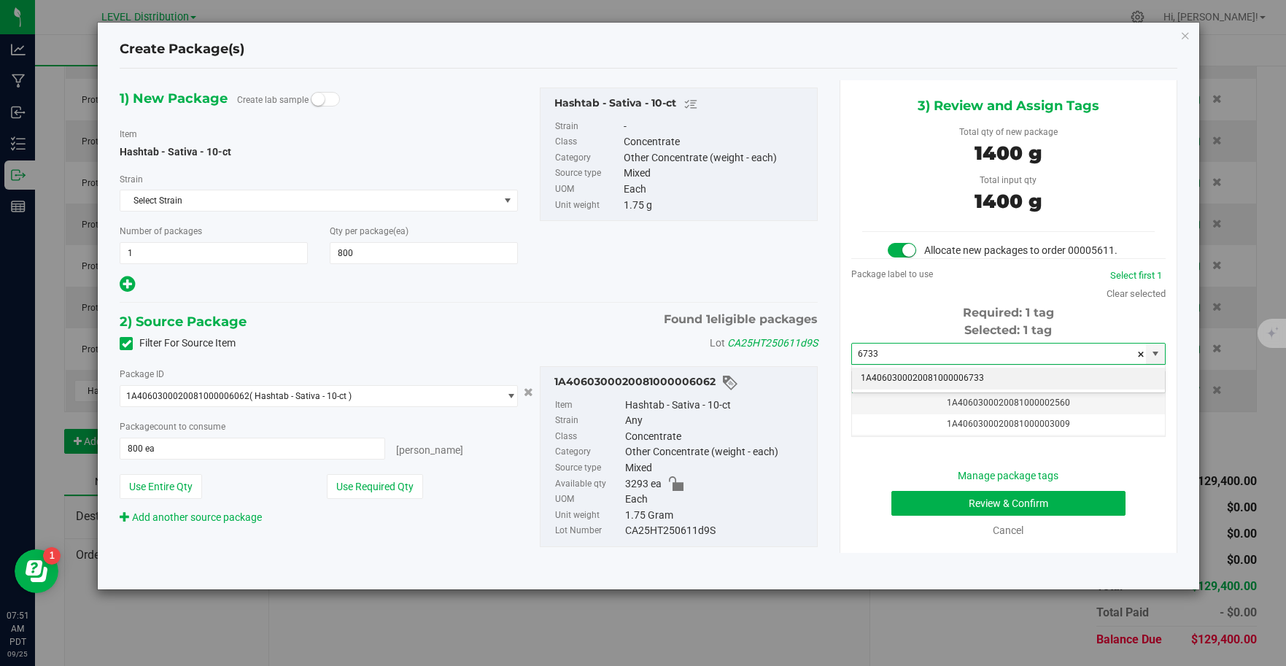
click at [1047, 379] on li "1A4060300020081000006733" at bounding box center [1008, 379] width 313 height 22
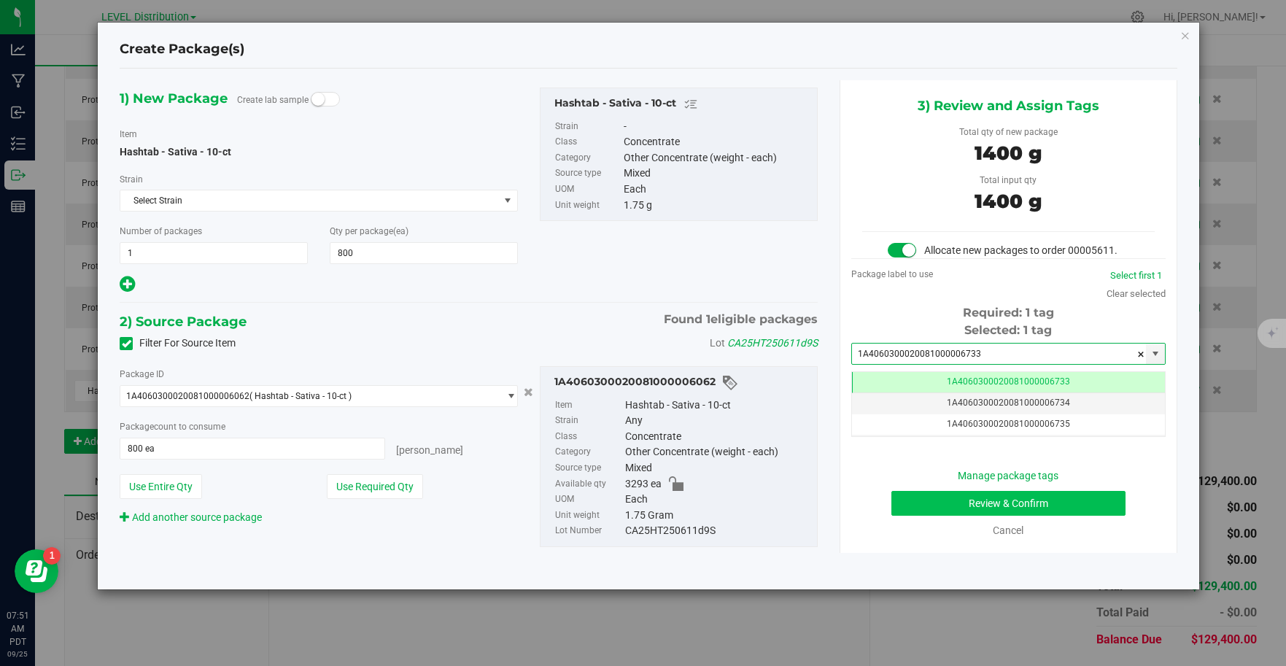
type input "1A4060300020081000006733"
click at [1058, 508] on button "Review & Confirm" at bounding box center [1008, 503] width 234 height 25
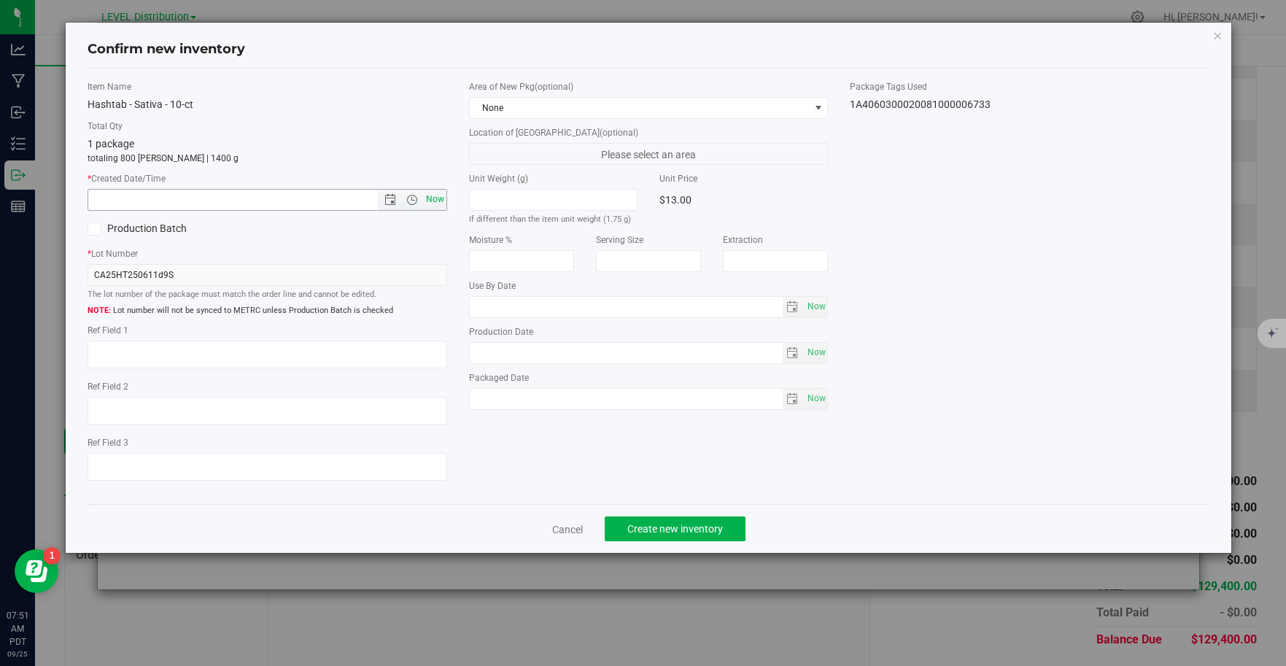
click at [439, 202] on span "Now" at bounding box center [434, 199] width 25 height 21
type input "[DATE] 7:51 AM"
click at [141, 362] on textarea at bounding box center [268, 355] width 360 height 28
type textarea "CA25HT250611D9S"
click at [727, 528] on button "Create new inventory" at bounding box center [675, 528] width 141 height 25
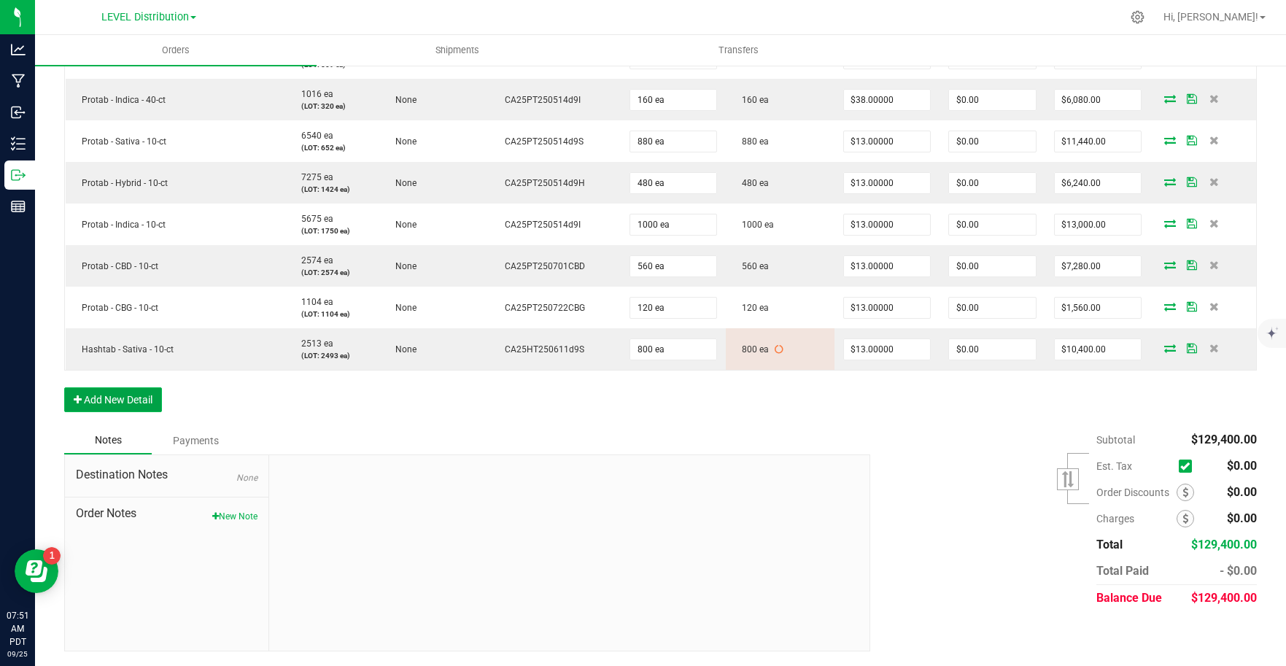
click at [155, 408] on button "Add New Detail" at bounding box center [113, 399] width 98 height 25
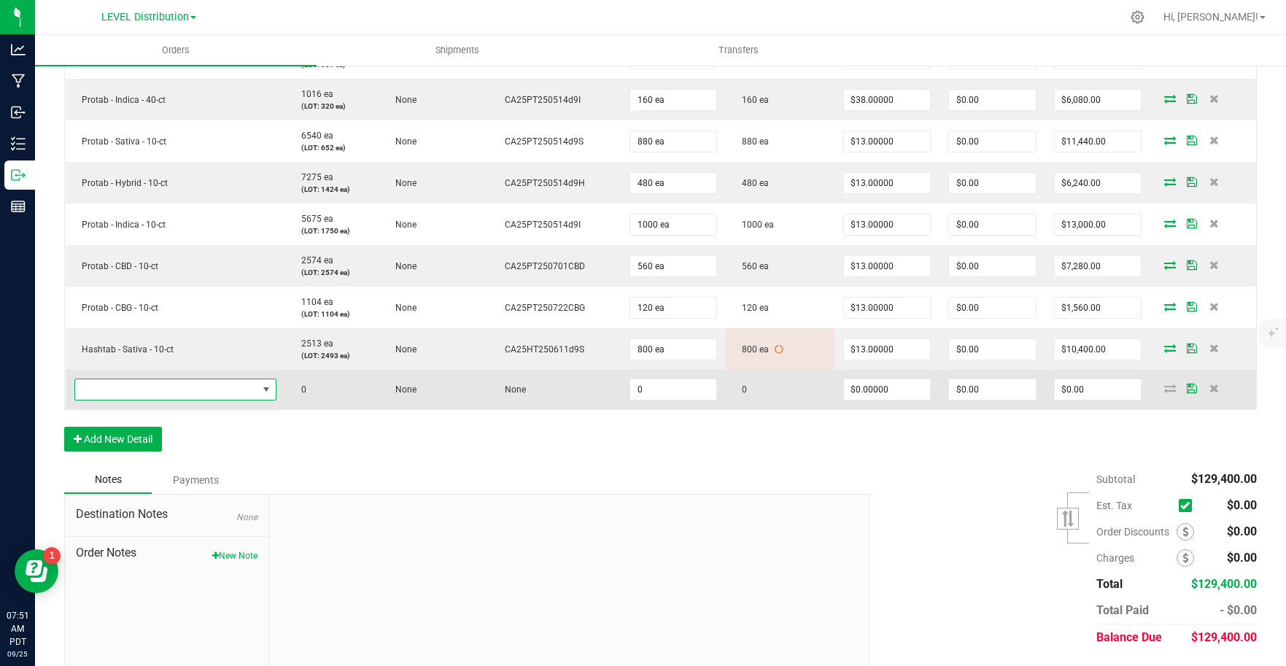
click at [190, 389] on span "NO DATA FOUND" at bounding box center [166, 389] width 182 height 20
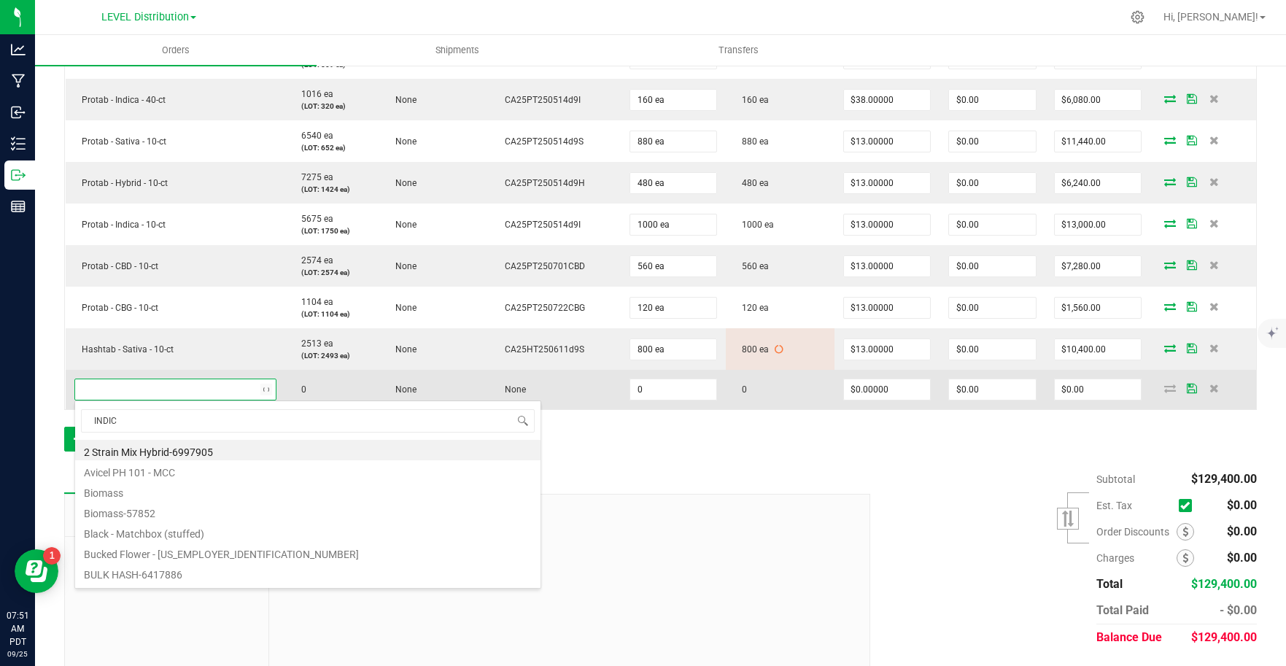
type input "INDICA"
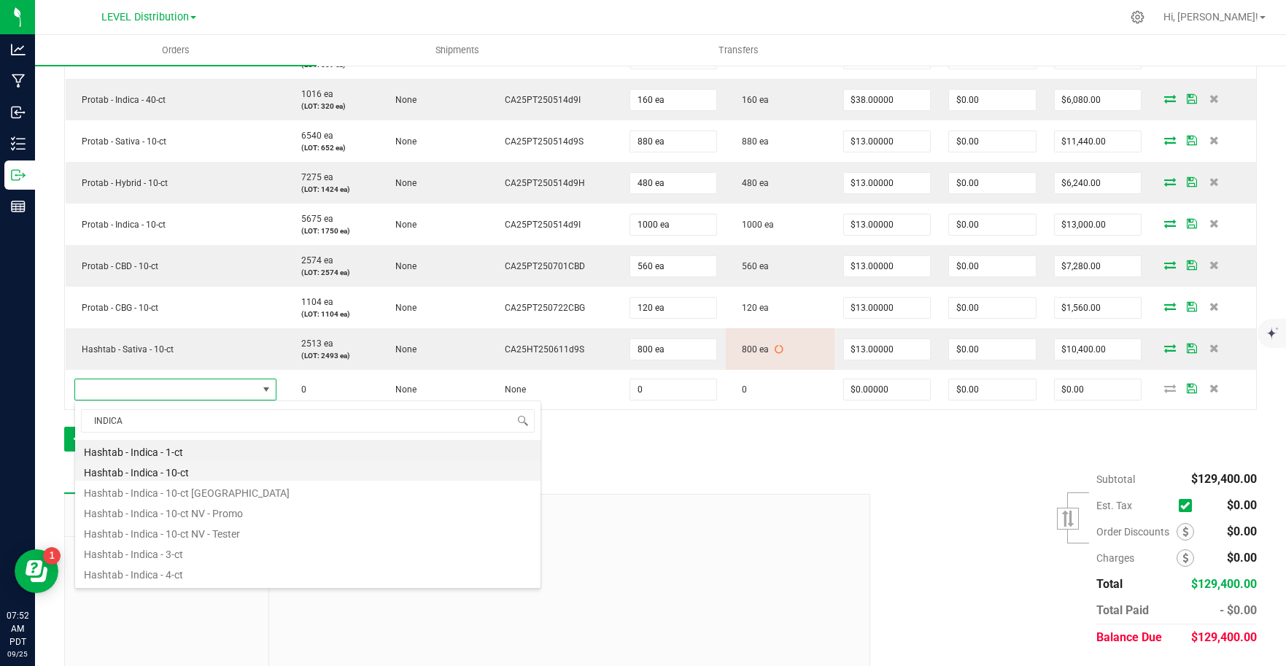
click at [225, 473] on li "Hashtab - Indica - 10-ct" at bounding box center [307, 470] width 465 height 20
type input "0 ea"
type input "$13.00000"
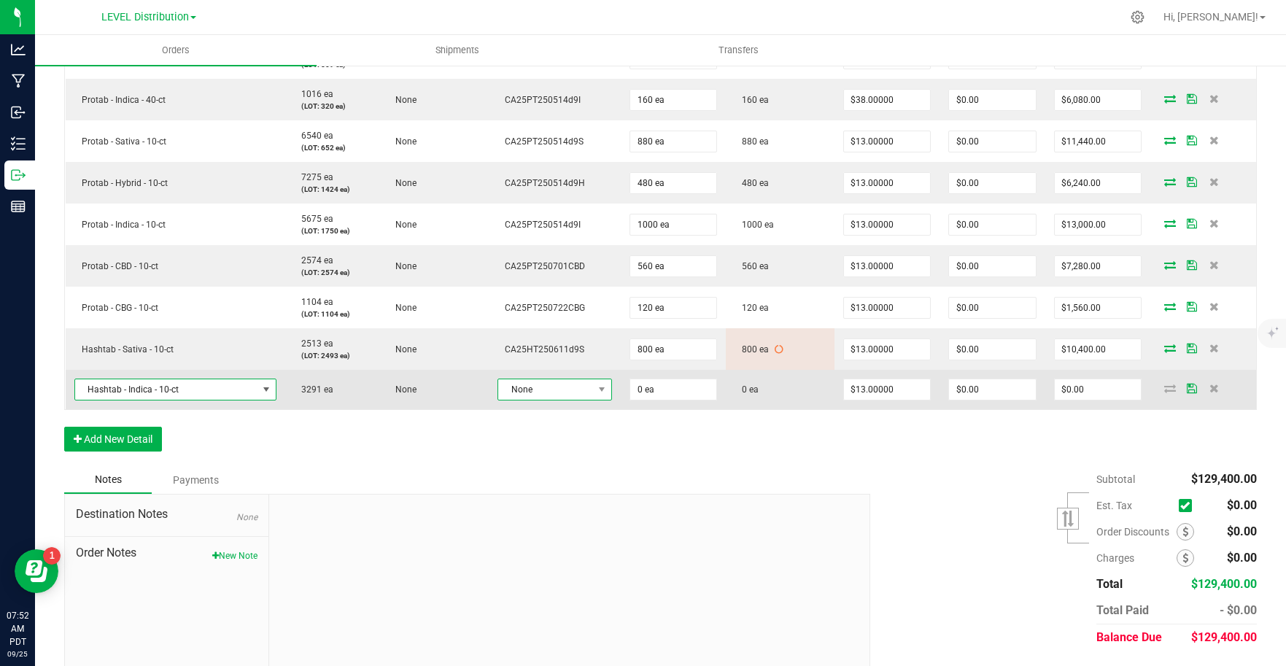
click at [575, 389] on span "None" at bounding box center [545, 389] width 95 height 20
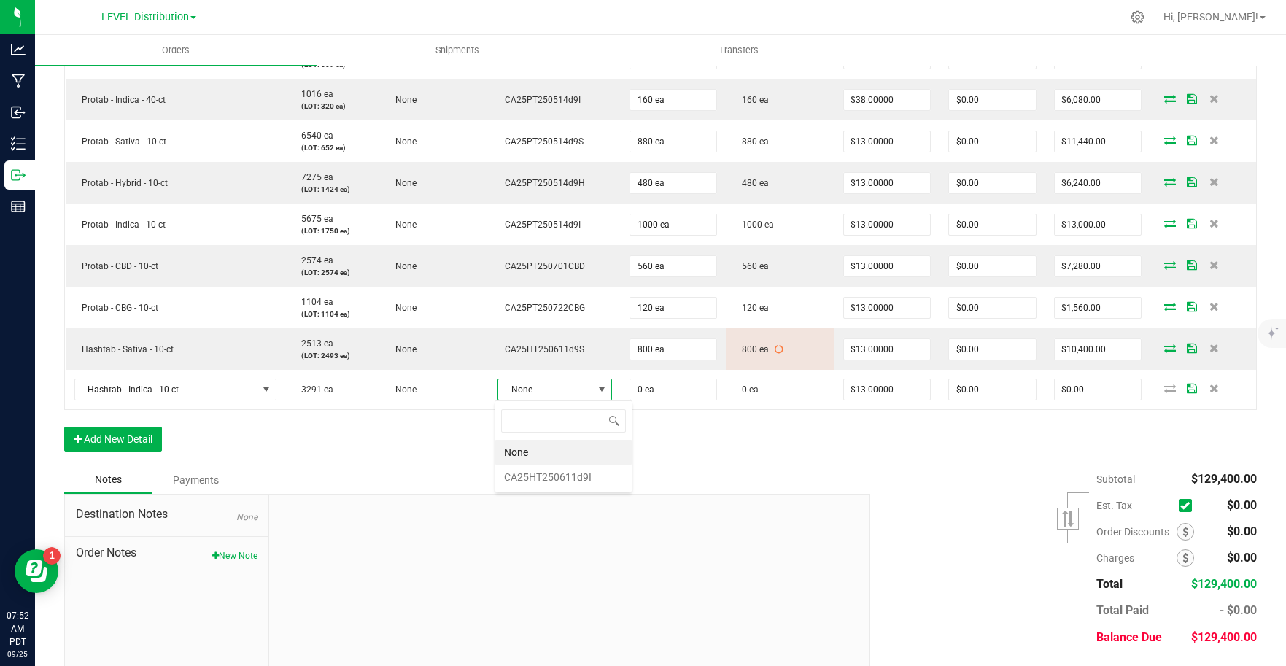
click at [585, 485] on li "CA25HT250611d9I" at bounding box center [563, 477] width 136 height 25
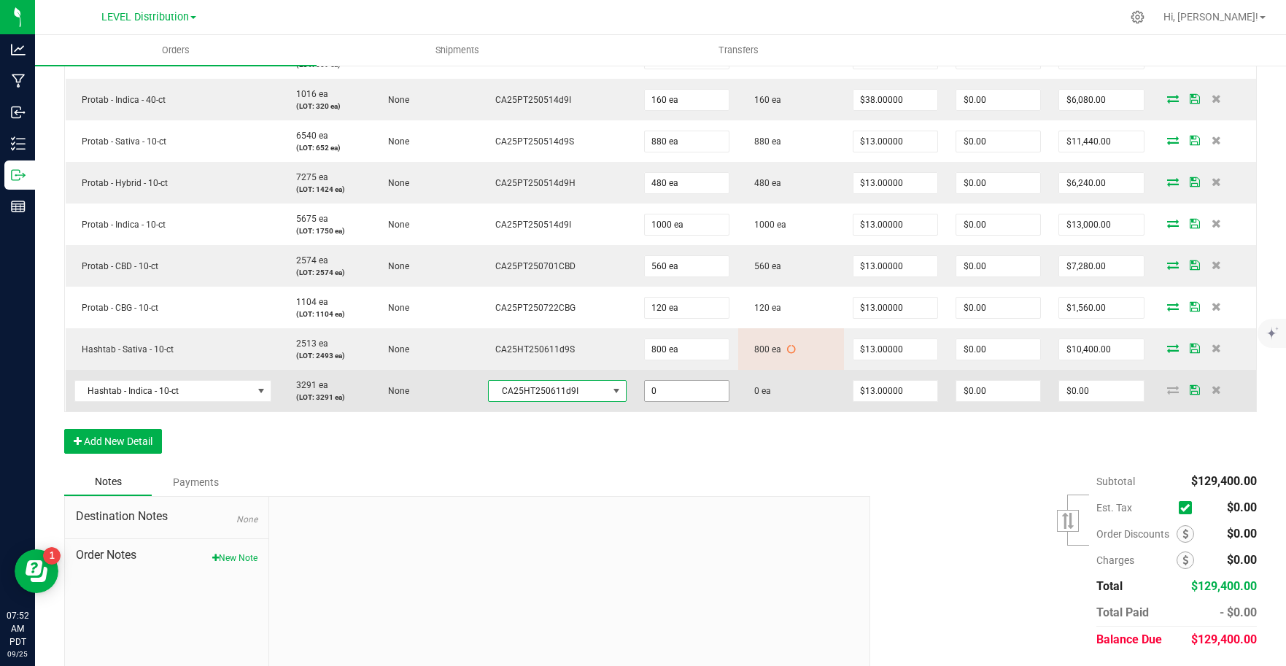
click at [699, 389] on input "0" at bounding box center [687, 391] width 84 height 20
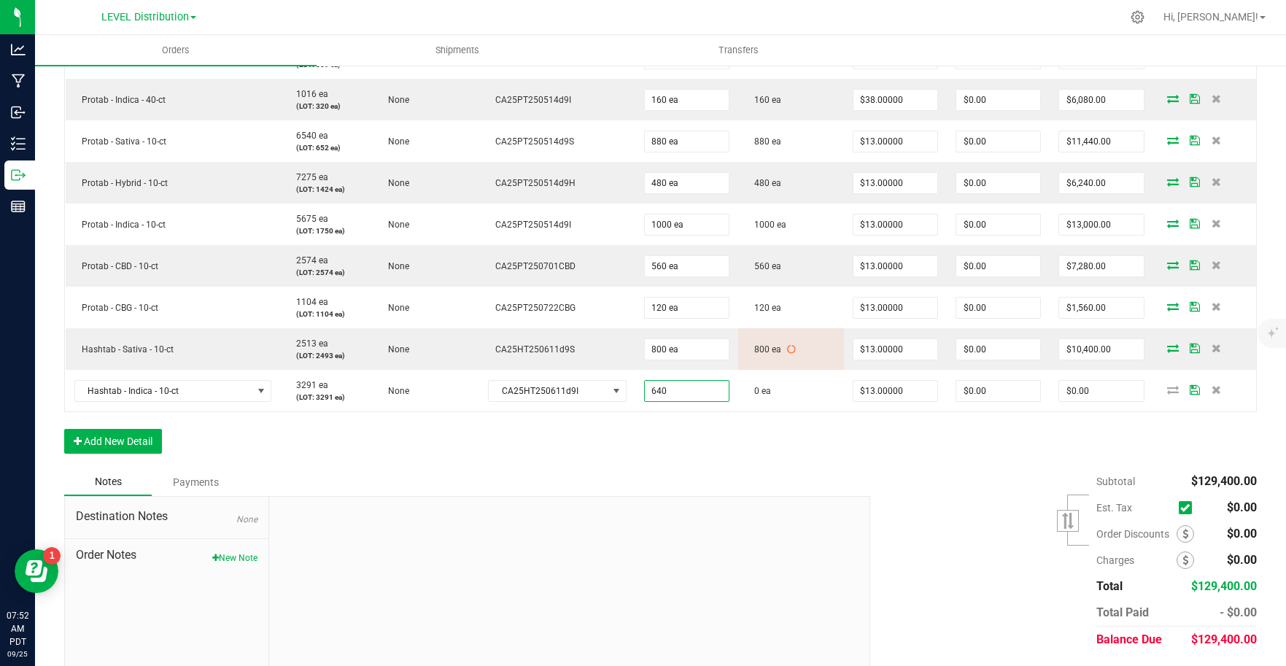
type input "640 ea"
type input "$8,320.00"
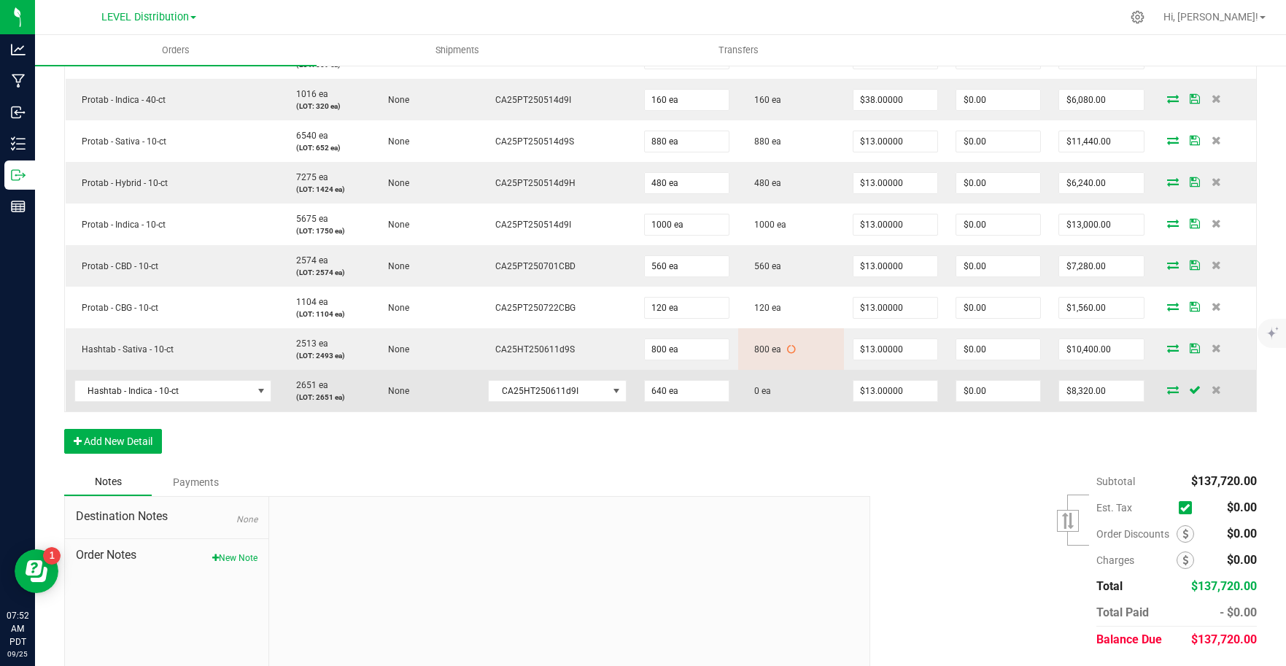
click at [1167, 389] on icon at bounding box center [1173, 389] width 12 height 9
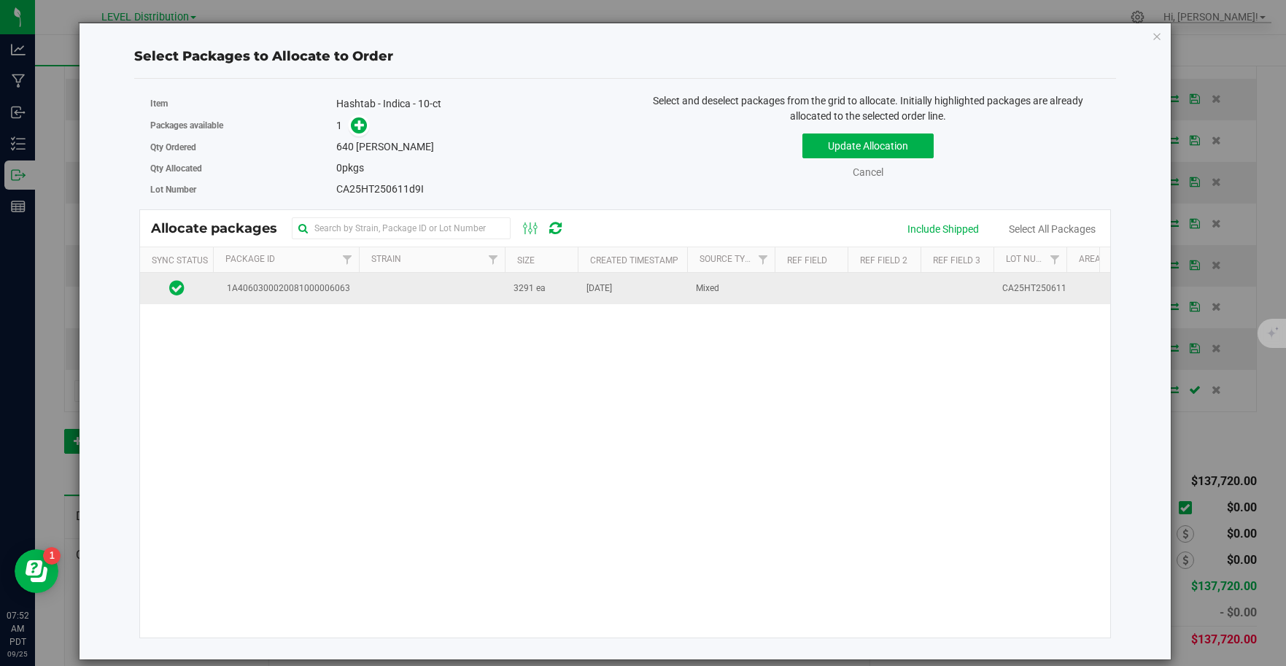
click at [340, 292] on span "1A4060300020081000006063" at bounding box center [286, 288] width 128 height 14
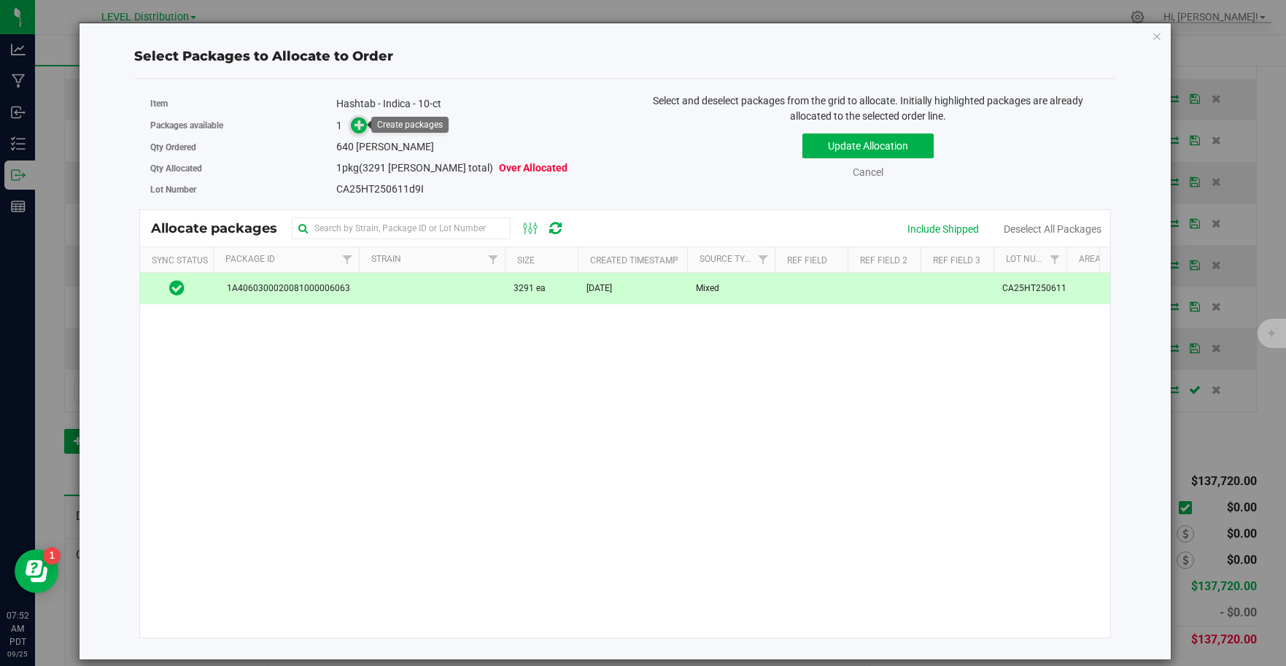
click at [362, 128] on icon at bounding box center [359, 125] width 10 height 10
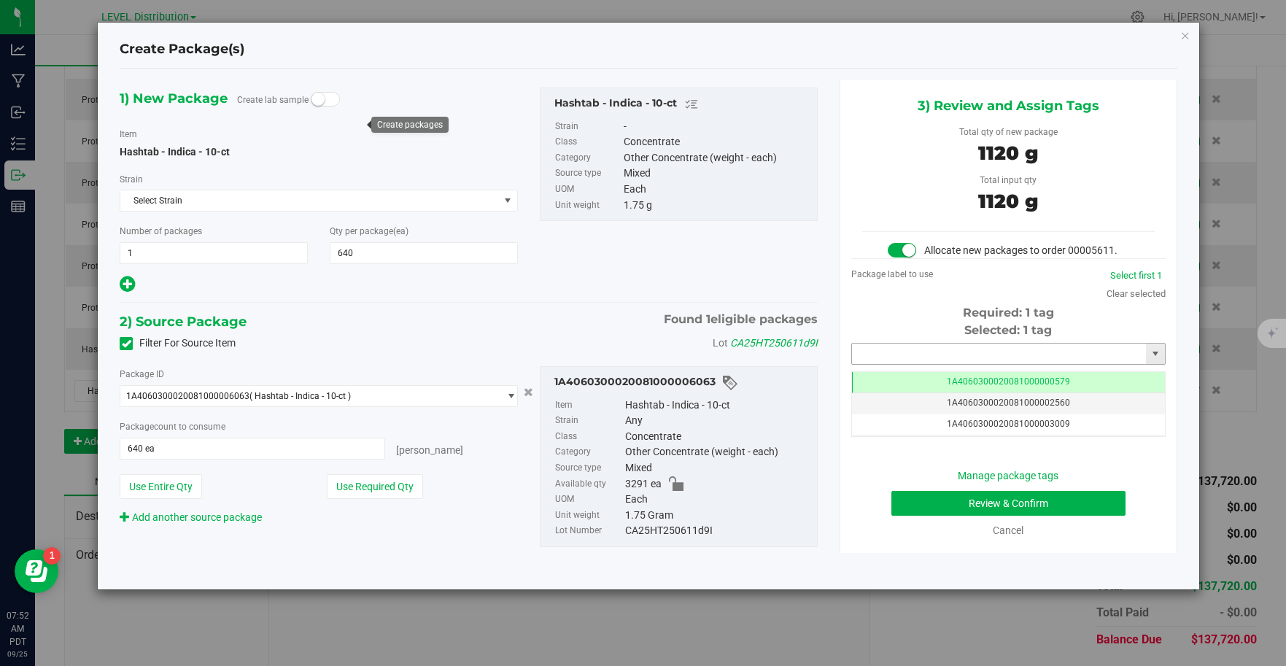
click at [987, 358] on input "text" at bounding box center [999, 353] width 295 height 20
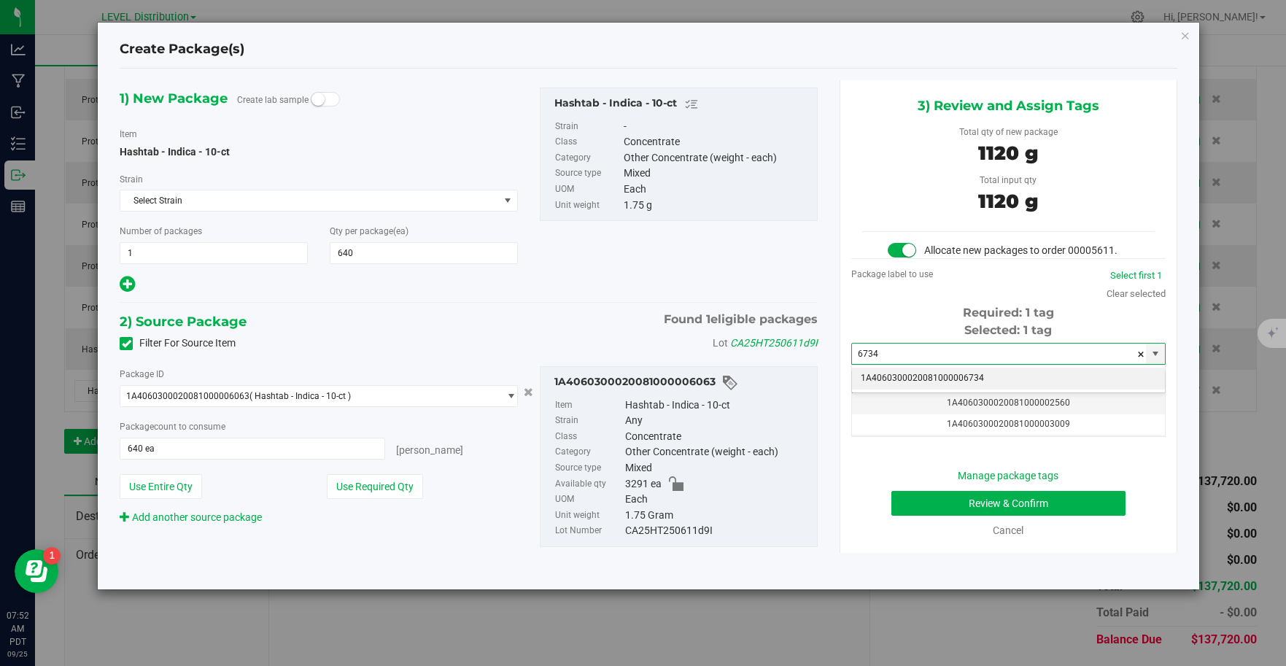
click at [1038, 374] on li "1A4060300020081000006734" at bounding box center [1008, 379] width 313 height 22
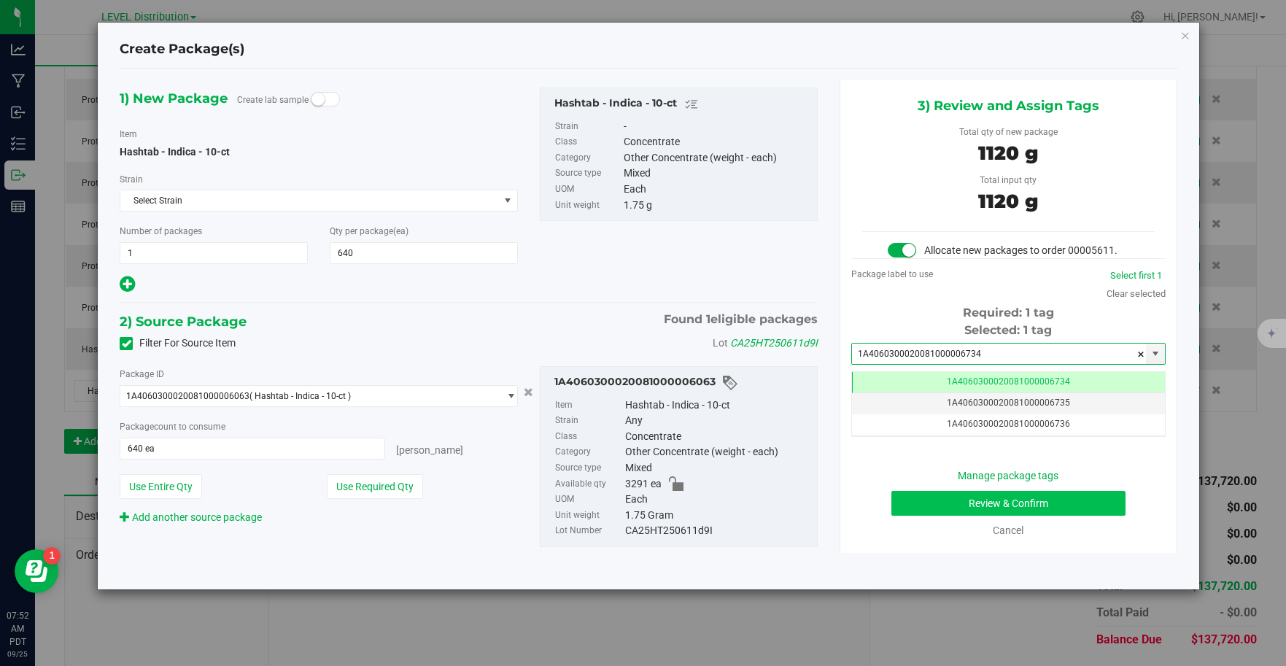
type input "1A4060300020081000006734"
click at [1042, 505] on button "Review & Confirm" at bounding box center [1008, 503] width 234 height 25
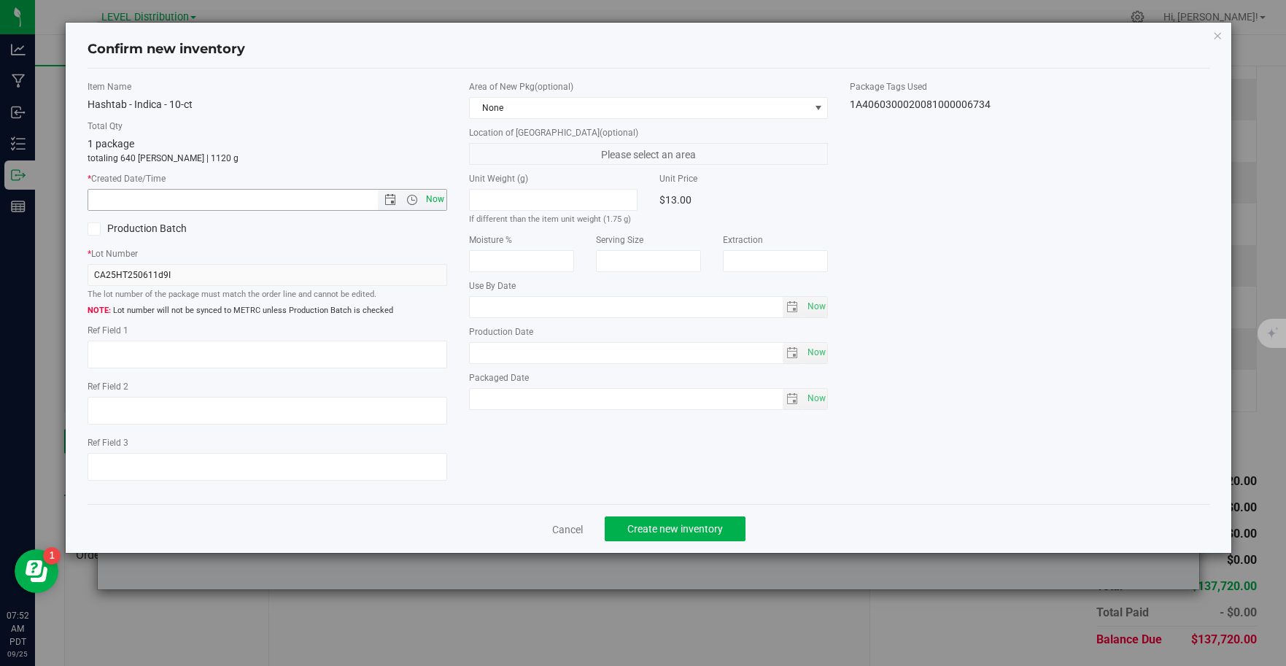
click at [431, 201] on span "Now" at bounding box center [434, 199] width 25 height 21
type input "[DATE] 7:52 AM"
click at [152, 355] on textarea at bounding box center [268, 355] width 360 height 28
type textarea "CA25HT250611D9I"
click at [499, 482] on div "Item Name Hashtab - Indica - 10-ct Total Qty 1 package totaling 640 [PERSON_NAM…" at bounding box center [648, 286] width 1143 height 413
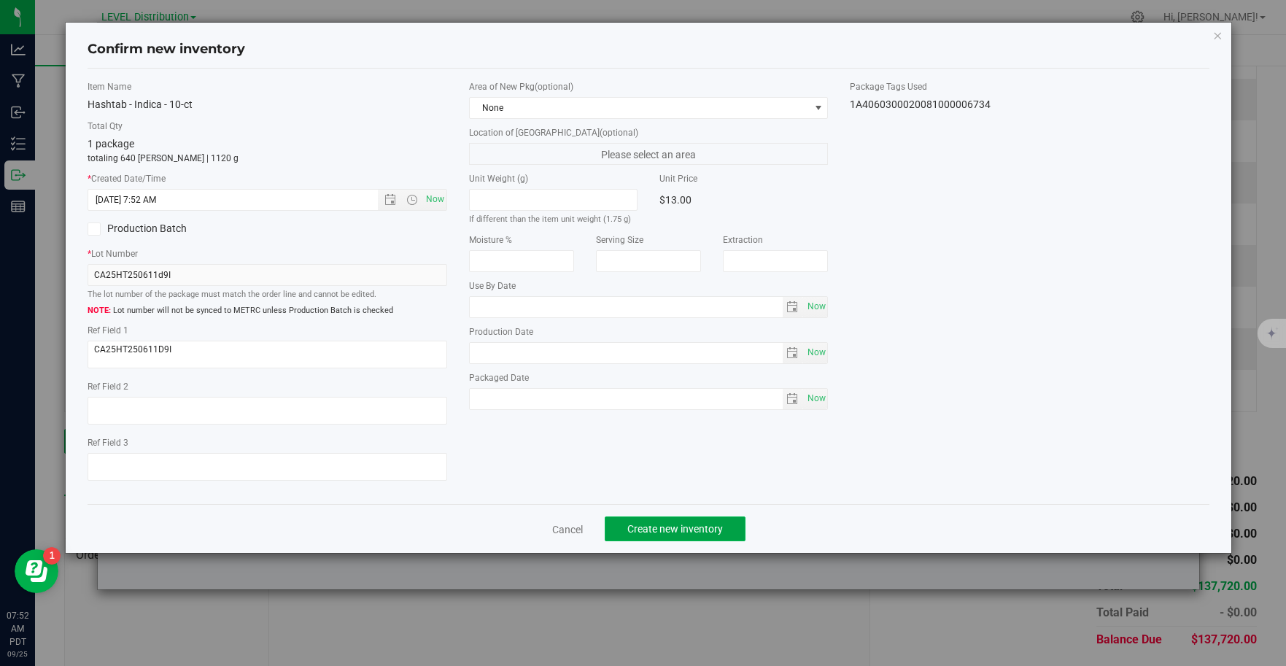
click at [727, 527] on button "Create new inventory" at bounding box center [675, 528] width 141 height 25
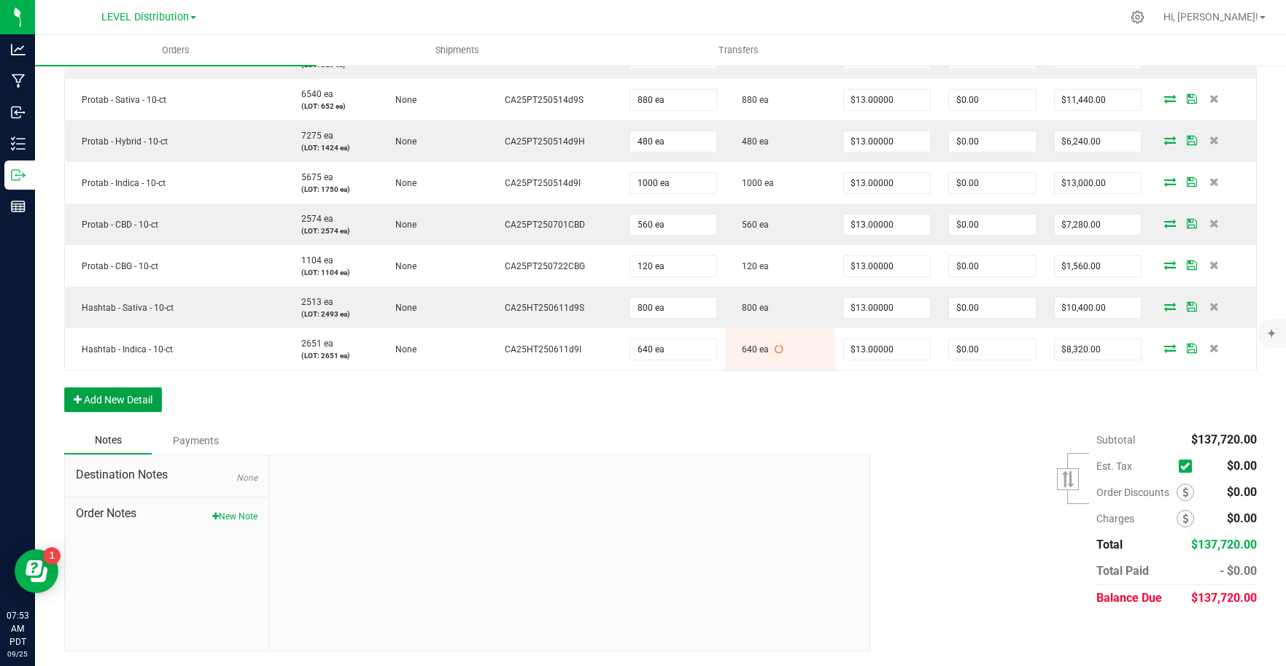
click at [141, 399] on button "Add New Detail" at bounding box center [113, 399] width 98 height 25
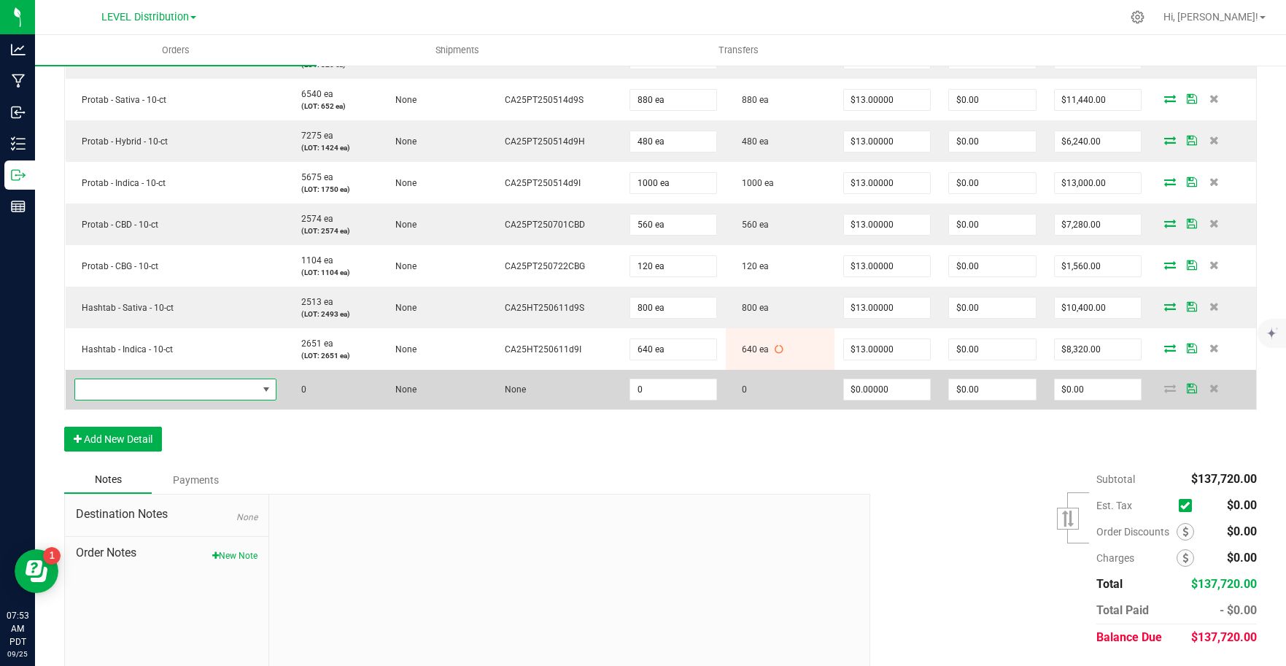
click at [168, 387] on span "NO DATA FOUND" at bounding box center [166, 389] width 182 height 20
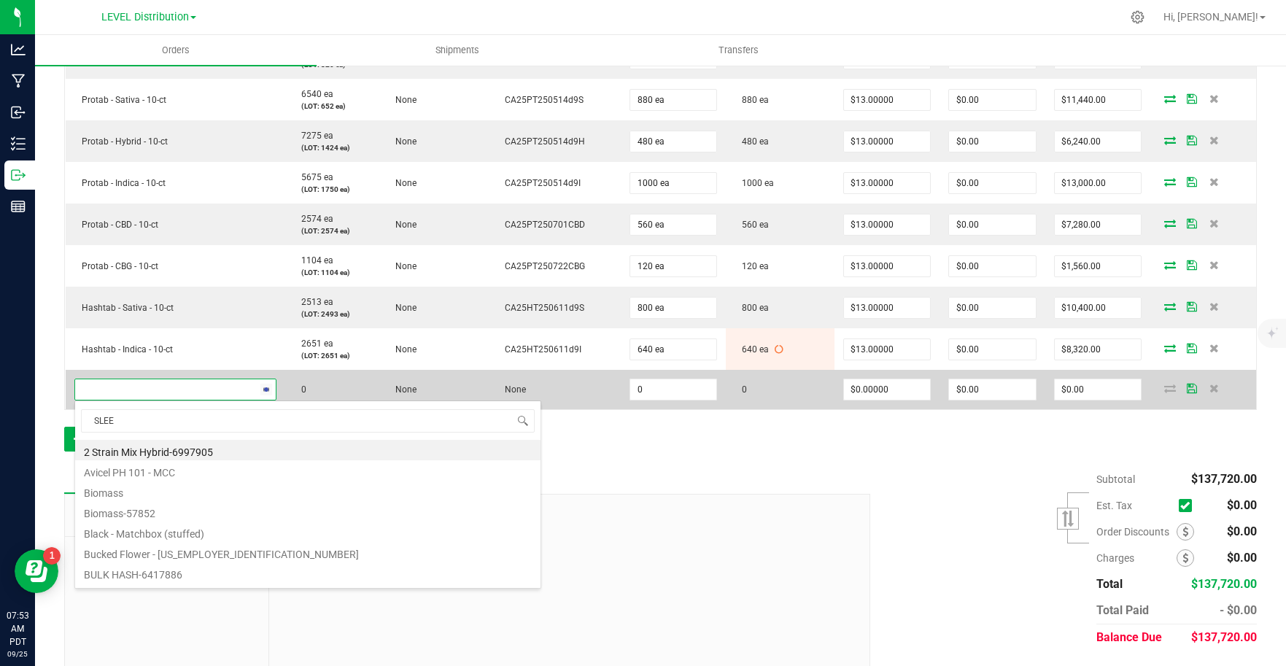
type input "SLEEP"
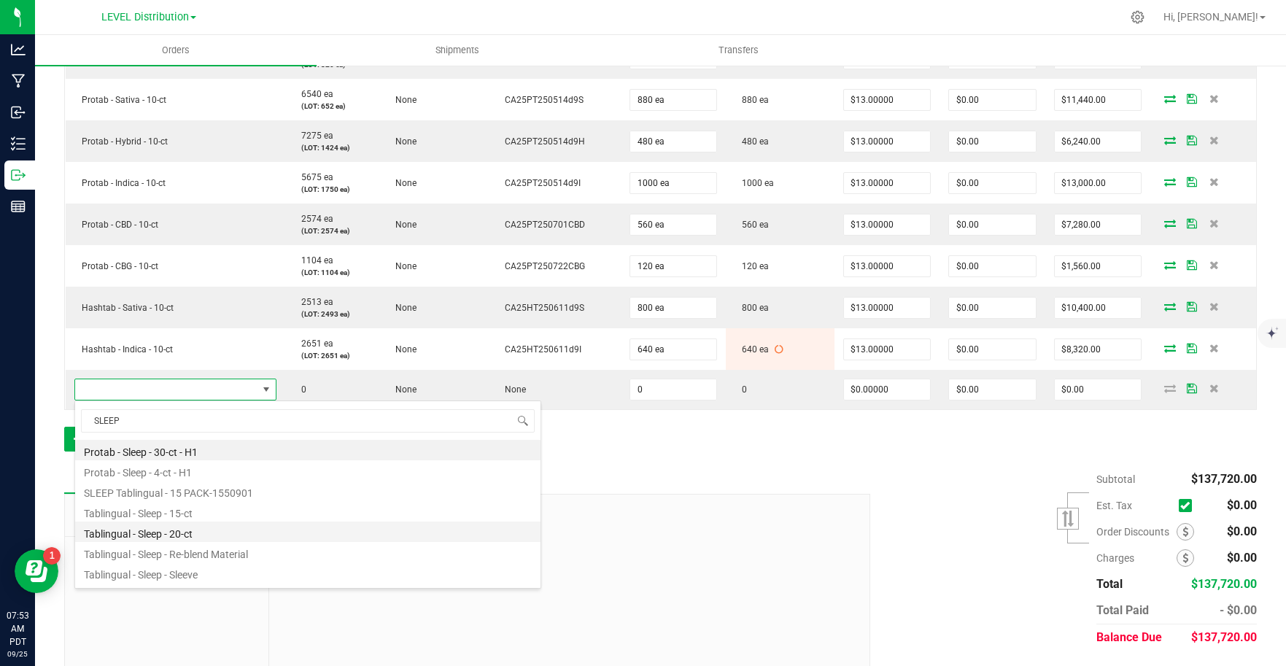
click at [226, 531] on li "Tablingual - Sleep - 20-ct" at bounding box center [307, 531] width 465 height 20
type input "0 ea"
type input "$10.00000"
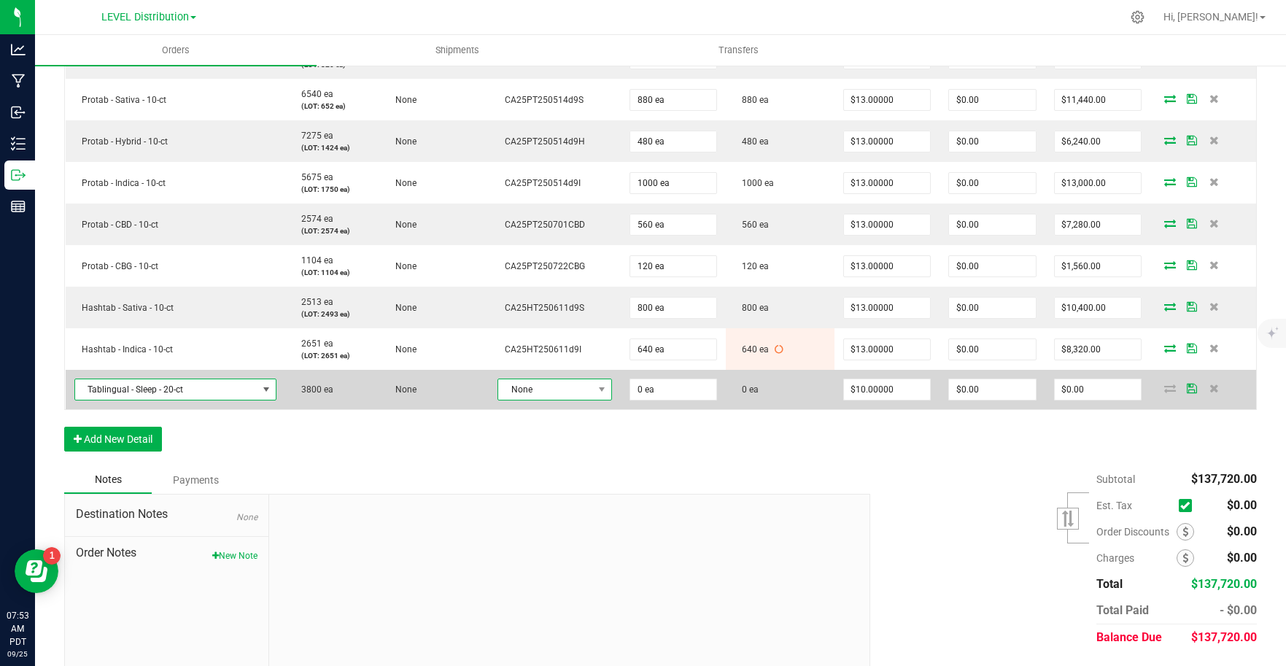
click at [593, 394] on span at bounding box center [602, 389] width 18 height 20
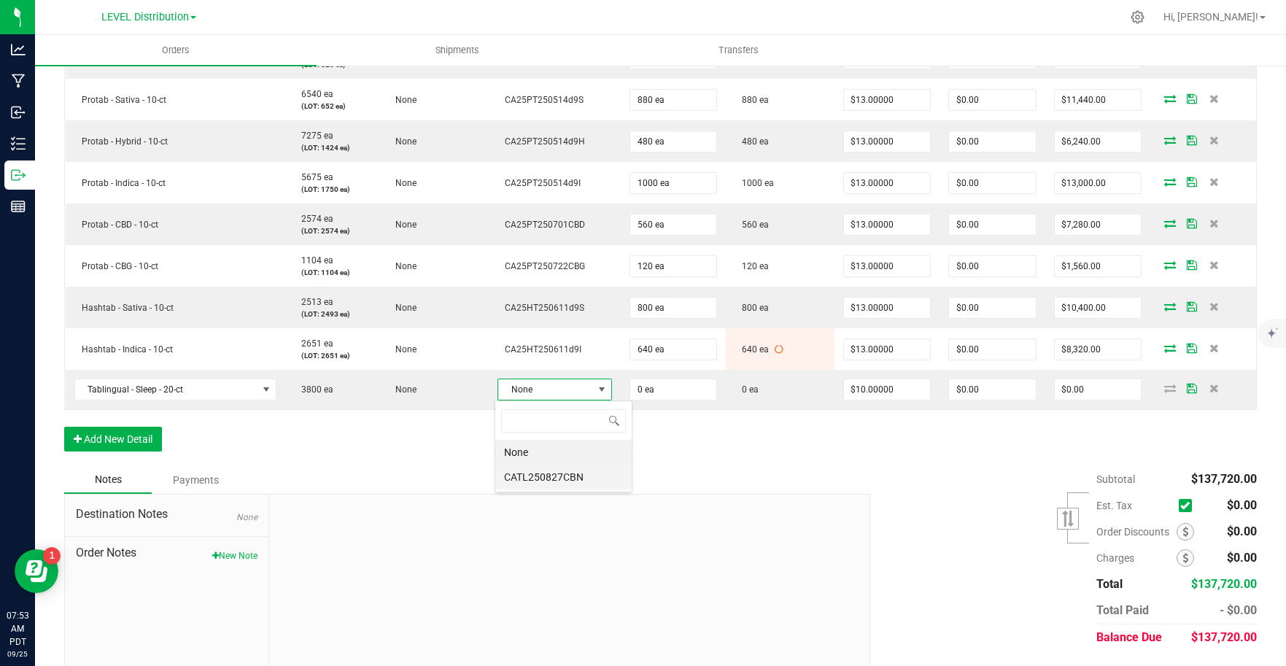
click at [591, 478] on li "CATL250827CBN" at bounding box center [563, 477] width 136 height 25
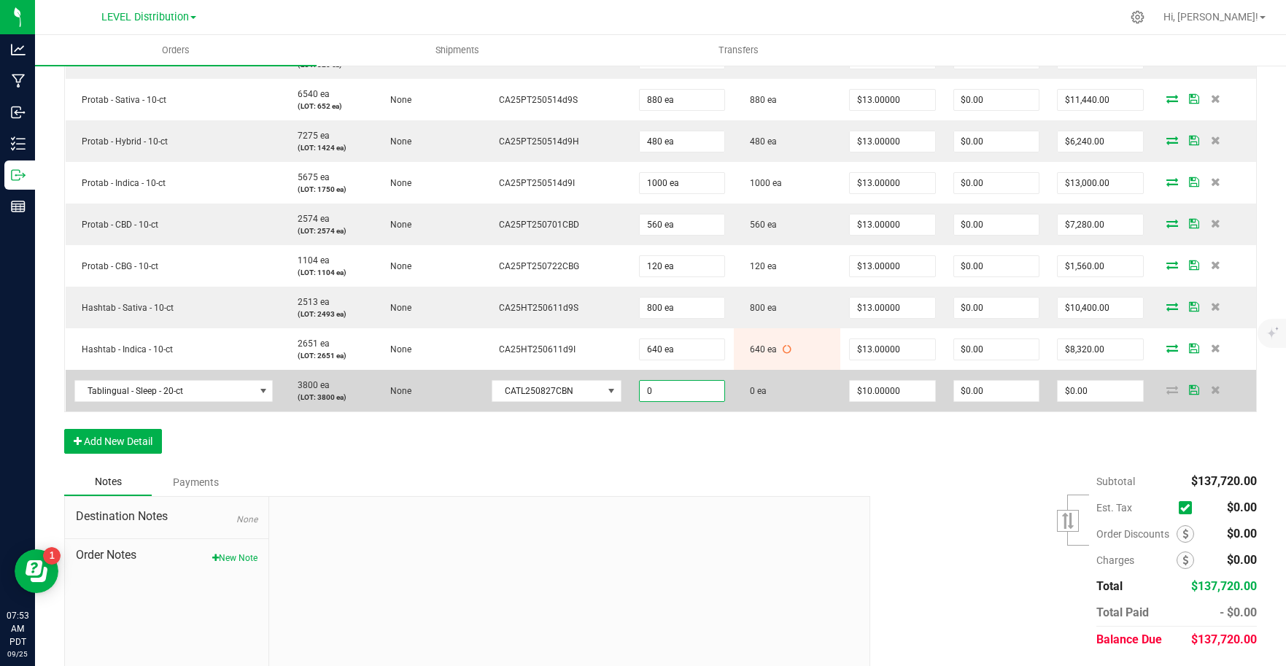
click at [691, 393] on input "0" at bounding box center [682, 391] width 85 height 20
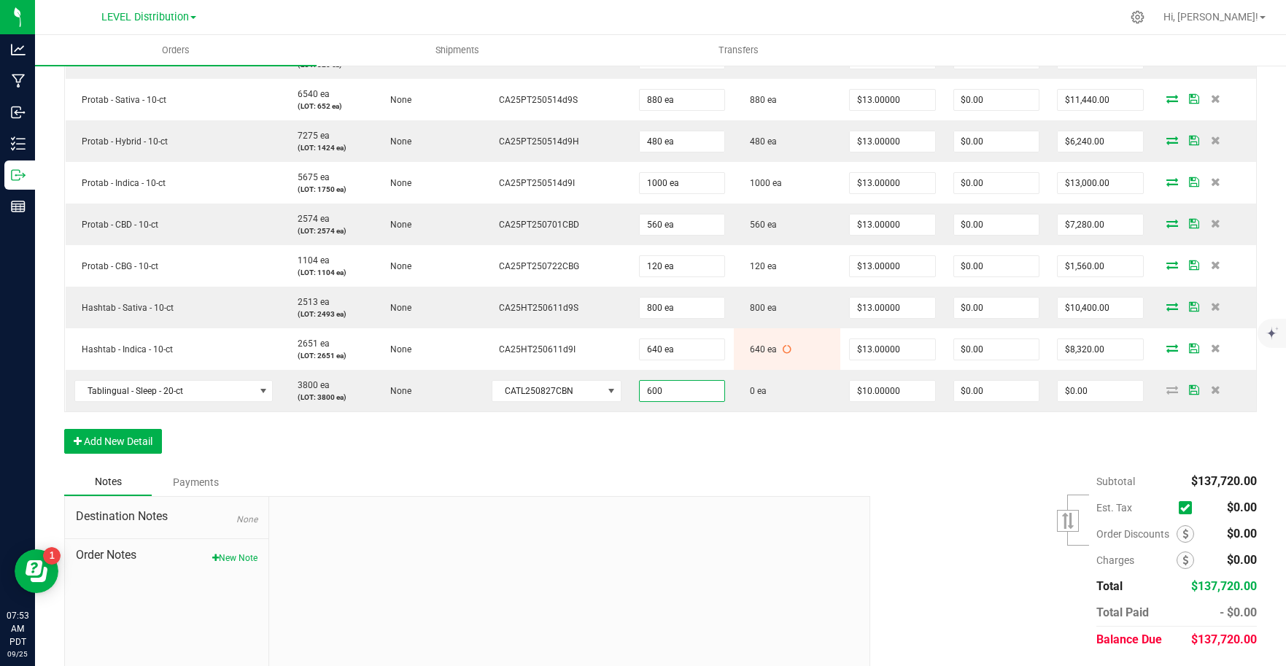
type input "600 ea"
type input "$6,000.00"
click at [836, 473] on div "Notes Payments" at bounding box center [461, 482] width 795 height 28
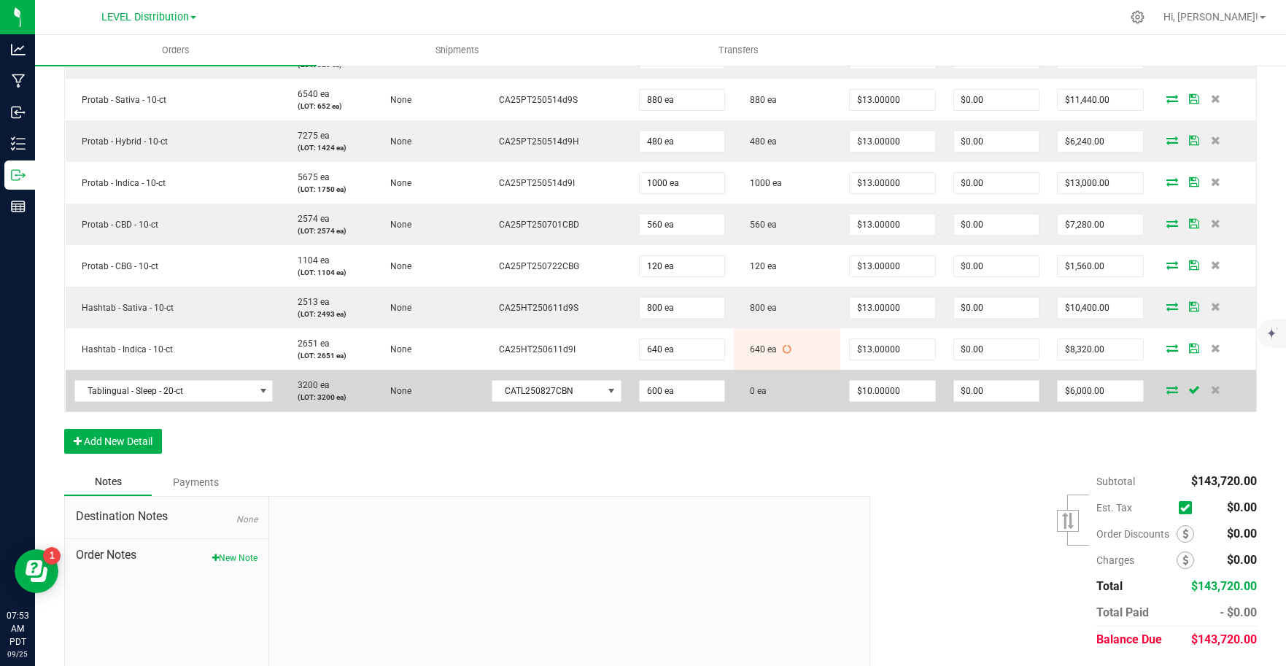
click at [1166, 392] on icon at bounding box center [1172, 389] width 12 height 9
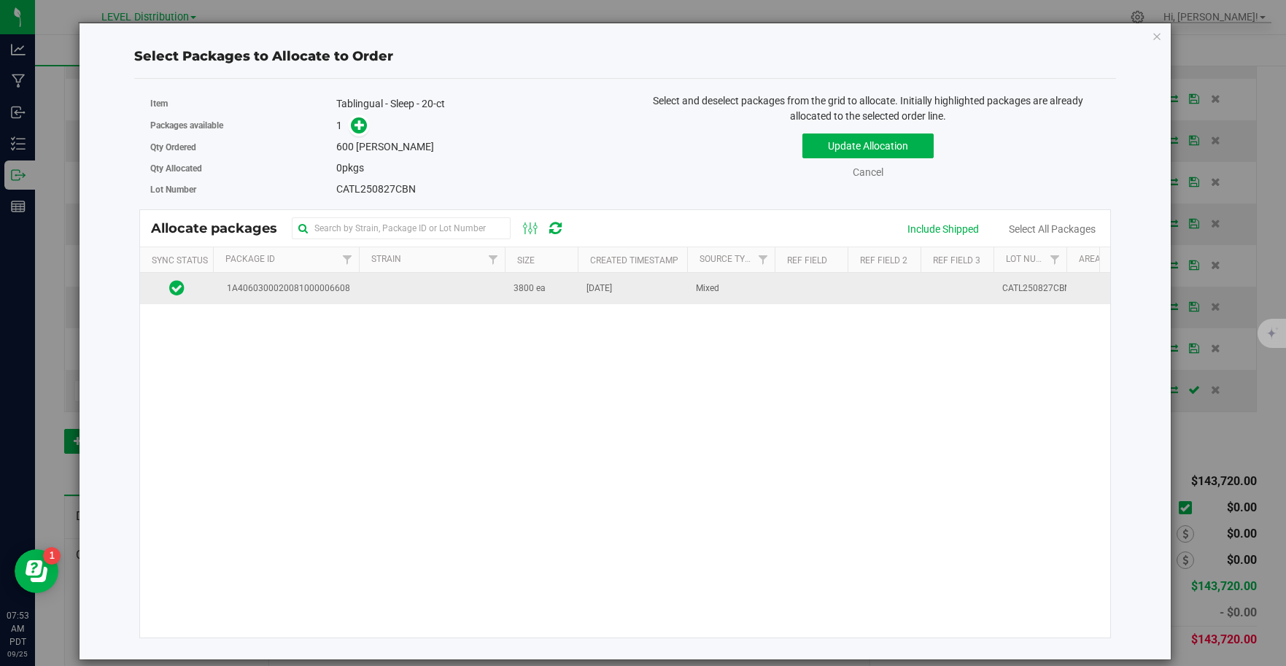
click at [408, 297] on td at bounding box center [432, 288] width 146 height 31
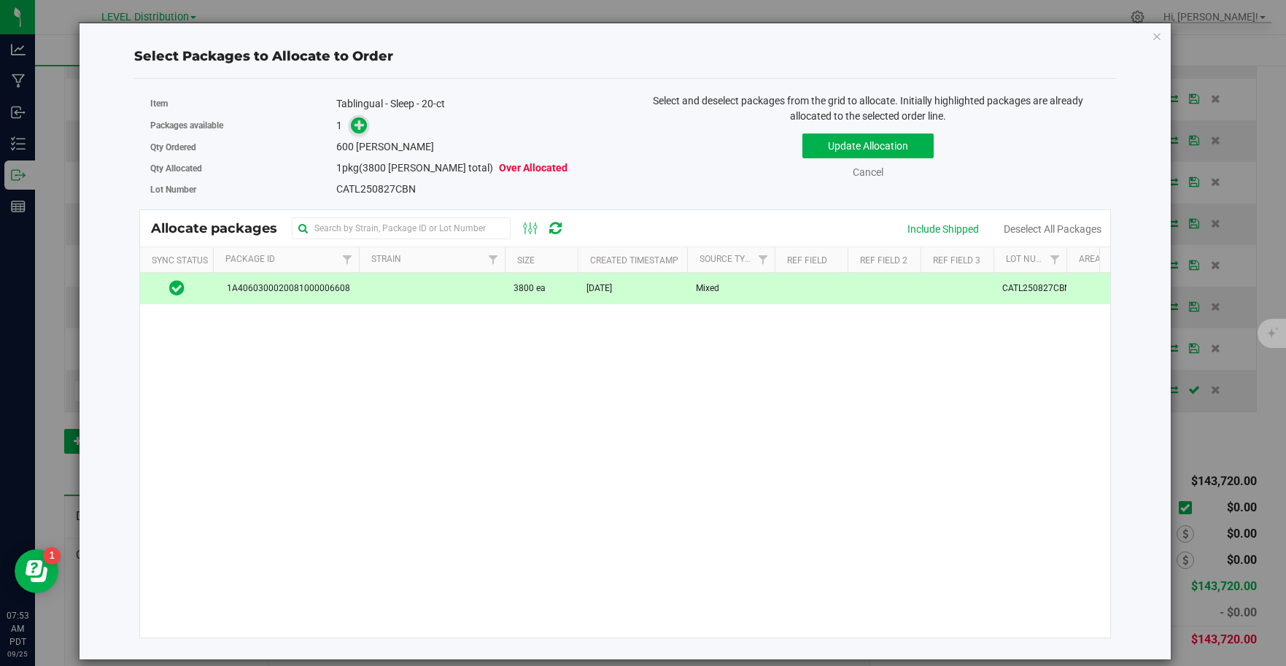
click at [362, 129] on icon at bounding box center [359, 125] width 10 height 10
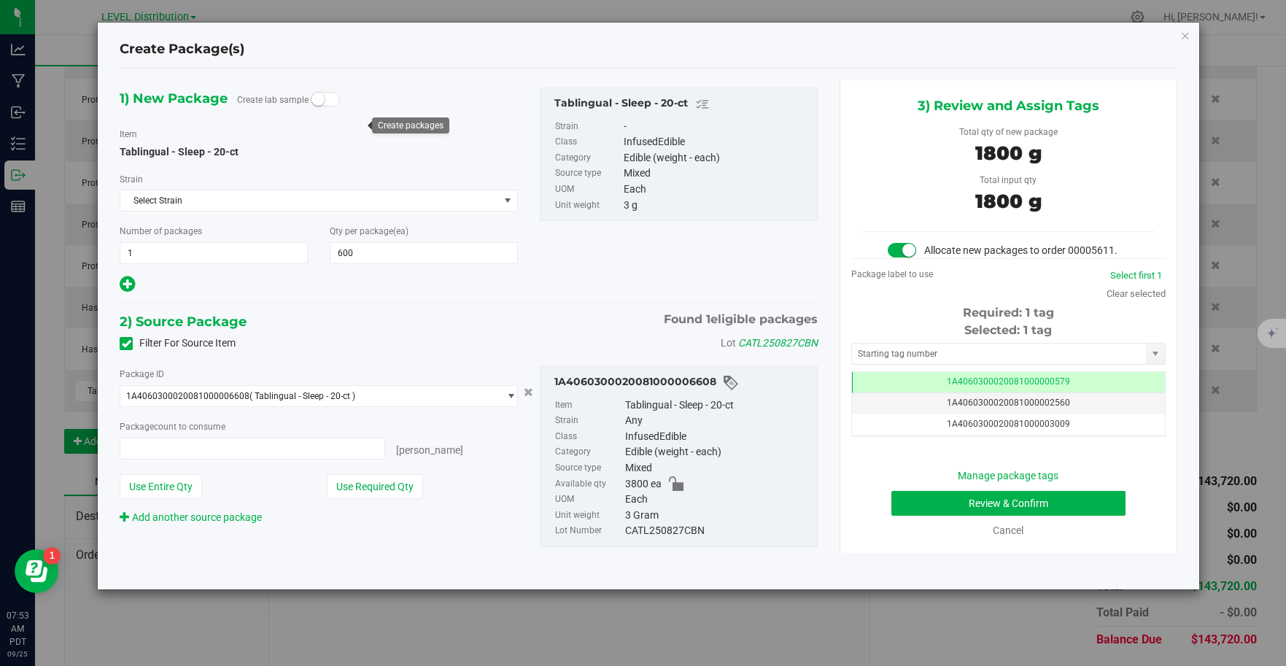
type input "600 ea"
click at [1010, 356] on input "text" at bounding box center [999, 353] width 295 height 20
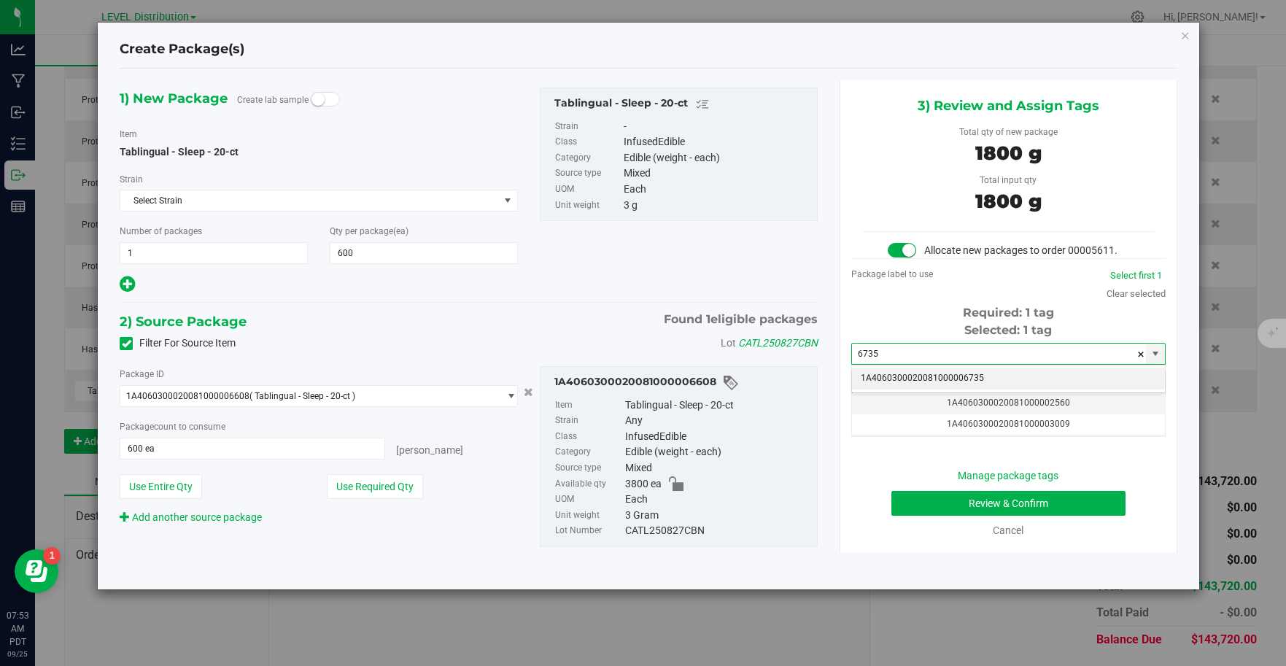
click at [1000, 377] on li "1A4060300020081000006735" at bounding box center [1008, 379] width 313 height 22
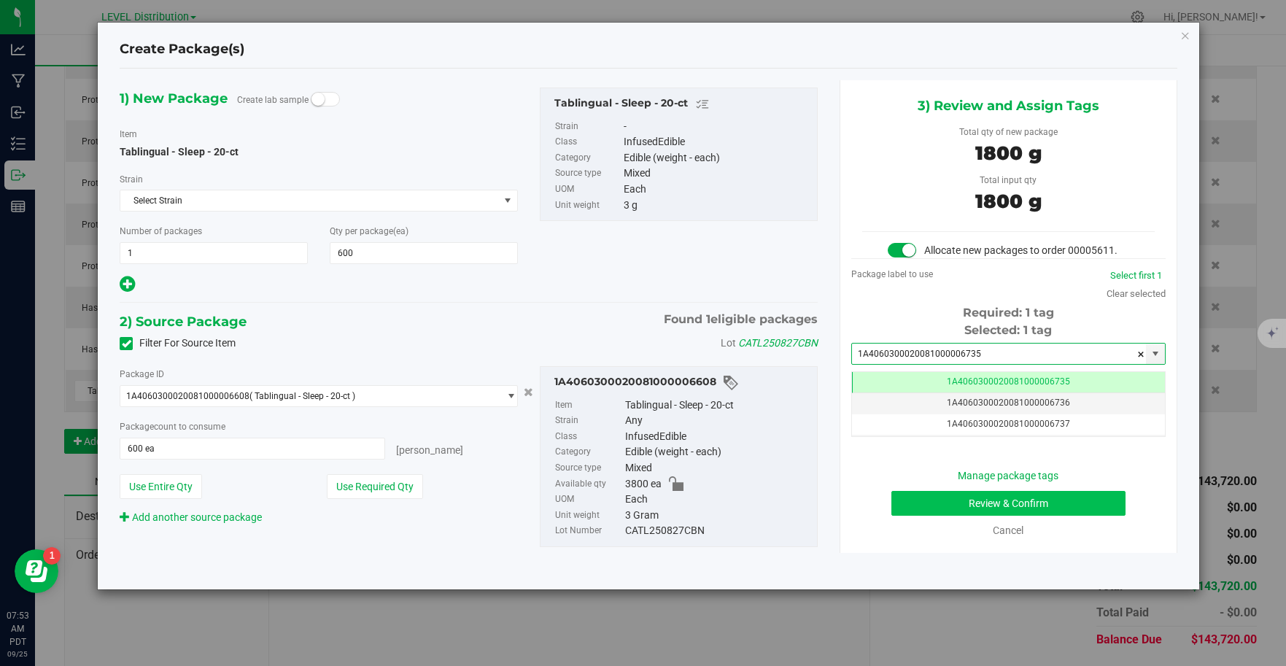
type input "1A4060300020081000006735"
click at [1060, 502] on button "Review & Confirm" at bounding box center [1008, 503] width 234 height 25
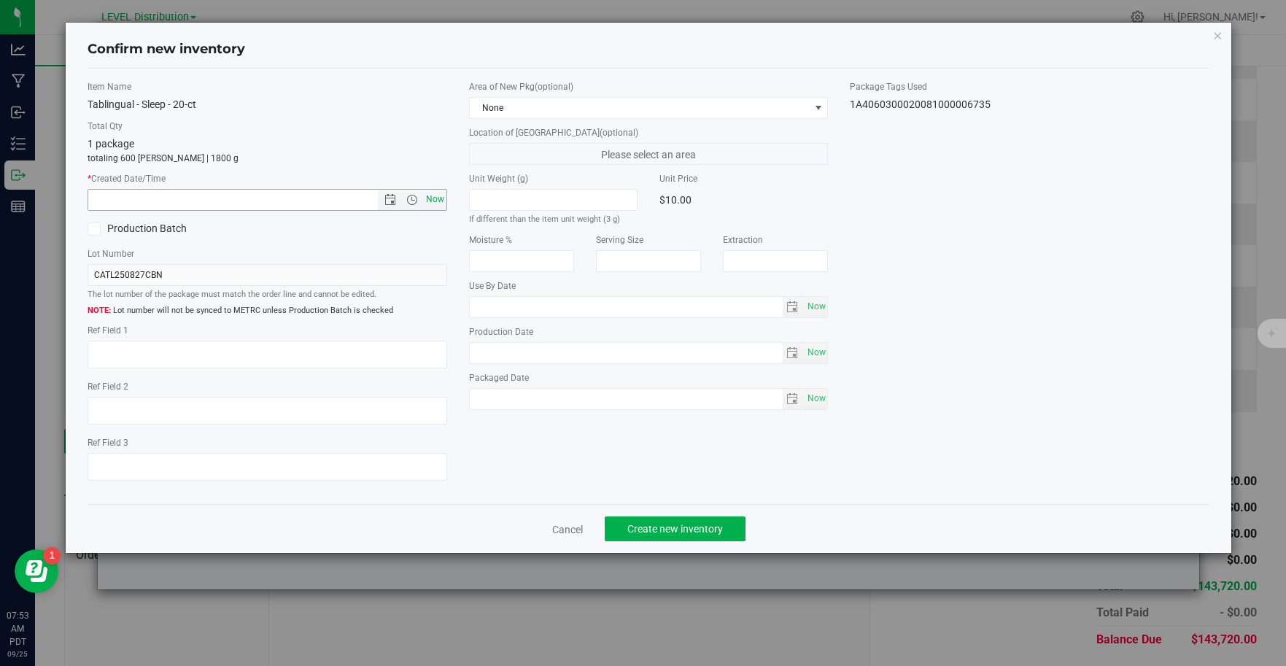
click at [428, 202] on span "Now" at bounding box center [434, 199] width 25 height 21
type input "[DATE] 7:53 AM"
click at [130, 359] on textarea at bounding box center [268, 355] width 360 height 28
type textarea "CATL250827CBN"
click at [712, 532] on span "Create new inventory" at bounding box center [675, 529] width 96 height 12
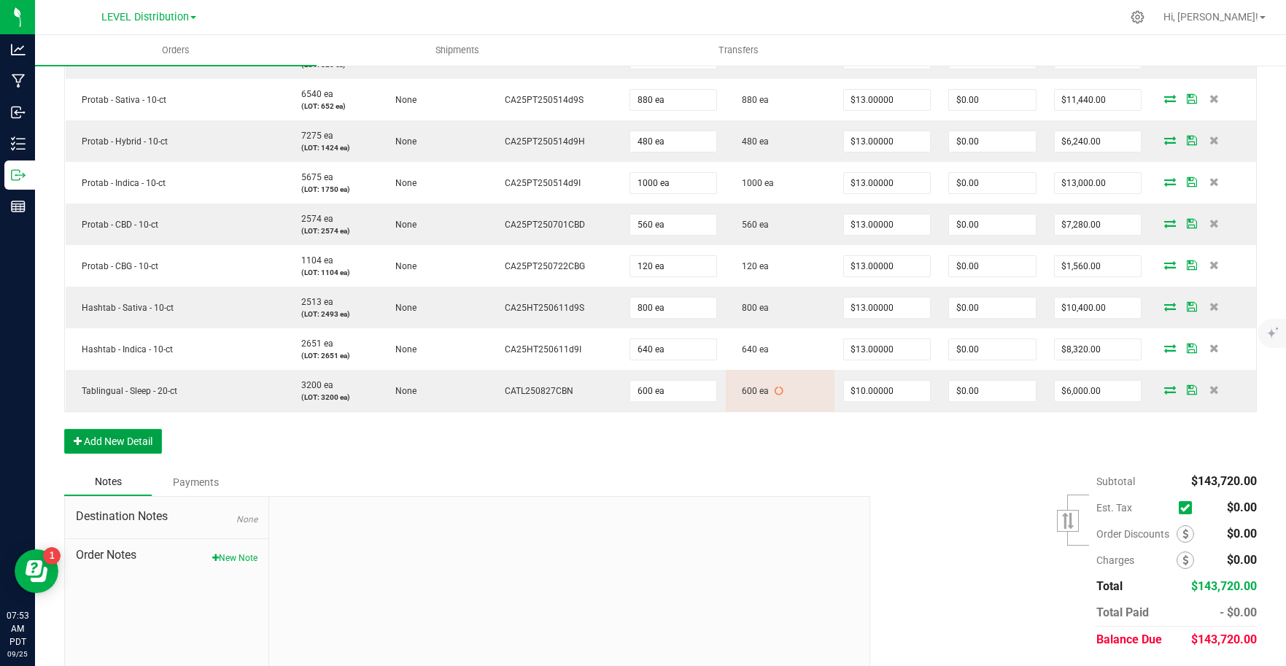
click at [140, 441] on button "Add New Detail" at bounding box center [113, 441] width 98 height 25
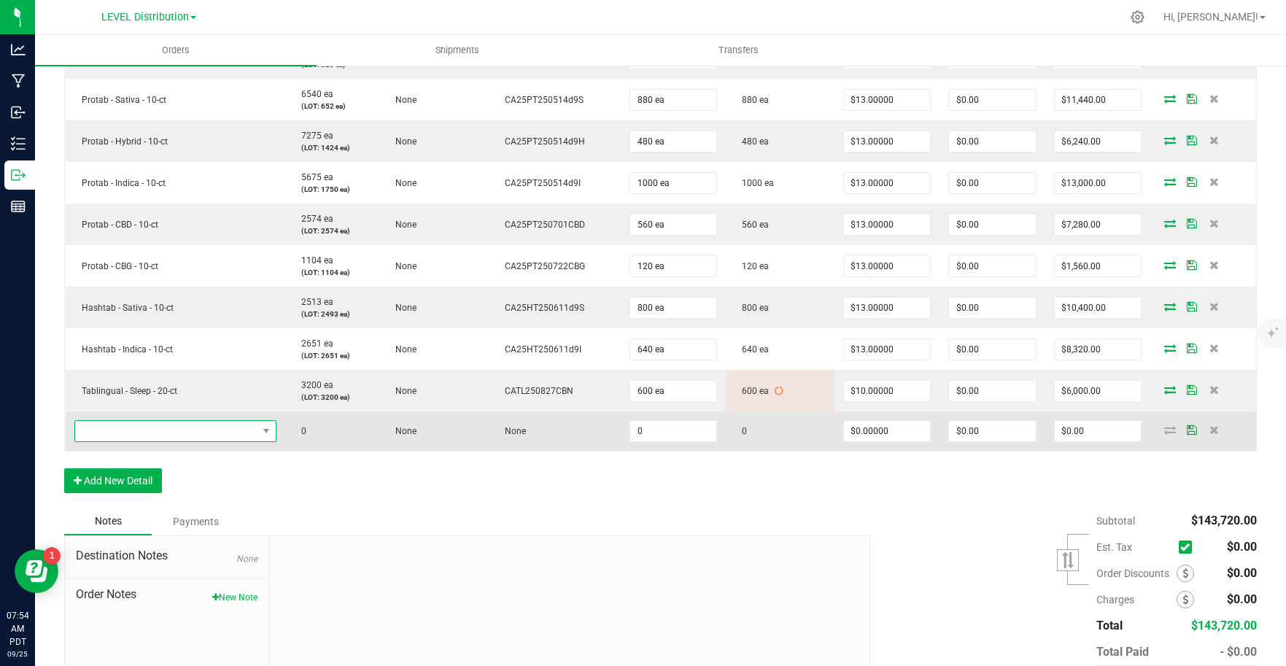
click at [206, 430] on span "NO DATA FOUND" at bounding box center [166, 431] width 182 height 20
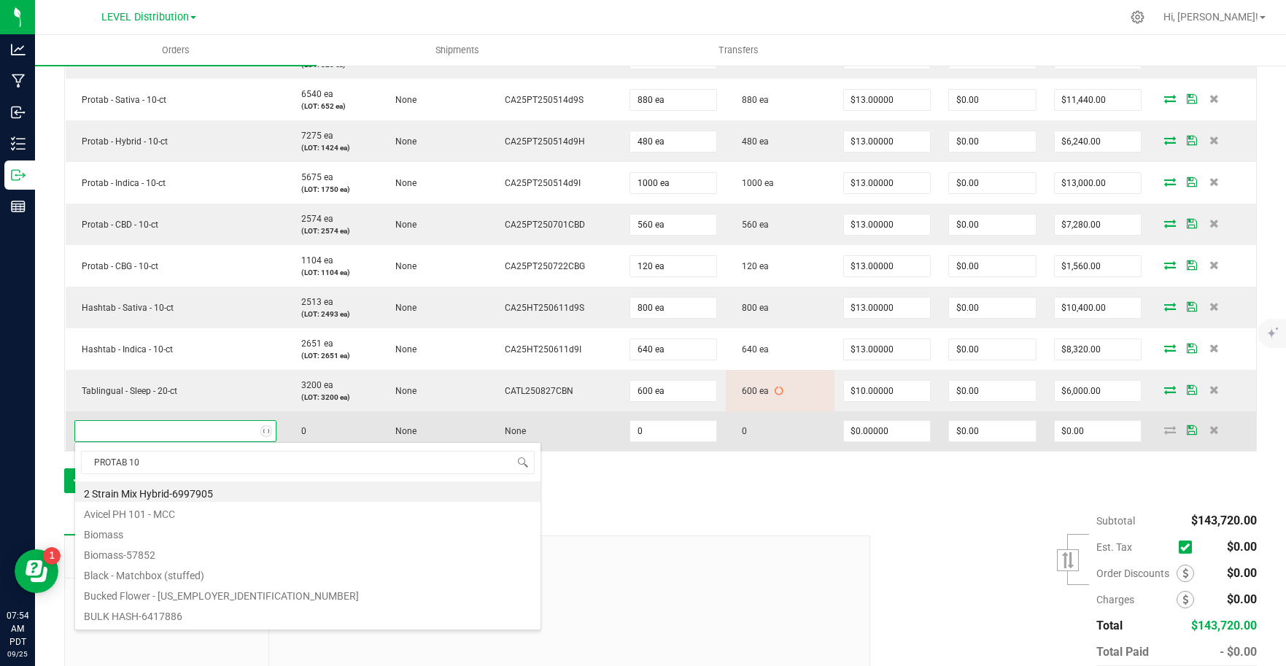
type input "PROTAB 100"
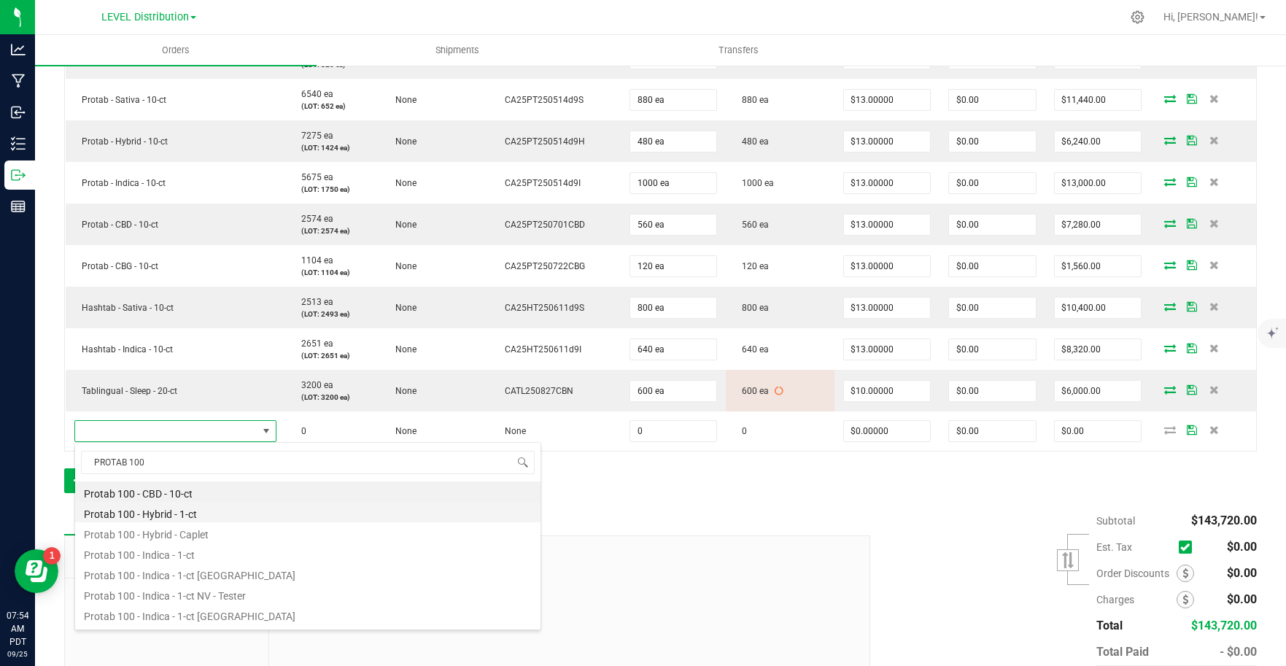
click at [228, 520] on li "Protab 100 - Hybrid - 1-ct" at bounding box center [307, 512] width 465 height 20
type input "0 ea"
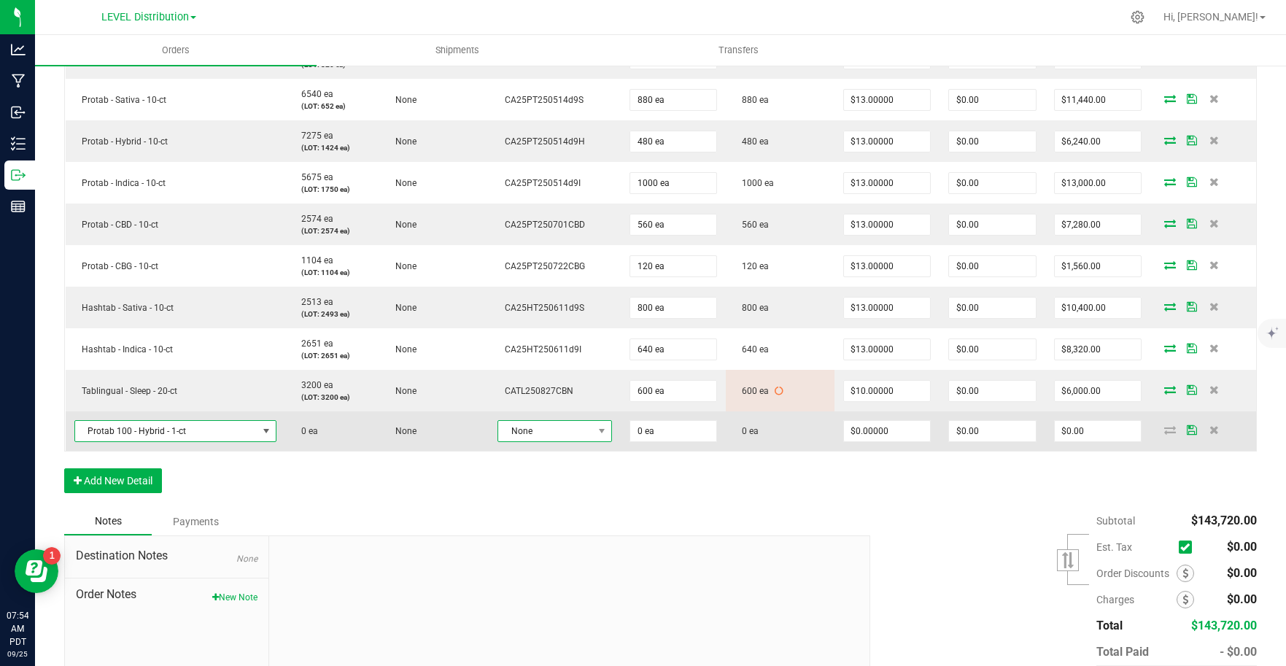
click at [556, 437] on span "None" at bounding box center [545, 431] width 95 height 20
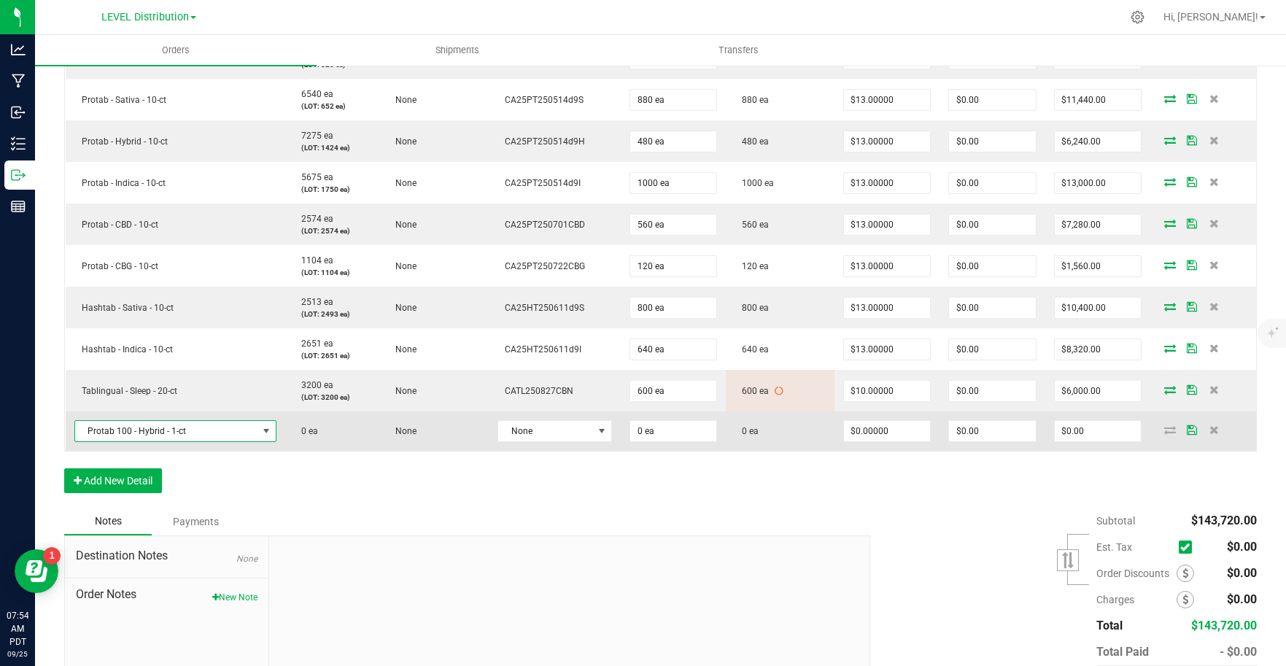
click at [229, 431] on span "Protab 100 - Hybrid - 1-ct" at bounding box center [166, 431] width 182 height 20
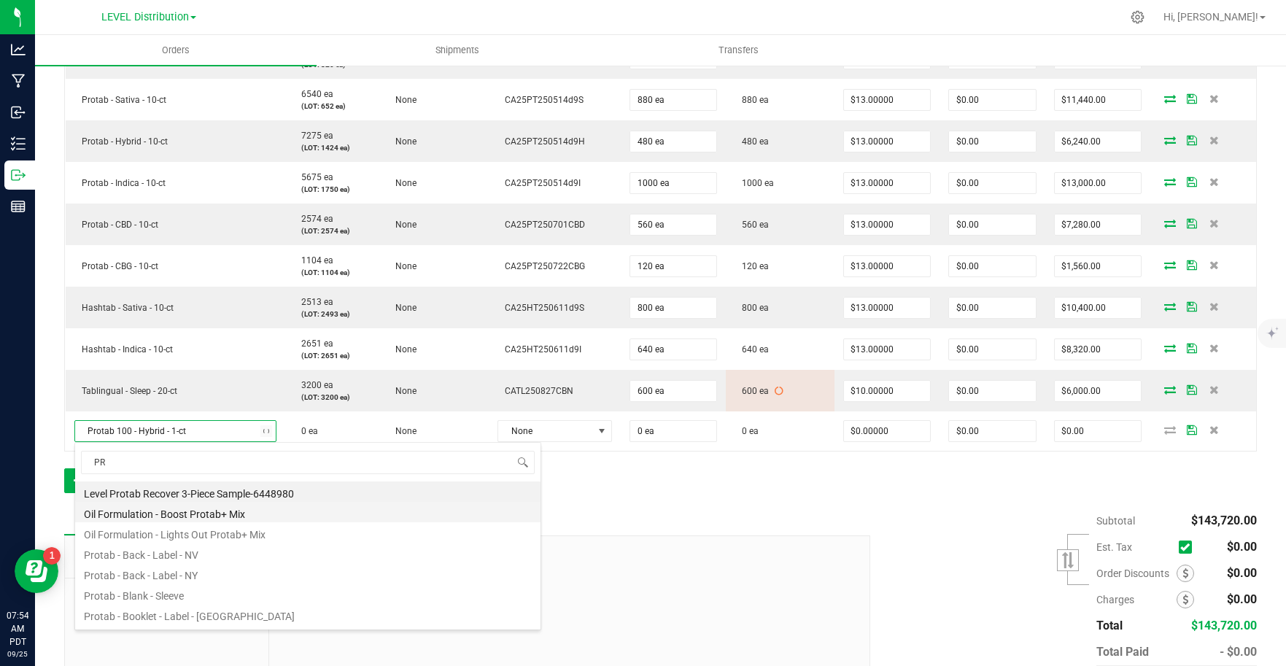
type input "P"
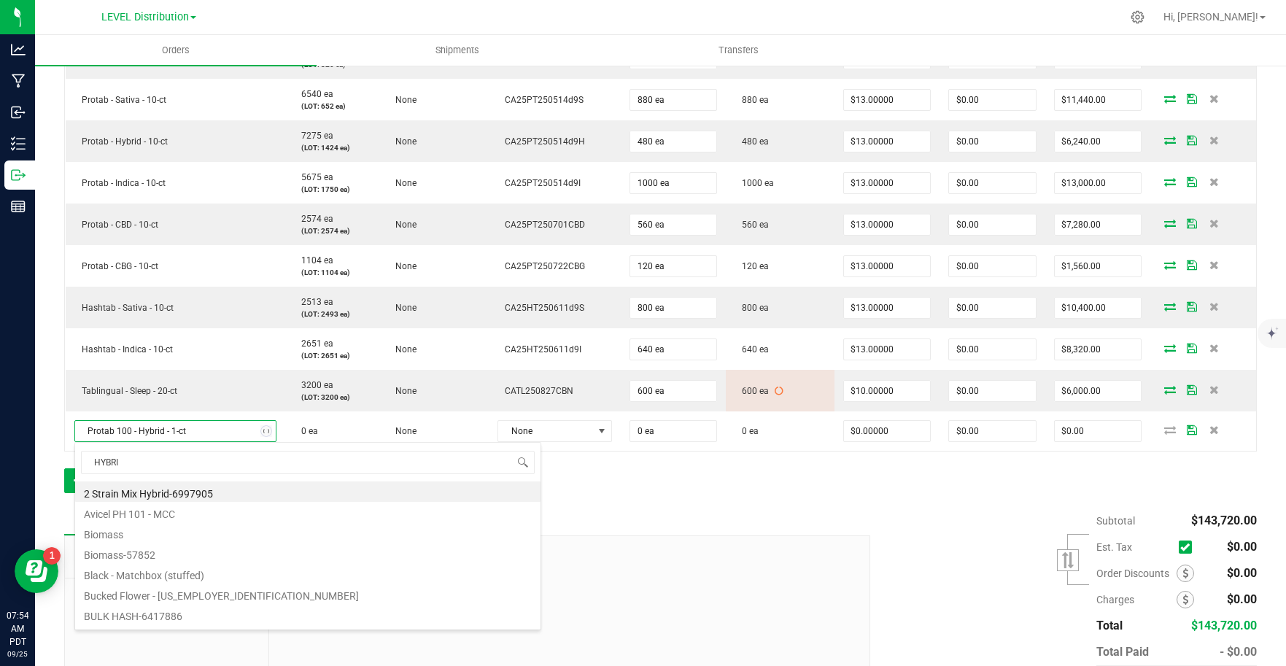
type input "HYBRID"
click at [198, 537] on li "Protab - Hybrid - 1-ct" at bounding box center [307, 532] width 465 height 20
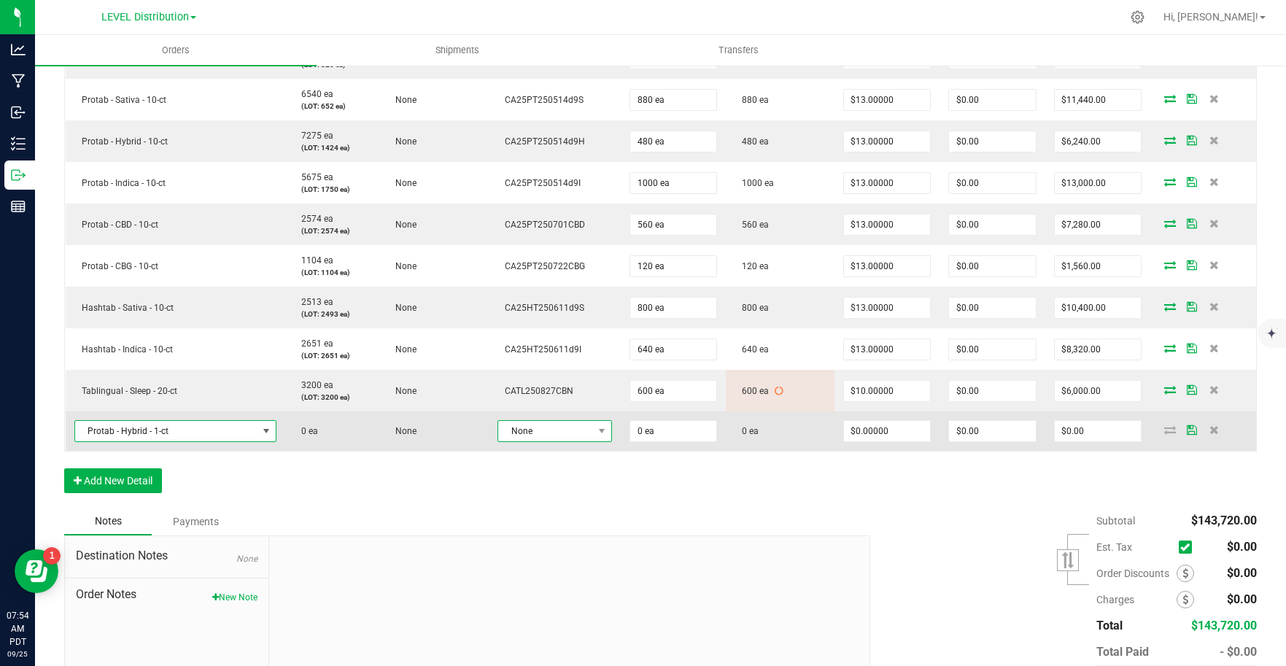
click at [537, 436] on span "None" at bounding box center [545, 431] width 95 height 20
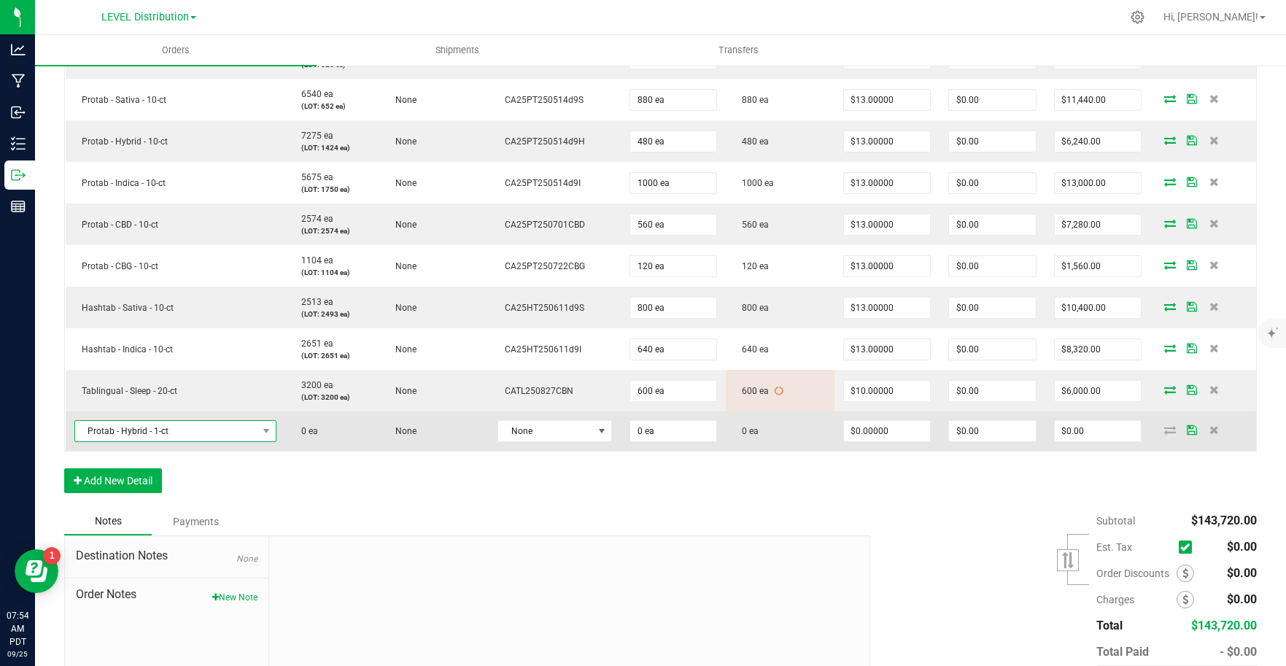
click at [203, 433] on span "Protab - Hybrid - 1-ct" at bounding box center [166, 431] width 182 height 20
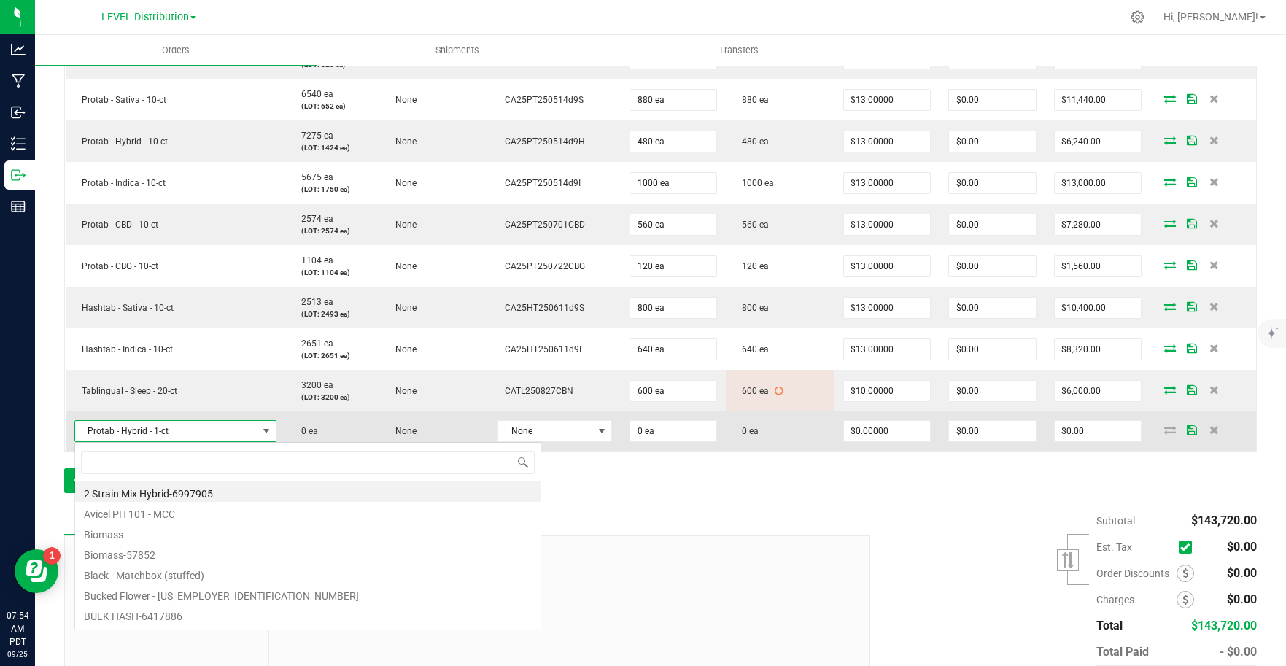
scroll to position [22, 201]
type input "PROTAB100"
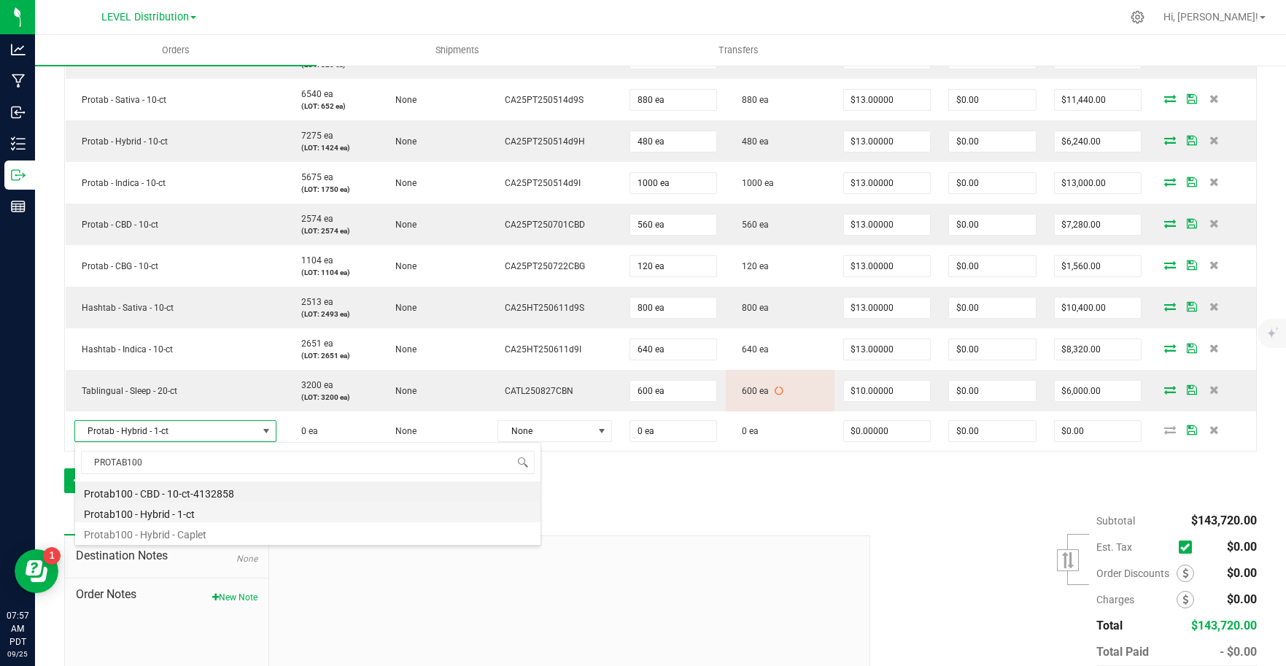
click at [198, 513] on li "Protab100 - Hybrid - 1-ct" at bounding box center [307, 512] width 465 height 20
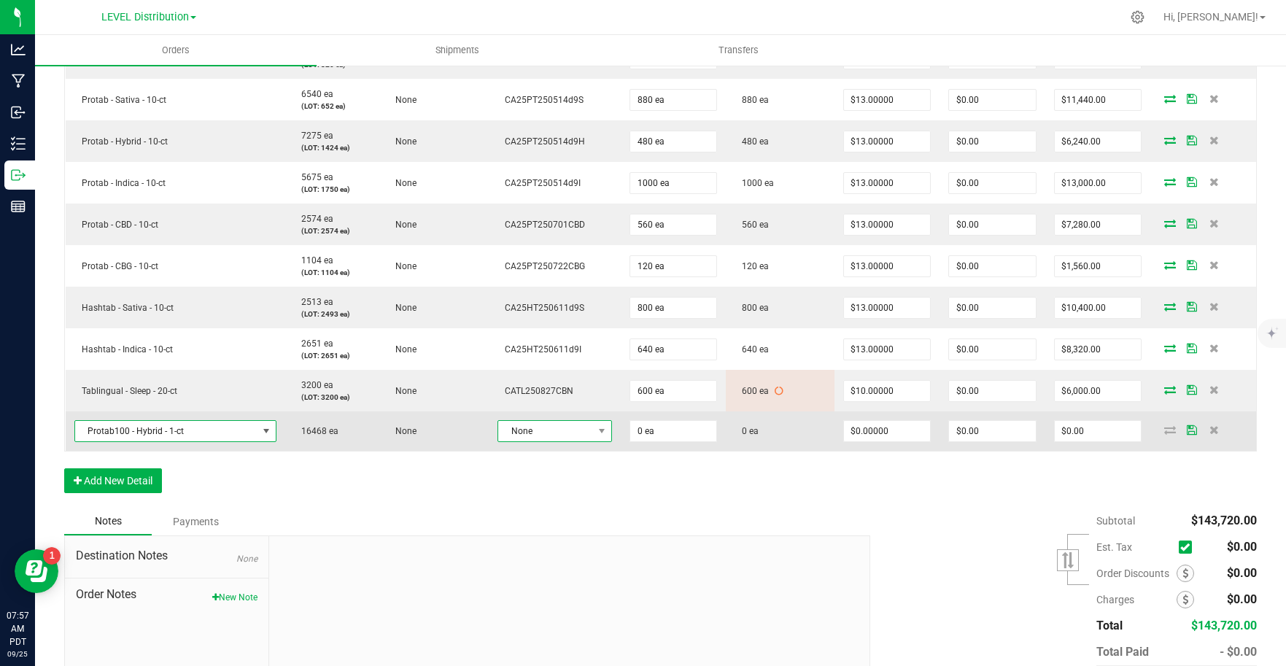
click at [573, 435] on span "None" at bounding box center [545, 431] width 95 height 20
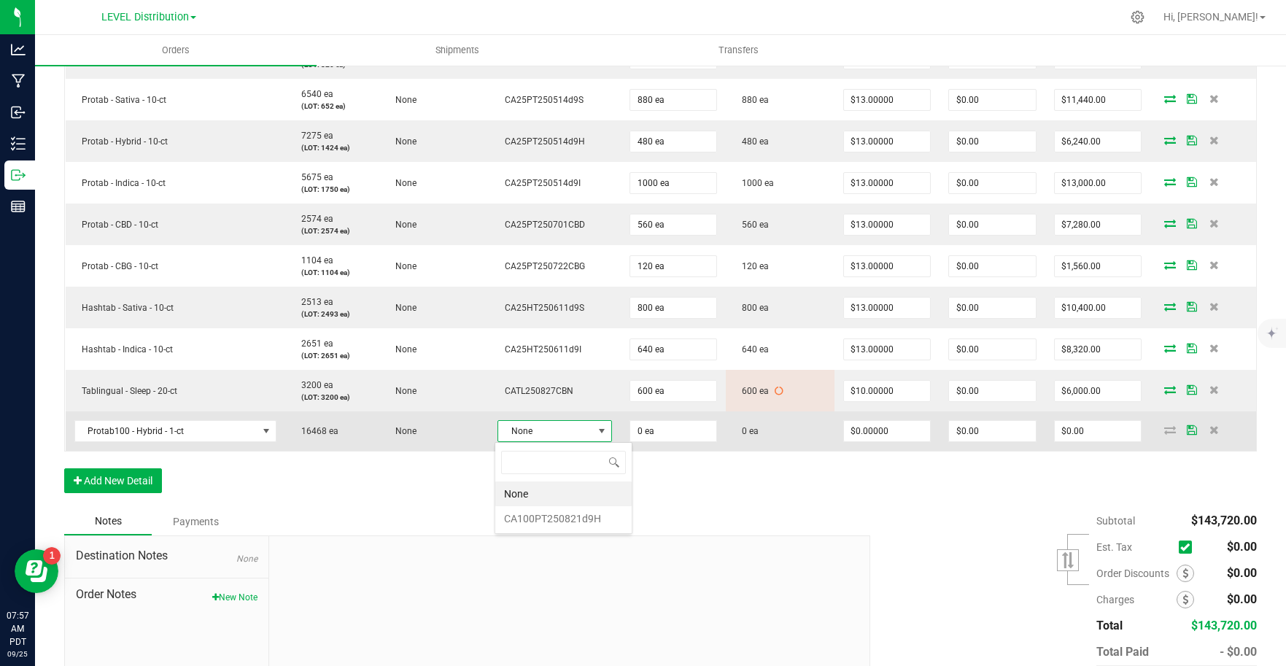
scroll to position [22, 111]
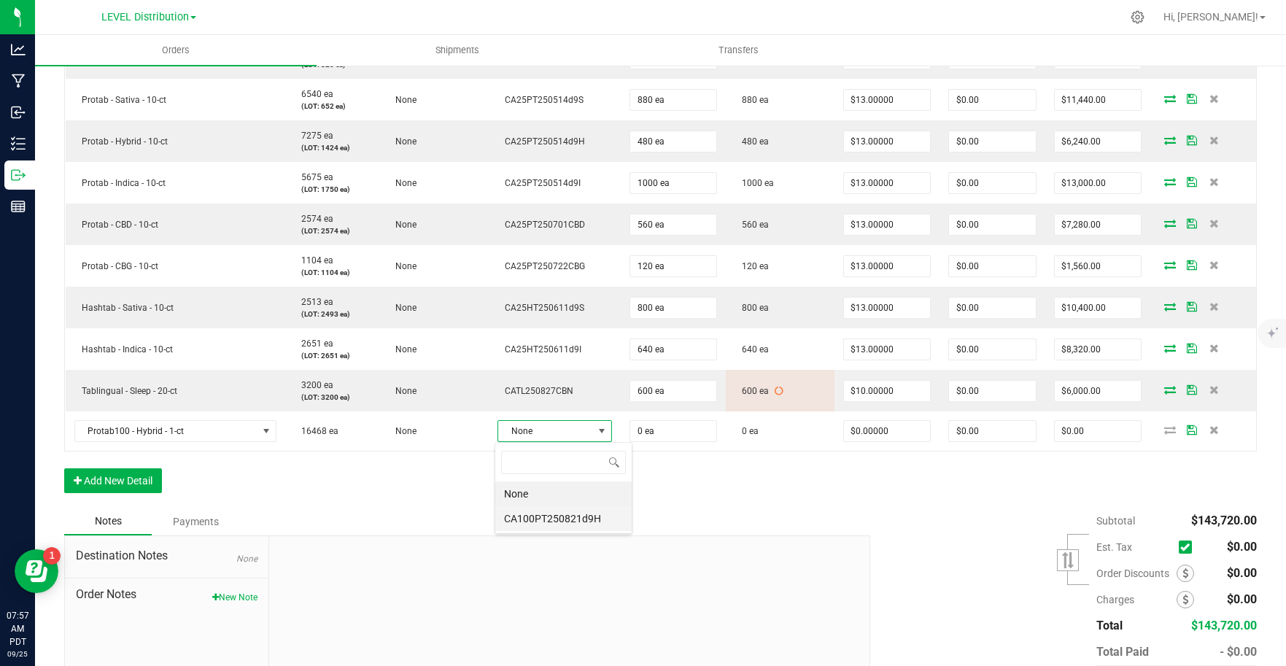
click at [590, 521] on li "CA100PT250821d9H" at bounding box center [563, 518] width 136 height 25
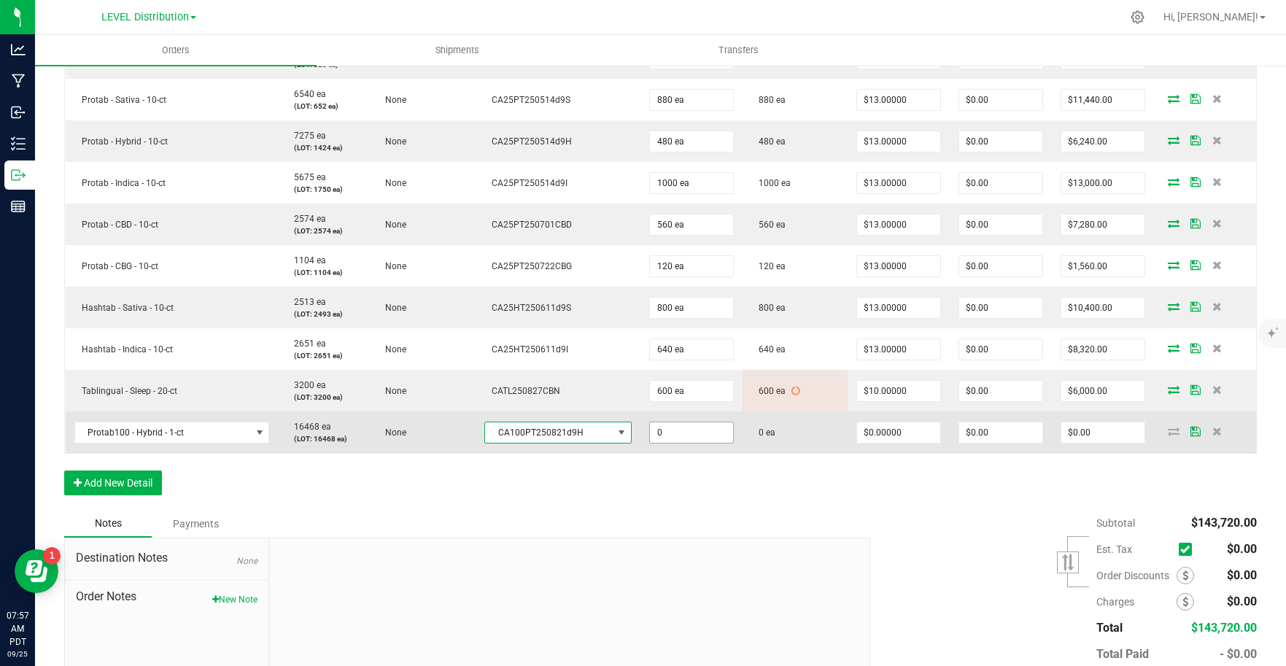
click at [699, 432] on input "0" at bounding box center [691, 432] width 83 height 20
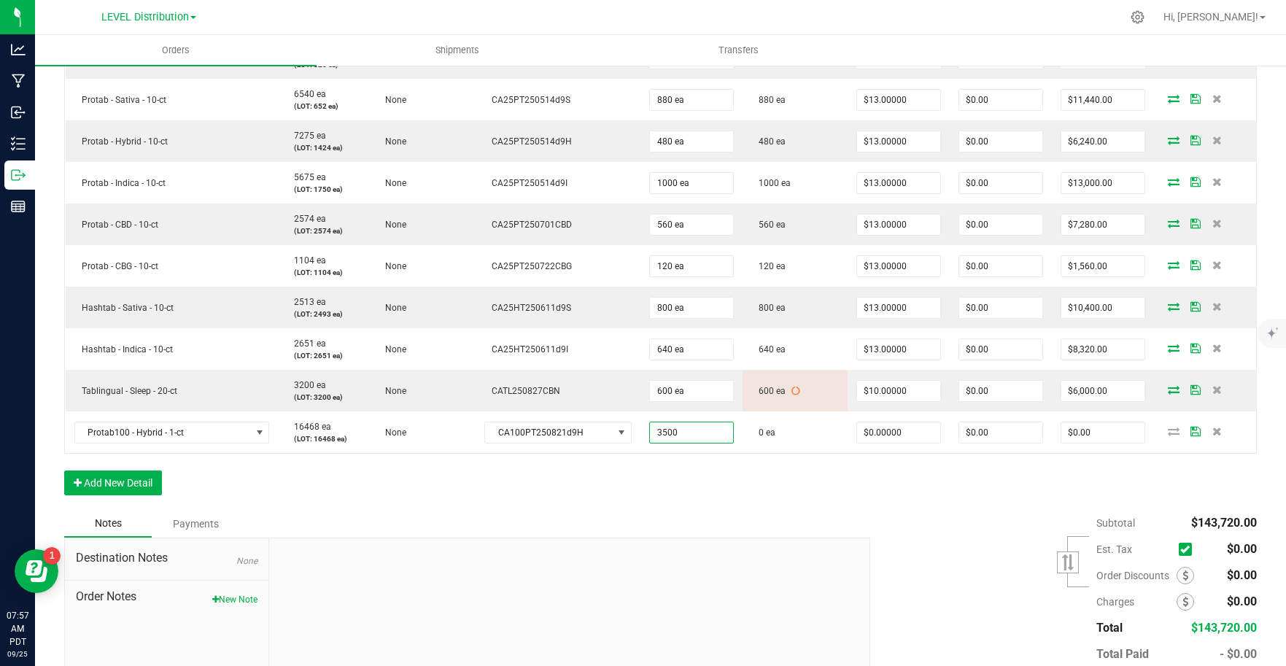
type input "3500 ea"
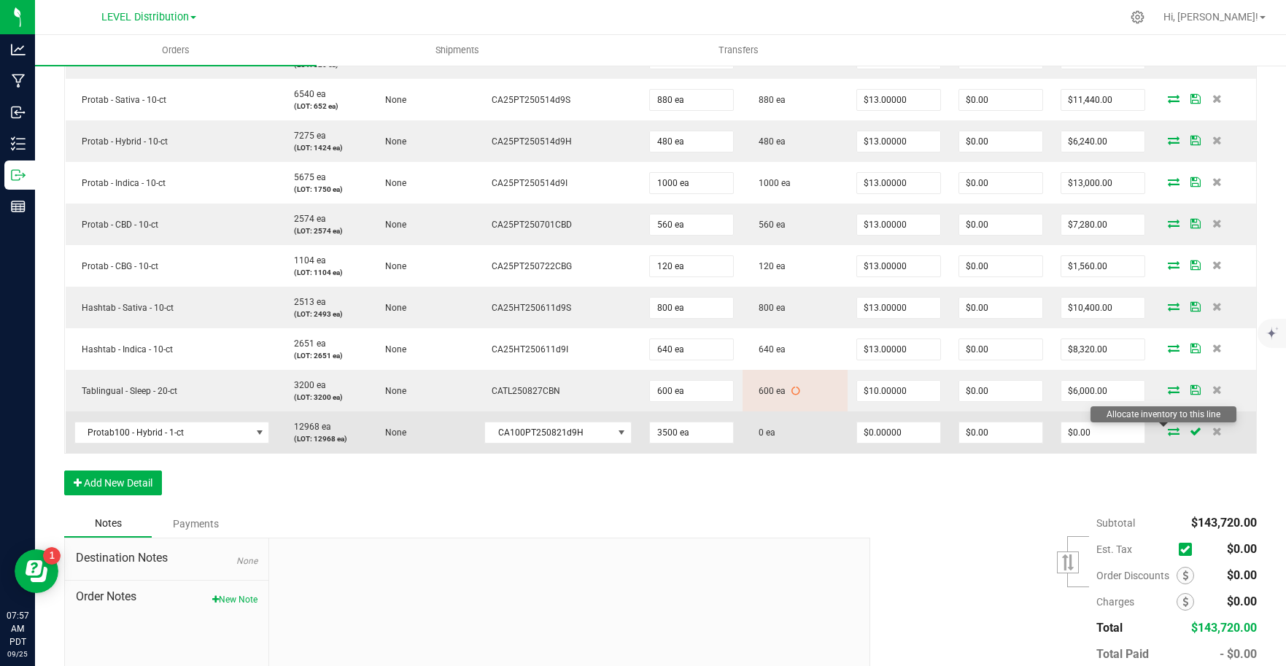
click at [1168, 427] on icon at bounding box center [1174, 431] width 12 height 9
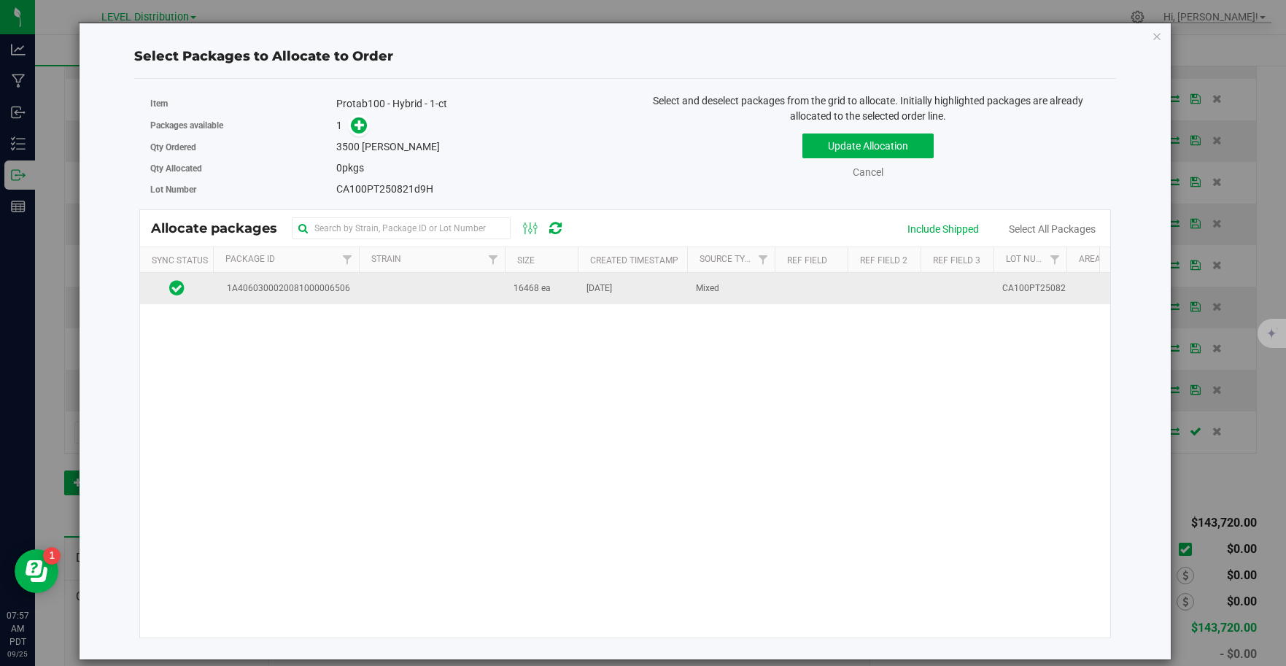
click at [325, 286] on span "1A4060300020081000006506" at bounding box center [286, 288] width 128 height 14
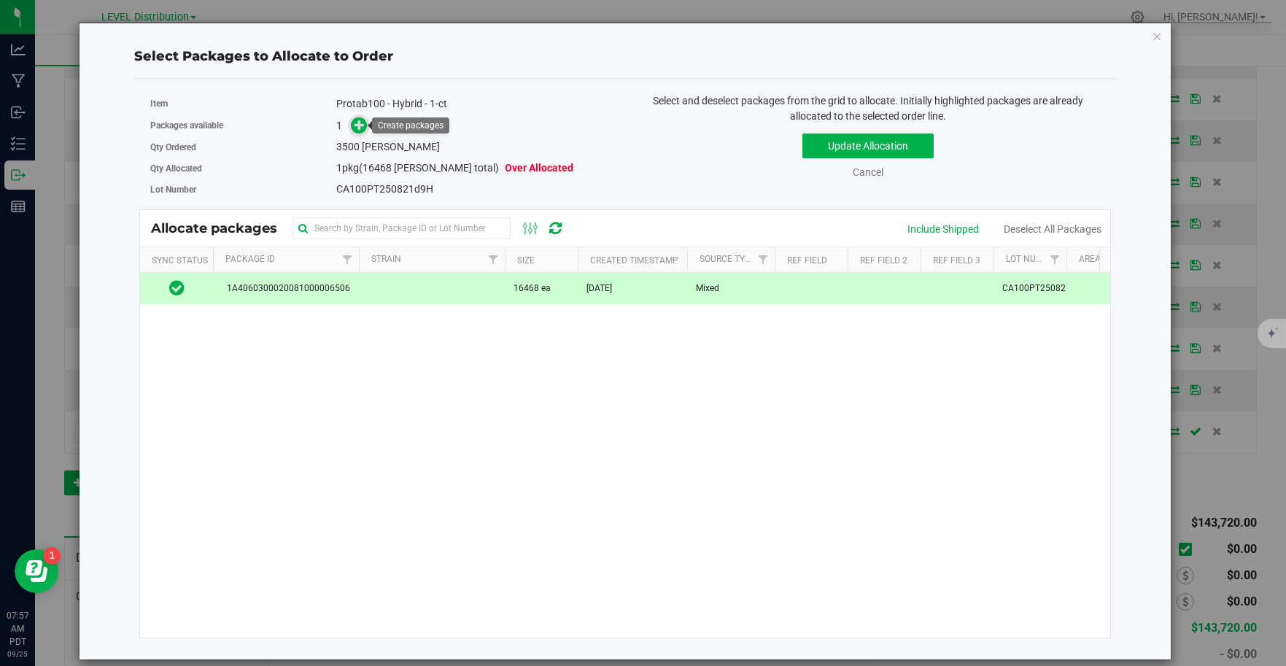
click at [356, 122] on icon at bounding box center [359, 125] width 10 height 10
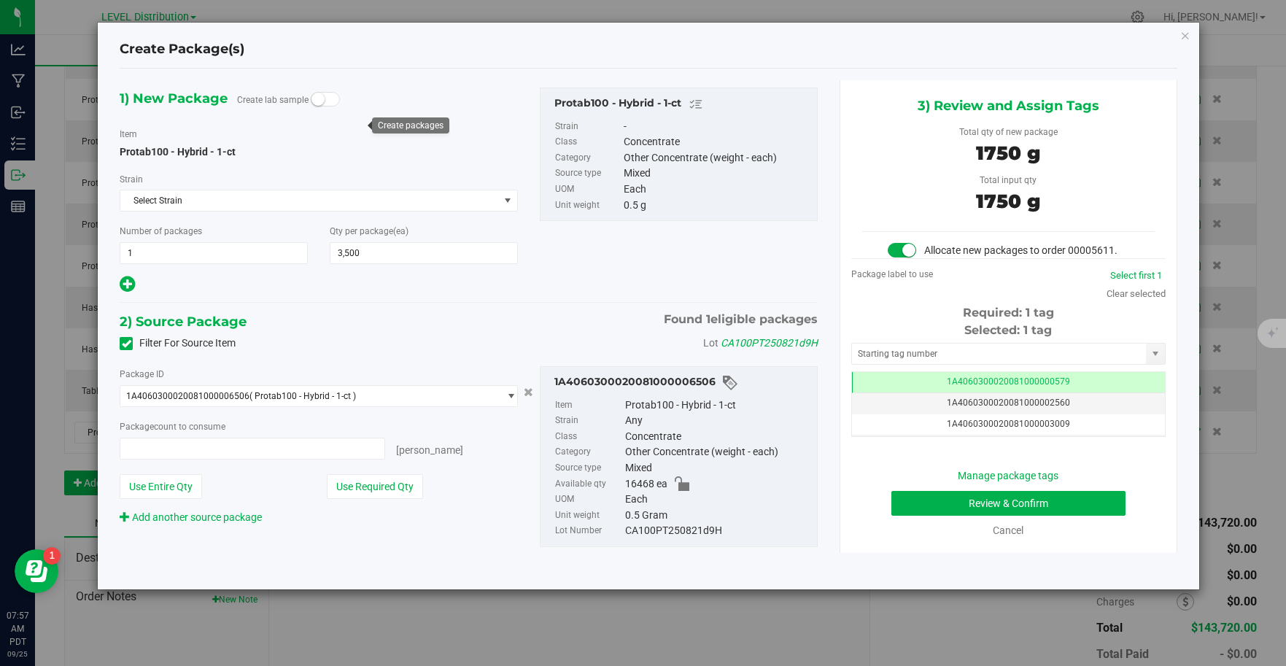
type input "3500 ea"
click at [1076, 354] on input "text" at bounding box center [999, 353] width 295 height 20
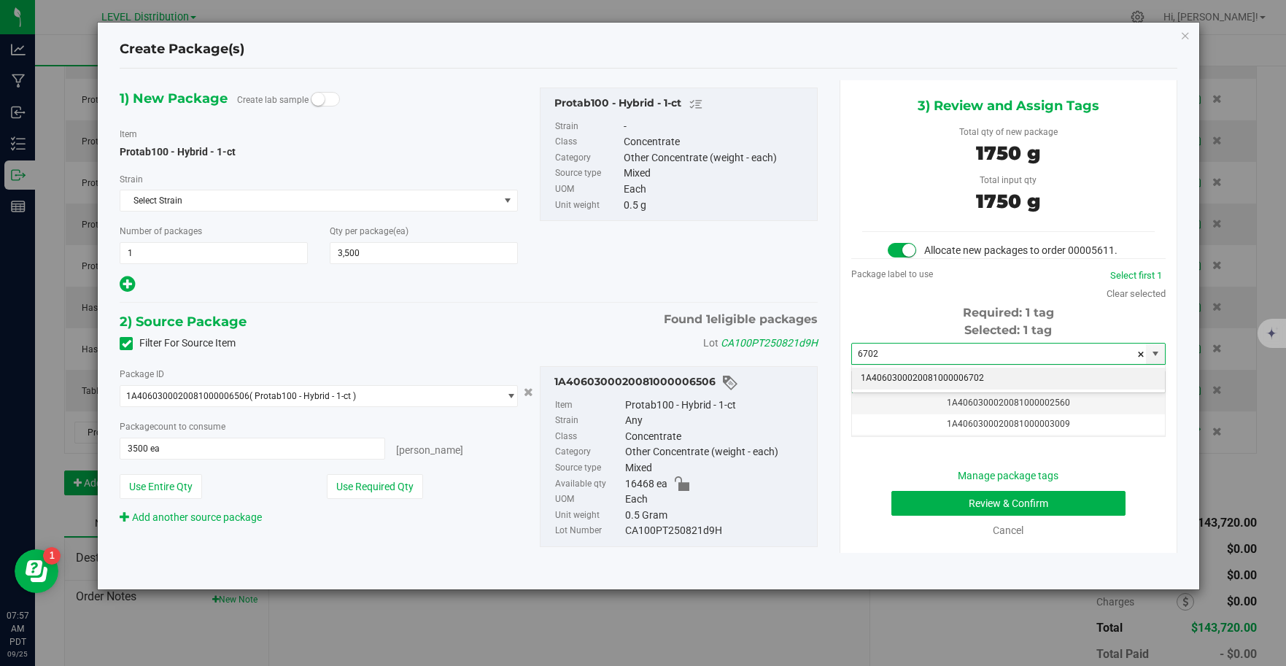
click at [986, 374] on li "1A4060300020081000006702" at bounding box center [1008, 379] width 313 height 22
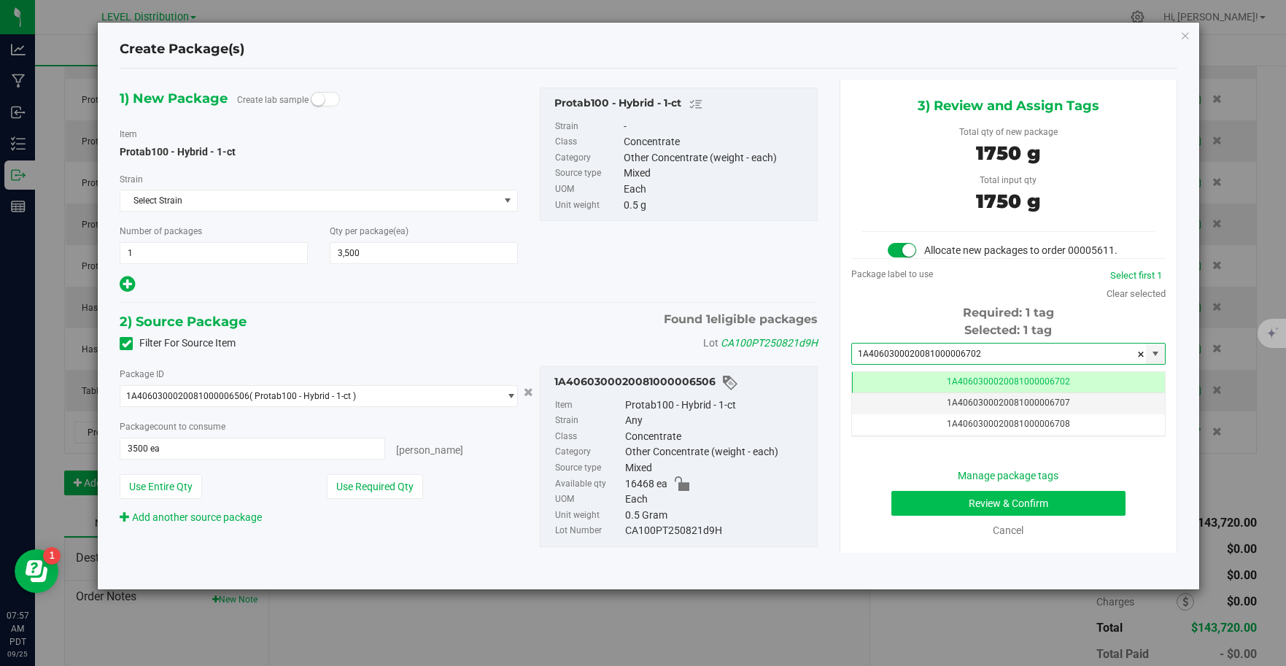
type input "1A4060300020081000006702"
click at [990, 500] on button "Review & Confirm" at bounding box center [1008, 503] width 234 height 25
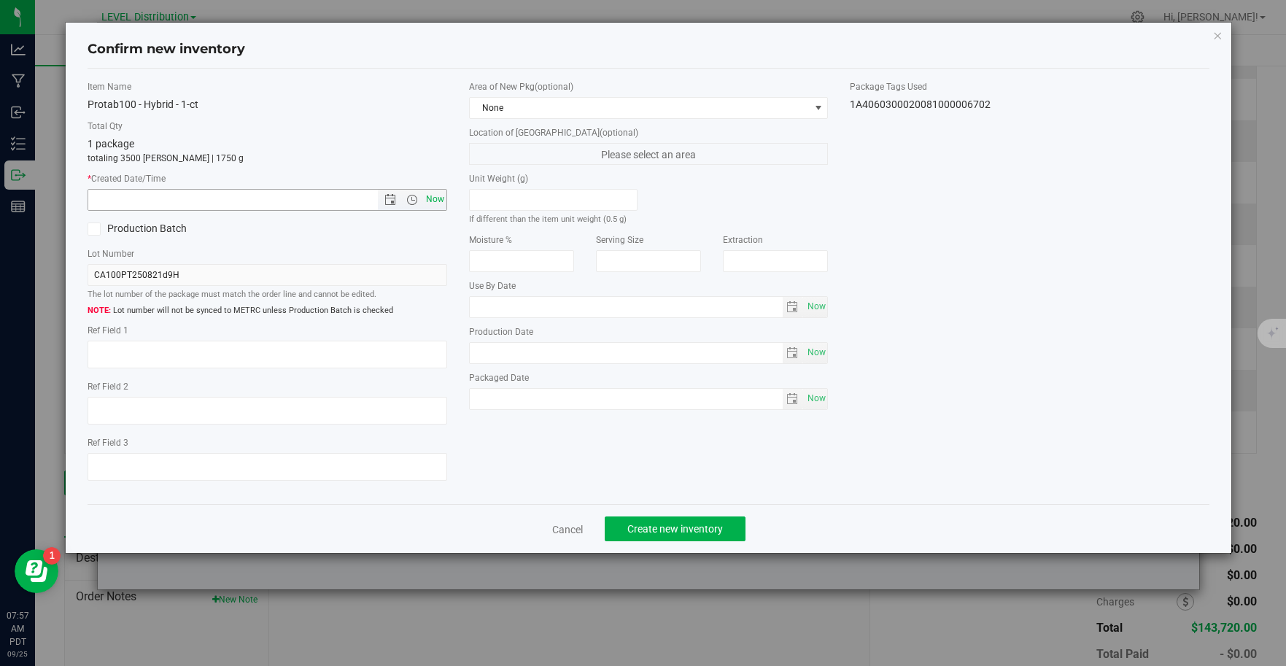
click at [438, 198] on span "Now" at bounding box center [434, 199] width 25 height 21
type input "[DATE] 7:57 AM"
click at [130, 361] on textarea at bounding box center [268, 355] width 360 height 28
type textarea "CA100PT250821D9H"
click at [664, 524] on span "Create new inventory" at bounding box center [675, 529] width 96 height 12
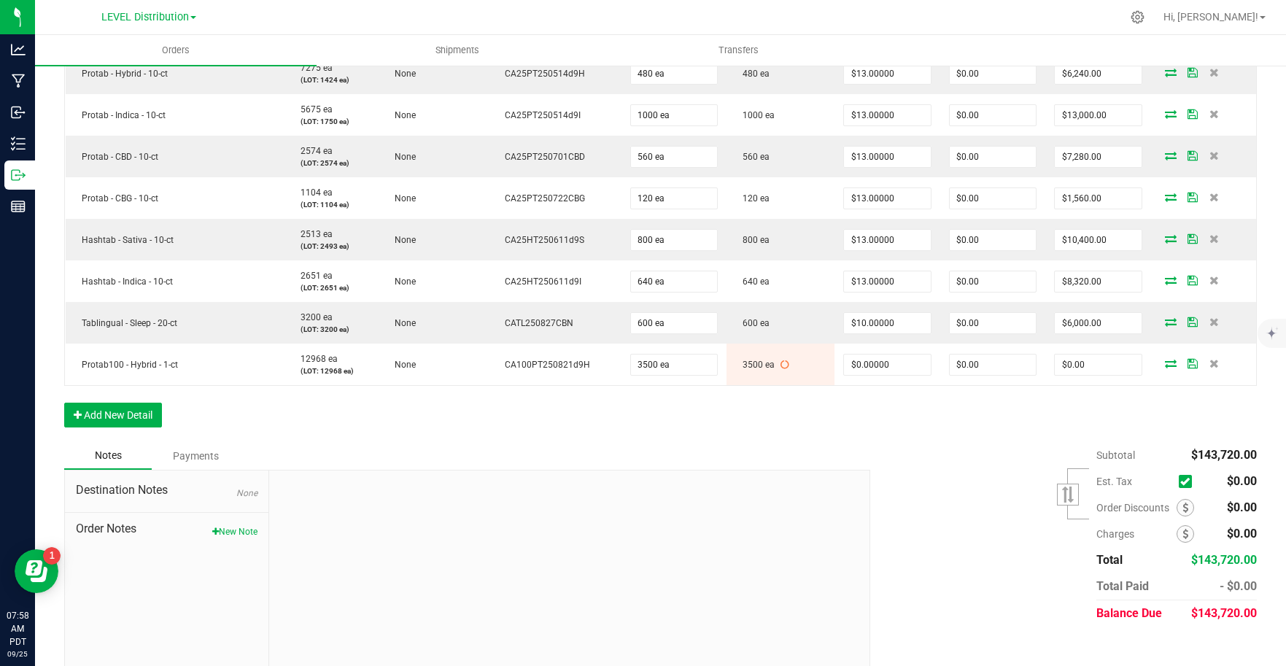
scroll to position [1099, 0]
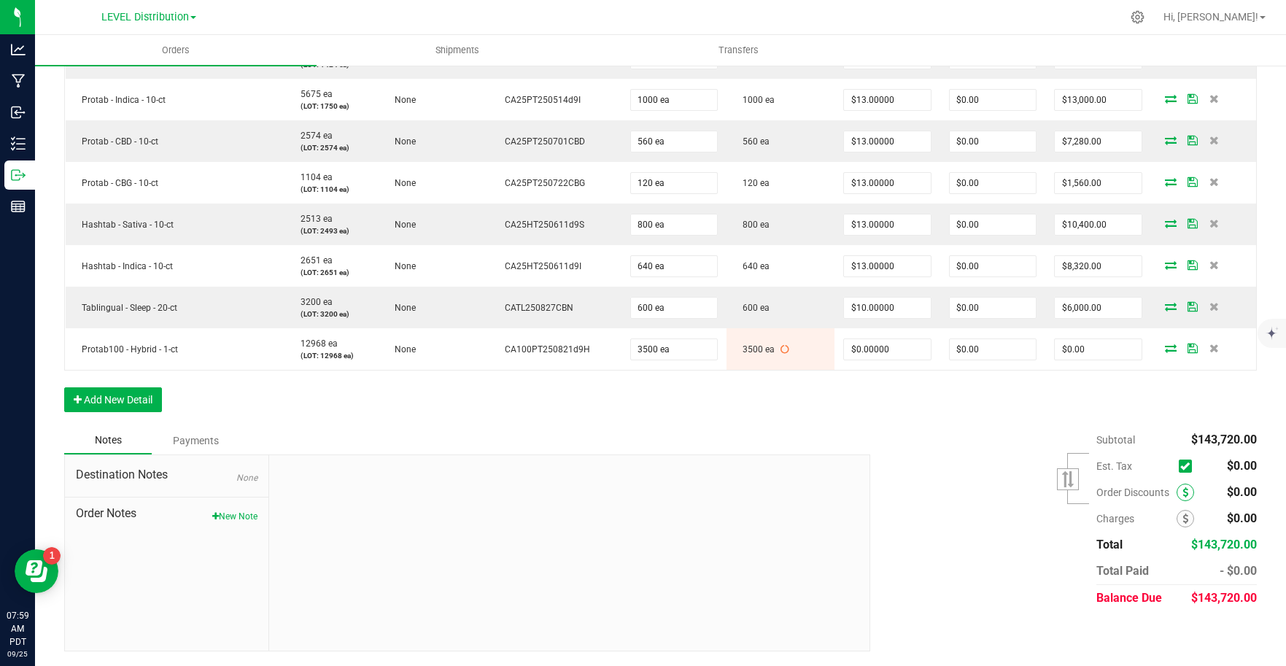
click at [1182, 492] on icon at bounding box center [1185, 492] width 6 height 10
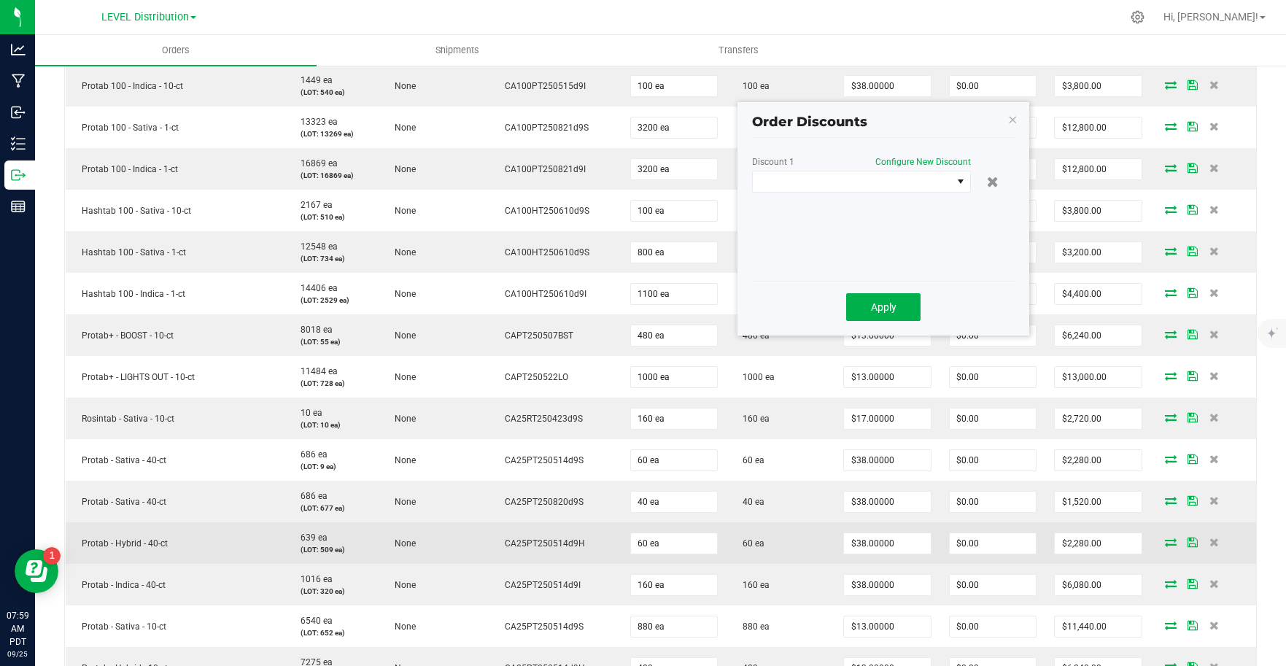
scroll to position [378, 0]
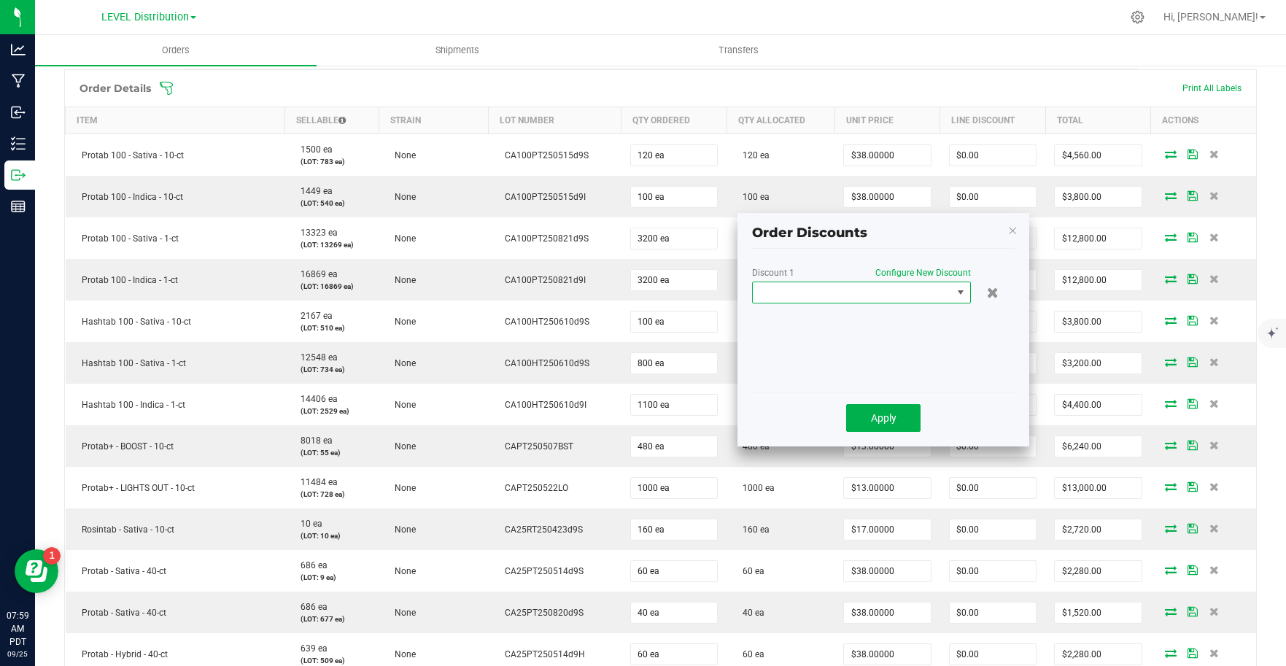
click at [873, 295] on span at bounding box center [852, 292] width 199 height 20
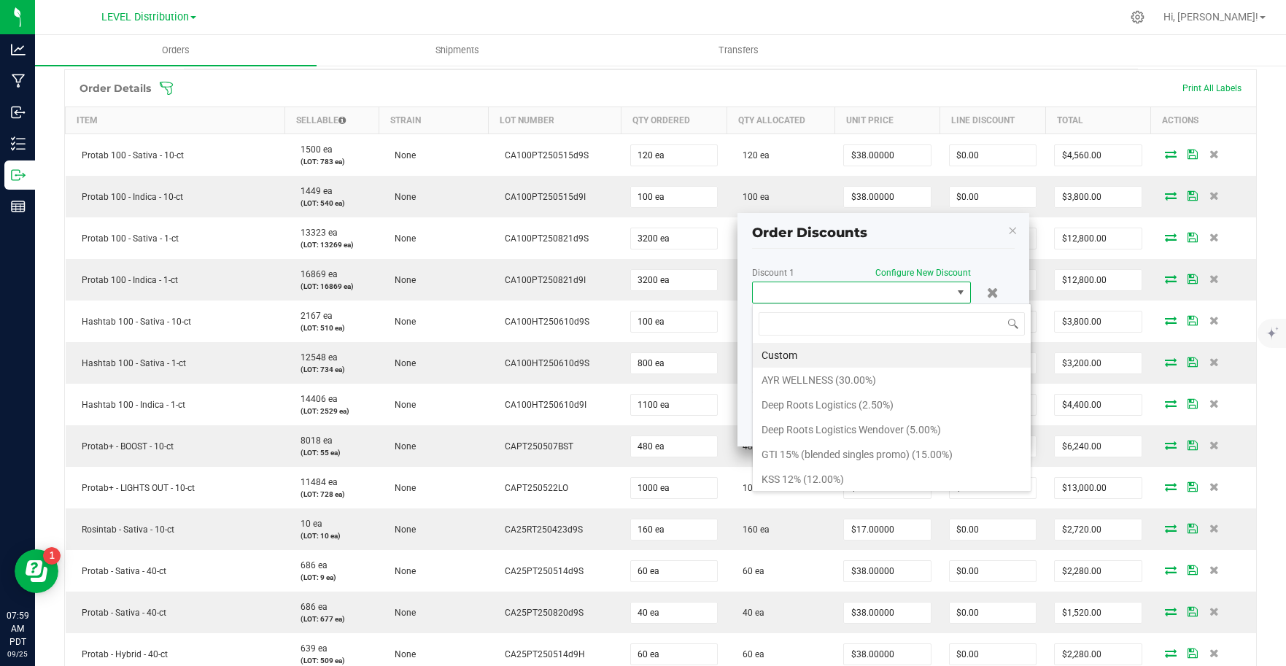
scroll to position [22, 219]
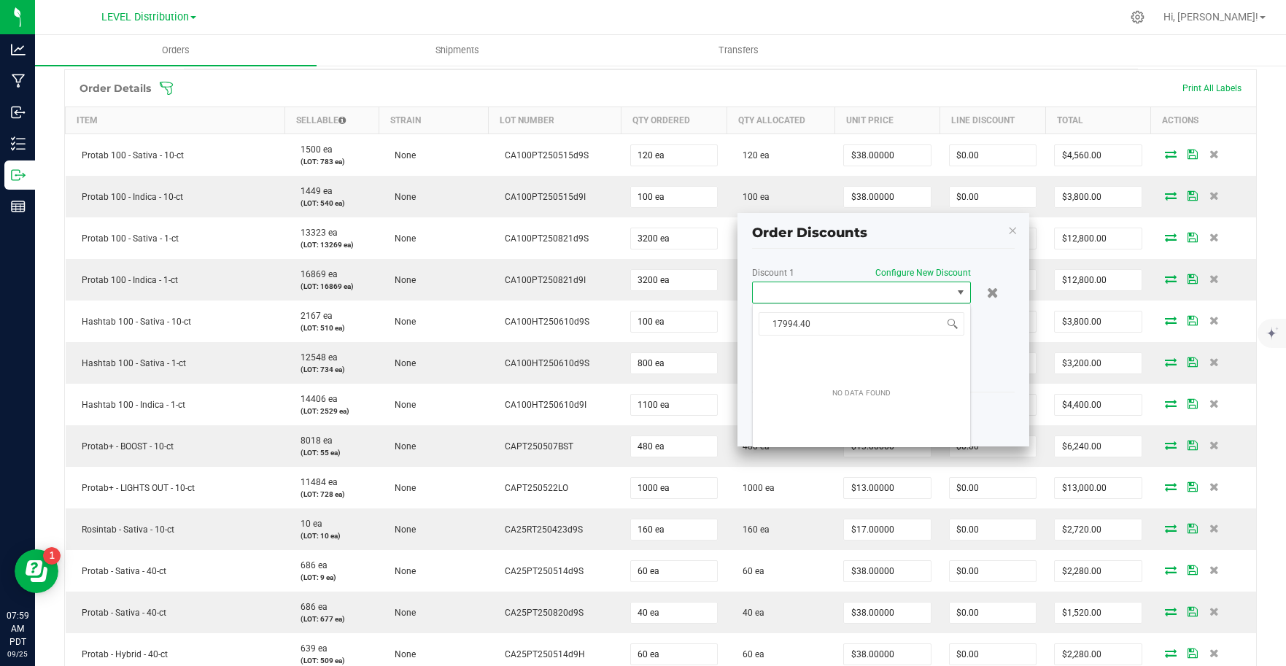
click at [906, 353] on div "NO DATA FOUND" at bounding box center [861, 394] width 217 height 102
type input "1"
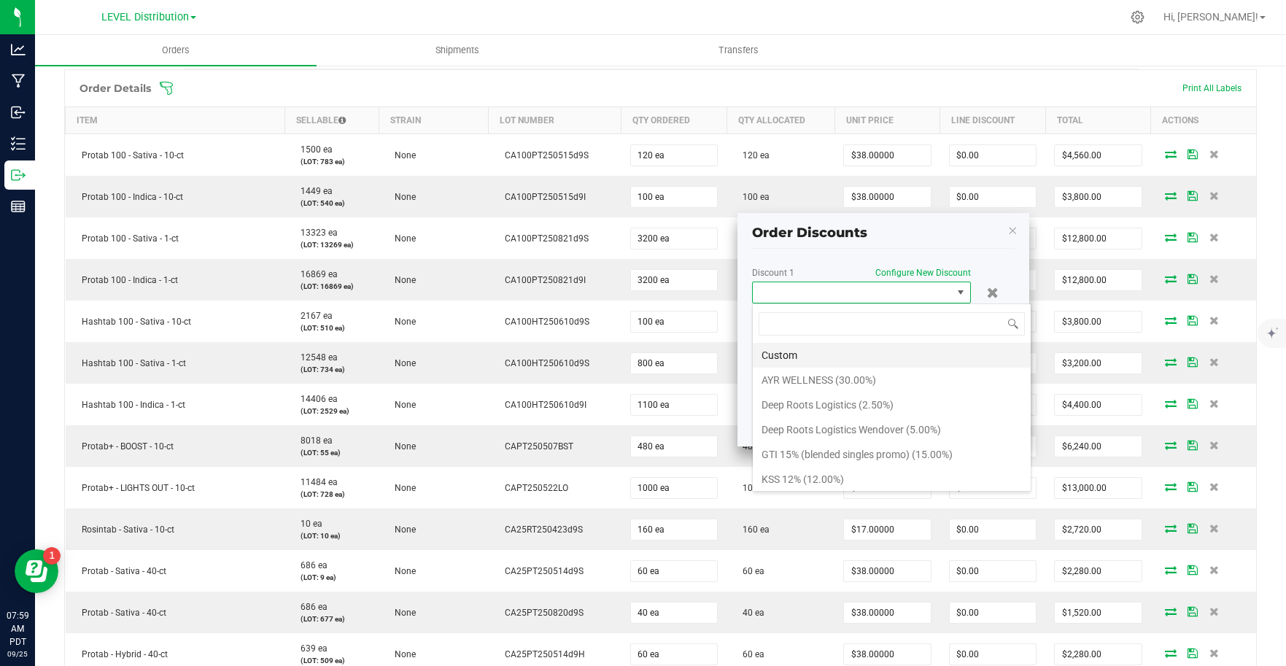
click at [815, 354] on li "Custom" at bounding box center [892, 355] width 278 height 25
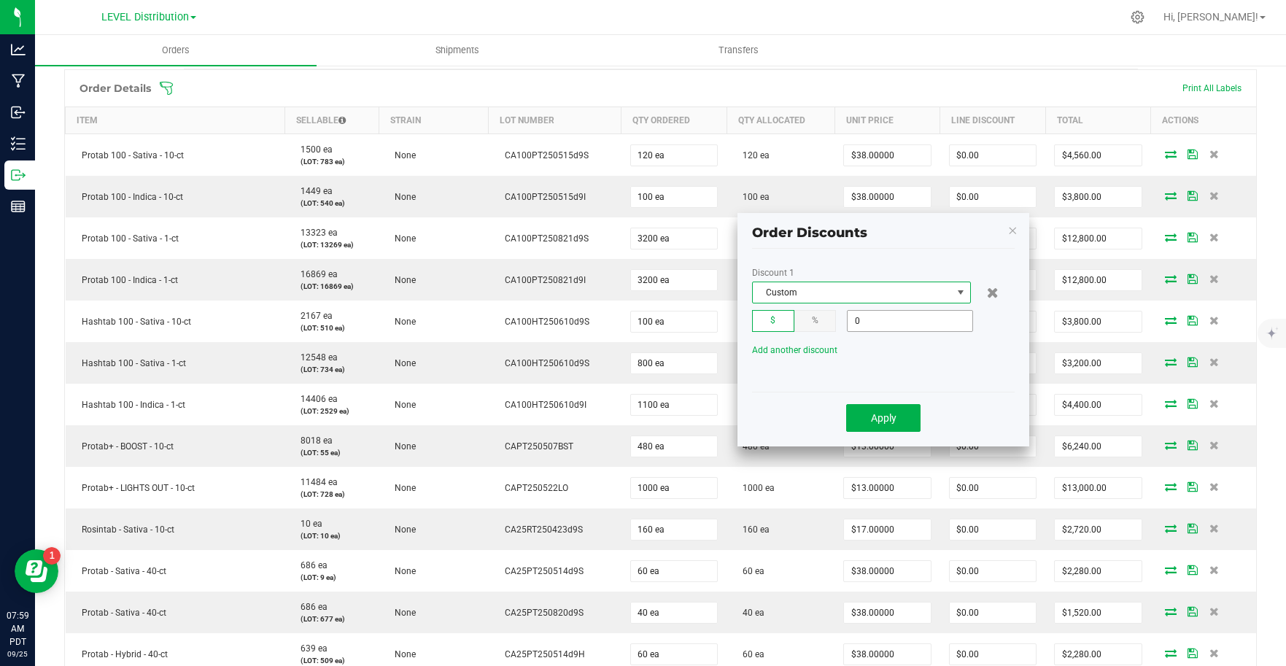
click at [904, 322] on input "0" at bounding box center [909, 321] width 125 height 20
type input "$17,994.40"
click at [898, 415] on button "Apply" at bounding box center [883, 418] width 74 height 28
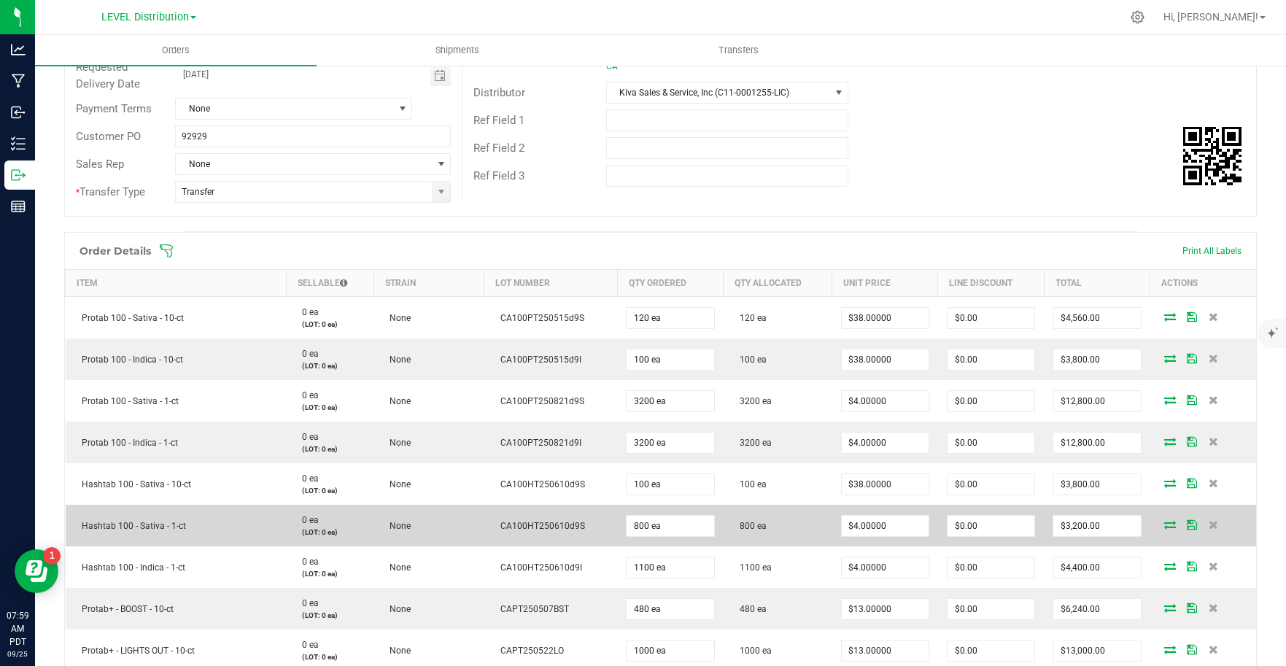
scroll to position [0, 0]
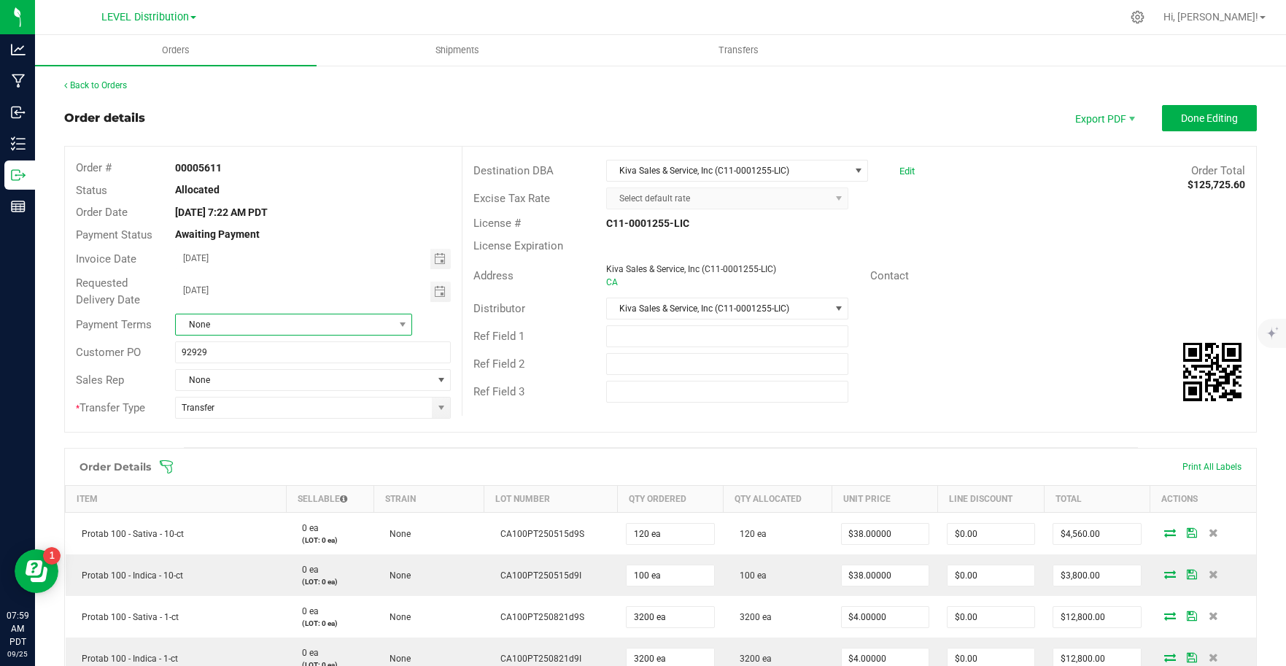
click at [387, 330] on span "None" at bounding box center [284, 324] width 217 height 20
click at [279, 405] on li "Custom" at bounding box center [291, 409] width 233 height 25
click at [1200, 121] on span "Done Editing" at bounding box center [1209, 118] width 57 height 12
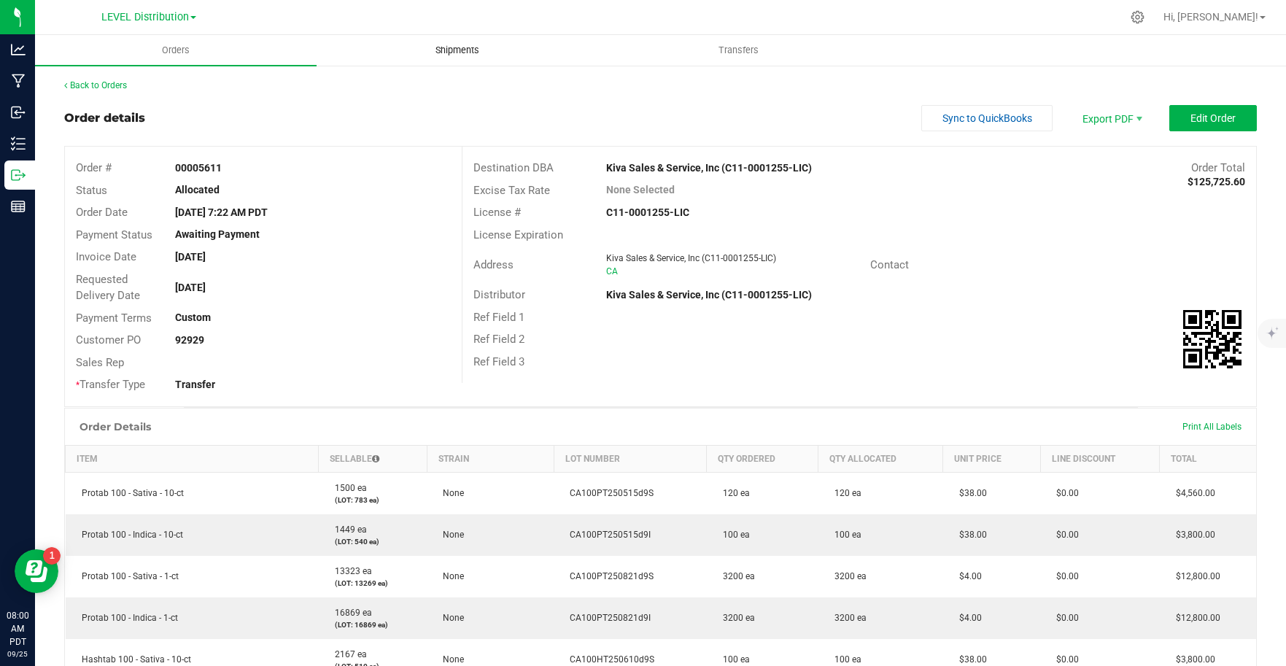
click at [465, 52] on span "Shipments" at bounding box center [457, 50] width 83 height 13
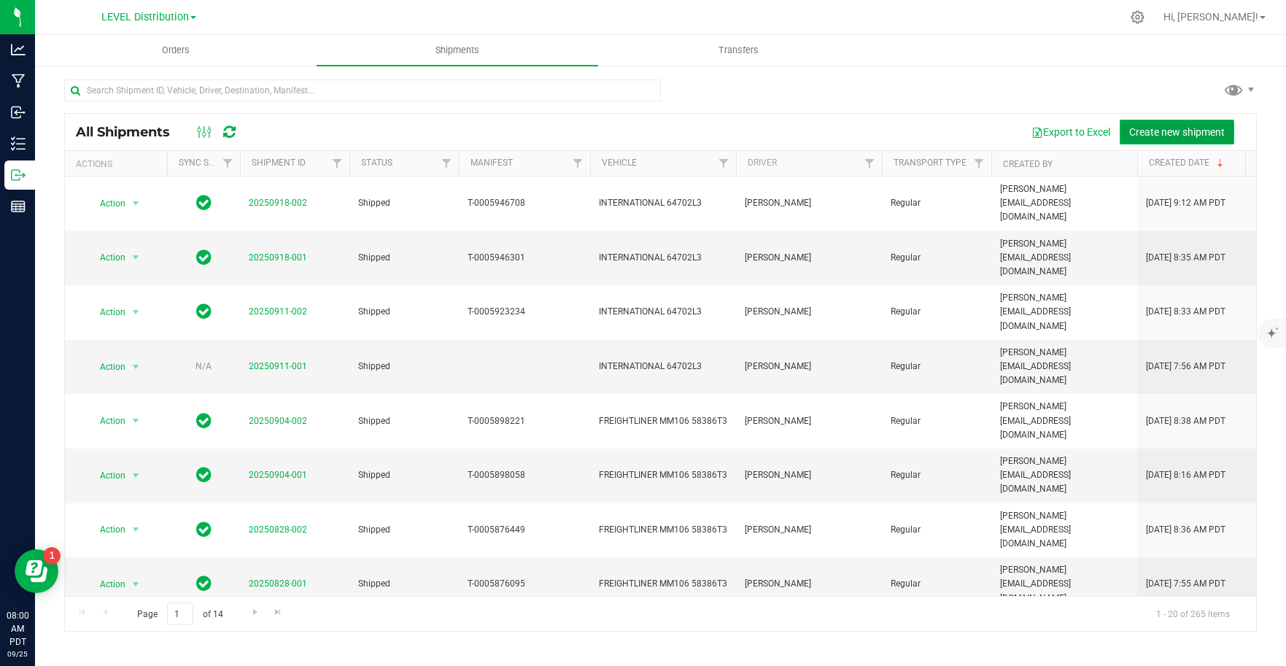
click at [1164, 133] on span "Create new shipment" at bounding box center [1177, 132] width 96 height 12
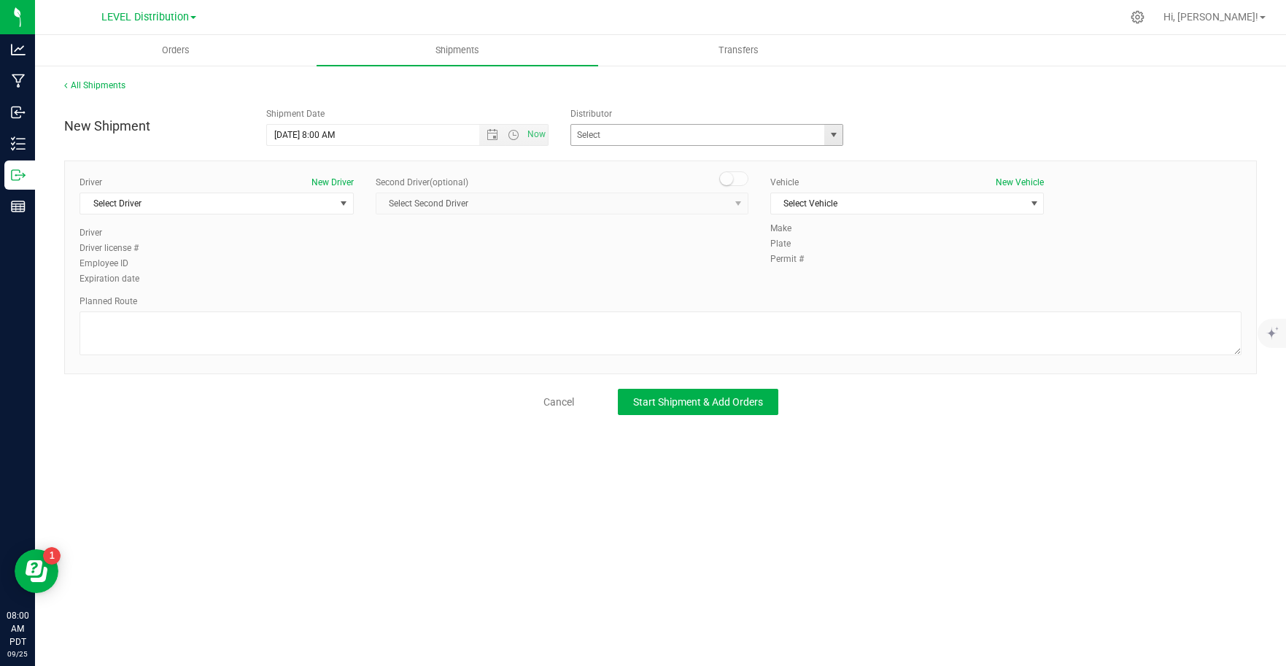
click at [836, 139] on span "select" at bounding box center [834, 135] width 12 height 12
click at [763, 160] on li "Kiva Sales & Service, Inc (C11-0001255-LIC)" at bounding box center [707, 160] width 272 height 22
type input "Kiva Sales & Service, Inc (C11-0001255-LIC)"
click at [343, 203] on span "select" at bounding box center [344, 204] width 12 height 12
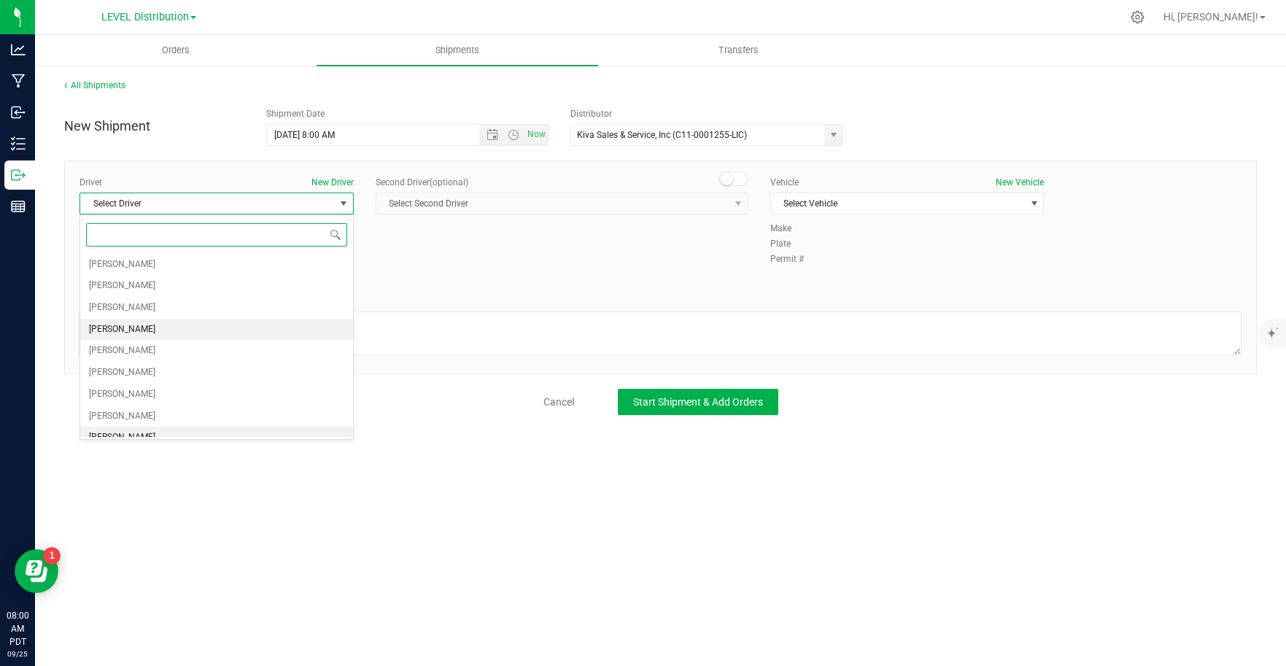
click at [206, 323] on li "[PERSON_NAME]" at bounding box center [216, 330] width 273 height 22
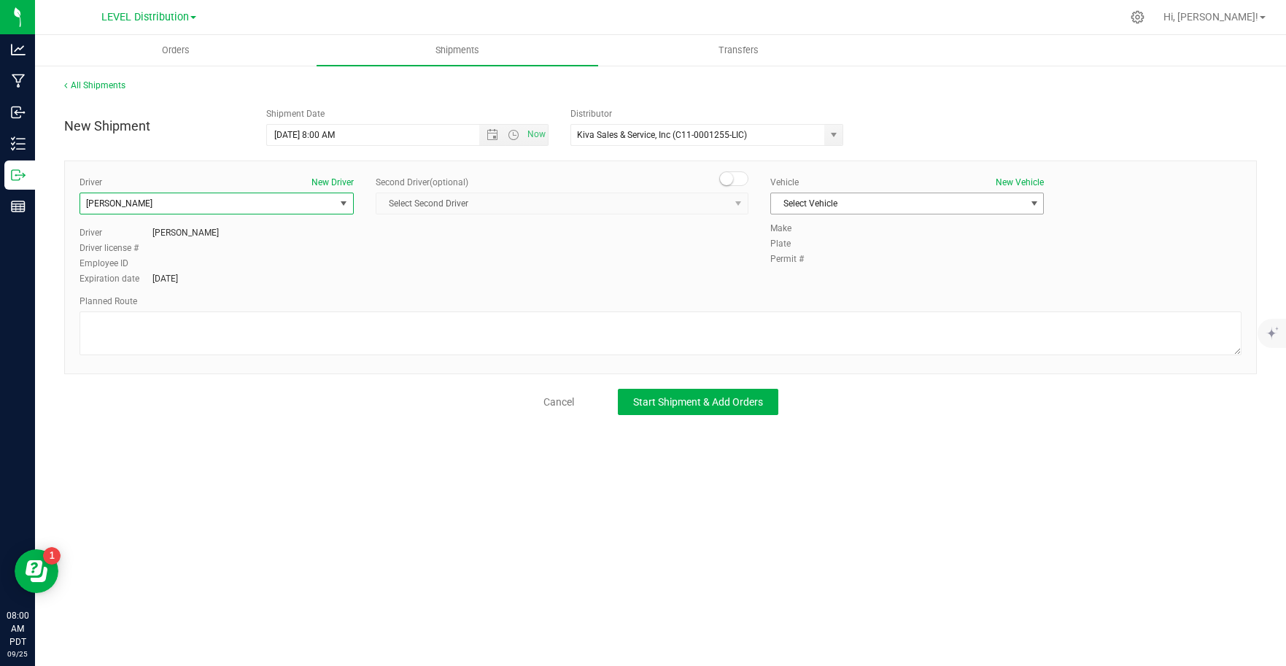
click at [1023, 203] on span "Select Vehicle" at bounding box center [898, 203] width 255 height 20
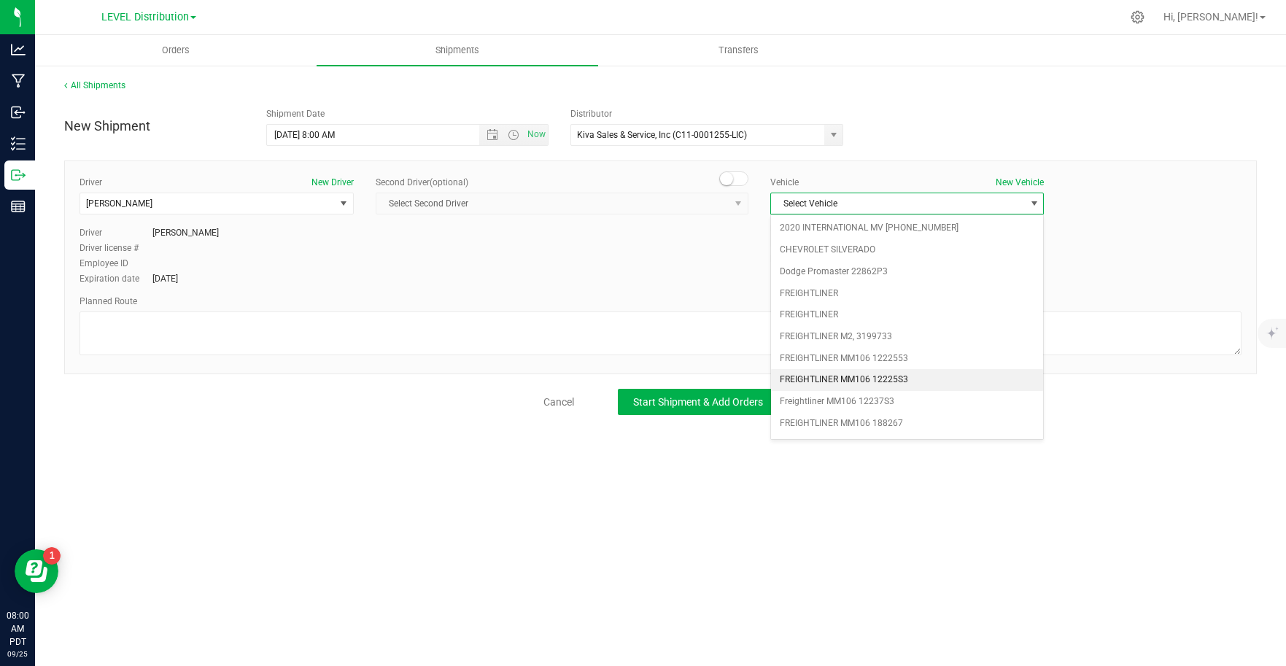
click at [913, 379] on li "FREIGHTLINER MM106 12225S3" at bounding box center [907, 380] width 273 height 22
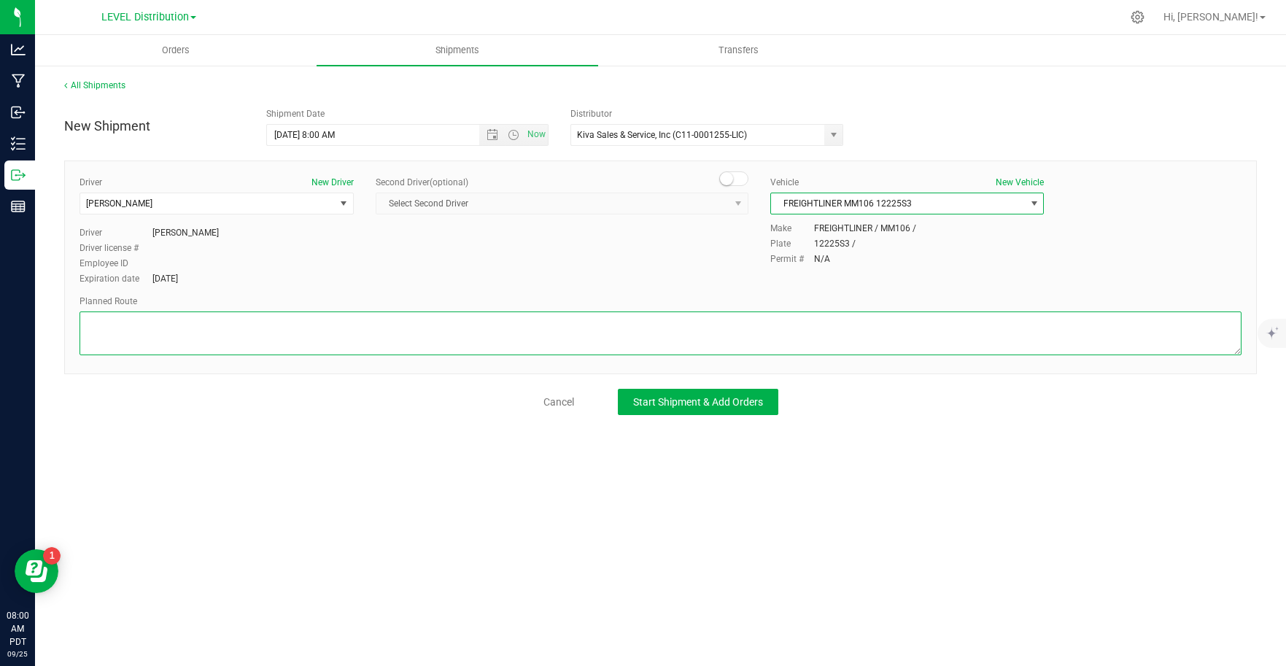
click at [226, 335] on textarea at bounding box center [660, 333] width 1162 height 44
paste textarea "3005 WILJAN COURT Continue to US-101 S 4 min (1.2 mi) Head east on [GEOGRAPHIC_…"
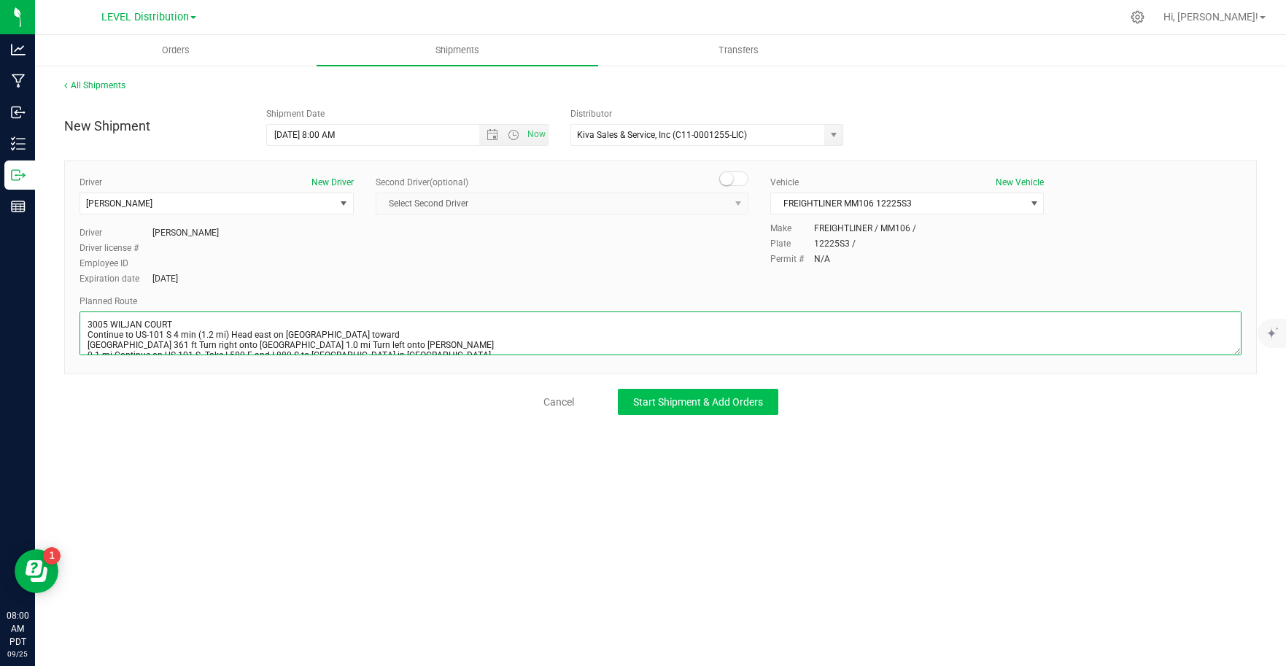
scroll to position [118, 0]
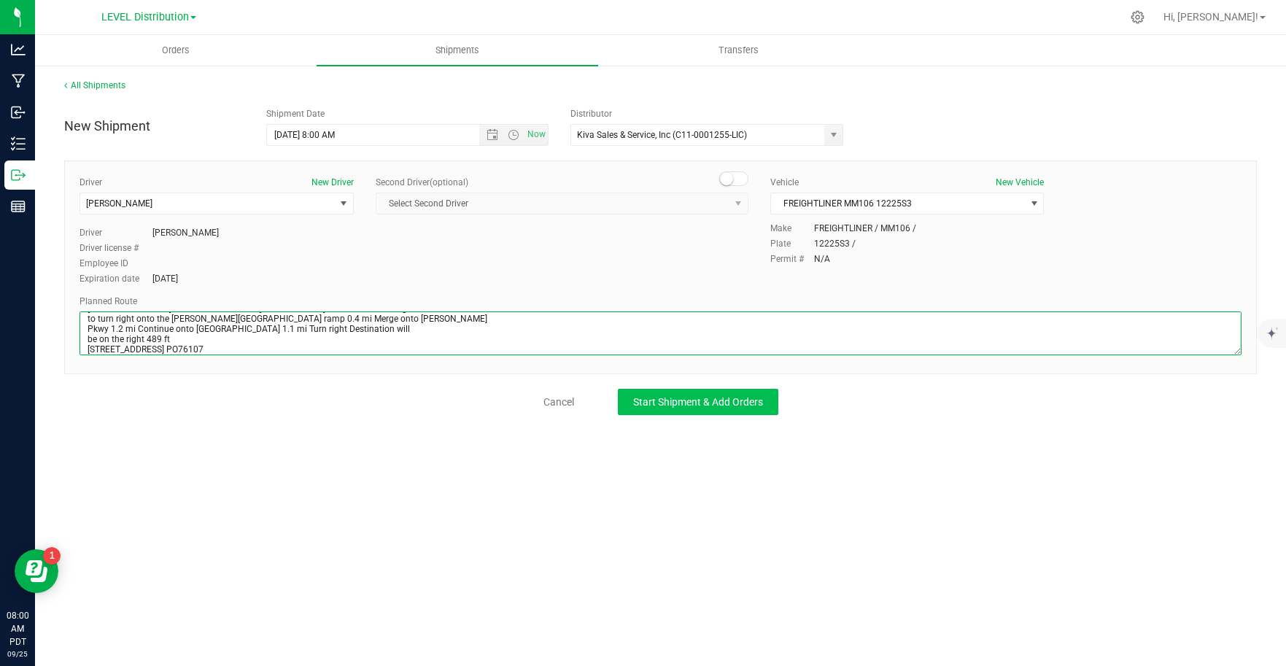
type textarea "3005 WILJAN COURT Continue to US-101 S 4 min (1.2 mi) Head east on [GEOGRAPHIC_…"
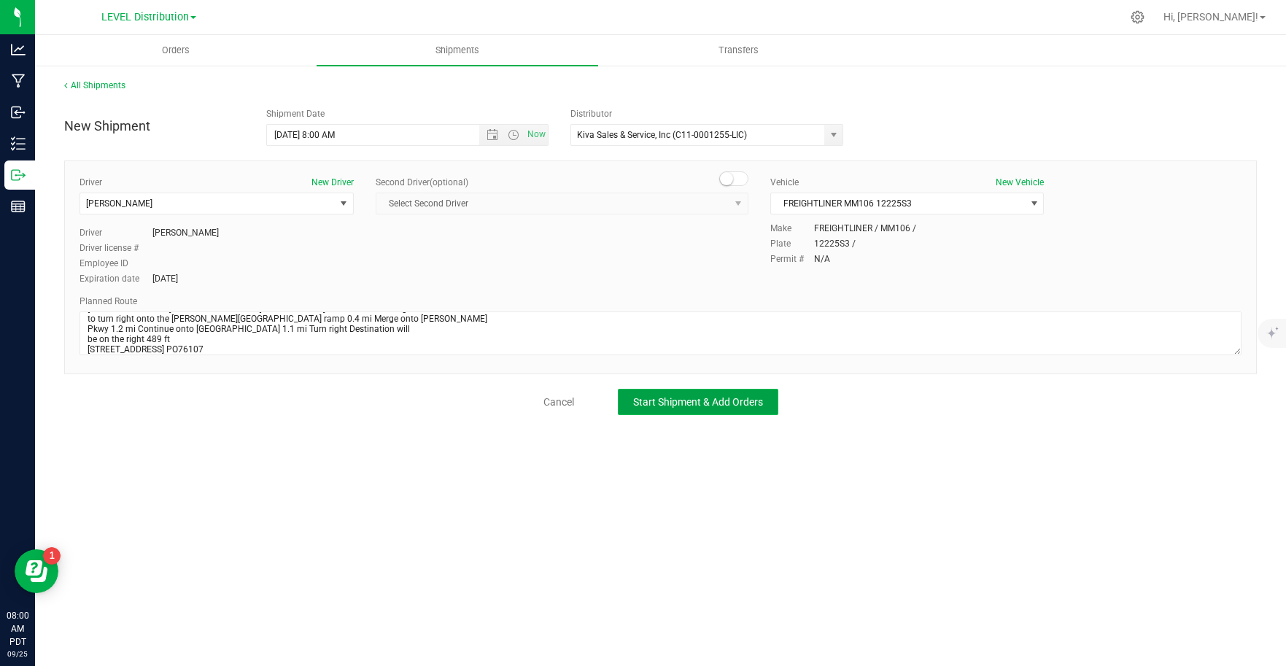
click at [685, 406] on span "Start Shipment & Add Orders" at bounding box center [698, 402] width 130 height 12
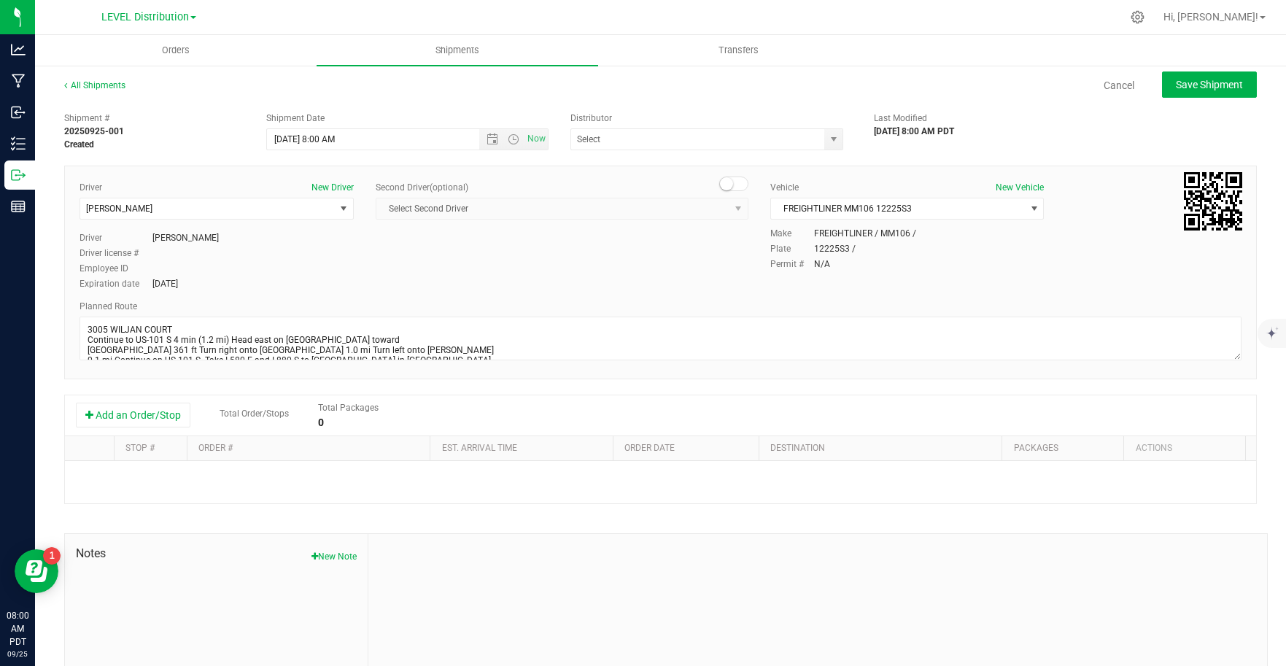
type input "Kiva Sales & Service, Inc (C11-0001255-LIC)"
click at [133, 420] on button "Add an Order/Stop" at bounding box center [133, 415] width 114 height 25
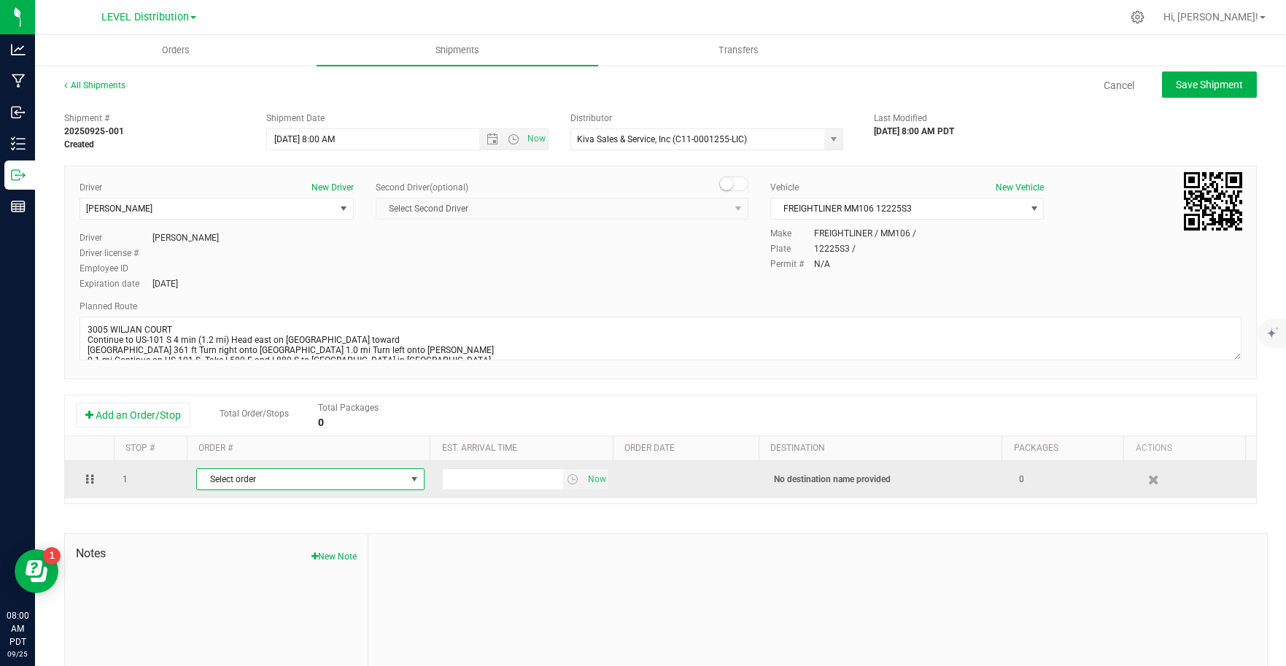
click at [408, 481] on span "select" at bounding box center [414, 479] width 12 height 12
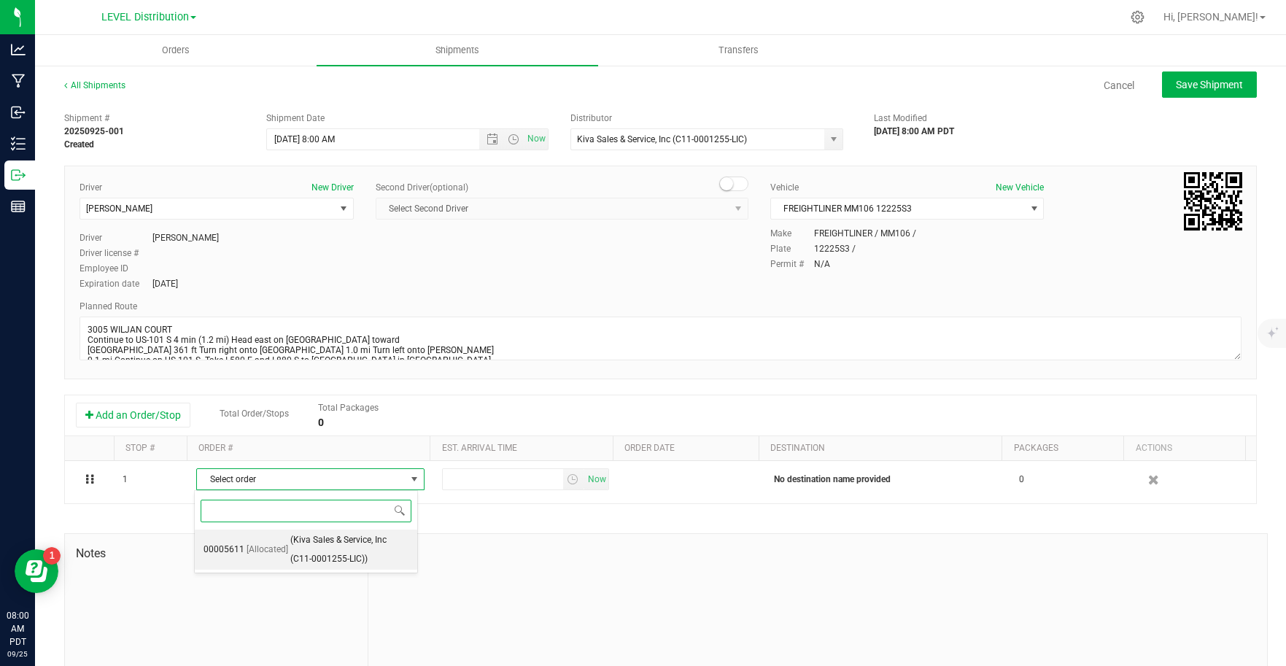
click at [354, 554] on span "(Kiva Sales & Service, Inc (C11-0001255-LIC))" at bounding box center [349, 549] width 118 height 37
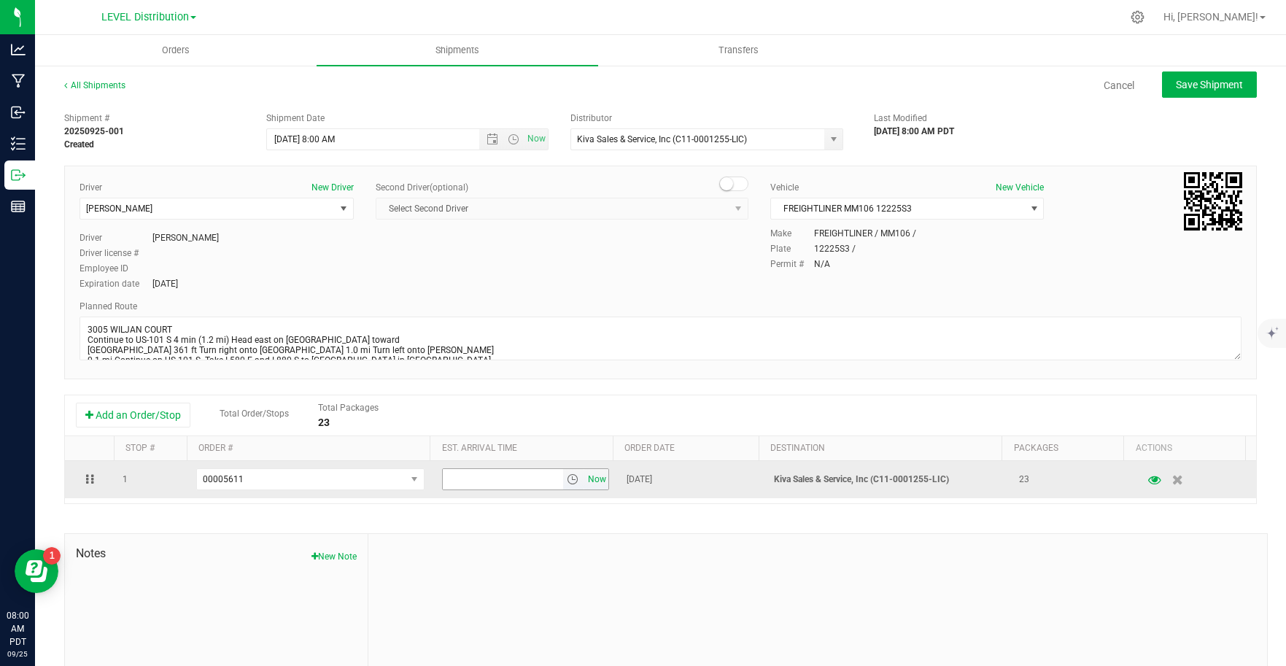
click at [591, 486] on span "Now" at bounding box center [596, 479] width 25 height 21
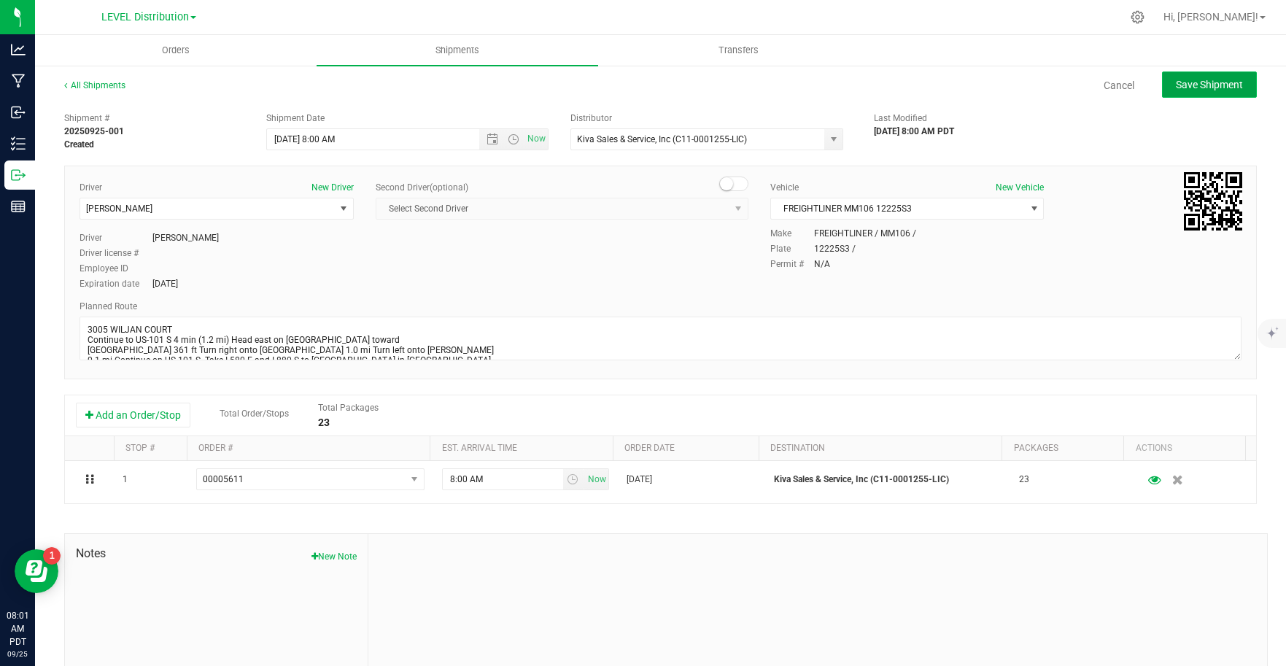
click at [1235, 87] on button "Save Shipment" at bounding box center [1209, 84] width 95 height 26
type input "[DATE] 3:00 PM"
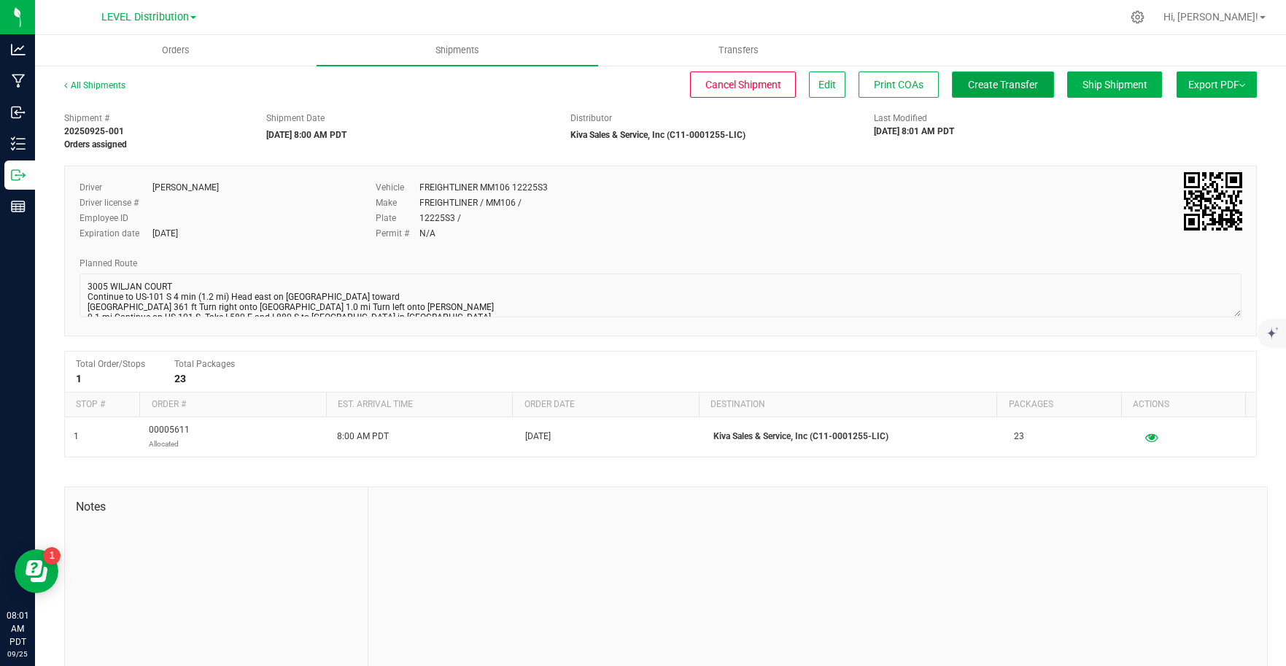
click at [1017, 90] on span "Create Transfer" at bounding box center [1003, 85] width 70 height 12
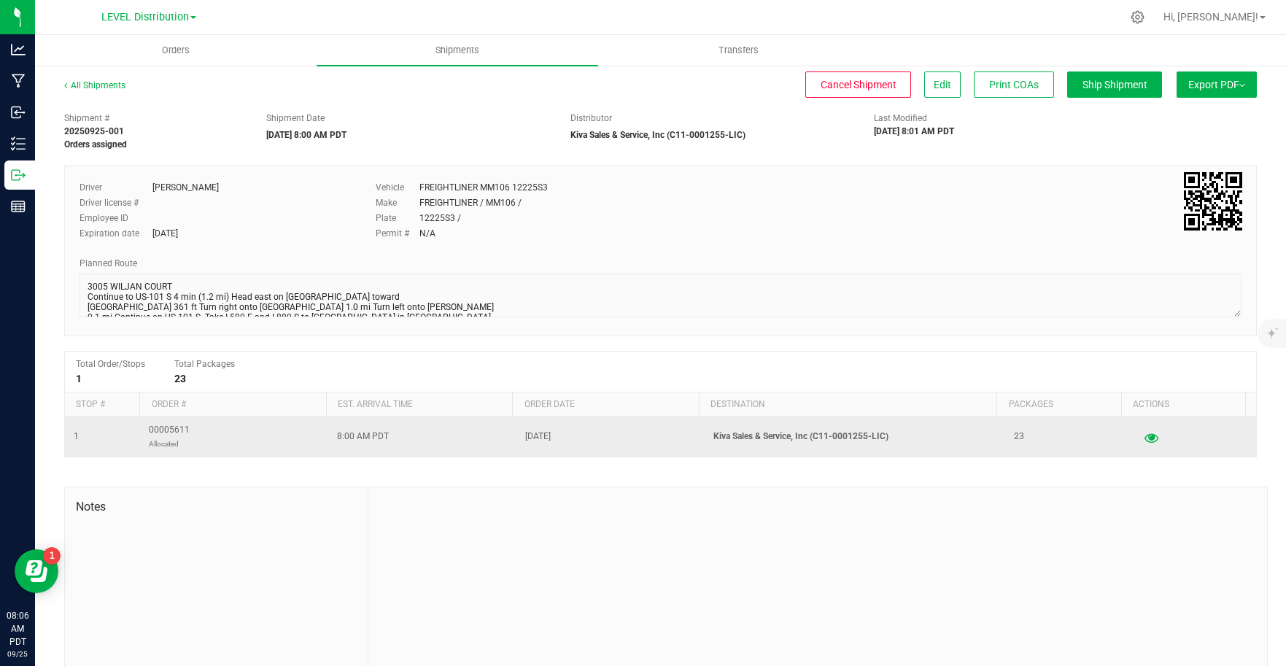
click at [1144, 436] on icon "button" at bounding box center [1151, 437] width 14 height 10
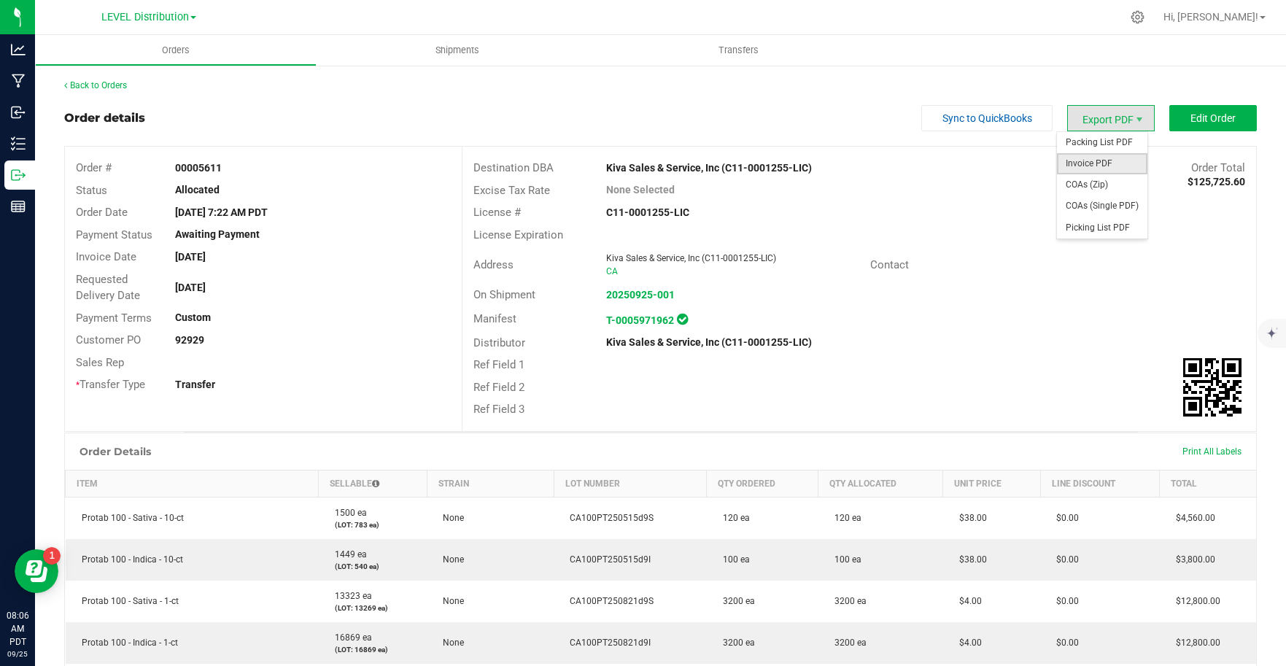
click at [1111, 167] on span "Invoice PDF" at bounding box center [1102, 163] width 90 height 21
click at [182, 54] on span "Orders" at bounding box center [175, 50] width 67 height 13
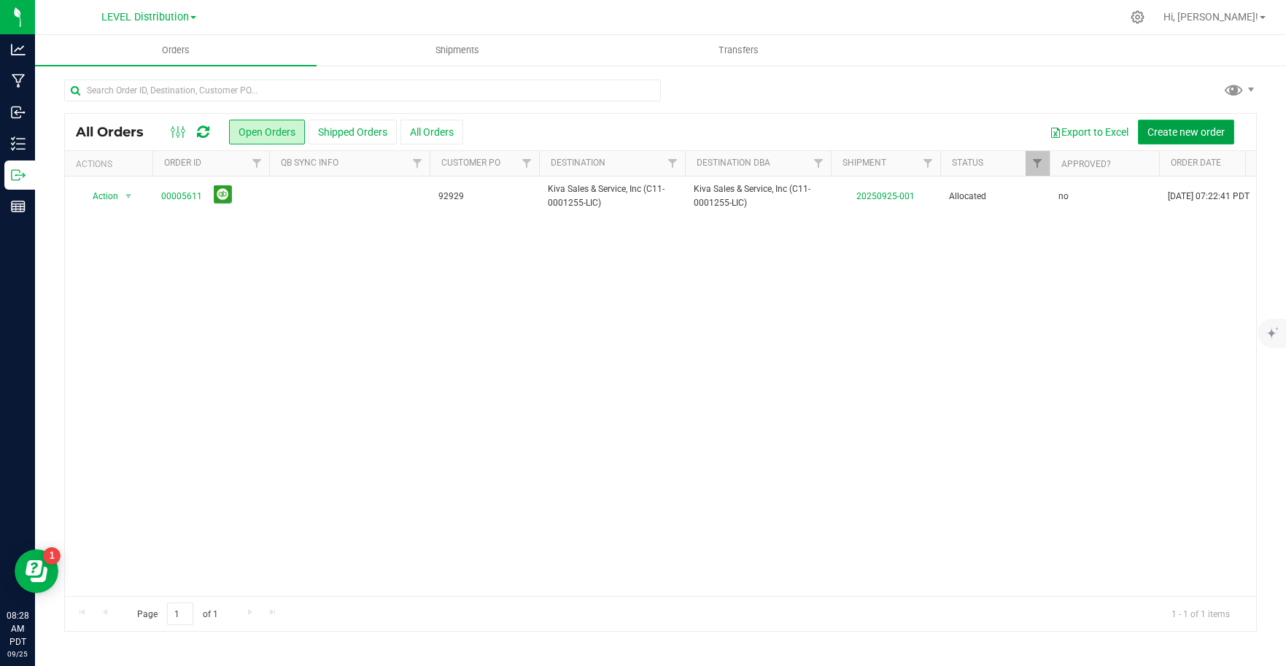
click at [1187, 138] on button "Create new order" at bounding box center [1186, 132] width 96 height 25
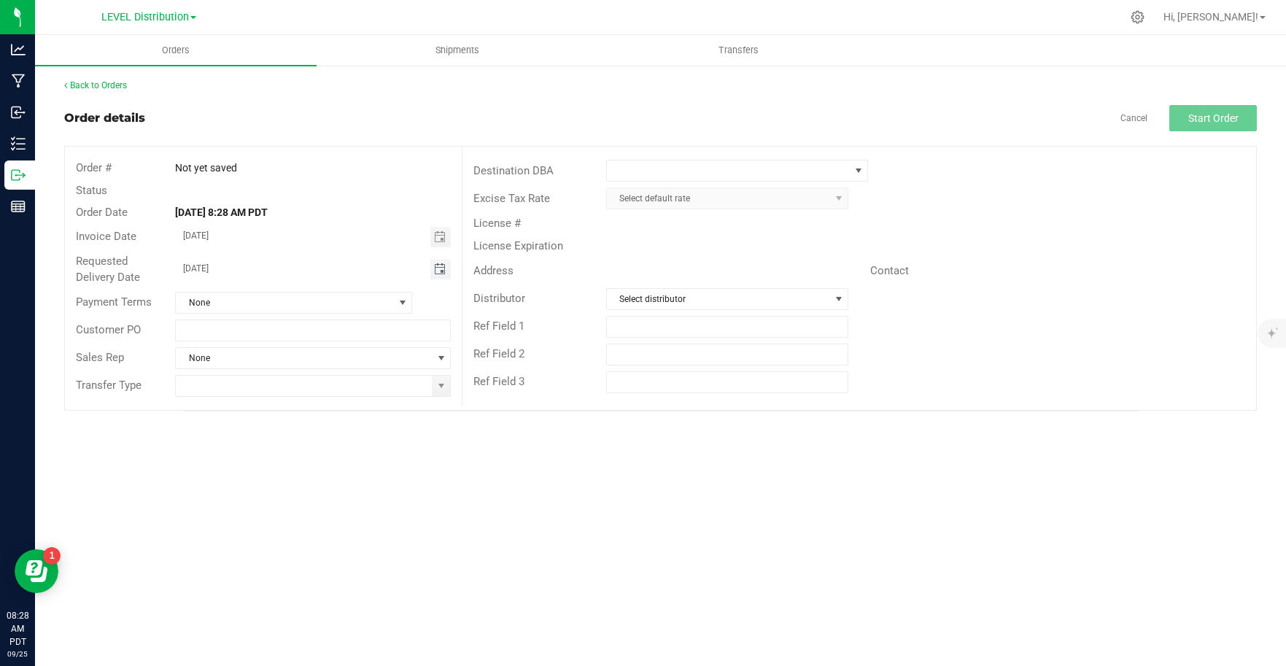
click at [441, 269] on span "Toggle calendar" at bounding box center [440, 269] width 12 height 12
click at [323, 414] on span "25" at bounding box center [327, 413] width 21 height 23
type input "[DATE]"
click at [246, 335] on input "text" at bounding box center [313, 330] width 276 height 22
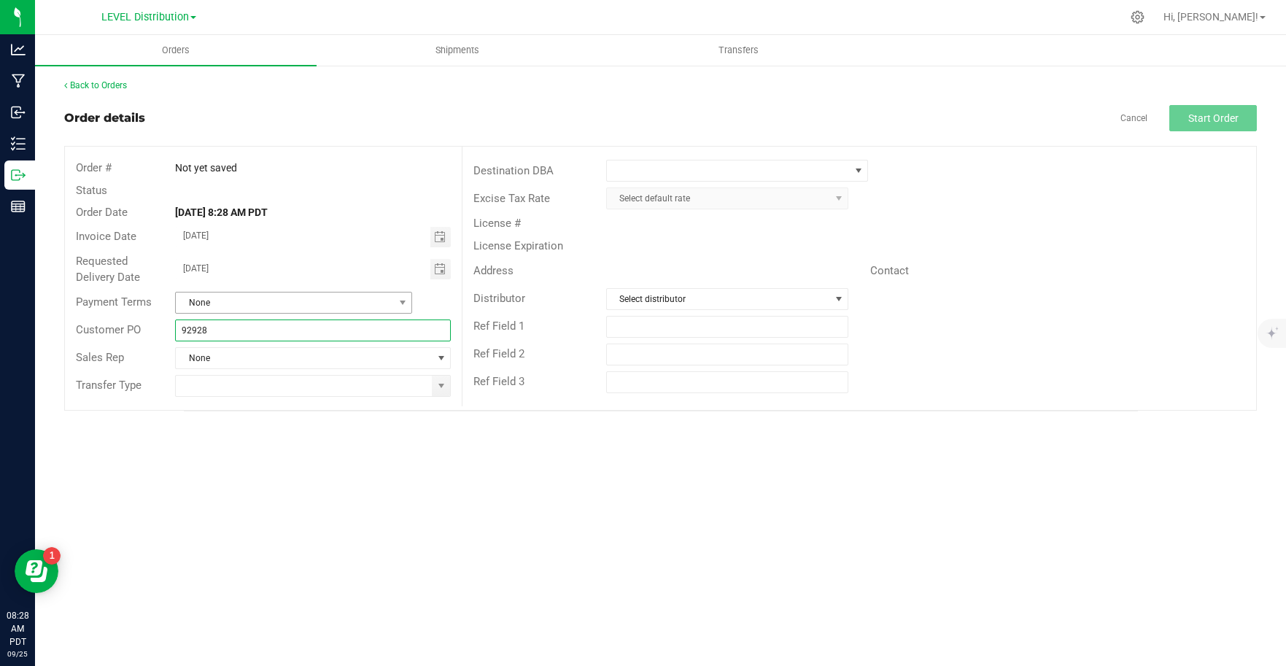
type input "92928"
click at [373, 298] on span "None" at bounding box center [284, 302] width 217 height 20
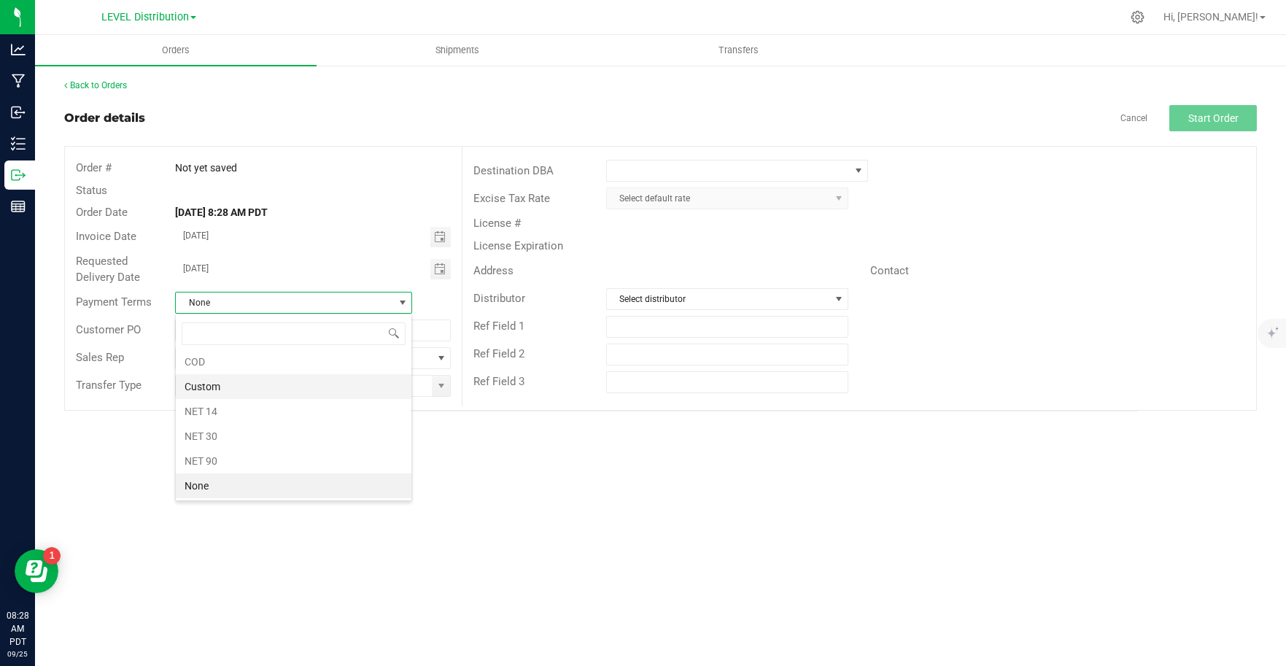
click at [239, 384] on li "Custom" at bounding box center [294, 386] width 236 height 25
click at [435, 389] on span at bounding box center [441, 386] width 12 height 12
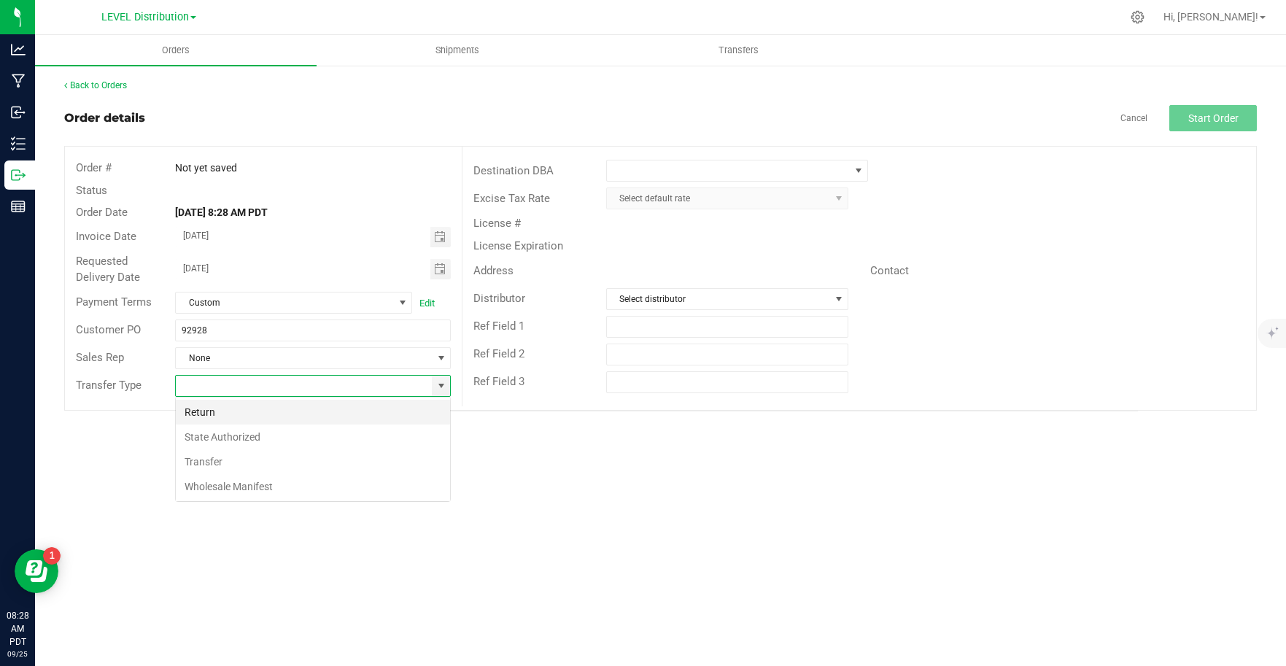
scroll to position [22, 276]
click at [270, 457] on li "Transfer" at bounding box center [313, 461] width 274 height 25
type input "Transfer"
click at [855, 172] on span at bounding box center [859, 171] width 12 height 12
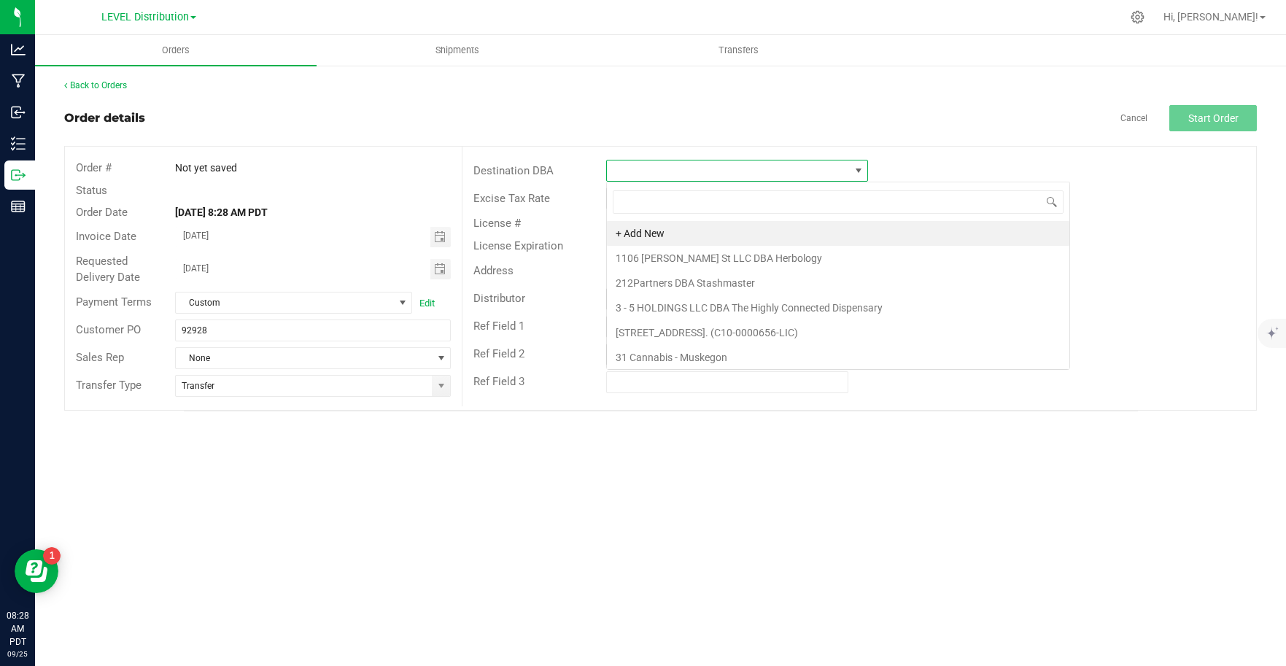
scroll to position [22, 262]
type input "KIVA"
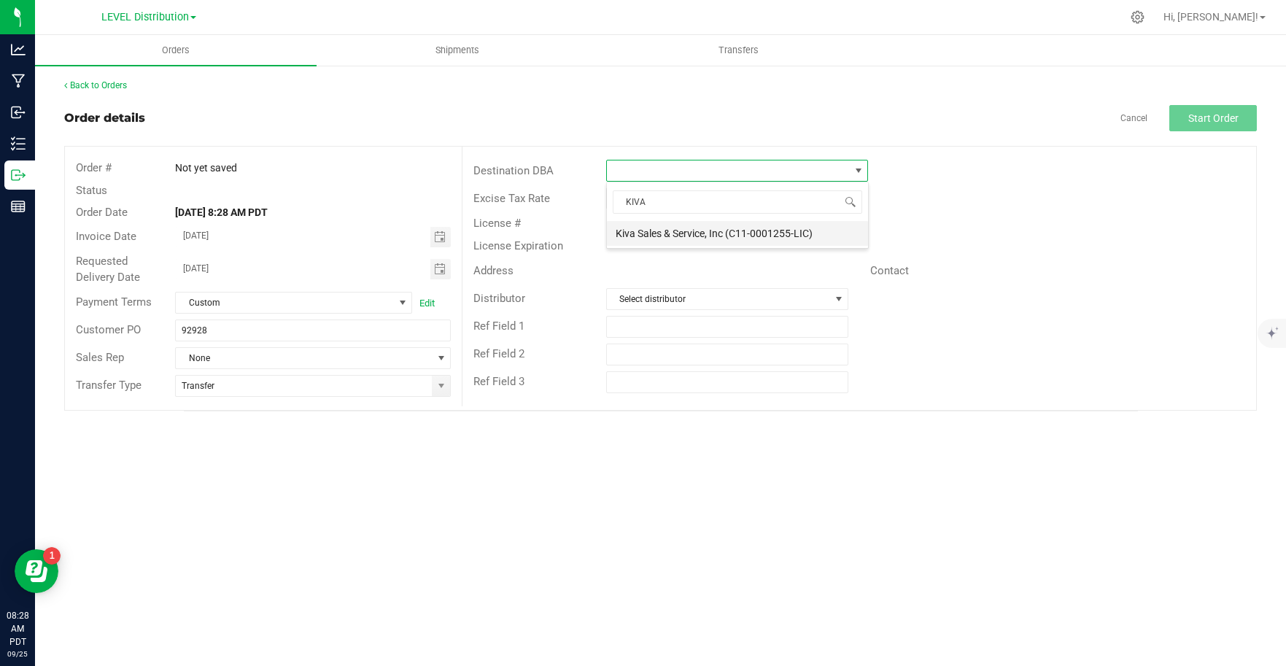
click at [777, 231] on li "Kiva Sales & Service, Inc (C11-0001255-LIC)" at bounding box center [737, 233] width 261 height 25
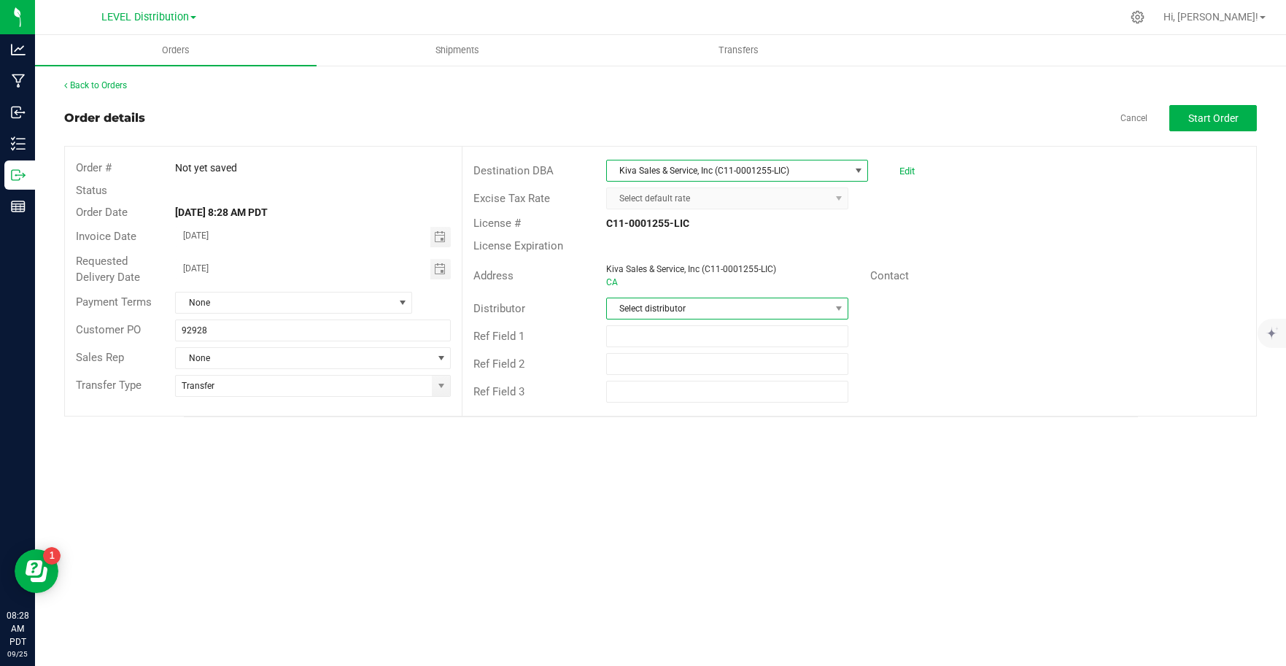
click at [730, 311] on span "Select distributor" at bounding box center [718, 308] width 223 height 20
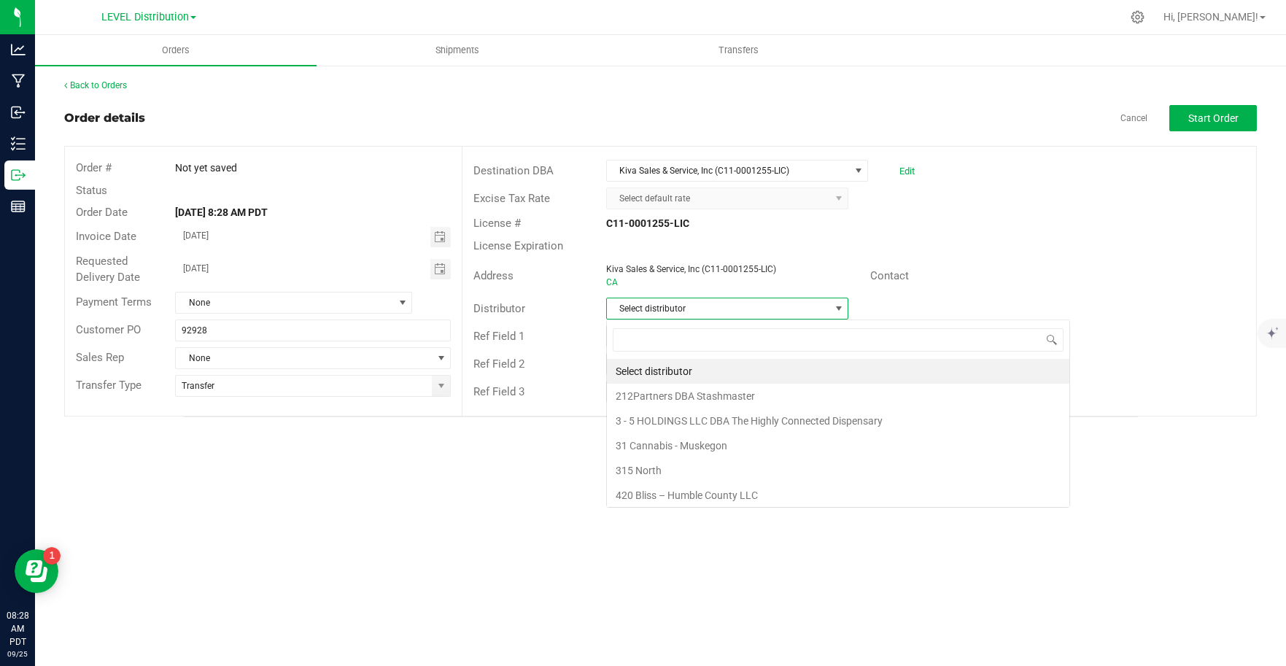
scroll to position [22, 242]
type input "KIVA"
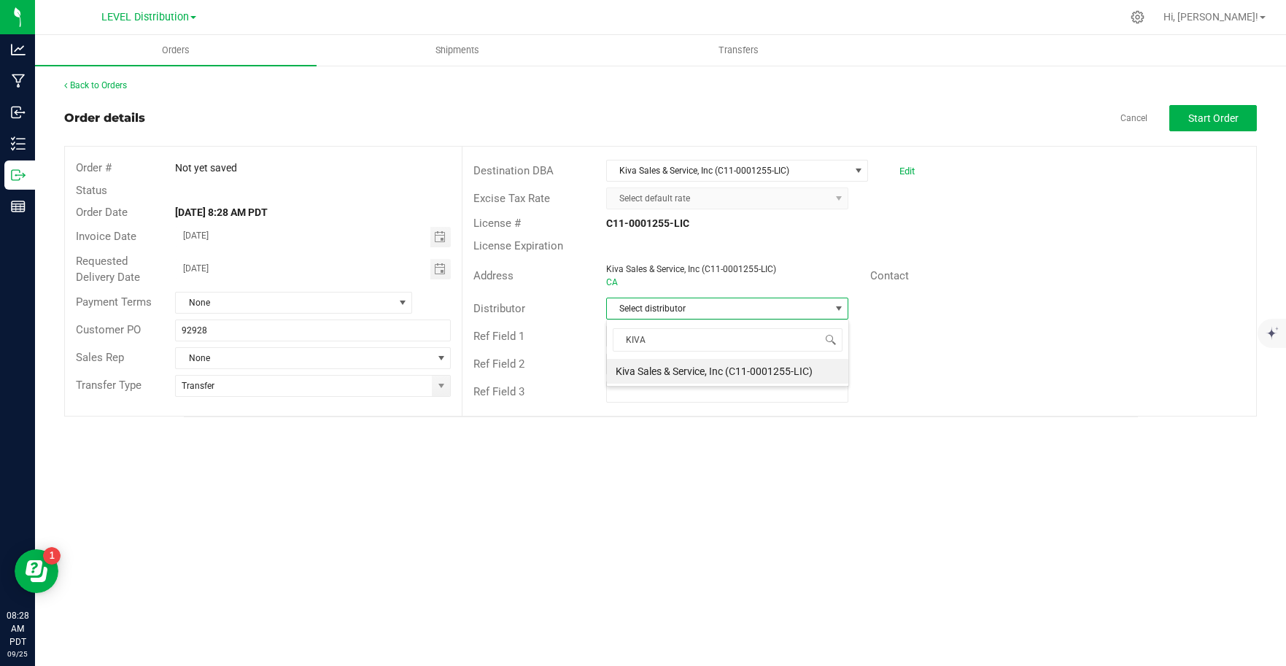
click at [727, 379] on li "Kiva Sales & Service, Inc (C11-0001255-LIC)" at bounding box center [727, 371] width 241 height 25
click at [1227, 125] on button "Start Order" at bounding box center [1213, 118] width 88 height 26
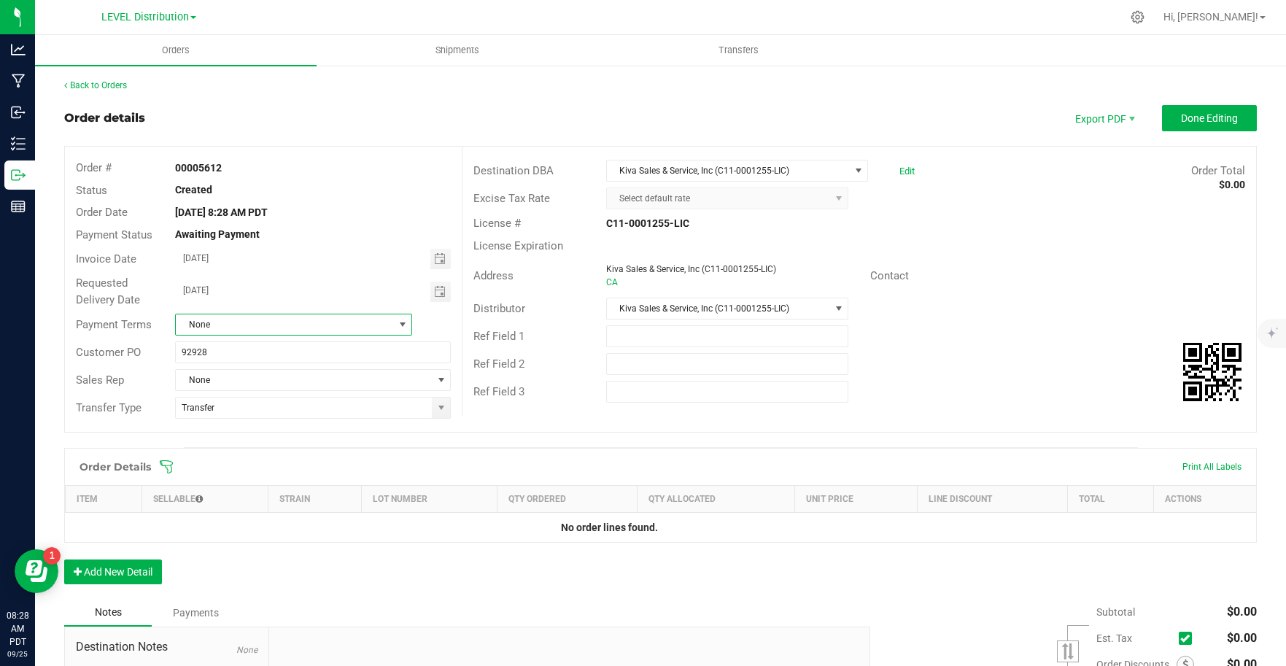
click at [393, 324] on span at bounding box center [402, 324] width 18 height 20
click at [273, 408] on li "Custom" at bounding box center [291, 409] width 233 height 25
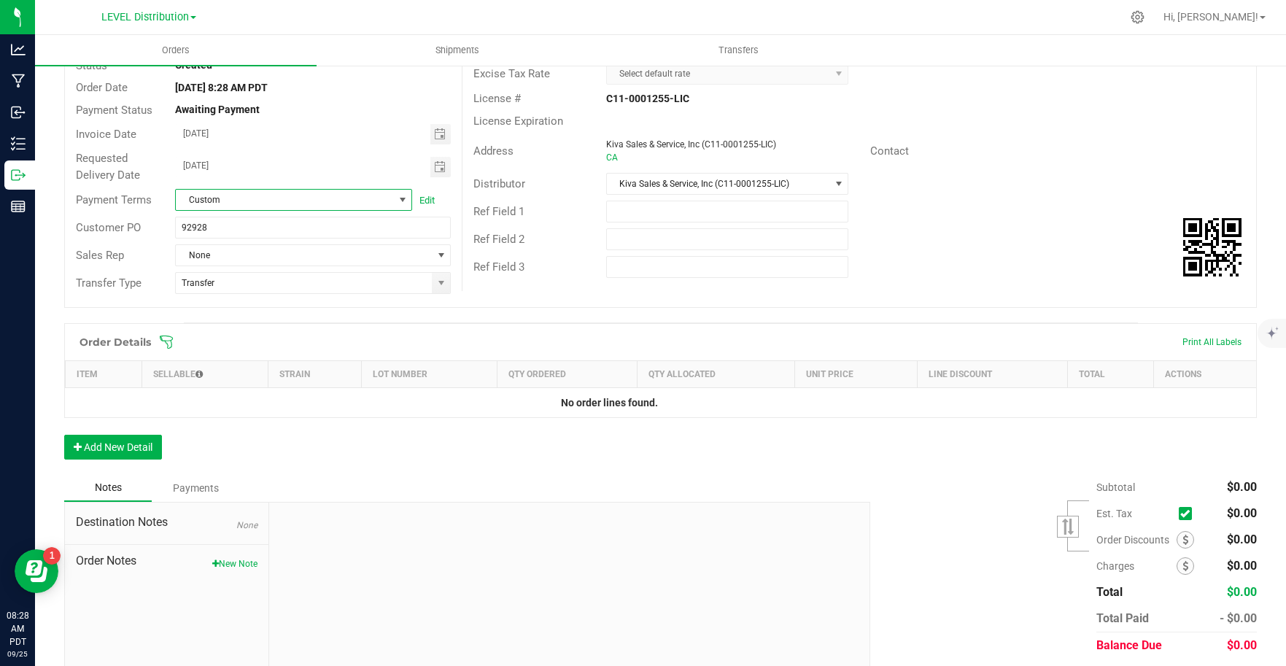
scroll to position [125, 0]
click at [123, 447] on button "Add New Detail" at bounding box center [113, 446] width 98 height 25
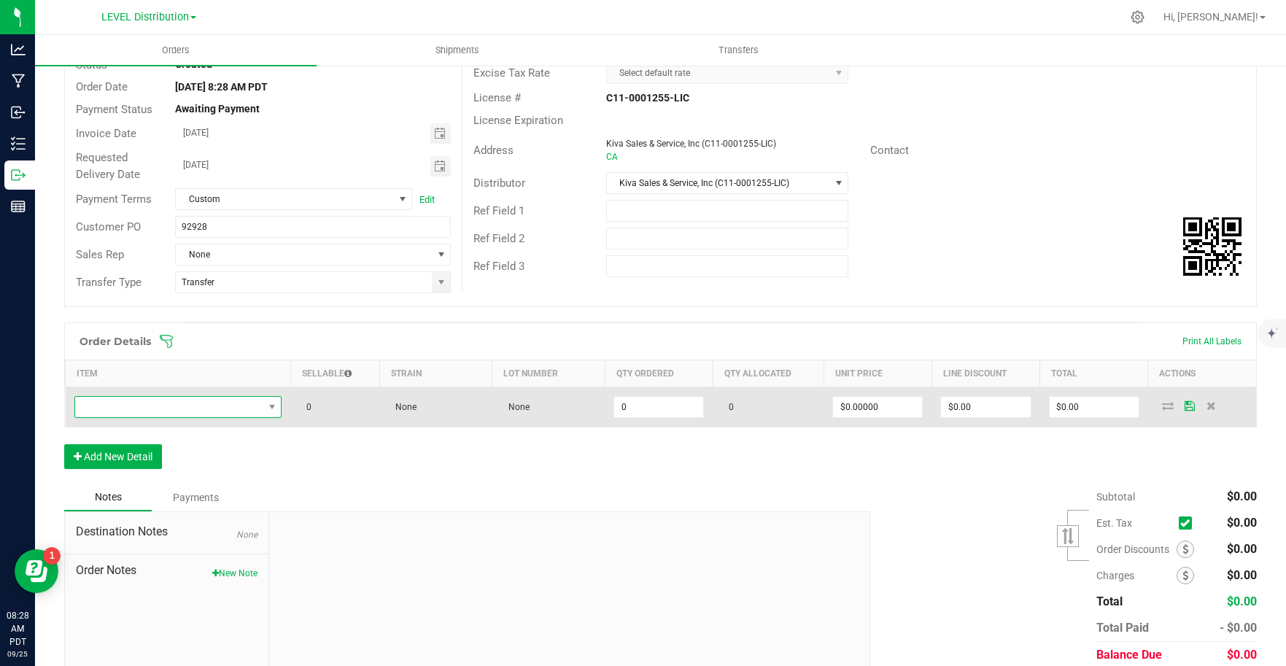
click at [223, 405] on span "NO DATA FOUND" at bounding box center [169, 407] width 188 height 20
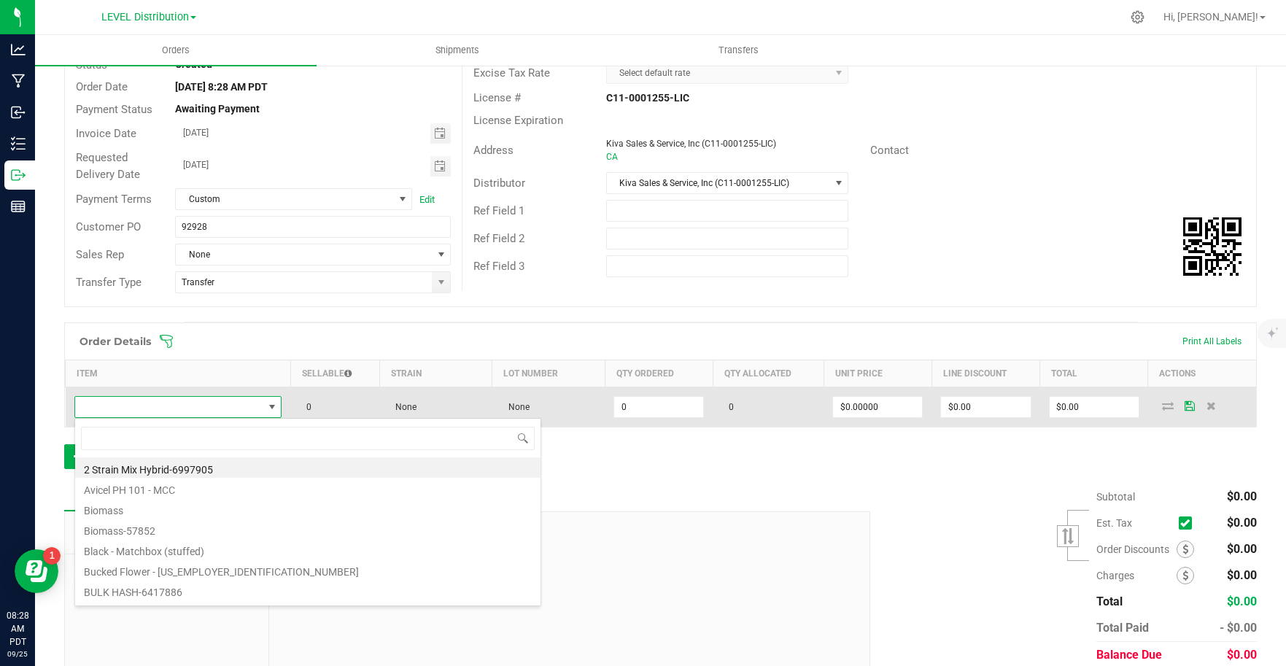
scroll to position [22, 203]
type input "THE TABLET"
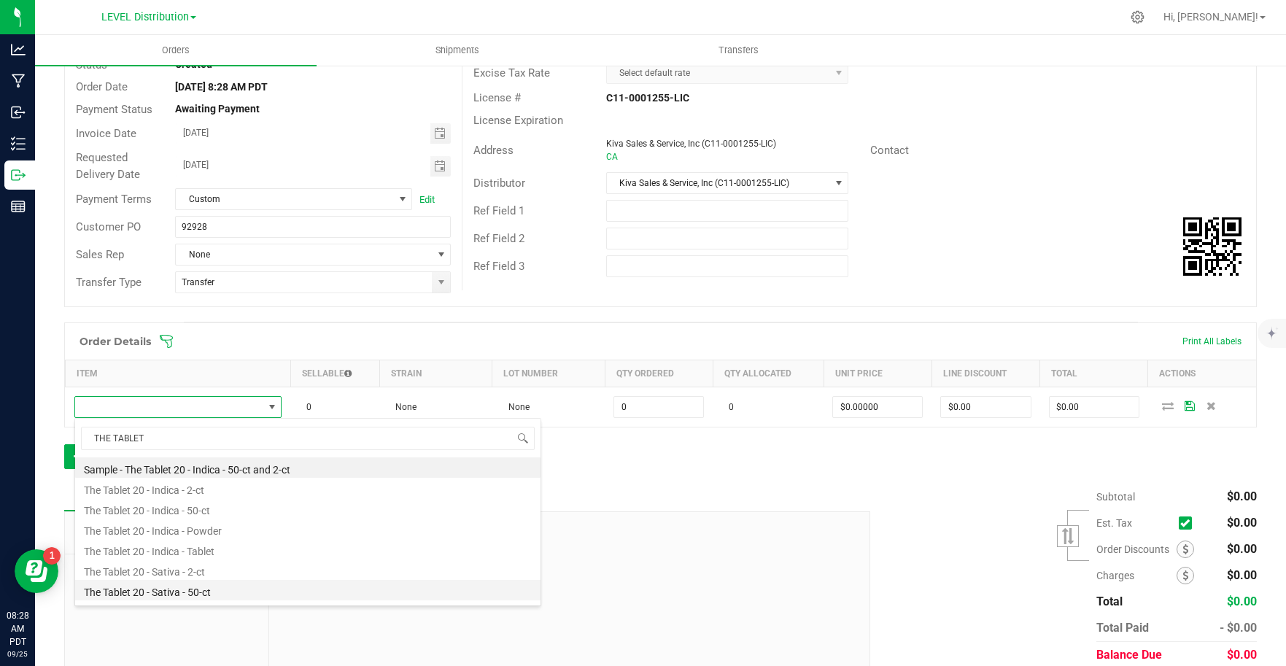
click at [230, 588] on li "The Tablet 20 - Sativa - 50-ct" at bounding box center [307, 590] width 465 height 20
type input "0 ea"
type input "$23.00000"
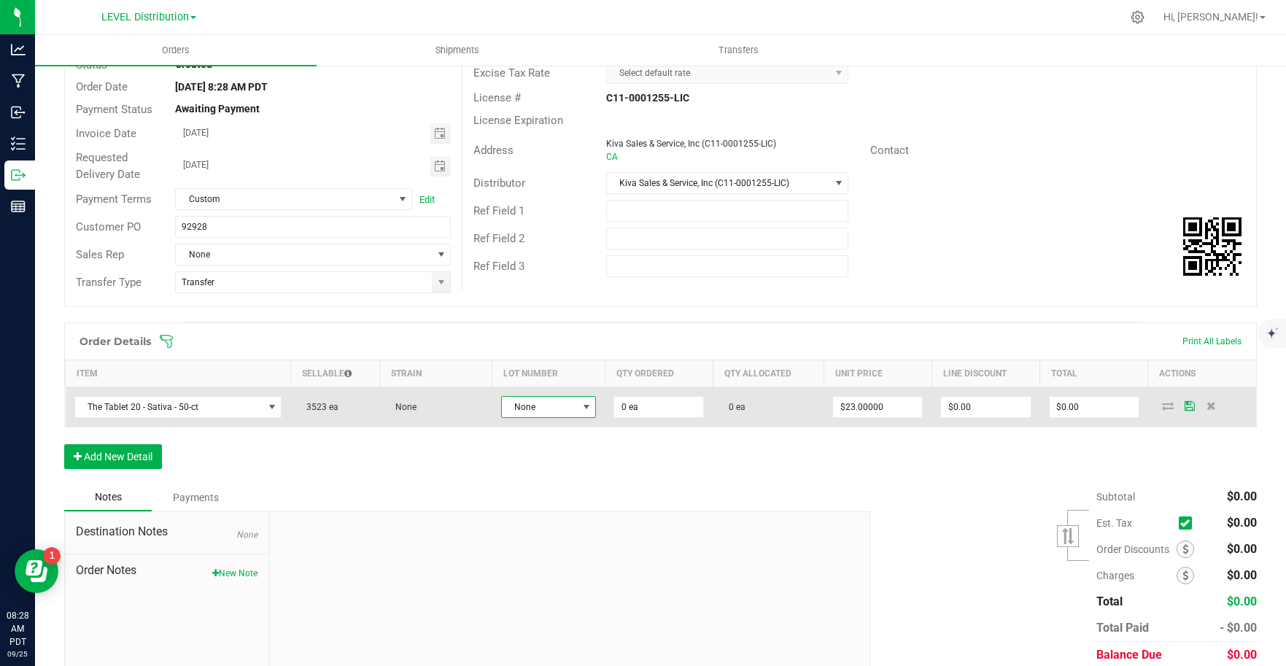
click at [577, 409] on span at bounding box center [586, 407] width 18 height 20
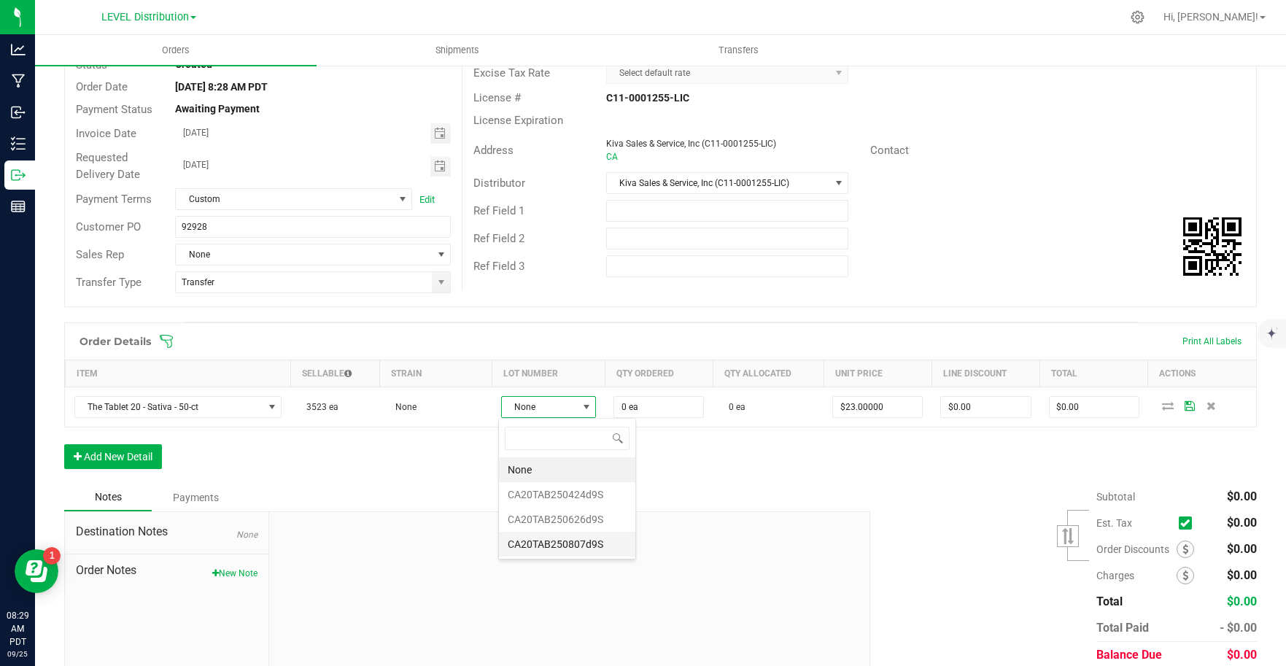
click at [600, 551] on li "CA20TAB250807d9S" at bounding box center [567, 544] width 136 height 25
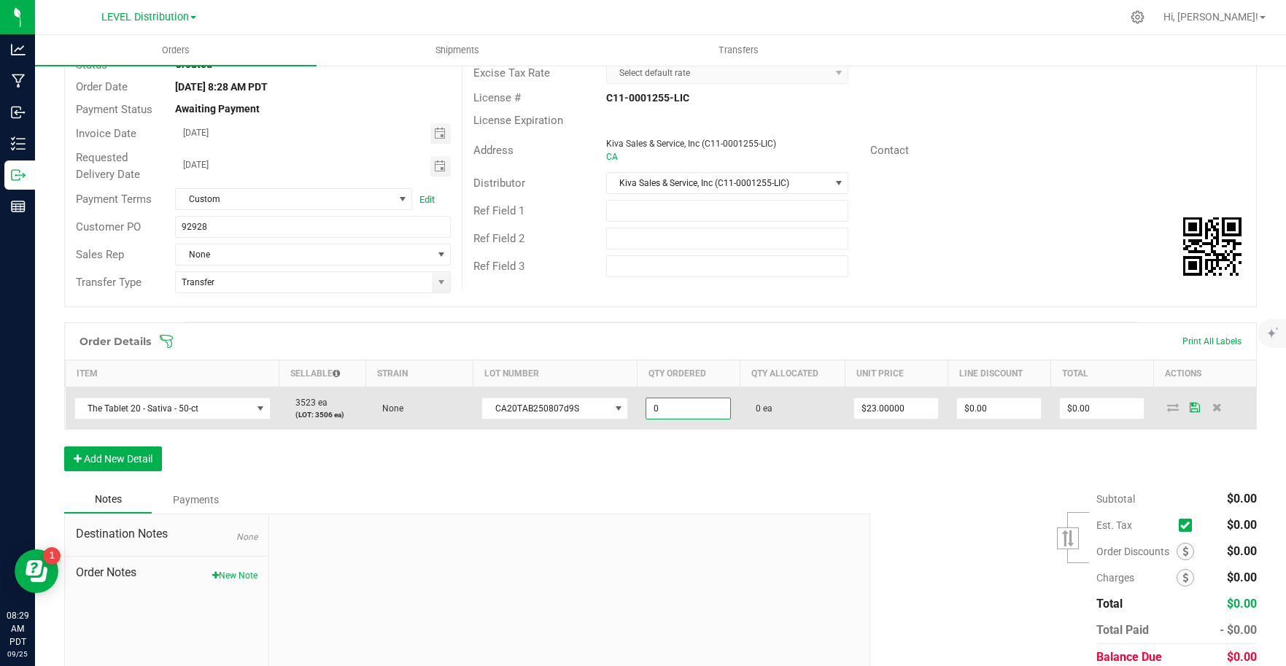
click at [683, 413] on input "0" at bounding box center [688, 408] width 84 height 20
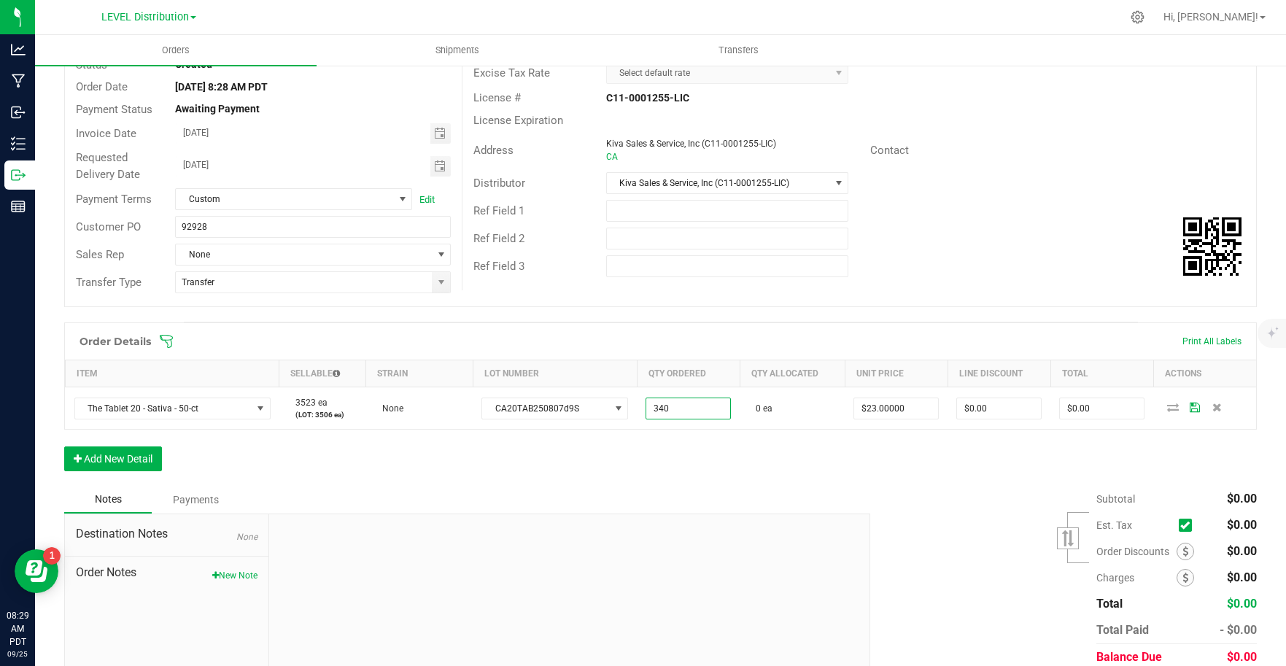
type input "340 ea"
type input "$7,820.00"
click at [790, 473] on div "Order Details Print All Labels Item Sellable Strain Lot Number Qty Ordered Qty …" at bounding box center [660, 403] width 1192 height 163
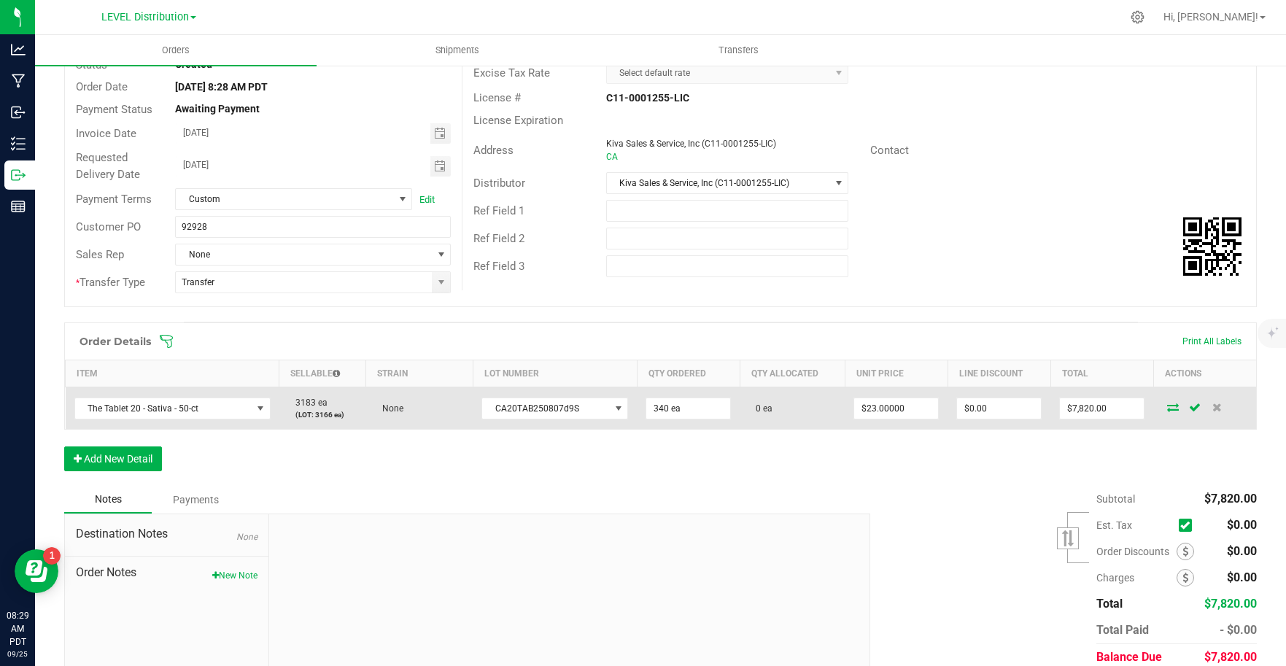
click at [1167, 407] on icon at bounding box center [1173, 407] width 12 height 9
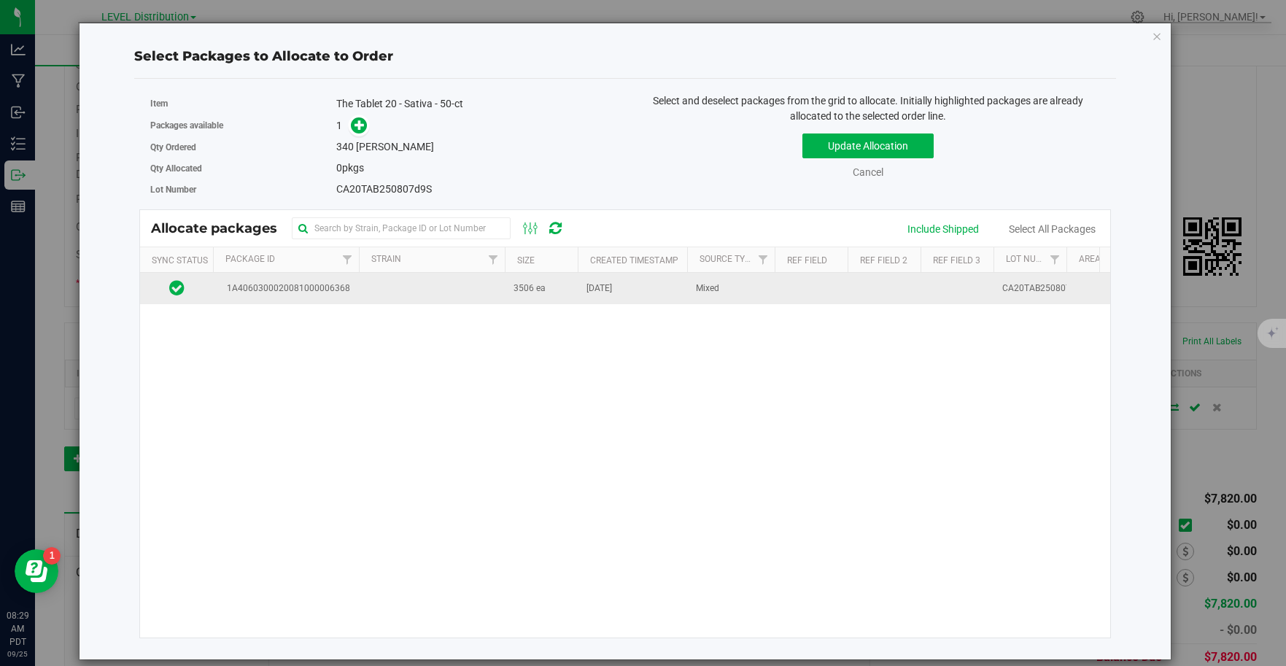
click at [413, 291] on td at bounding box center [432, 288] width 146 height 31
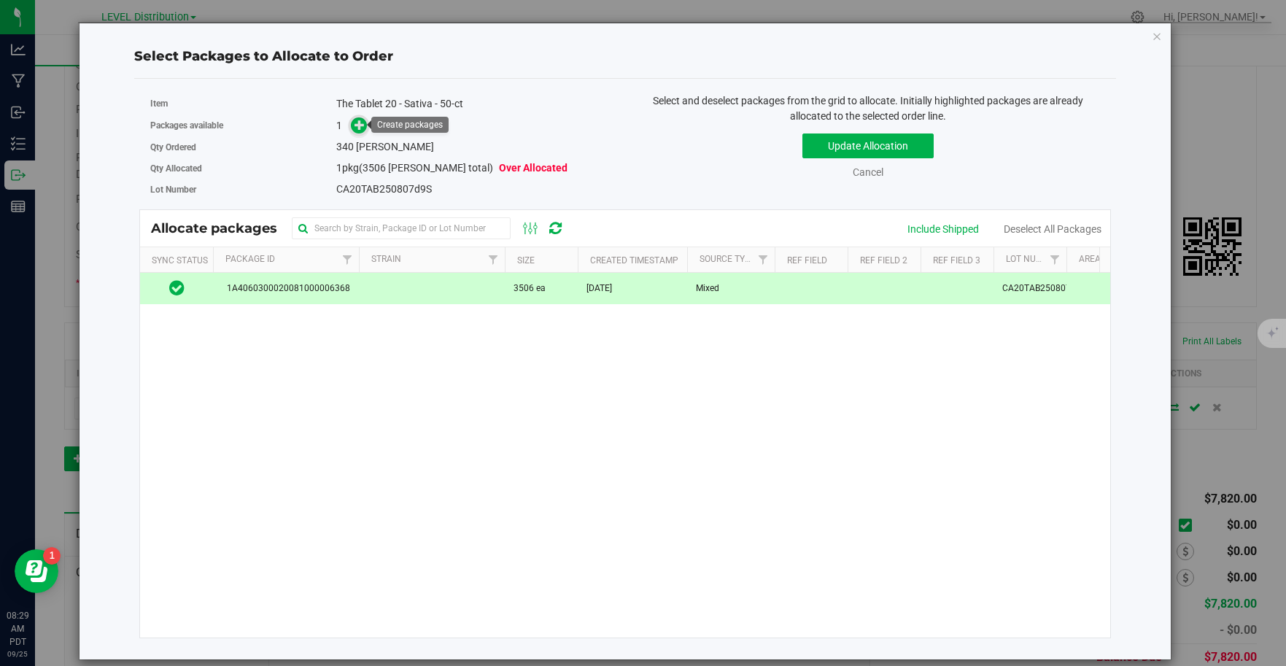
click at [362, 122] on icon at bounding box center [359, 125] width 10 height 10
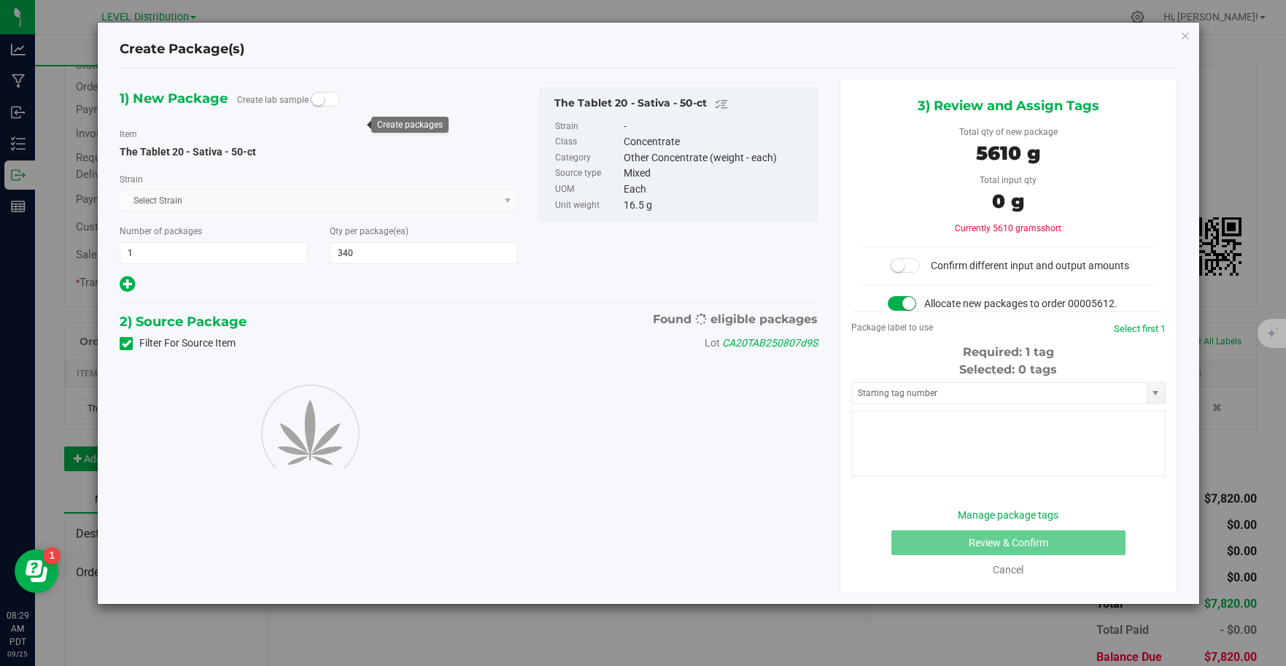
type input "340"
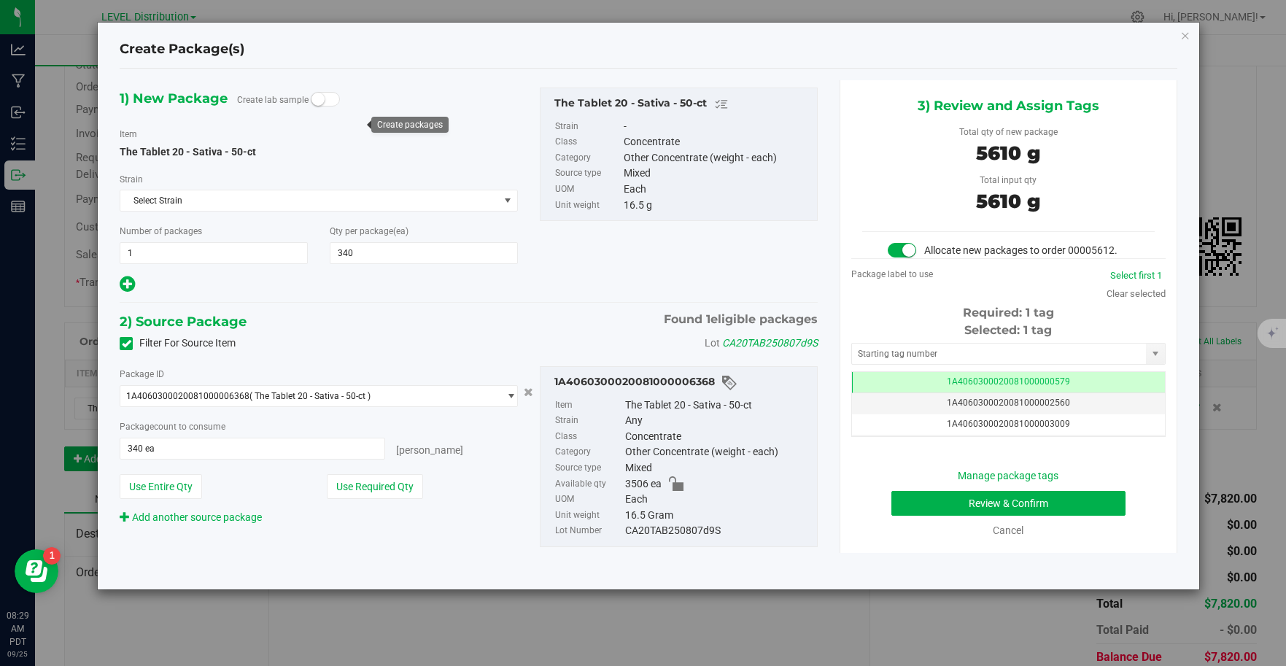
scroll to position [0, -1]
click at [1071, 355] on input "text" at bounding box center [999, 353] width 295 height 20
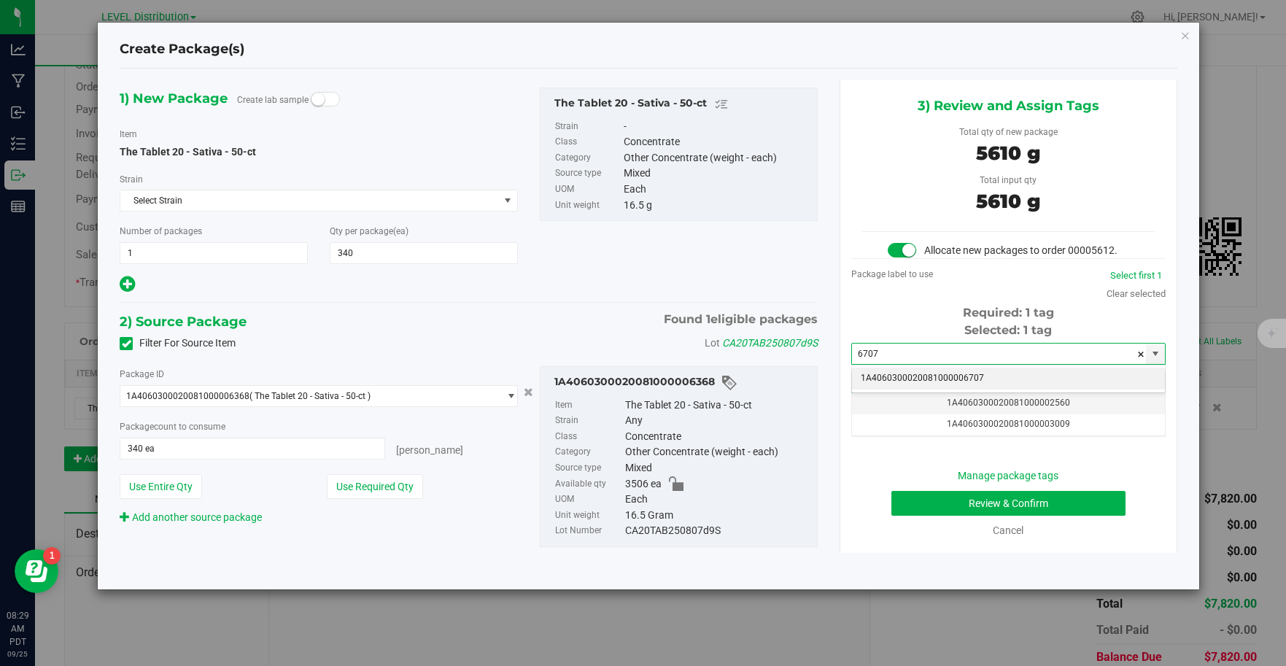
click at [1076, 380] on li "1A4060300020081000006707" at bounding box center [1008, 379] width 313 height 22
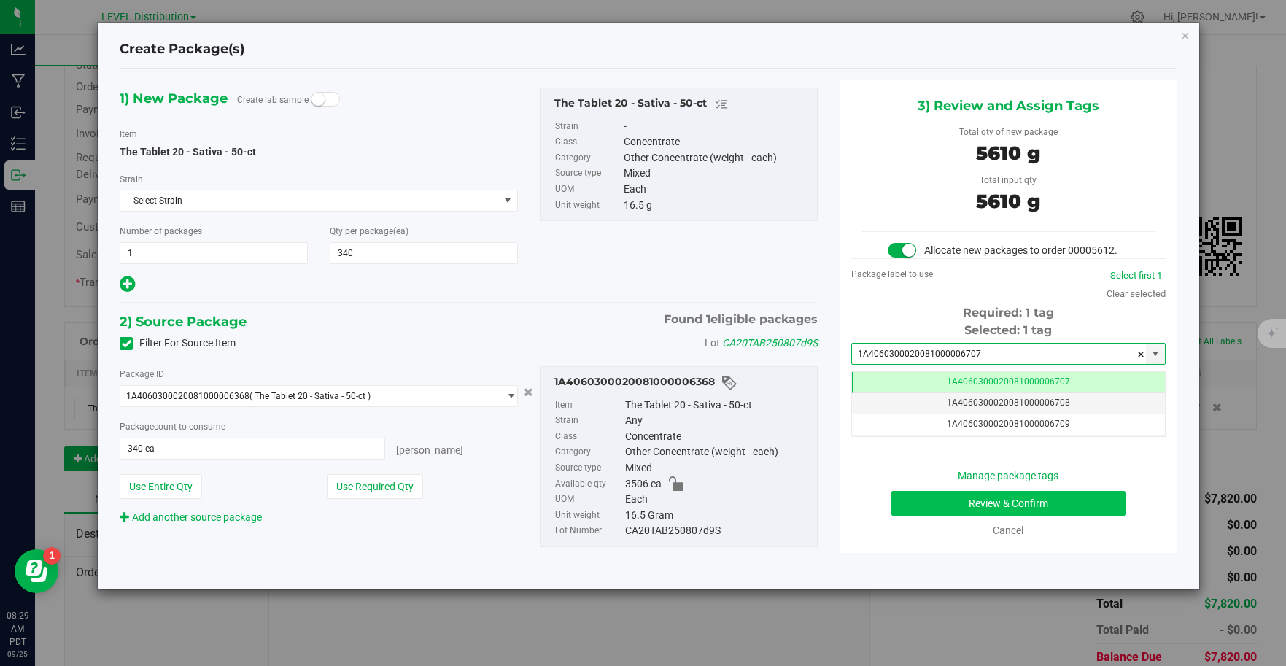
type input "1A4060300020081000006707"
click at [1106, 508] on button "Review & Confirm" at bounding box center [1008, 503] width 234 height 25
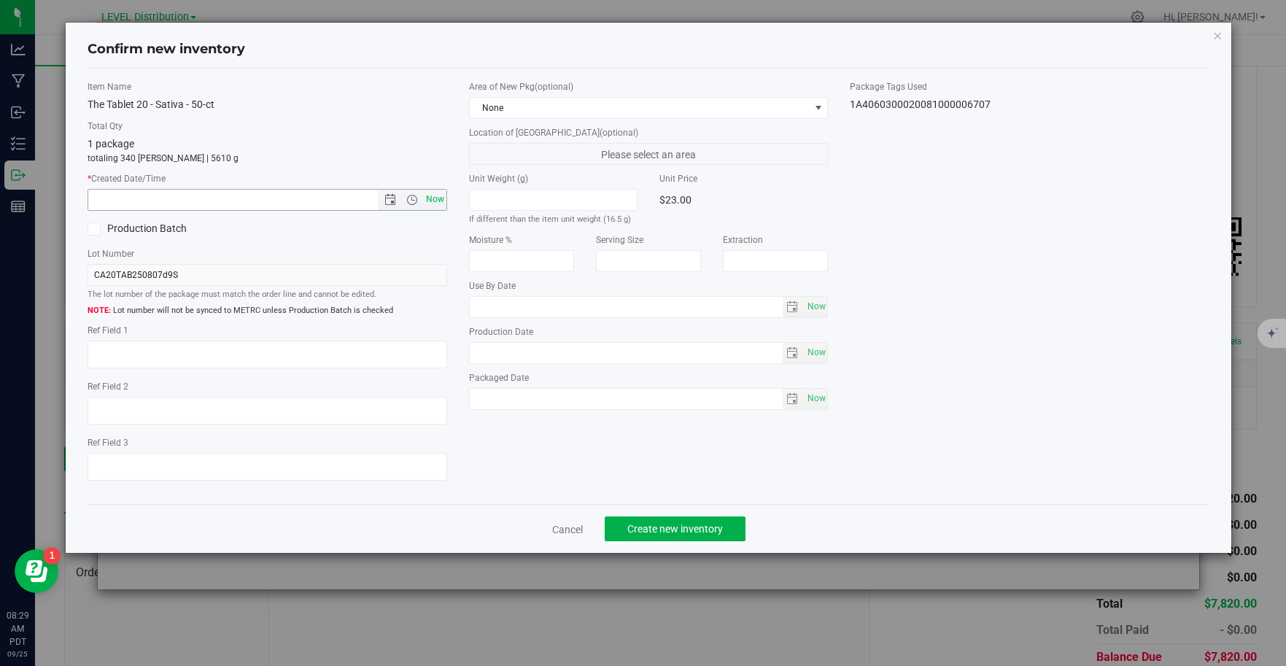
click at [440, 202] on span "Now" at bounding box center [434, 199] width 25 height 21
type input "[DATE] 8:29 AM"
click at [131, 362] on textarea at bounding box center [268, 355] width 360 height 28
type textarea "CA20TAB250807D9S"
click at [696, 532] on span "Create new inventory" at bounding box center [675, 529] width 96 height 12
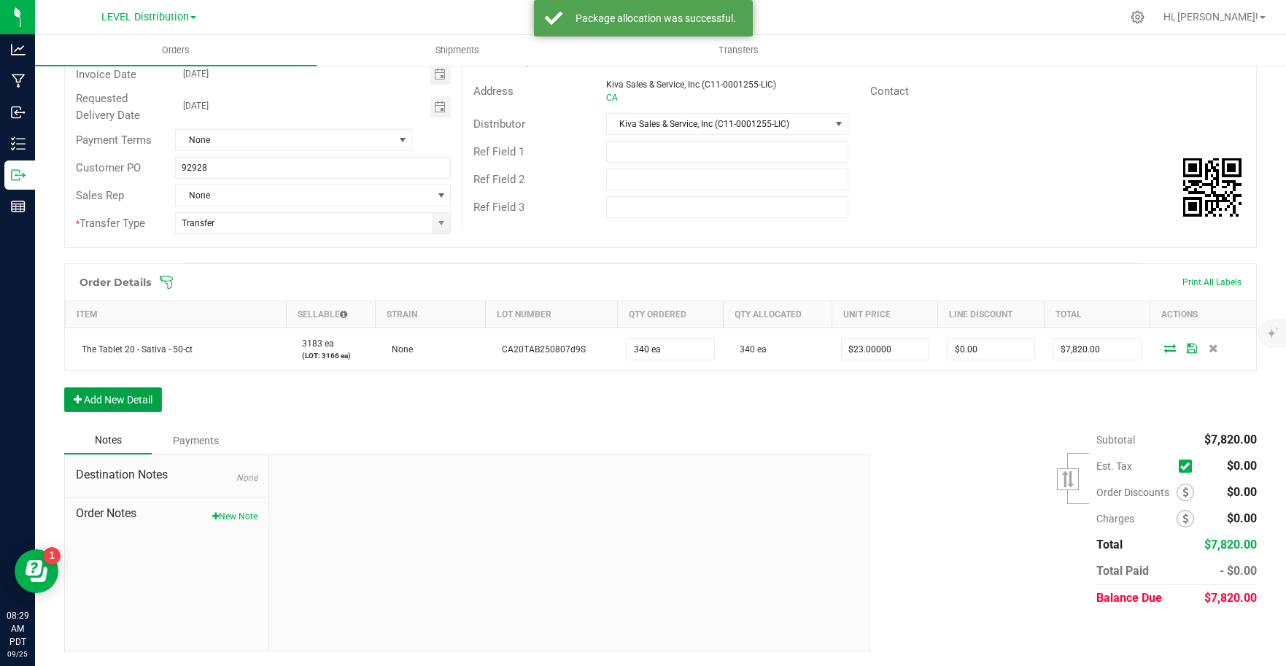
click at [136, 403] on button "Add New Detail" at bounding box center [113, 399] width 98 height 25
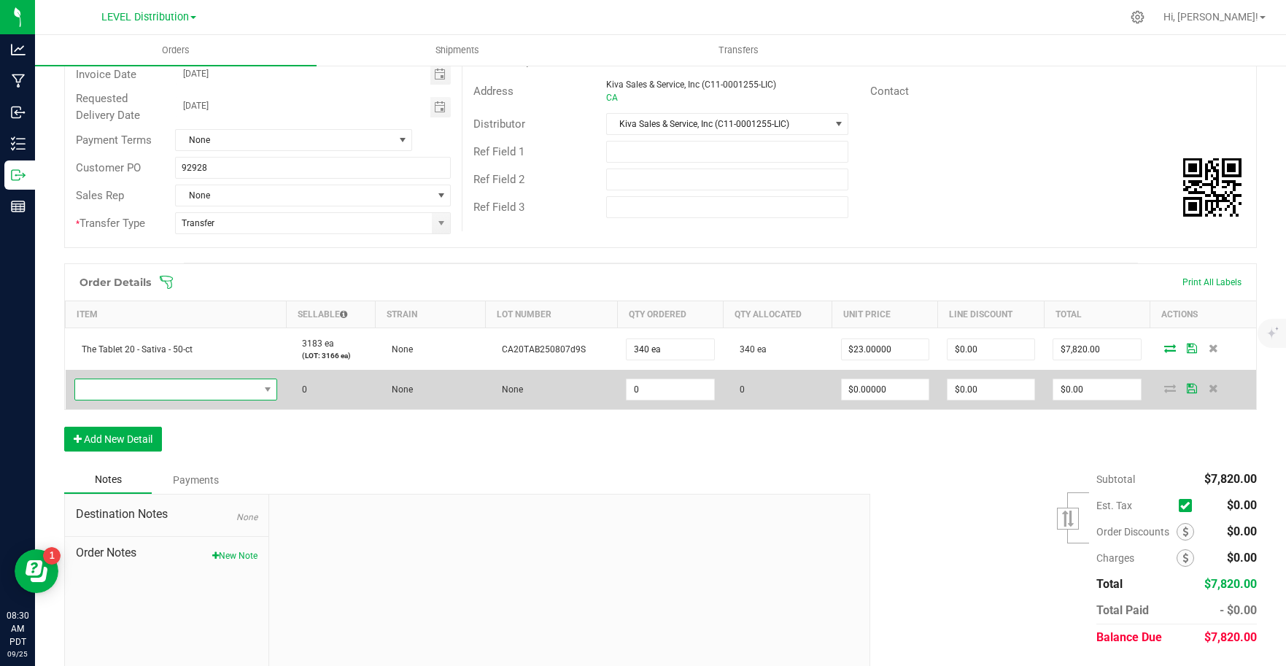
click at [249, 392] on span "NO DATA FOUND" at bounding box center [167, 389] width 184 height 20
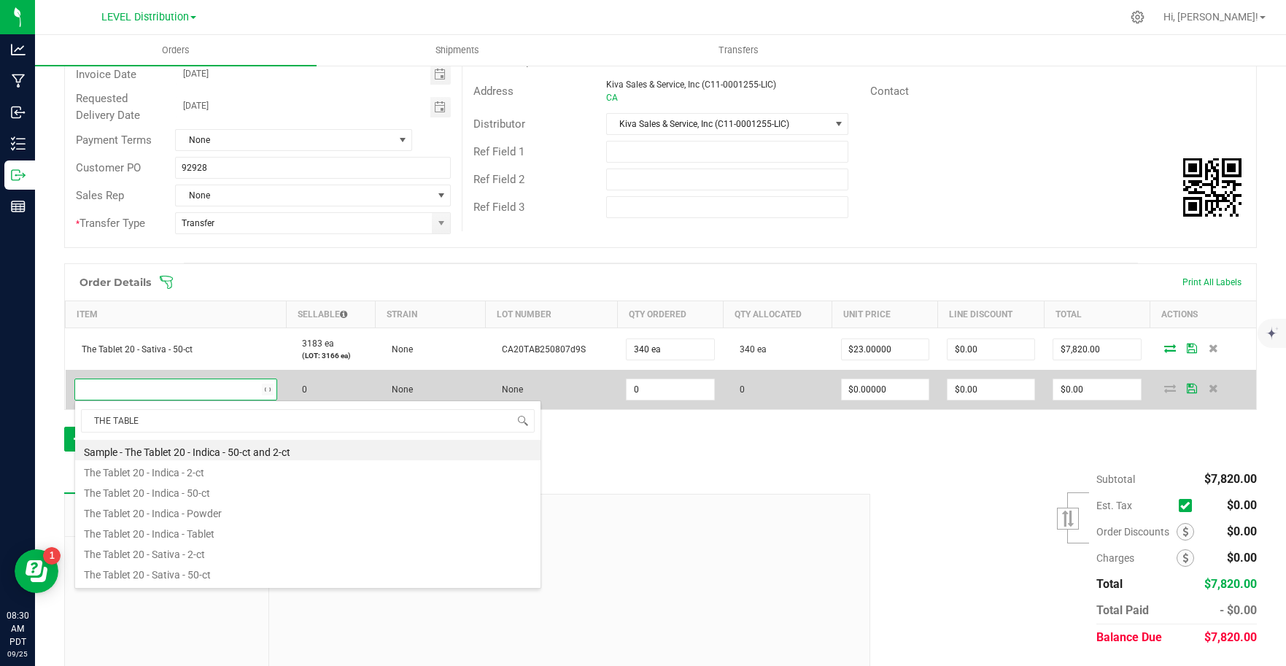
type input "THE TABLET"
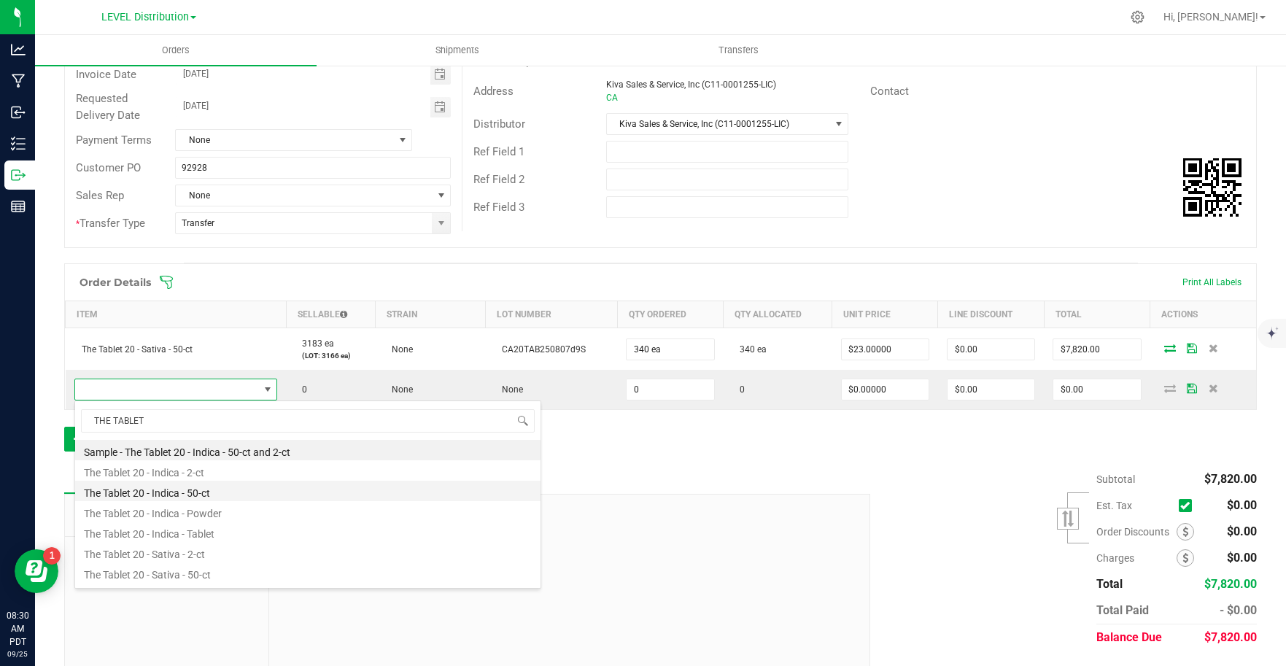
click at [260, 486] on li "The Tablet 20 - Indica - 50-ct" at bounding box center [307, 491] width 465 height 20
type input "0 ea"
type input "$23.00000"
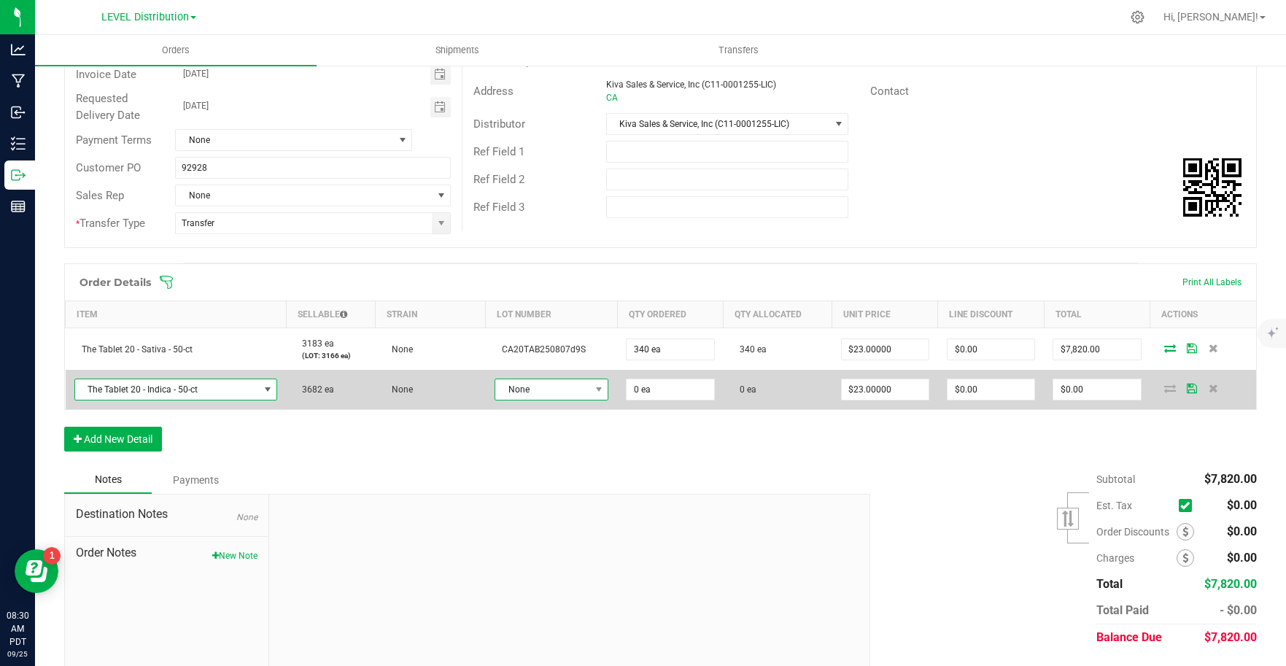
click at [556, 388] on span "None" at bounding box center [542, 389] width 94 height 20
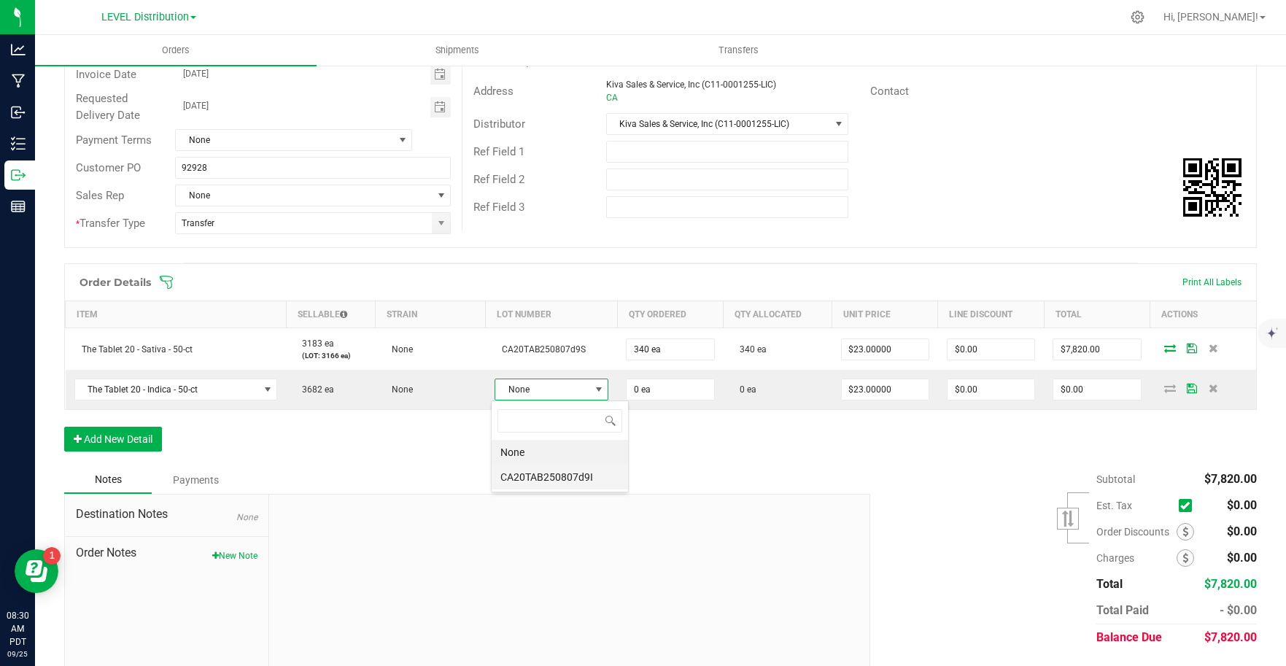
click at [578, 484] on li "CA20TAB250807d9I" at bounding box center [560, 477] width 136 height 25
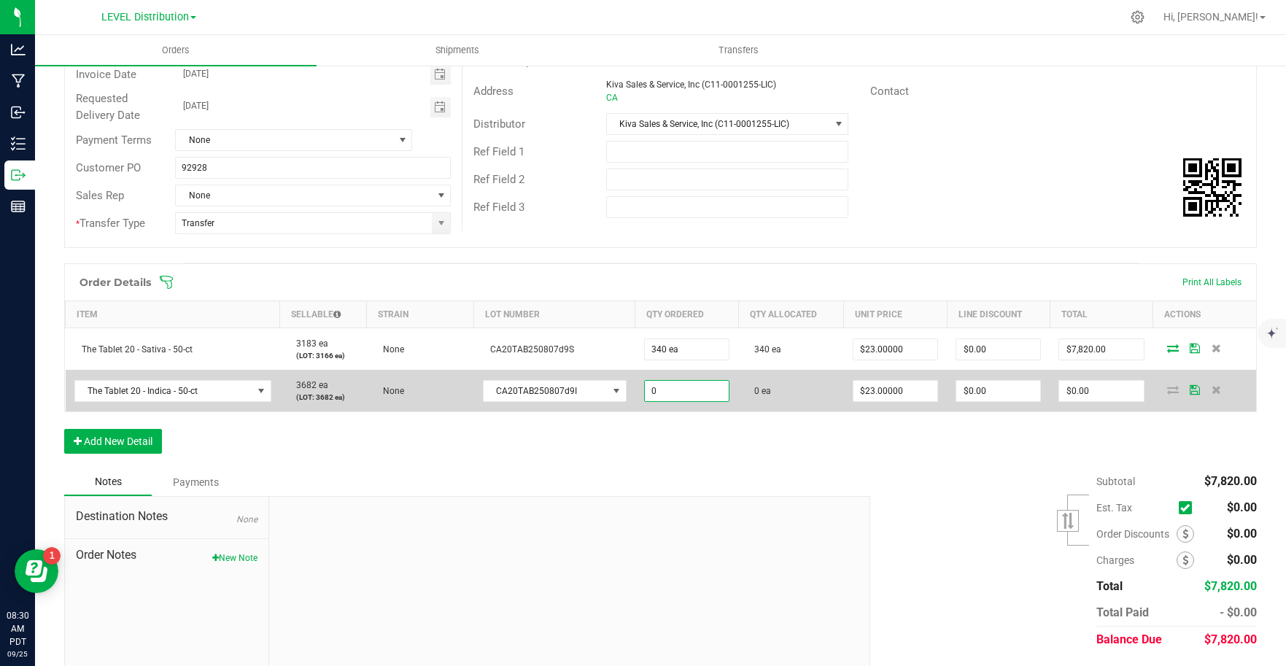
click at [681, 389] on input "0" at bounding box center [687, 391] width 84 height 20
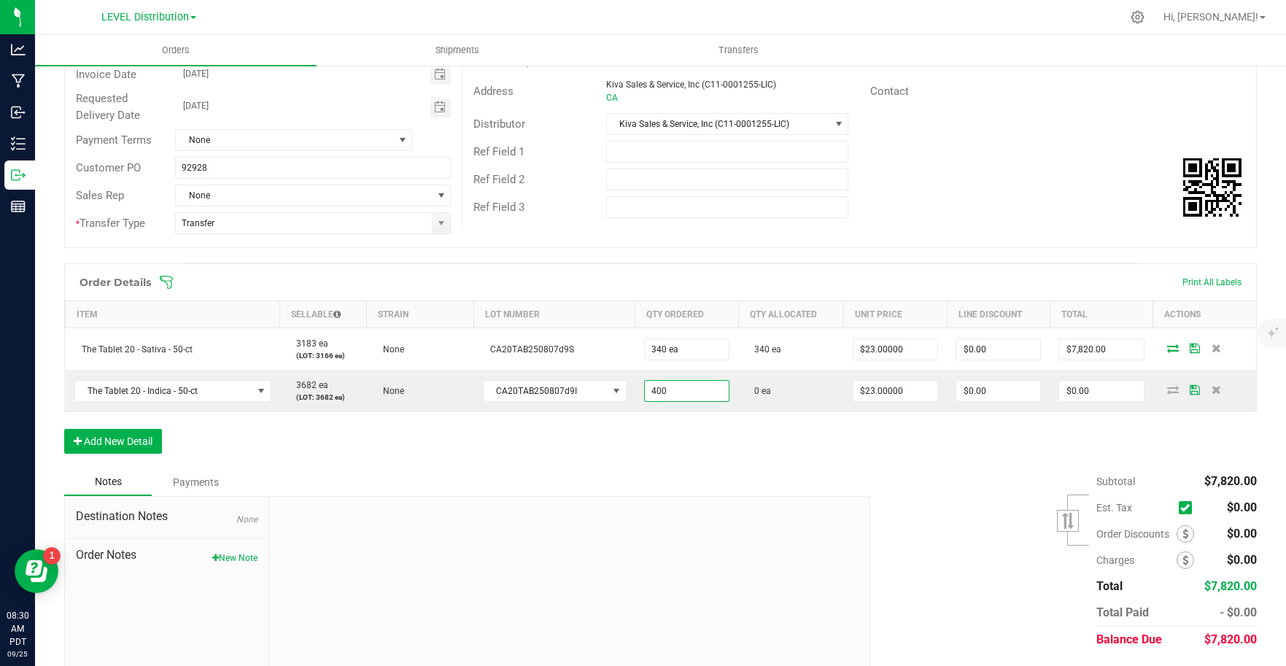
type input "400 ea"
type input "$9,200.00"
click at [807, 460] on div "Order Details Print All Labels Item Sellable Strain Lot Number Qty Ordered Qty …" at bounding box center [660, 365] width 1192 height 205
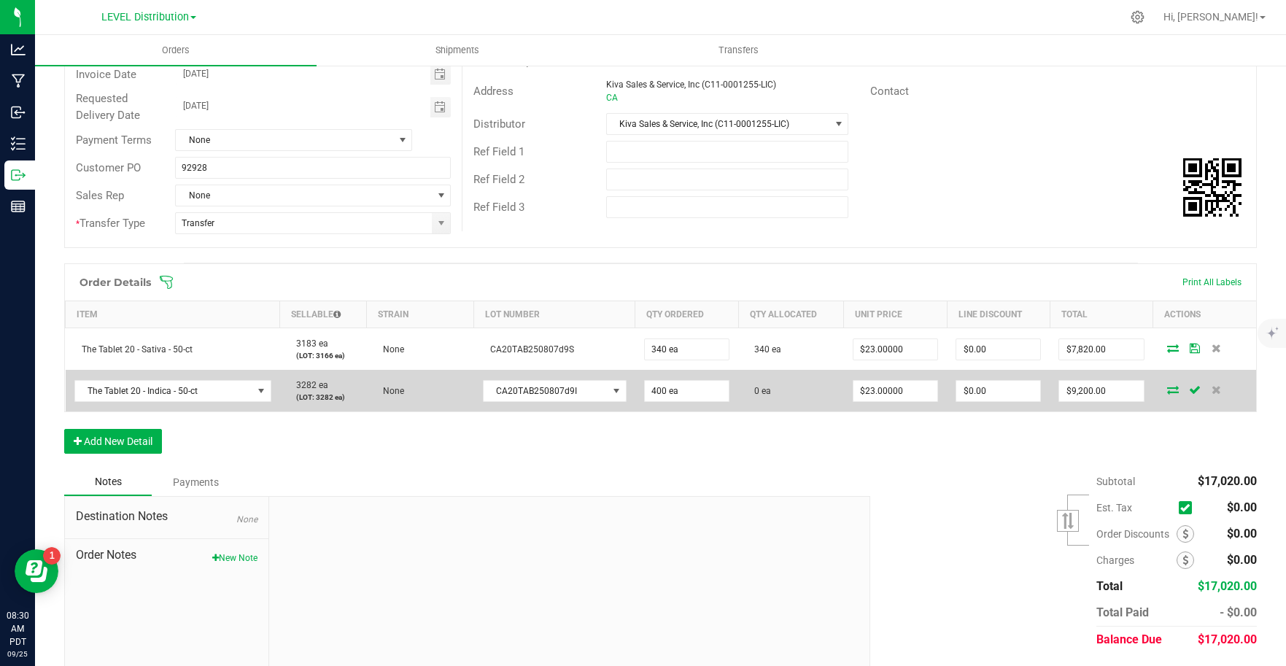
click at [1167, 389] on icon at bounding box center [1173, 389] width 12 height 9
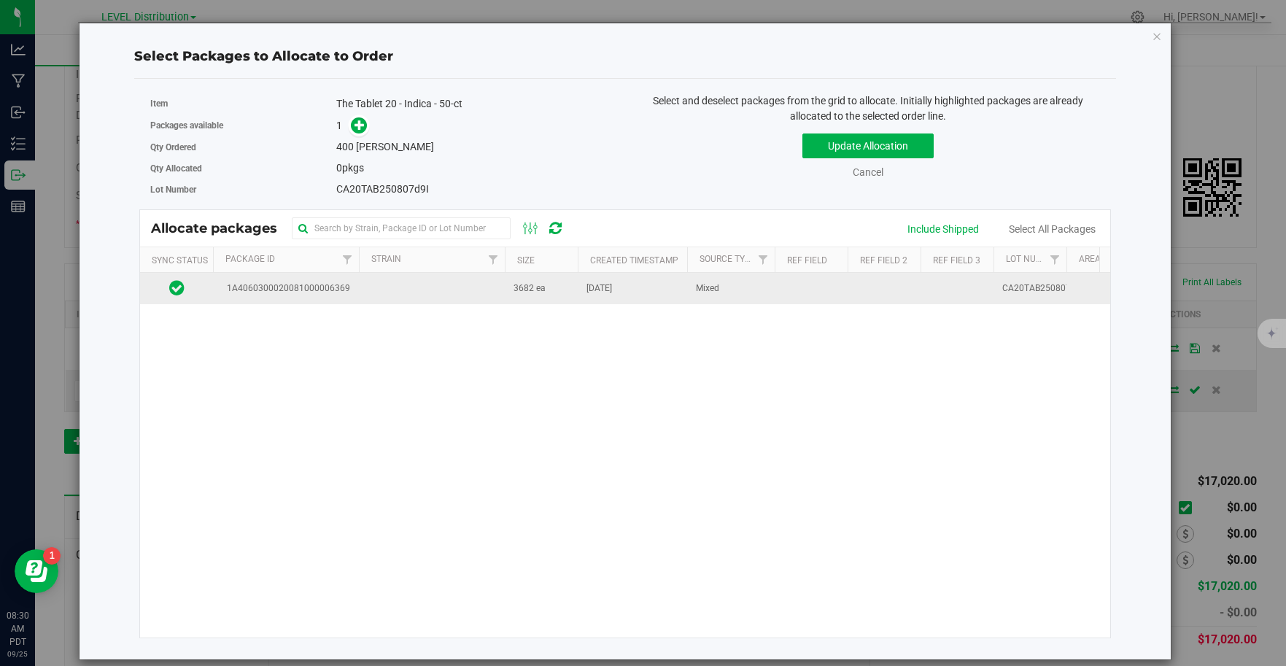
click at [414, 293] on td at bounding box center [432, 288] width 146 height 31
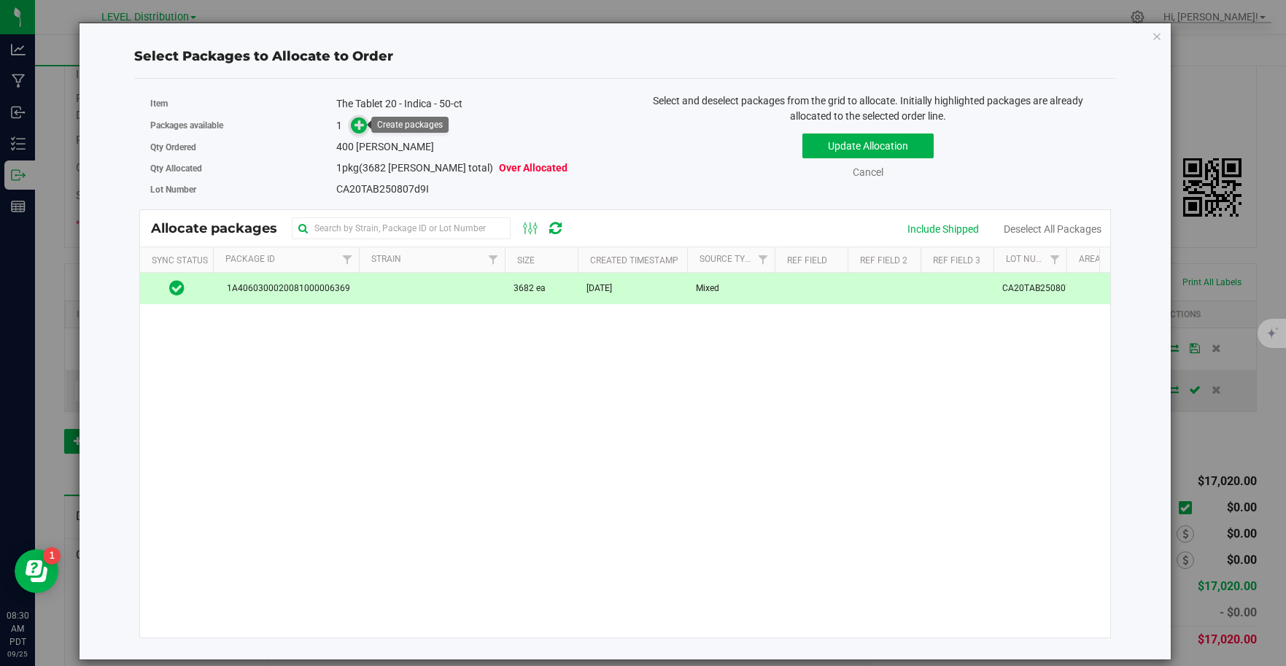
click at [362, 128] on icon at bounding box center [359, 125] width 10 height 10
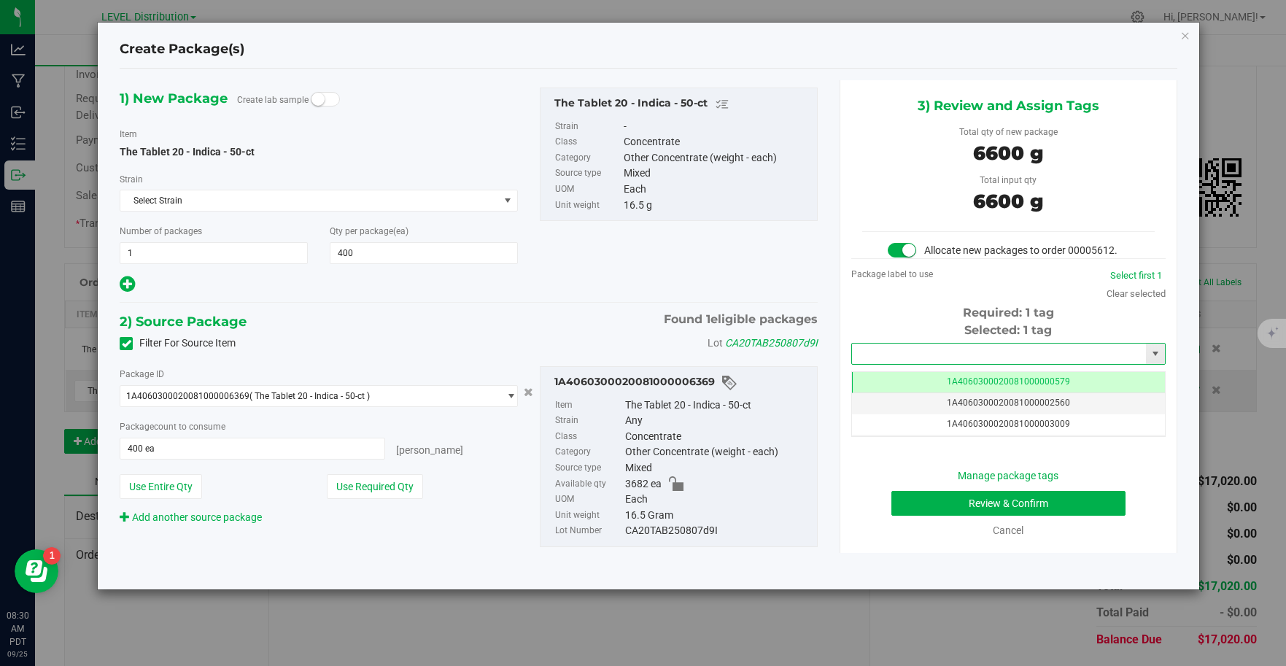
click at [1045, 354] on input "text" at bounding box center [999, 353] width 295 height 20
click at [1056, 381] on li "1A4060300020081000006708" at bounding box center [1008, 379] width 313 height 22
type input "1A4060300020081000006708"
click at [1078, 502] on button "Review & Confirm" at bounding box center [1008, 503] width 234 height 25
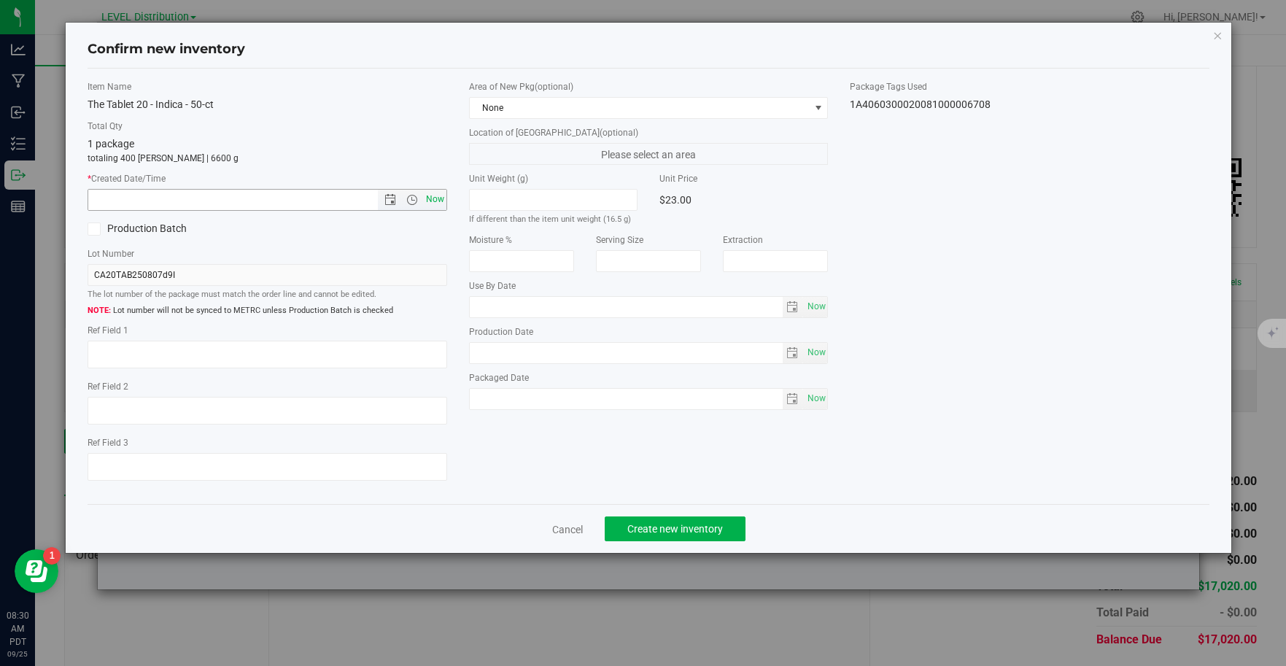
click at [427, 201] on span "Now" at bounding box center [434, 199] width 25 height 21
type input "[DATE] 8:30 AM"
click at [141, 360] on textarea at bounding box center [268, 355] width 360 height 28
type textarea "CA20TAB250807D9I"
click at [702, 532] on span "Create new inventory" at bounding box center [675, 529] width 96 height 12
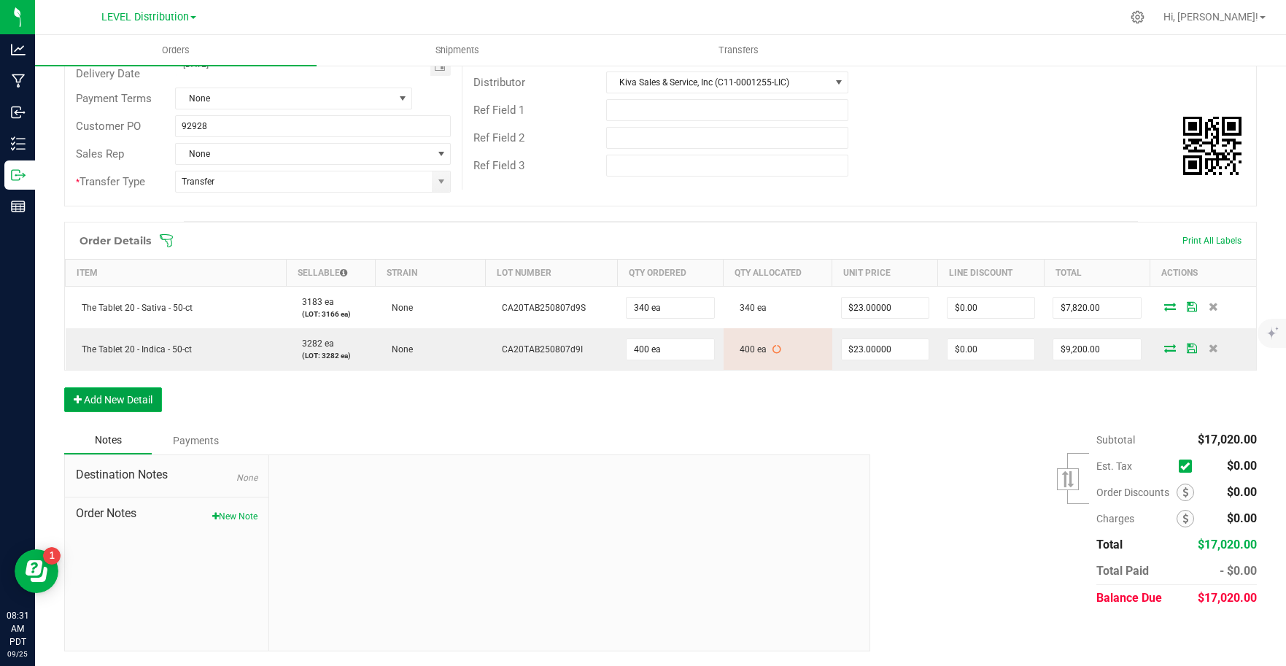
click at [152, 406] on button "Add New Detail" at bounding box center [113, 399] width 98 height 25
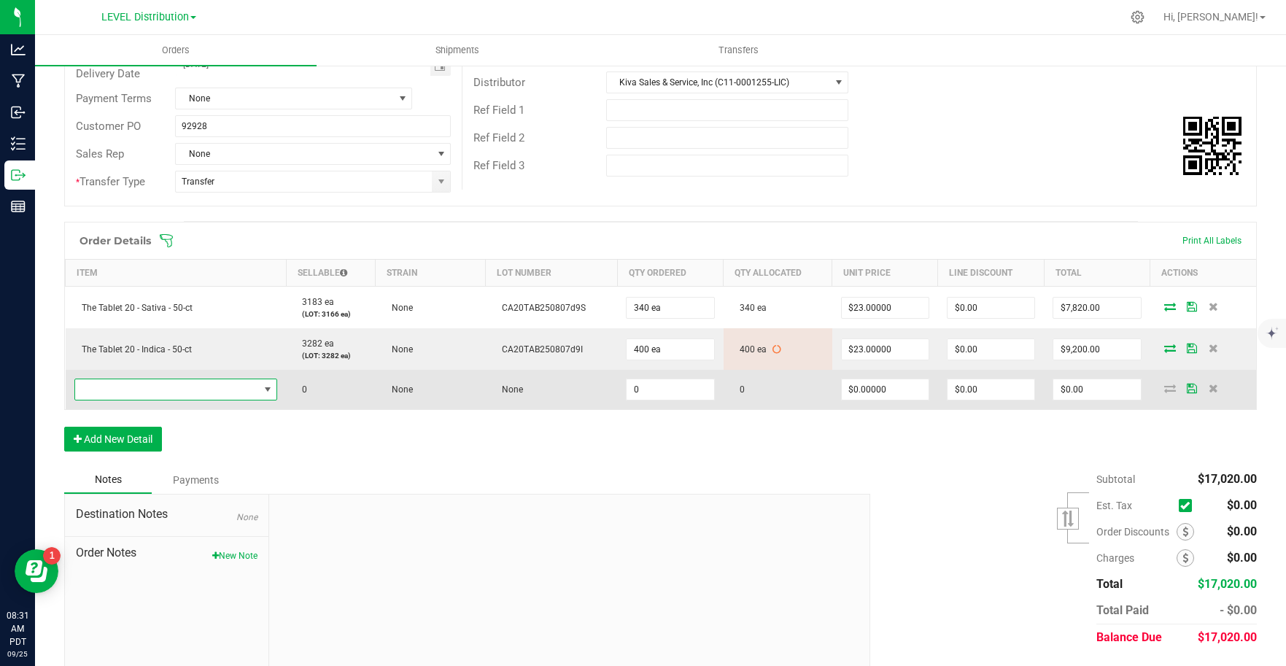
click at [195, 384] on span "NO DATA FOUND" at bounding box center [167, 389] width 184 height 20
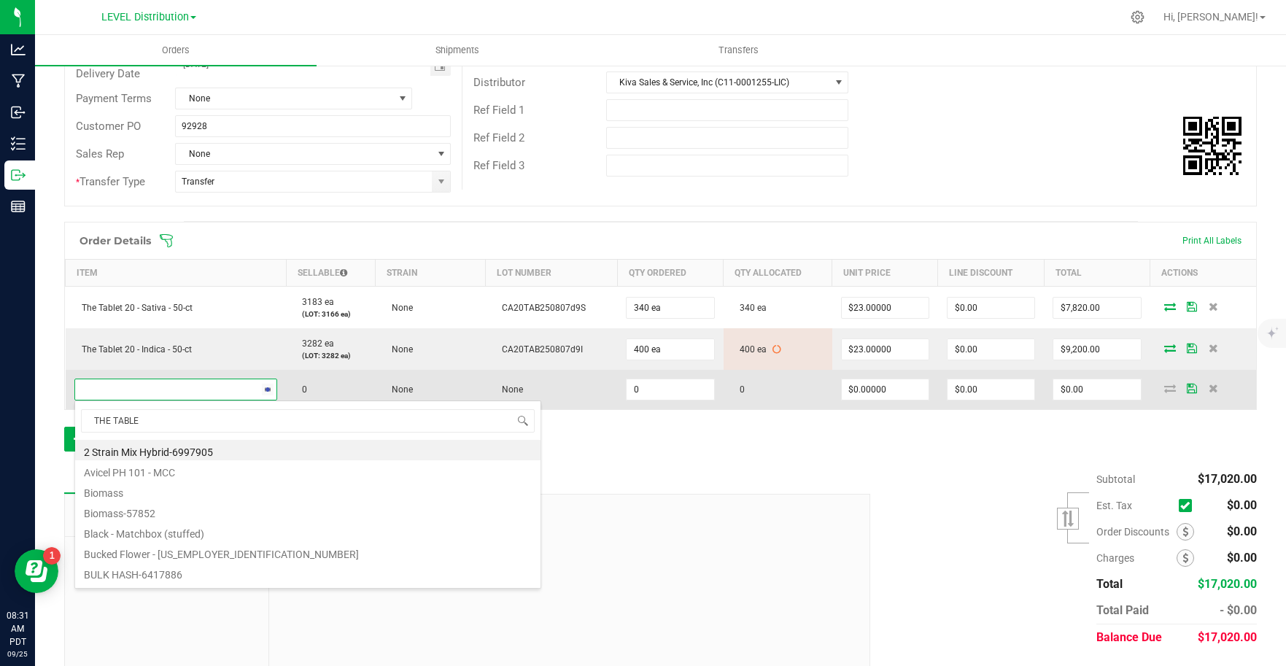
type input "THE TABLET"
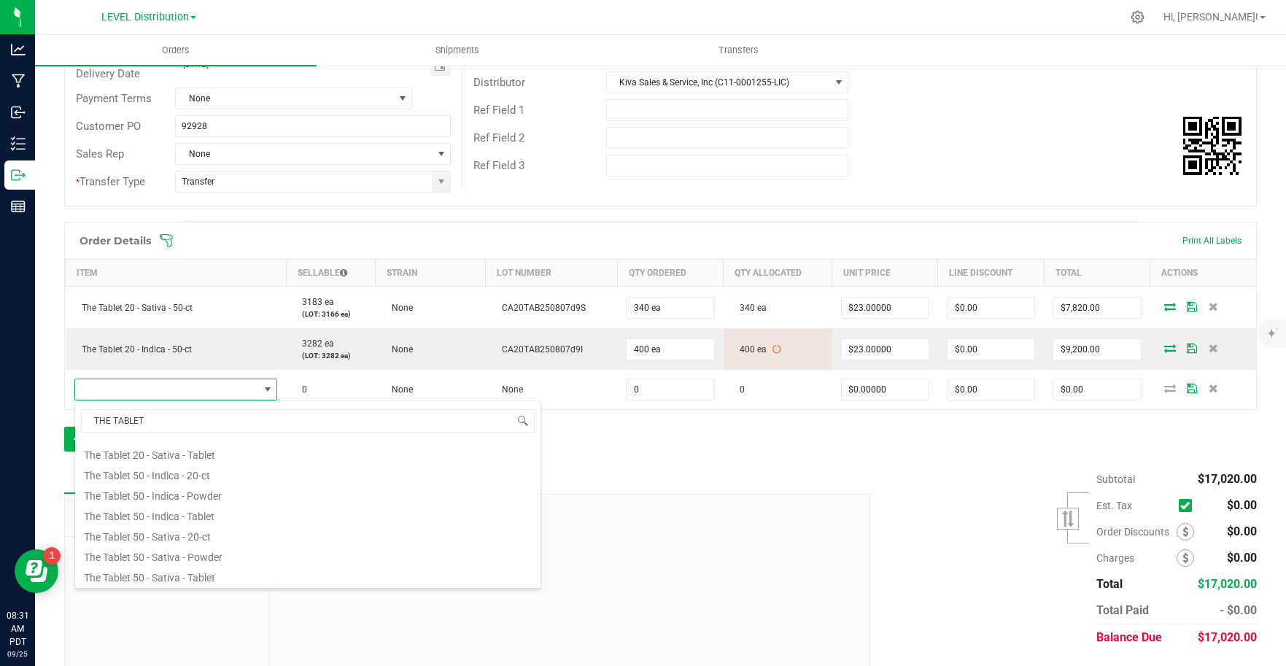
click at [233, 537] on li "The Tablet 50 - Sativa - 20-ct" at bounding box center [307, 534] width 465 height 20
type input "0 ea"
type input "$23.00000"
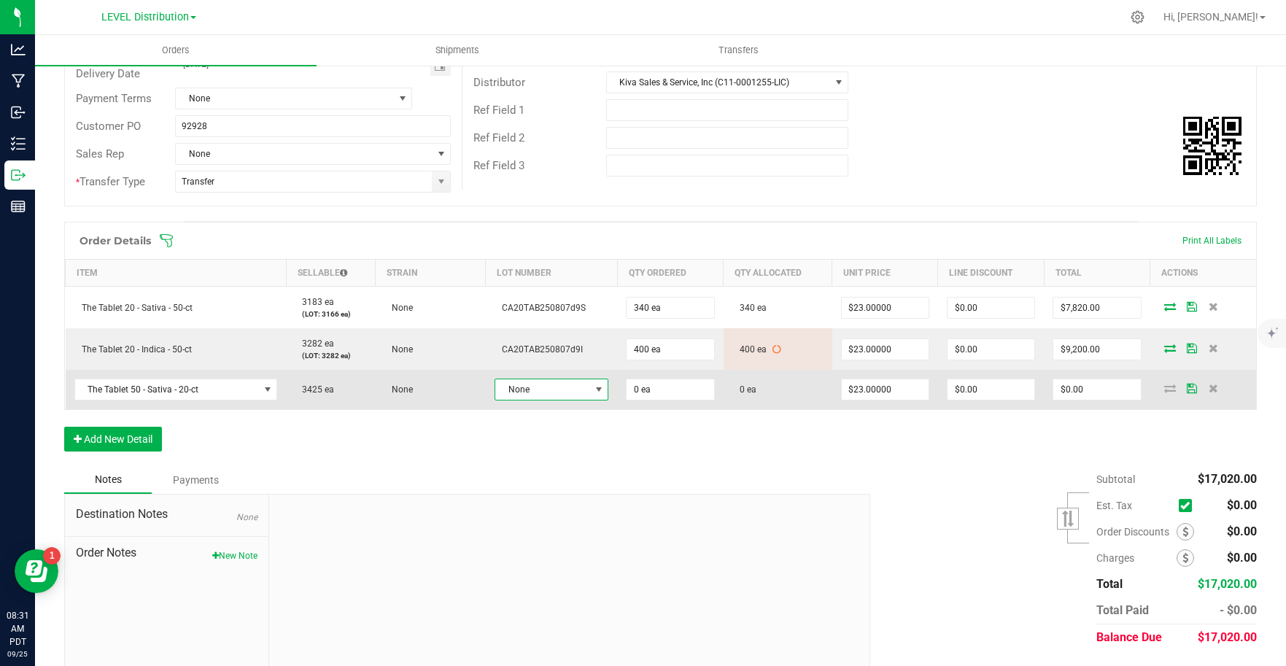
click at [571, 387] on span "None" at bounding box center [542, 389] width 94 height 20
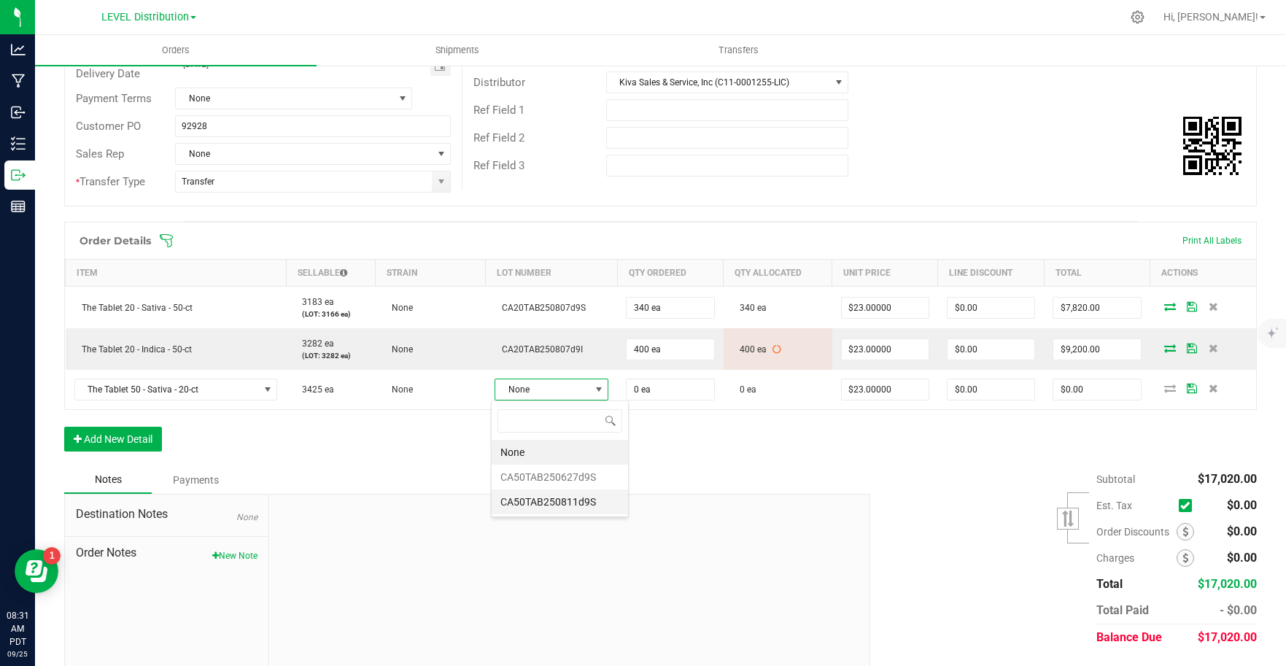
click at [605, 496] on li "CA50TAB250811d9S" at bounding box center [560, 501] width 136 height 25
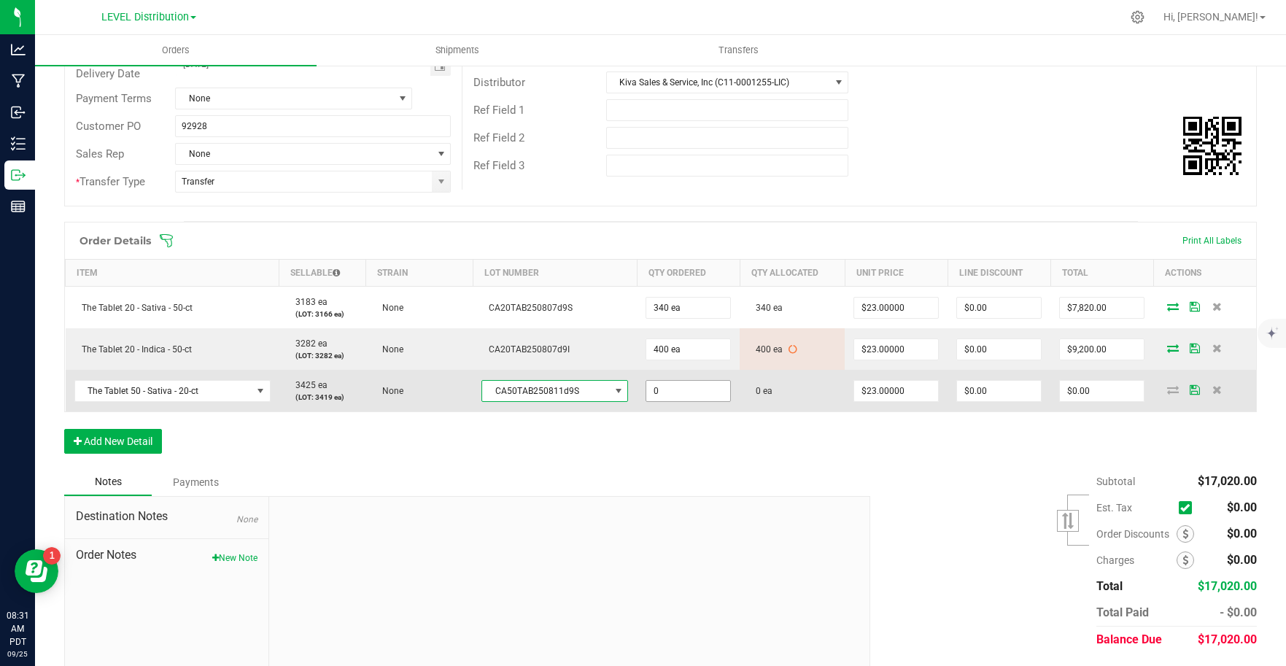
click at [698, 389] on input "0" at bounding box center [688, 391] width 84 height 20
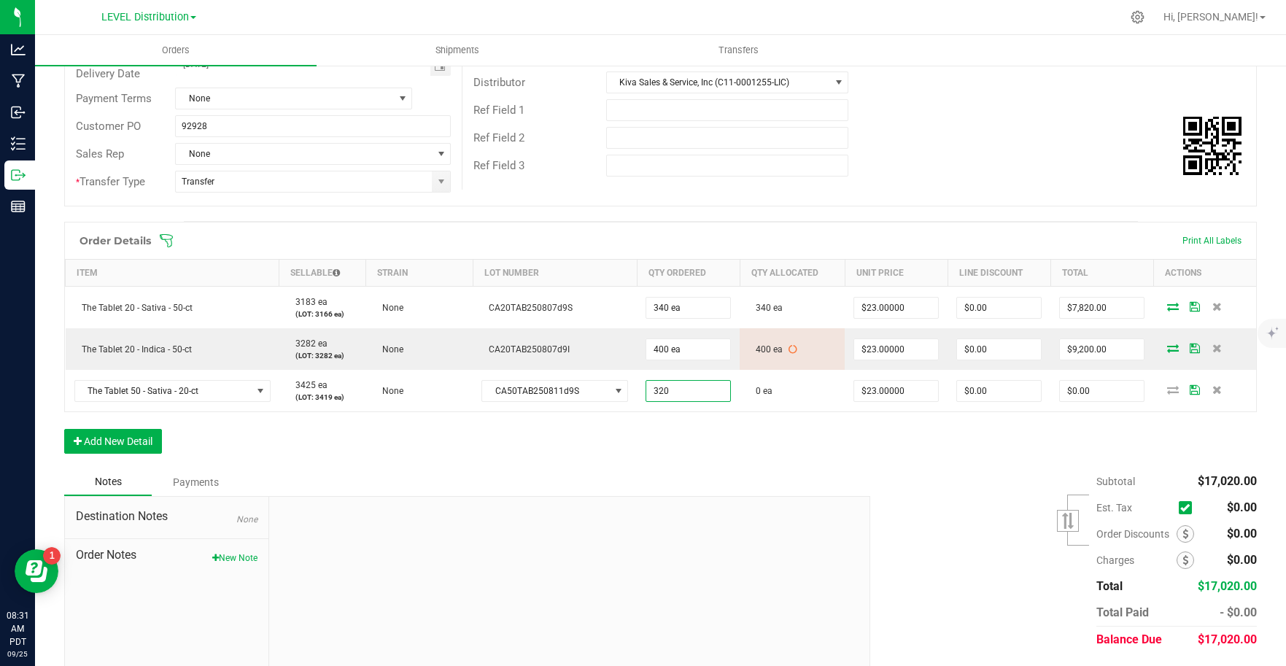
type input "320 ea"
type input "$7,360.00"
click at [866, 445] on div "Order Details Print All Labels Item Sellable Strain Lot Number Qty Ordered Qty …" at bounding box center [660, 345] width 1192 height 246
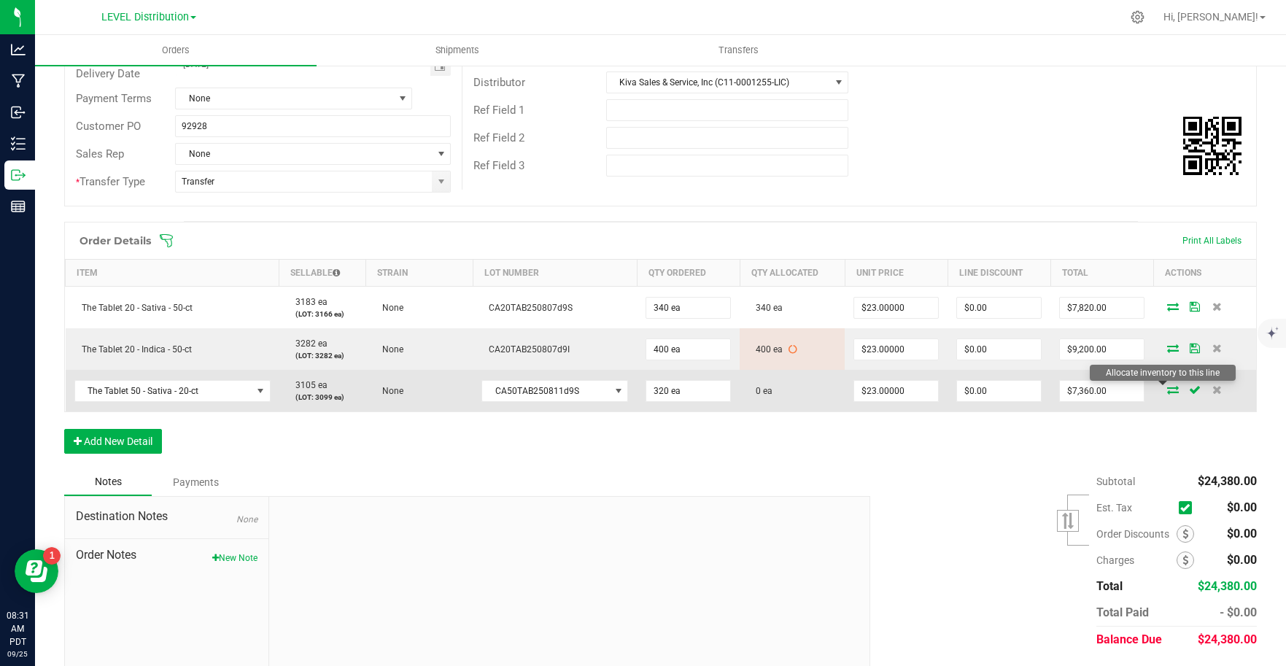
click at [1167, 389] on icon at bounding box center [1173, 389] width 12 height 9
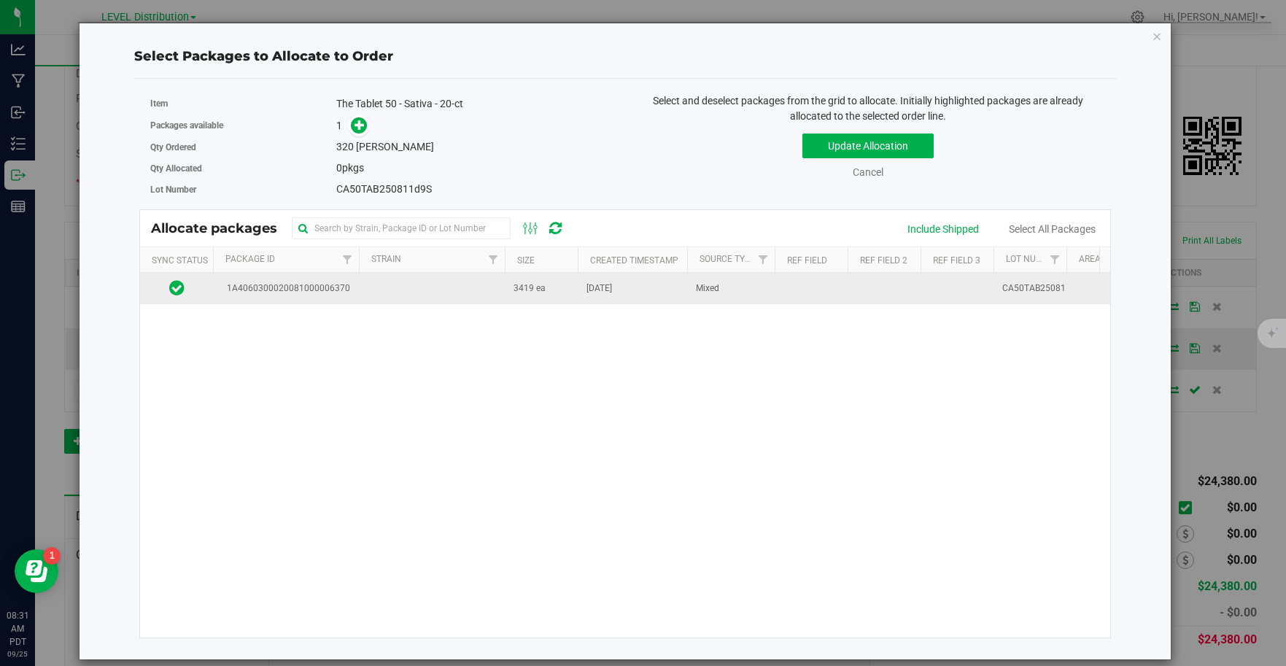
click at [363, 289] on td at bounding box center [432, 288] width 146 height 31
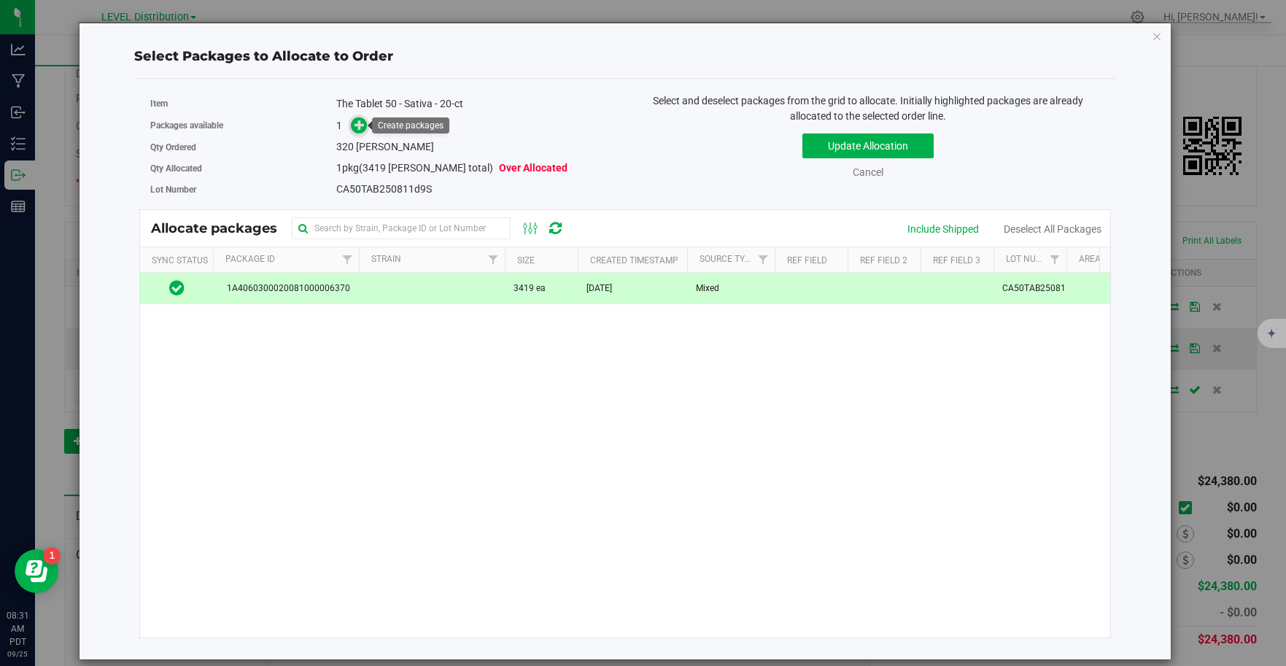
click at [360, 125] on icon at bounding box center [359, 125] width 10 height 10
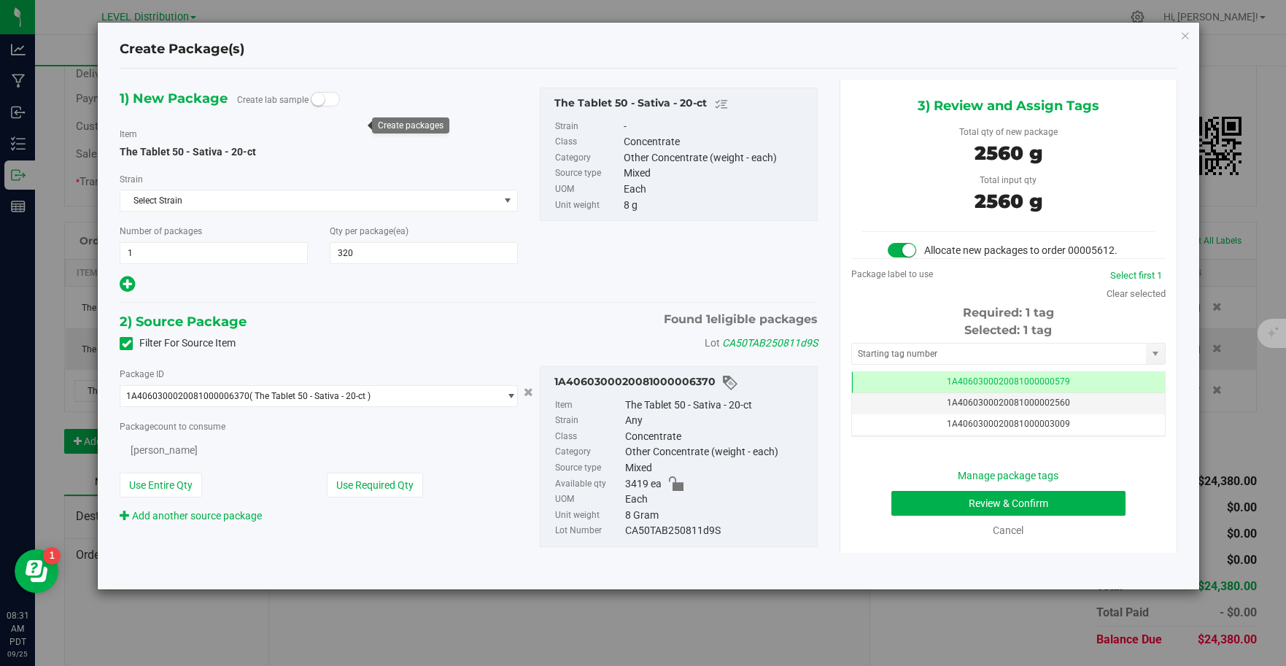
scroll to position [0, -1]
click at [1069, 358] on input "text" at bounding box center [999, 353] width 295 height 20
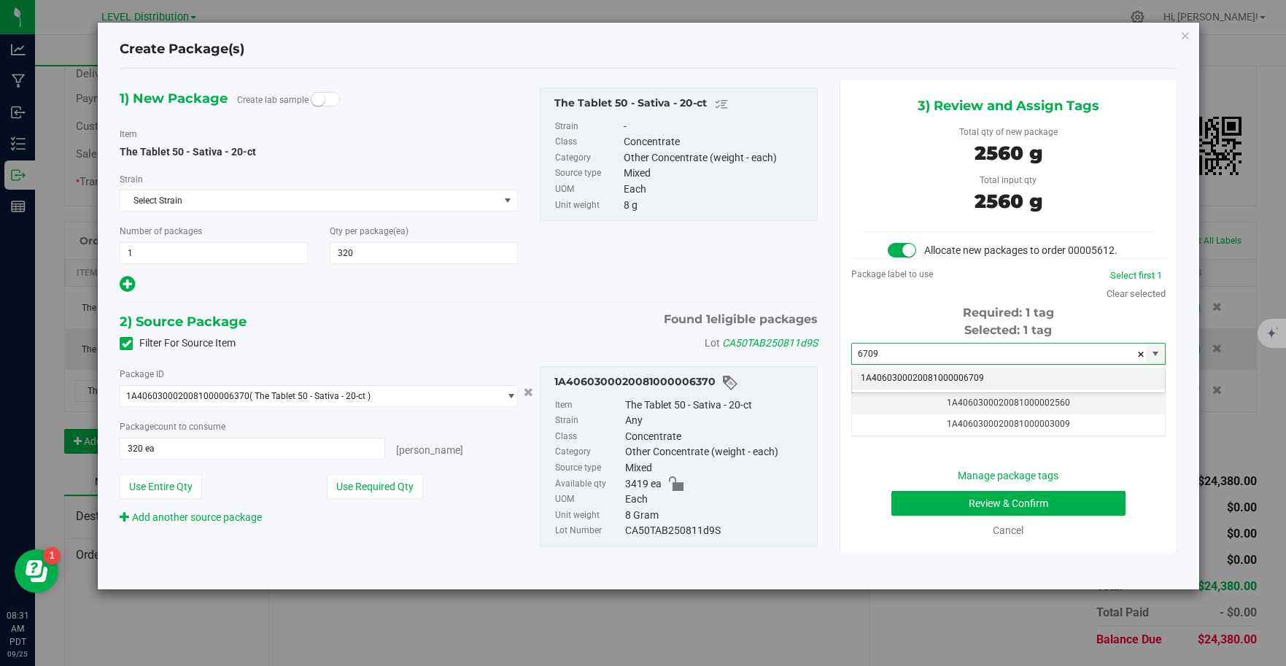
click at [1047, 379] on li "1A4060300020081000006709" at bounding box center [1008, 379] width 313 height 22
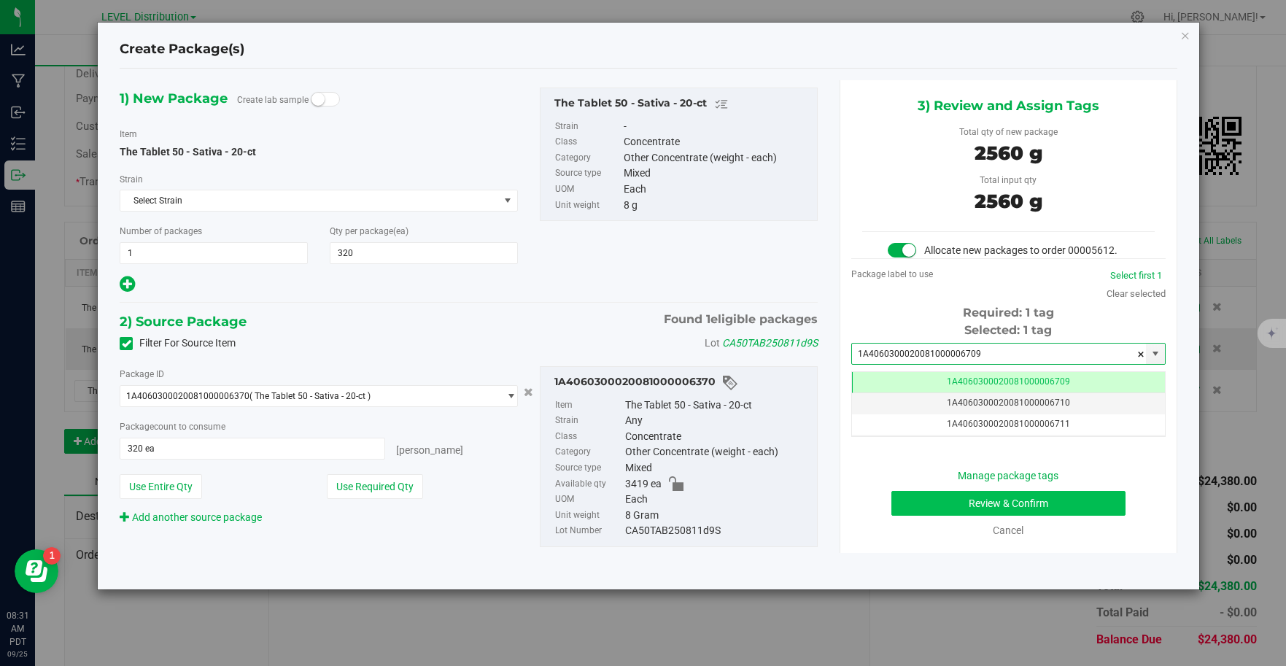
type input "1A4060300020081000006709"
click at [1079, 508] on button "Review & Confirm" at bounding box center [1008, 503] width 234 height 25
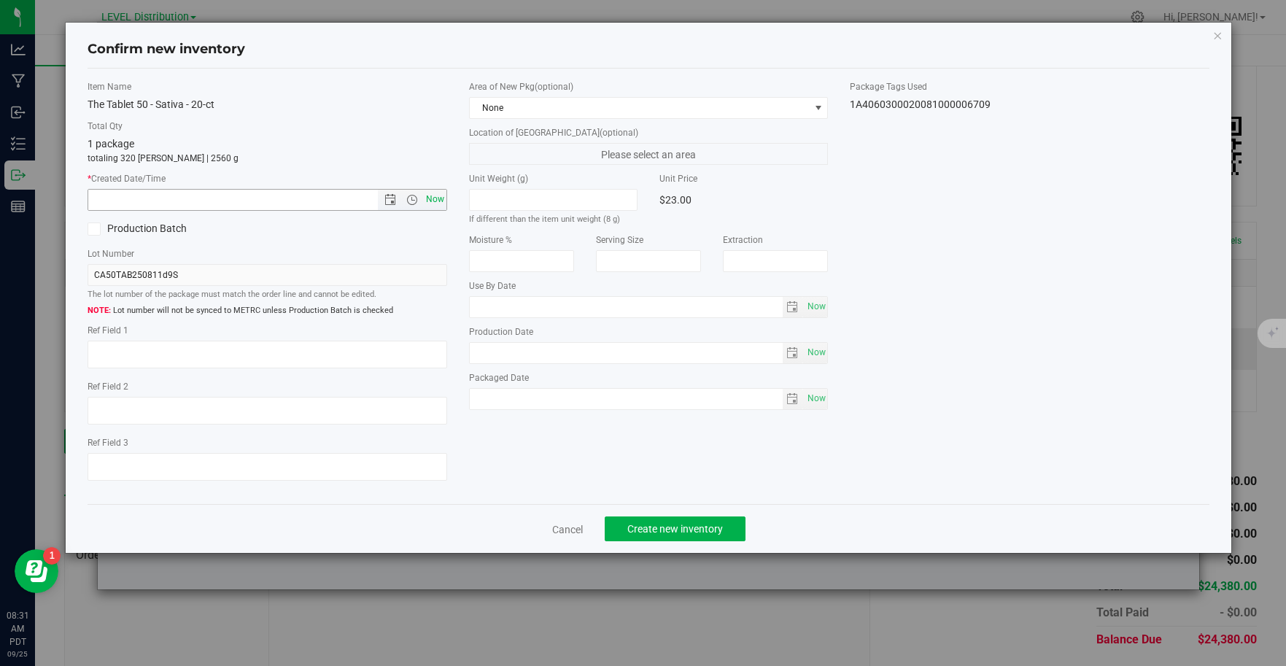
click at [438, 206] on span "Now" at bounding box center [434, 199] width 25 height 21
type input "[DATE] 8:31 AM"
click at [154, 353] on textarea at bounding box center [268, 355] width 360 height 28
type textarea "CA50TAB250811D9S"
click at [834, 493] on div "Item Name The Tablet 50 - Sativa - 20-ct Total Qty 1 package totaling 320 [PERS…" at bounding box center [649, 287] width 1122 height 436
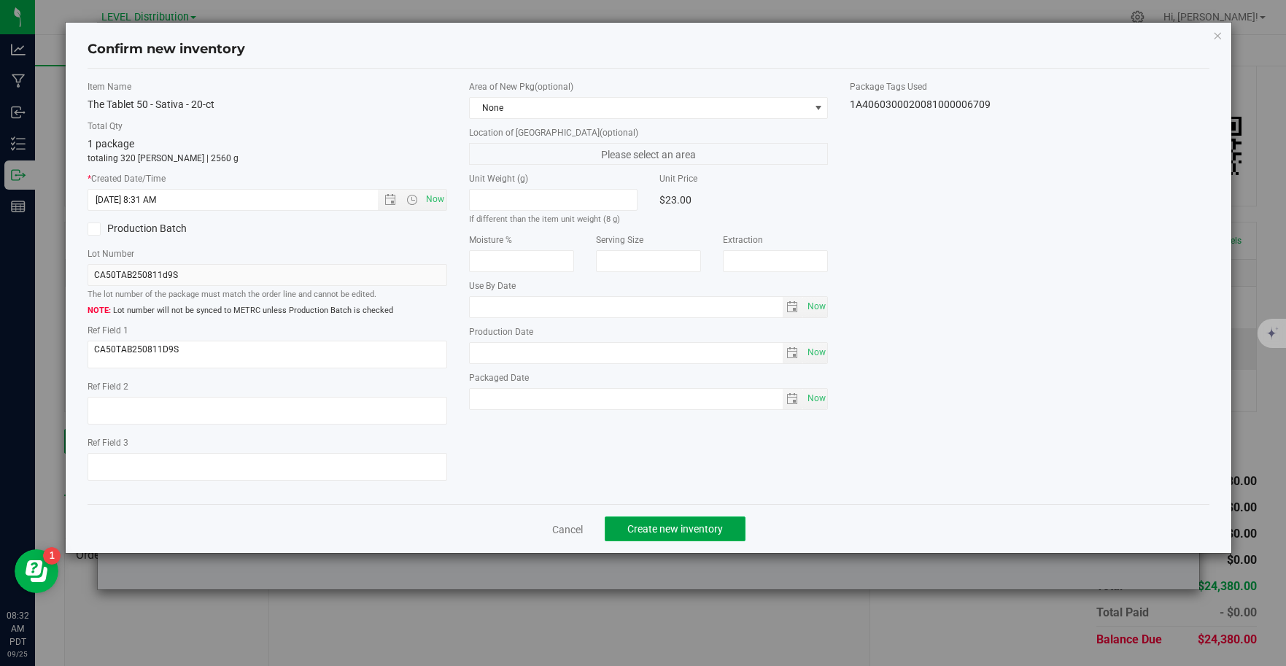
click at [730, 534] on button "Create new inventory" at bounding box center [675, 528] width 141 height 25
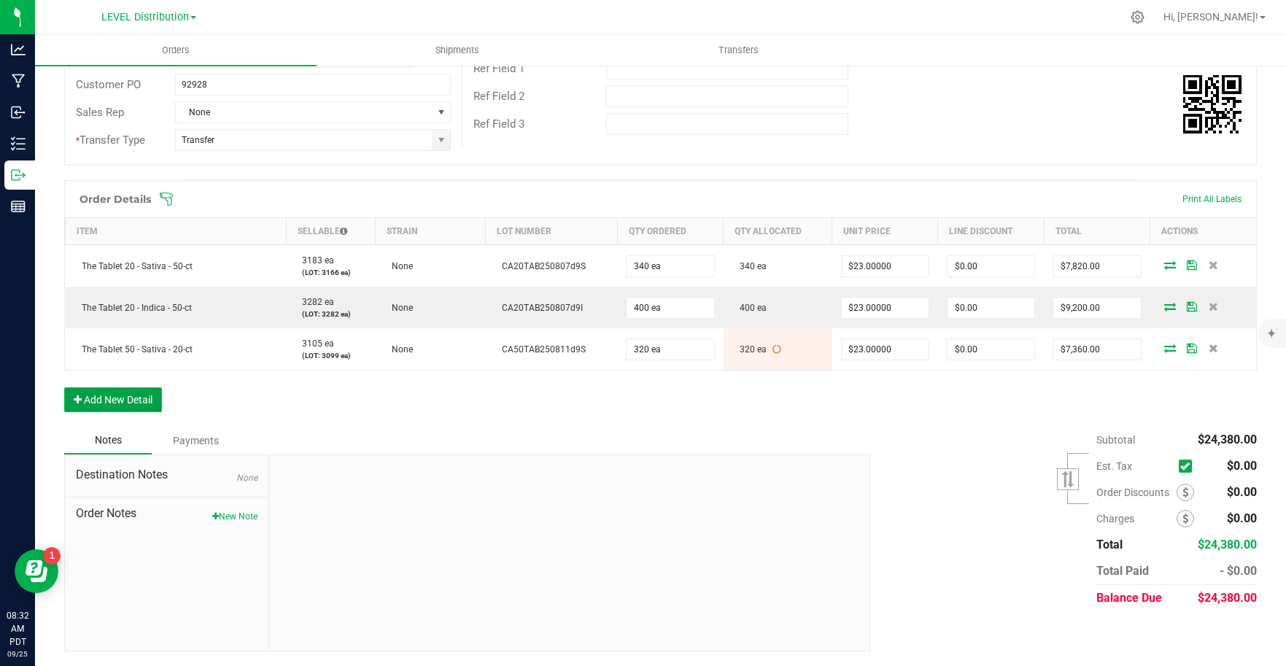
click at [138, 406] on button "Add New Detail" at bounding box center [113, 399] width 98 height 25
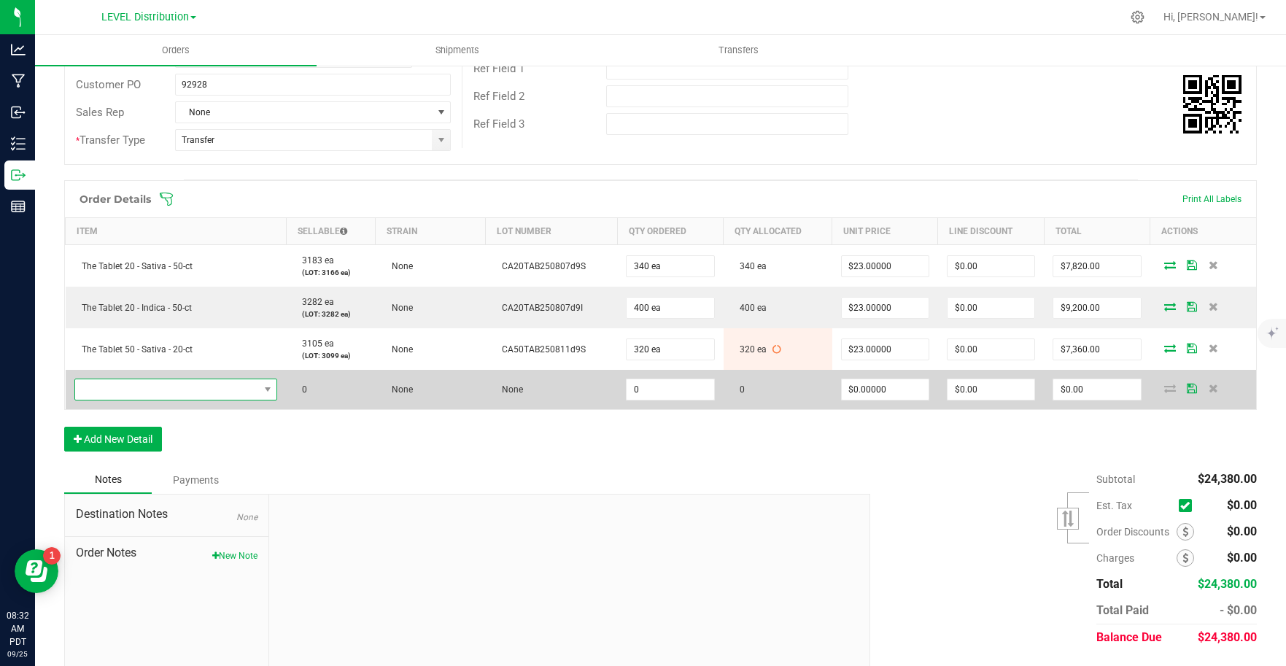
click at [188, 387] on span "NO DATA FOUND" at bounding box center [167, 389] width 184 height 20
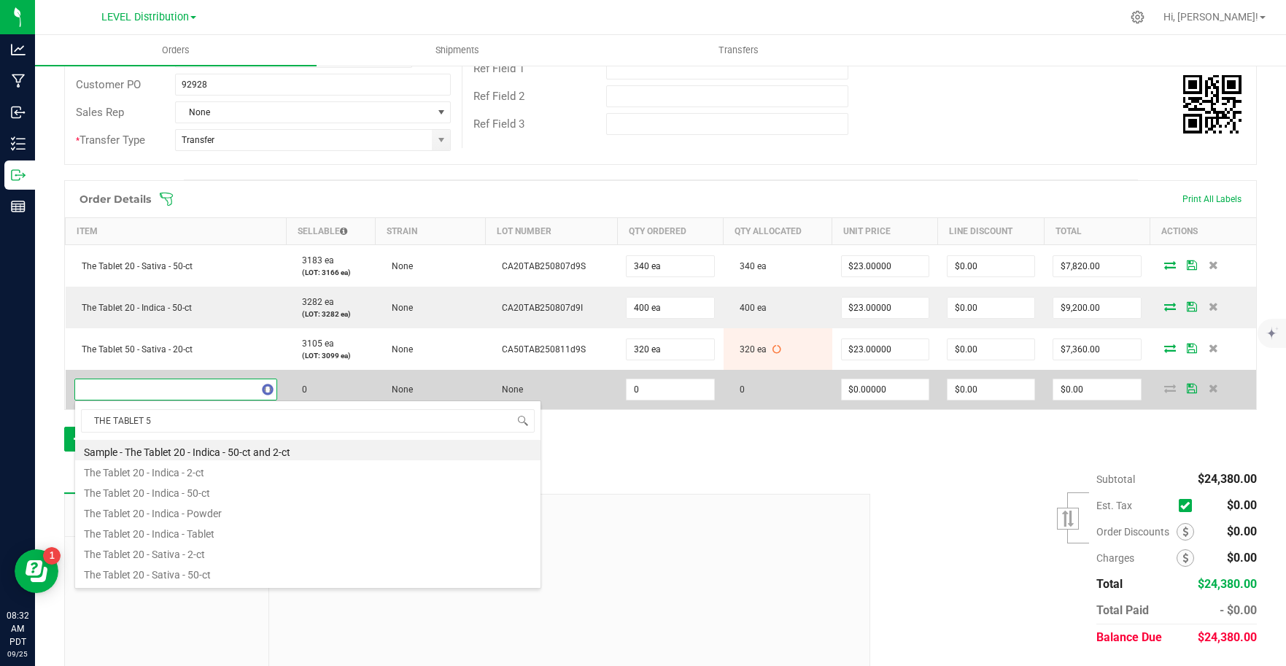
type input "THE TABLET 50"
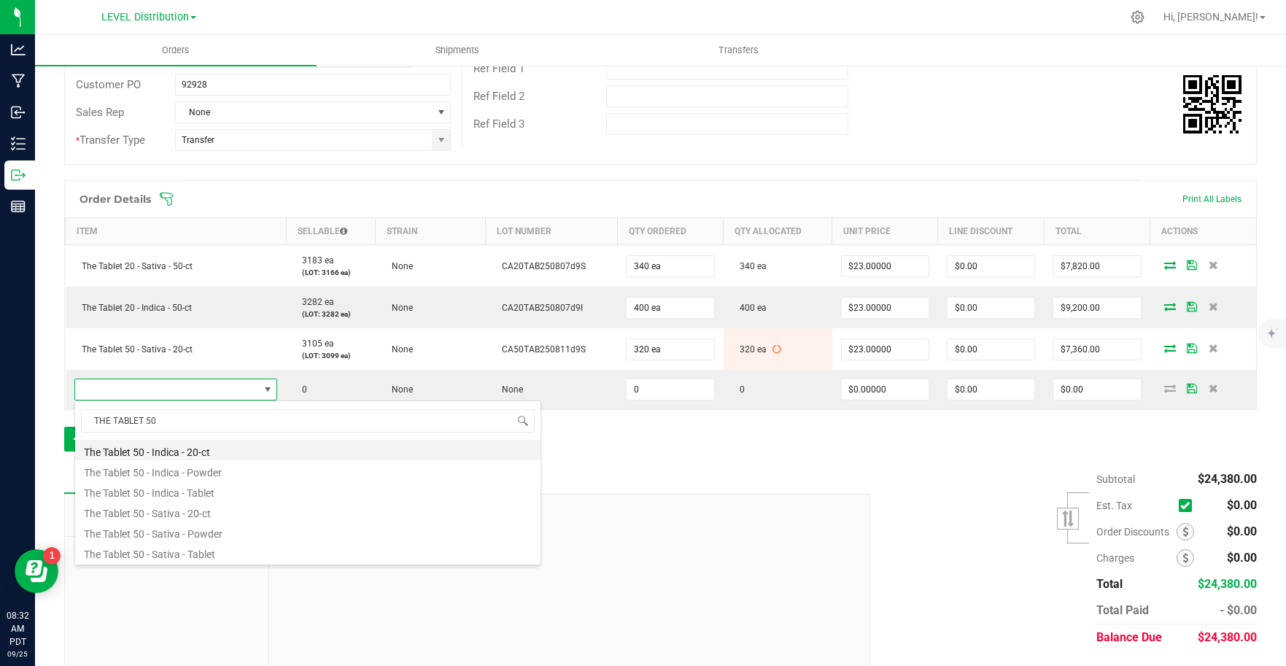
click at [237, 454] on li "The Tablet 50 - Indica - 20-ct" at bounding box center [307, 450] width 465 height 20
type input "0 ea"
type input "$23.00000"
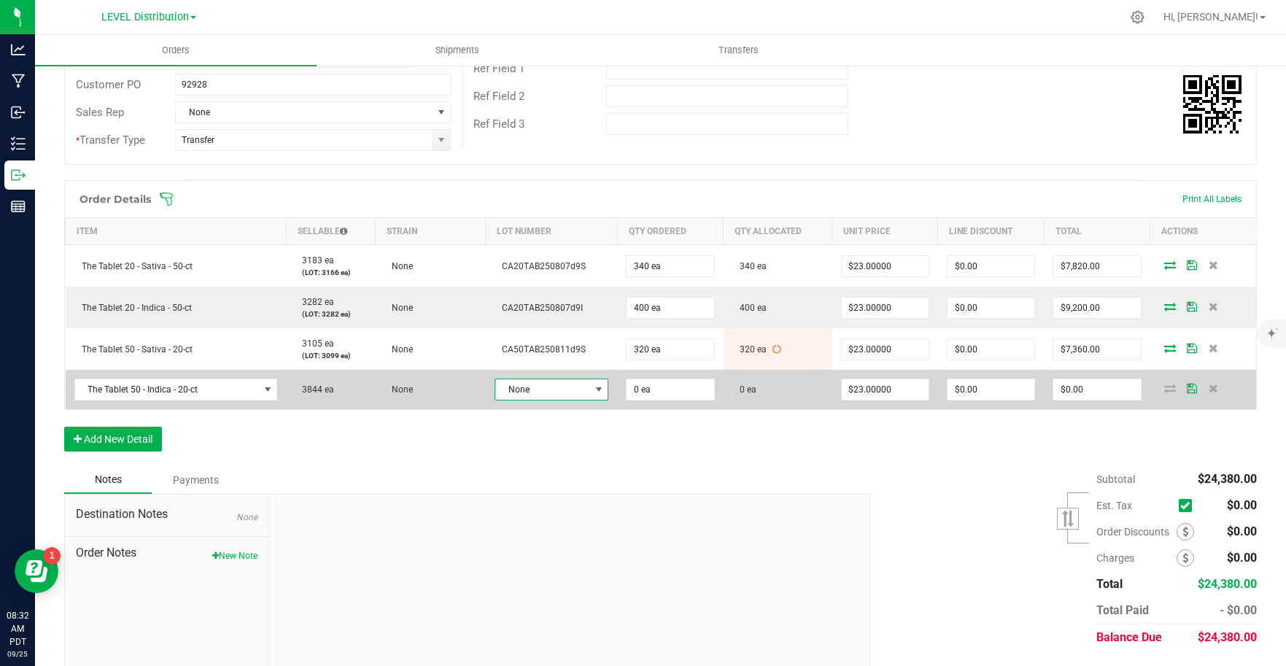
click at [574, 389] on span "None" at bounding box center [542, 389] width 94 height 20
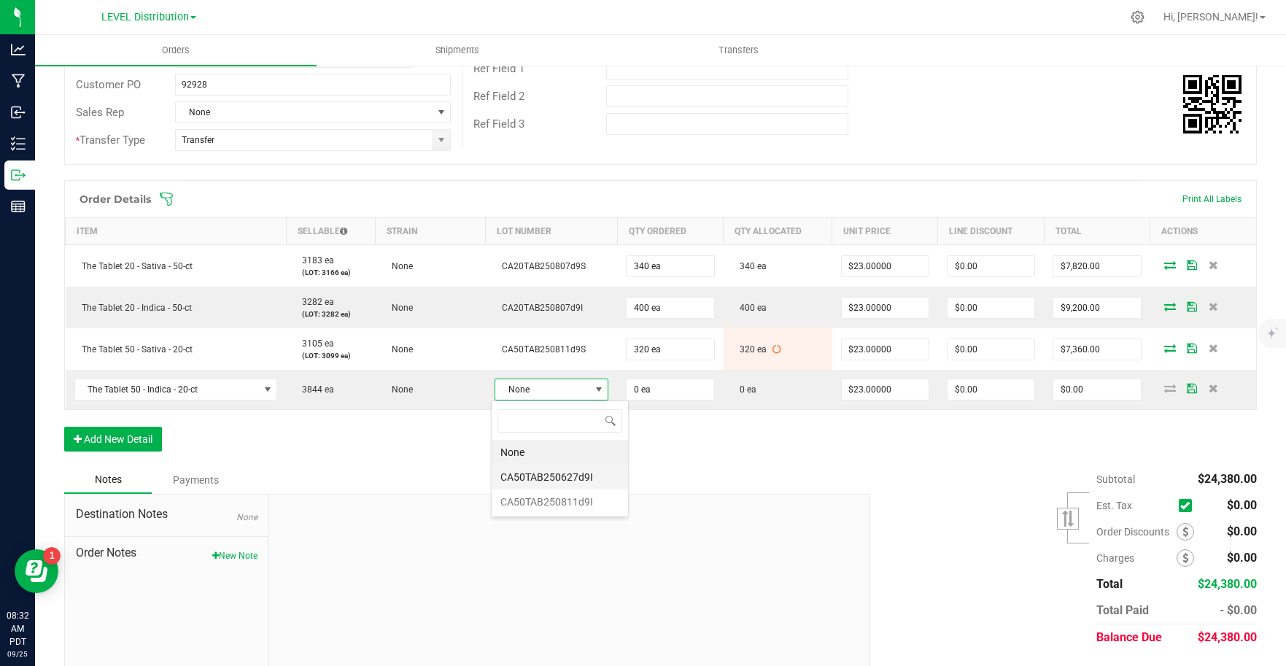
click at [588, 470] on li "CA50TAB250627d9I" at bounding box center [560, 477] width 136 height 25
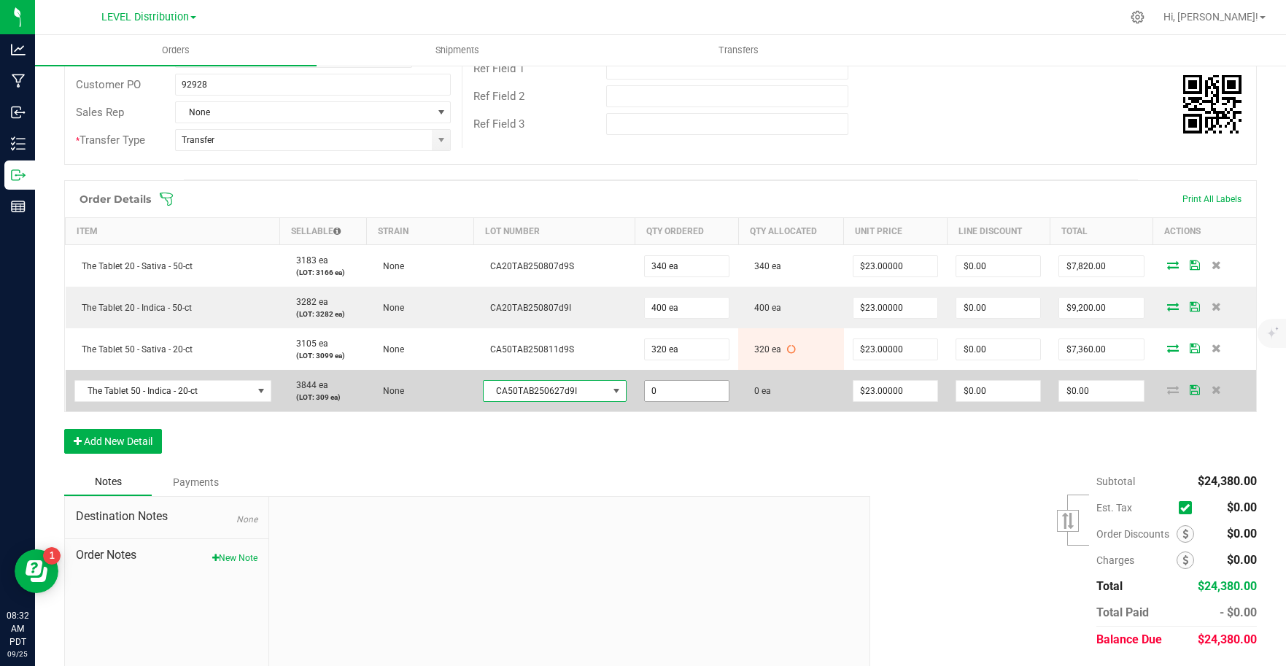
click at [690, 392] on input "0" at bounding box center [687, 391] width 84 height 20
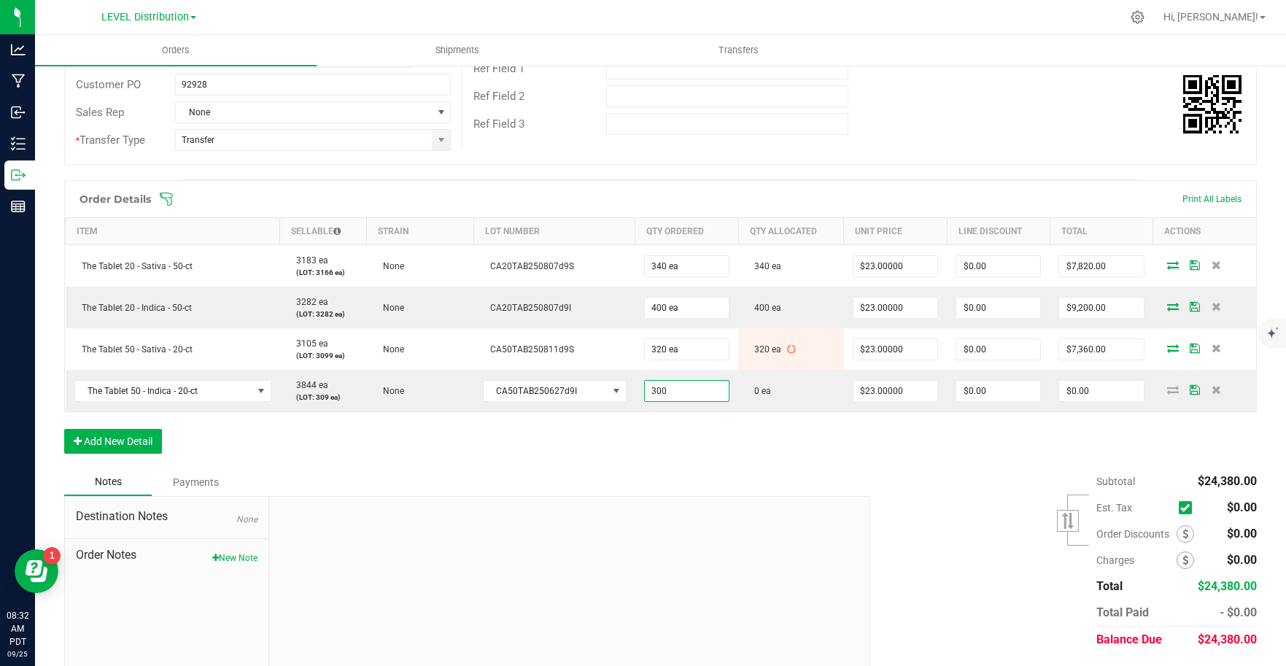
type input "300 ea"
type input "$6,900.00"
click at [742, 460] on div "Order Details Print All Labels Item Sellable Strain Lot Number Qty Ordered Qty …" at bounding box center [660, 324] width 1192 height 288
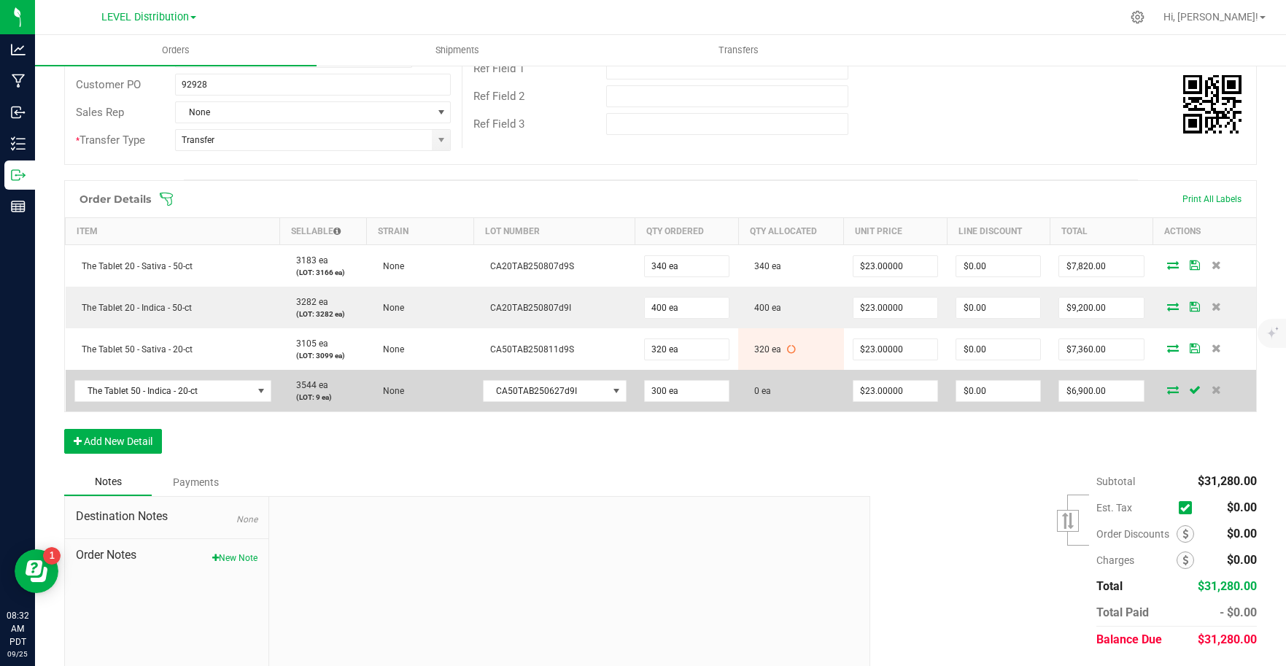
click at [1167, 388] on icon at bounding box center [1173, 389] width 12 height 9
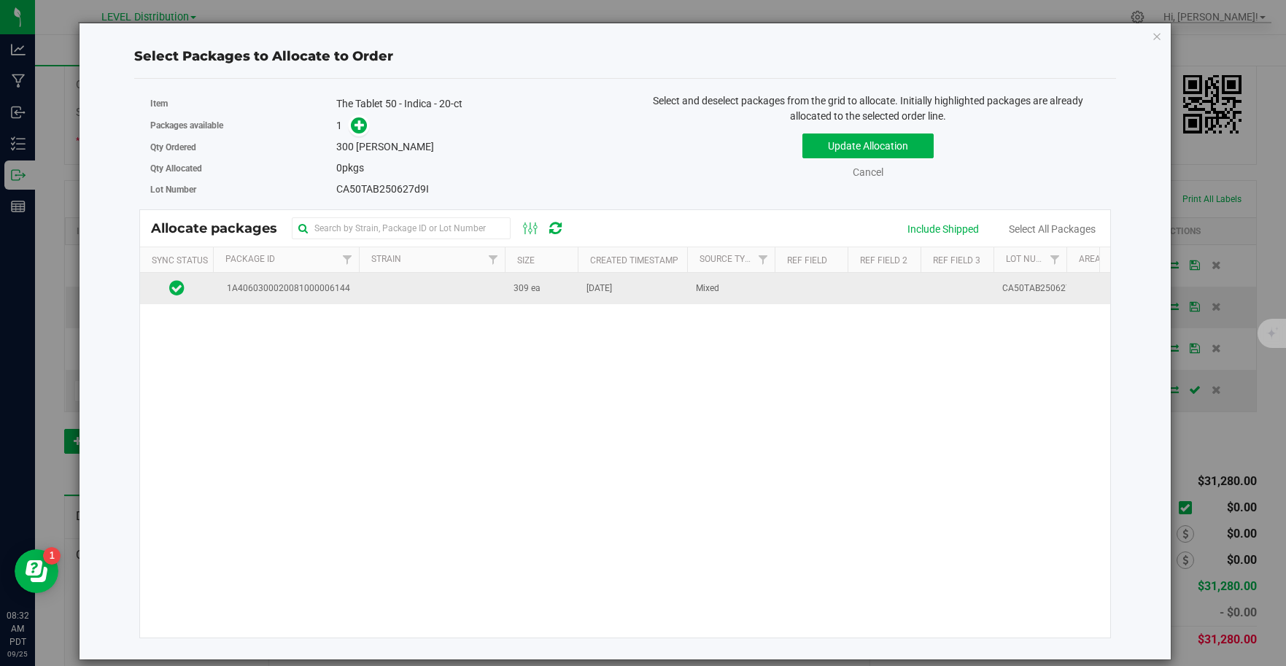
click at [470, 292] on td at bounding box center [432, 288] width 146 height 31
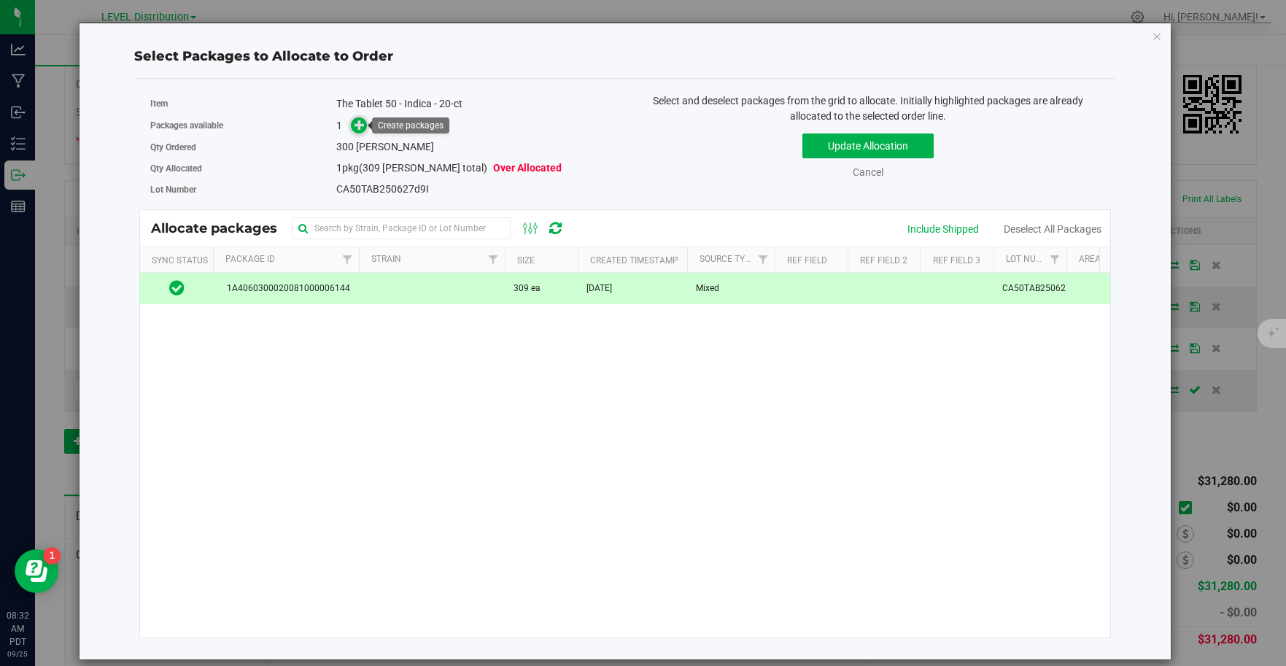
click at [365, 130] on icon at bounding box center [359, 125] width 10 height 10
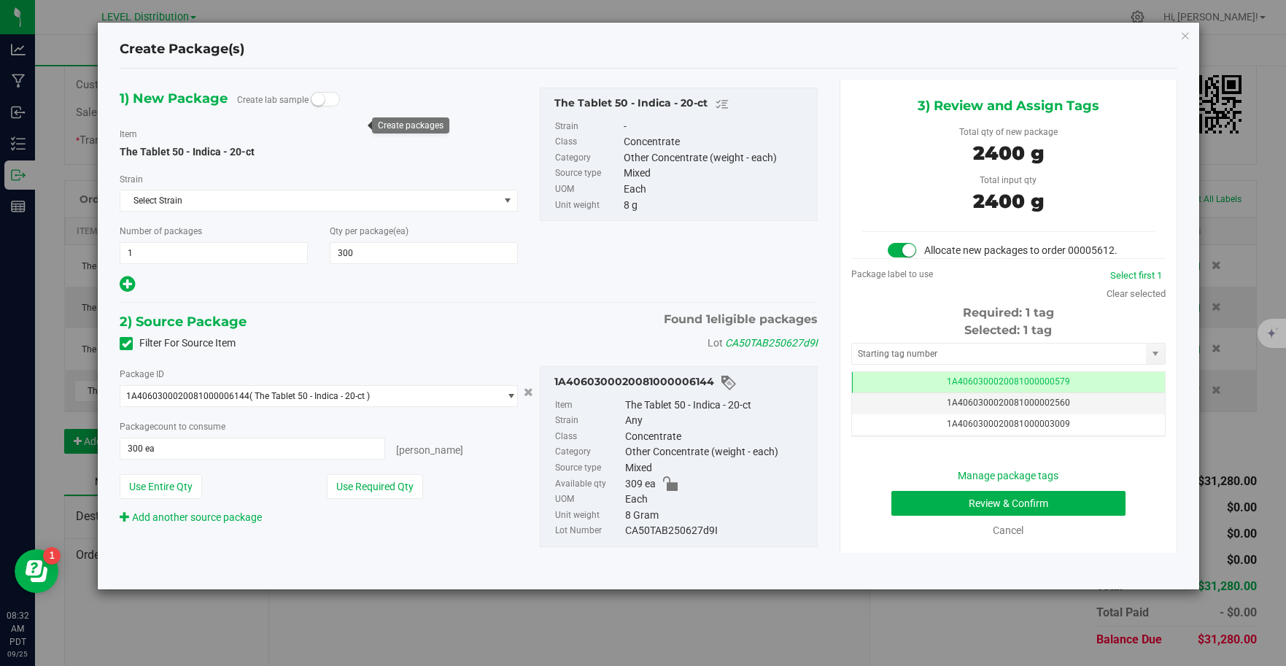
scroll to position [0, -1]
click at [1017, 360] on input "text" at bounding box center [999, 353] width 295 height 20
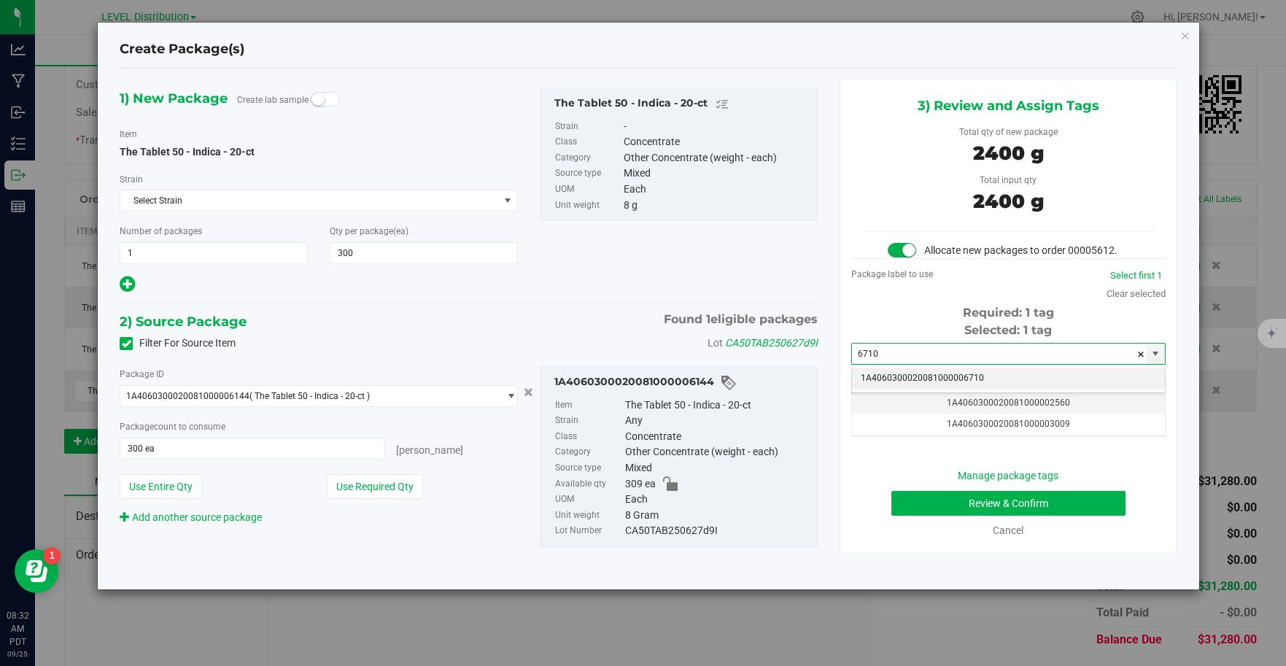
click at [983, 378] on li "1A4060300020081000006710" at bounding box center [1008, 379] width 313 height 22
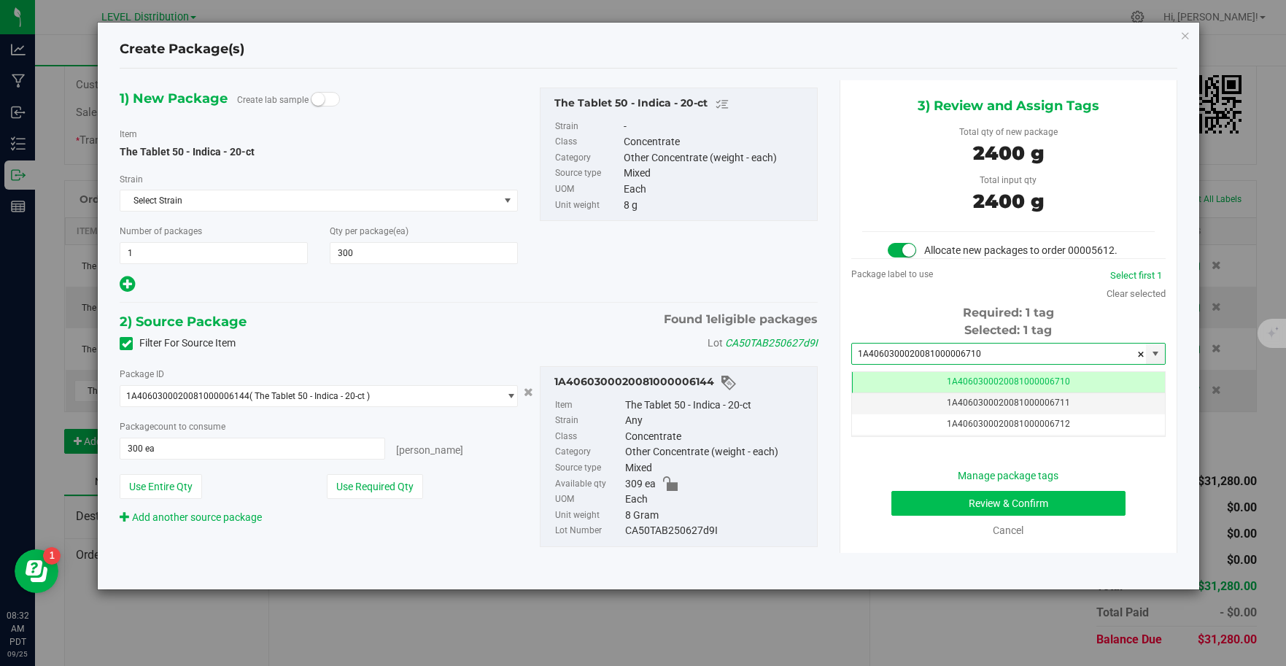
type input "1A4060300020081000006710"
click at [1076, 508] on button "Review & Confirm" at bounding box center [1008, 503] width 234 height 25
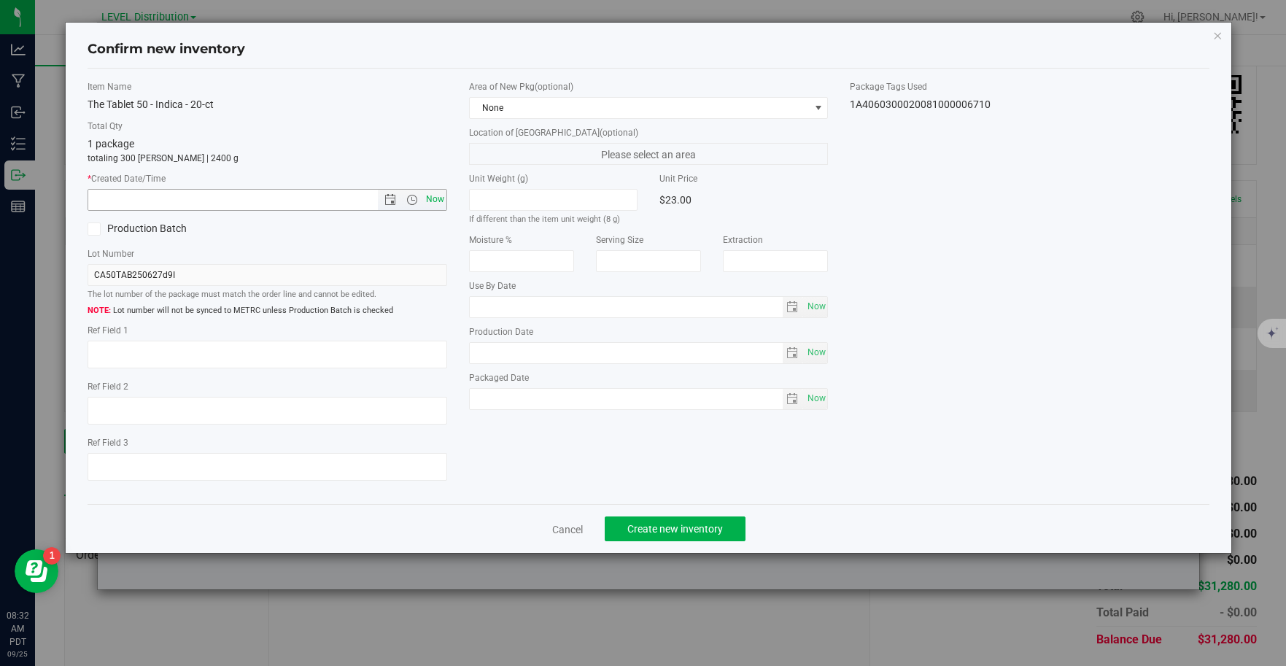
click at [431, 209] on span "Now" at bounding box center [434, 199] width 25 height 21
type input "[DATE] 8:32 AM"
click at [130, 357] on textarea at bounding box center [268, 355] width 360 height 28
type textarea "CA50TAB250627D9I"
click at [720, 532] on span "Create new inventory" at bounding box center [675, 529] width 96 height 12
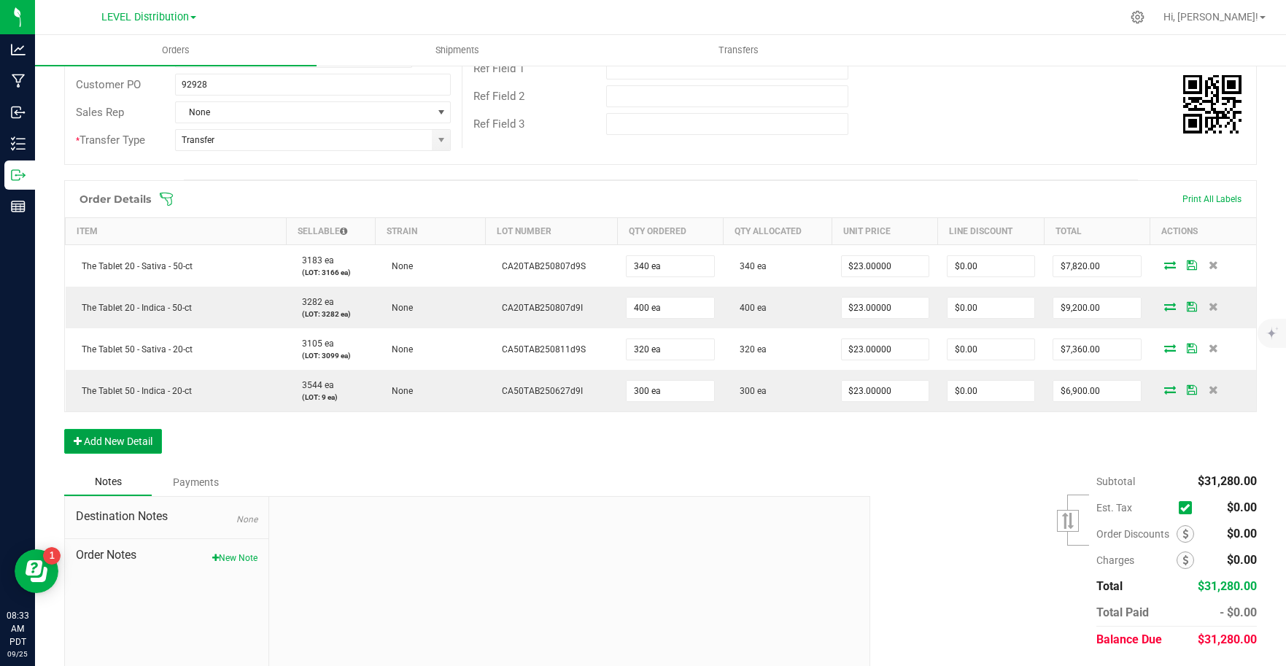
click at [128, 443] on button "Add New Detail" at bounding box center [113, 441] width 98 height 25
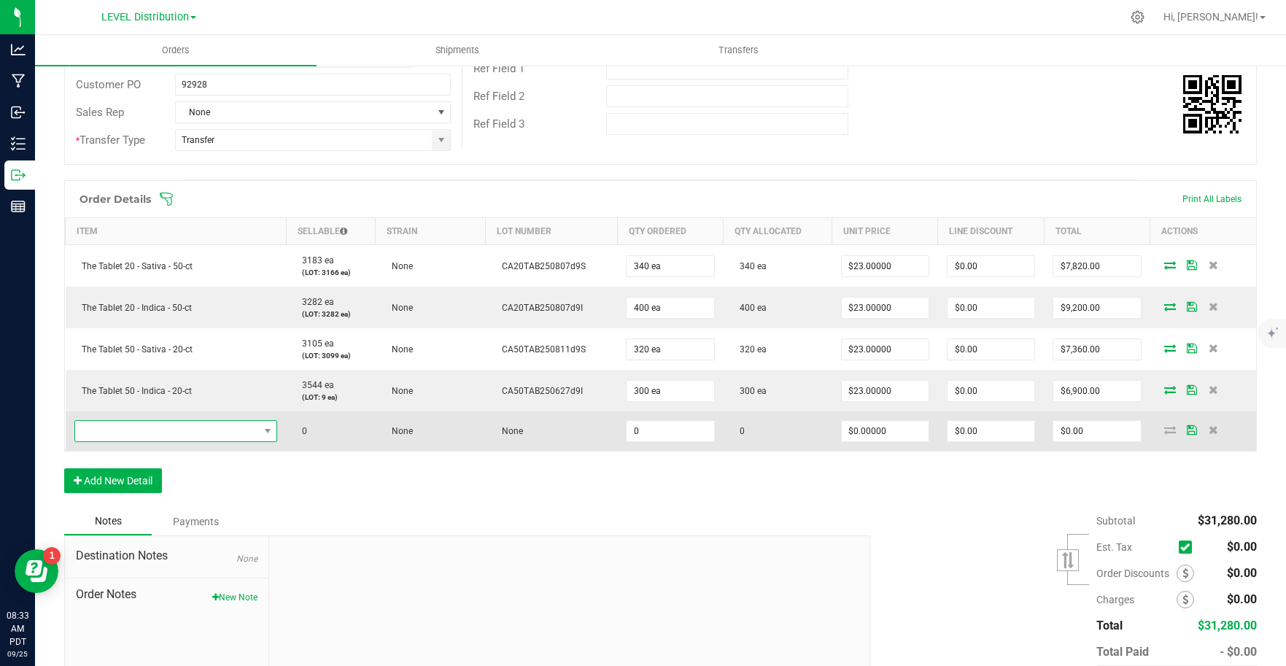
click at [198, 435] on span "NO DATA FOUND" at bounding box center [167, 431] width 184 height 20
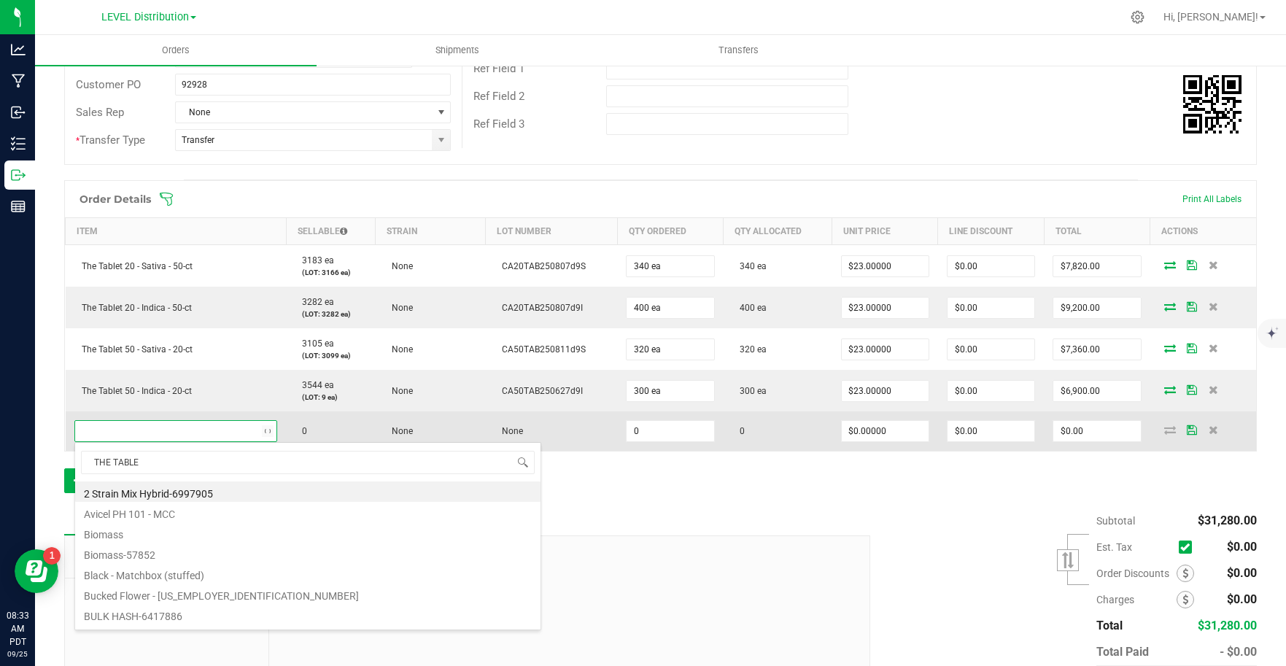
type input "THE TABLET"
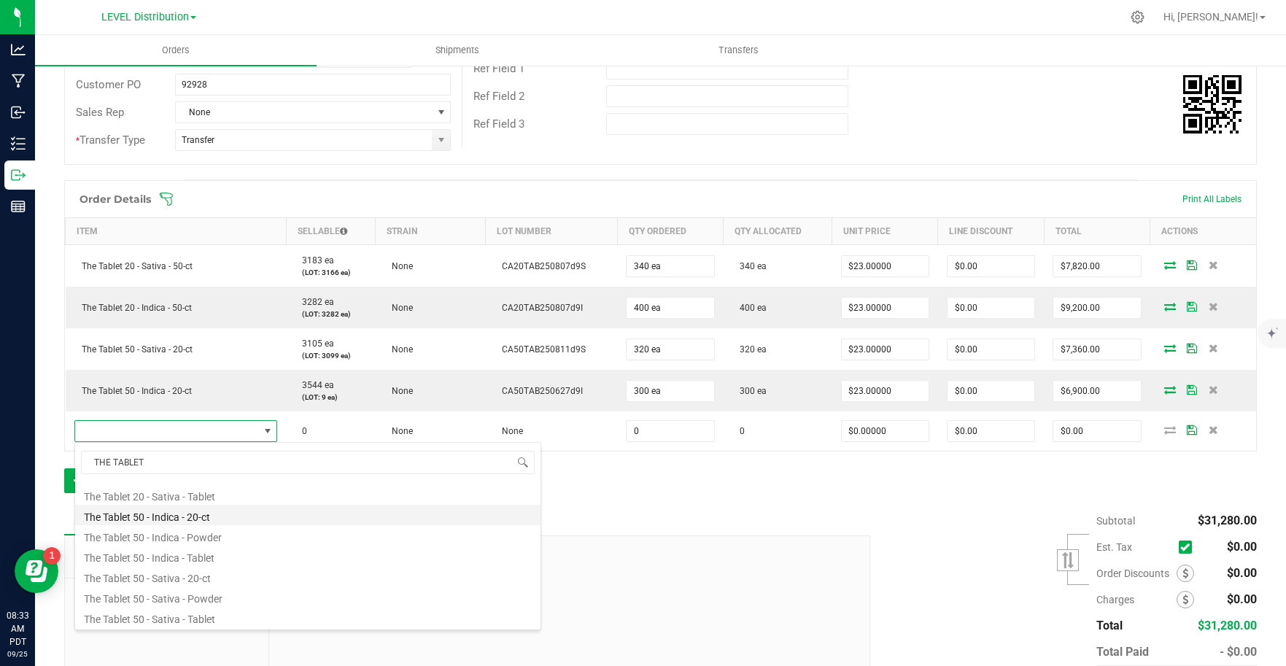
click at [244, 517] on li "The Tablet 50 - Indica - 20-ct" at bounding box center [307, 515] width 465 height 20
type input "0 ea"
type input "$23.00000"
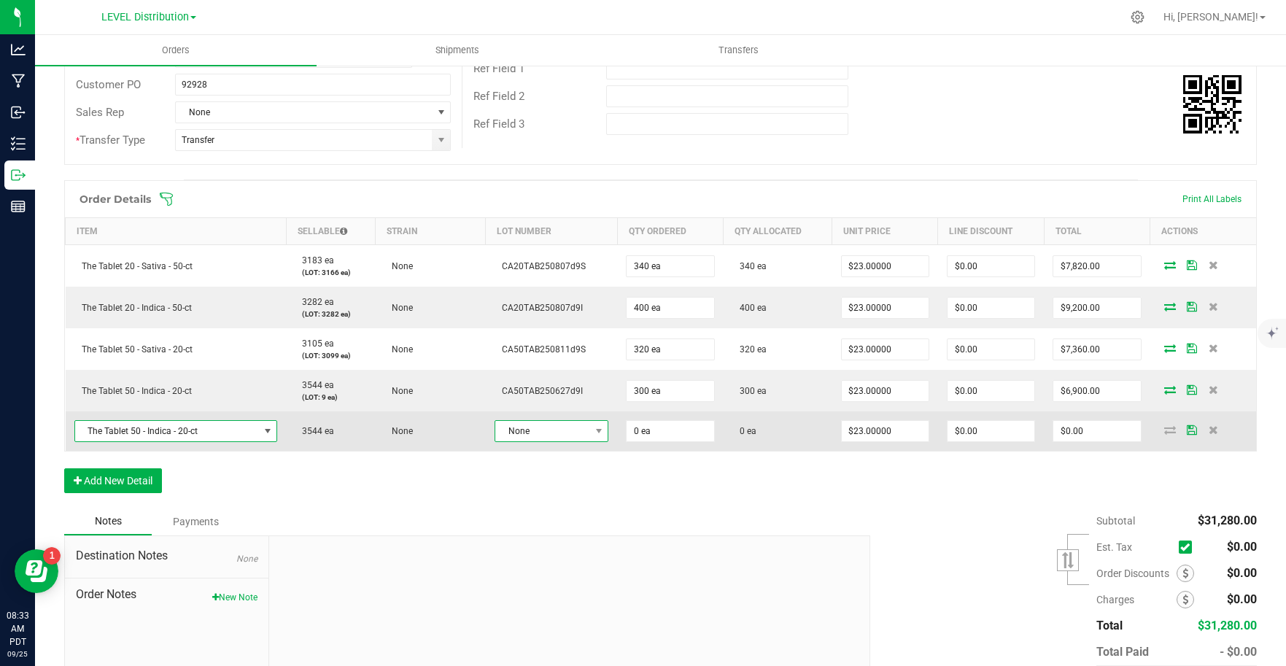
click at [573, 433] on span "None" at bounding box center [542, 431] width 94 height 20
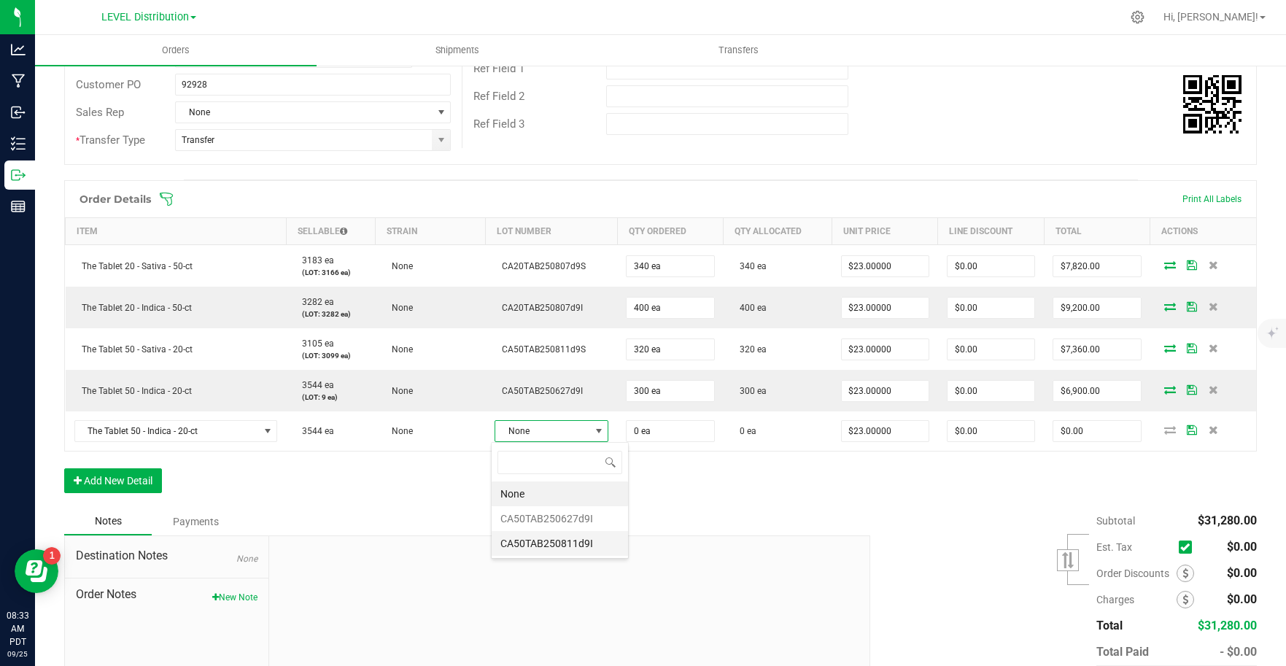
click at [583, 544] on li "CA50TAB250811d9I" at bounding box center [560, 543] width 136 height 25
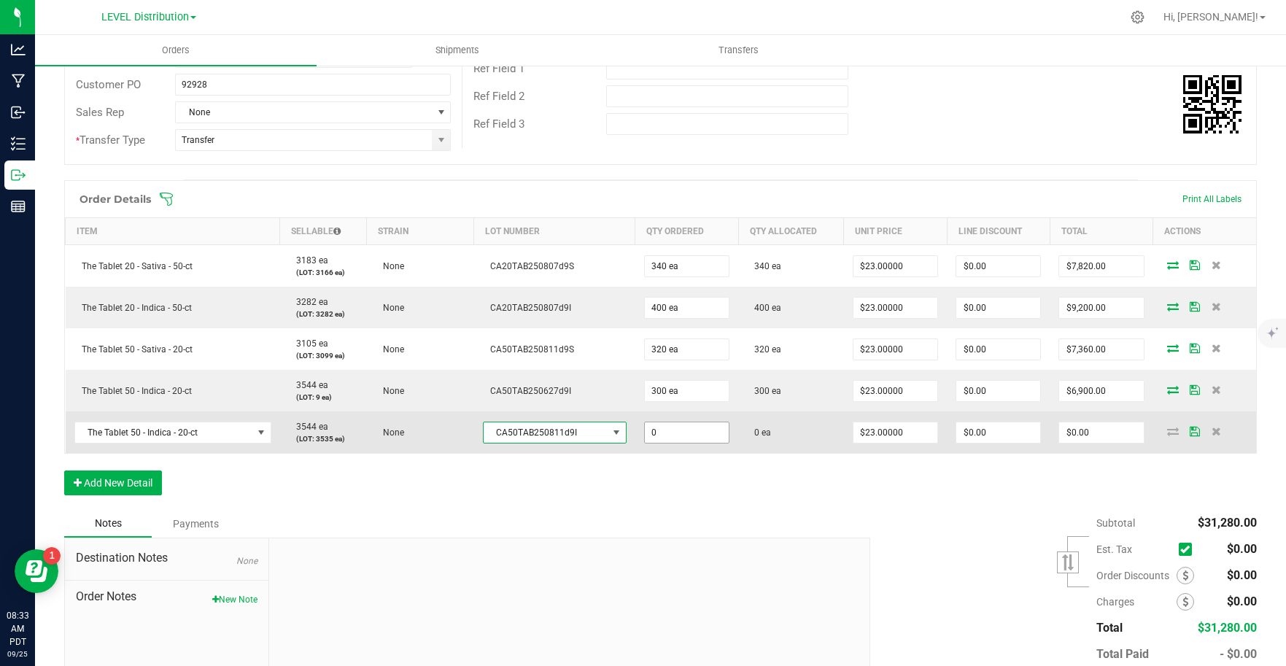
click at [674, 433] on input "0" at bounding box center [687, 432] width 84 height 20
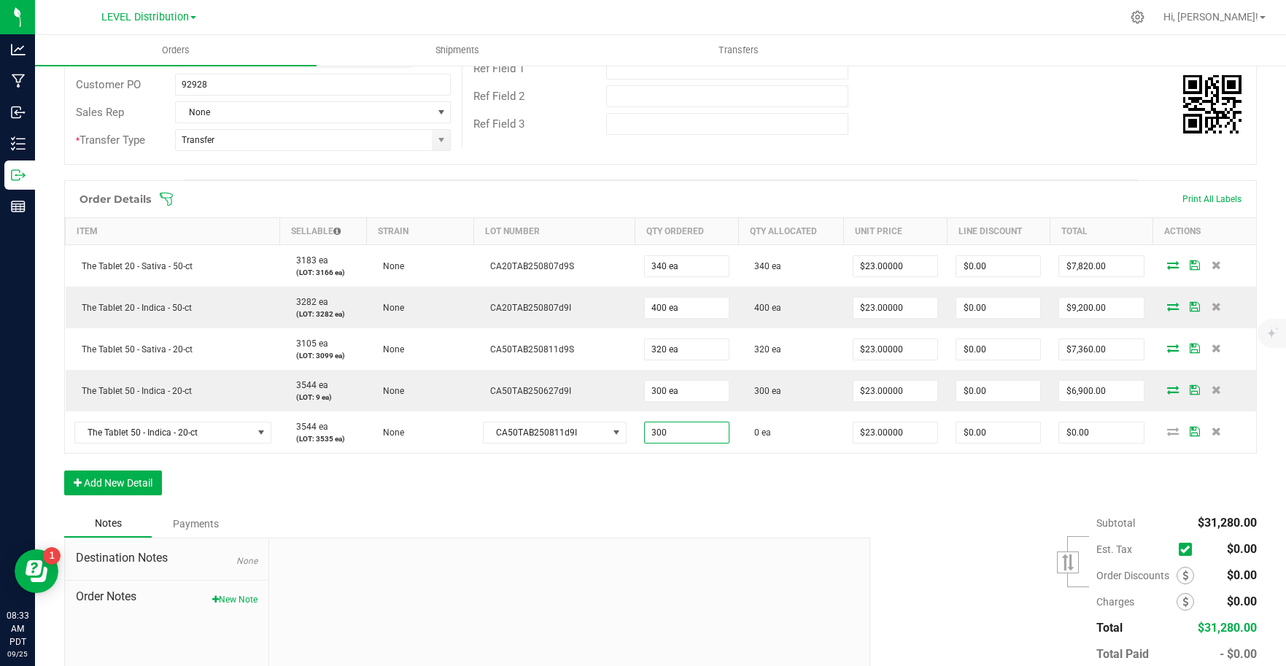
type input "300 ea"
type input "$6,900.00"
click at [732, 500] on div "Order Details Print All Labels Item Sellable Strain Lot Number Qty Ordered Qty …" at bounding box center [660, 345] width 1192 height 330
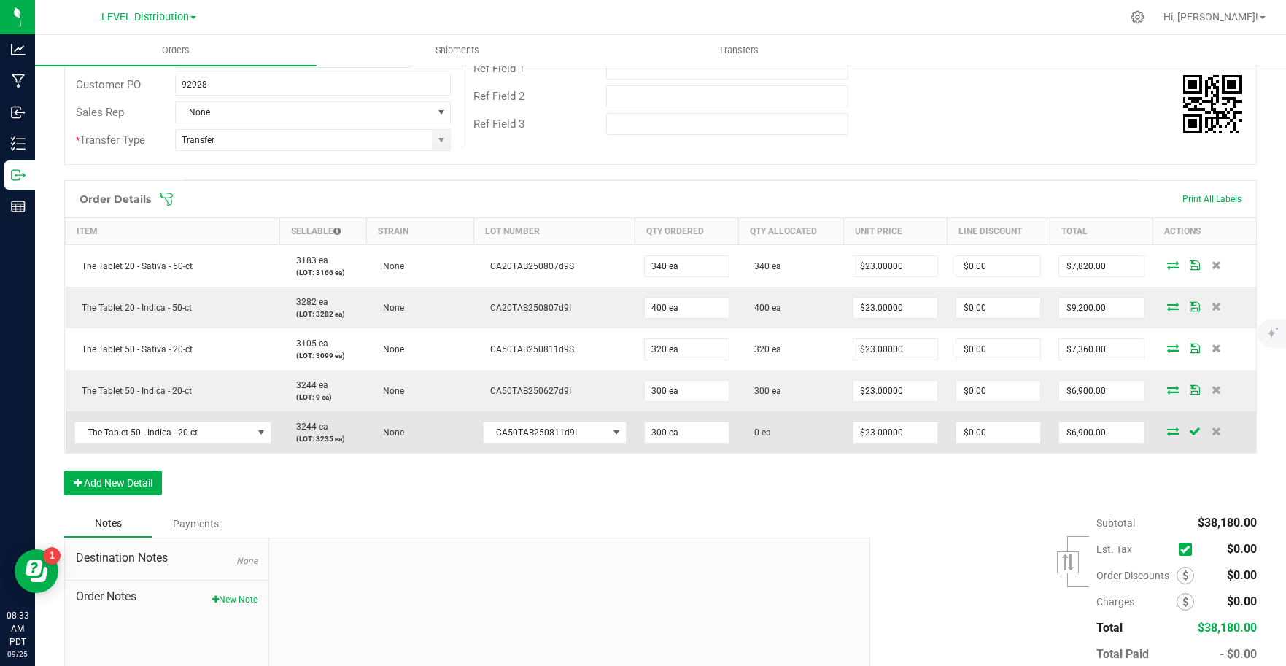
click at [1167, 432] on icon at bounding box center [1173, 431] width 12 height 9
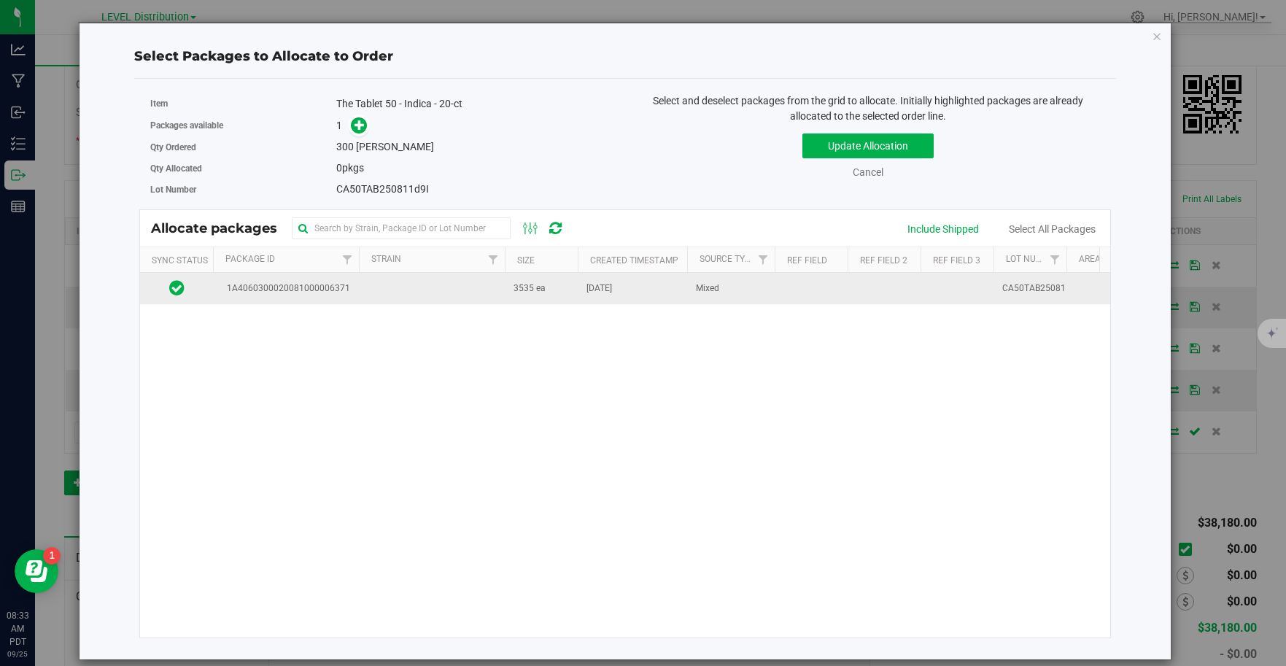
click at [441, 297] on td at bounding box center [432, 288] width 146 height 31
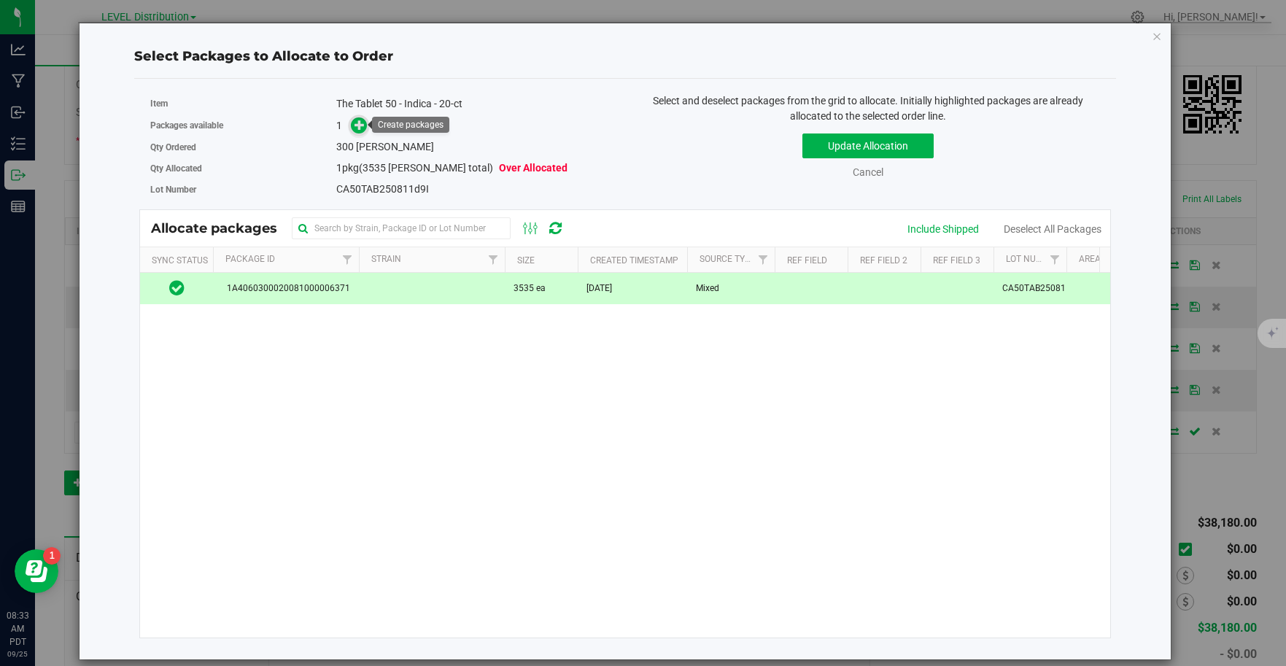
click at [360, 129] on icon at bounding box center [359, 125] width 10 height 10
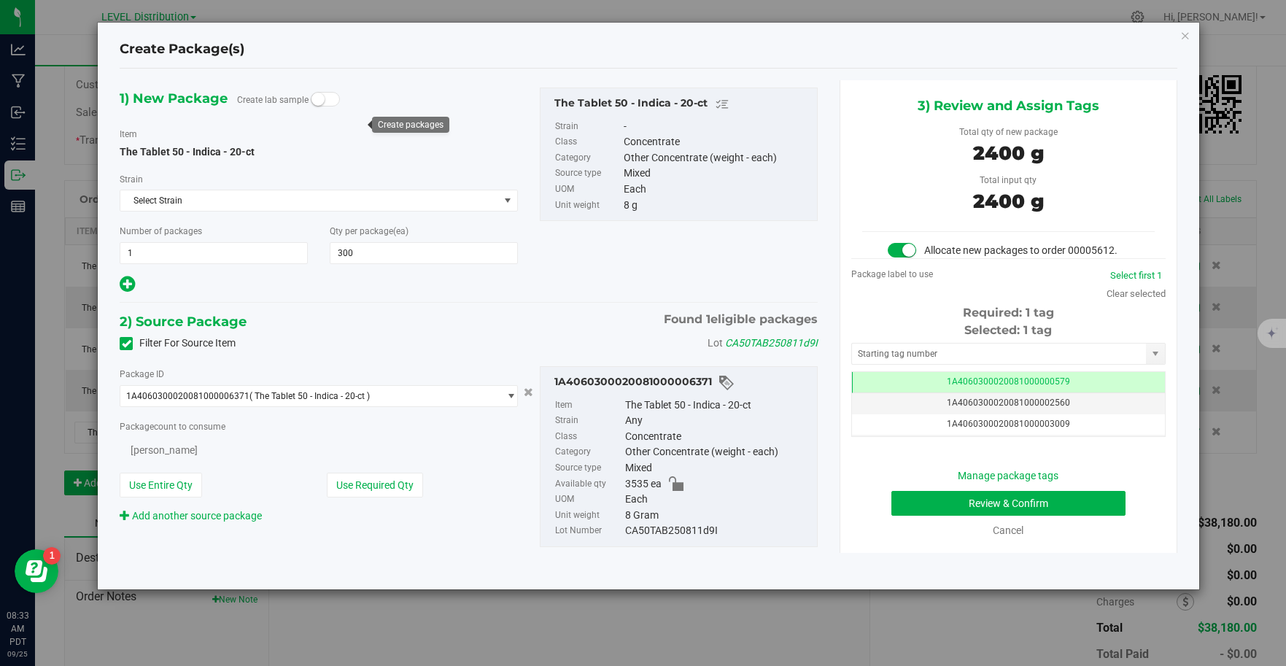
scroll to position [0, -1]
click at [1036, 357] on input "text" at bounding box center [999, 353] width 295 height 20
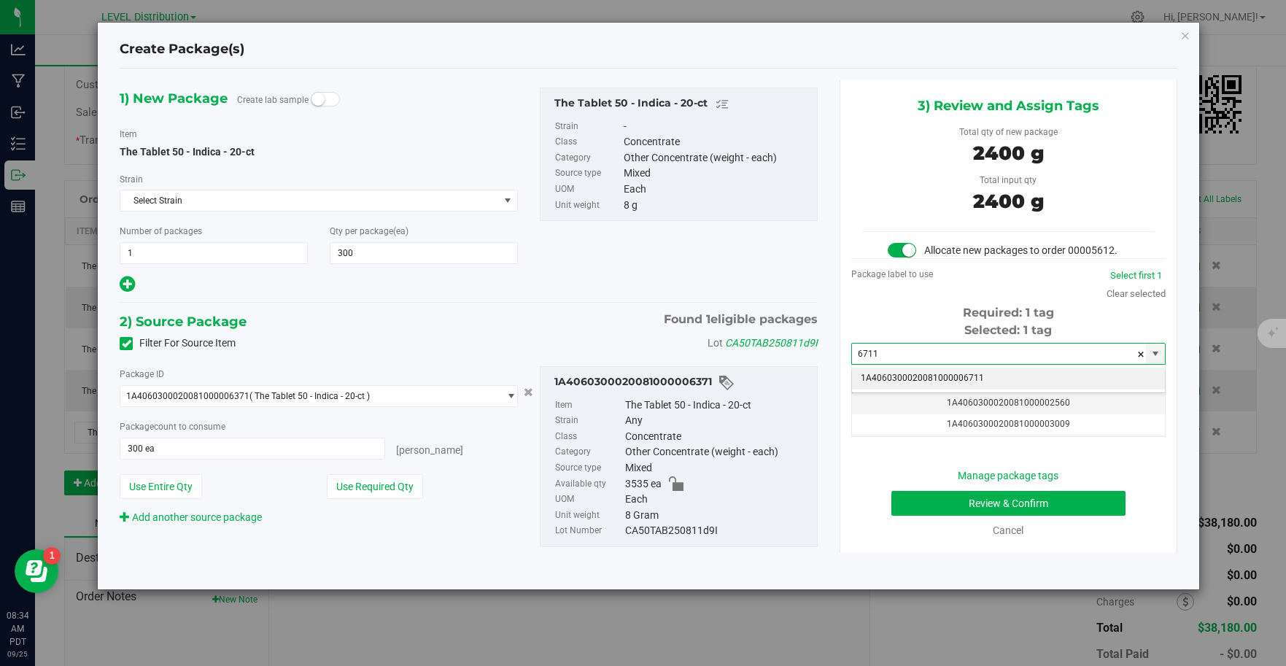
click at [1042, 381] on li "1A4060300020081000006711" at bounding box center [1008, 379] width 313 height 22
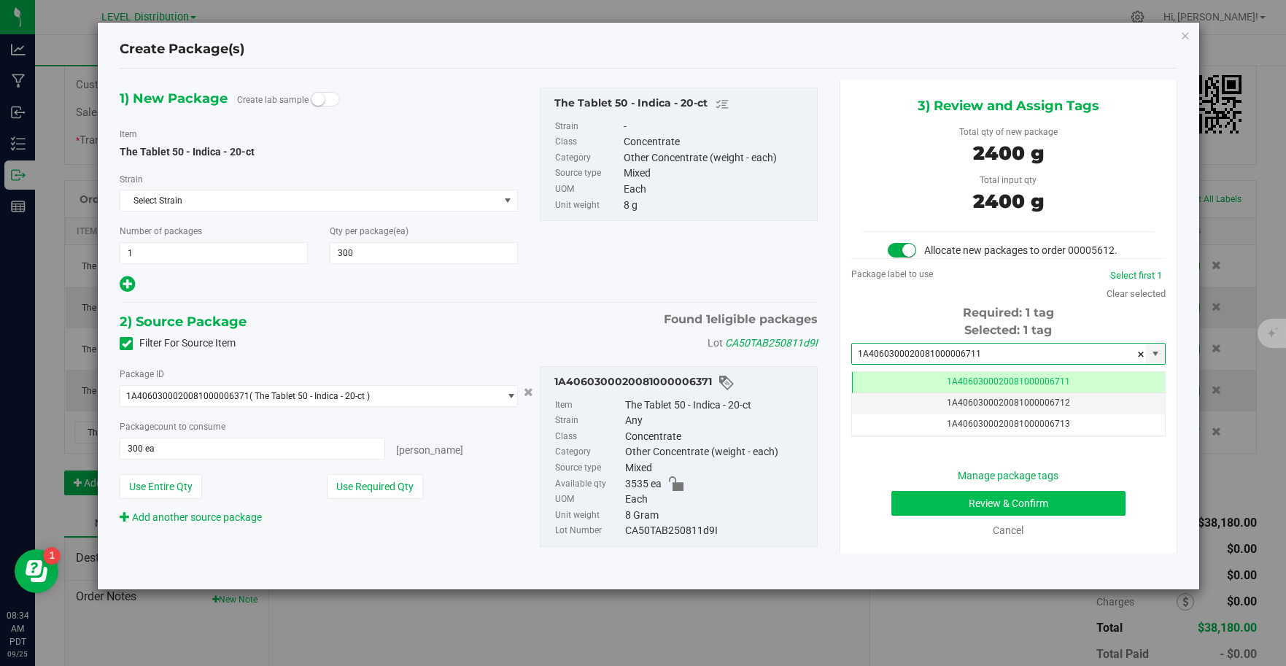
type input "1A4060300020081000006711"
click at [1069, 501] on button "Review & Confirm" at bounding box center [1008, 503] width 234 height 25
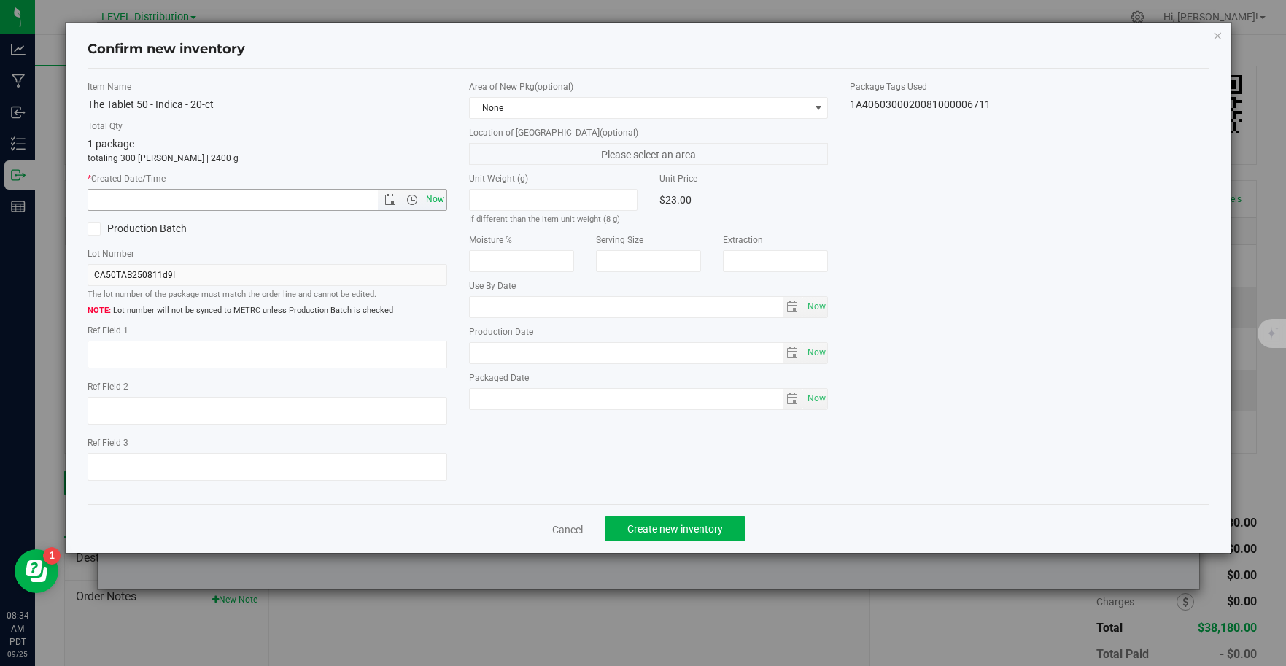
click at [437, 203] on span "Now" at bounding box center [434, 199] width 25 height 21
type input "[DATE] 8:34 AM"
click at [146, 360] on textarea at bounding box center [268, 355] width 360 height 28
type textarea "CA50TAB250811D9I"
click at [733, 529] on button "Create new inventory" at bounding box center [675, 528] width 141 height 25
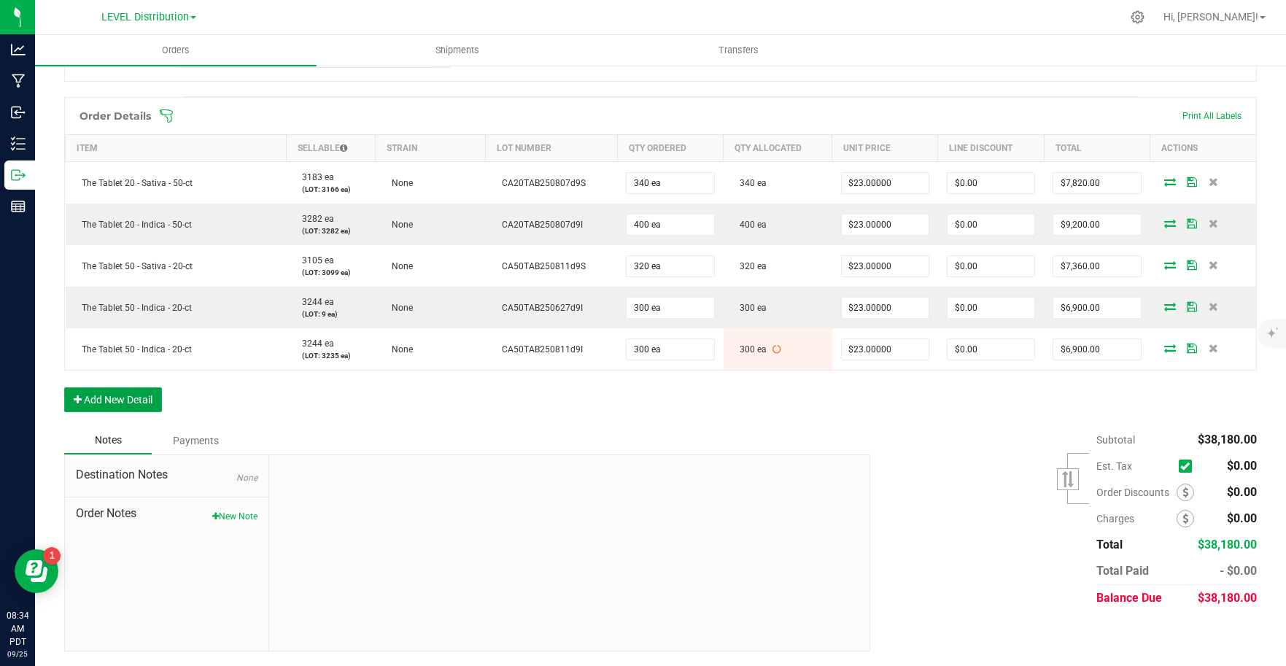
click at [155, 402] on button "Add New Detail" at bounding box center [113, 399] width 98 height 25
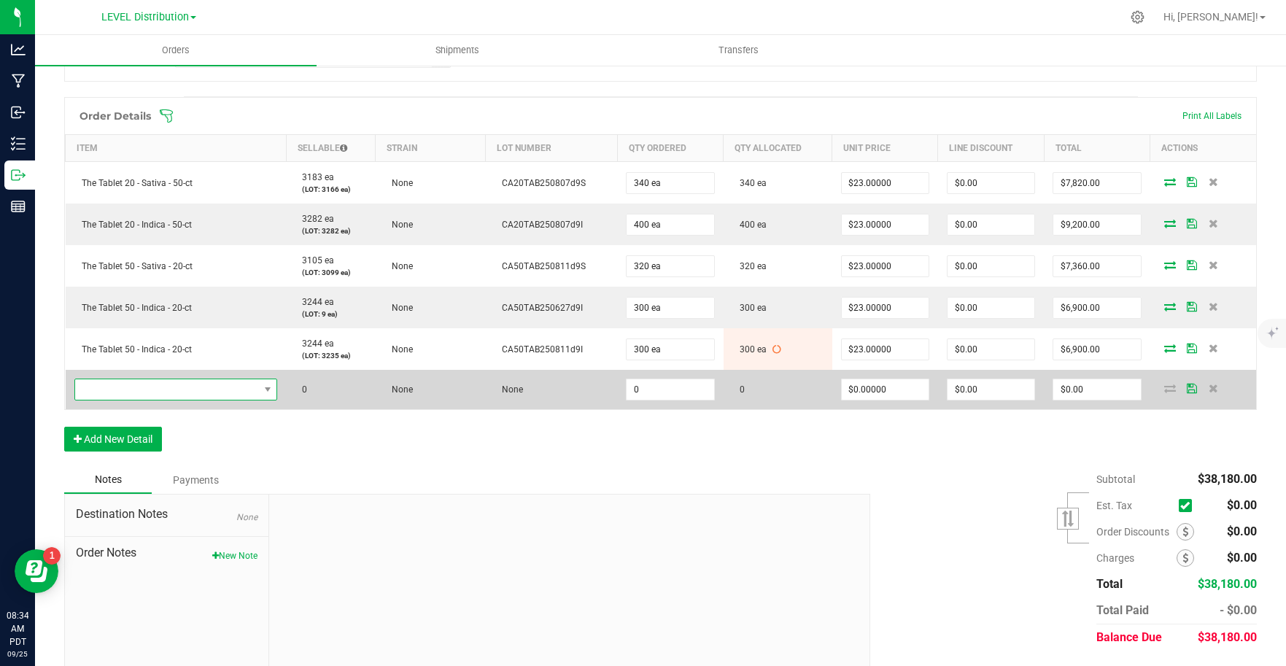
click at [179, 385] on span "NO DATA FOUND" at bounding box center [167, 389] width 184 height 20
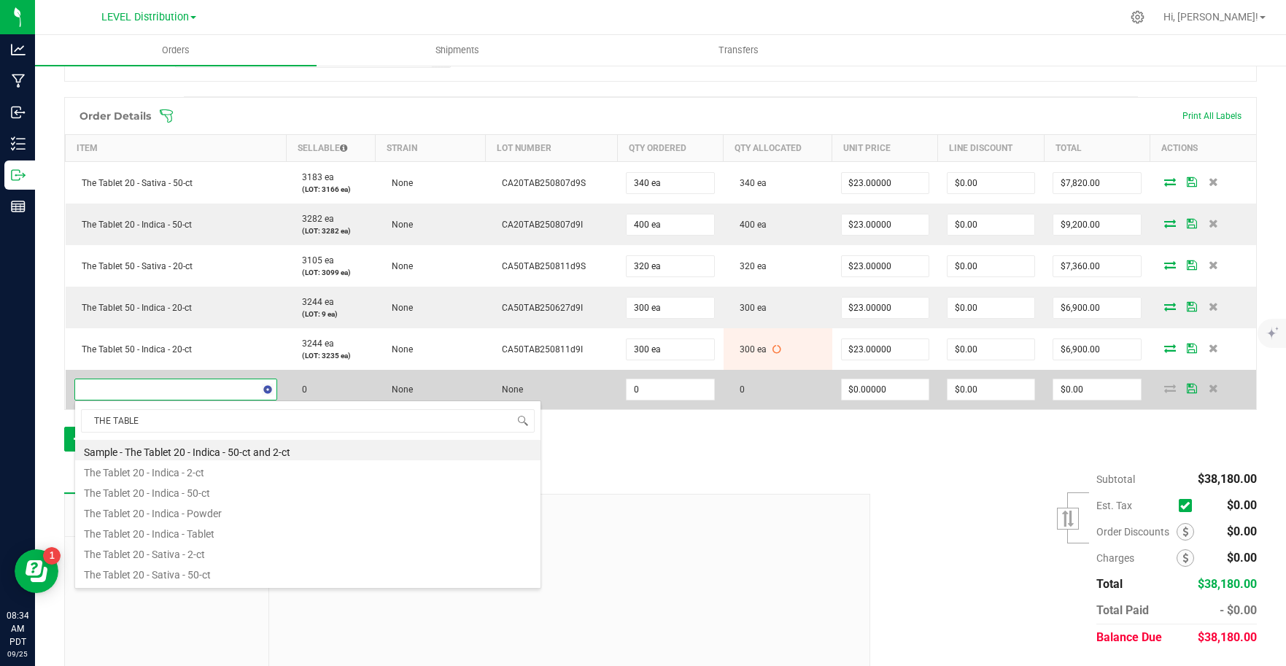
type input "THE TABLET"
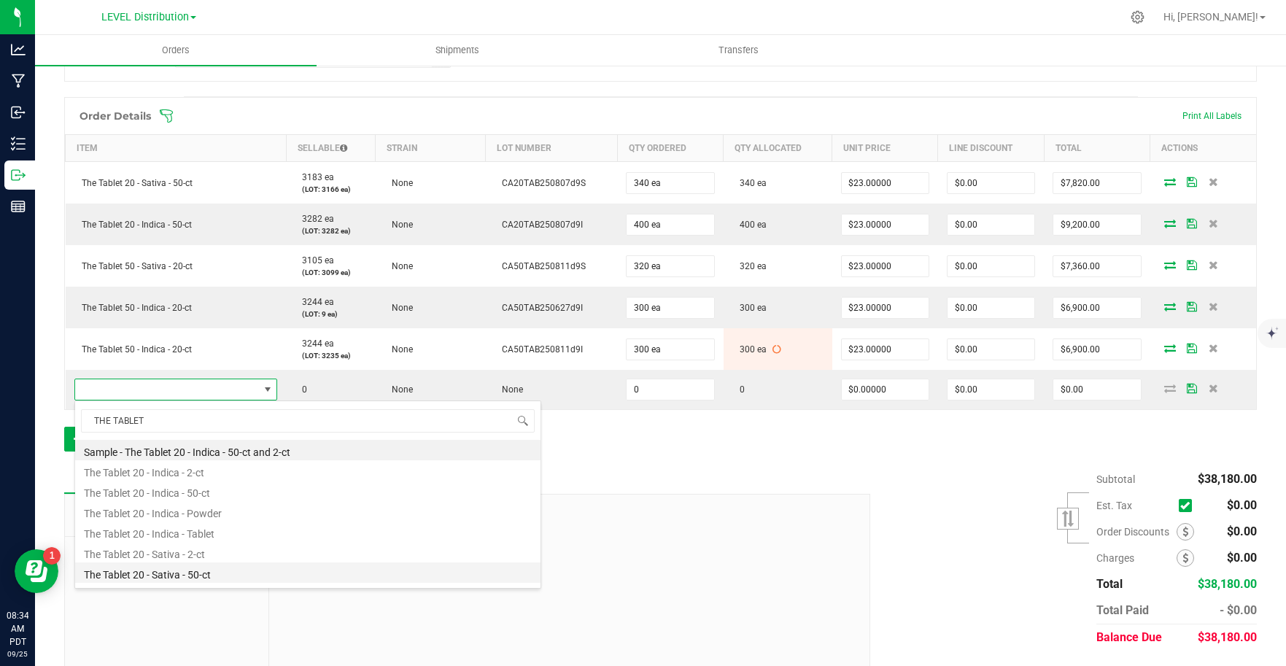
click at [263, 575] on li "The Tablet 20 - Sativa - 50-ct" at bounding box center [307, 572] width 465 height 20
type input "0 ea"
type input "$23.00000"
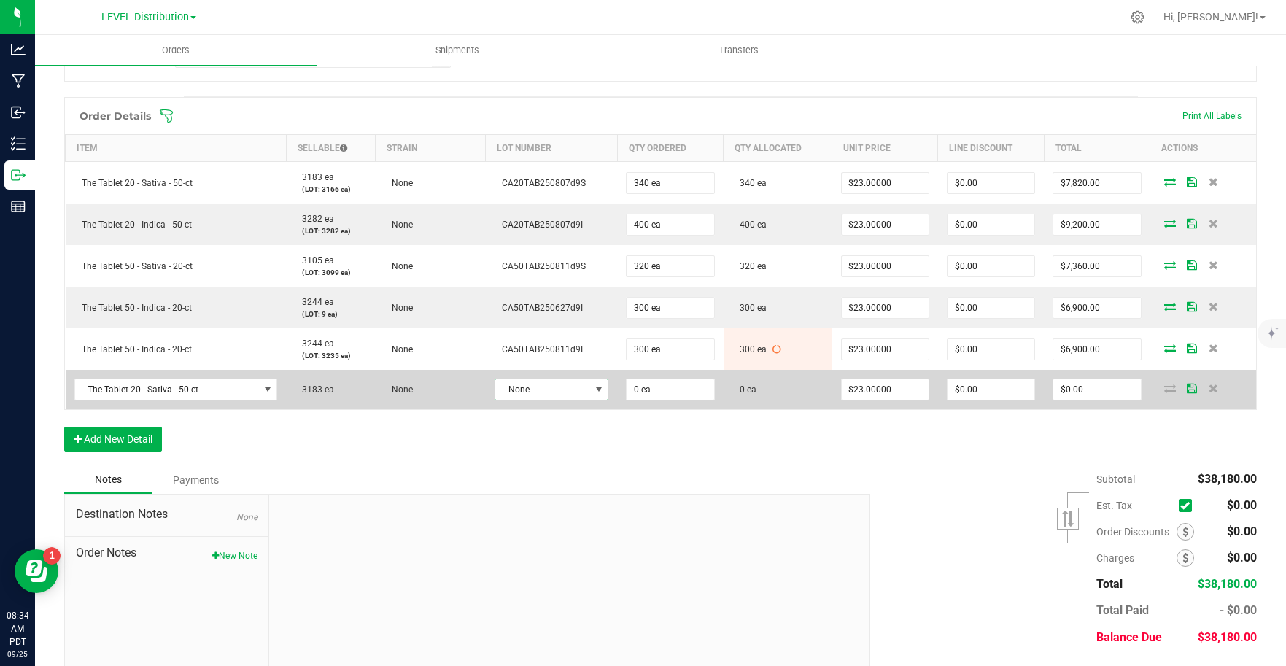
click at [575, 387] on span "None" at bounding box center [542, 389] width 94 height 20
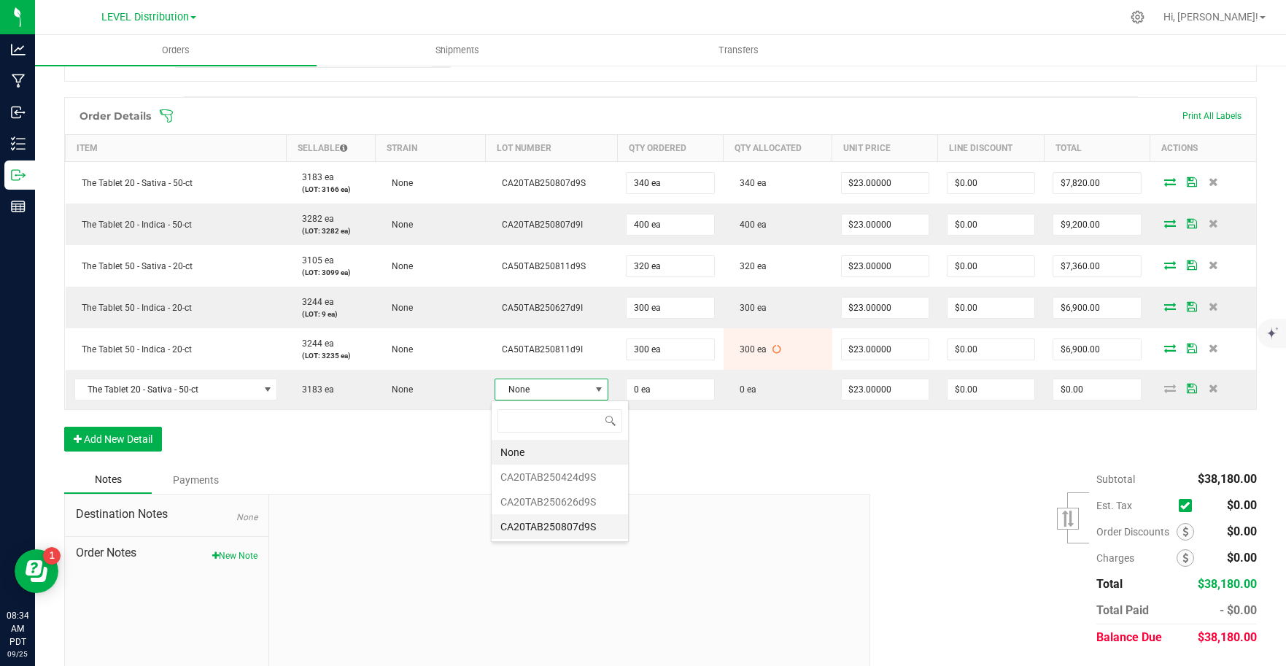
click at [583, 525] on li "CA20TAB250807d9S" at bounding box center [560, 526] width 136 height 25
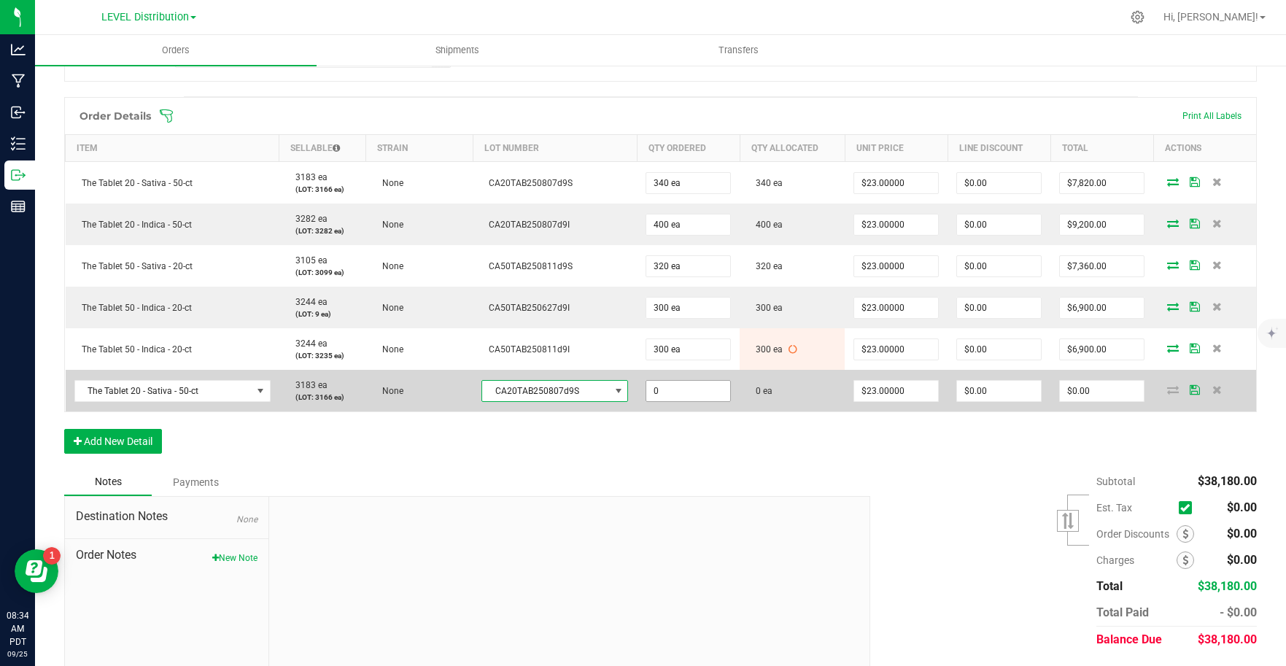
click at [696, 395] on input "0" at bounding box center [688, 391] width 84 height 20
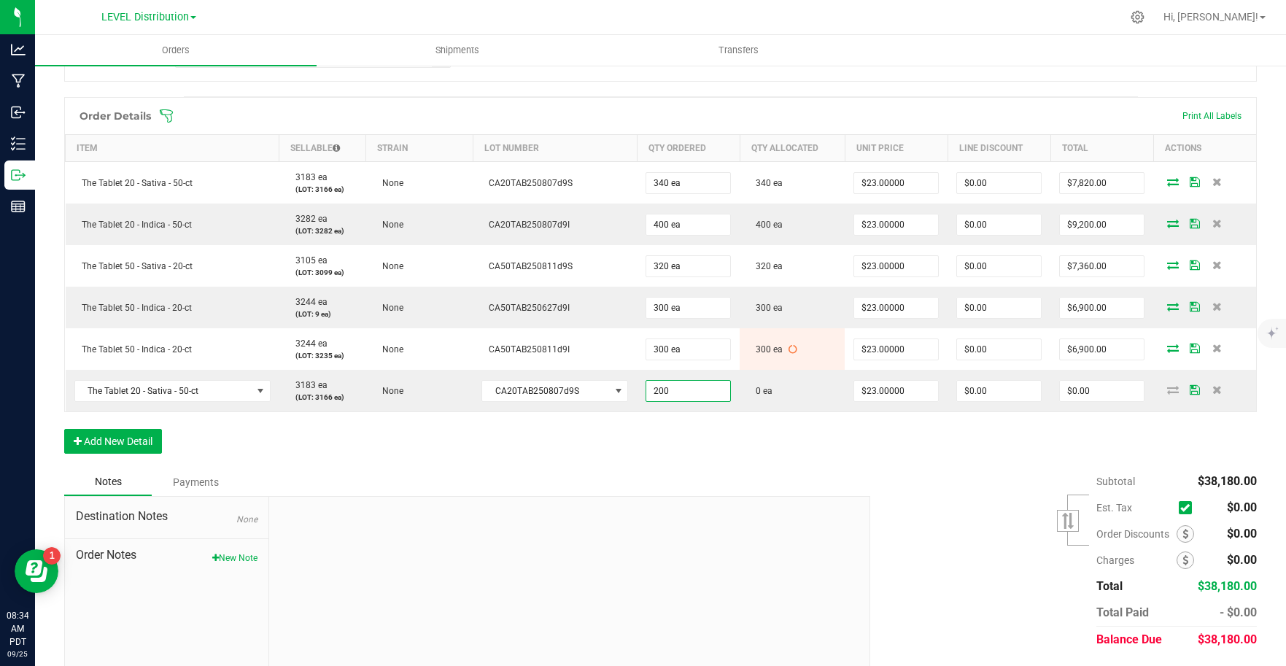
type input "200 ea"
type input "$4,600.00"
click at [766, 465] on div "Order Details Print All Labels Item Sellable Strain Lot Number Qty Ordered Qty …" at bounding box center [660, 282] width 1192 height 371
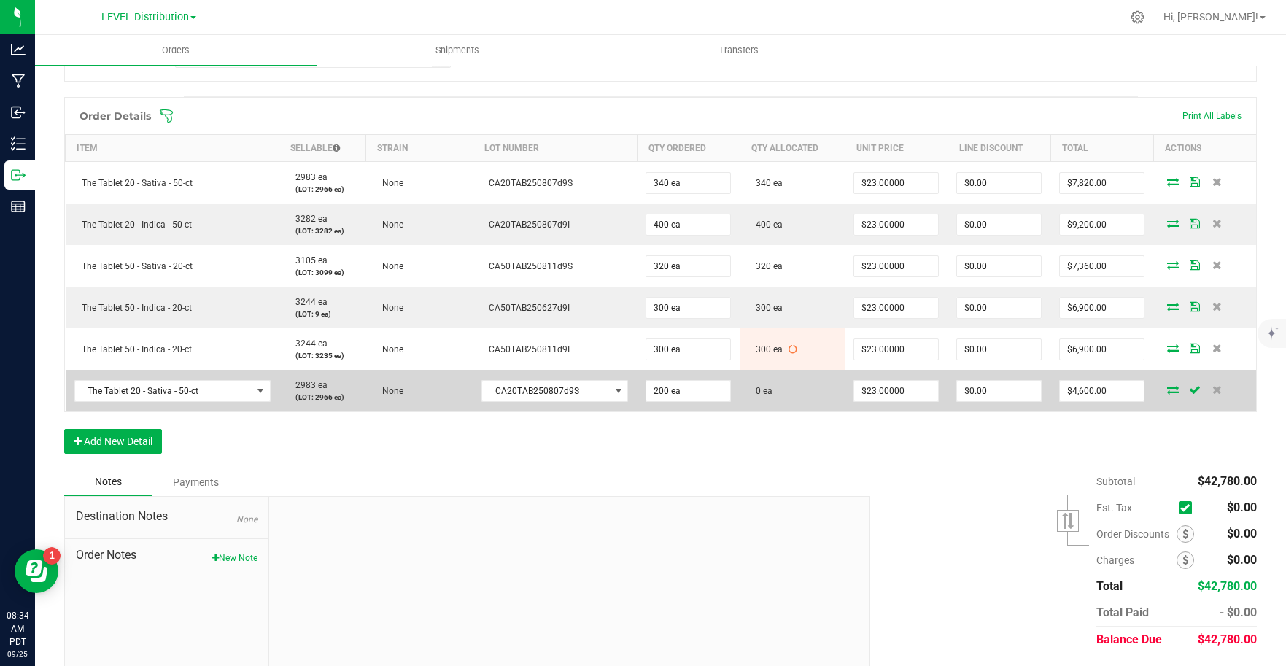
click at [1167, 392] on icon at bounding box center [1173, 389] width 12 height 9
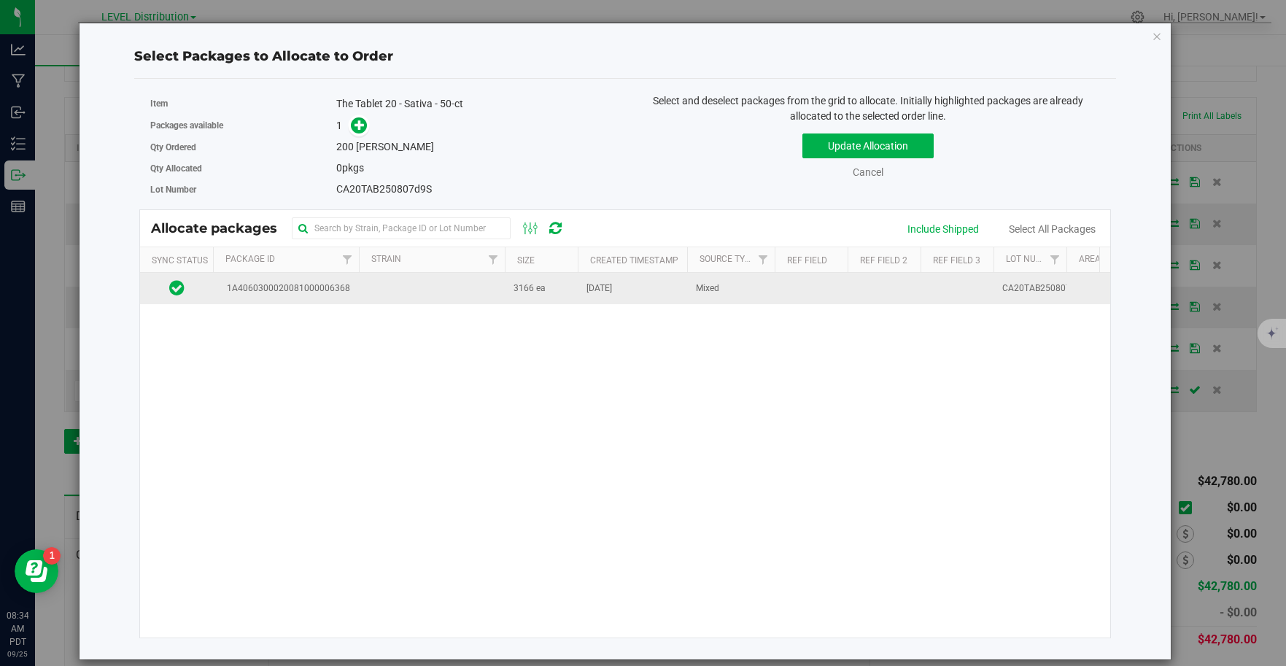
click at [371, 293] on td at bounding box center [432, 288] width 146 height 31
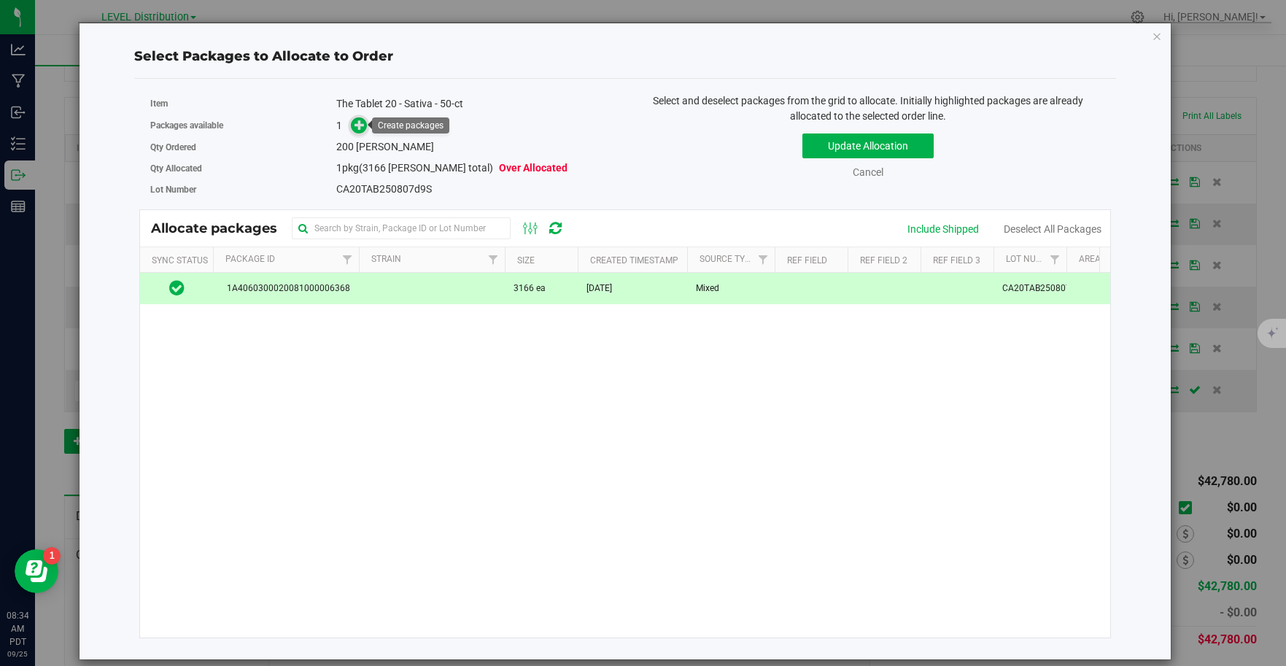
click at [362, 128] on icon at bounding box center [359, 125] width 10 height 10
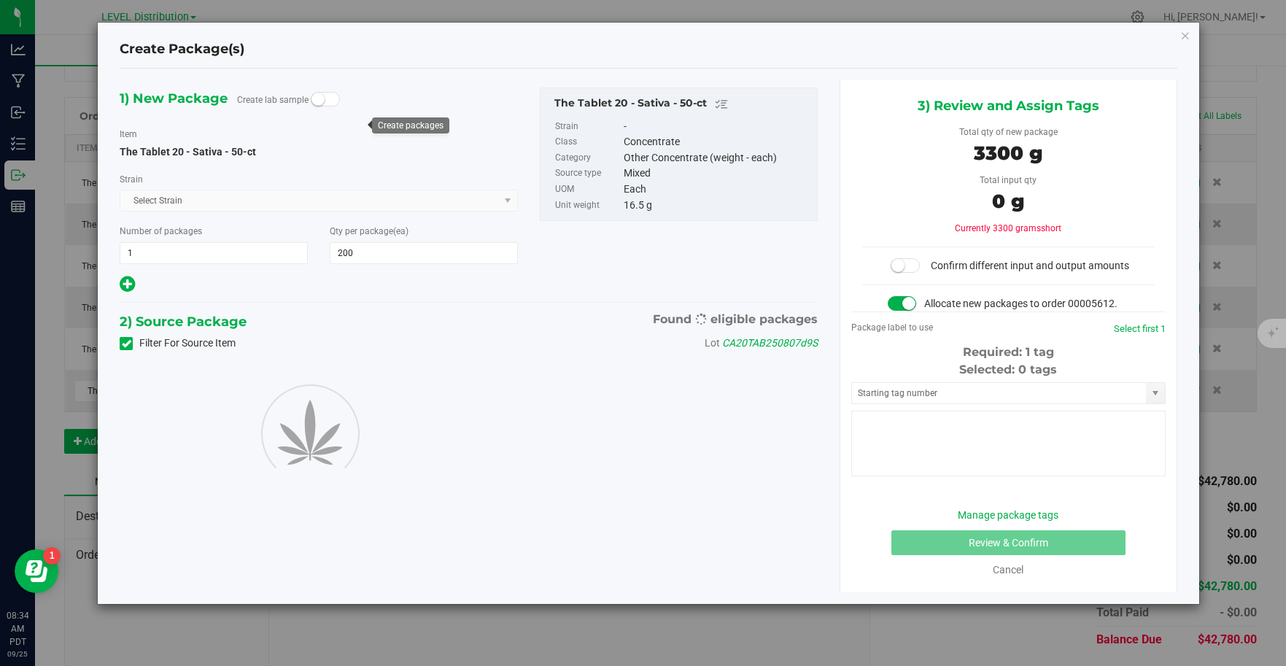
type input "200"
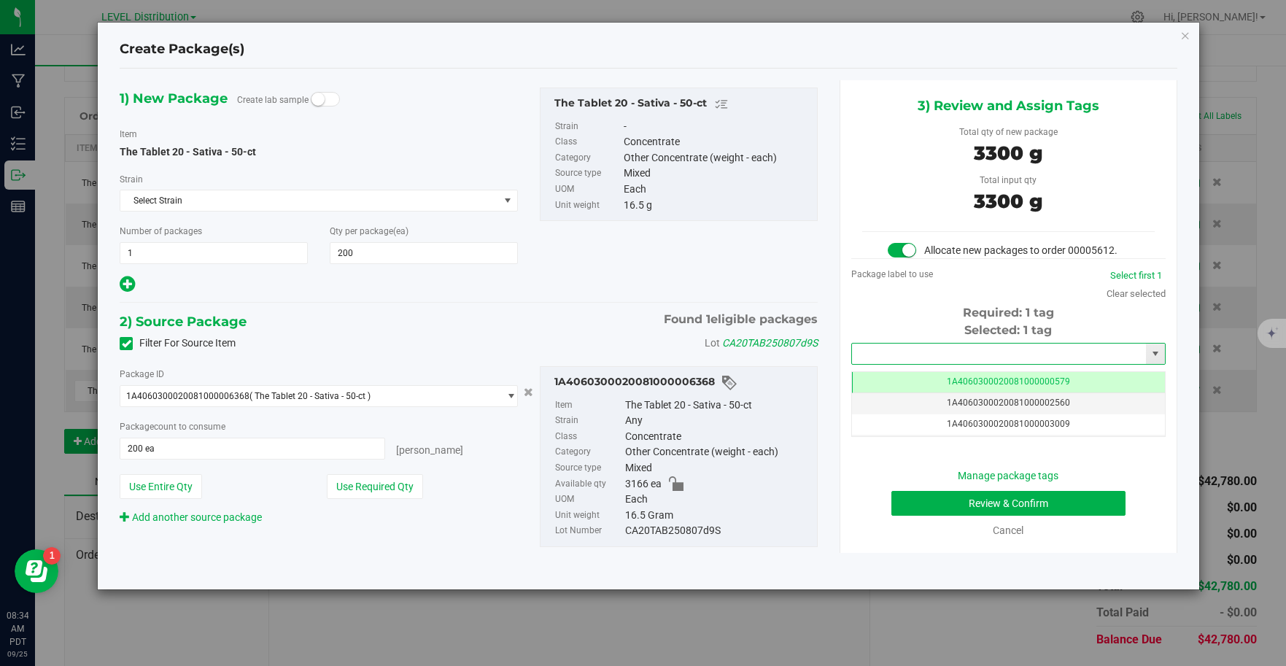
click at [971, 356] on input "text" at bounding box center [999, 353] width 295 height 20
click at [998, 377] on li "1A4060300020081000006712" at bounding box center [1008, 379] width 313 height 22
type input "1A4060300020081000006712"
click at [1085, 509] on button "Review & Confirm" at bounding box center [1008, 503] width 234 height 25
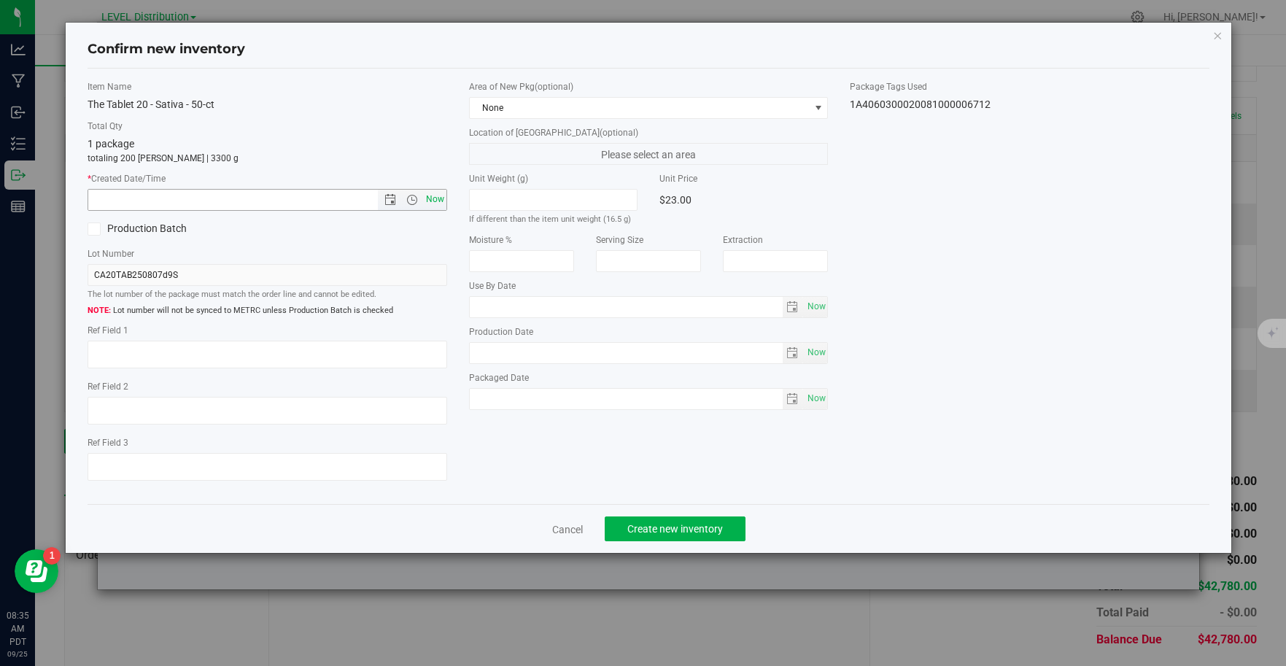
click at [431, 203] on span "Now" at bounding box center [434, 199] width 25 height 21
type input "[DATE] 8:35 AM"
click at [122, 358] on textarea at bounding box center [268, 355] width 360 height 28
type textarea "CA20TAB250807D9S"
click at [725, 532] on button "Create new inventory" at bounding box center [675, 528] width 141 height 25
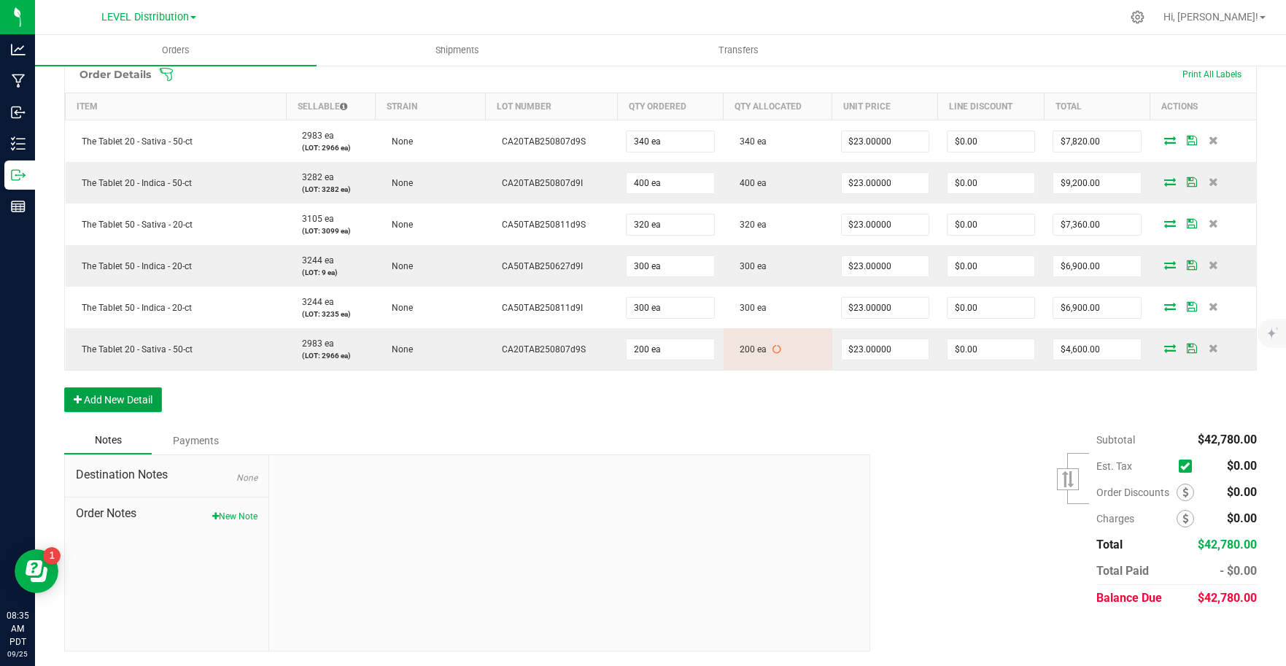
click at [139, 401] on button "Add New Detail" at bounding box center [113, 399] width 98 height 25
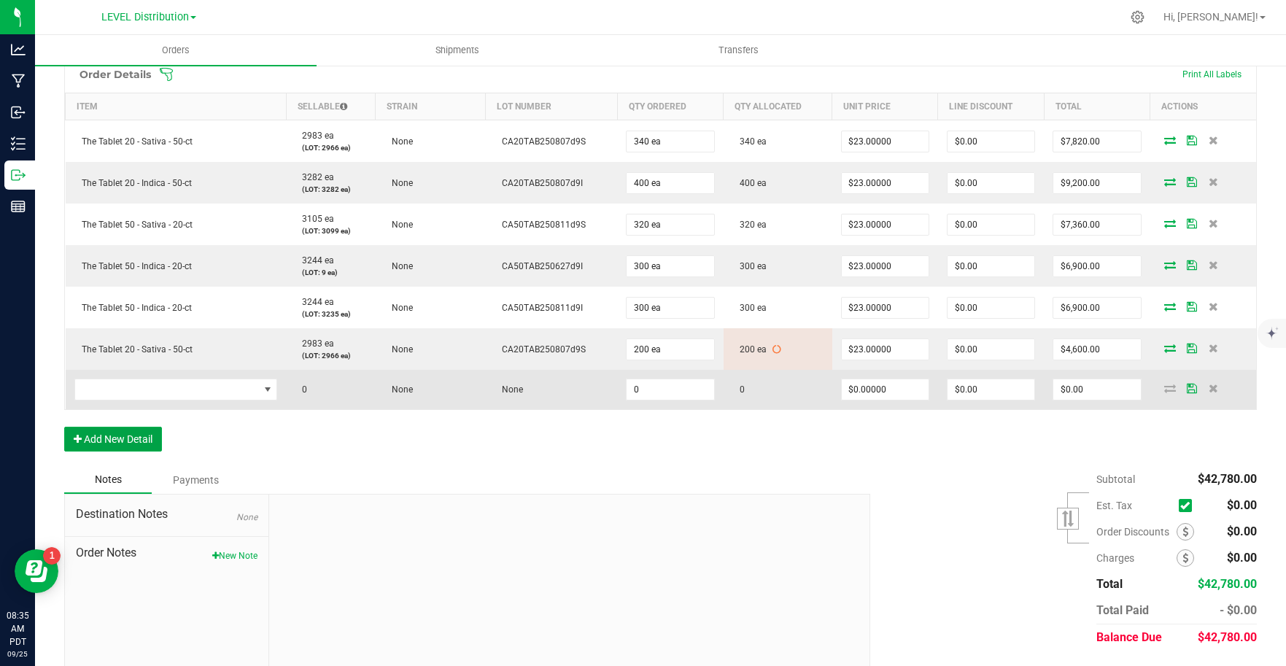
click at [64, 427] on button "Add New Detail" at bounding box center [113, 439] width 98 height 25
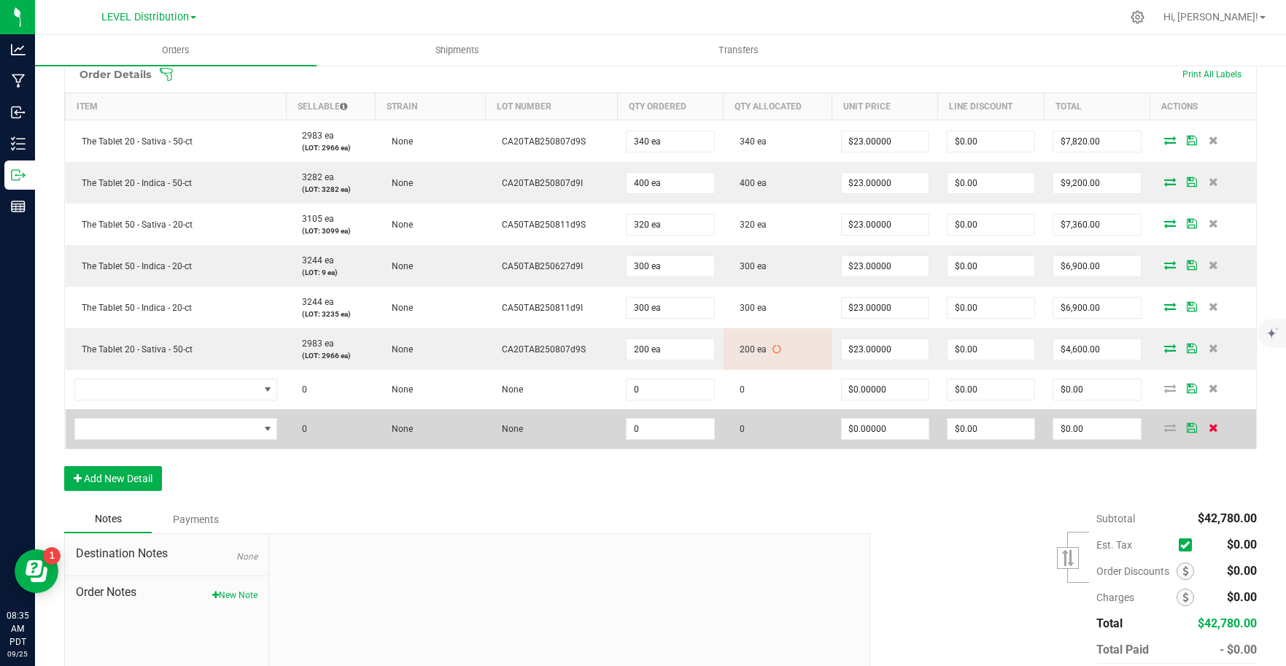
click at [1208, 427] on icon at bounding box center [1212, 427] width 9 height 9
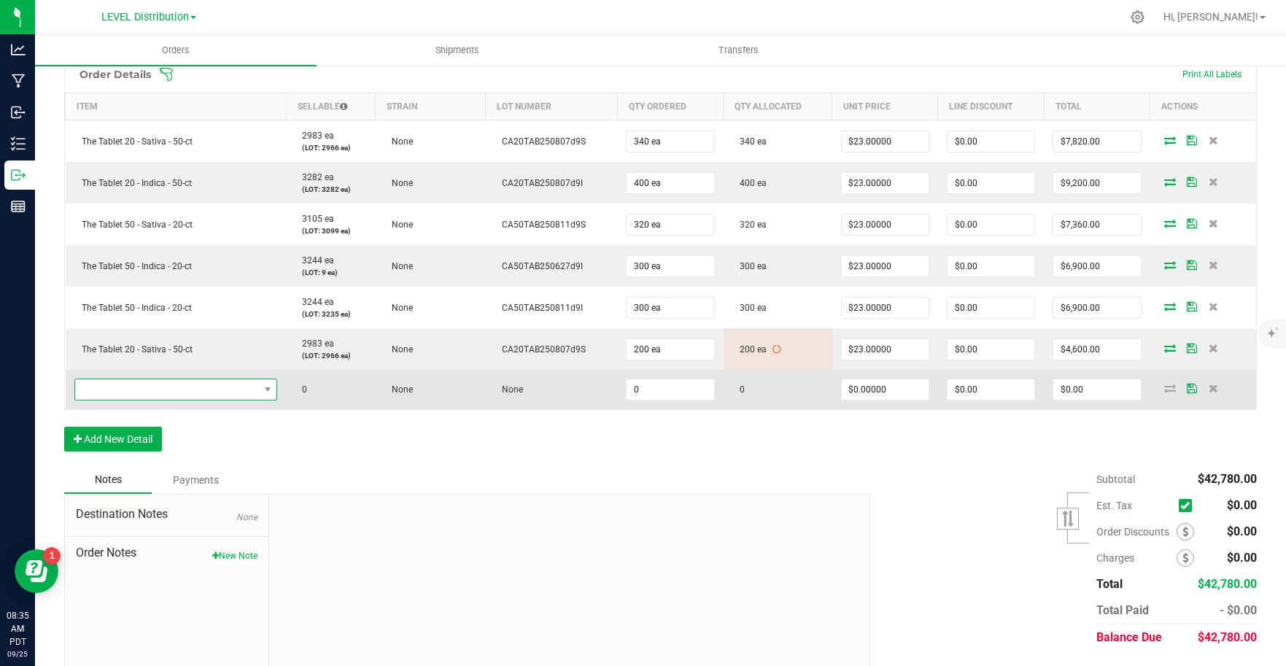
click at [209, 390] on span "NO DATA FOUND" at bounding box center [167, 389] width 184 height 20
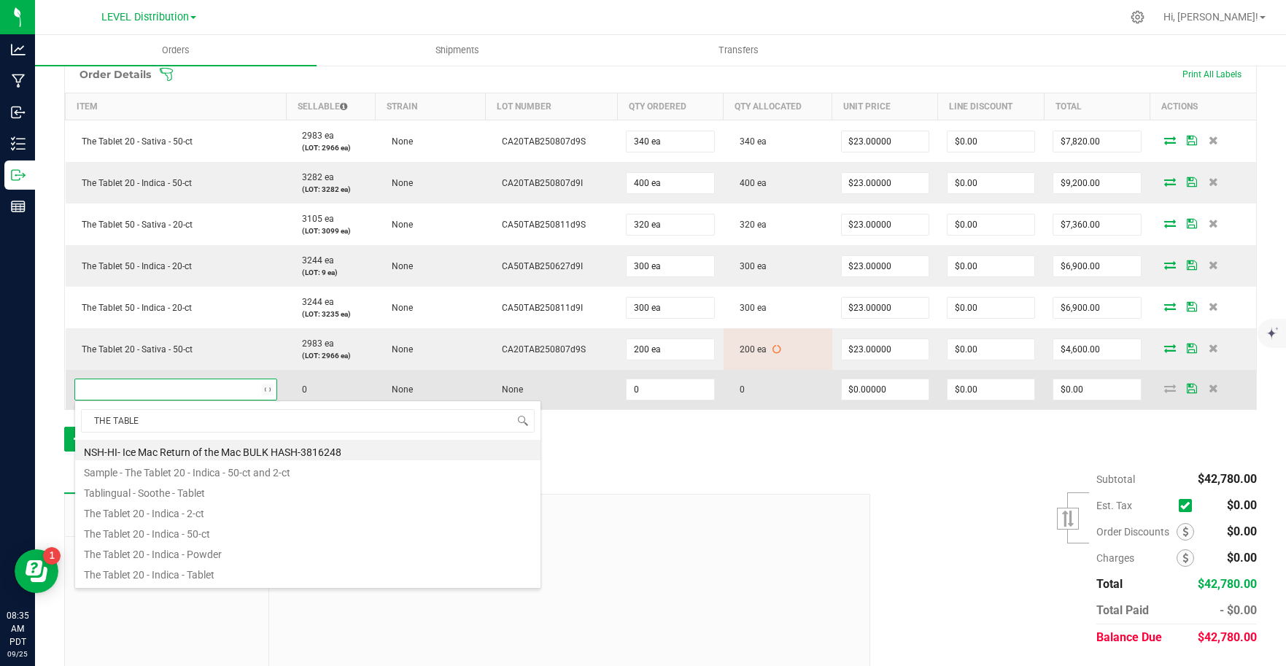
type input "THE TABLET"
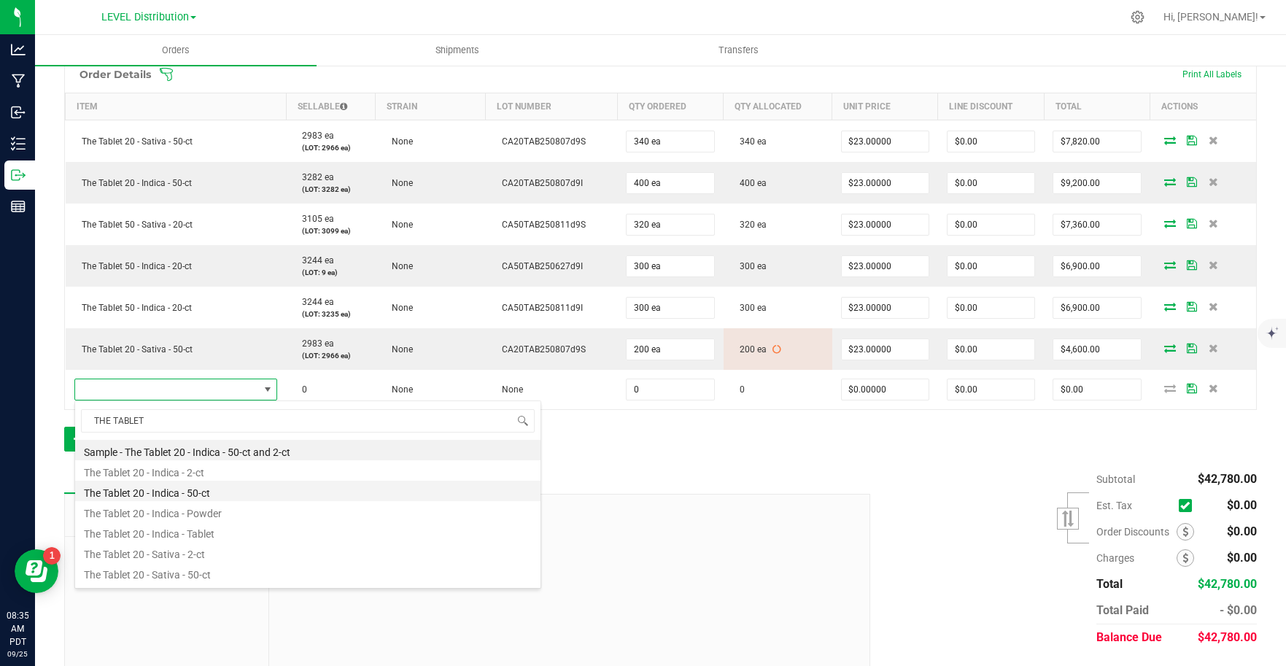
click at [262, 497] on li "The Tablet 20 - Indica - 50-ct" at bounding box center [307, 491] width 465 height 20
type input "0 ea"
type input "$23.00000"
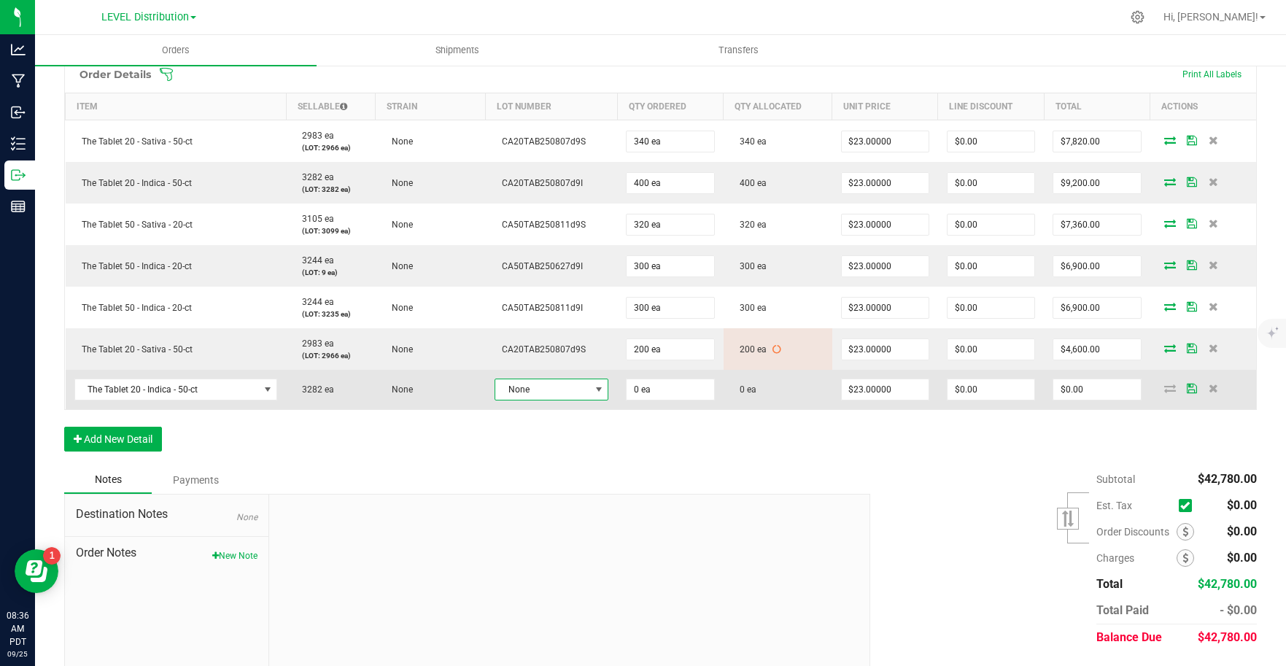
click at [593, 387] on span at bounding box center [599, 390] width 12 height 12
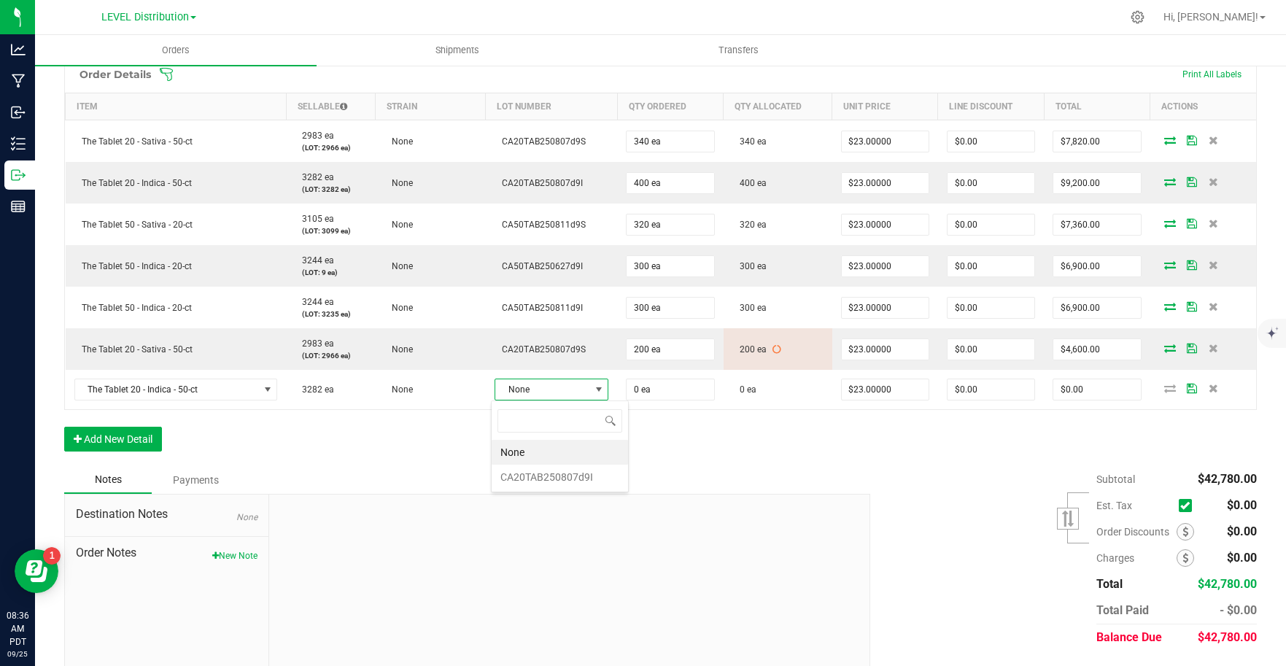
scroll to position [22, 111]
click at [605, 485] on li "CA20TAB250807d9I" at bounding box center [560, 477] width 136 height 25
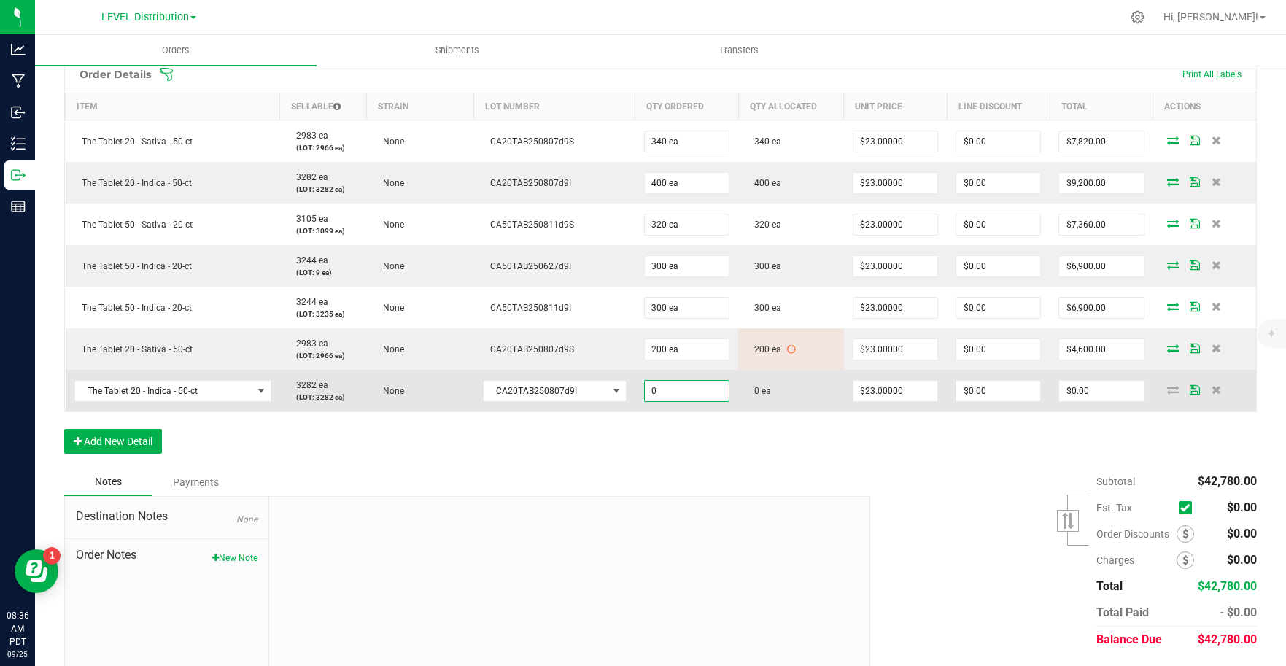
click at [695, 396] on input "0" at bounding box center [687, 391] width 84 height 20
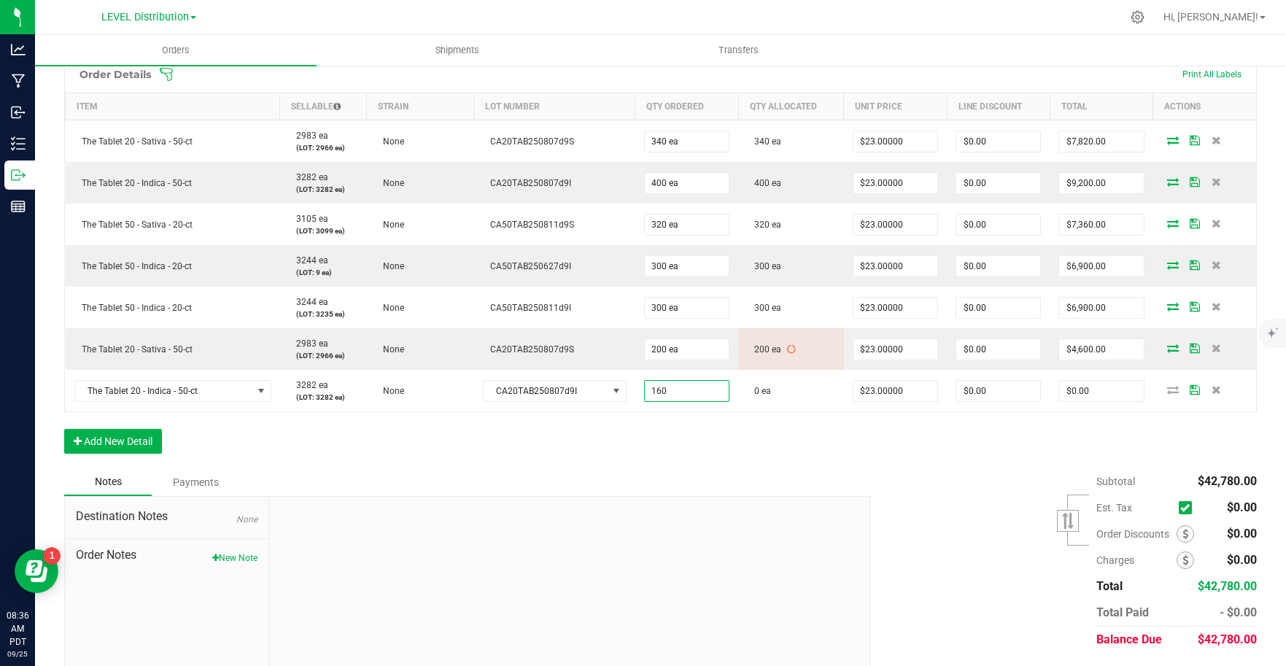
type input "160 ea"
type input "$3,680.00"
click at [908, 477] on div "Subtotal $42,780.00 Est. Tax" at bounding box center [1057, 560] width 397 height 185
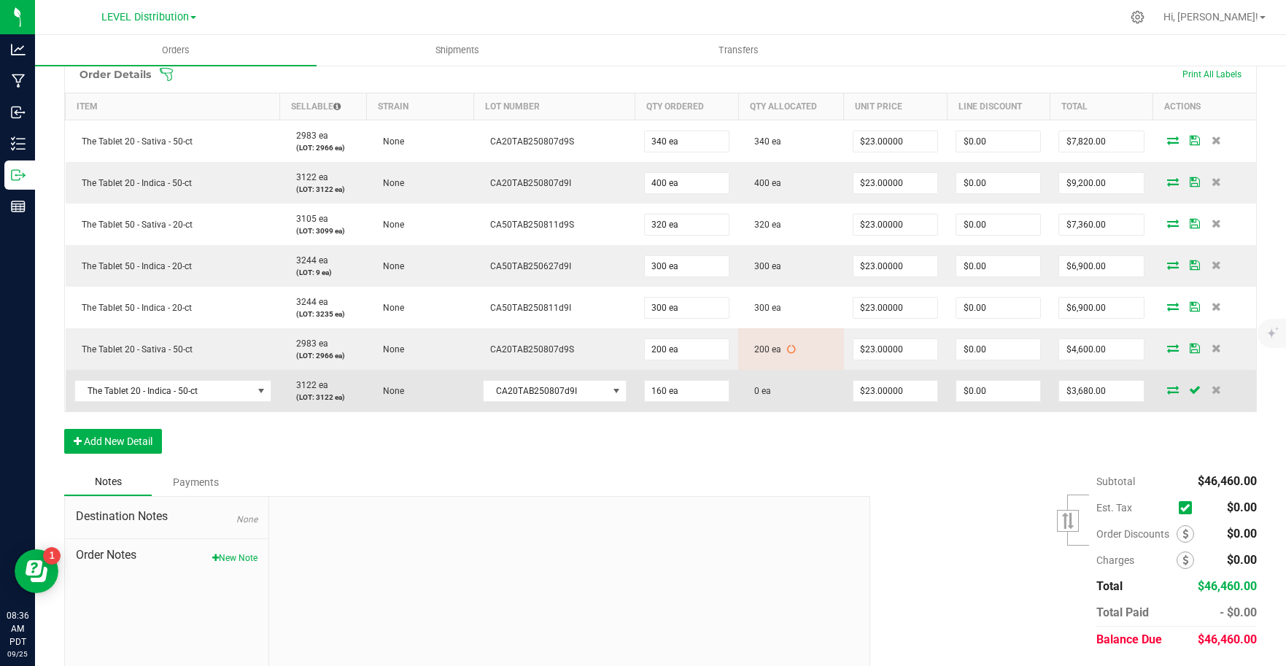
click at [1167, 392] on icon at bounding box center [1173, 389] width 12 height 9
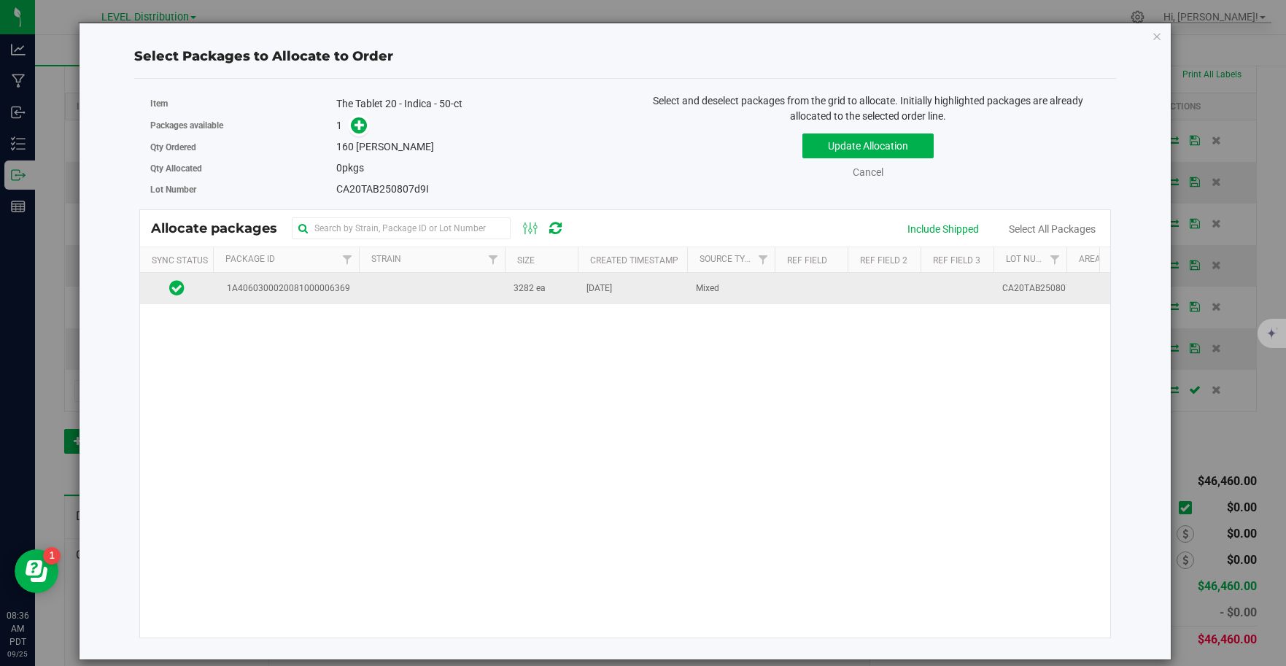
click at [418, 300] on td at bounding box center [432, 288] width 146 height 31
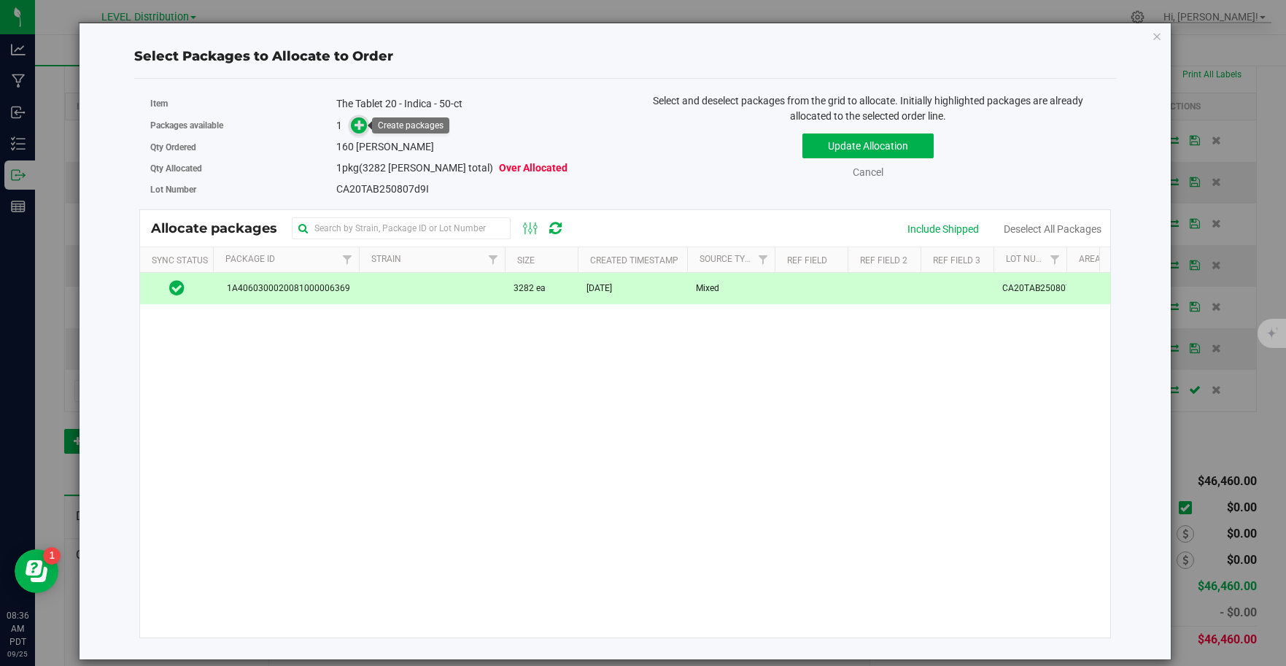
click at [361, 125] on icon at bounding box center [359, 125] width 10 height 10
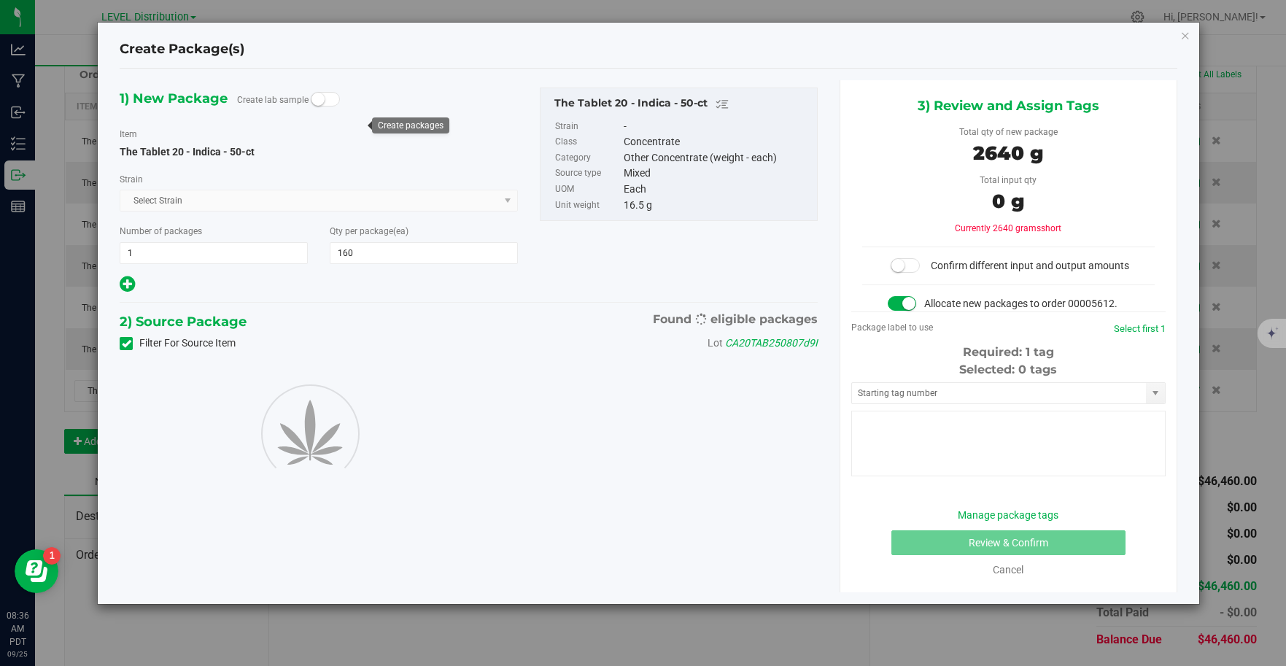
type input "160"
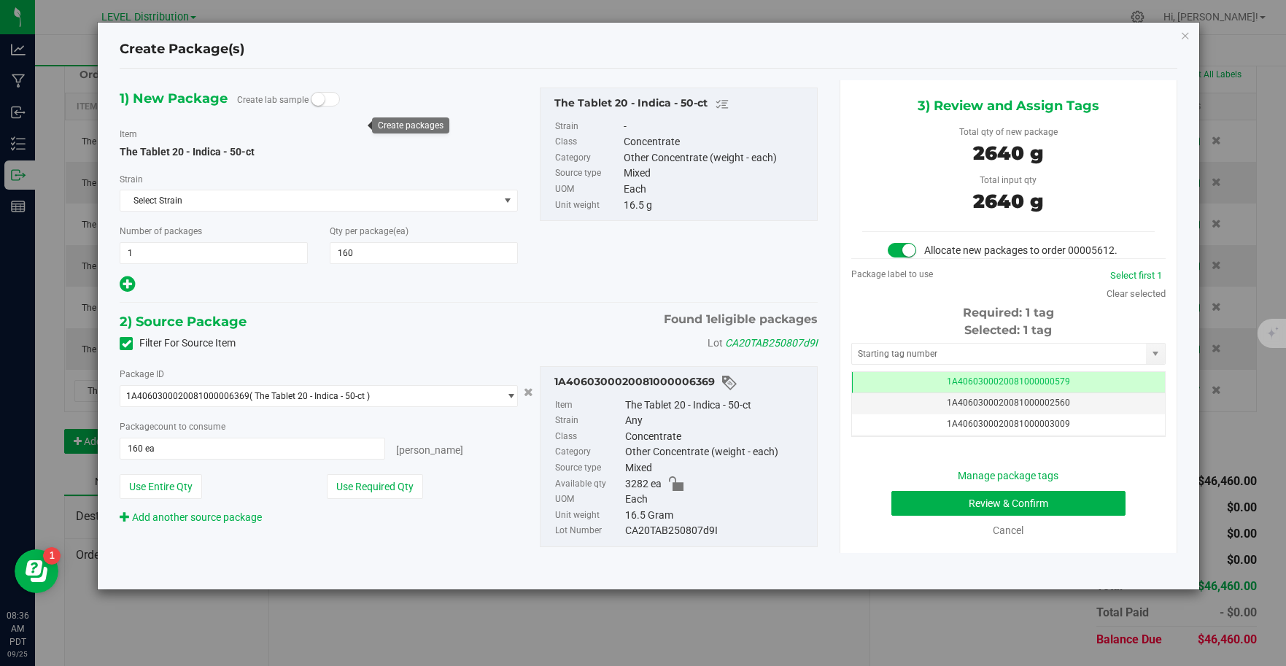
scroll to position [0, -1]
click at [1114, 356] on input "text" at bounding box center [999, 353] width 295 height 20
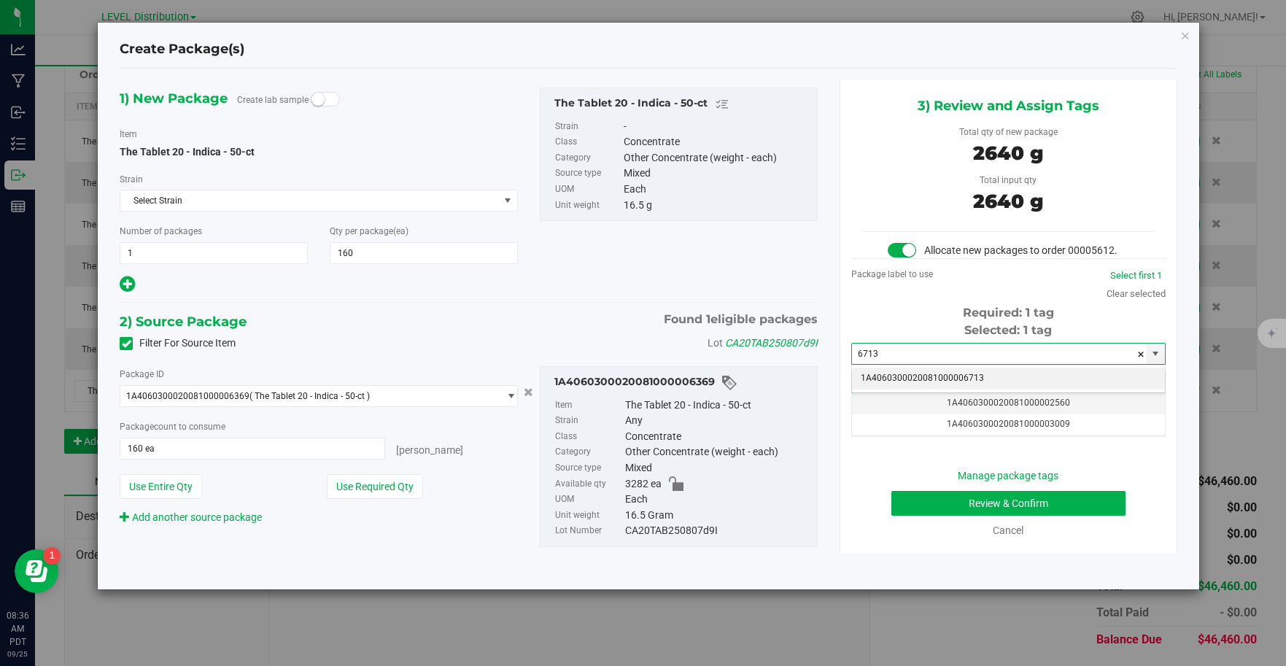
click at [1085, 380] on li "1A4060300020081000006713" at bounding box center [1008, 379] width 313 height 22
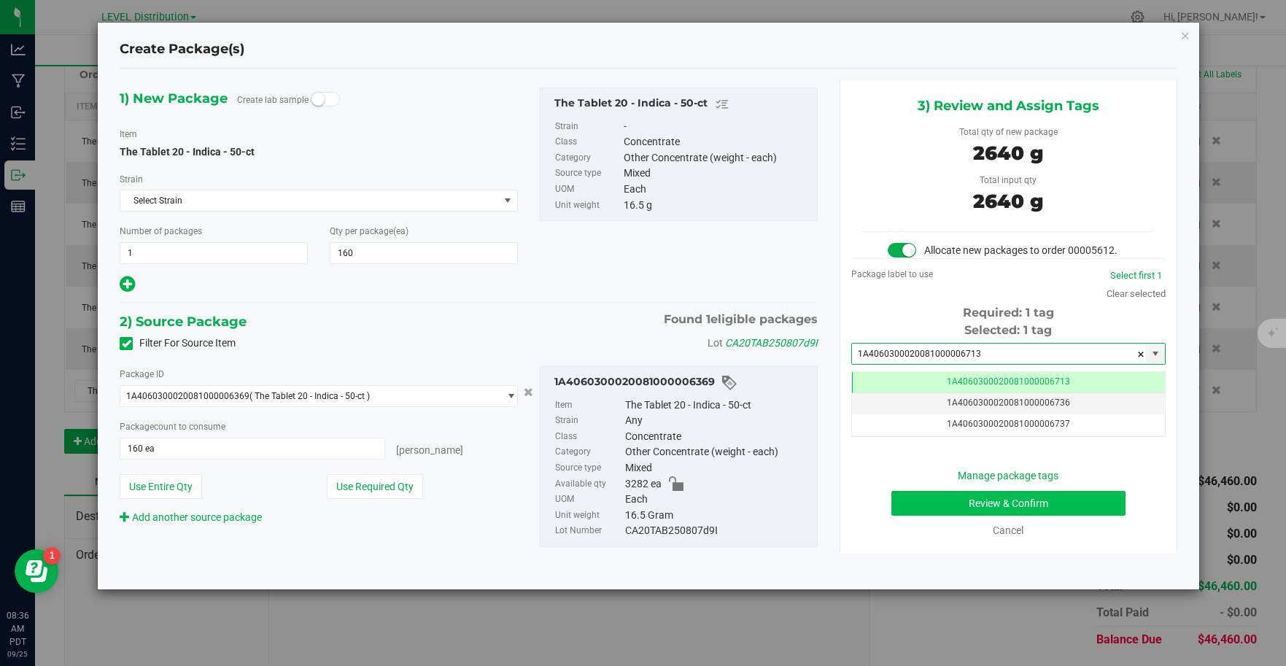
type input "1A4060300020081000006713"
click at [1099, 508] on button "Review & Confirm" at bounding box center [1008, 503] width 234 height 25
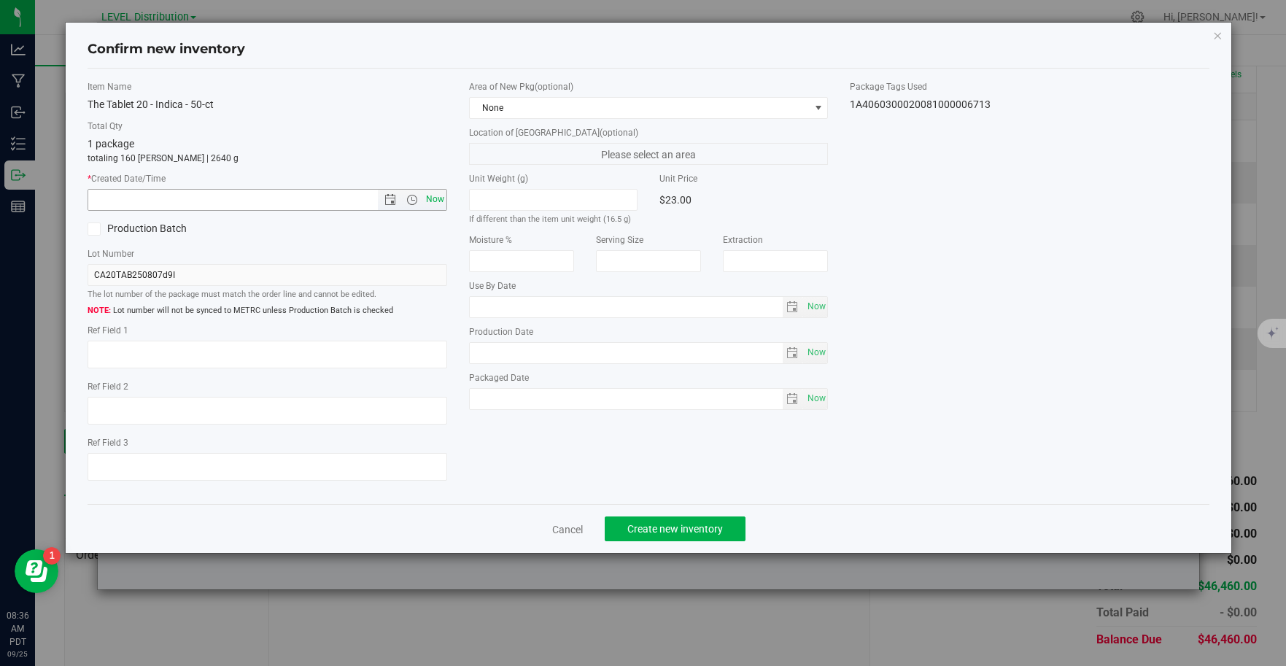
click at [435, 202] on span "Now" at bounding box center [434, 199] width 25 height 21
type input "[DATE] 8:36 AM"
click at [121, 356] on textarea at bounding box center [268, 355] width 360 height 28
type textarea "CA20TAB250807D9I"
click at [886, 510] on div "Cancel Create new inventory" at bounding box center [649, 528] width 1122 height 49
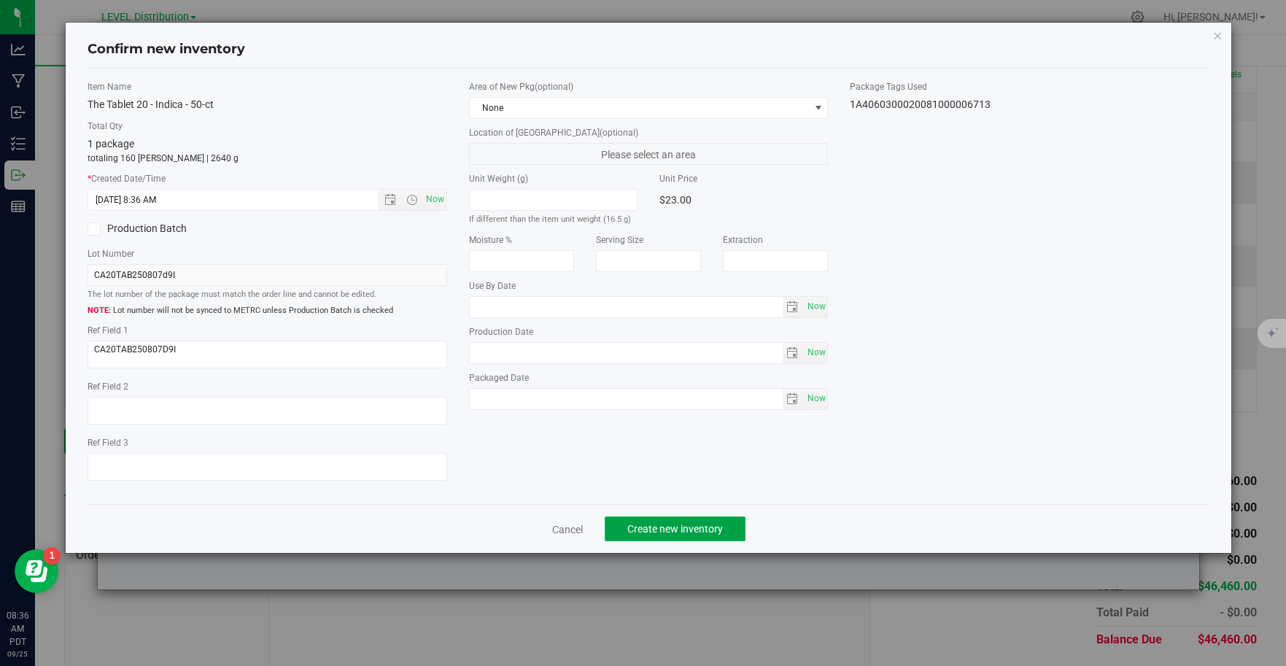
click at [726, 529] on button "Create new inventory" at bounding box center [675, 528] width 141 height 25
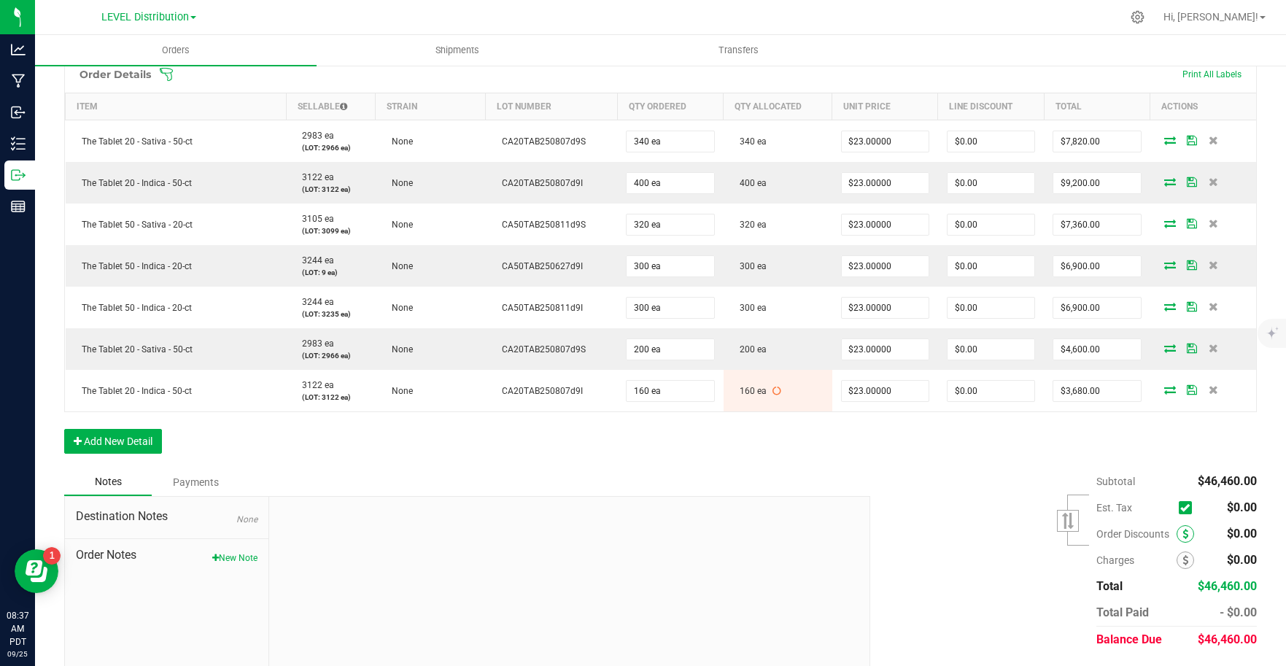
click at [1177, 534] on span at bounding box center [1185, 534] width 18 height 18
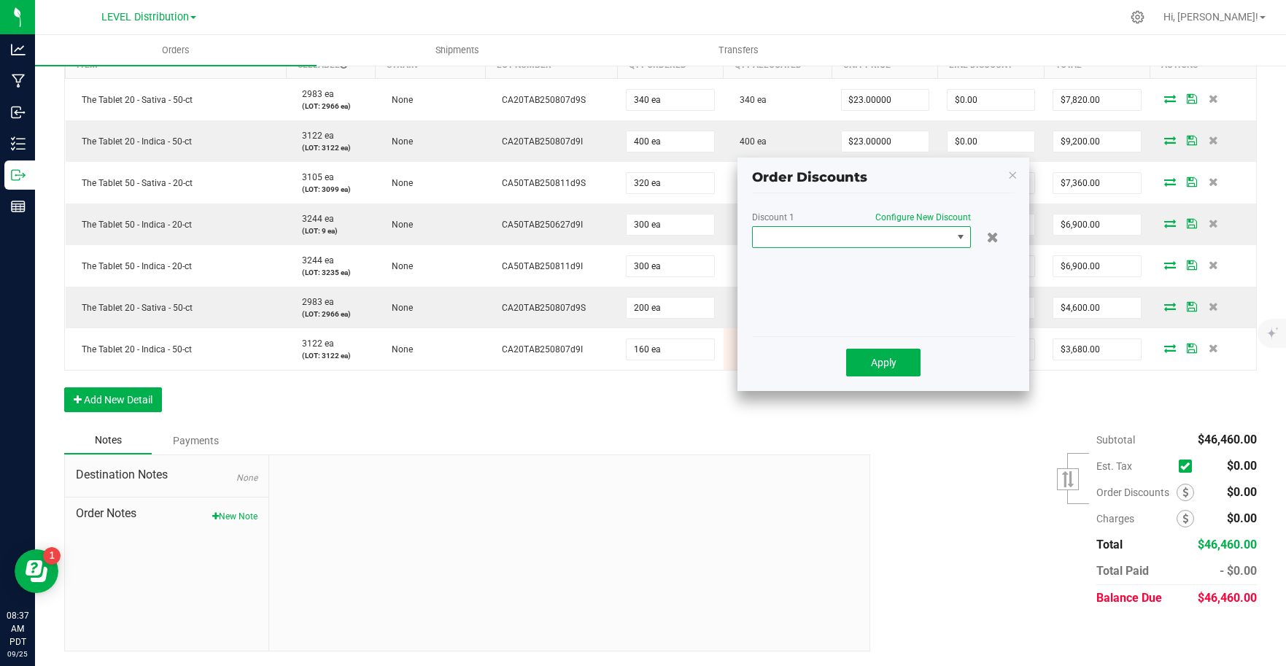
click at [898, 231] on span at bounding box center [852, 237] width 199 height 20
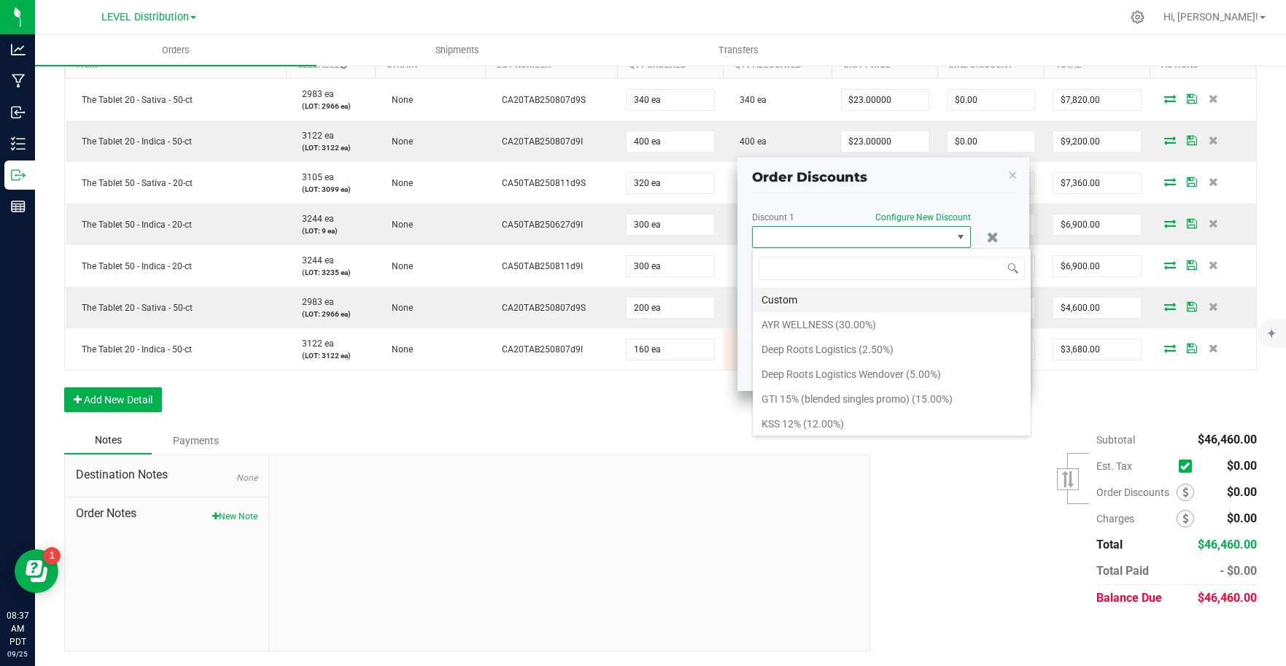
scroll to position [22, 219]
click at [869, 303] on li "Custom" at bounding box center [892, 299] width 278 height 25
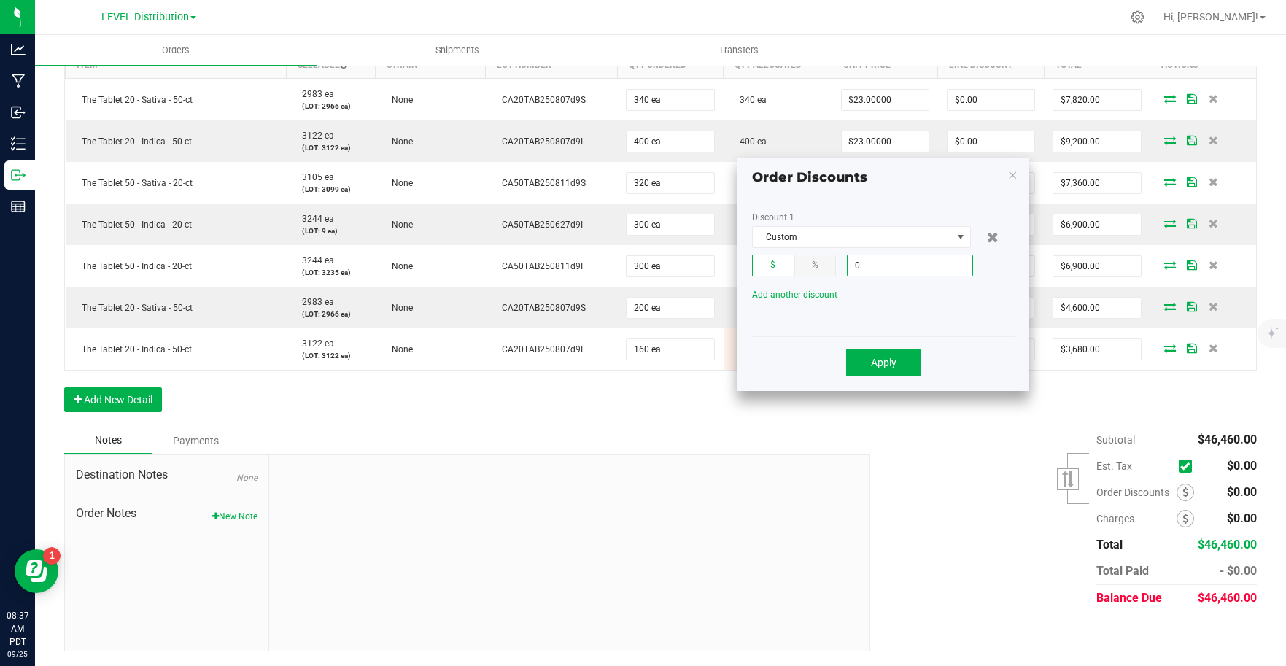
click at [915, 265] on input "0" at bounding box center [909, 265] width 125 height 20
type input "$7,792.80"
click at [872, 353] on button "Apply" at bounding box center [883, 363] width 74 height 28
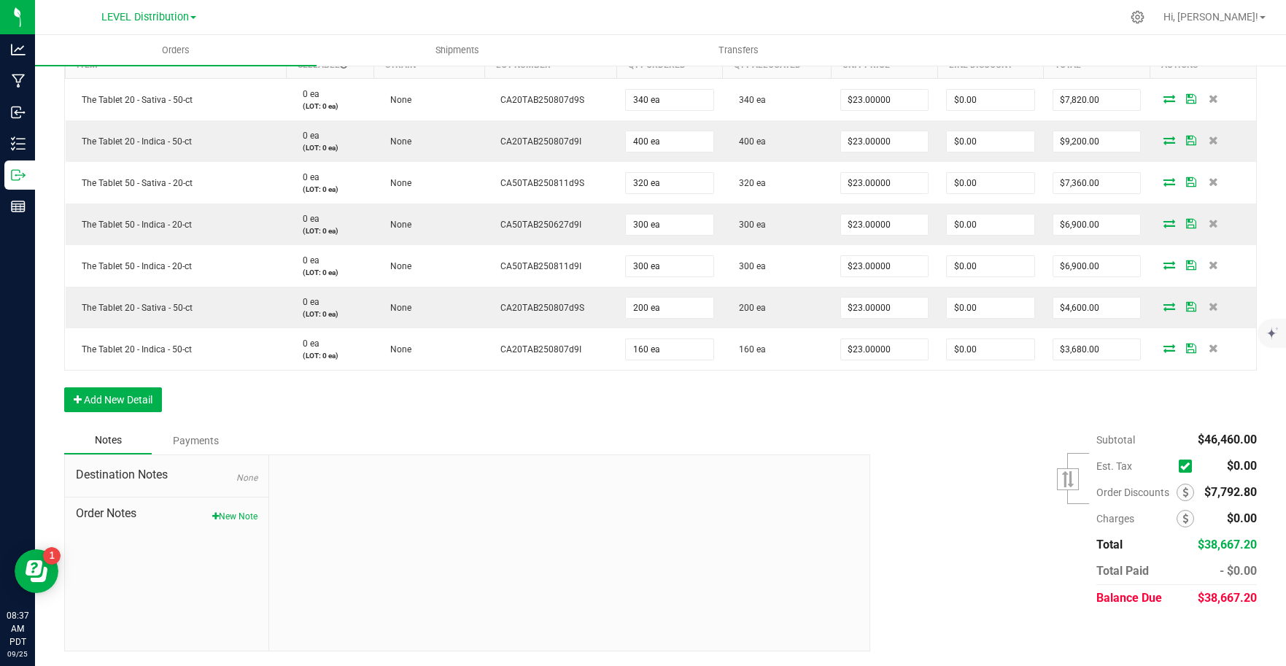
click at [944, 486] on div "Subtotal $46,460.00 Est. Tax" at bounding box center [1057, 519] width 397 height 185
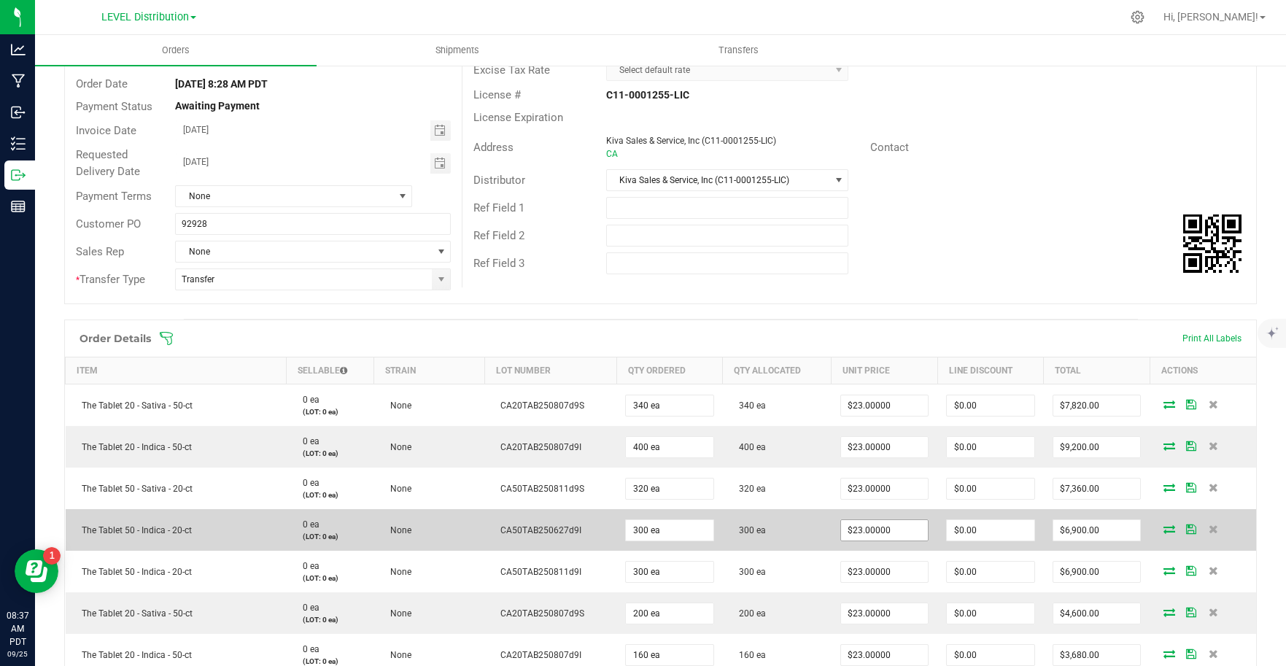
scroll to position [0, 0]
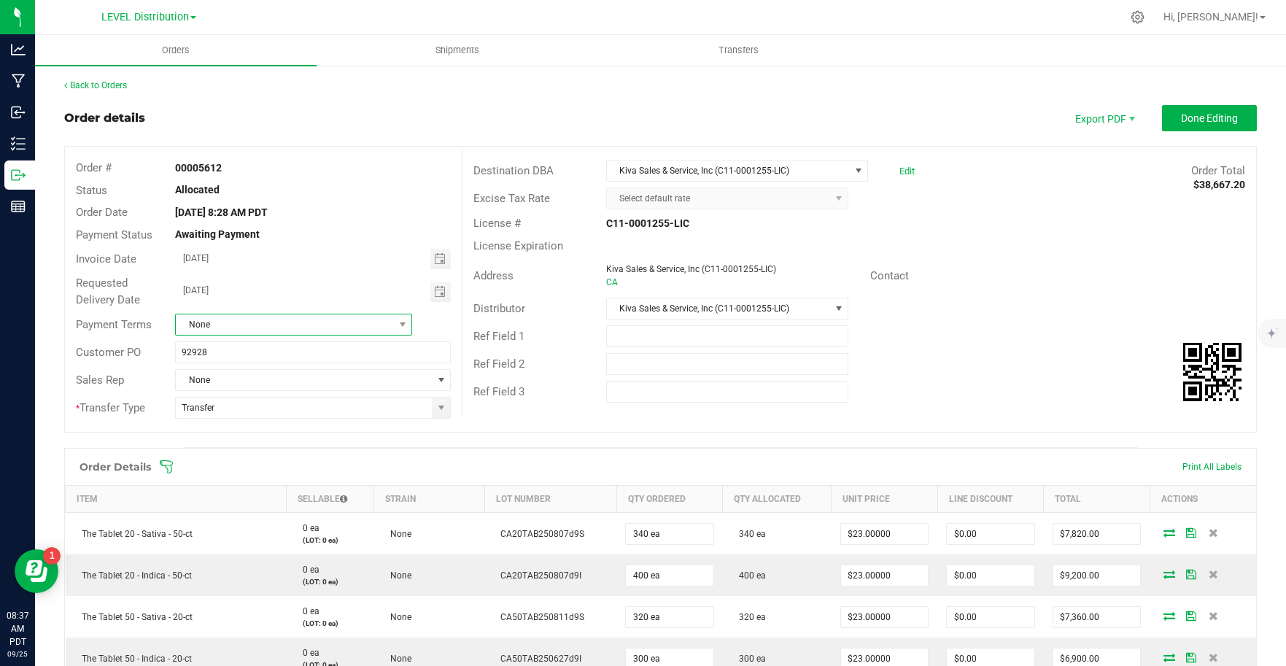
click at [361, 325] on span "None" at bounding box center [284, 324] width 217 height 20
click at [230, 408] on li "Custom" at bounding box center [291, 409] width 233 height 25
click at [660, 440] on div "Order details Export PDF Done Editing Order # 00005612 Status Allocated Order D…" at bounding box center [660, 595] width 1192 height 980
click at [1219, 116] on span "Done Editing" at bounding box center [1209, 118] width 57 height 12
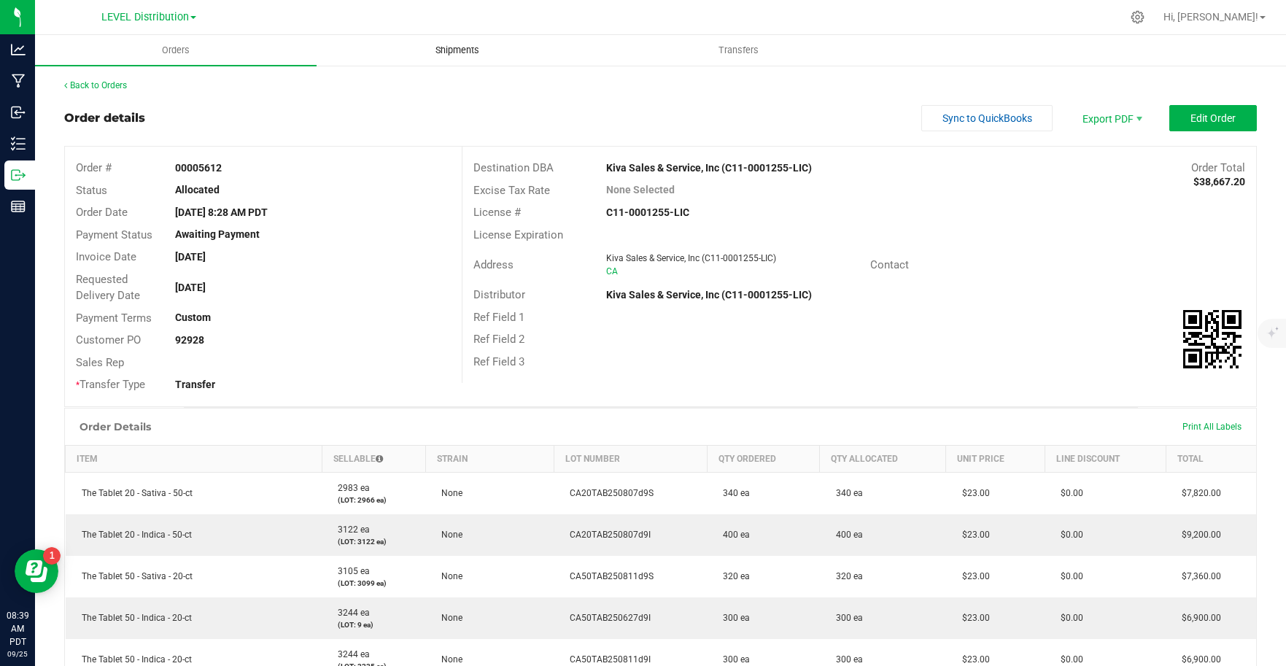
click at [470, 51] on span "Shipments" at bounding box center [457, 50] width 83 height 13
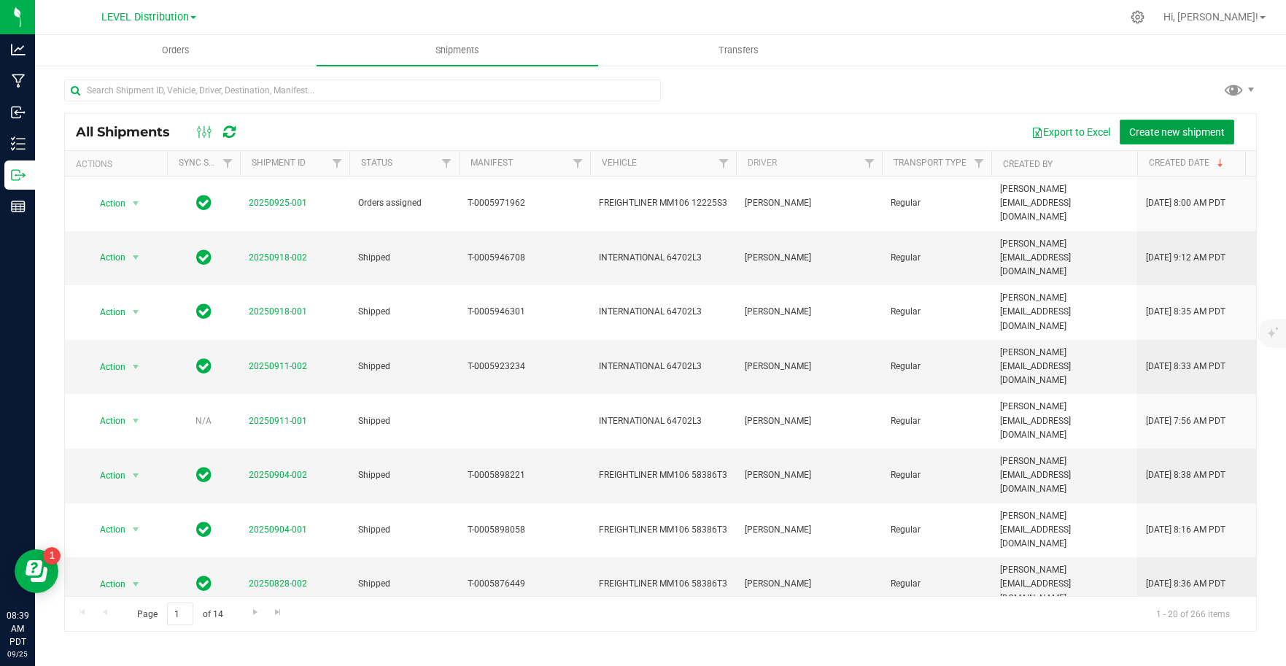
click at [1177, 135] on span "Create new shipment" at bounding box center [1177, 132] width 96 height 12
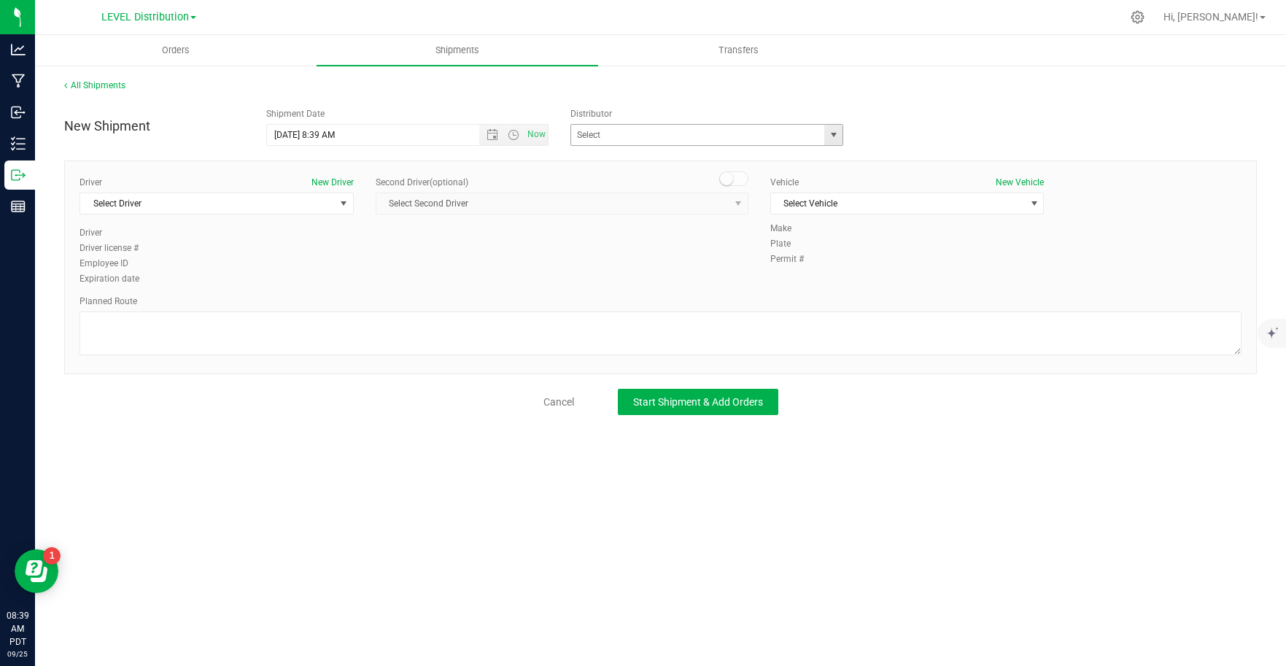
click at [836, 139] on span "select" at bounding box center [834, 135] width 12 height 12
click at [803, 163] on li "Kiva Sales & Service, Inc (C11-0001255-LIC)" at bounding box center [707, 160] width 272 height 22
type input "Kiva Sales & Service, Inc (C11-0001255-LIC)"
click at [329, 205] on span "Select Driver" at bounding box center [207, 203] width 255 height 20
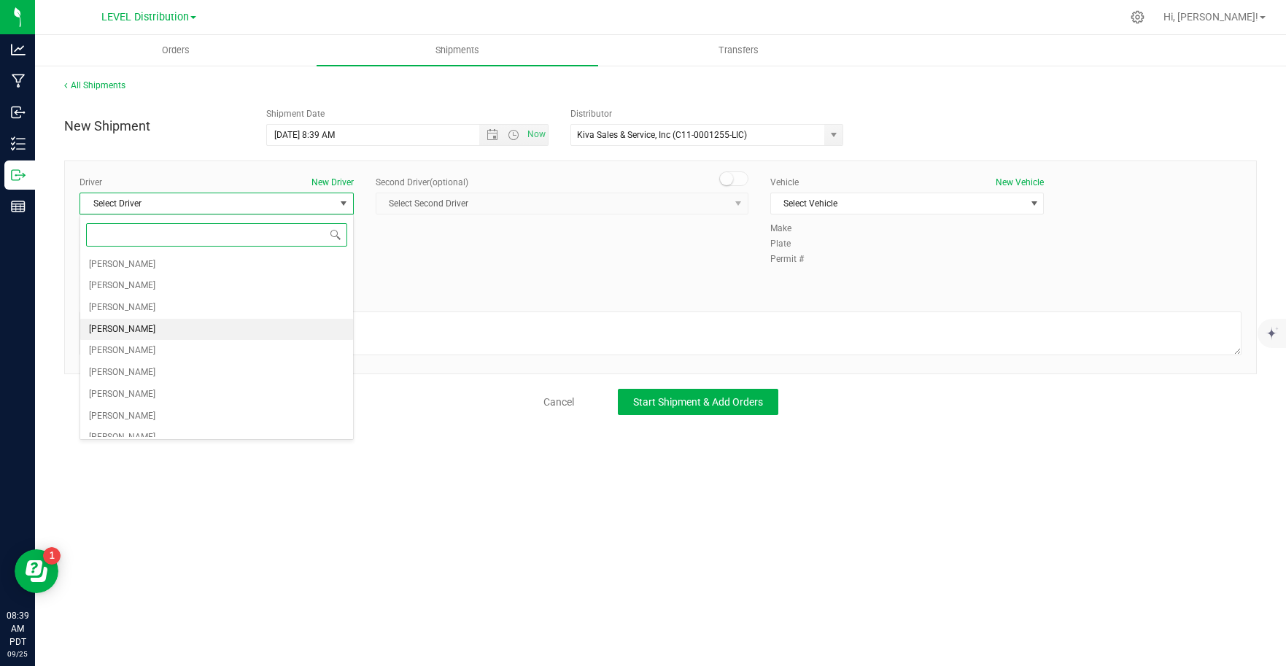
drag, startPoint x: 179, startPoint y: 327, endPoint x: 187, endPoint y: 325, distance: 9.0
click at [179, 327] on li "[PERSON_NAME]" at bounding box center [216, 330] width 273 height 22
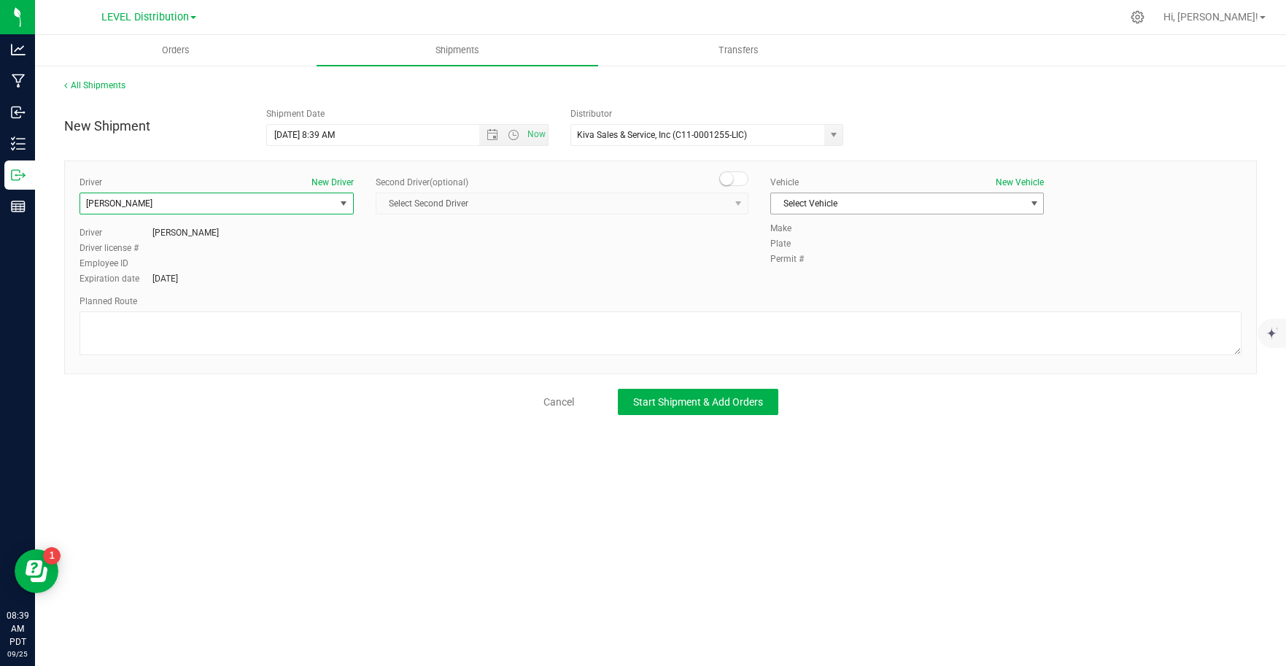
click at [1023, 206] on span "Select Vehicle" at bounding box center [898, 203] width 255 height 20
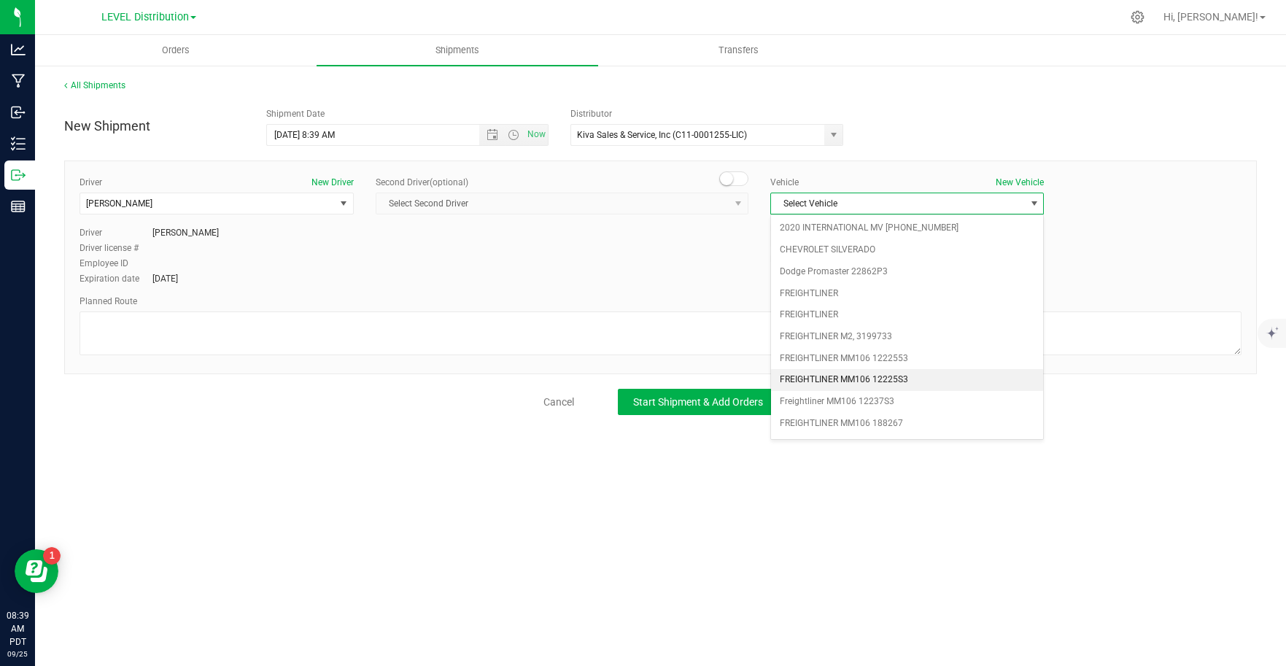
click at [934, 379] on li "FREIGHTLINER MM106 12225S3" at bounding box center [907, 380] width 273 height 22
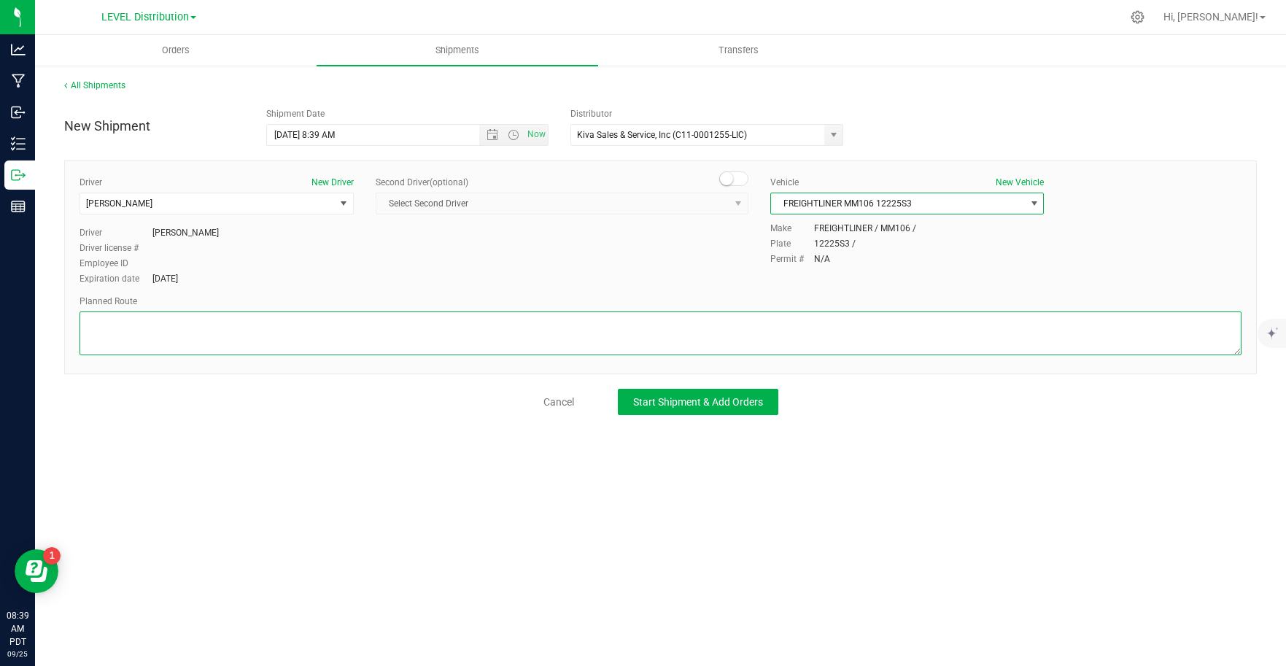
click at [201, 335] on textarea at bounding box center [660, 333] width 1162 height 44
paste textarea "3005 WILJAN COURT Continue to US-101 S 4 min (1.2 mi) Head east on [GEOGRAPHIC_…"
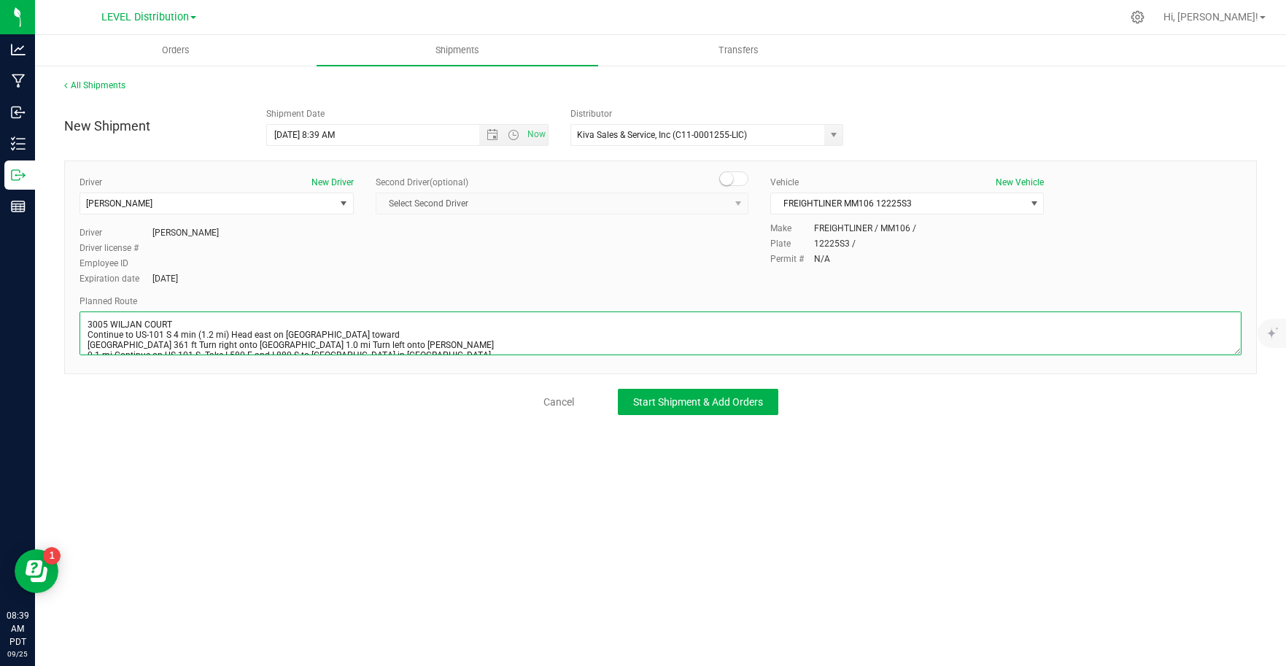
scroll to position [118, 0]
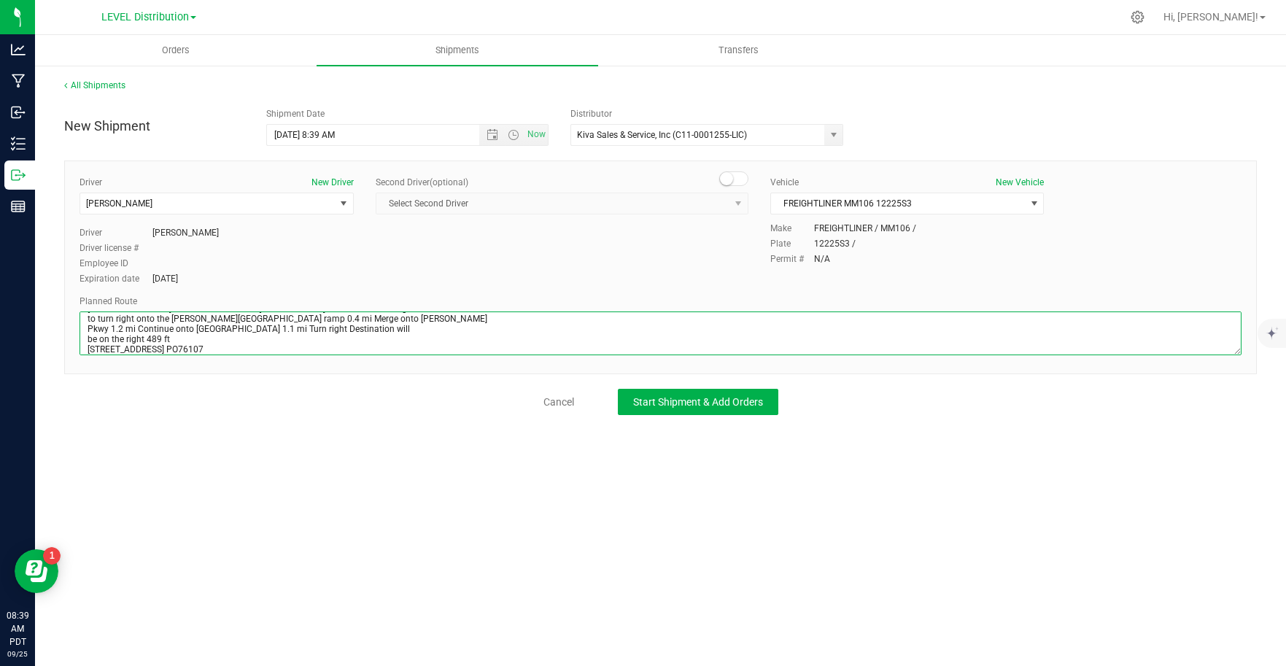
type textarea "3005 WILJAN COURT Continue to US-101 S 4 min (1.2 mi) Head east on [GEOGRAPHIC_…"
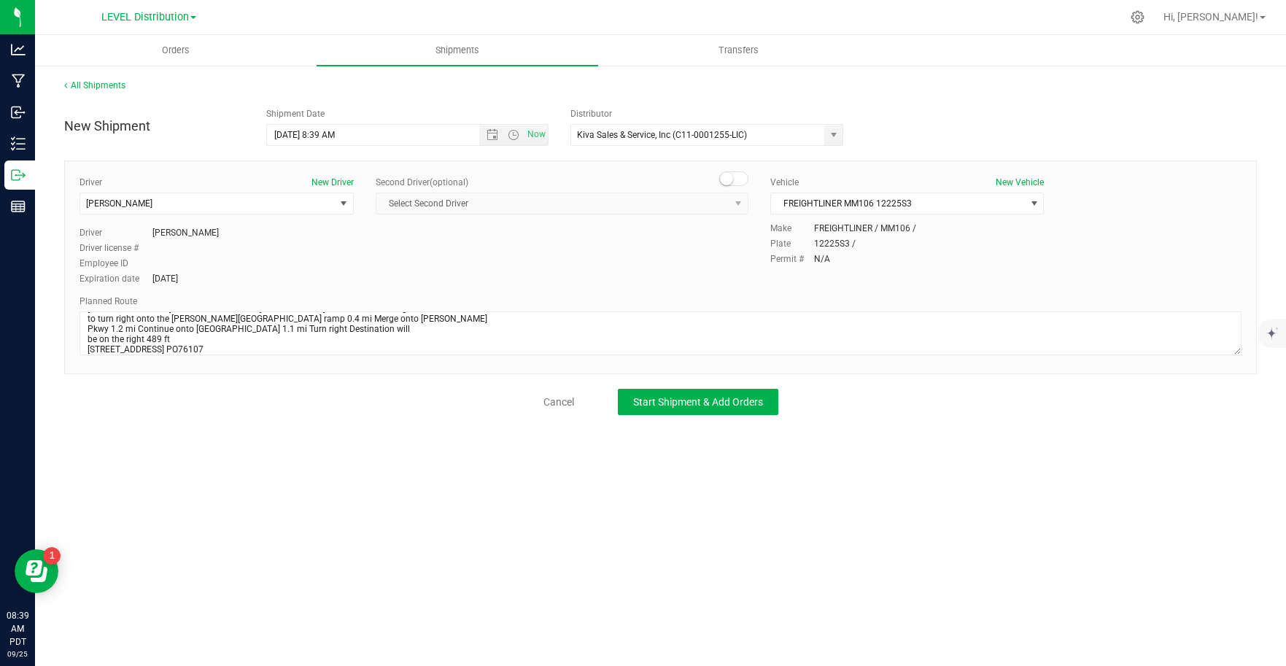
click at [506, 424] on div "All Shipments New Shipment Shipment Date 9/25/2025 8:39 AM Now Distributor Kiva…" at bounding box center [660, 246] width 1251 height 365
click at [683, 410] on button "Start Shipment & Add Orders" at bounding box center [698, 402] width 160 height 26
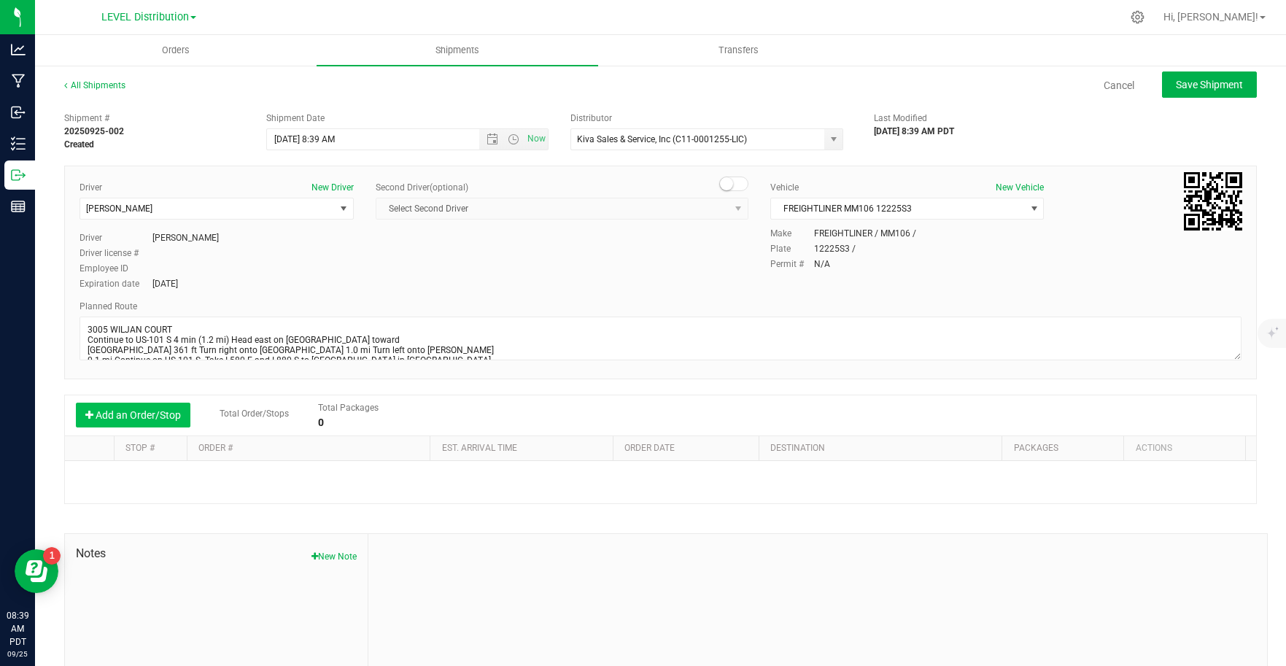
click at [164, 421] on button "Add an Order/Stop" at bounding box center [133, 415] width 114 height 25
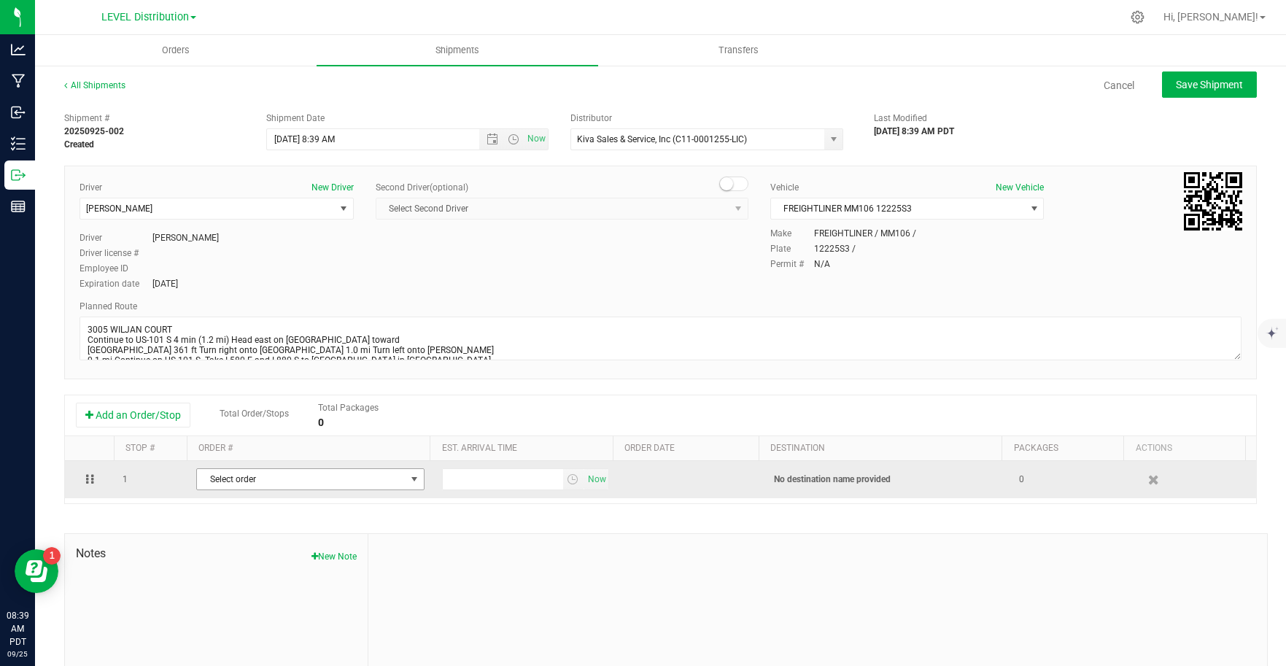
click at [346, 480] on span "Select order" at bounding box center [301, 479] width 209 height 20
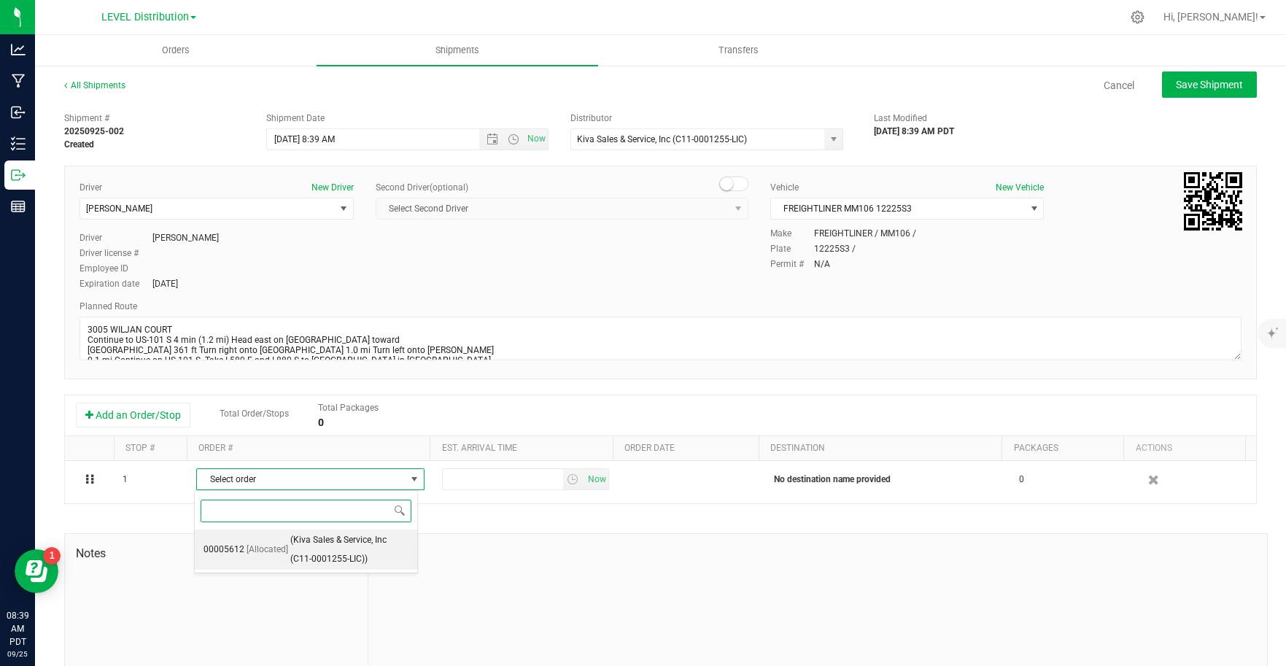
click at [344, 560] on span "(Kiva Sales & Service, Inc (C11-0001255-LIC))" at bounding box center [349, 549] width 118 height 37
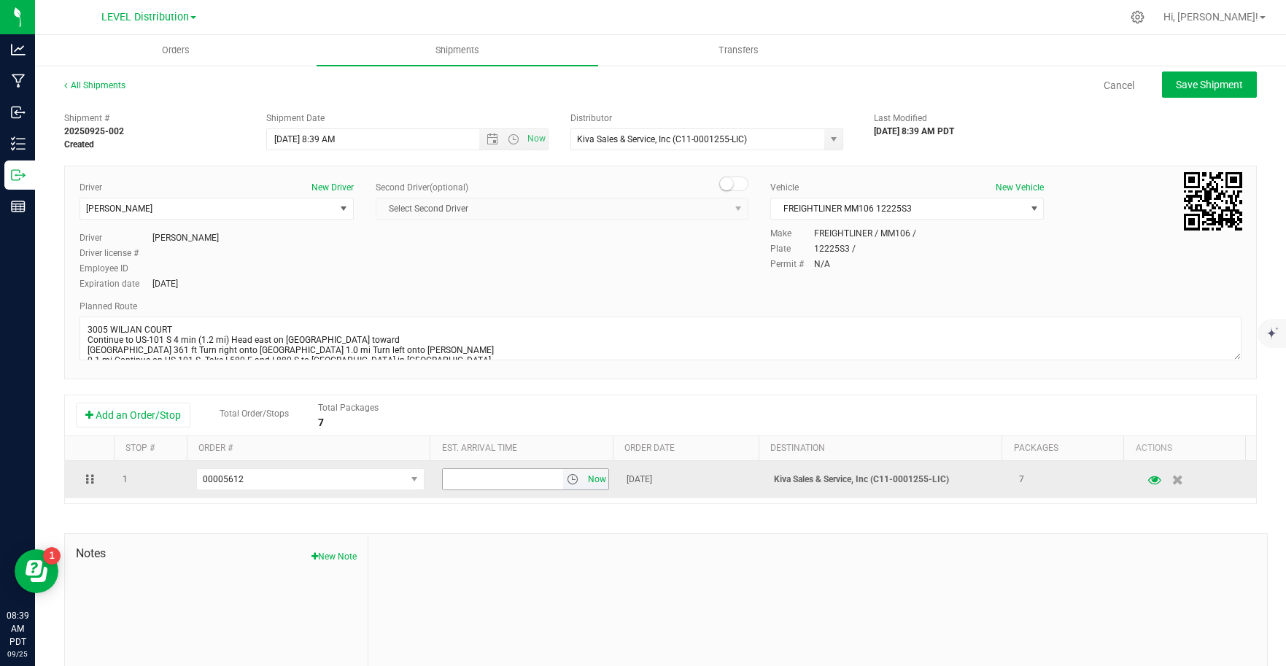
click at [586, 483] on span "Now" at bounding box center [596, 479] width 25 height 21
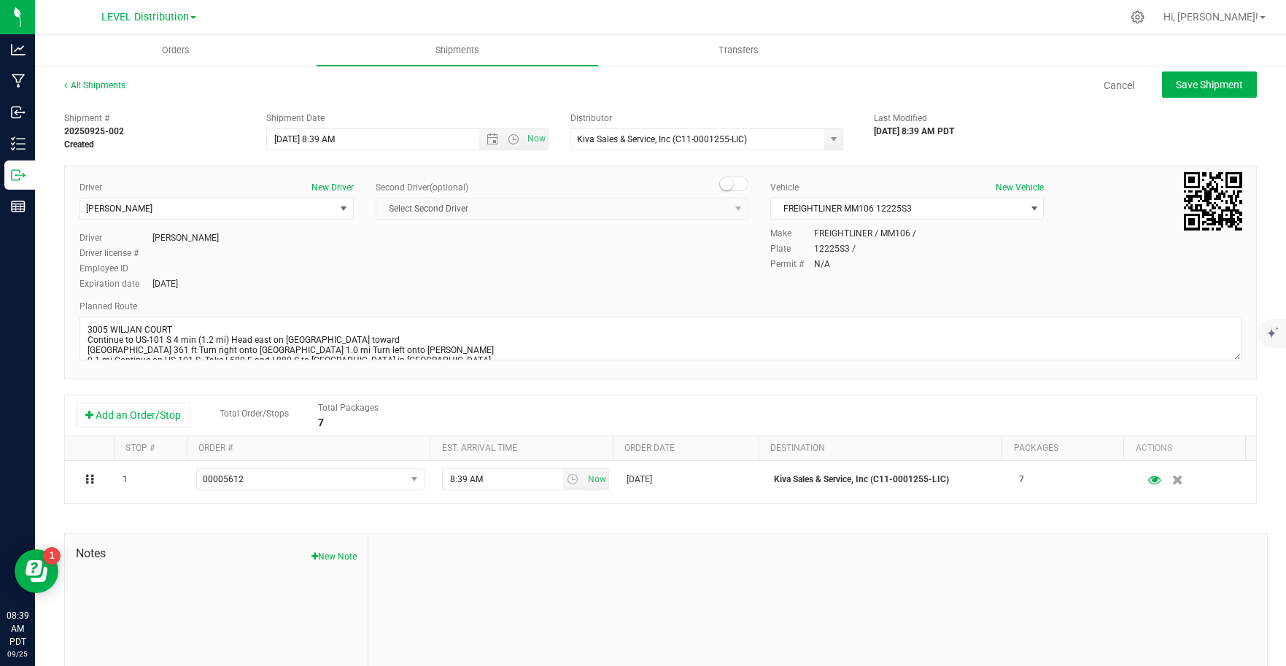
click at [840, 570] on div at bounding box center [817, 631] width 898 height 195
click at [1205, 82] on span "Save Shipment" at bounding box center [1209, 85] width 67 height 12
type input "9/25/2025 3:39 PM"
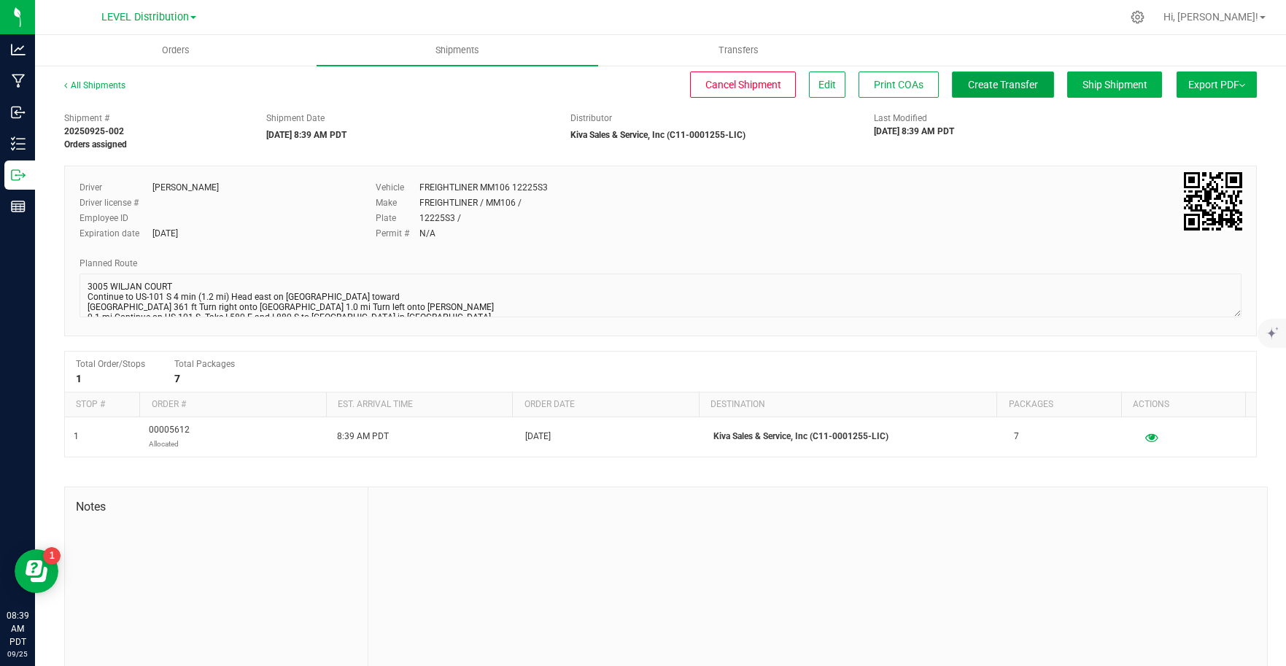
click at [1012, 90] on span "Create Transfer" at bounding box center [1003, 85] width 70 height 12
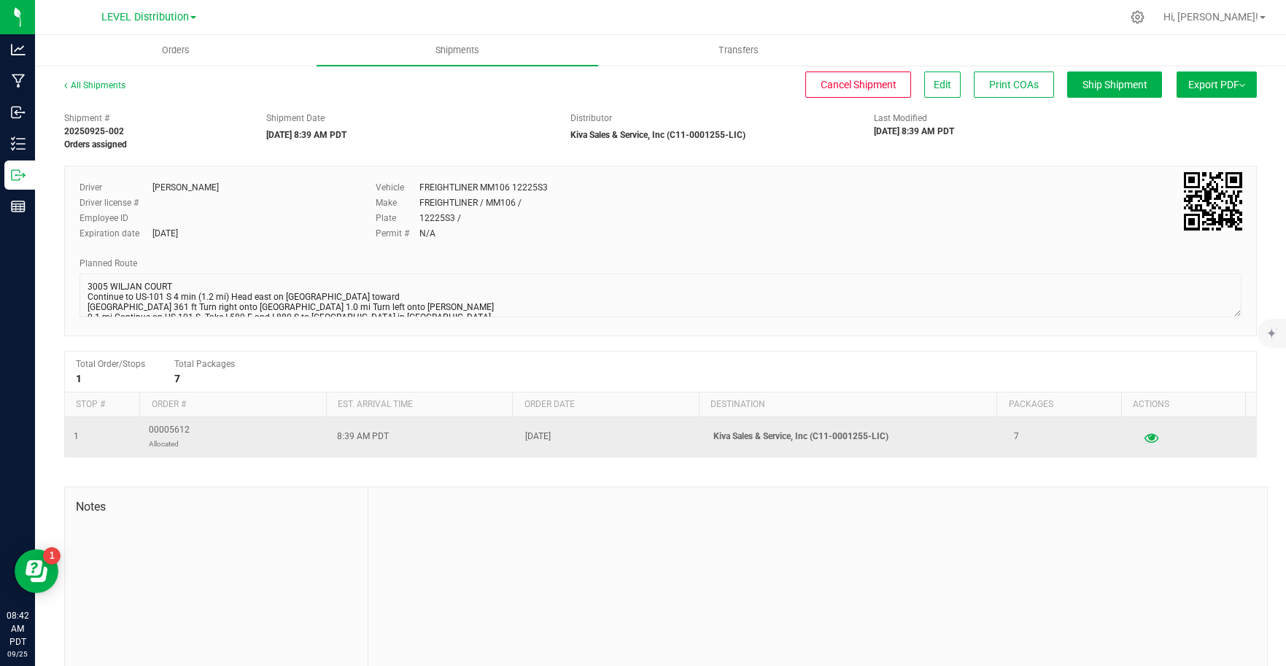
click at [1144, 437] on icon "button" at bounding box center [1151, 437] width 14 height 10
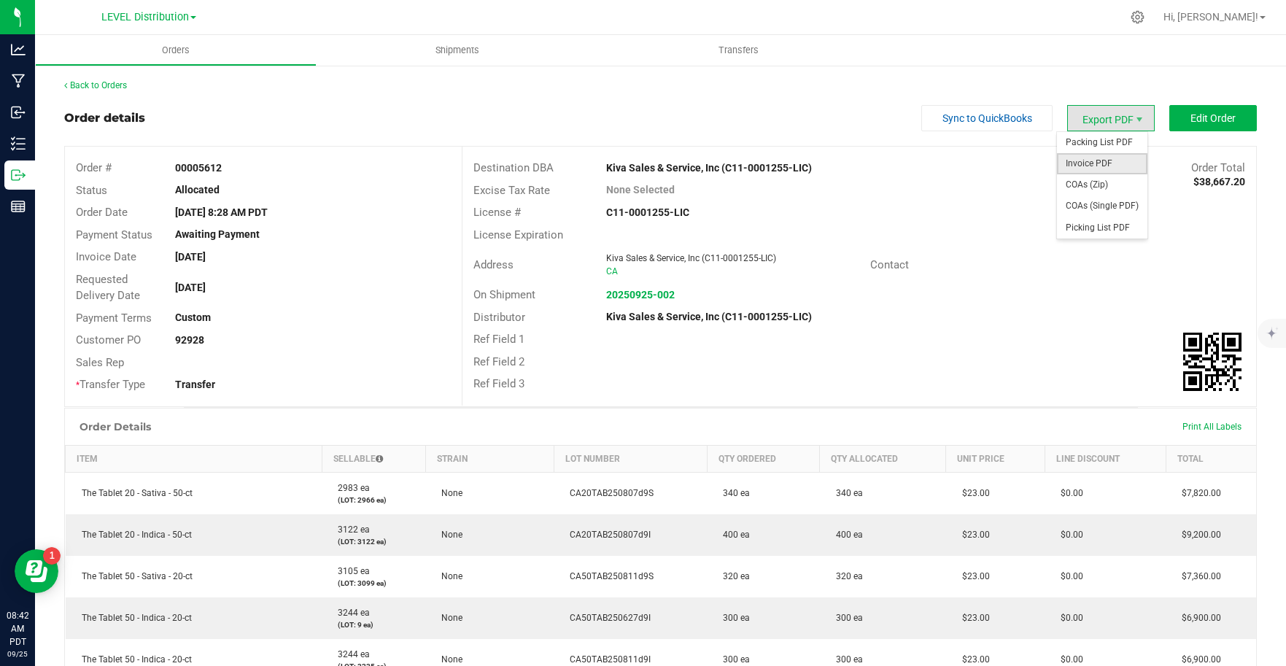
click at [1090, 168] on span "Invoice PDF" at bounding box center [1102, 163] width 90 height 21
